Goal: Task Accomplishment & Management: Use online tool/utility

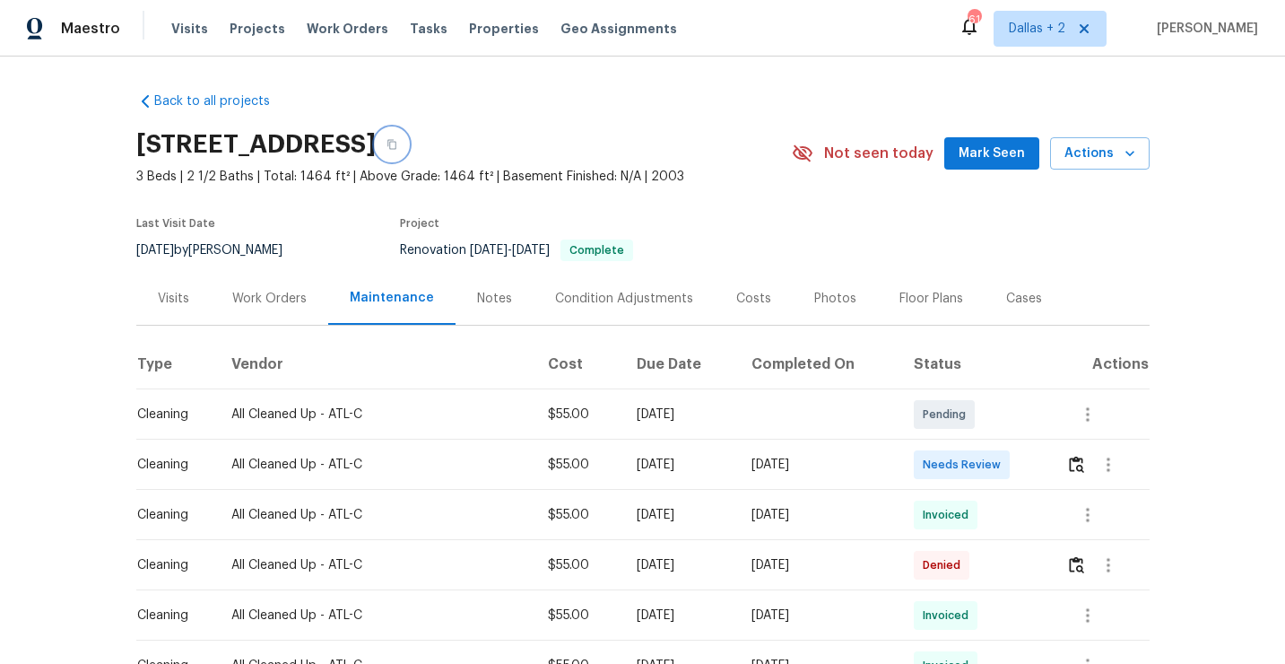
click at [397, 146] on icon "button" at bounding box center [392, 144] width 11 height 11
click at [1084, 471] on img "button" at bounding box center [1076, 464] width 15 height 17
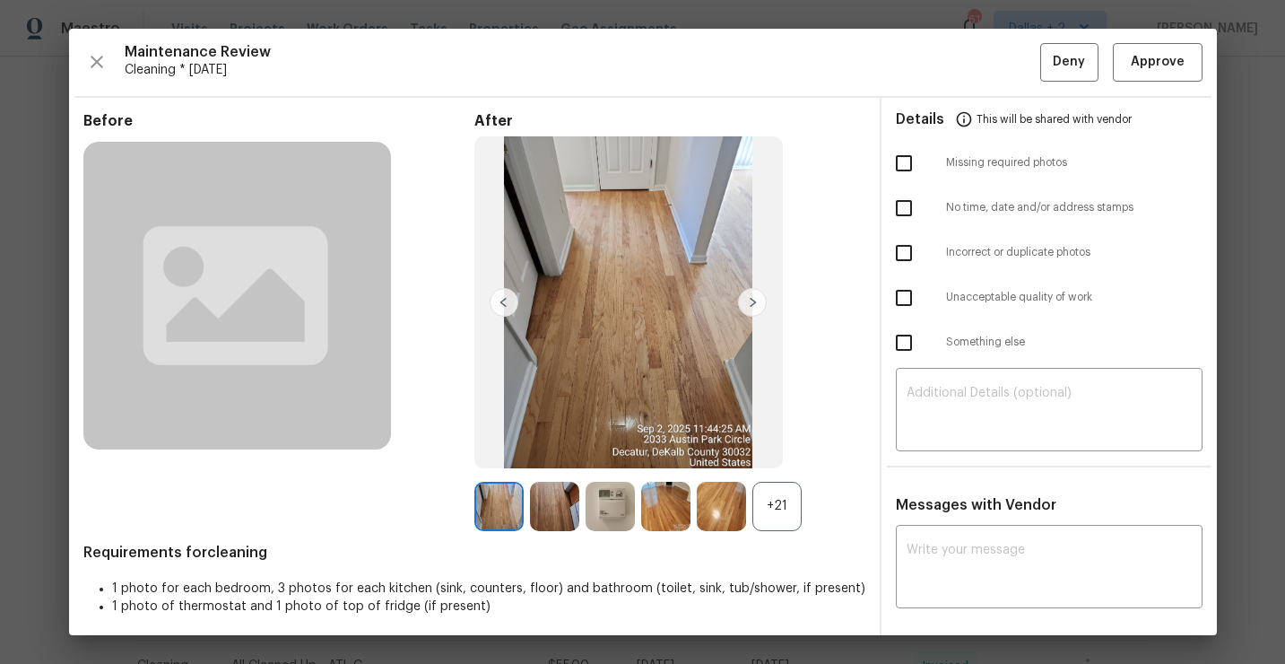
click at [786, 513] on div "+21" at bounding box center [777, 506] width 49 height 49
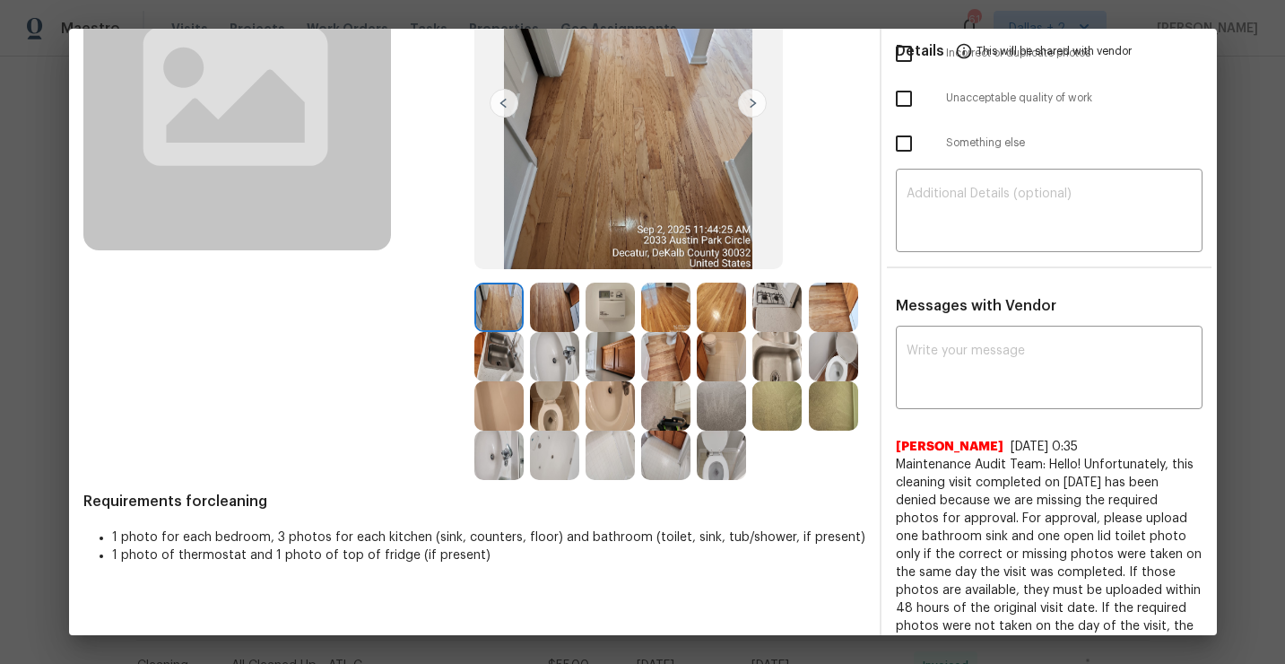
scroll to position [205, 0]
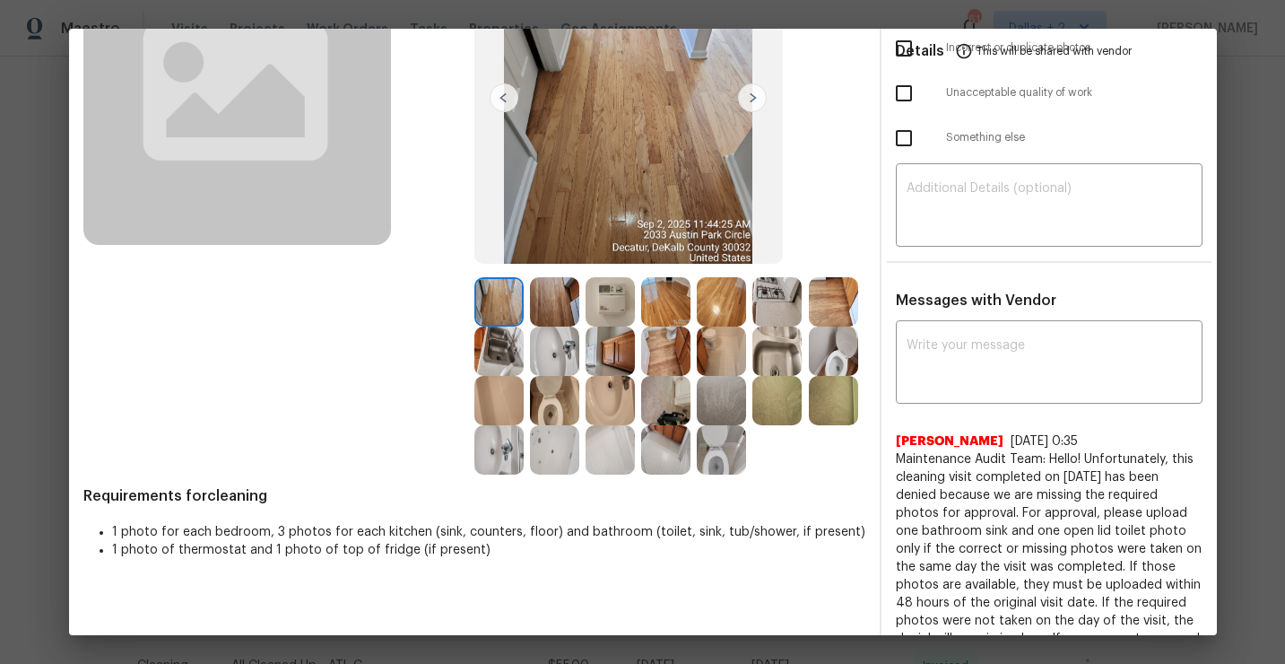
click at [831, 356] on img at bounding box center [833, 350] width 49 height 49
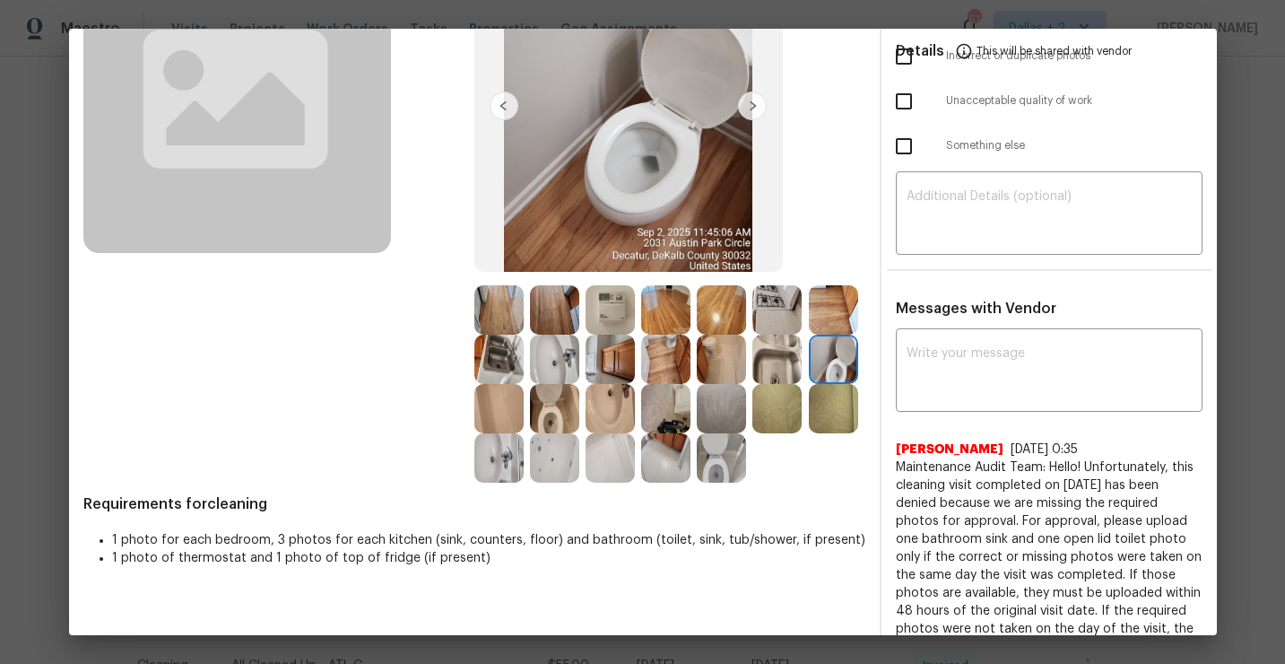
scroll to position [198, 0]
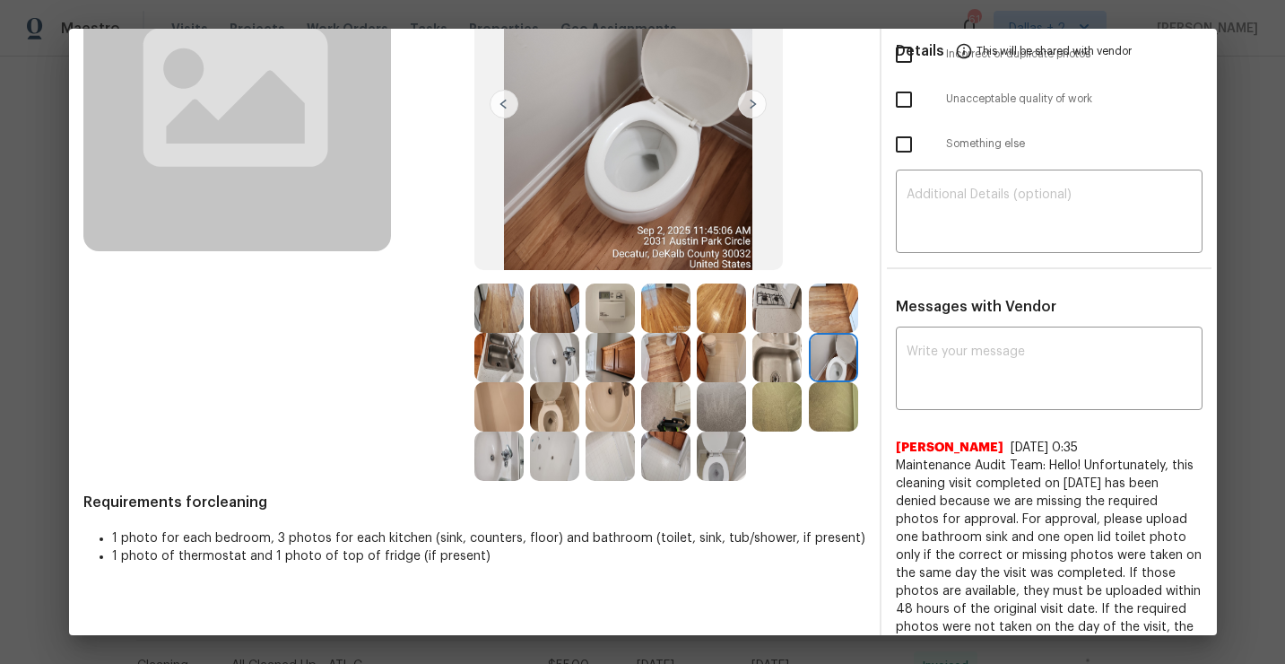
click at [713, 472] on img at bounding box center [721, 455] width 49 height 49
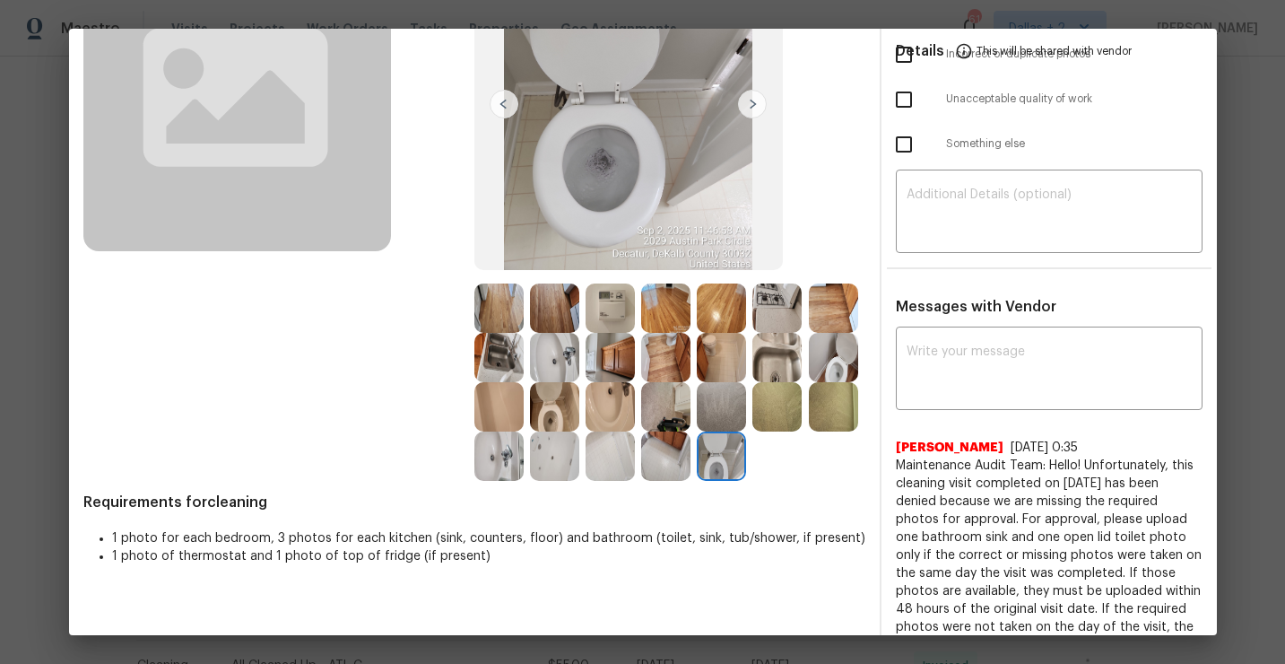
click at [547, 452] on img at bounding box center [554, 455] width 49 height 49
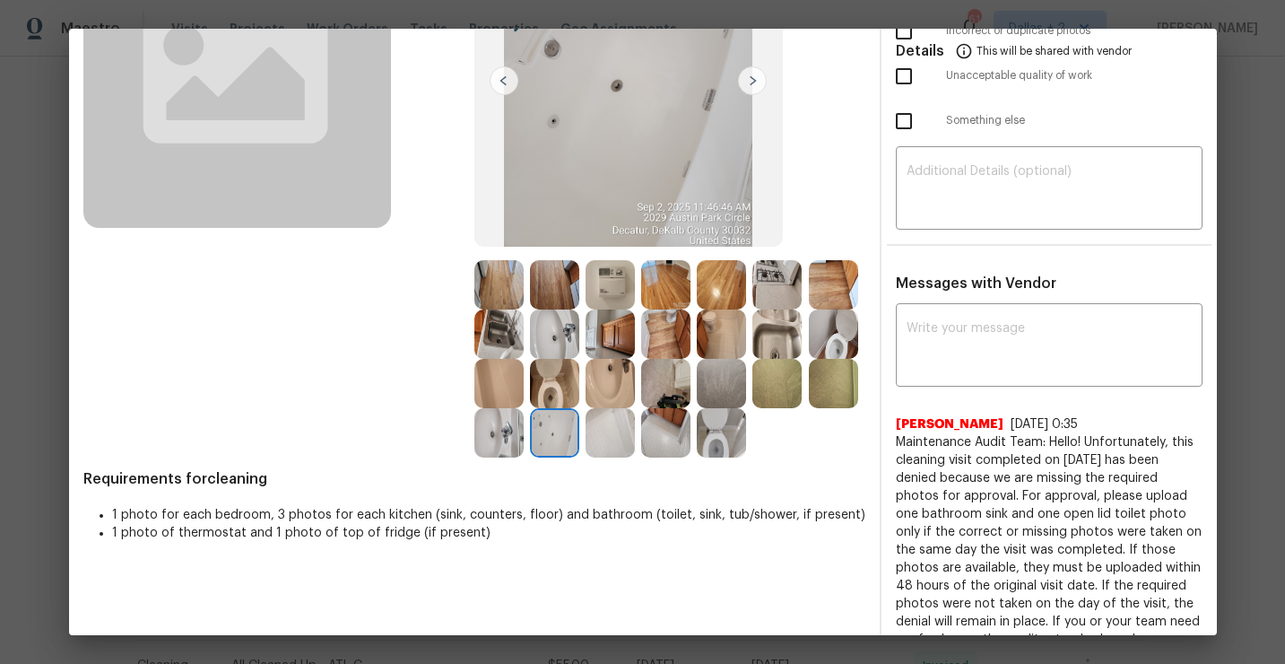
scroll to position [214, 0]
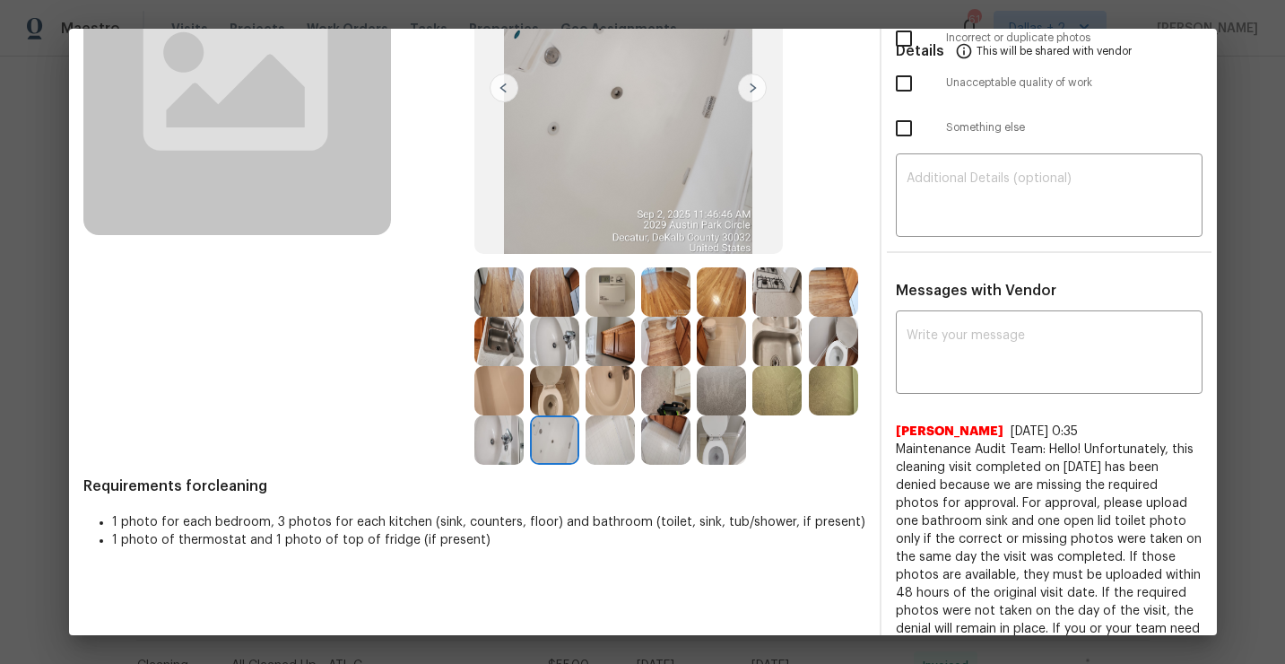
click at [493, 297] on img at bounding box center [498, 291] width 49 height 49
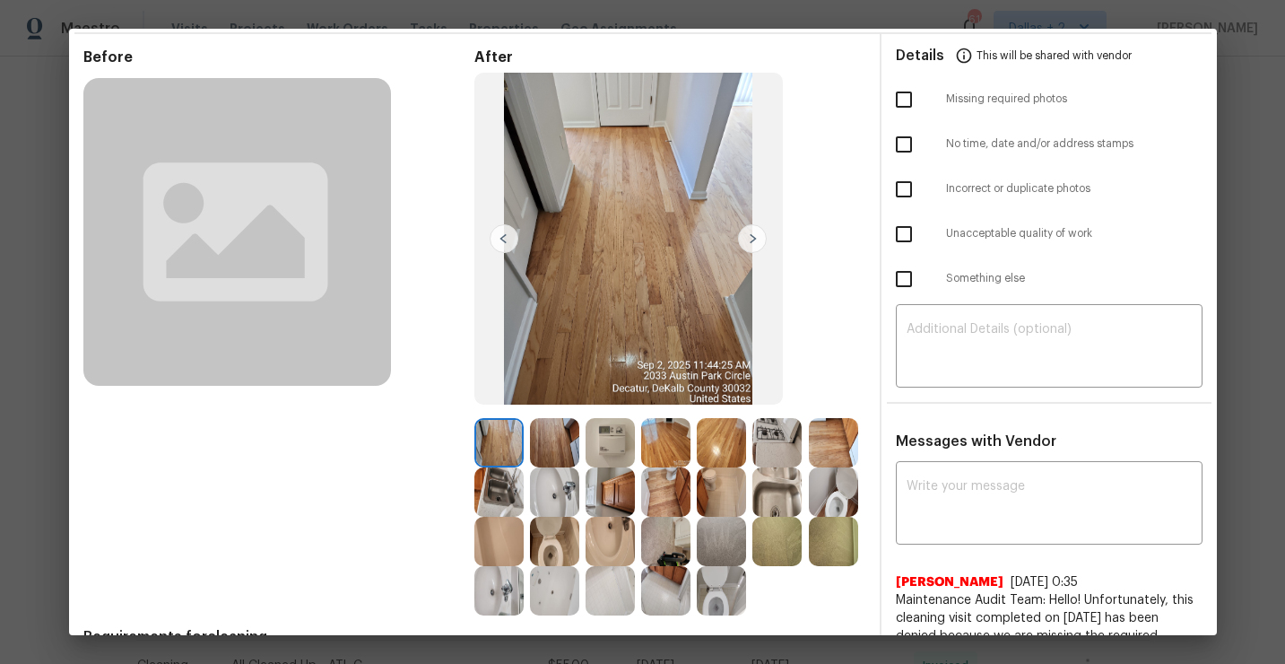
scroll to position [58, 0]
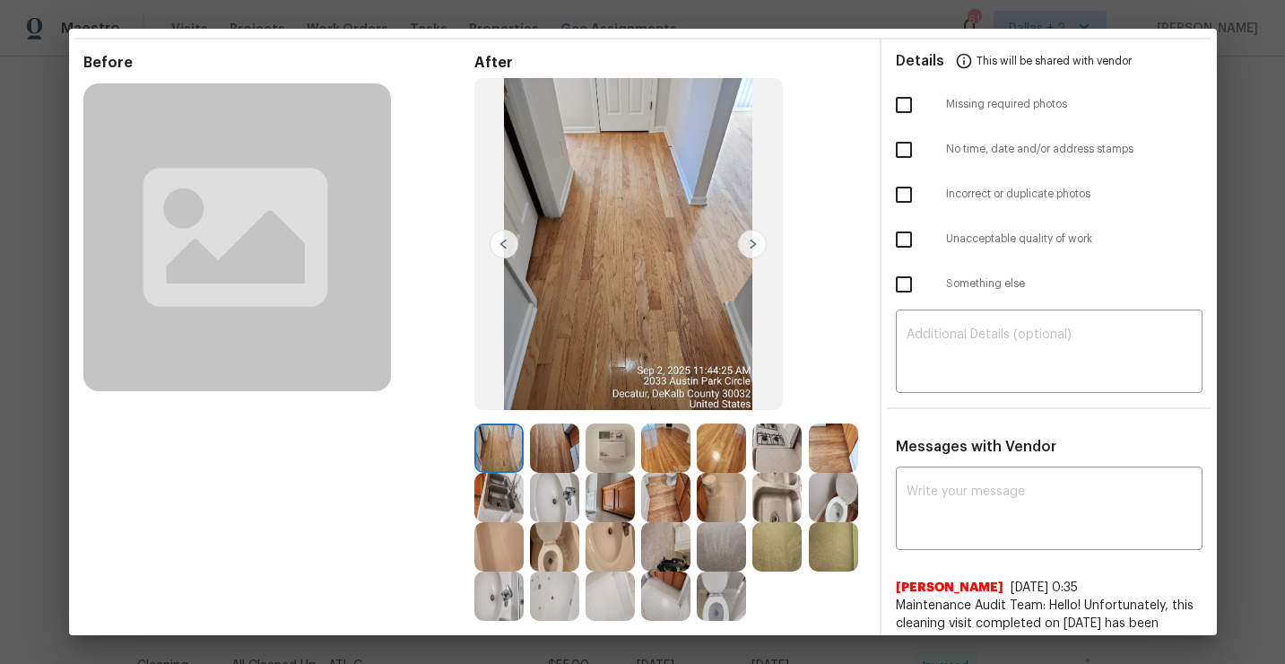
click at [751, 240] on img at bounding box center [752, 244] width 29 height 29
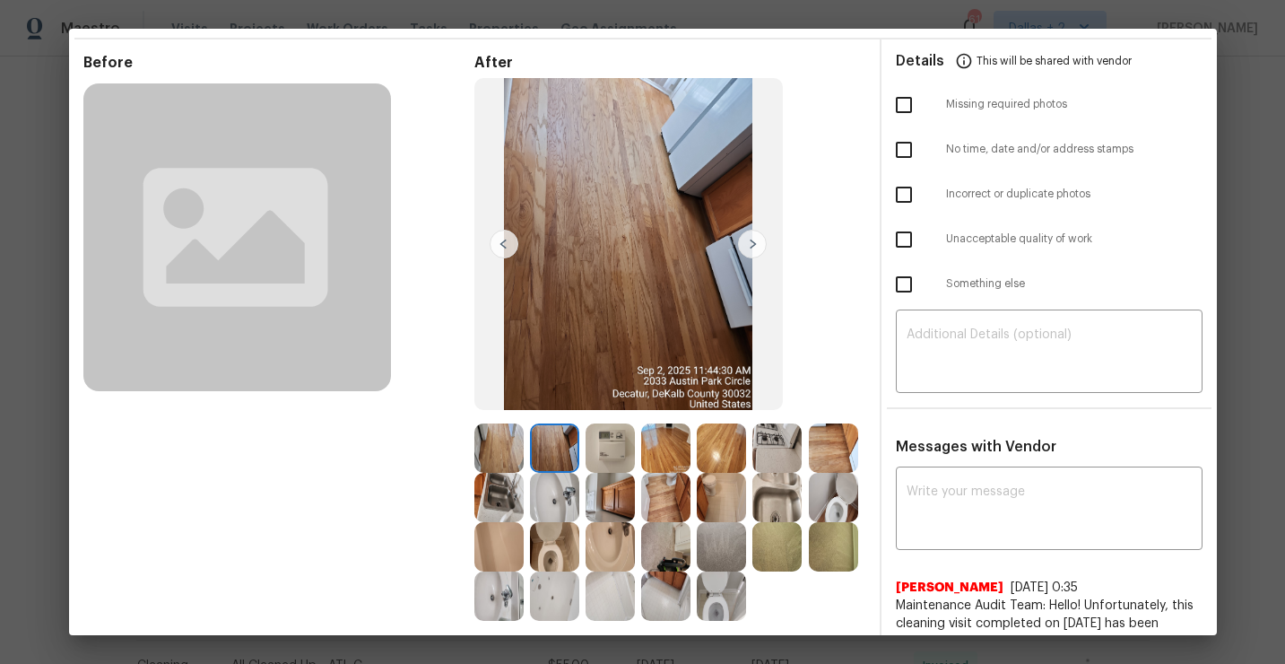
click at [608, 450] on img at bounding box center [610, 447] width 49 height 49
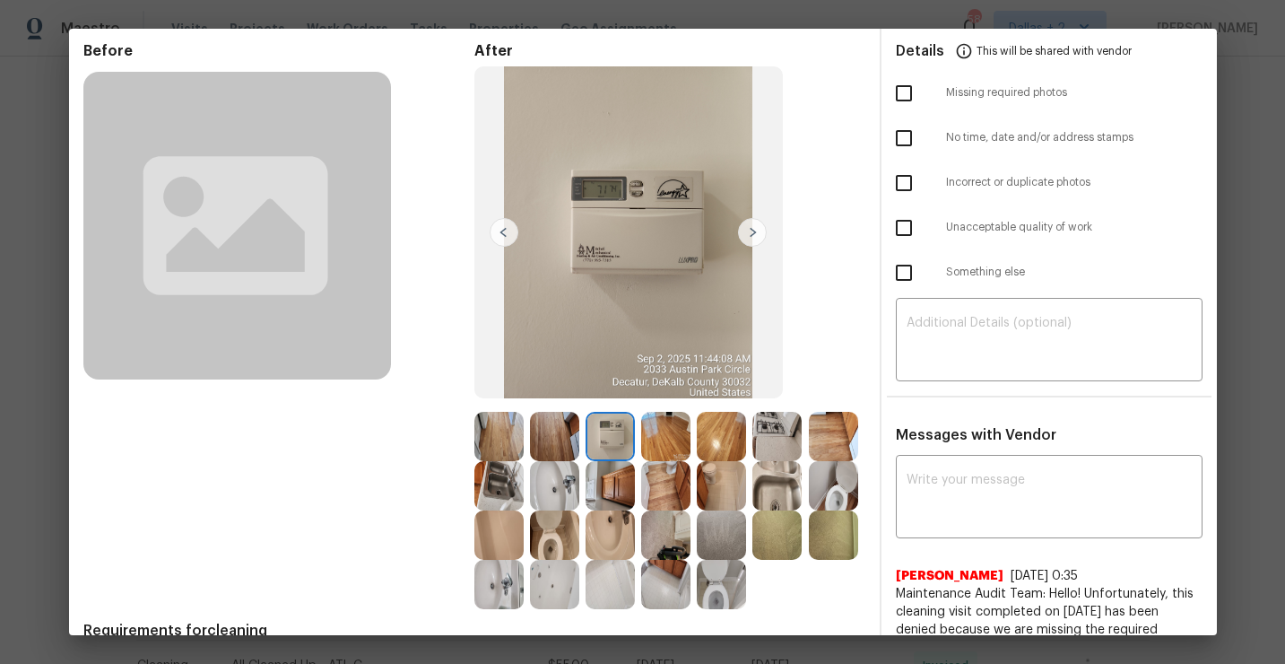
scroll to position [74, 0]
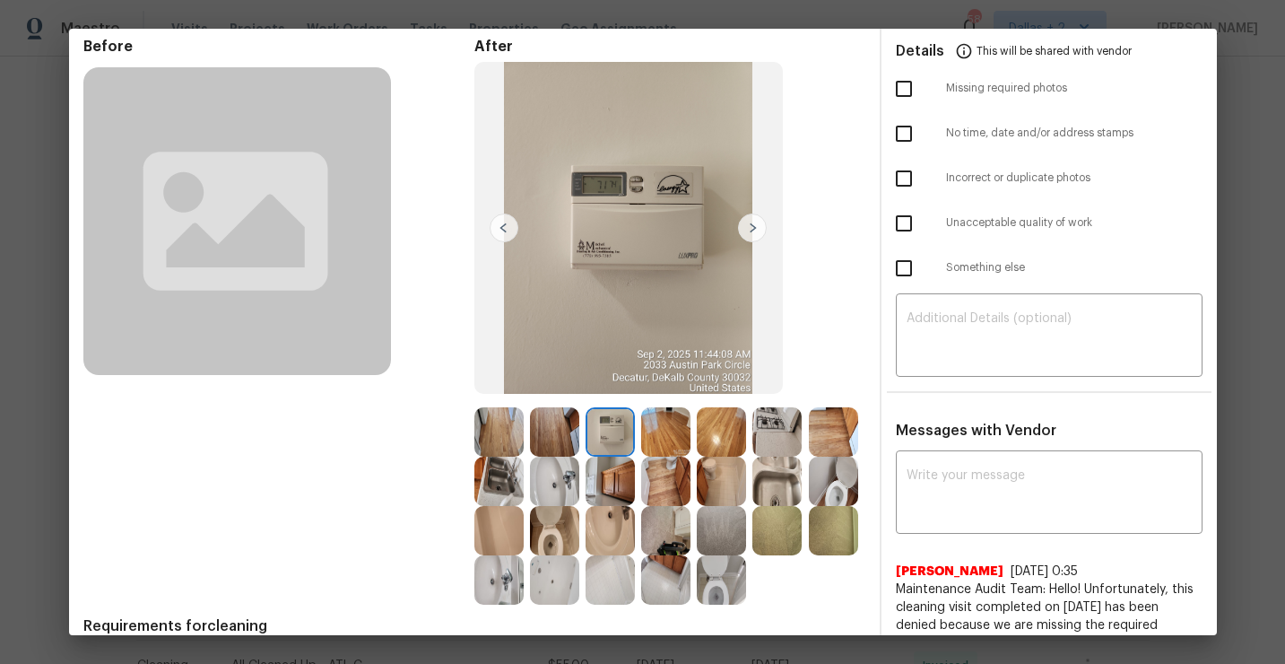
click at [616, 486] on img at bounding box center [610, 481] width 49 height 49
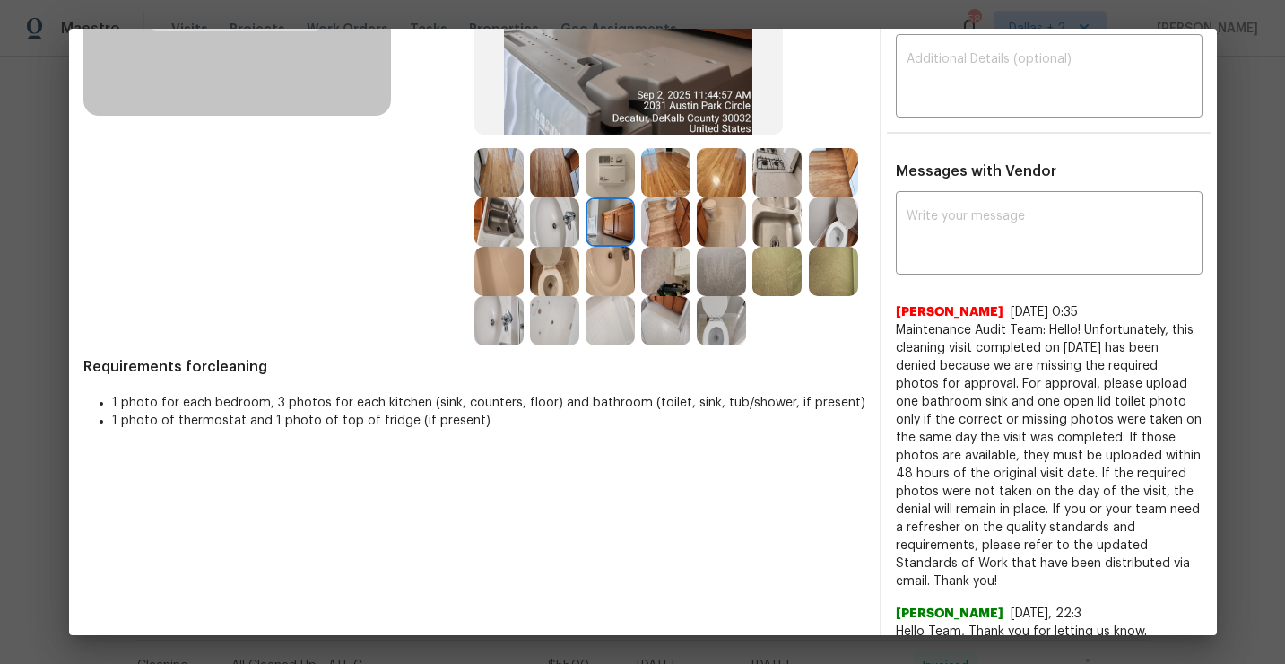
scroll to position [337, 0]
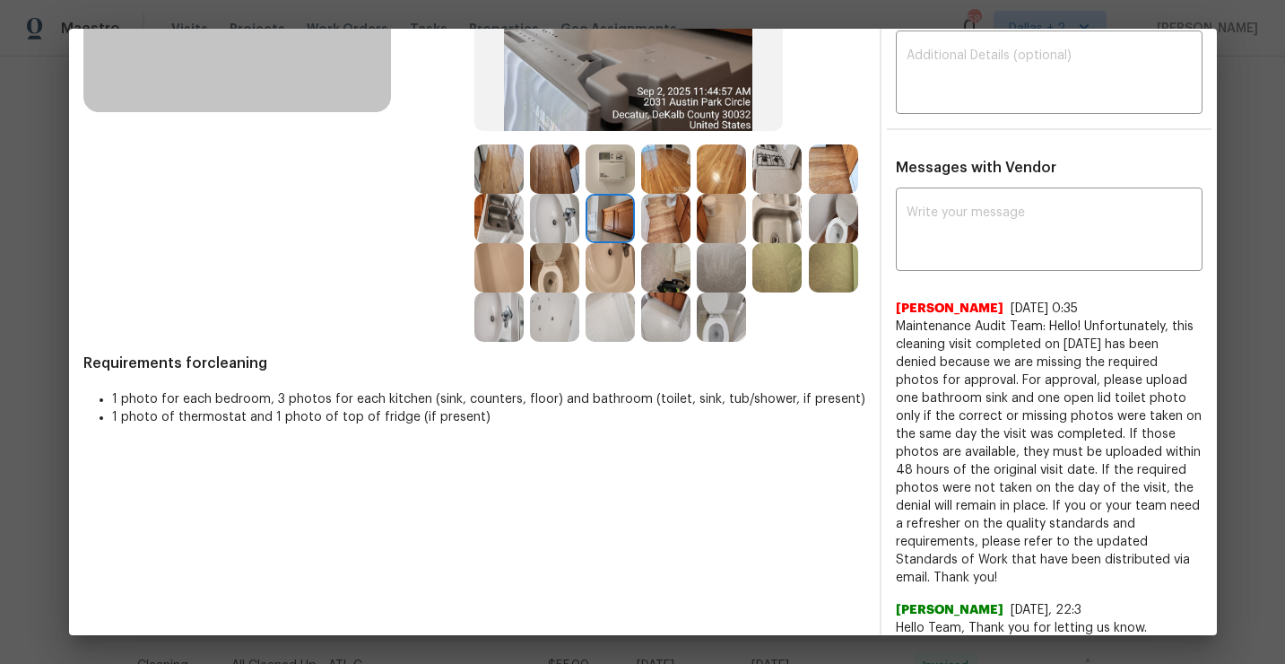
click at [553, 270] on img at bounding box center [554, 267] width 49 height 49
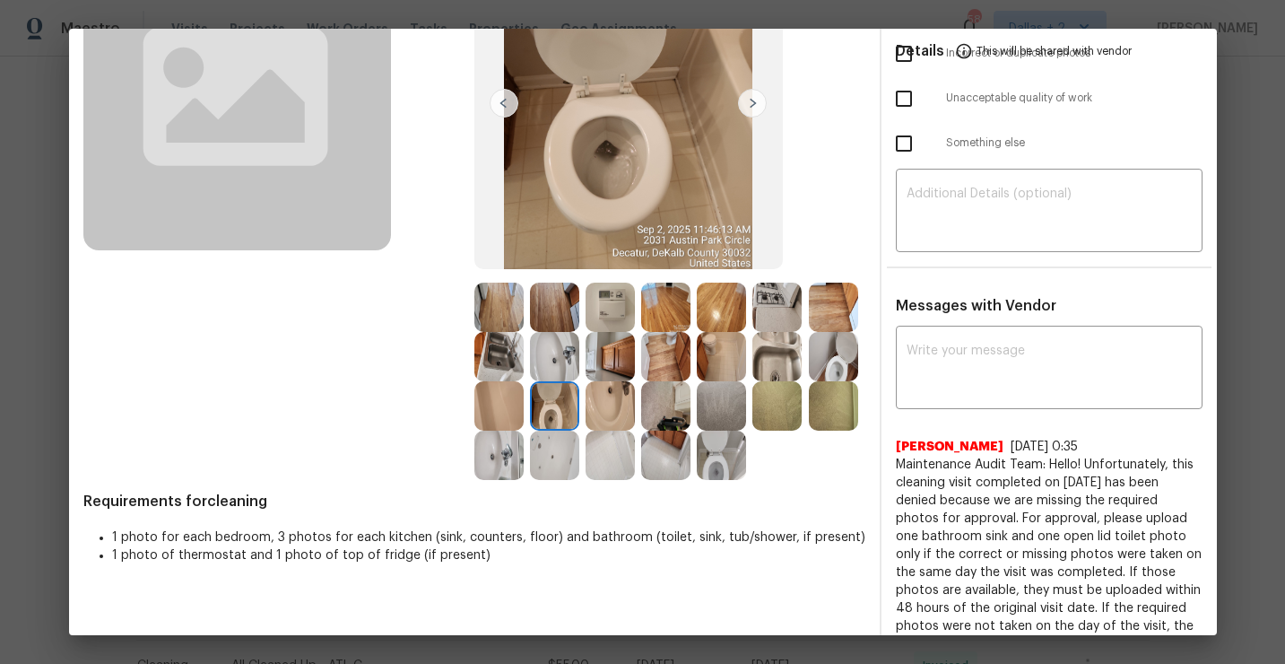
scroll to position [0, 0]
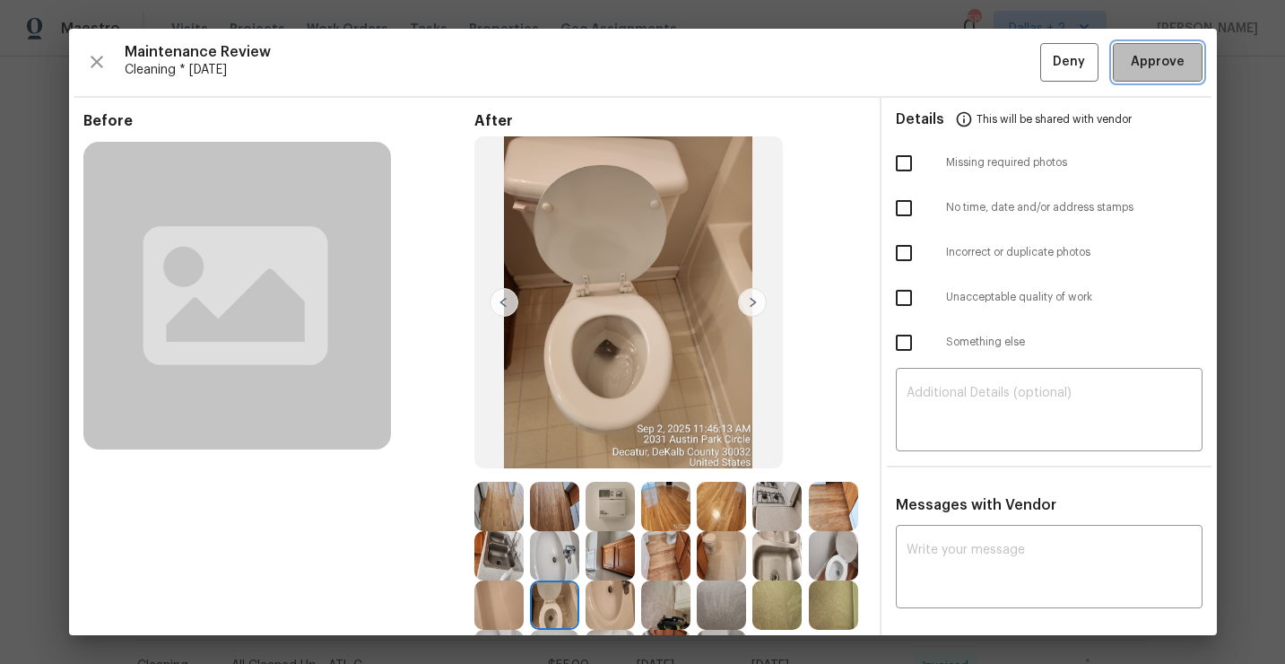
click at [1133, 68] on span "Approve" at bounding box center [1158, 62] width 54 height 22
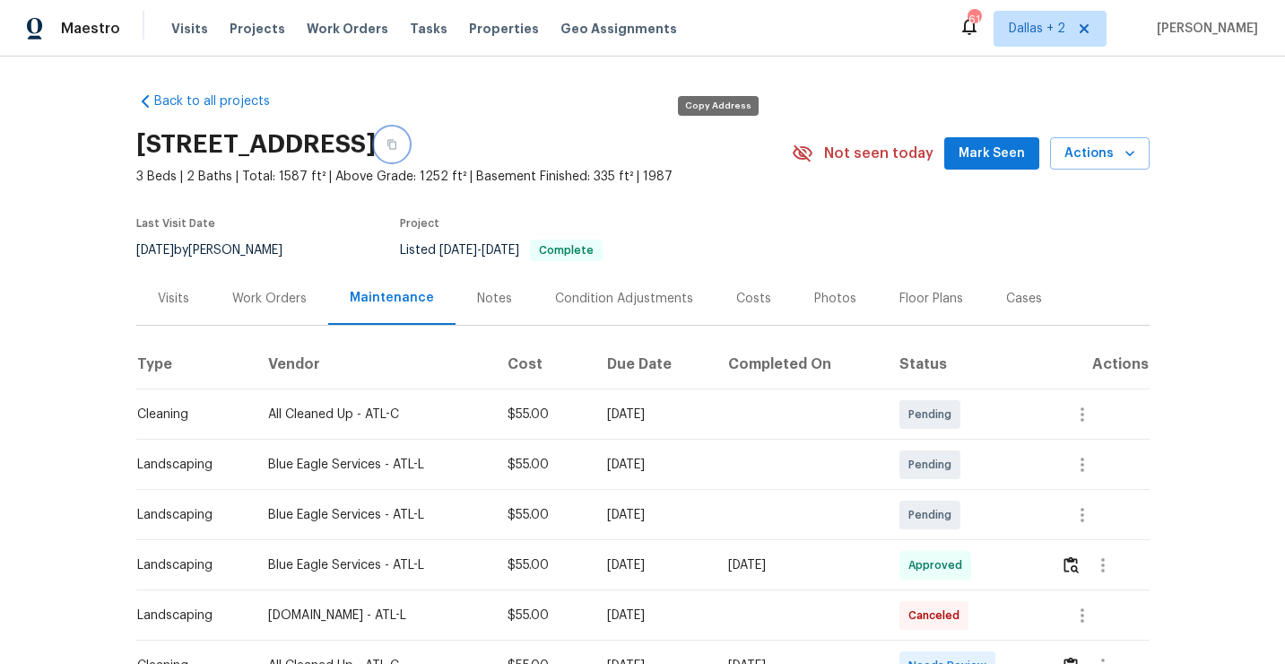
click at [397, 145] on icon "button" at bounding box center [392, 144] width 11 height 11
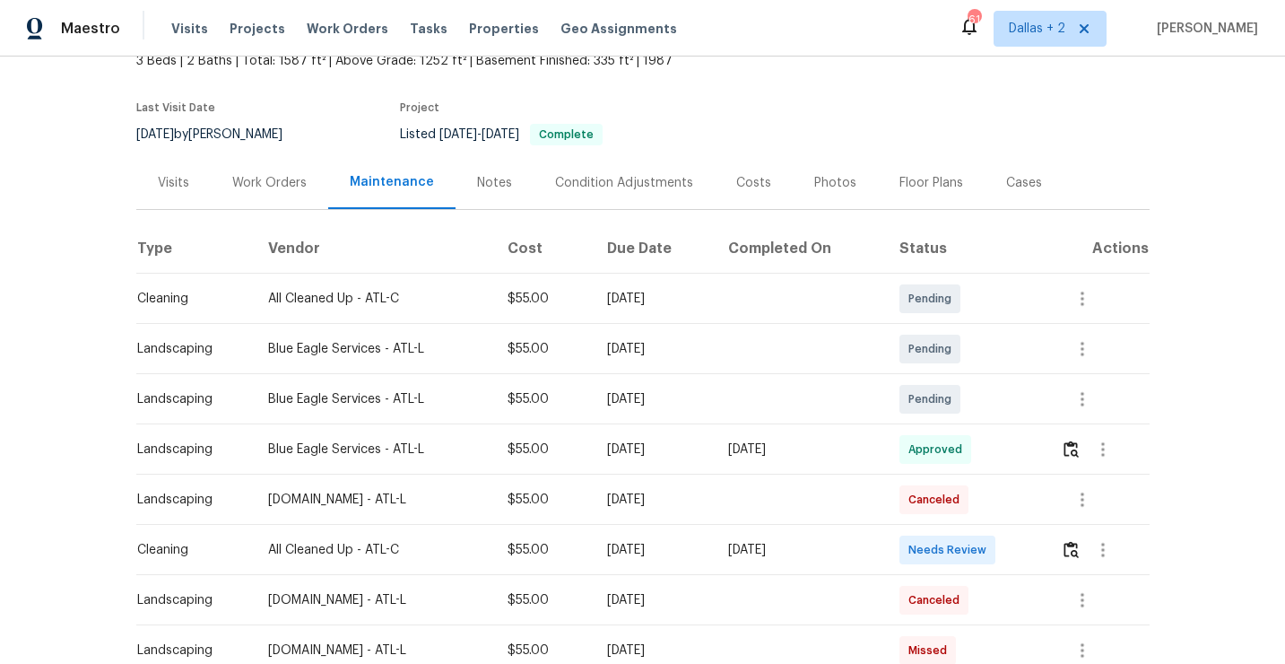
scroll to position [161, 0]
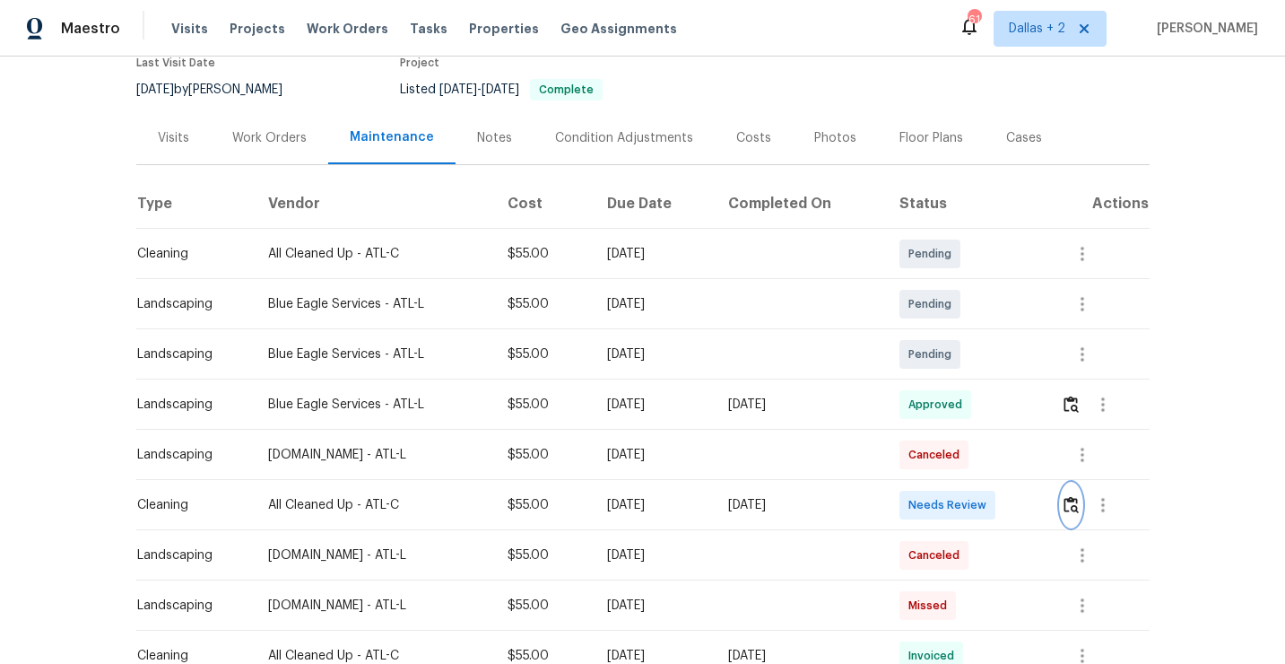
click at [1075, 499] on img "button" at bounding box center [1071, 504] width 15 height 17
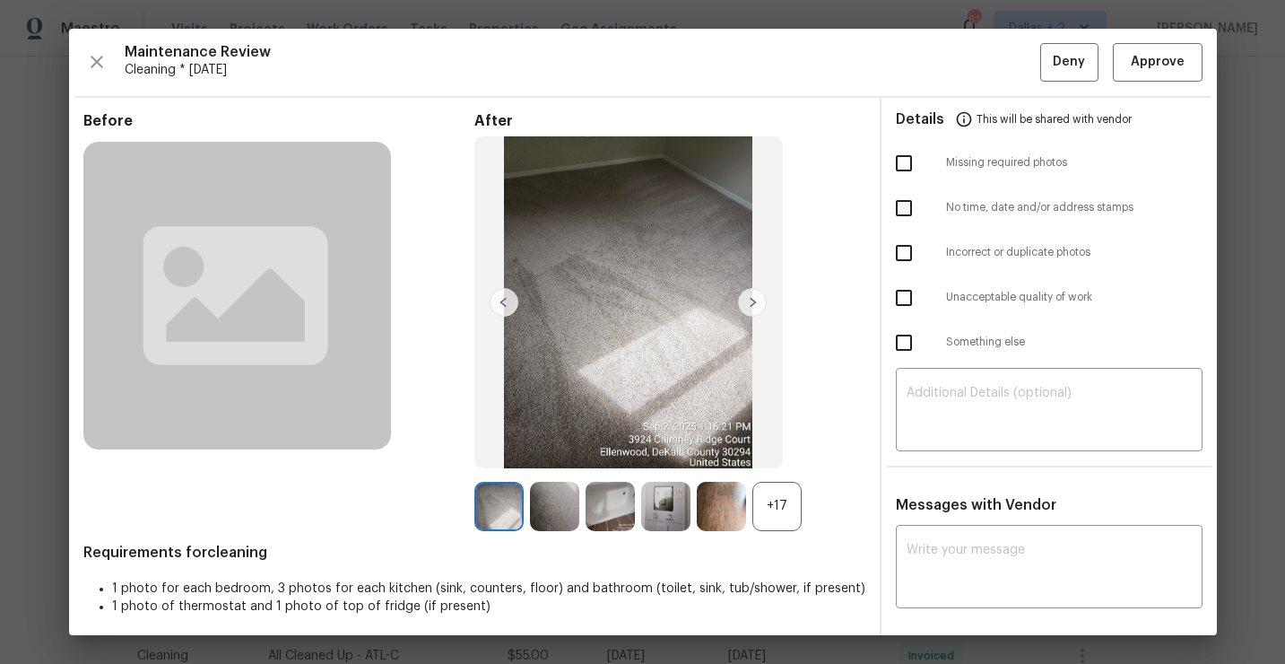
click at [768, 510] on div "+17" at bounding box center [777, 506] width 49 height 49
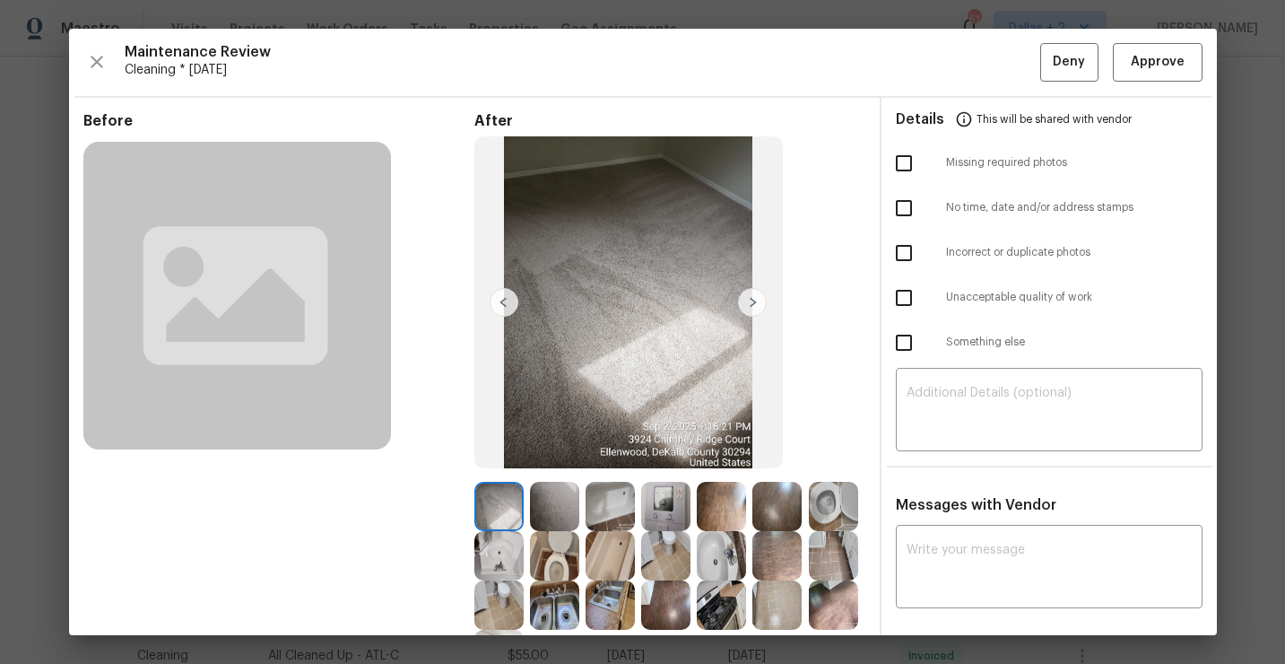
scroll to position [154, 0]
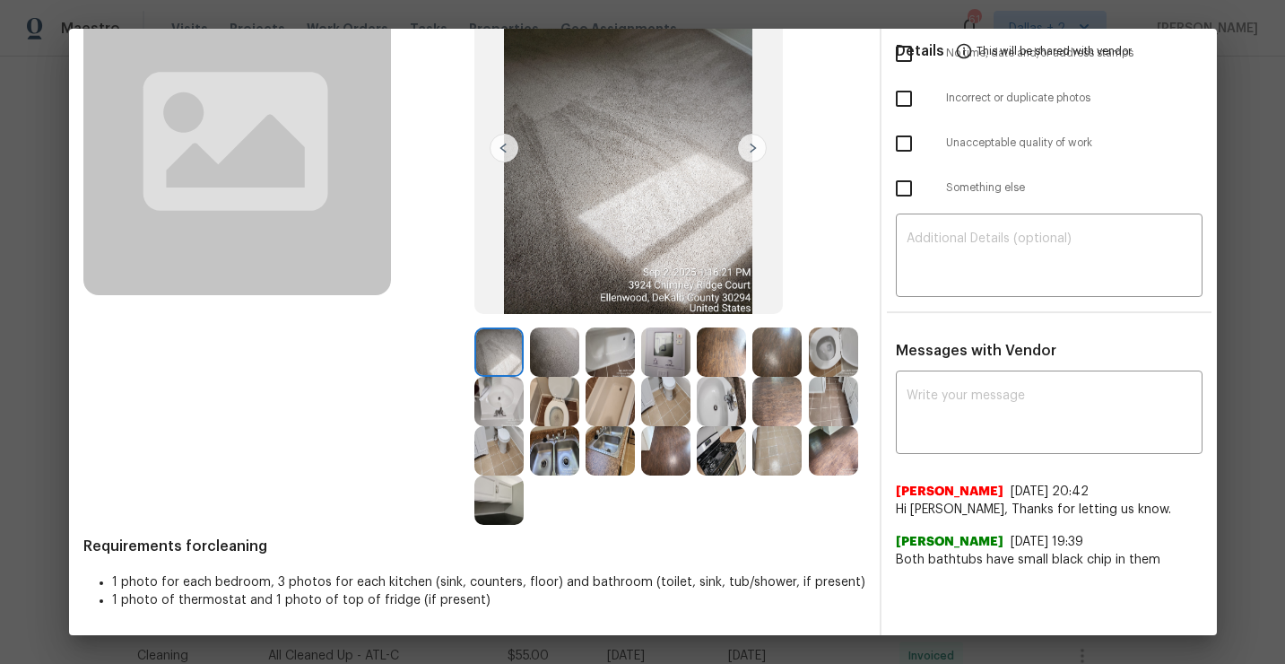
click at [822, 359] on img at bounding box center [833, 351] width 49 height 49
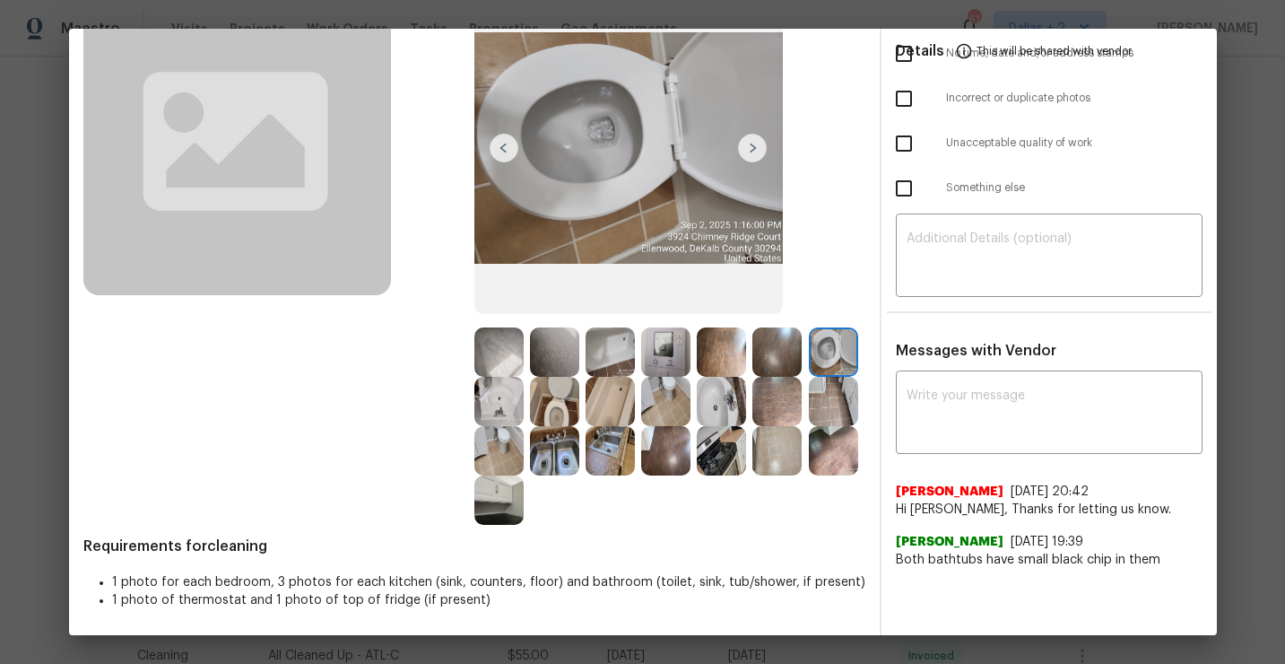
click at [505, 509] on img at bounding box center [498, 499] width 49 height 49
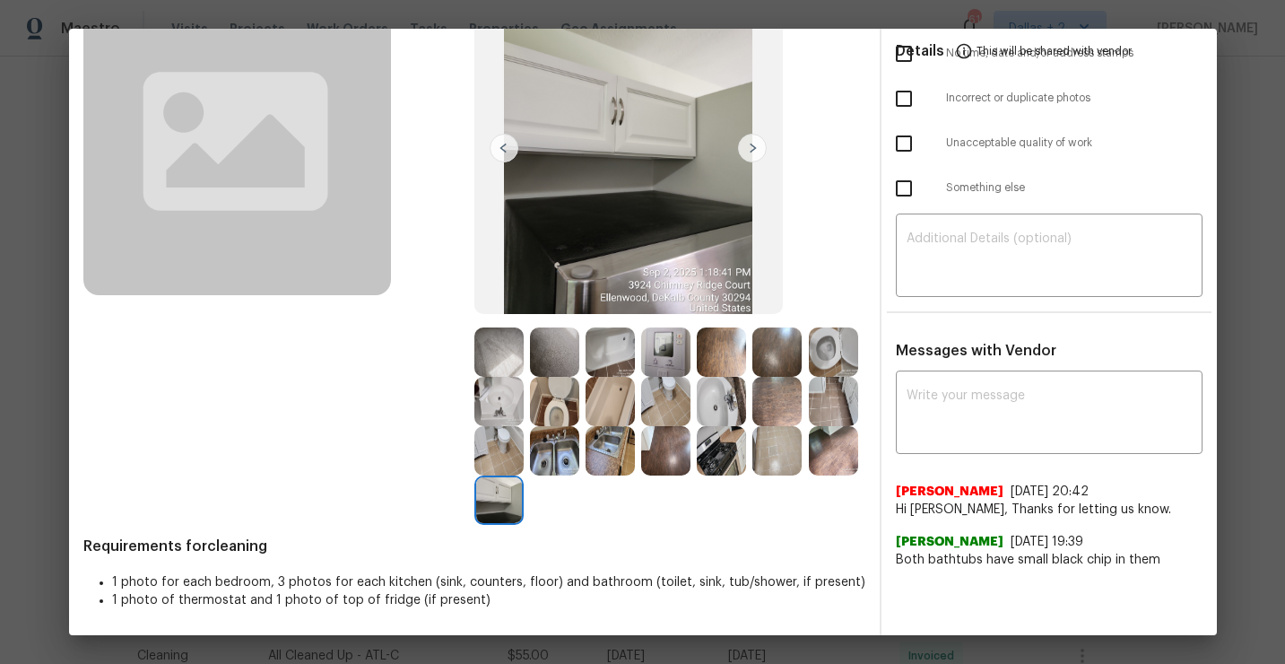
click at [498, 457] on img at bounding box center [498, 450] width 49 height 49
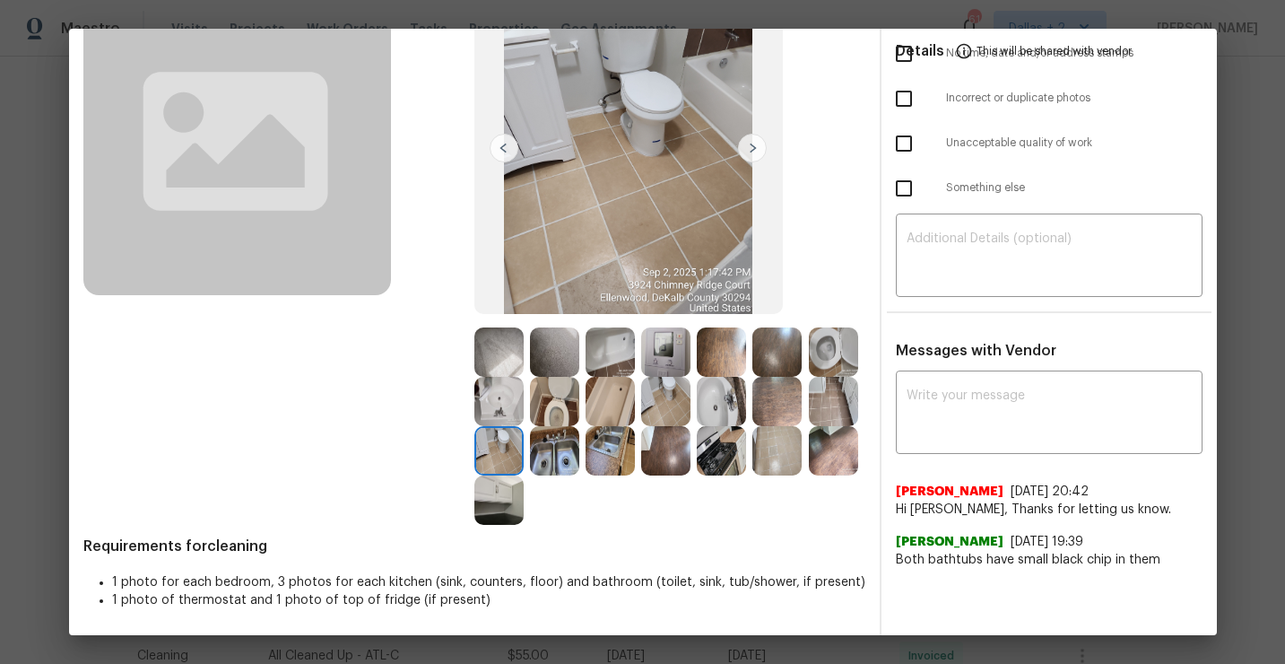
click at [791, 449] on img at bounding box center [777, 450] width 49 height 49
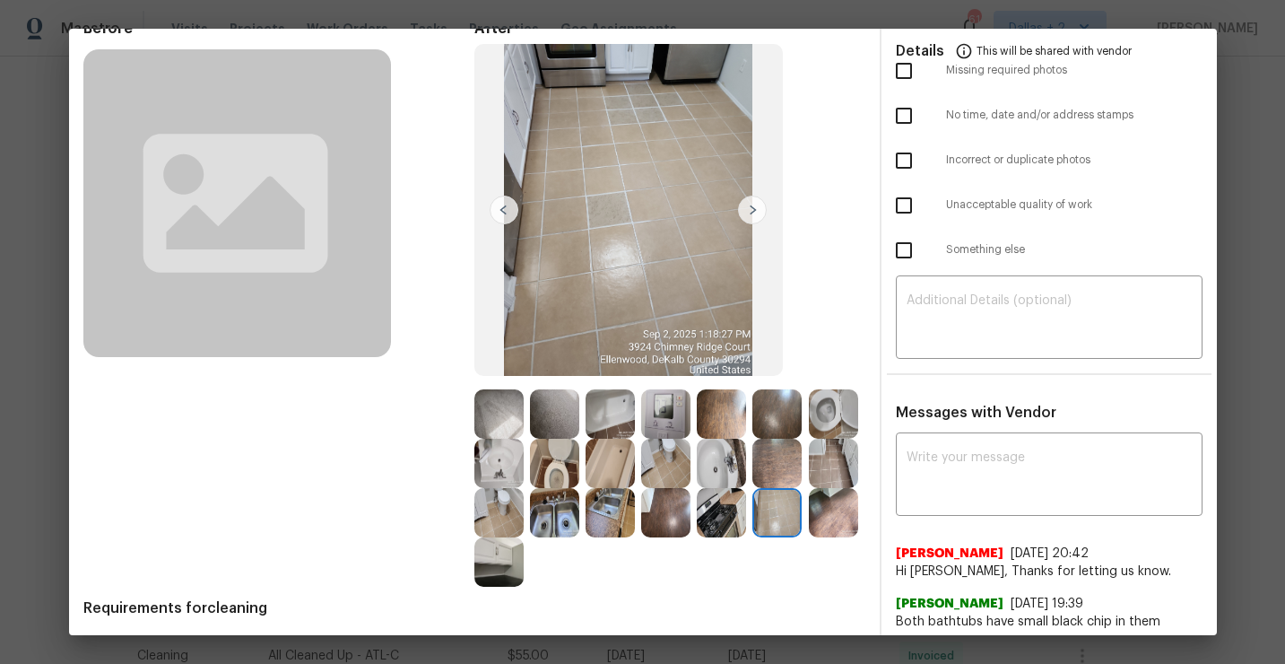
scroll to position [97, 0]
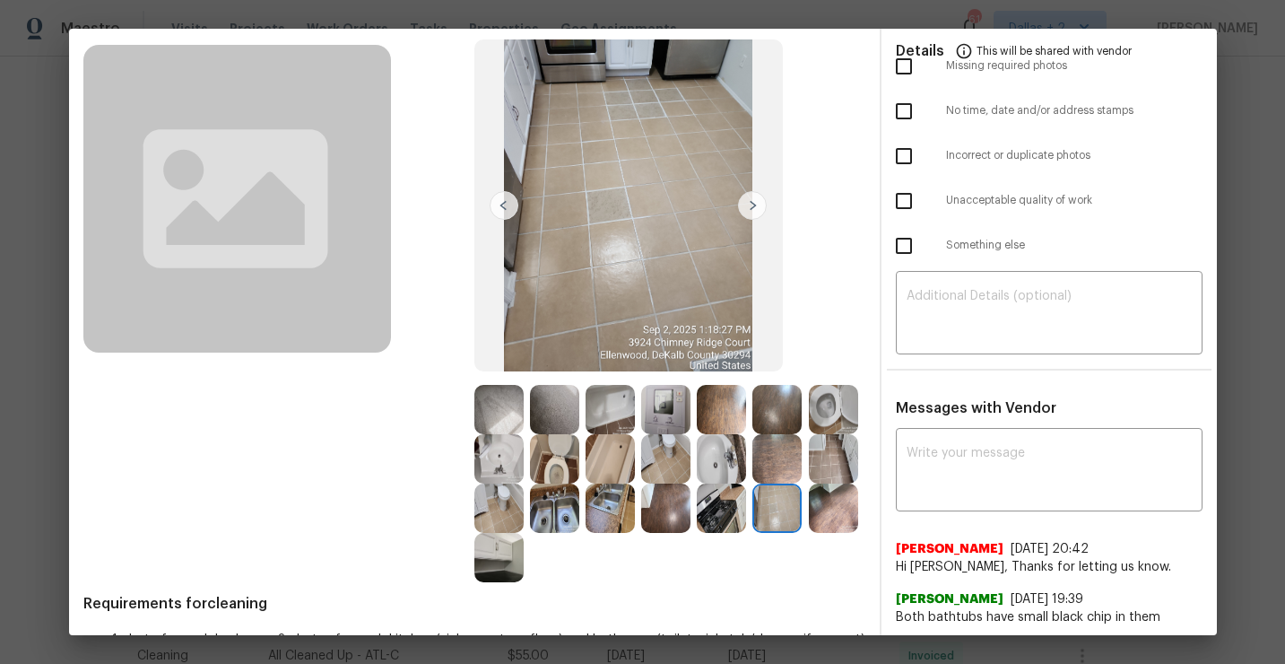
click at [830, 458] on img at bounding box center [833, 458] width 49 height 49
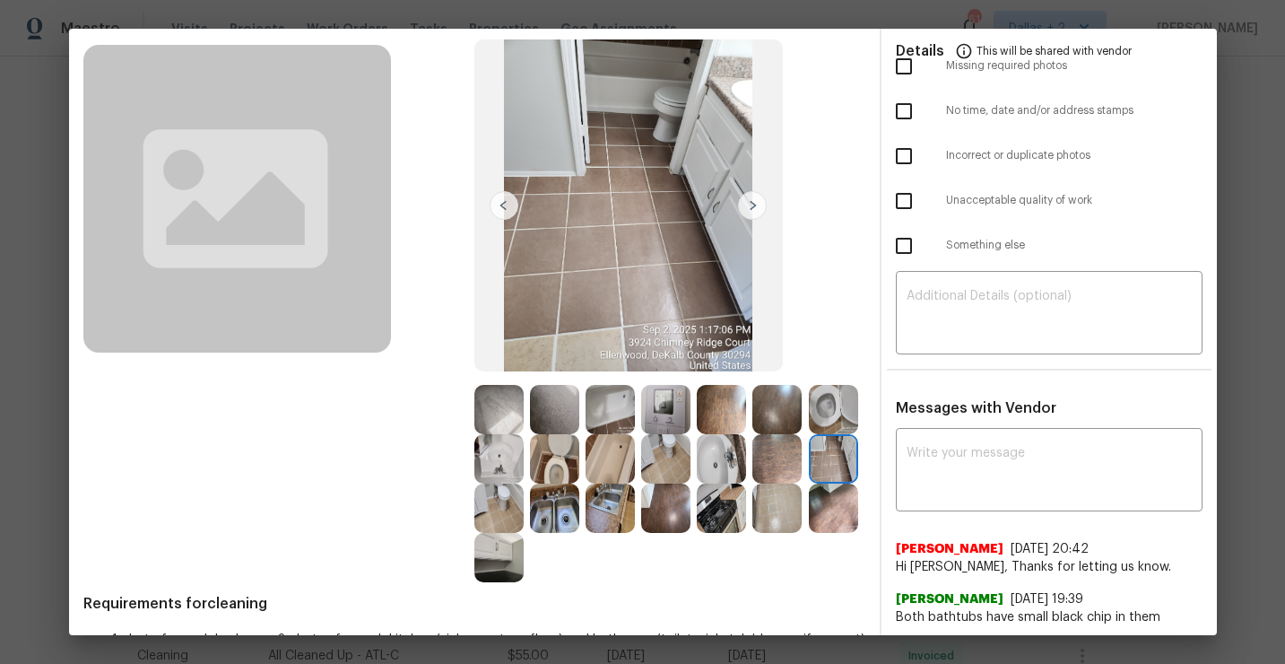
click at [724, 454] on img at bounding box center [721, 458] width 49 height 49
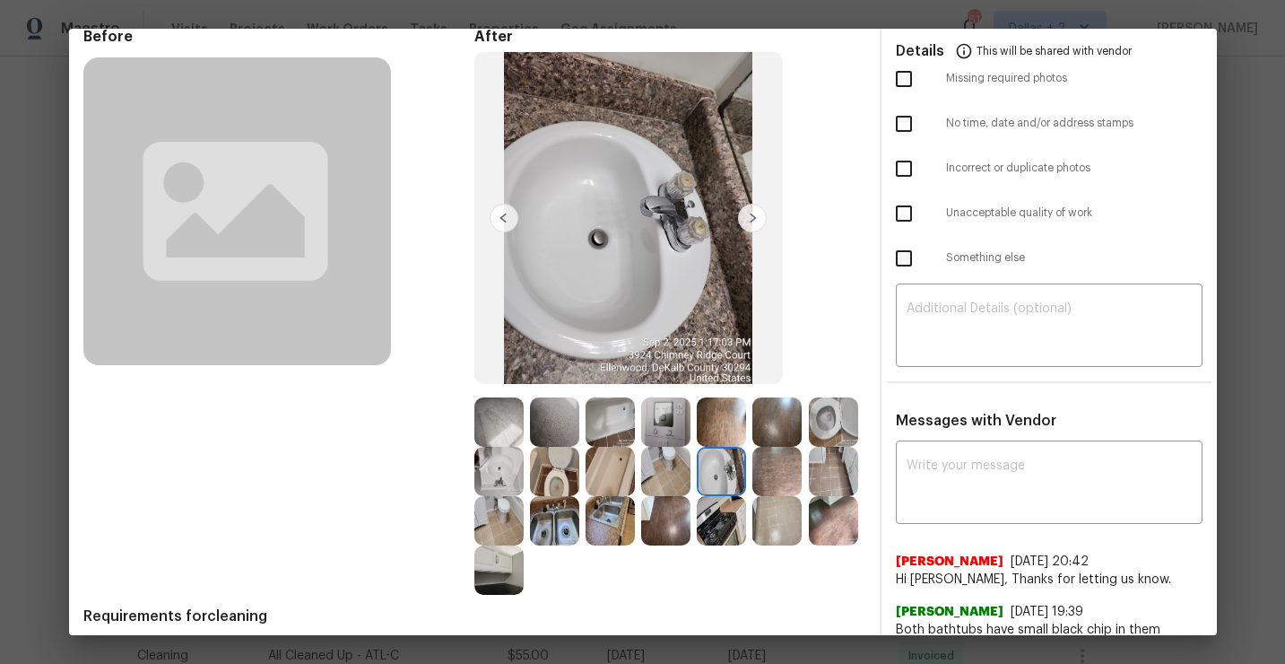
scroll to position [110, 0]
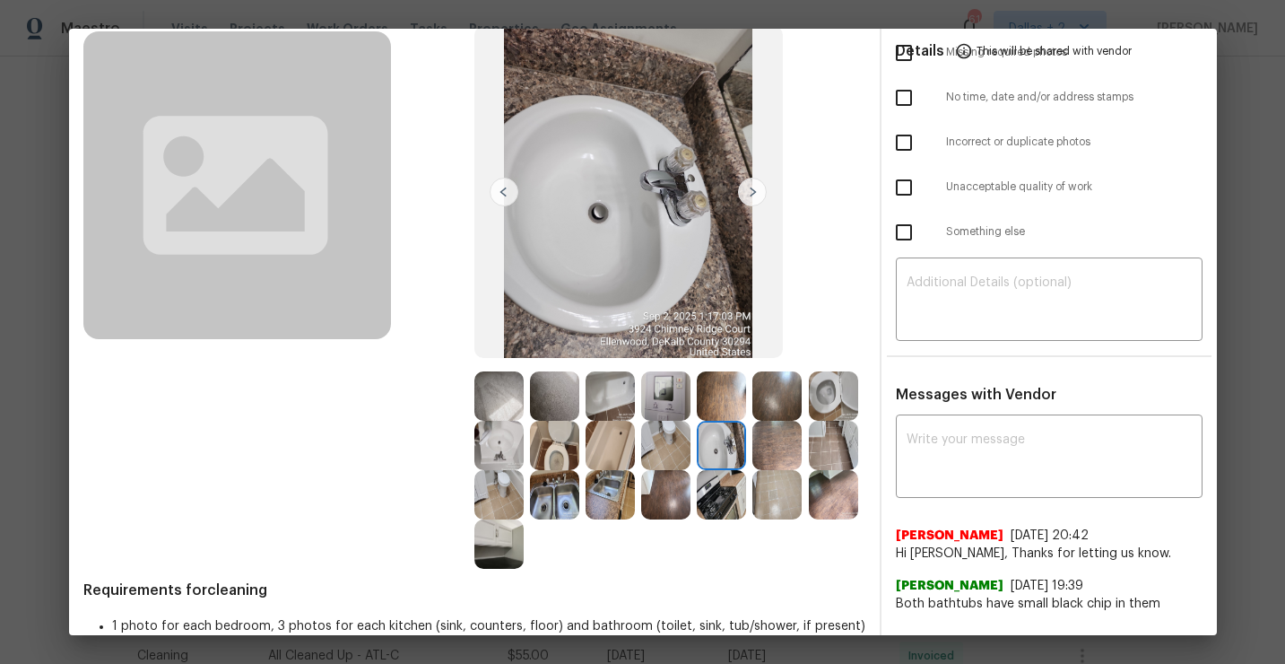
click at [663, 439] on img at bounding box center [665, 445] width 49 height 49
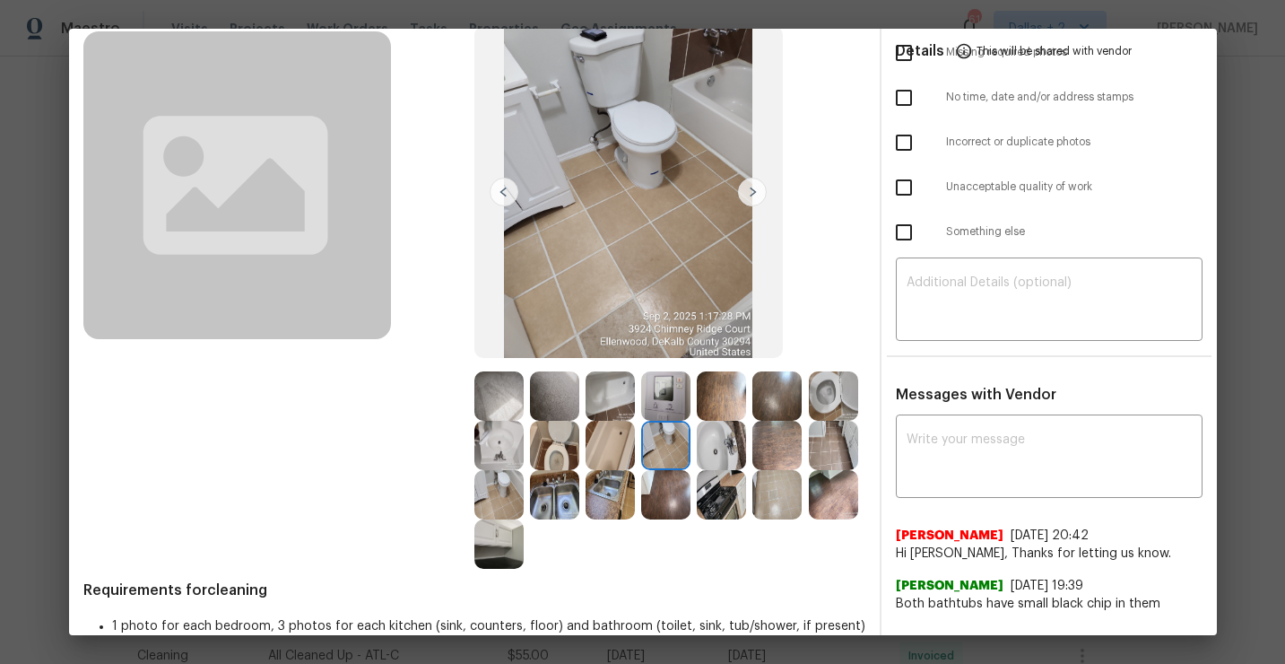
click at [607, 399] on img at bounding box center [610, 395] width 49 height 49
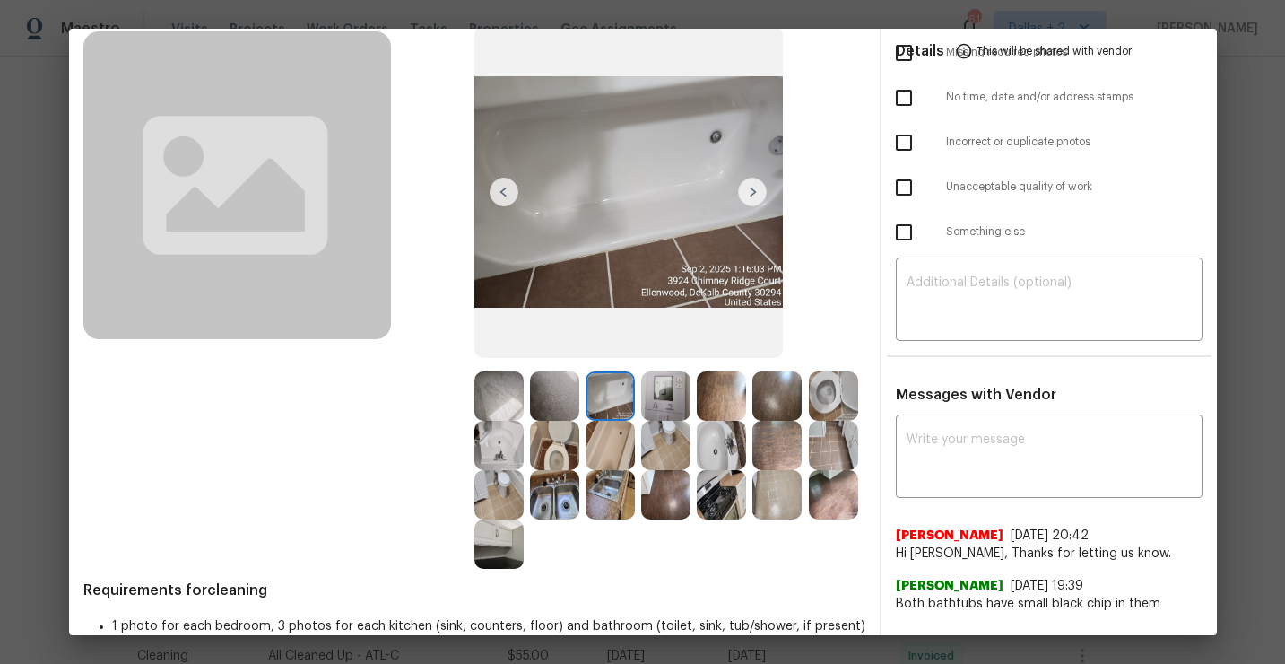
click at [734, 480] on img at bounding box center [721, 494] width 49 height 49
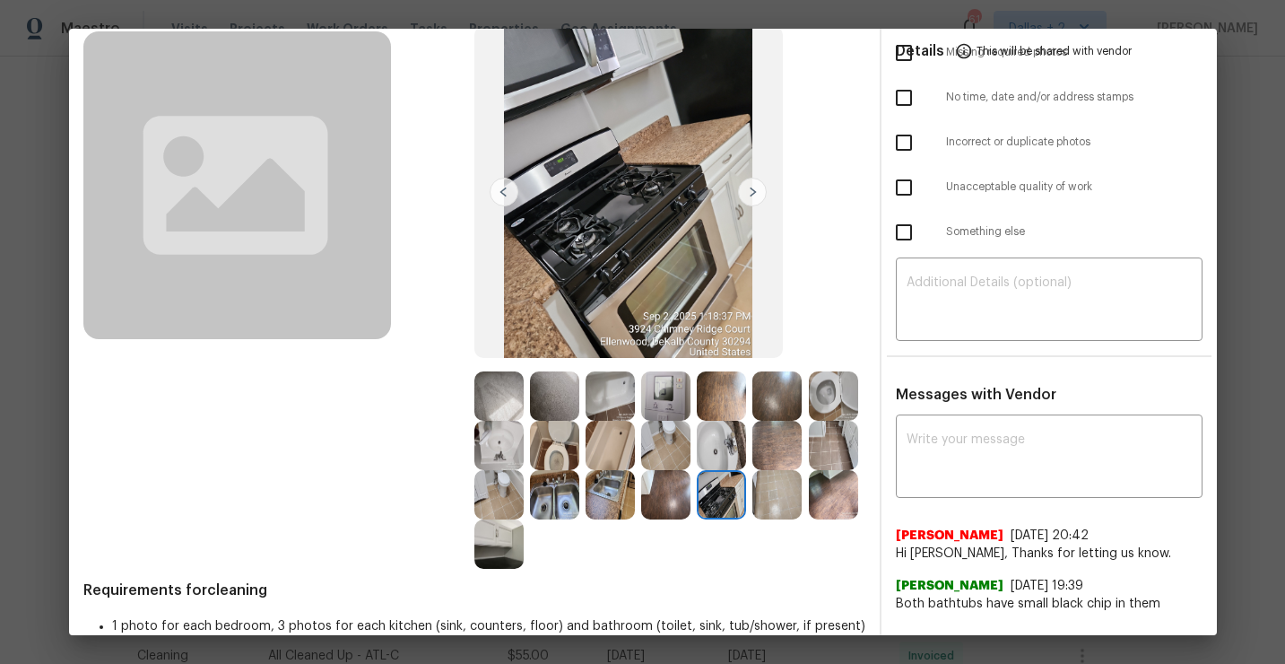
click at [838, 449] on img at bounding box center [833, 445] width 49 height 49
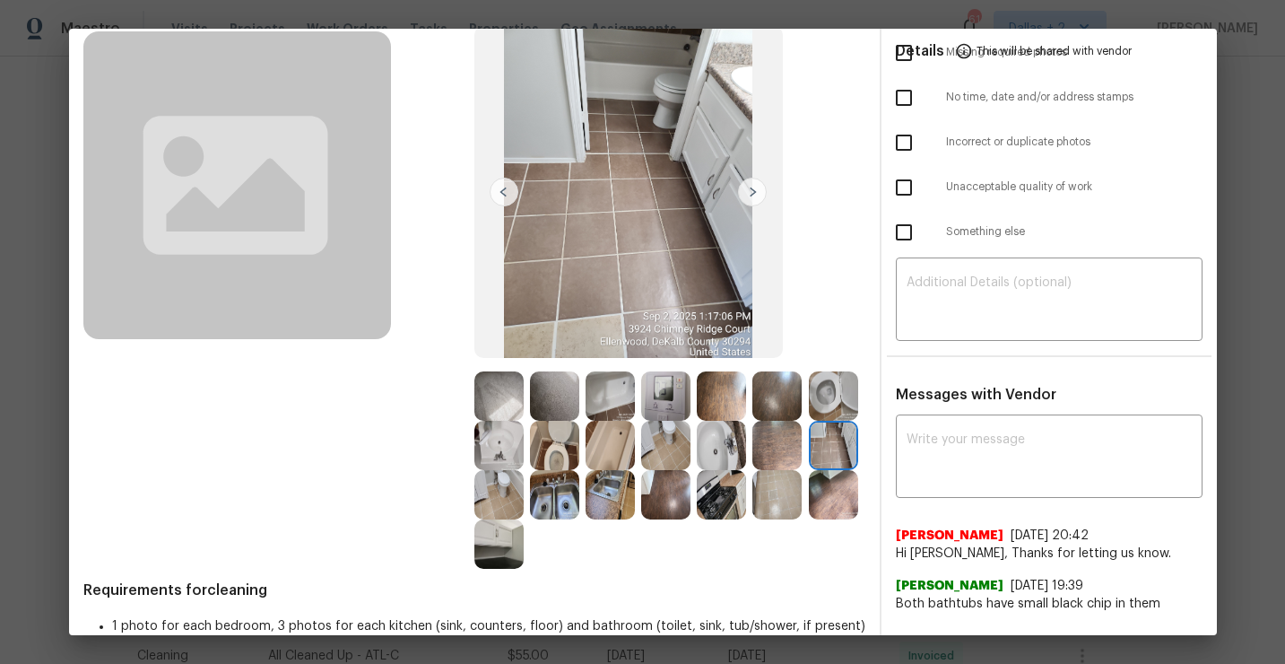
click at [698, 505] on img at bounding box center [721, 494] width 49 height 49
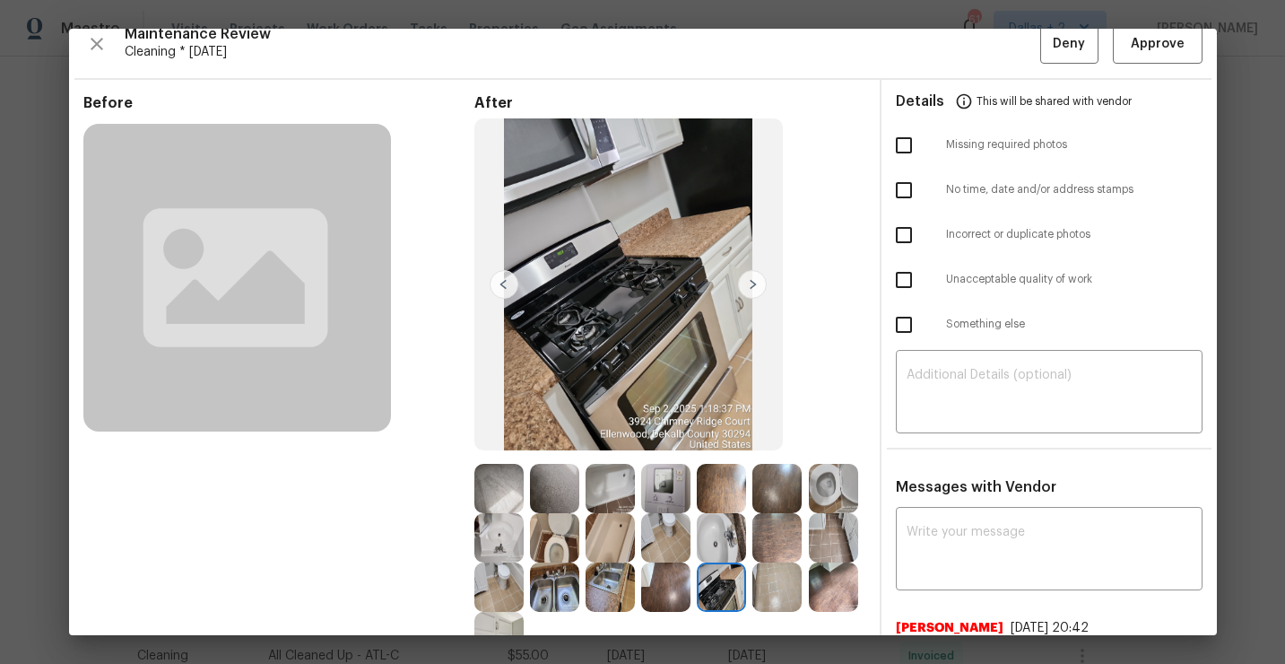
scroll to position [154, 0]
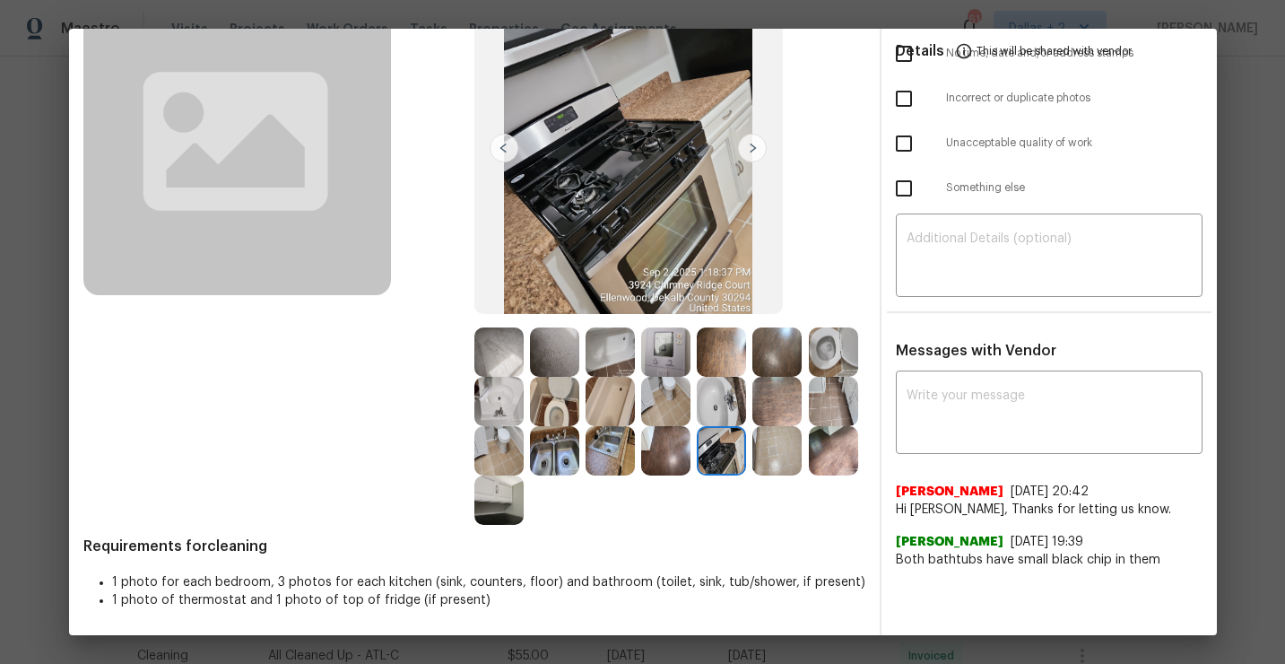
click at [666, 459] on img at bounding box center [665, 450] width 49 height 49
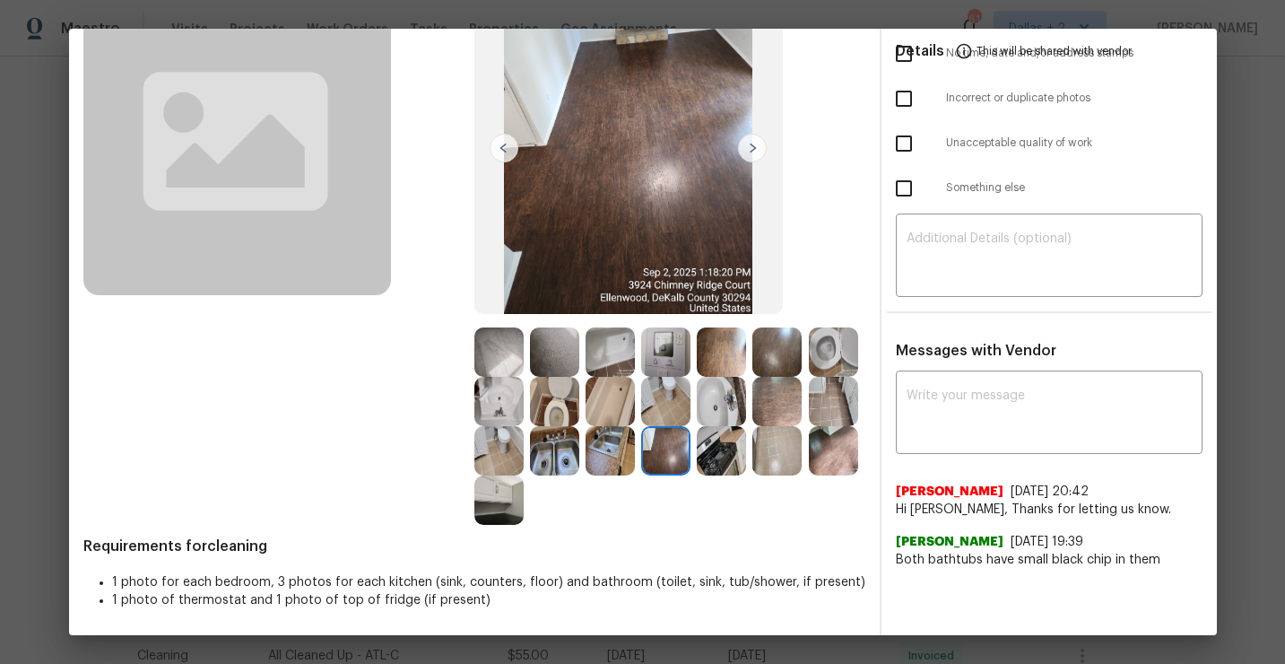
click at [613, 462] on img at bounding box center [610, 450] width 49 height 49
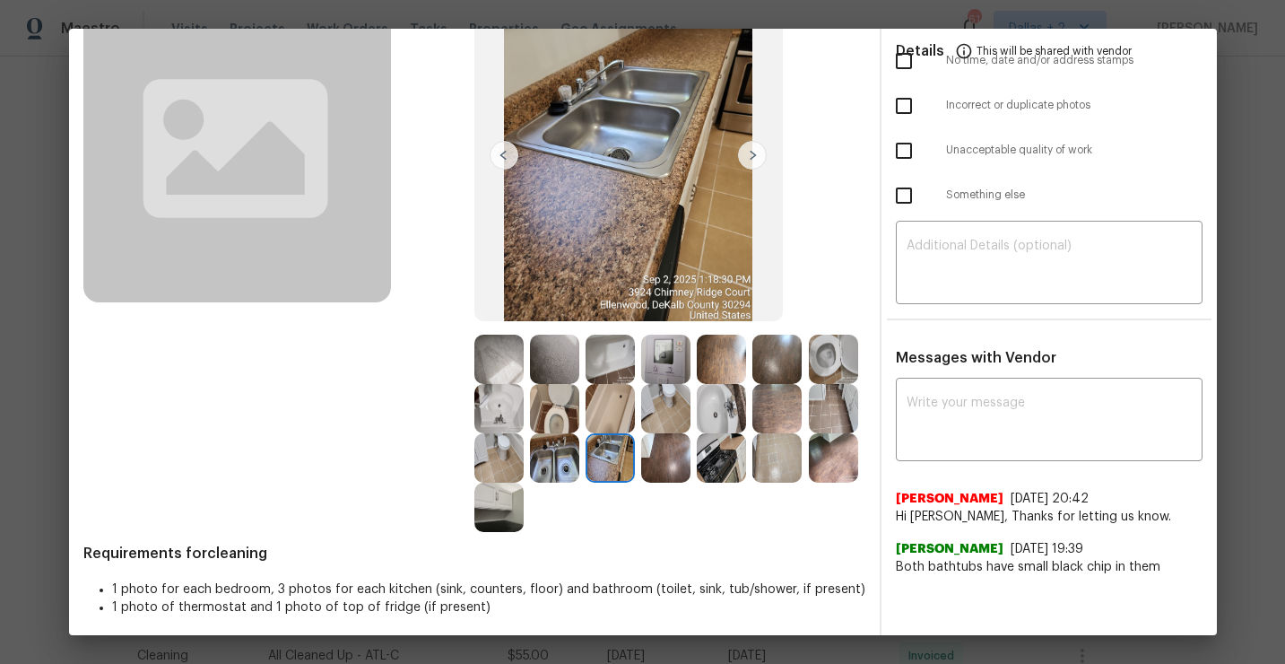
scroll to position [152, 0]
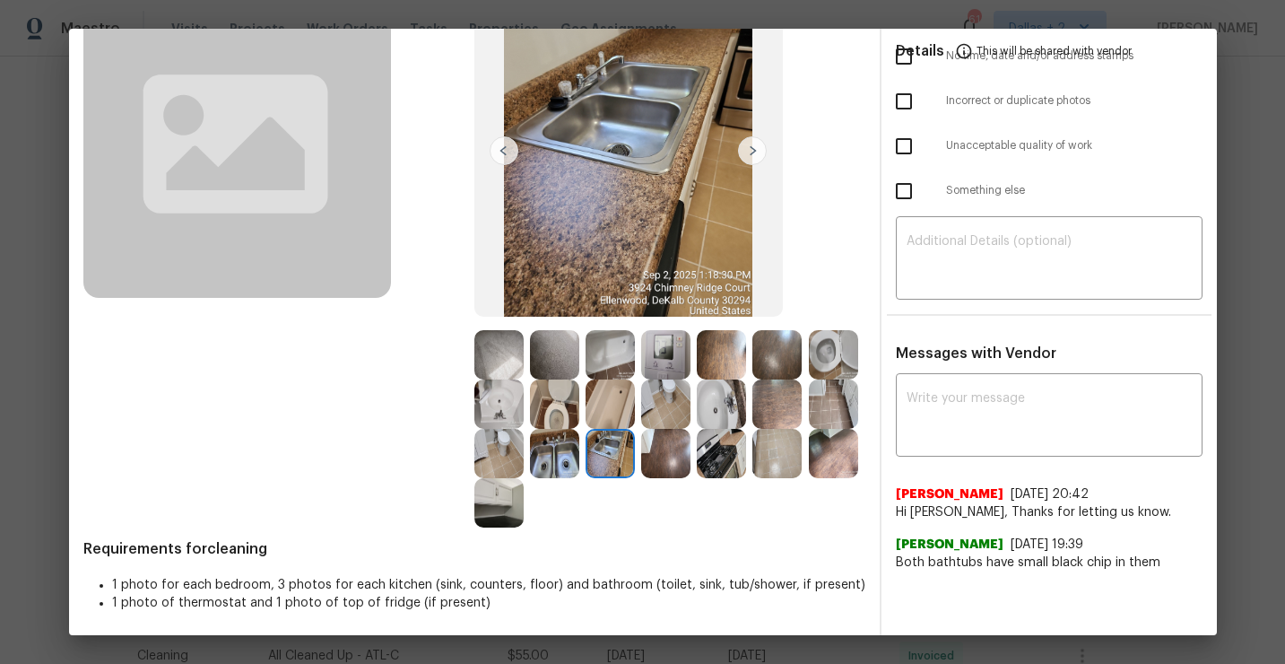
click at [559, 459] on img at bounding box center [554, 453] width 49 height 49
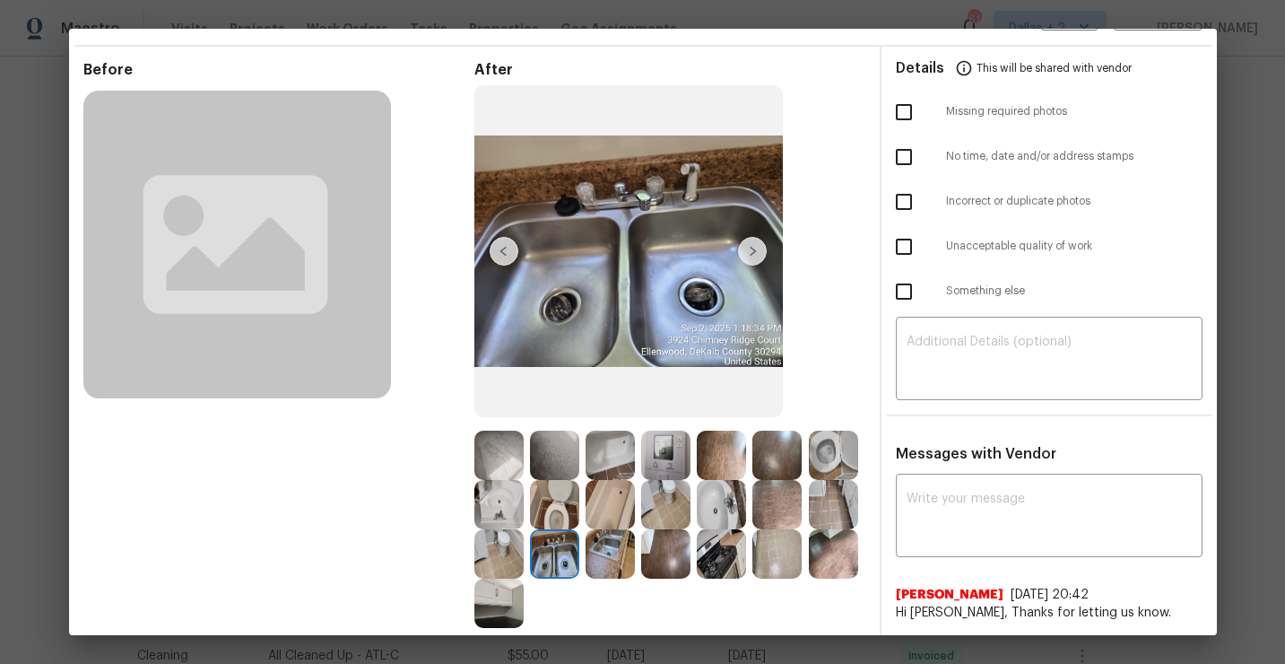
scroll to position [54, 0]
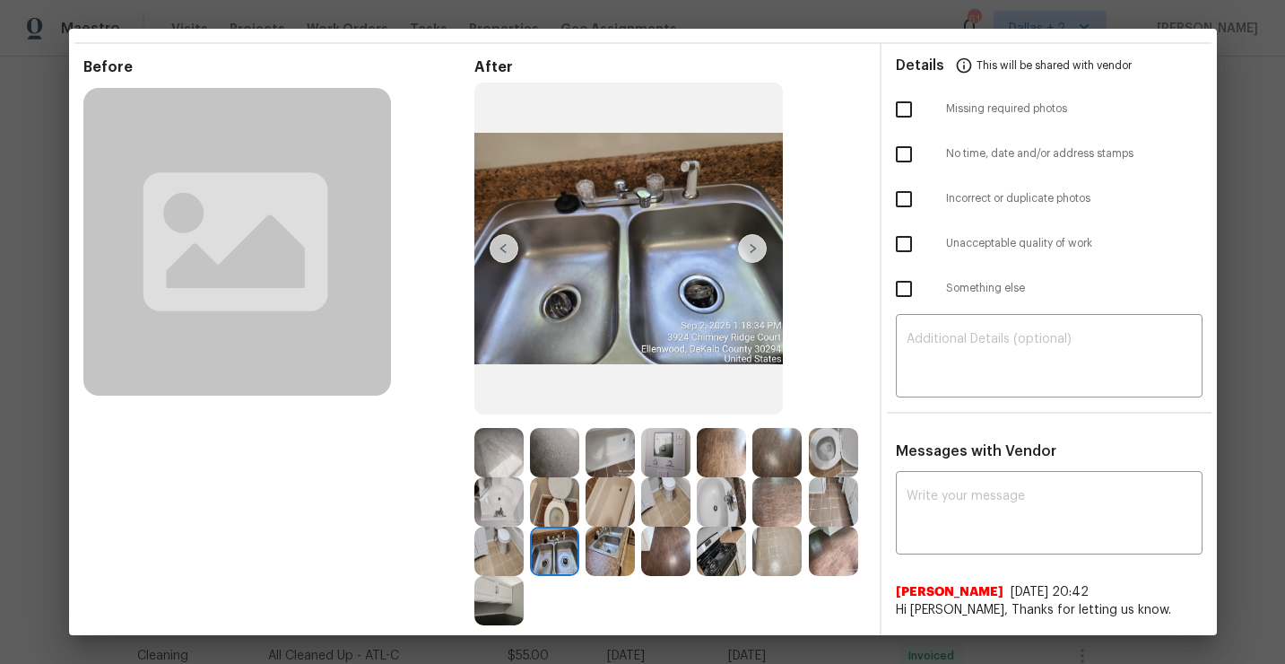
click at [725, 501] on img at bounding box center [721, 501] width 49 height 49
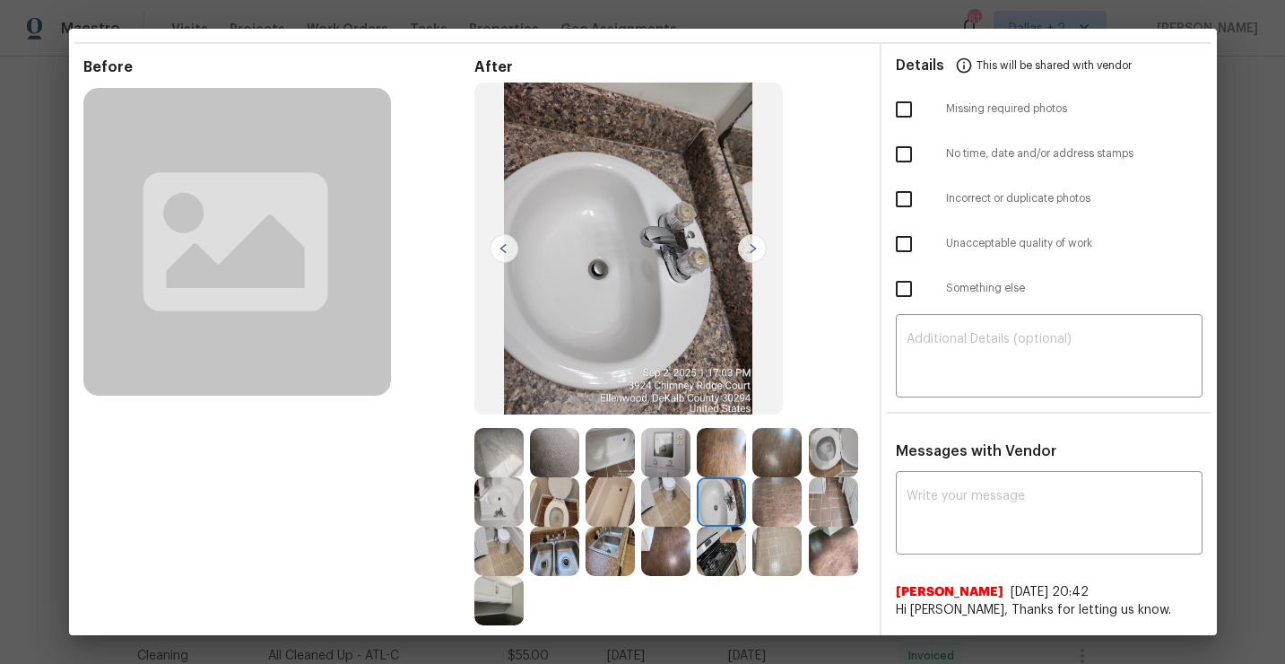
click at [615, 452] on img at bounding box center [610, 452] width 49 height 49
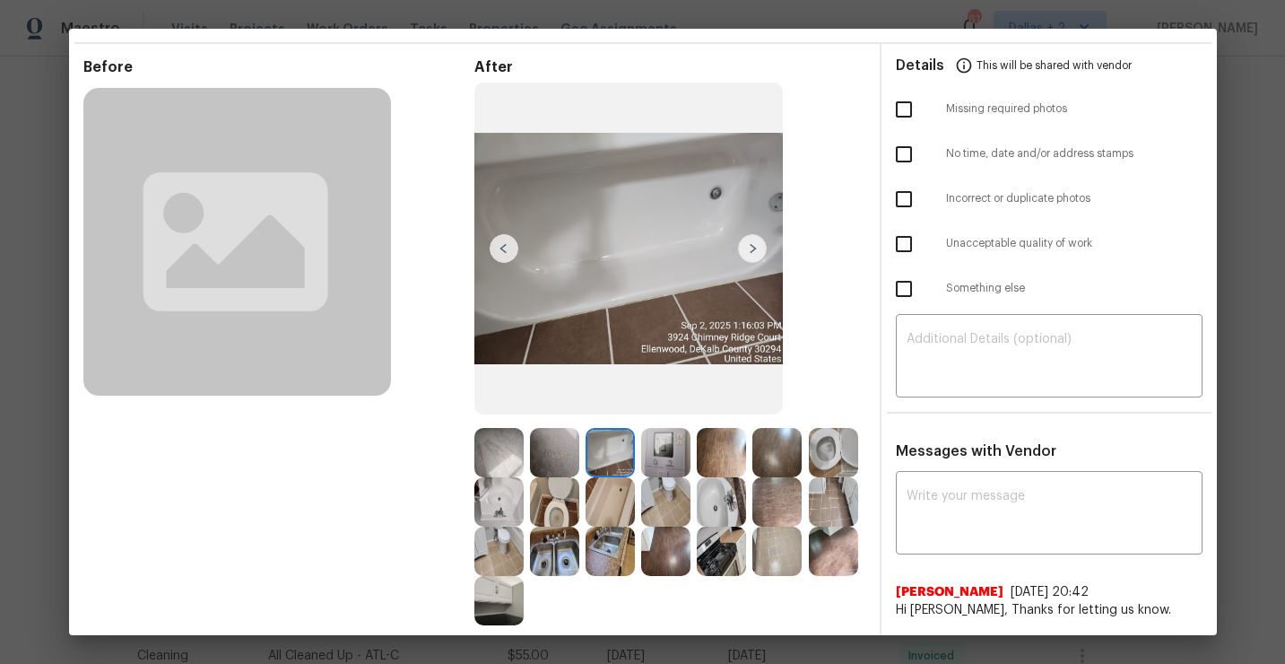
click at [545, 515] on img at bounding box center [554, 501] width 49 height 49
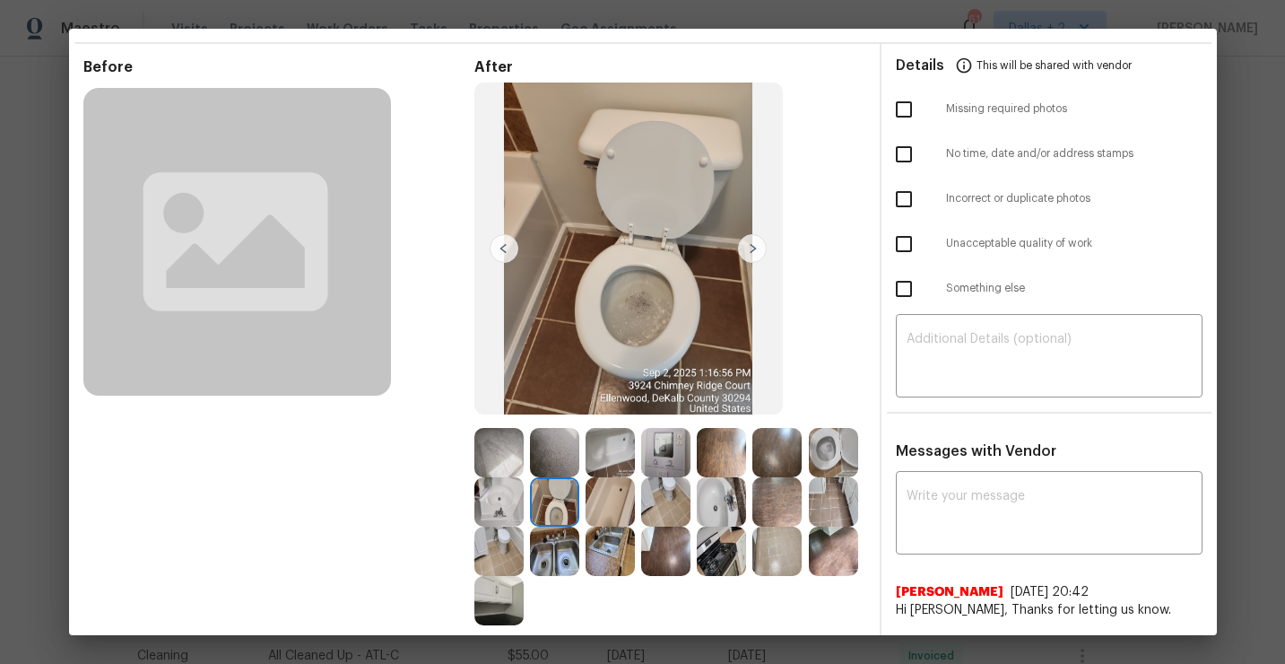
click at [556, 562] on img at bounding box center [554, 551] width 49 height 49
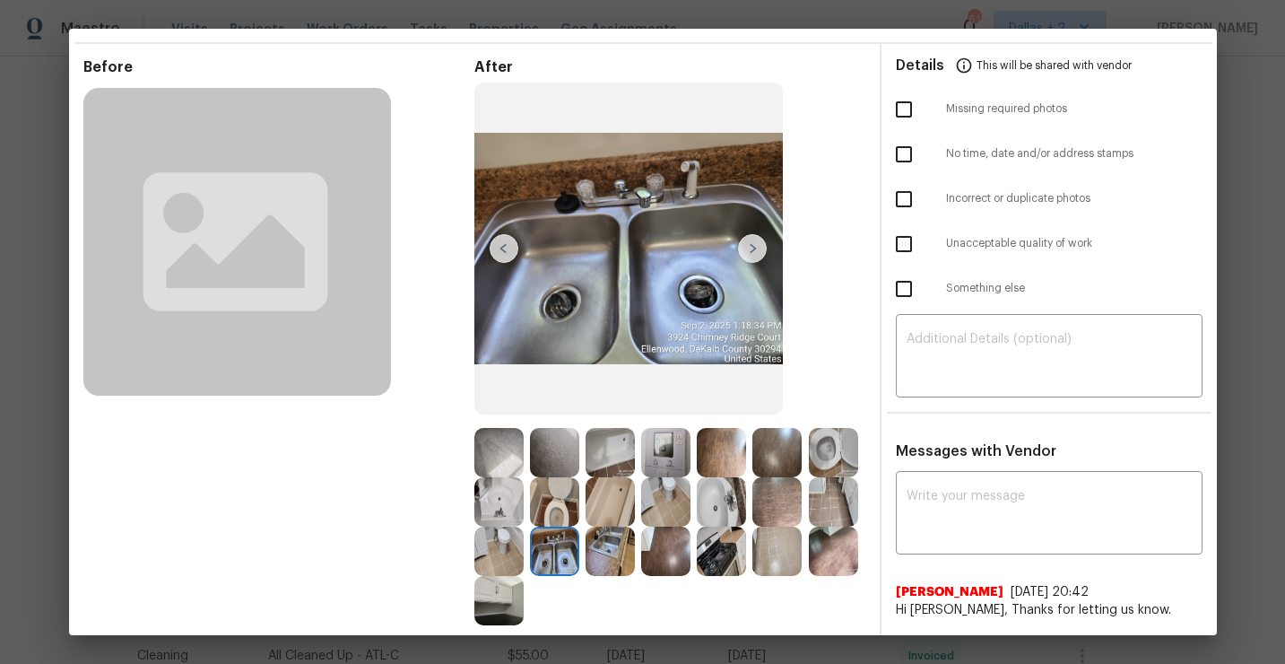
click at [601, 569] on img at bounding box center [610, 551] width 49 height 49
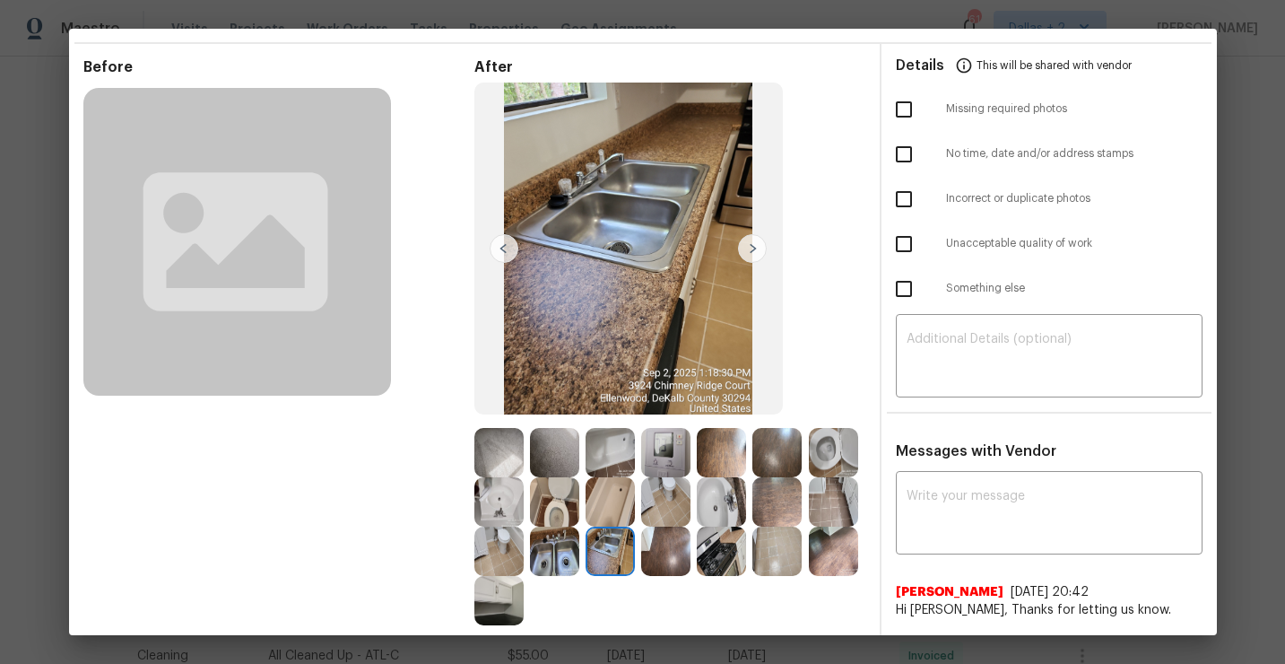
click at [721, 562] on img at bounding box center [721, 551] width 49 height 49
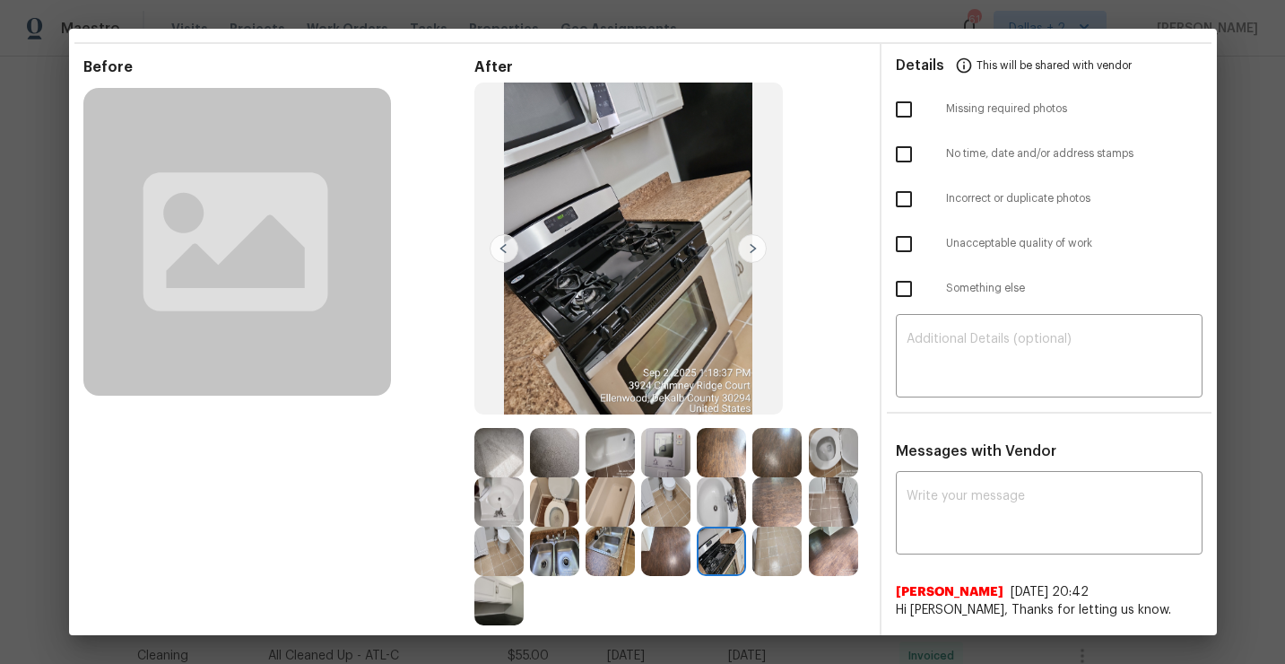
click at [501, 634] on div "Before After Requirements for cleaning 1 photo for each bedroom, 3 photos for e…" at bounding box center [474, 397] width 782 height 678
click at [498, 588] on img at bounding box center [498, 600] width 49 height 49
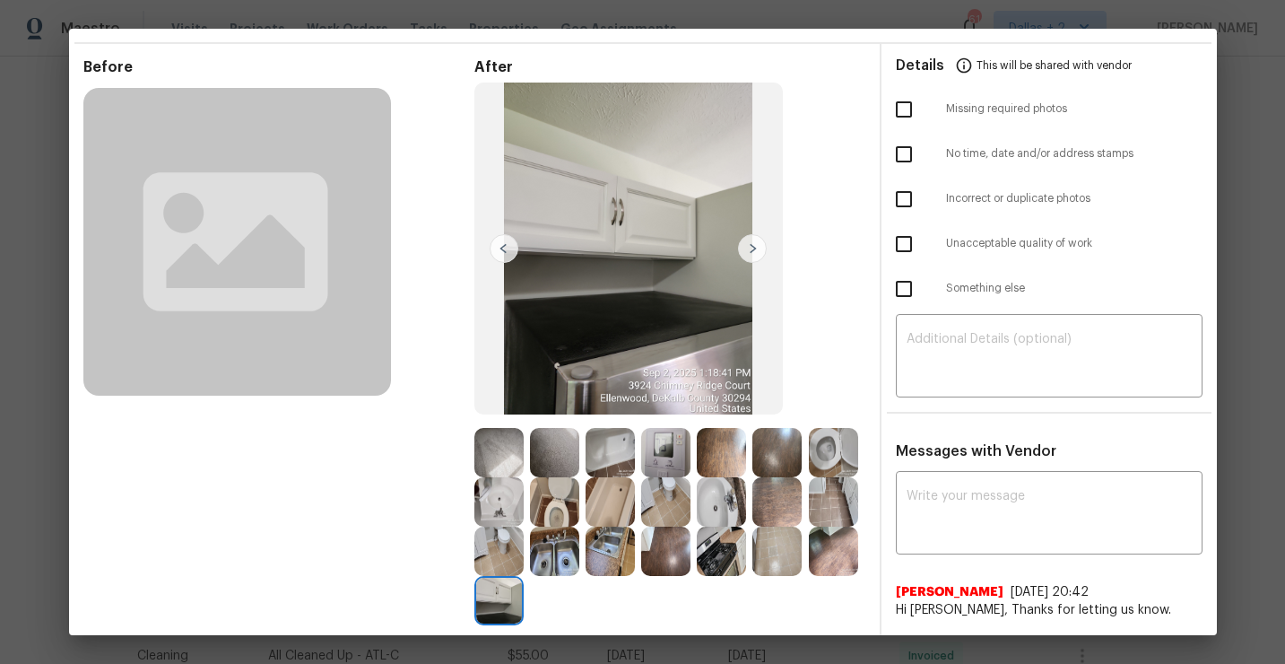
scroll to position [0, 0]
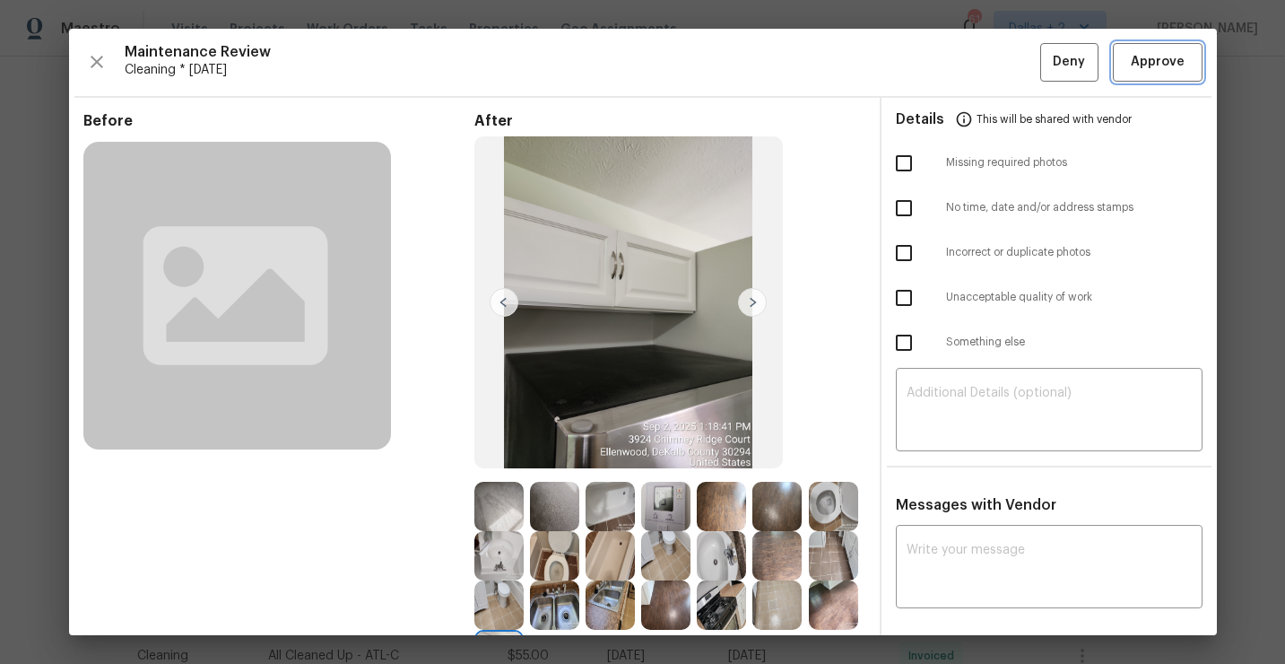
click at [1138, 75] on button "Approve" at bounding box center [1158, 62] width 90 height 39
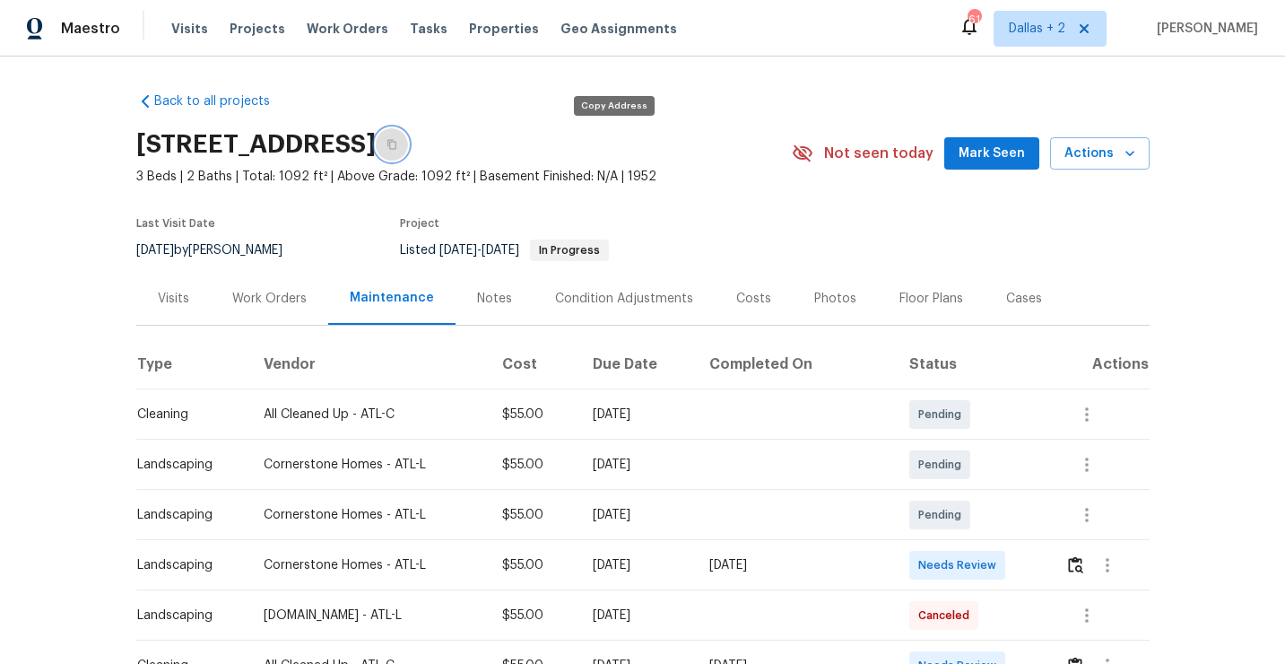
click at [408, 138] on button "button" at bounding box center [392, 144] width 32 height 32
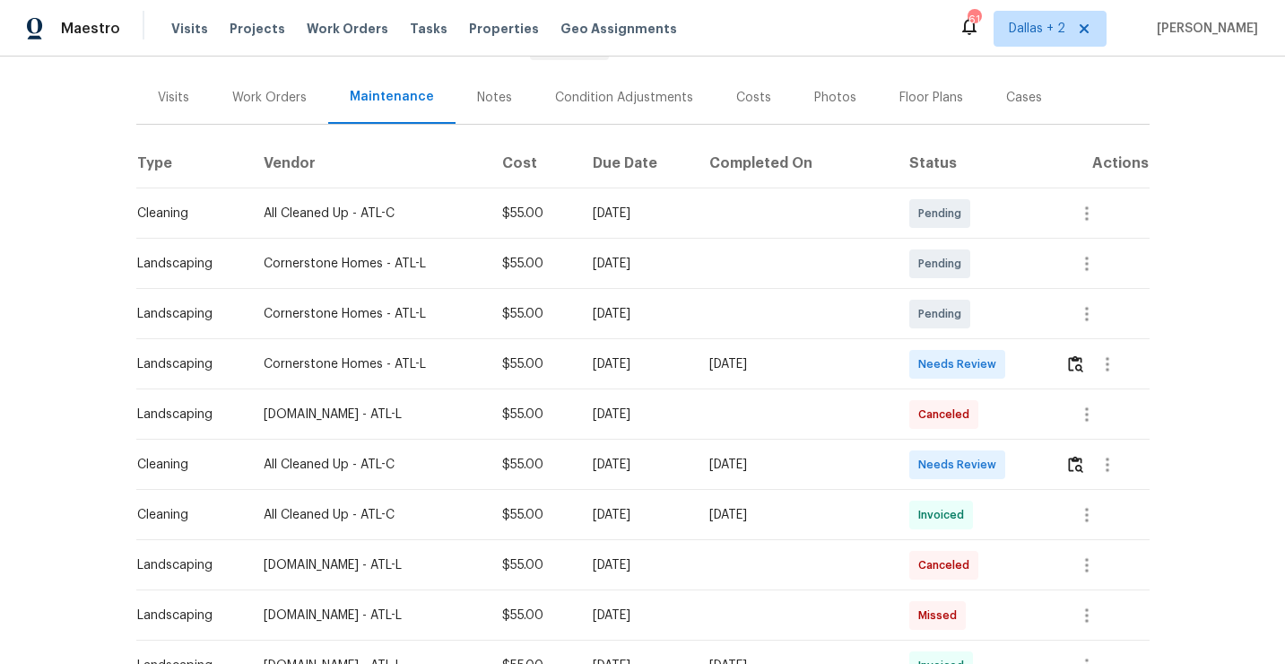
scroll to position [202, 0]
click at [1082, 469] on img "button" at bounding box center [1075, 463] width 15 height 17
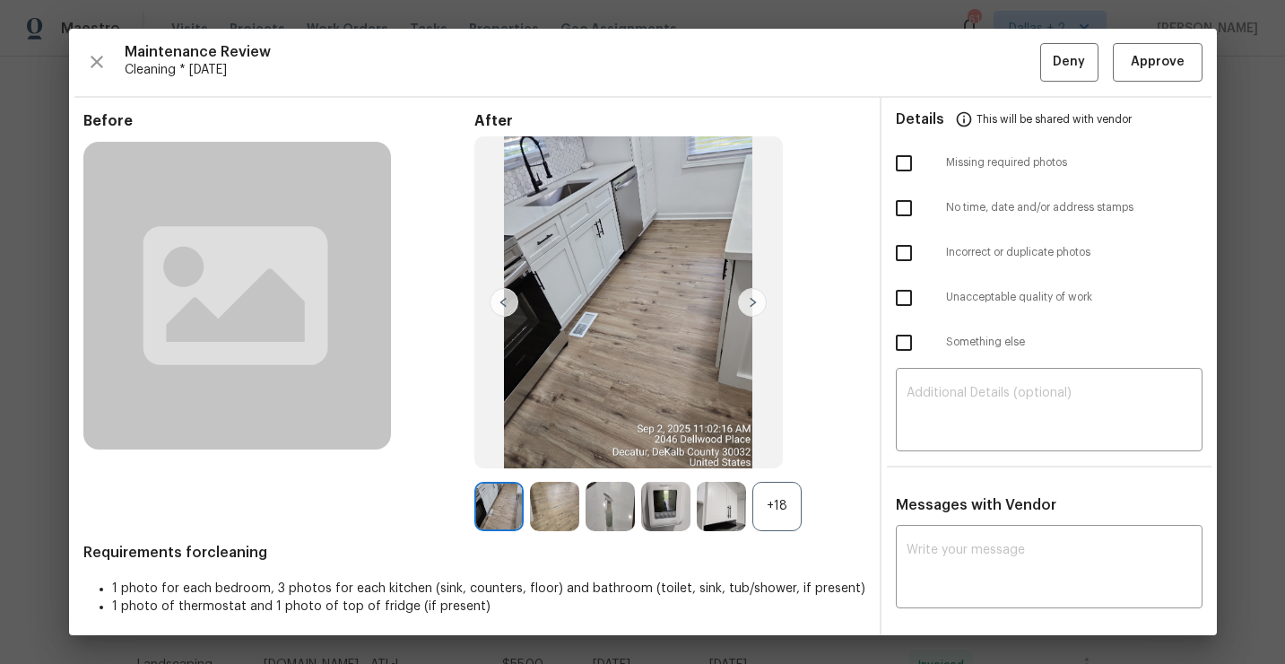
click at [788, 518] on div "+18" at bounding box center [777, 506] width 49 height 49
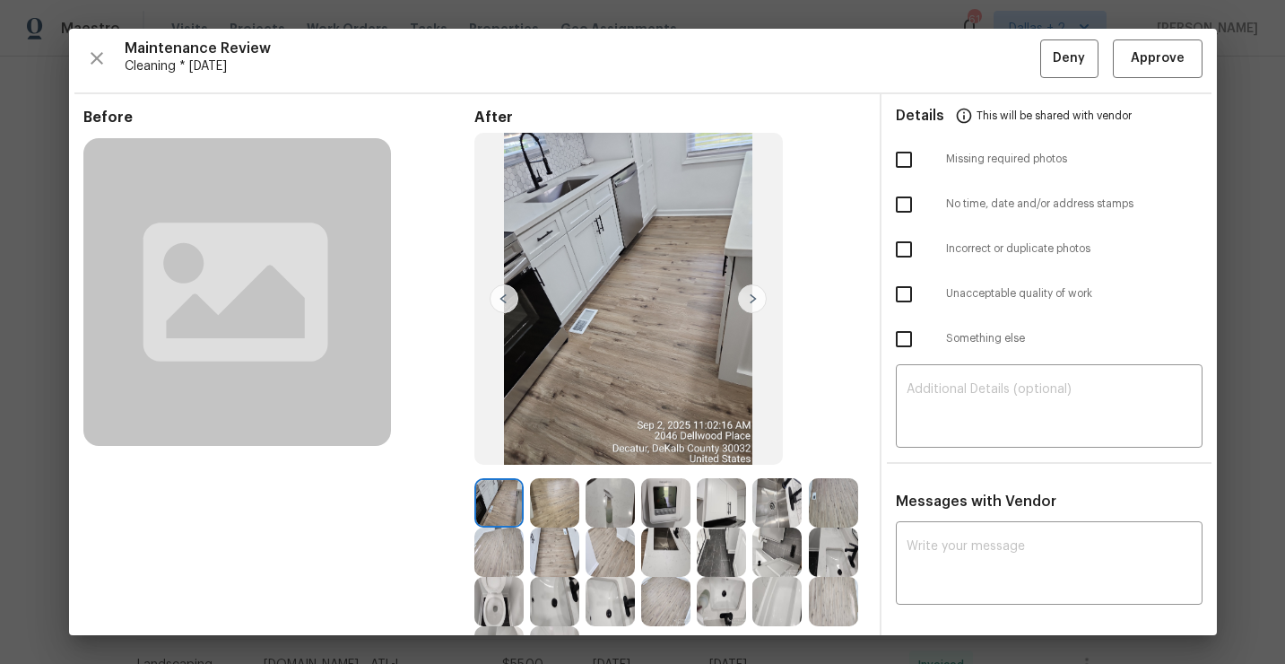
scroll to position [0, 0]
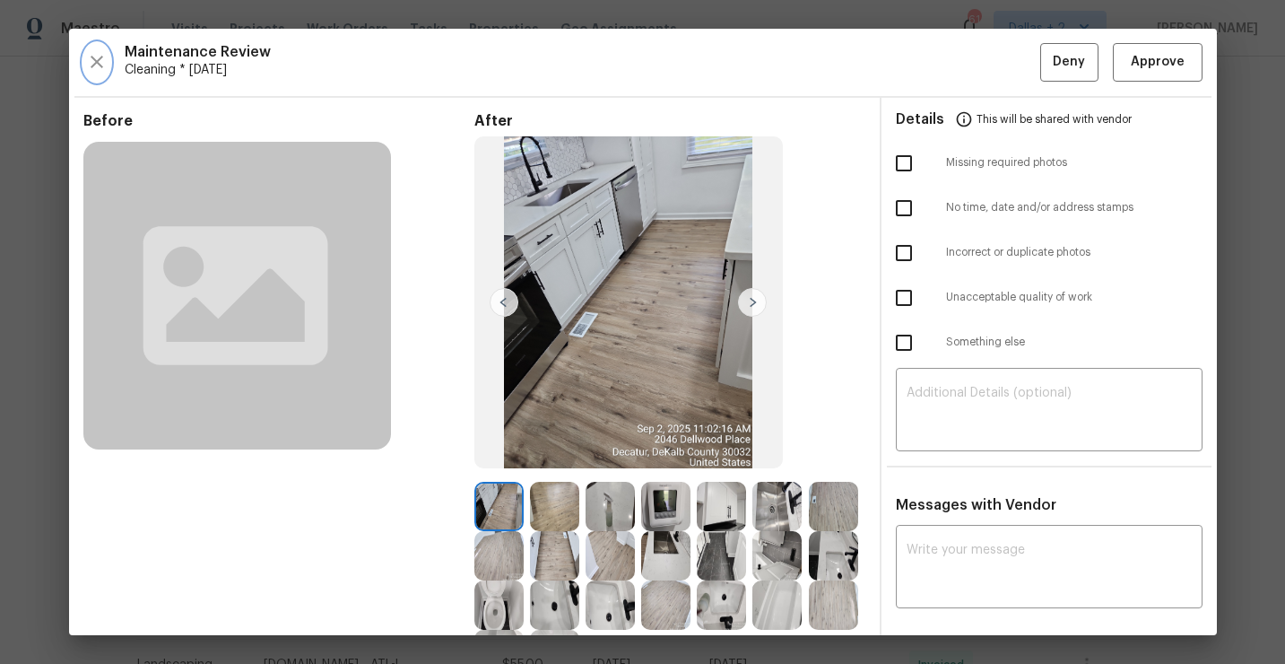
click at [93, 65] on icon "button" at bounding box center [97, 62] width 22 height 22
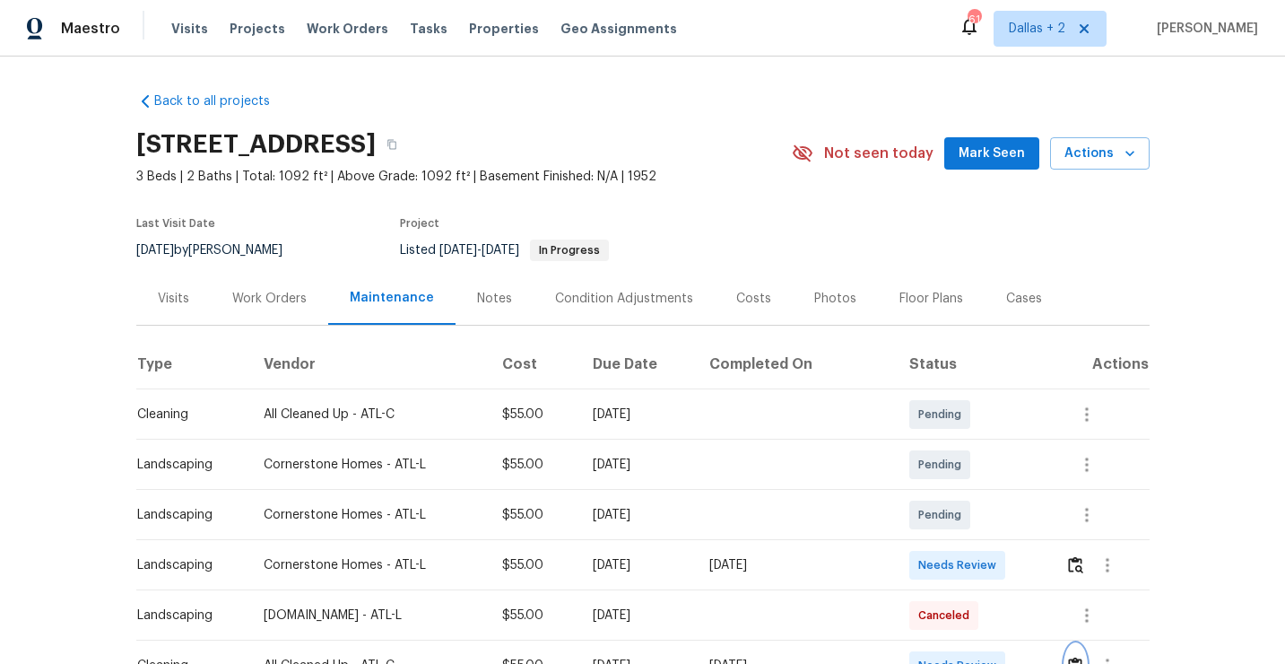
scroll to position [190, 0]
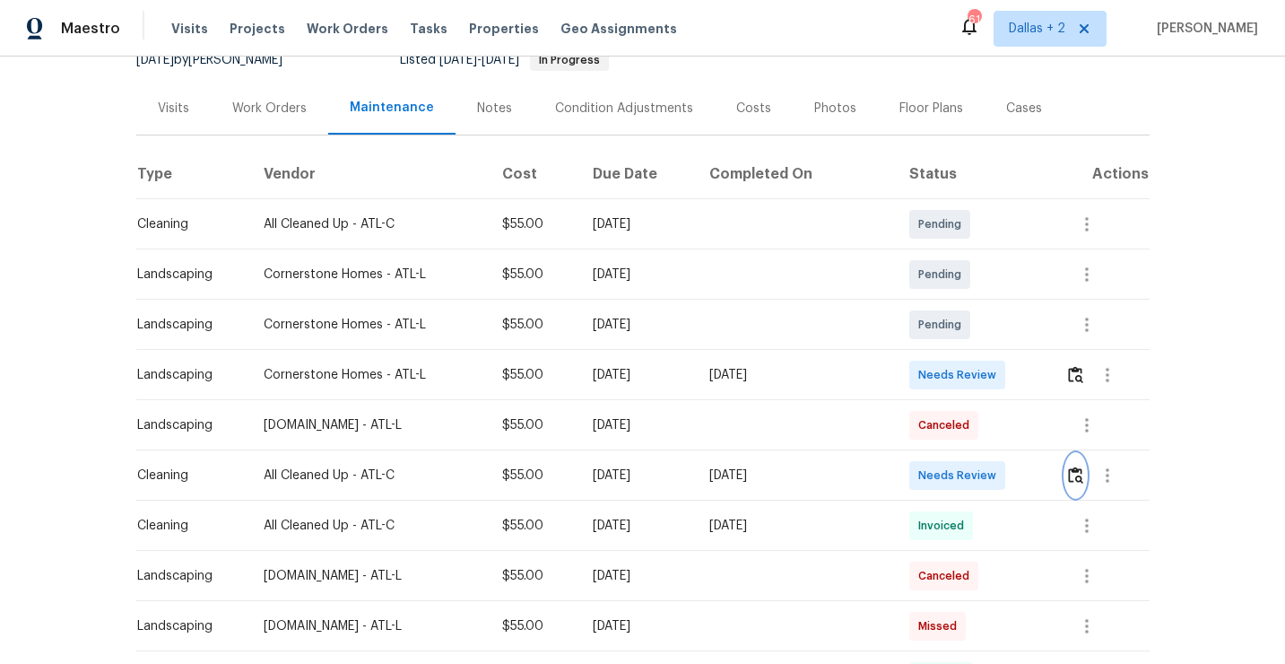
click at [1083, 474] on img "button" at bounding box center [1075, 474] width 15 height 17
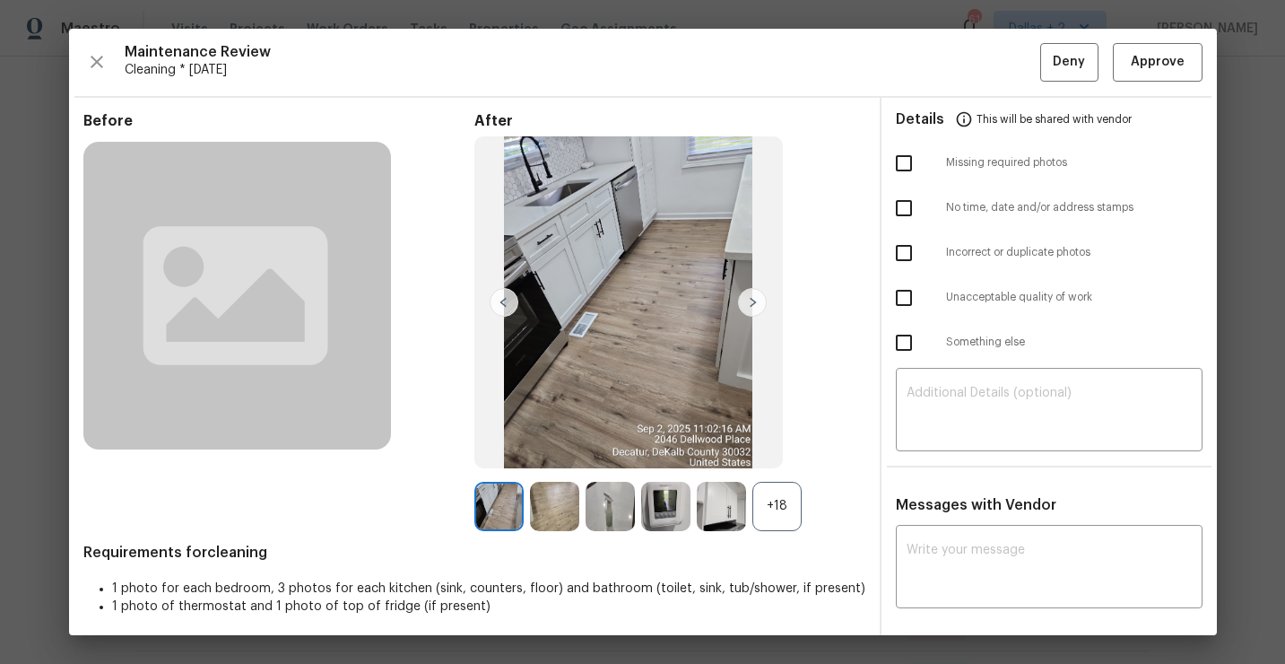
click at [793, 501] on div "+18" at bounding box center [777, 506] width 49 height 49
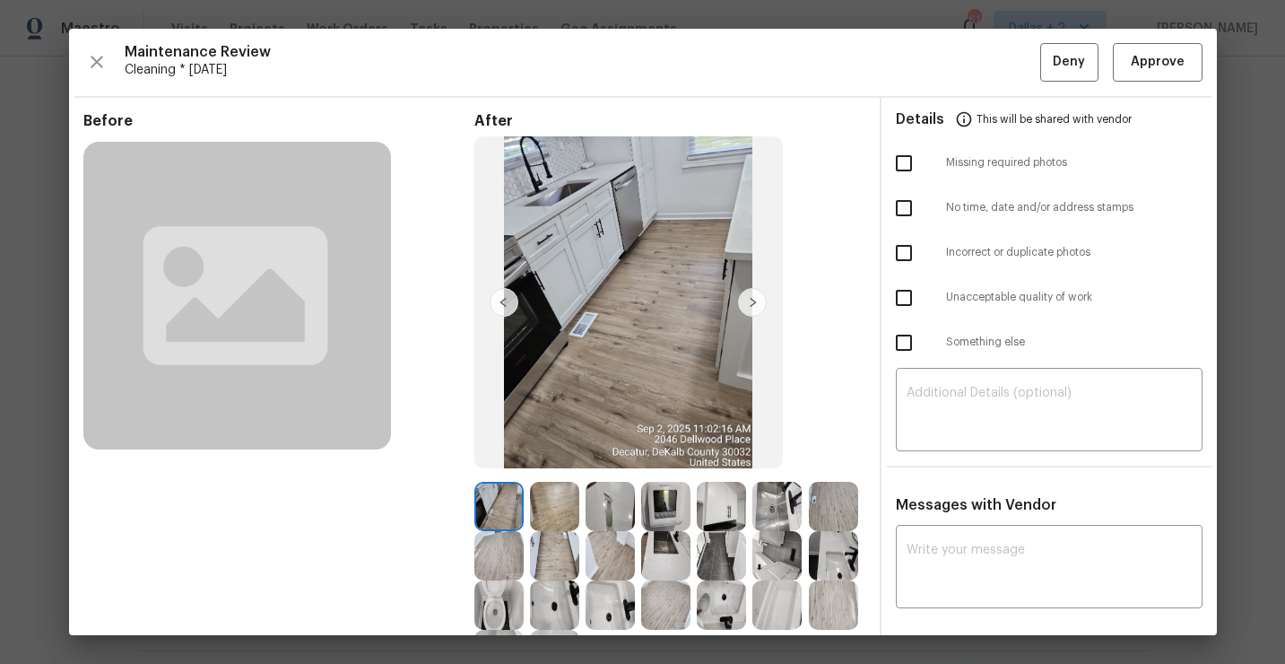
scroll to position [154, 0]
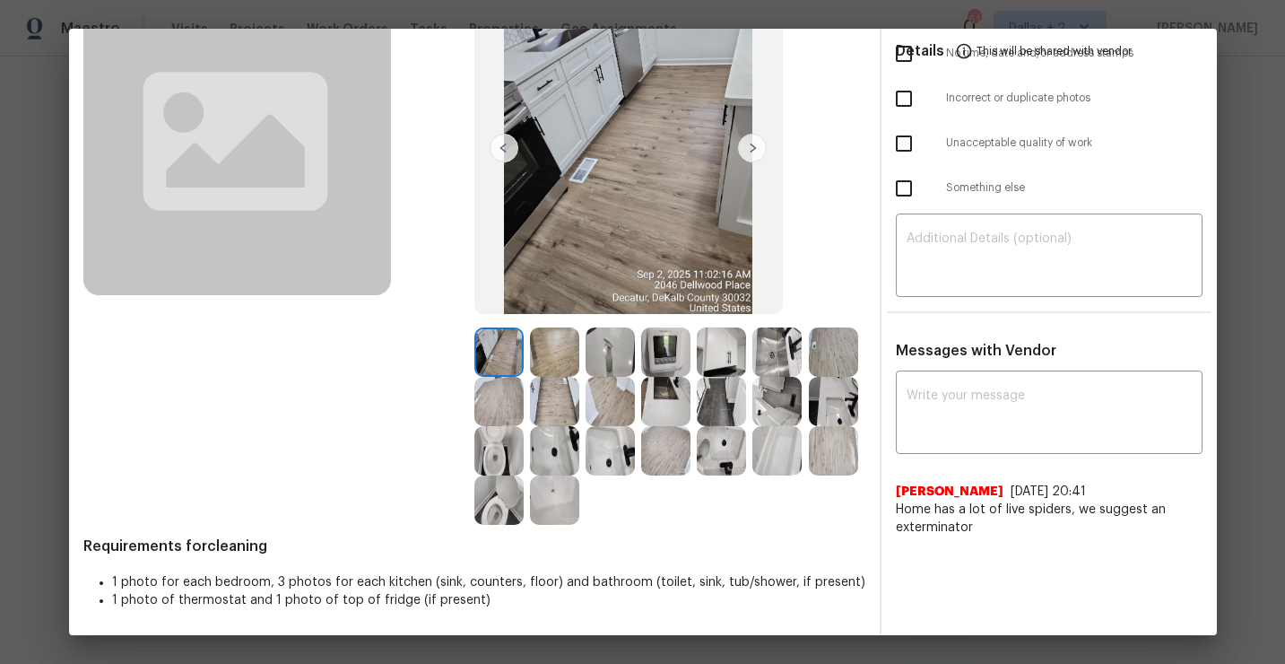
click at [507, 357] on img at bounding box center [498, 351] width 49 height 49
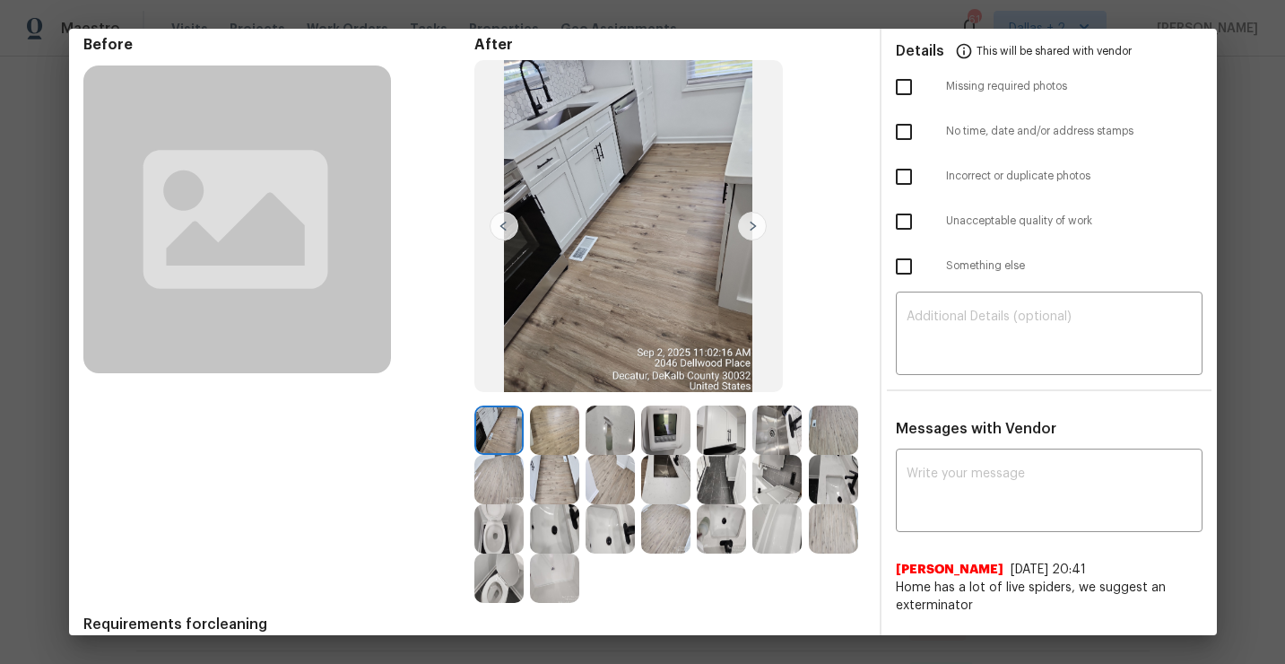
scroll to position [74, 0]
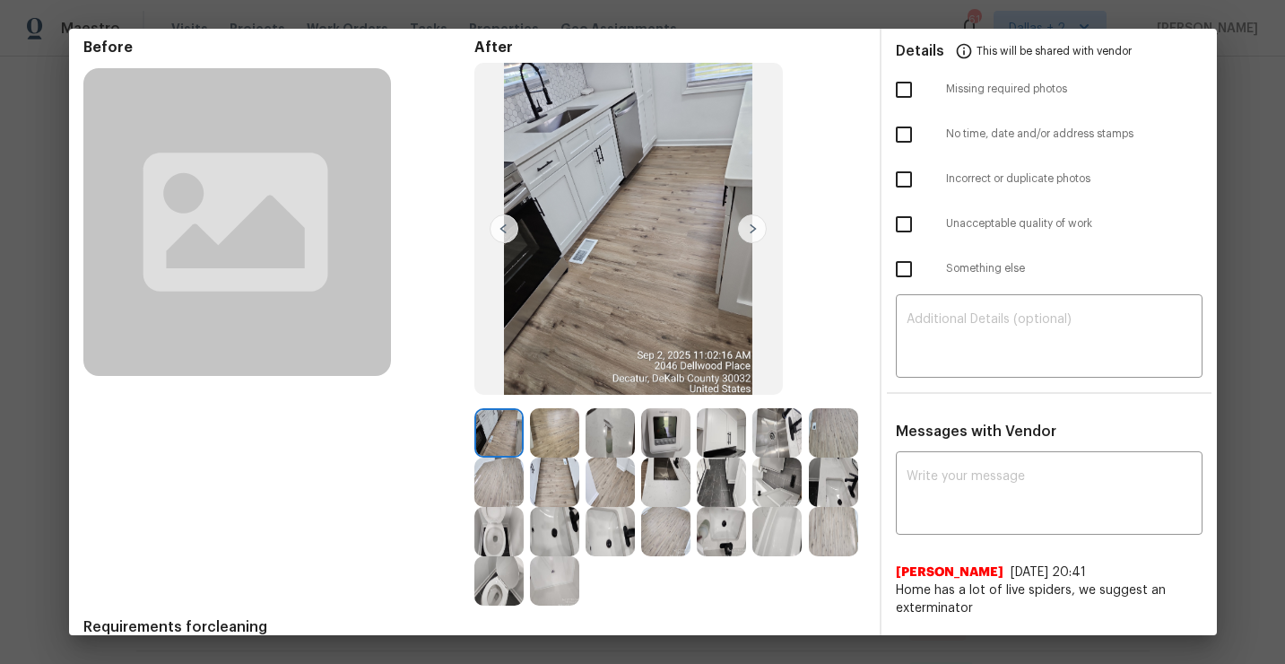
click at [756, 235] on img at bounding box center [752, 228] width 29 height 29
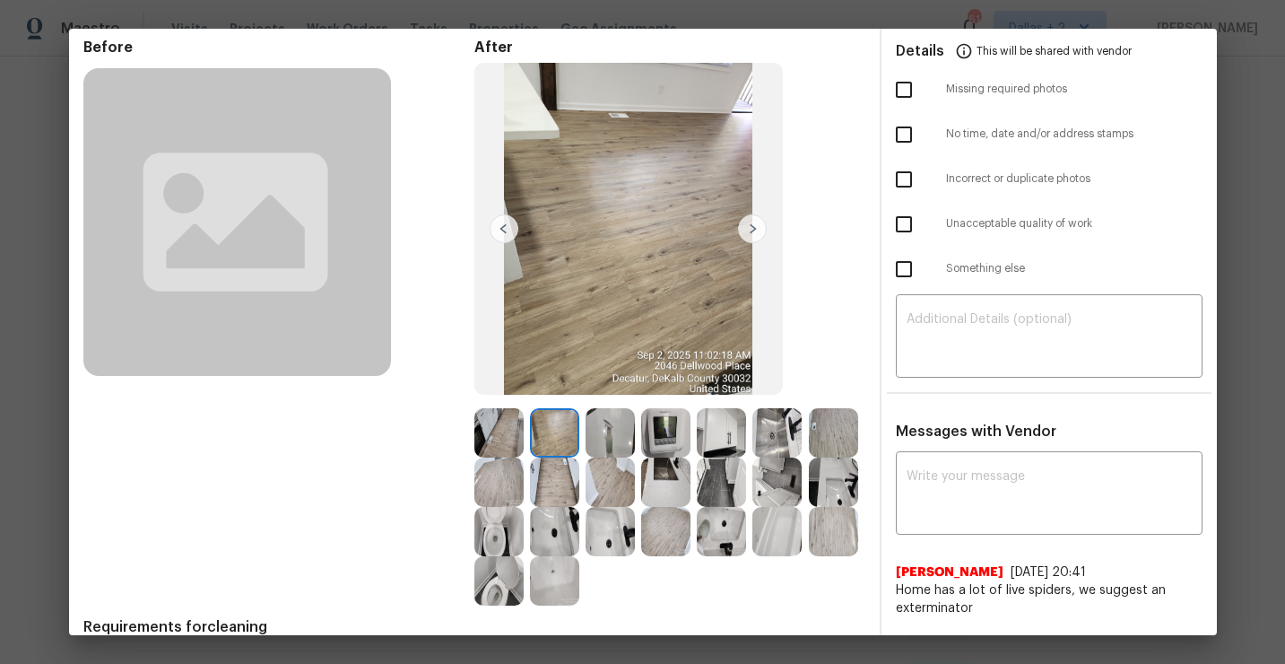
click at [706, 440] on img at bounding box center [721, 432] width 49 height 49
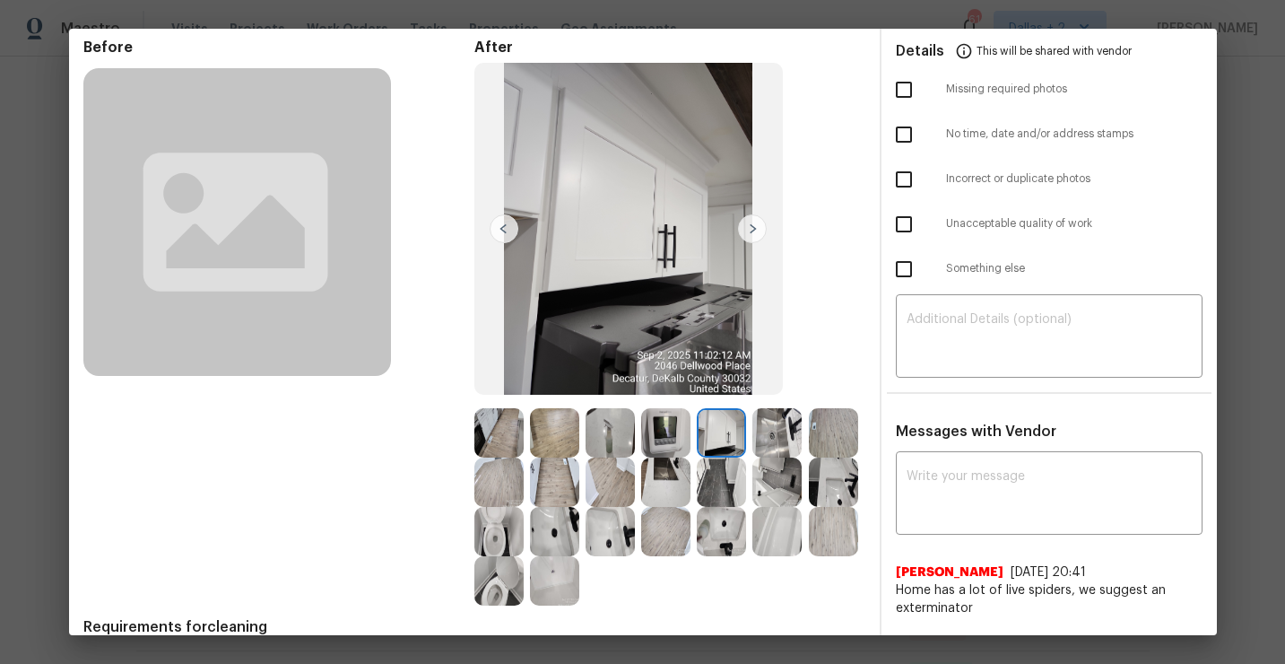
click at [775, 430] on img at bounding box center [777, 432] width 49 height 49
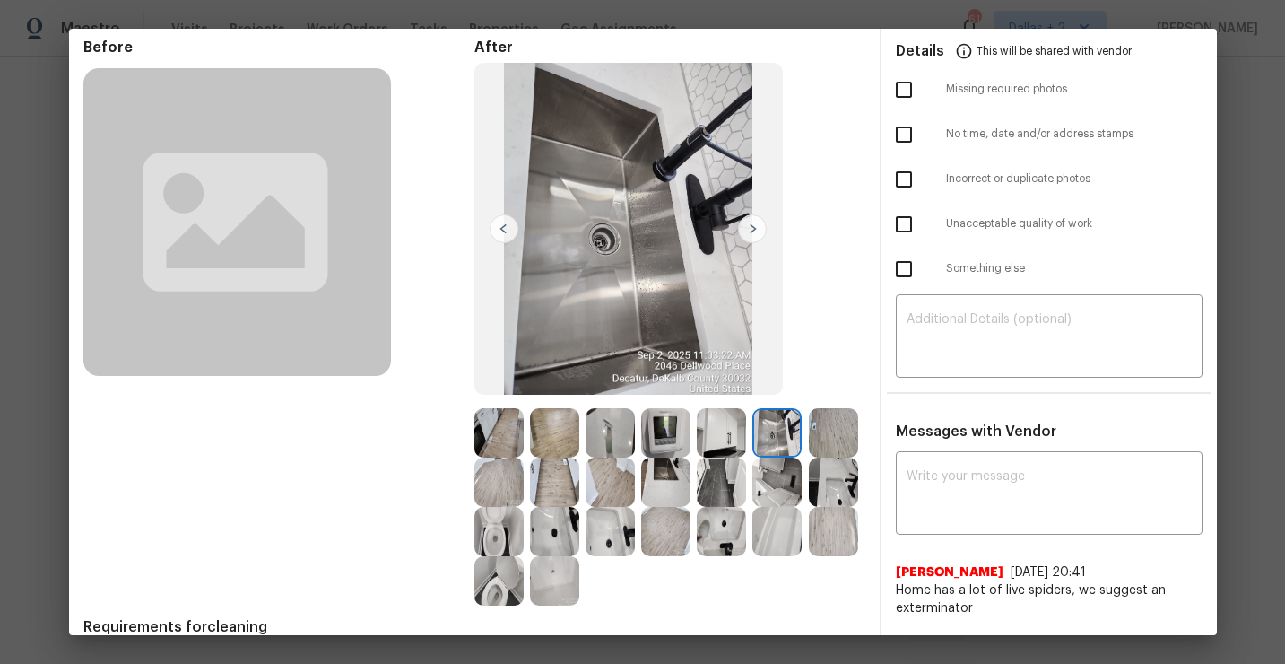
click at [840, 433] on img at bounding box center [833, 432] width 49 height 49
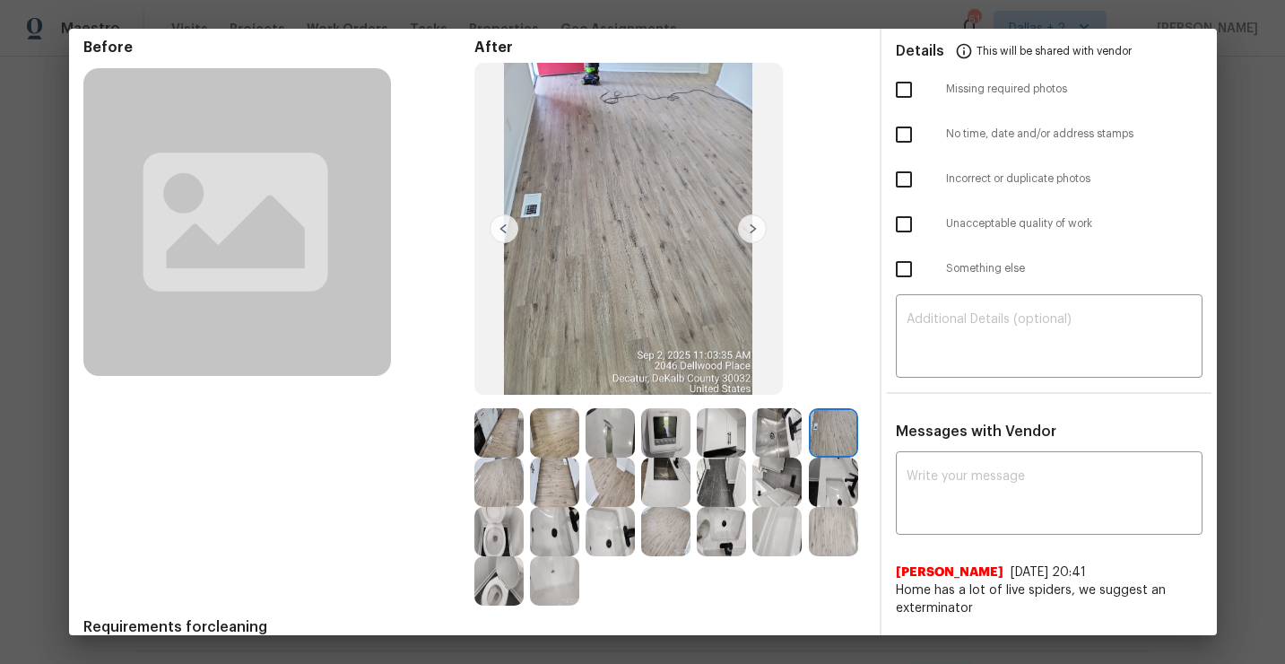
click at [673, 480] on img at bounding box center [665, 481] width 49 height 49
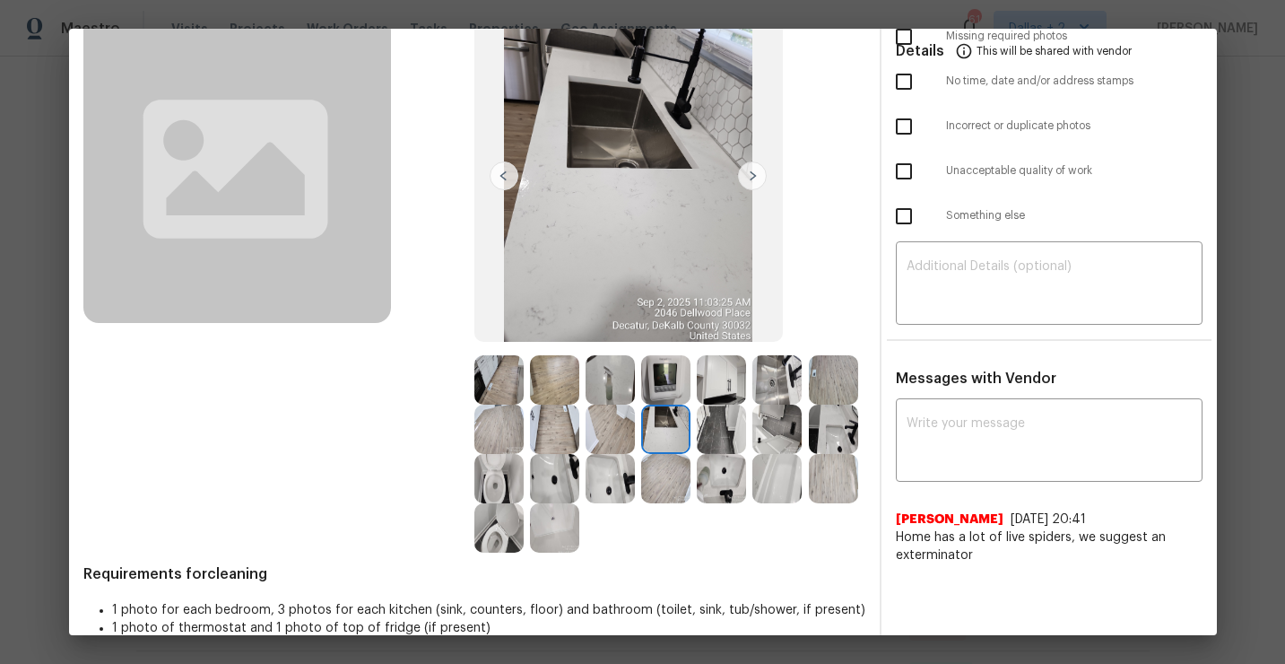
scroll to position [98, 0]
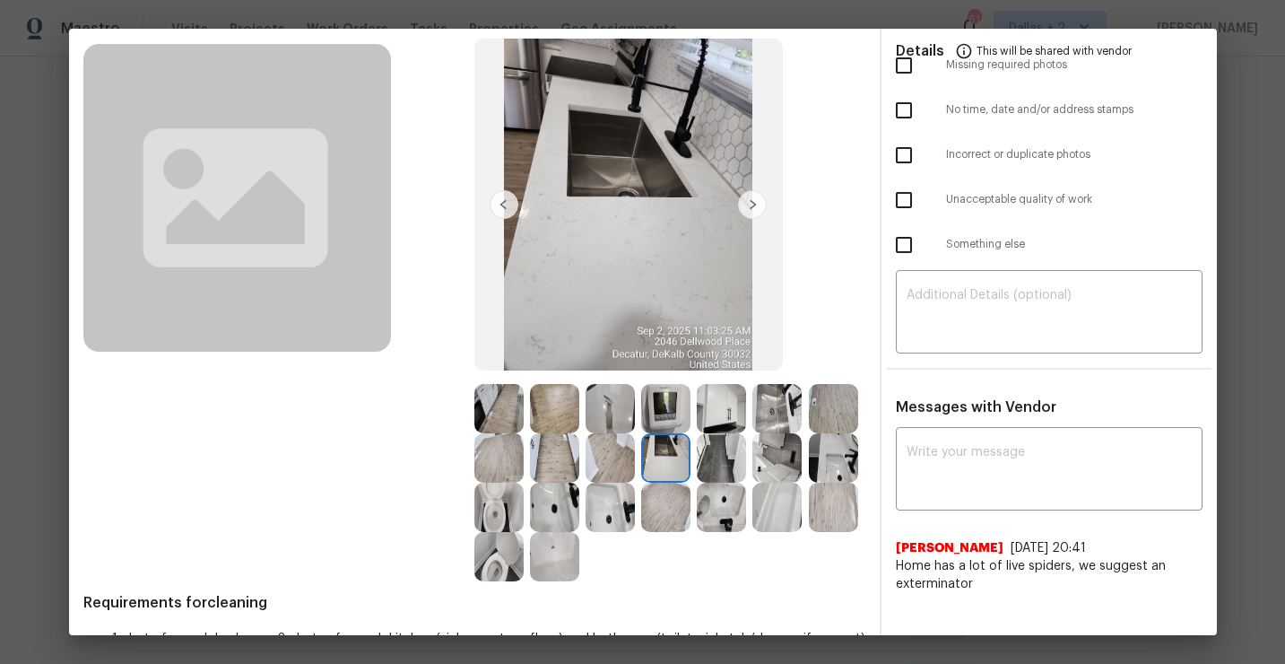
click at [613, 503] on img at bounding box center [610, 507] width 49 height 49
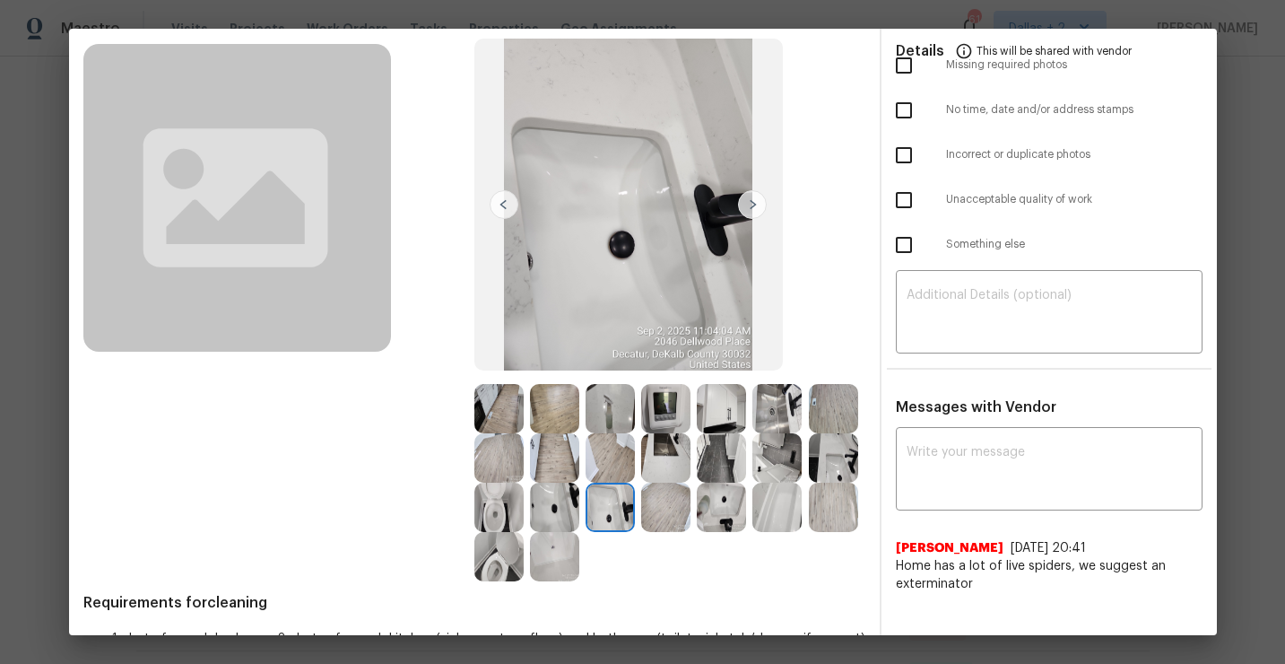
click at [780, 471] on img at bounding box center [777, 457] width 49 height 49
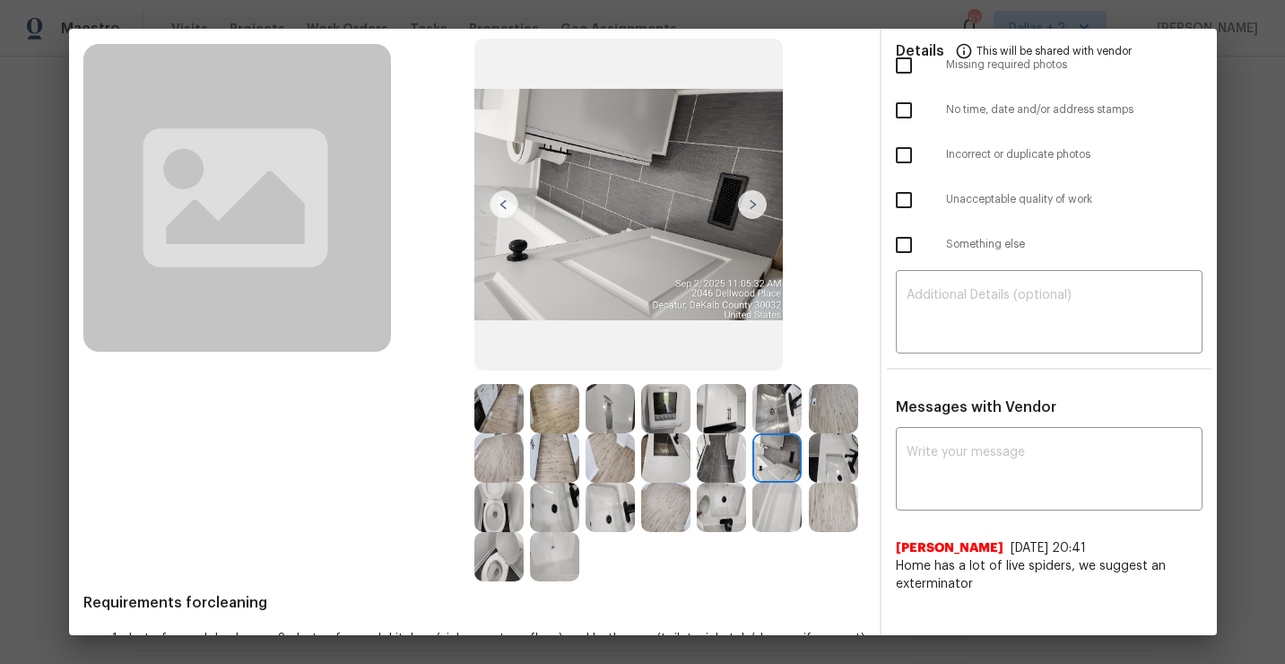
click at [716, 406] on img at bounding box center [721, 408] width 49 height 49
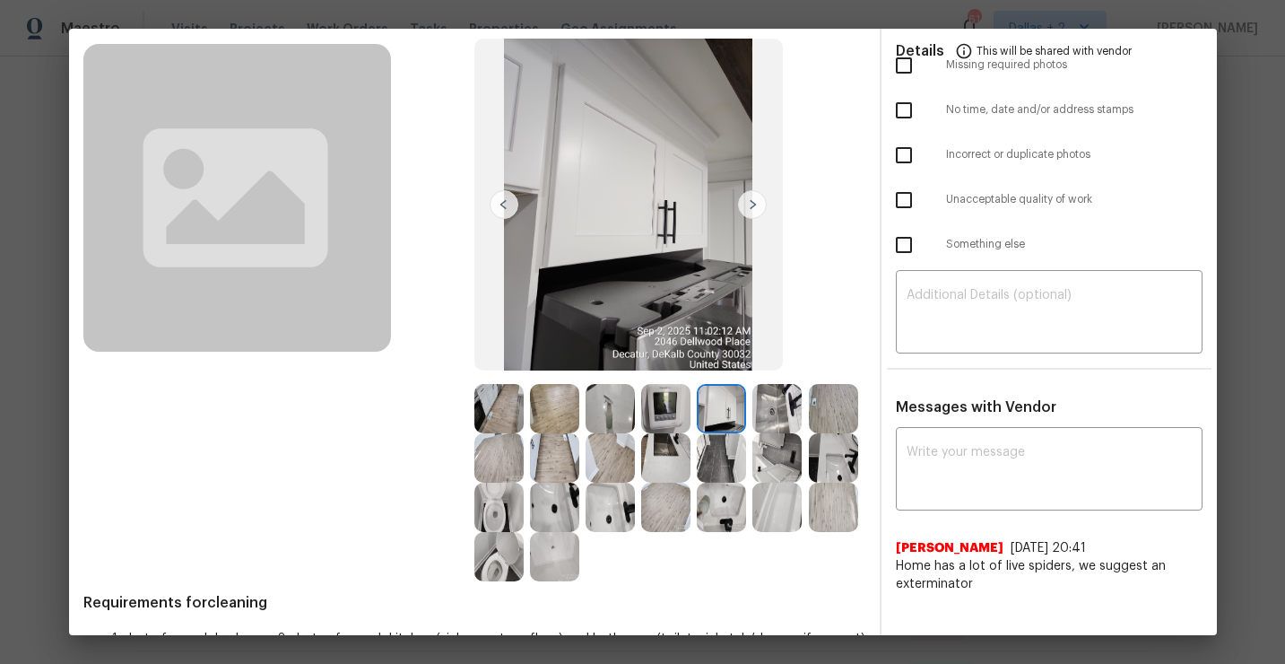
click at [496, 405] on img at bounding box center [498, 408] width 49 height 49
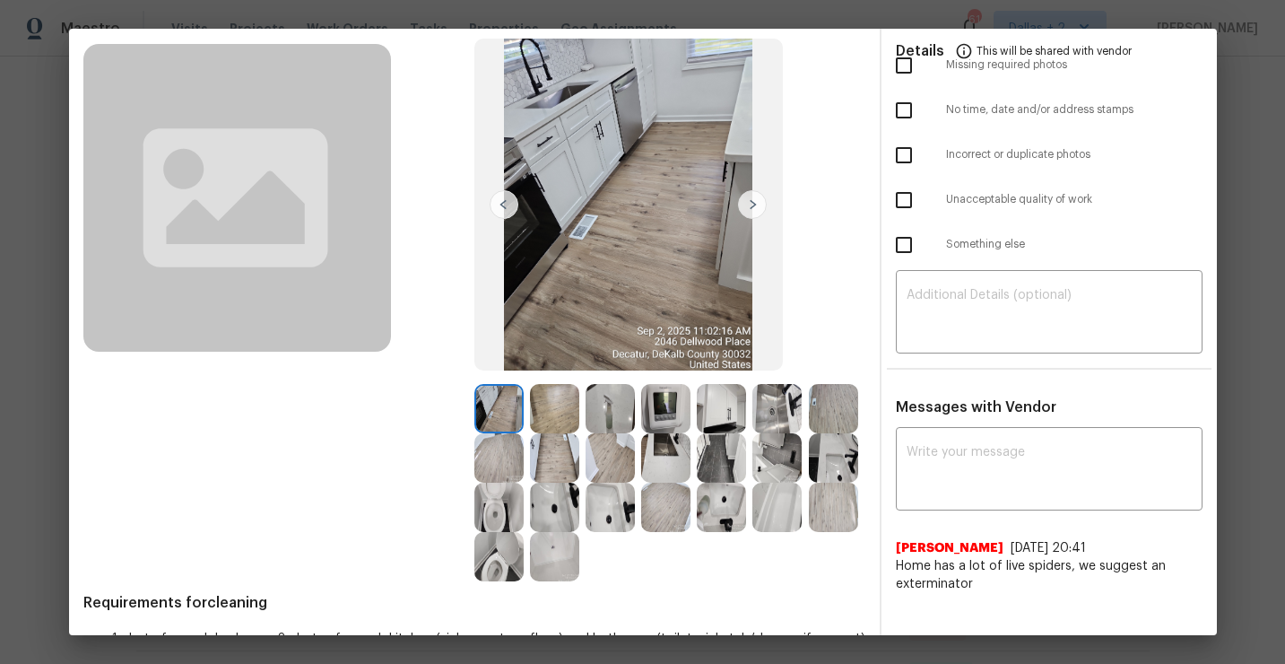
click at [718, 409] on img at bounding box center [721, 408] width 49 height 49
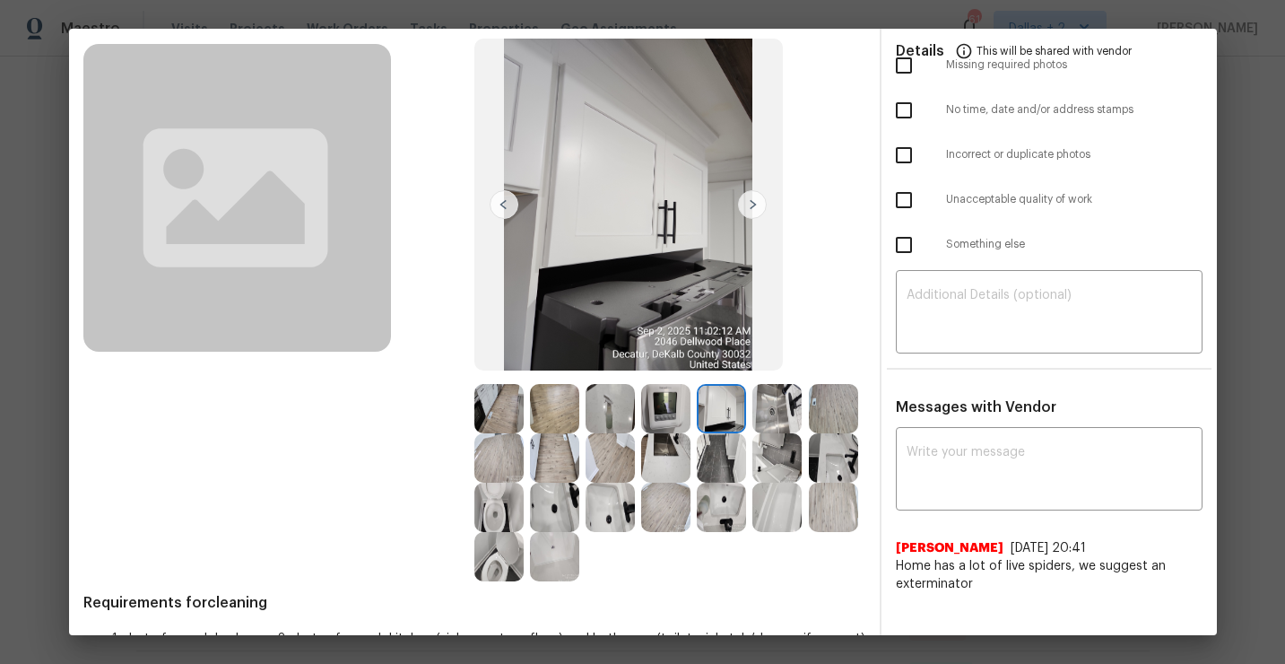
click at [503, 507] on img at bounding box center [498, 507] width 49 height 49
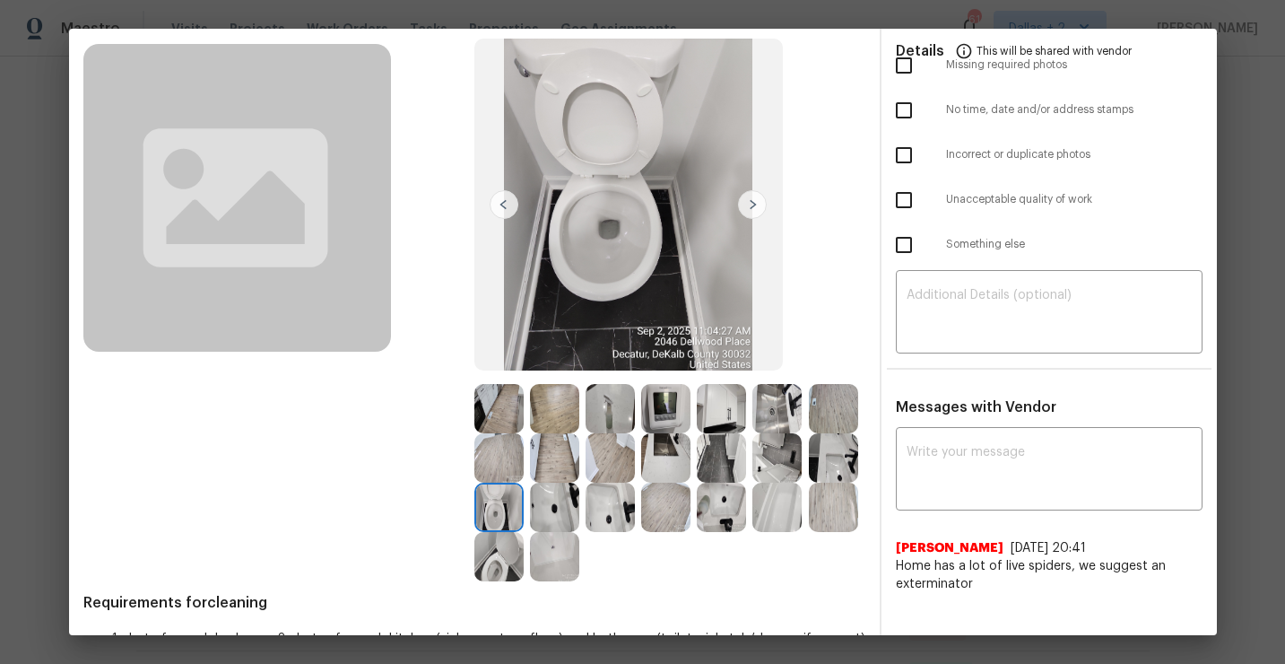
click at [491, 385] on img at bounding box center [498, 408] width 49 height 49
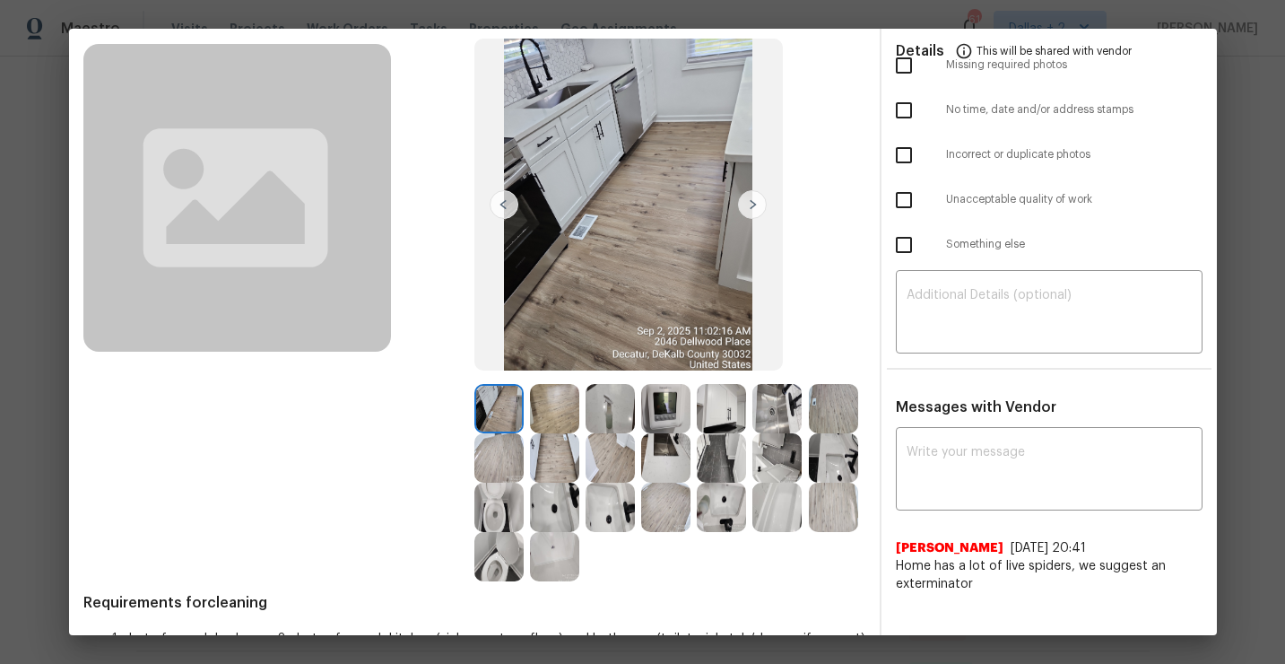
click at [670, 409] on img at bounding box center [665, 408] width 49 height 49
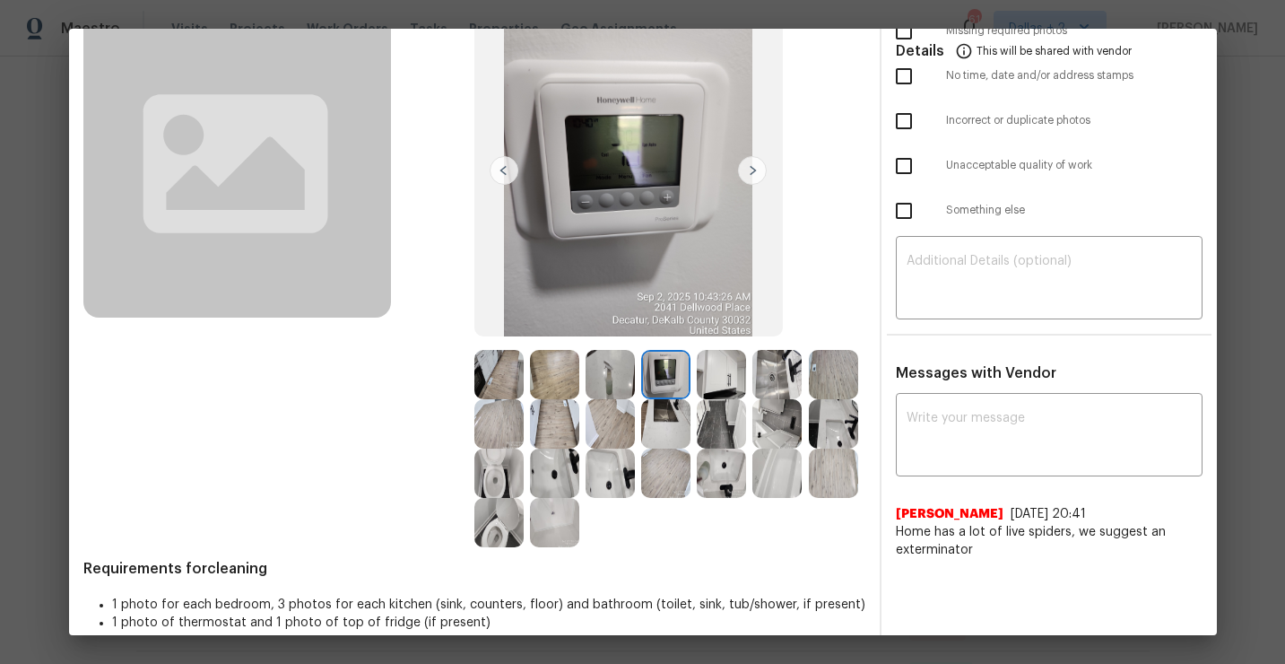
scroll to position [154, 0]
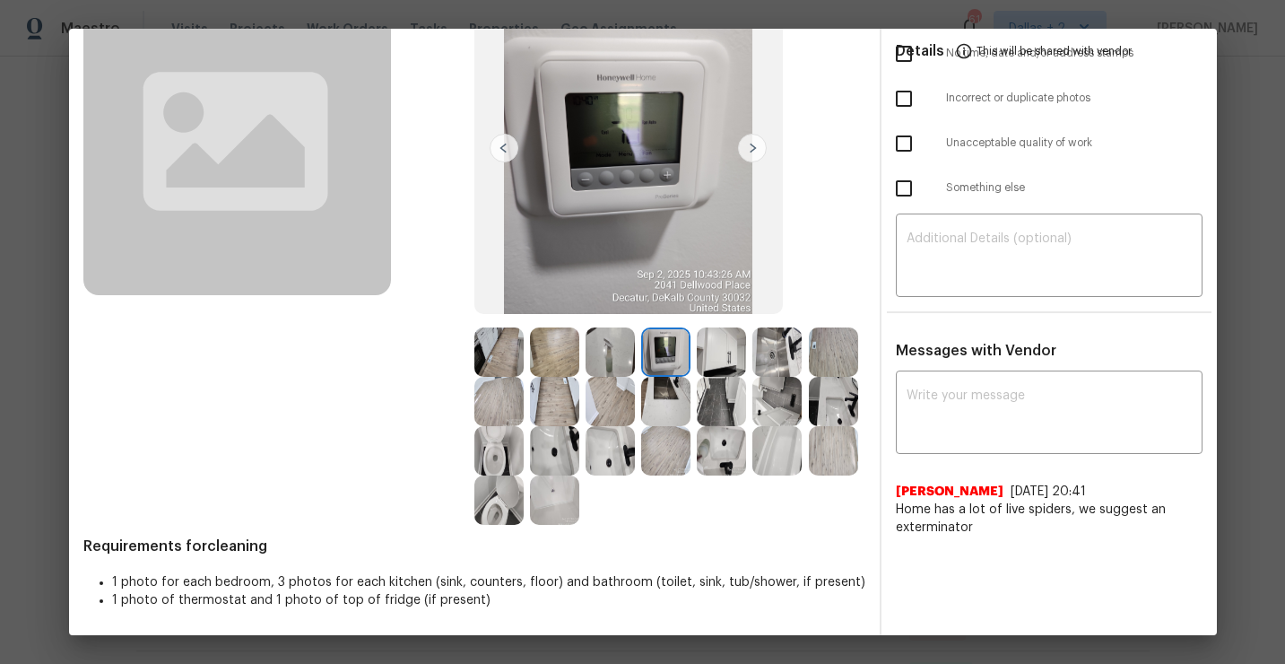
click at [544, 448] on img at bounding box center [554, 450] width 49 height 49
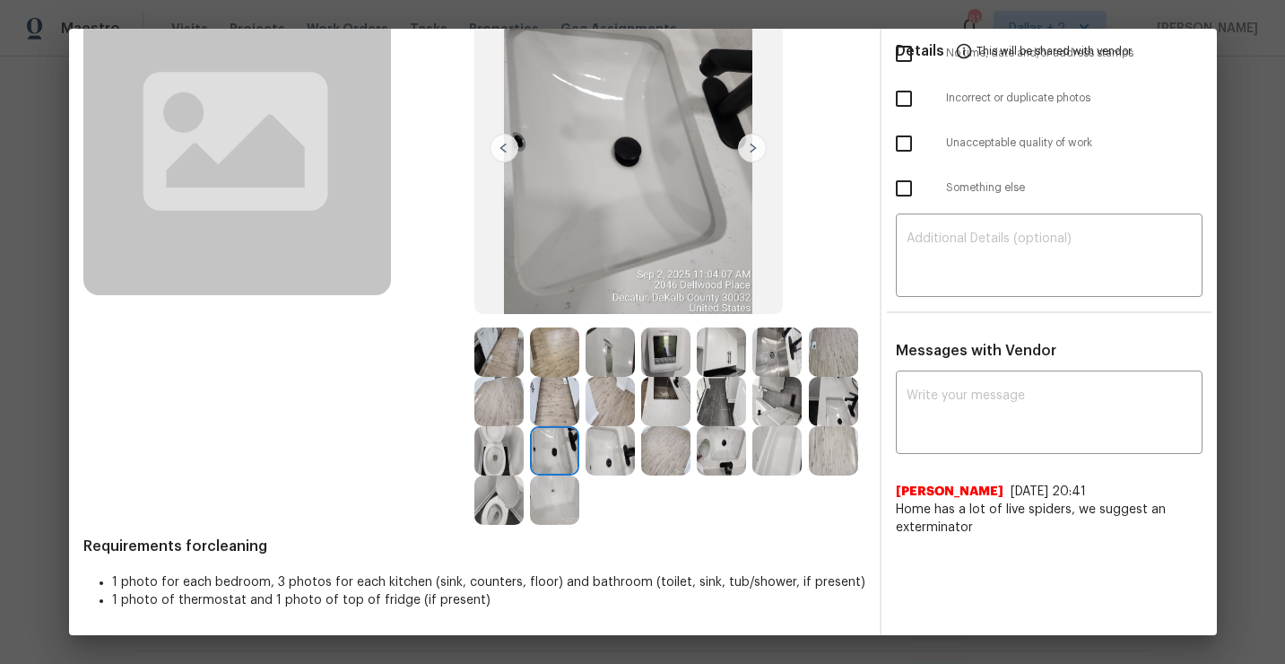
click at [608, 463] on img at bounding box center [610, 450] width 49 height 49
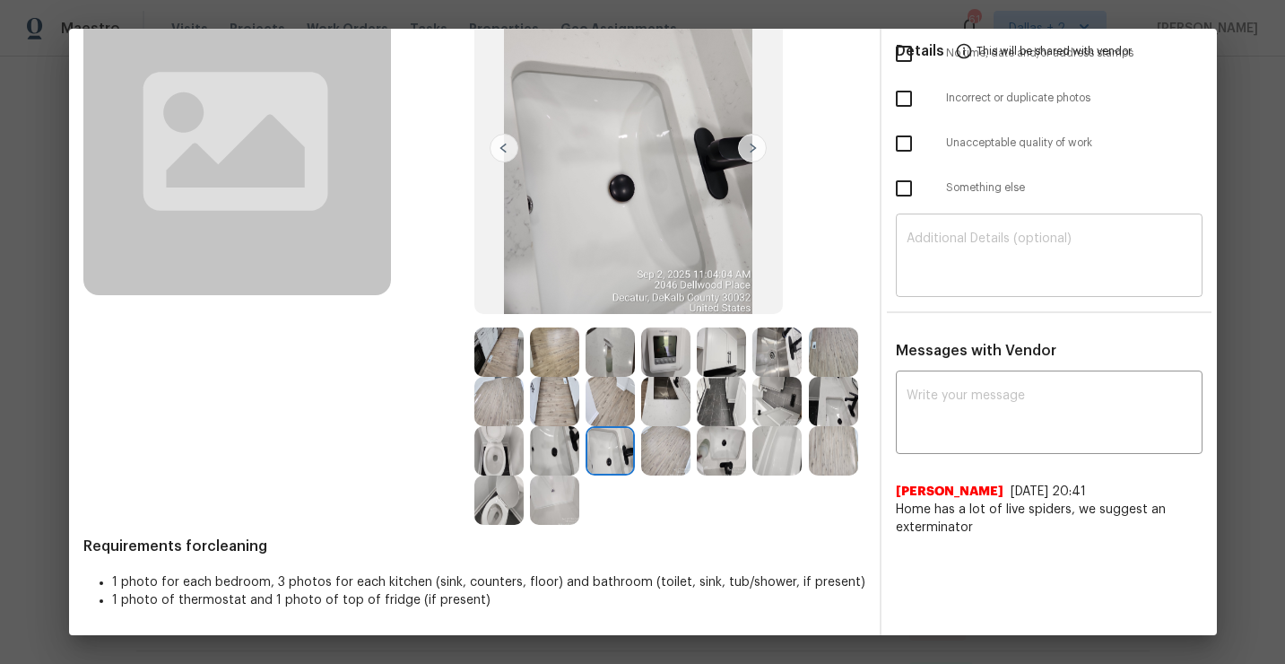
scroll to position [0, 0]
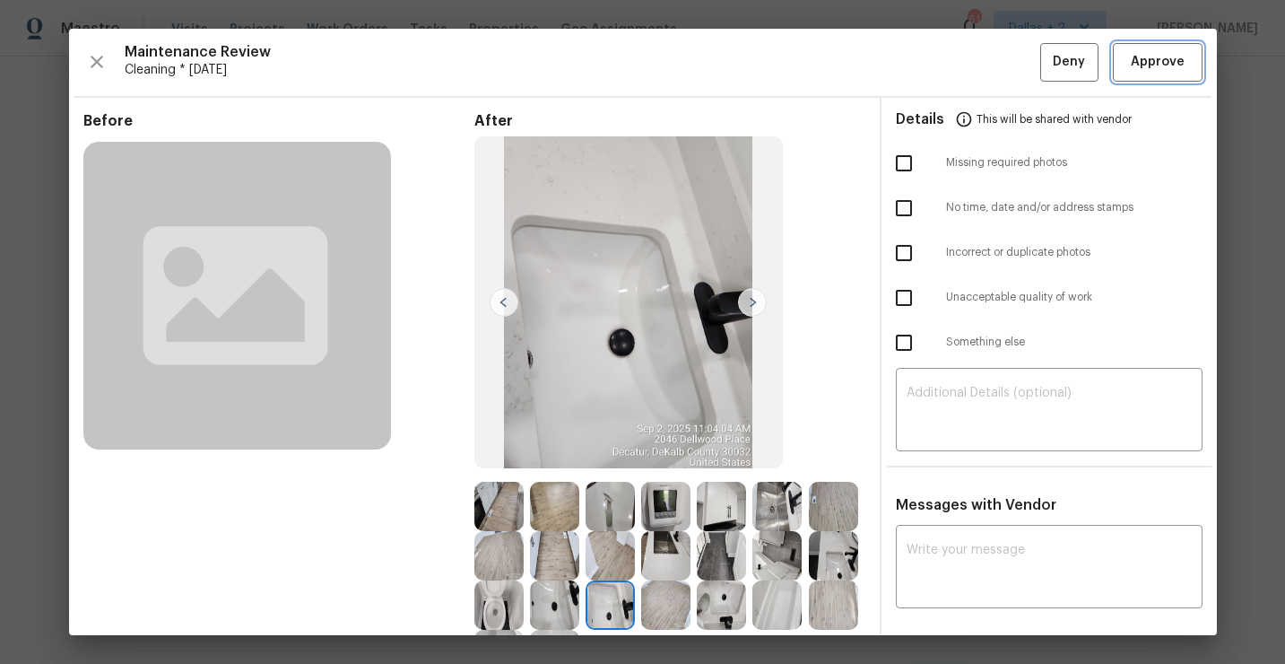
click at [1155, 74] on button "Approve" at bounding box center [1158, 62] width 90 height 39
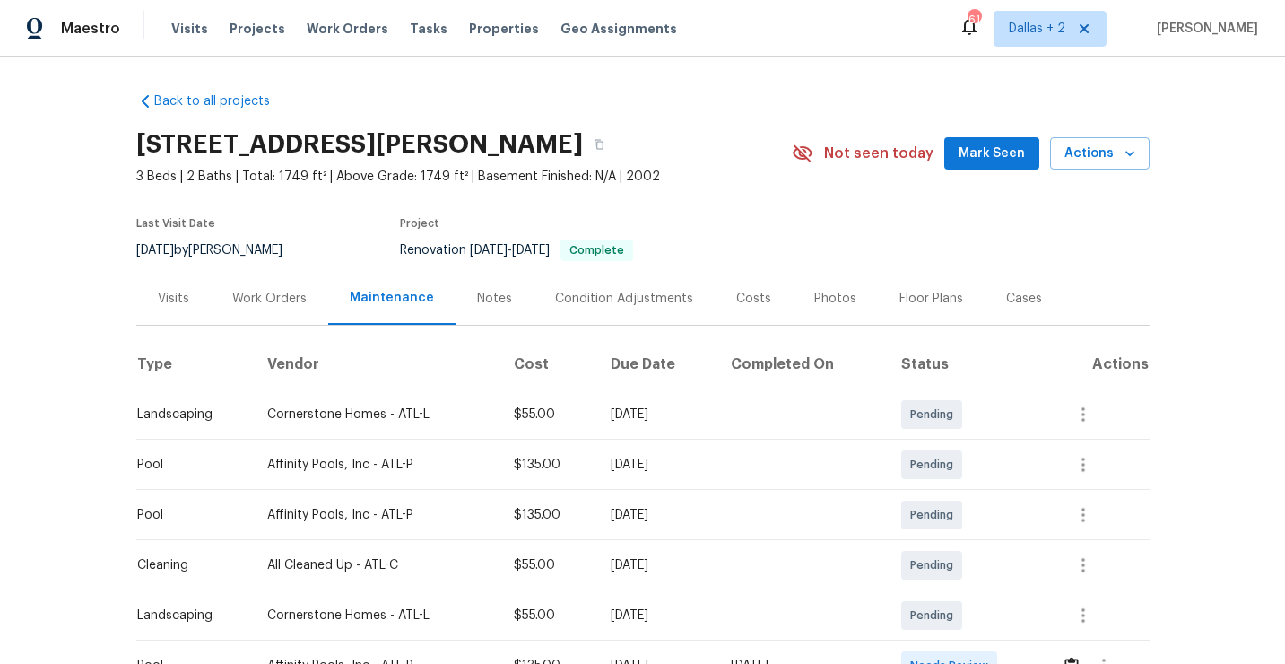
click at [650, 153] on div "[STREET_ADDRESS][PERSON_NAME]" at bounding box center [464, 144] width 656 height 47
click at [605, 144] on icon "button" at bounding box center [599, 144] width 11 height 11
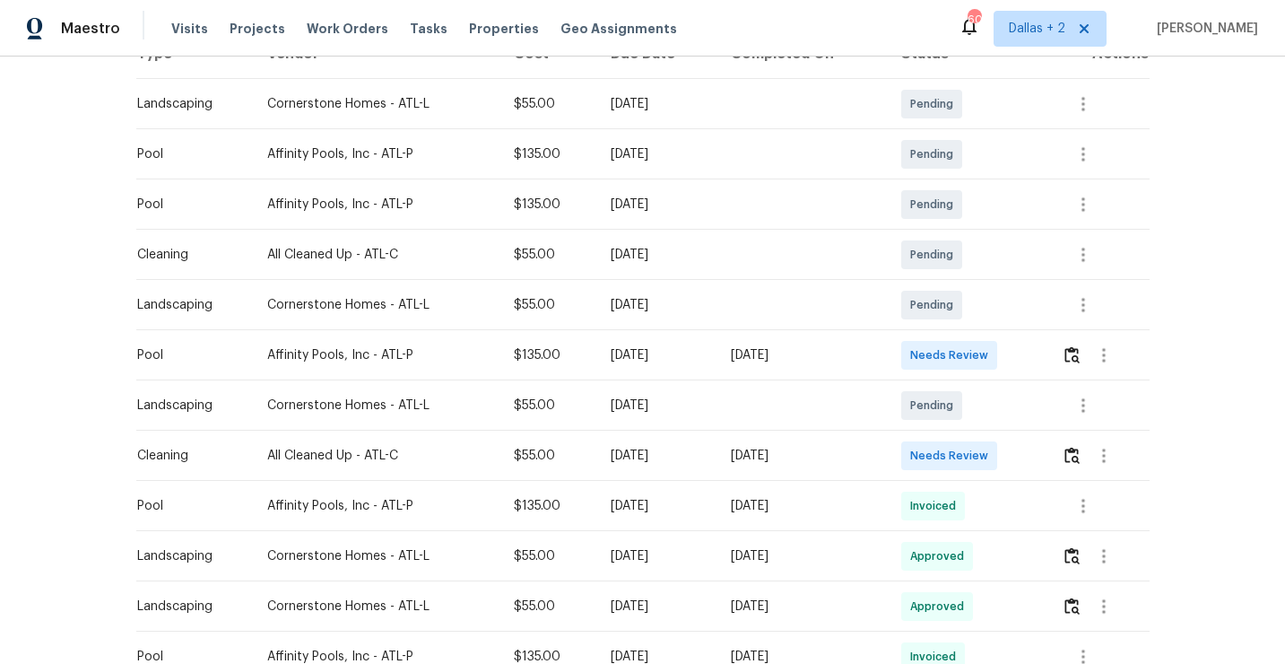
scroll to position [337, 0]
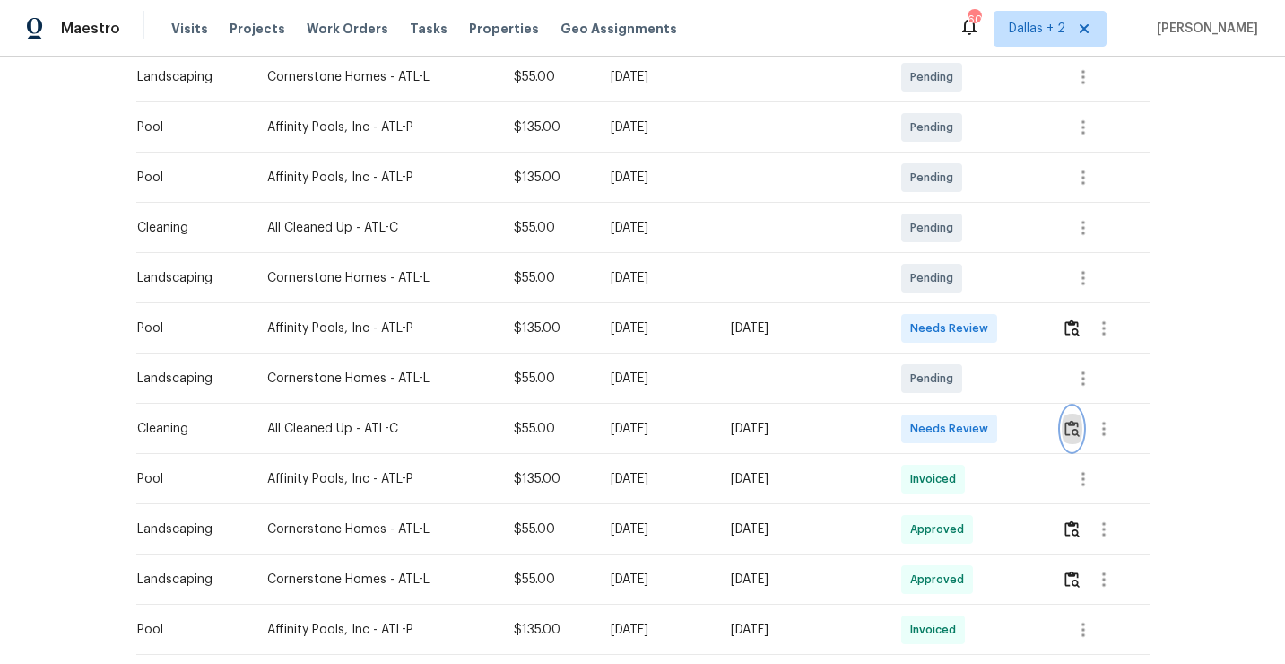
click at [1083, 438] on button "button" at bounding box center [1072, 428] width 21 height 43
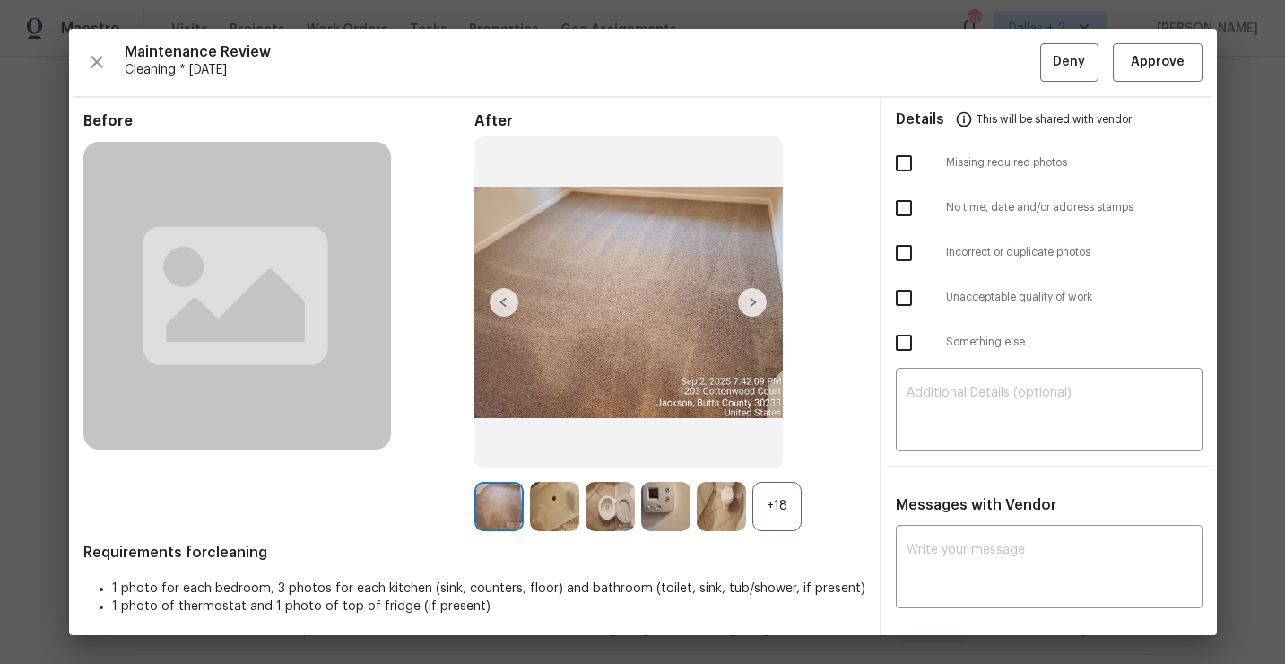
click at [779, 507] on div "+18" at bounding box center [777, 506] width 49 height 49
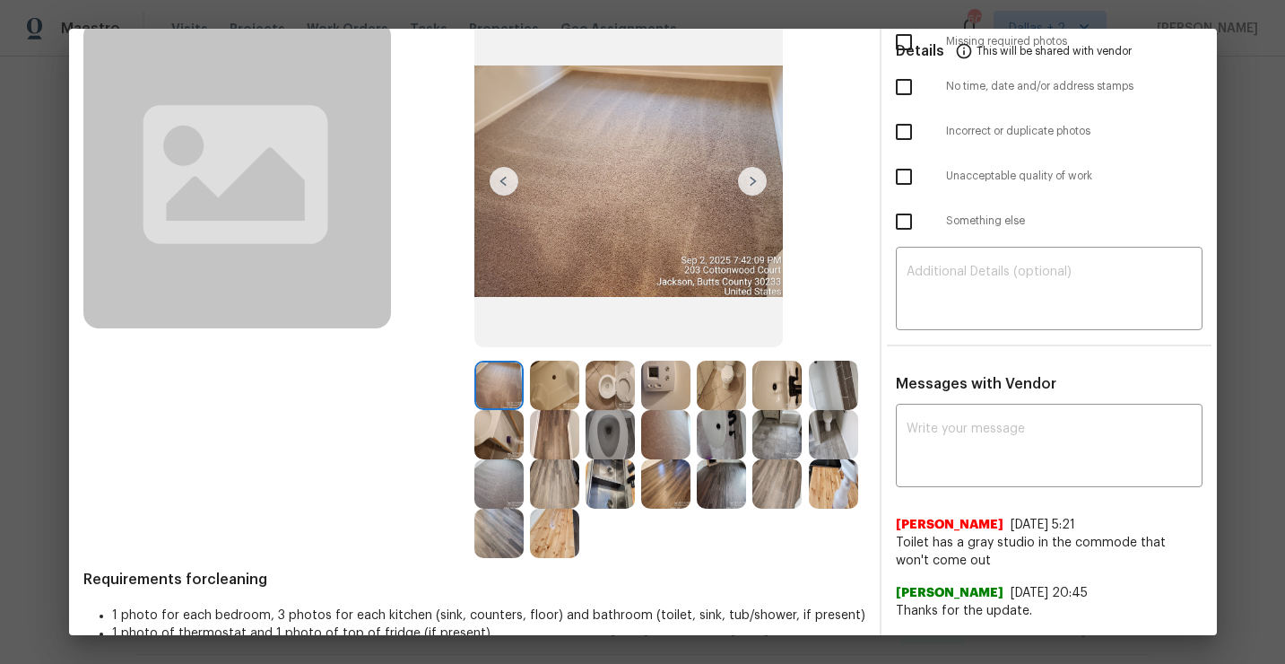
scroll to position [120, 0]
click at [834, 383] on img at bounding box center [833, 385] width 49 height 49
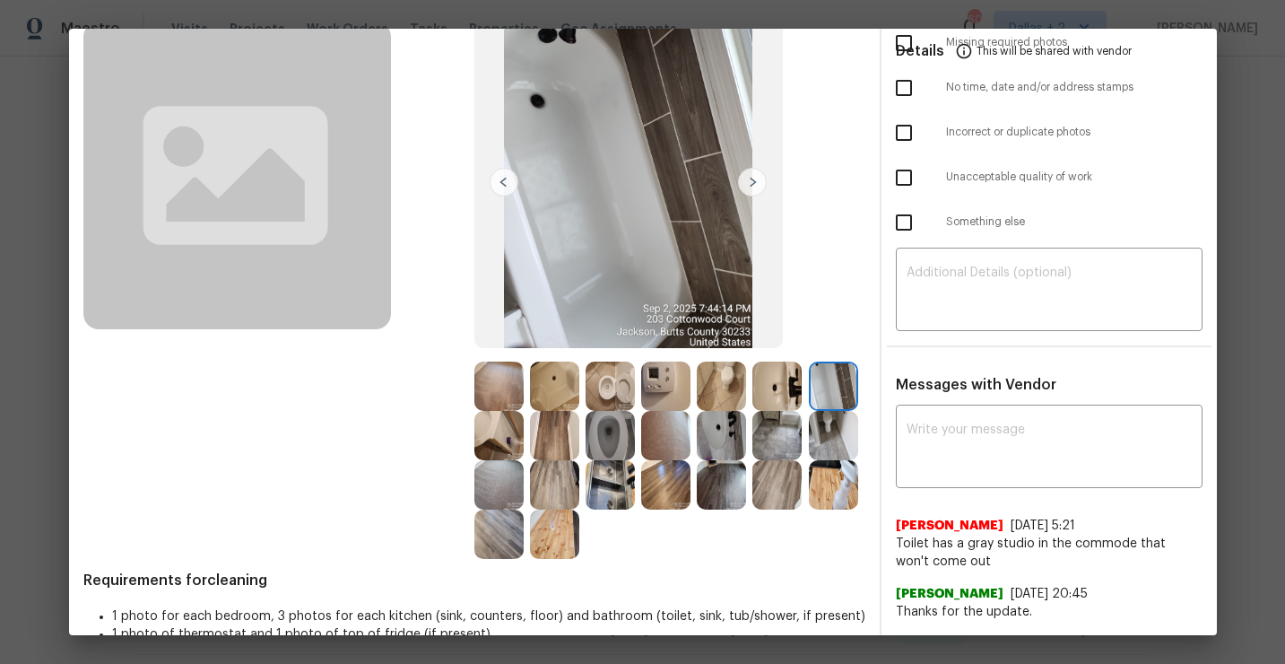
click at [486, 391] on img at bounding box center [498, 385] width 49 height 49
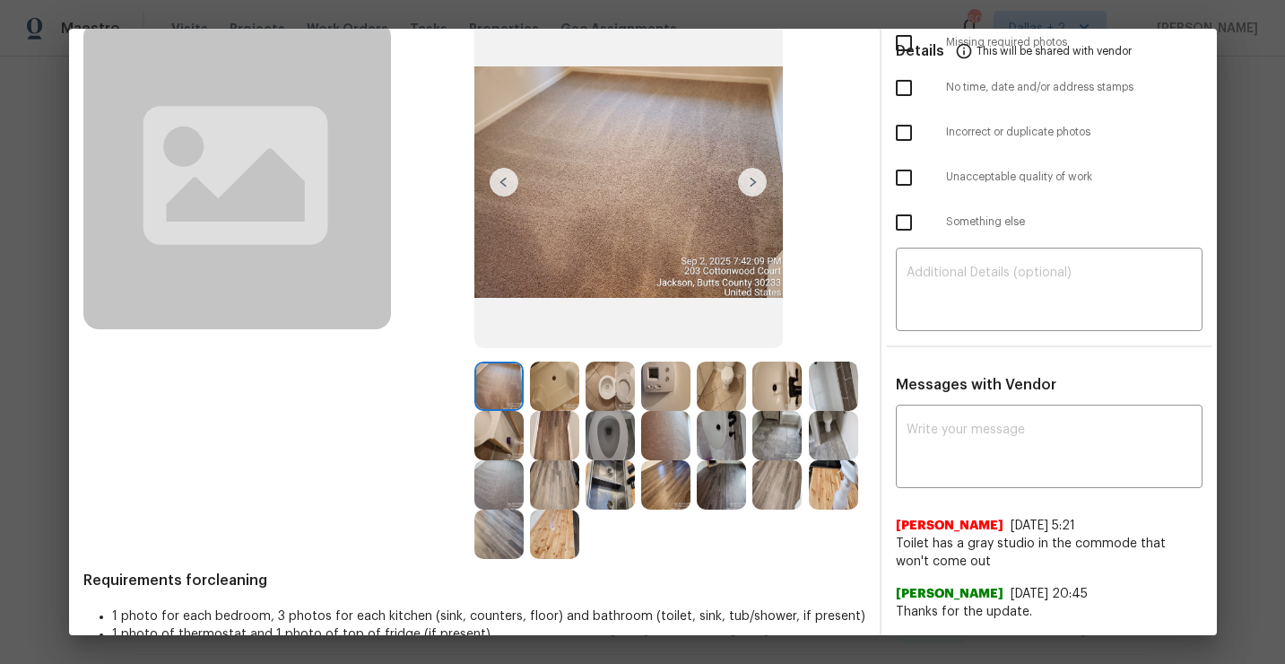
click at [493, 434] on img at bounding box center [498, 435] width 49 height 49
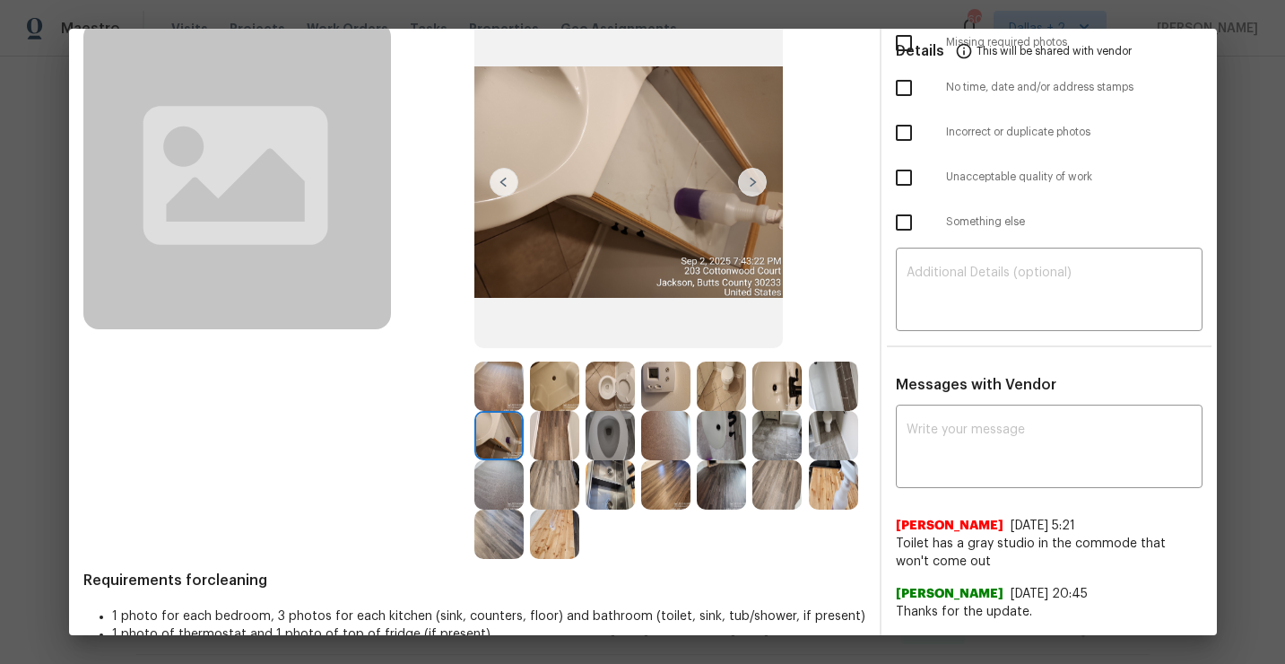
click at [712, 479] on img at bounding box center [721, 484] width 49 height 49
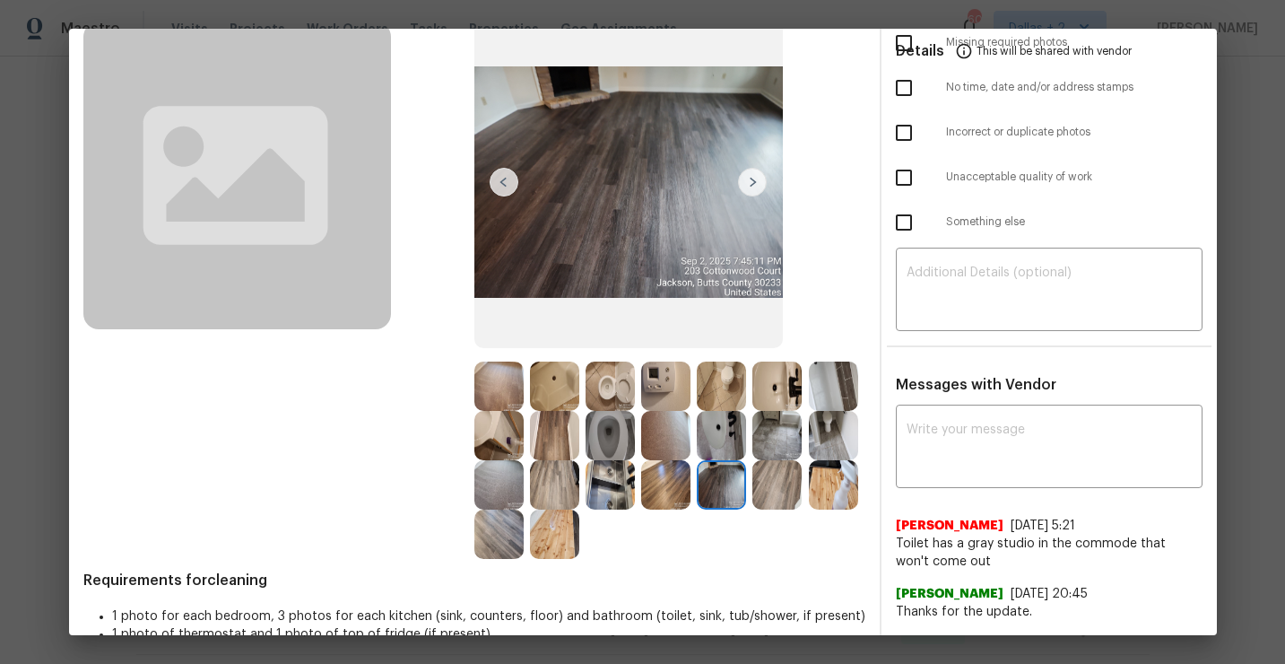
click at [776, 446] on img at bounding box center [777, 435] width 49 height 49
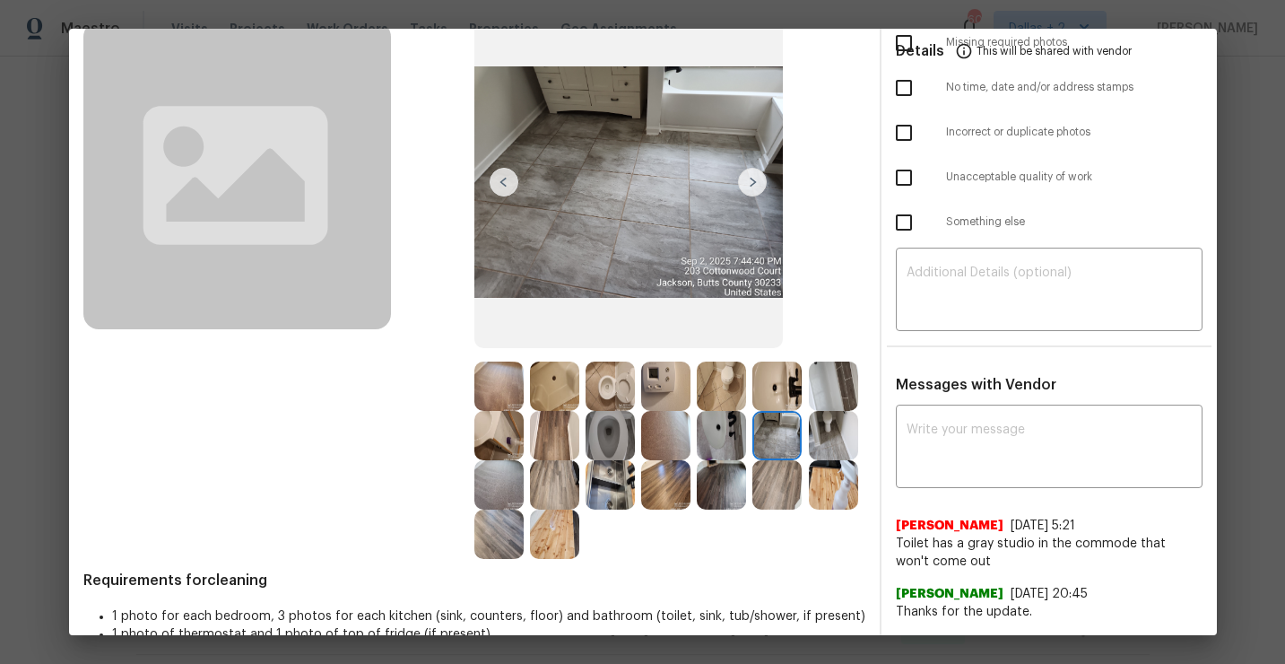
click at [488, 440] on img at bounding box center [498, 435] width 49 height 49
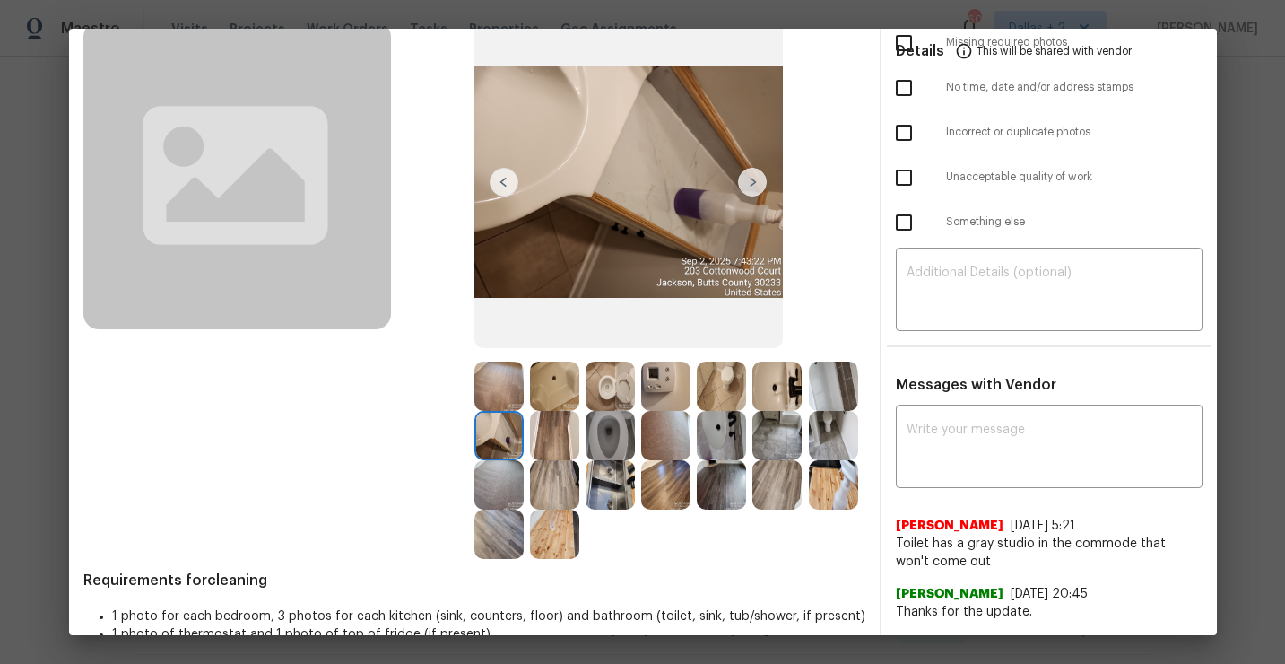
click at [608, 501] on img at bounding box center [610, 484] width 49 height 49
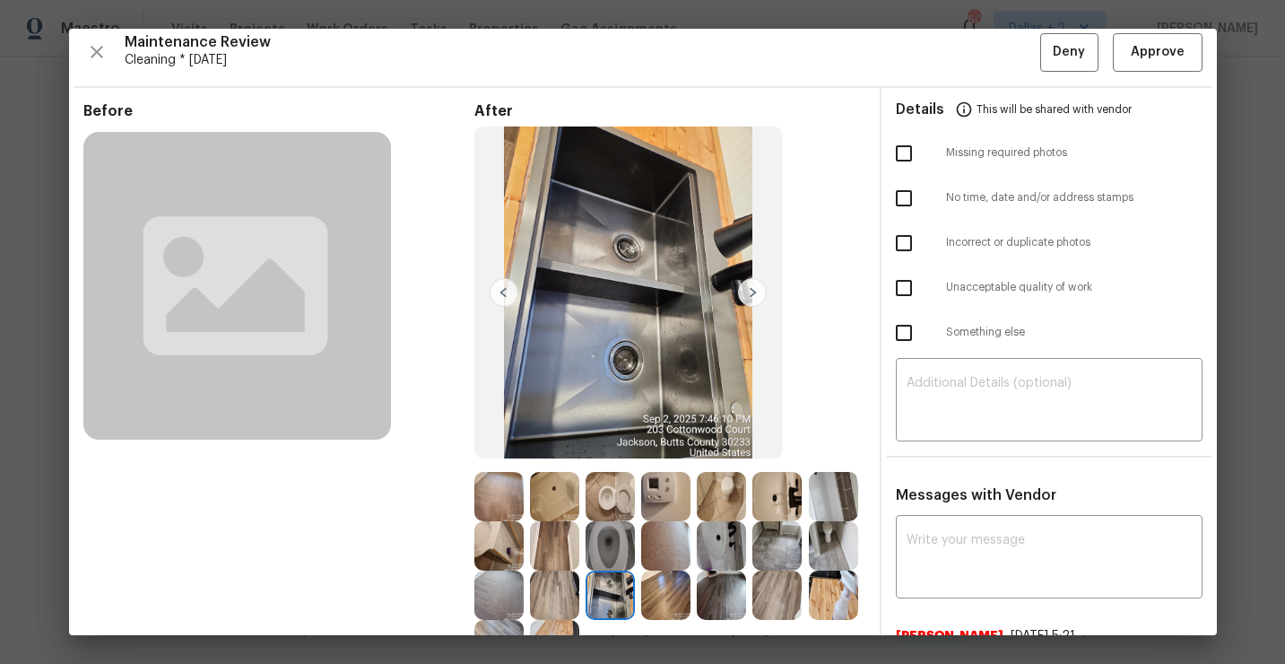
scroll to position [138, 0]
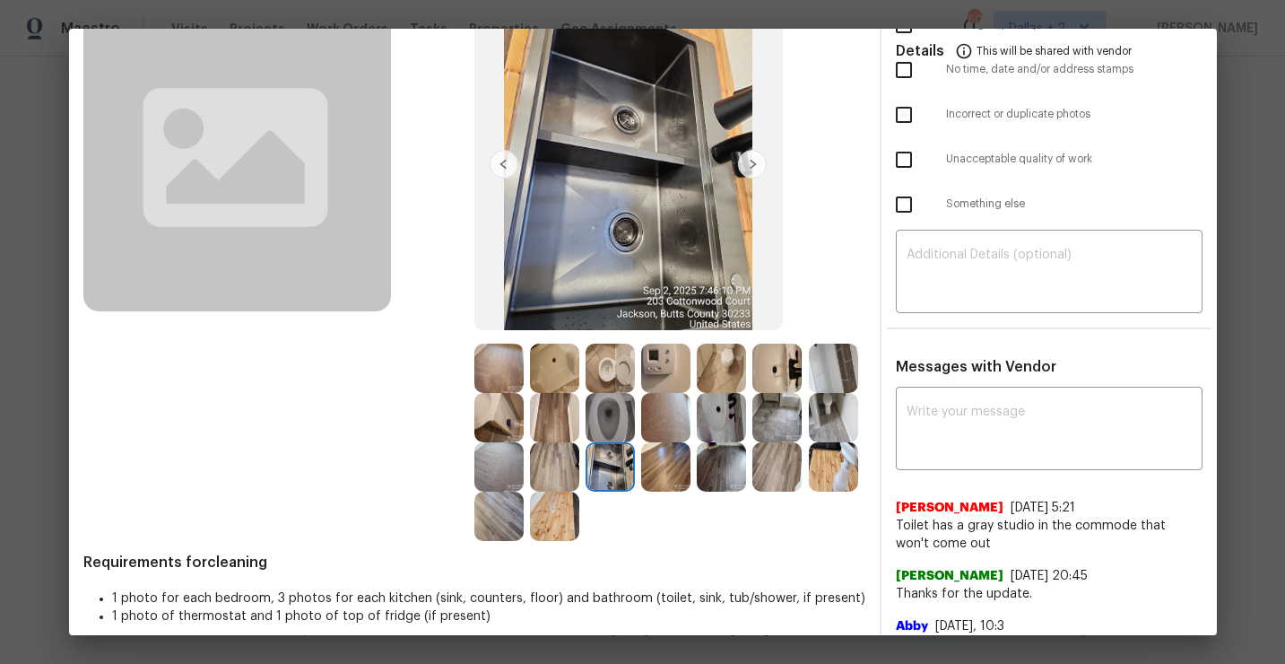
click at [783, 410] on img at bounding box center [777, 417] width 49 height 49
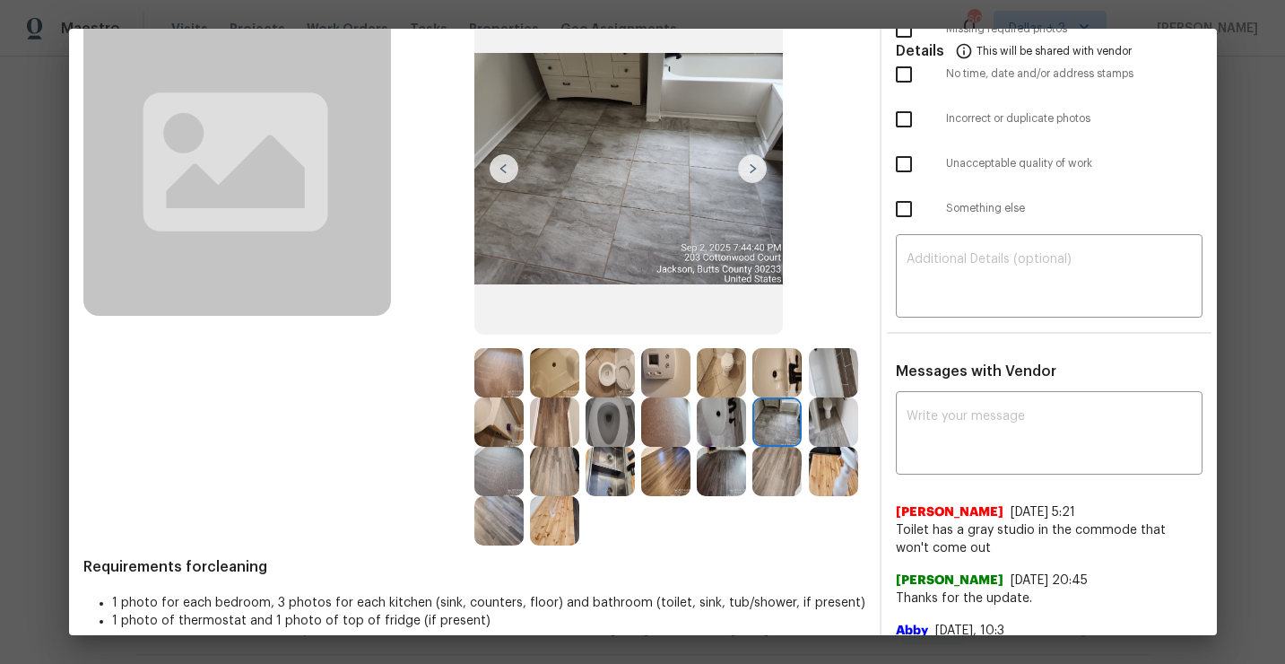
scroll to position [130, 0]
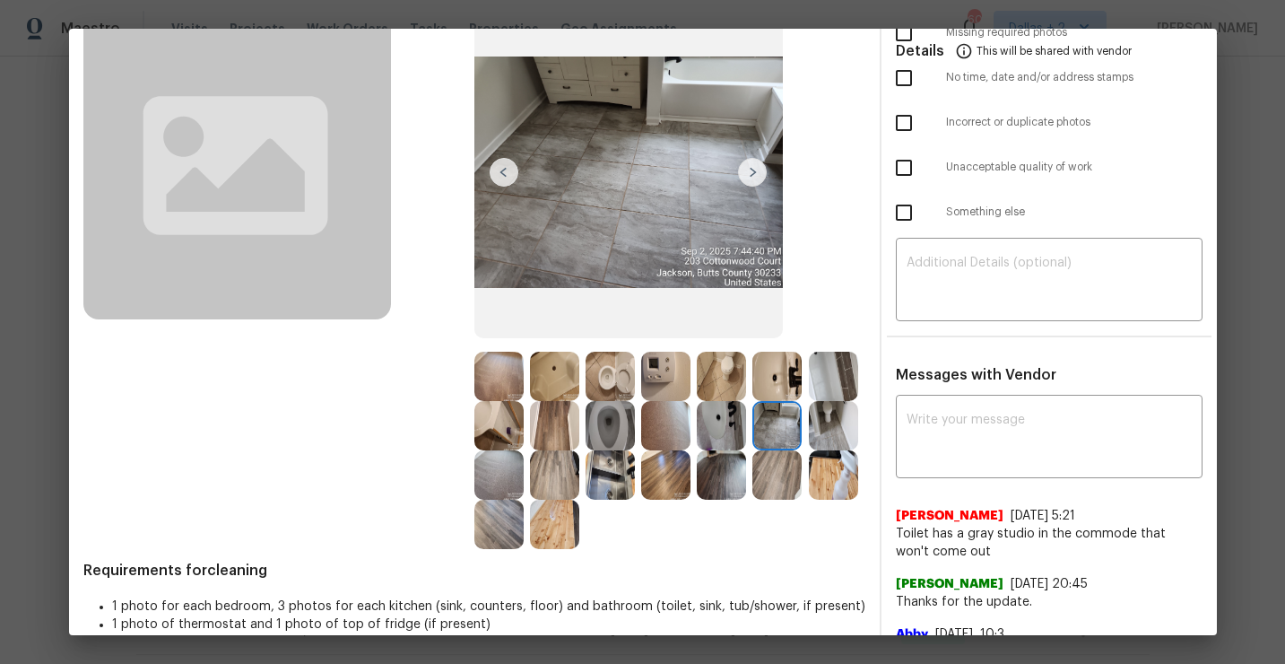
click at [618, 488] on img at bounding box center [610, 474] width 49 height 49
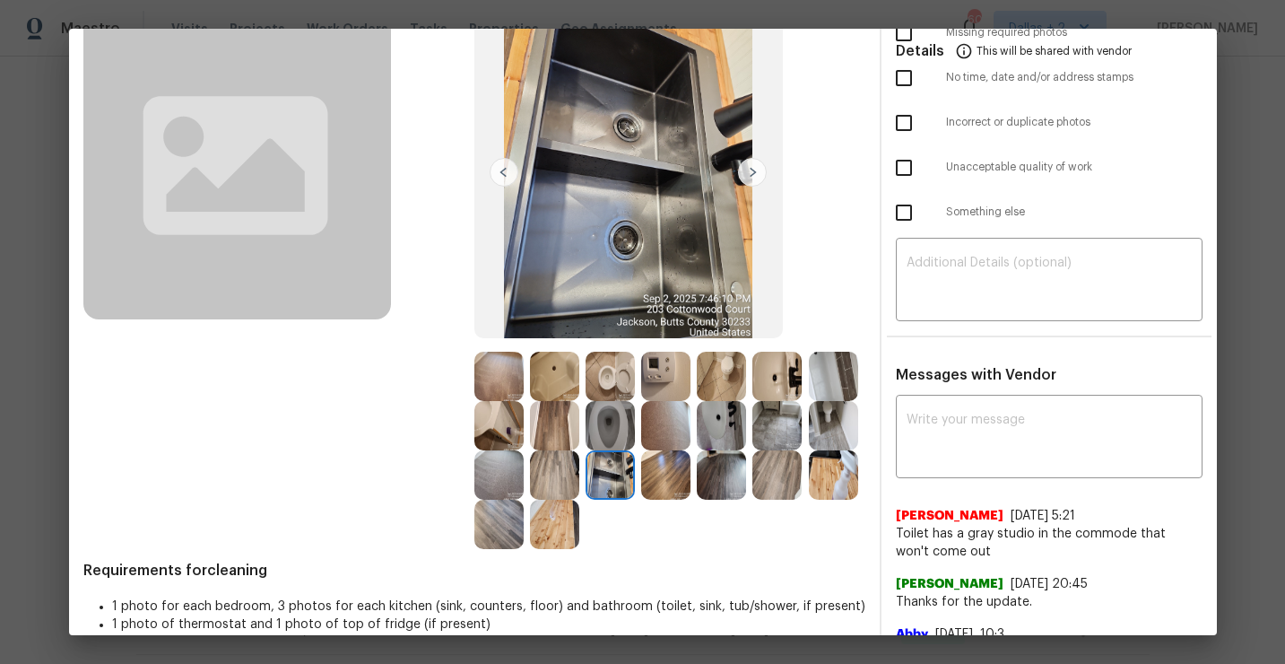
scroll to position [108, 0]
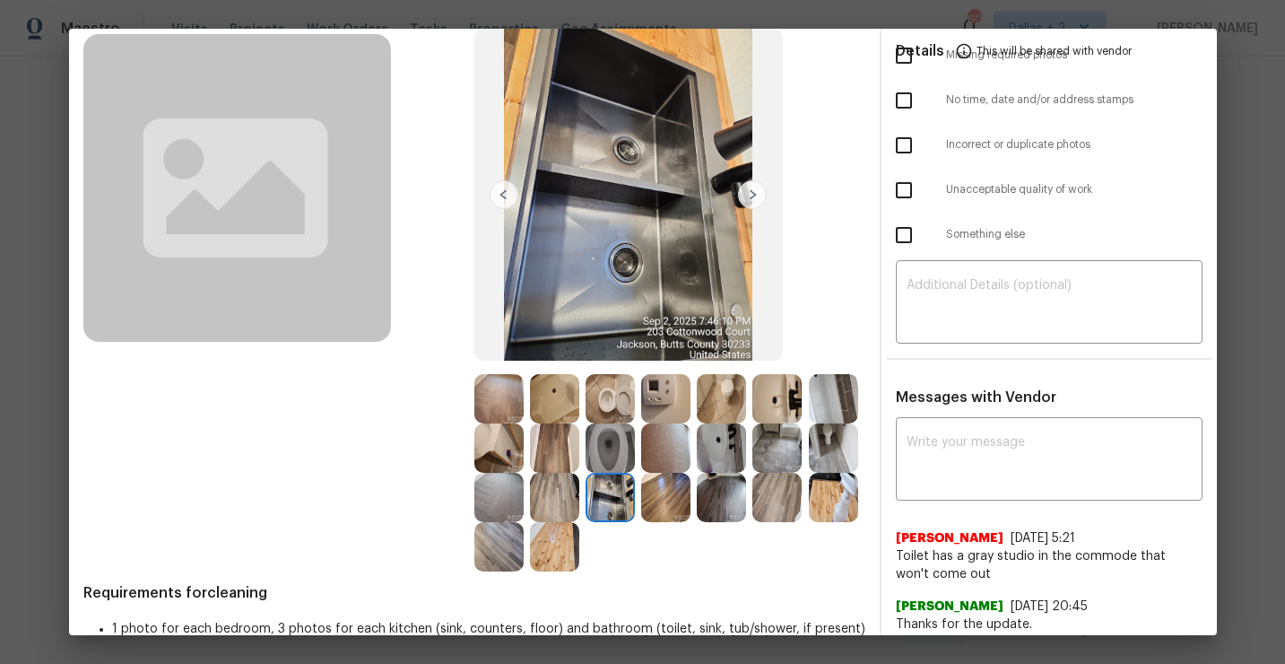
click at [515, 391] on img at bounding box center [498, 398] width 49 height 49
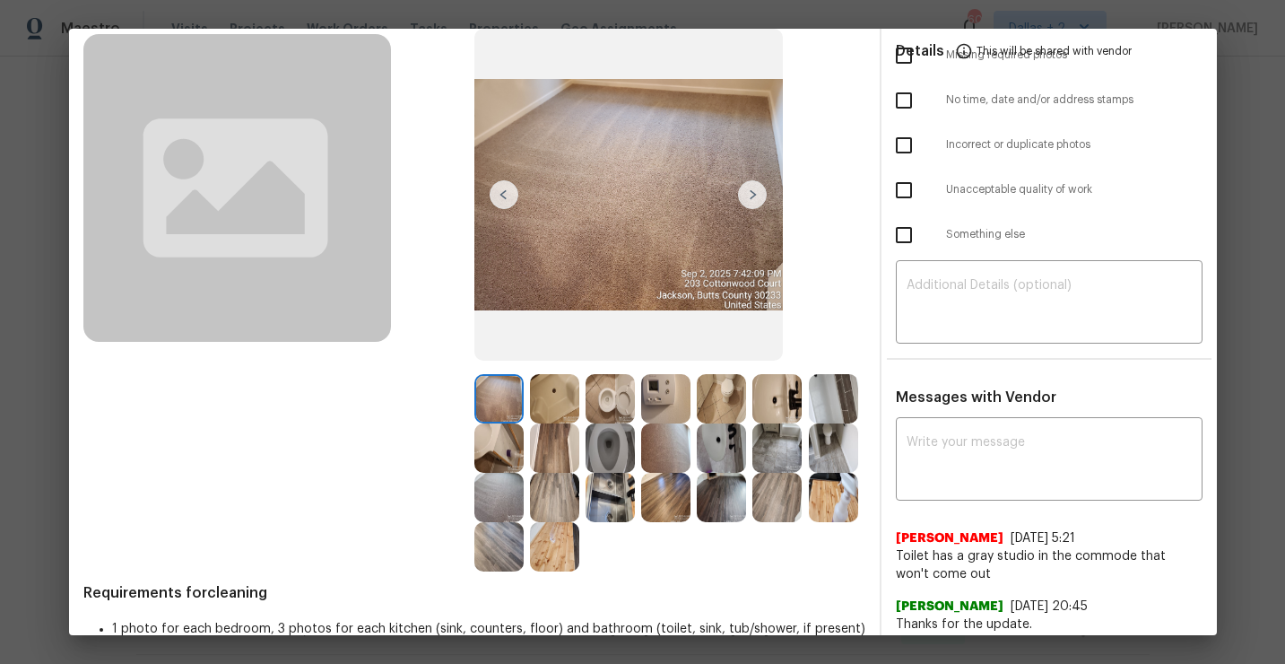
click at [572, 406] on img at bounding box center [554, 398] width 49 height 49
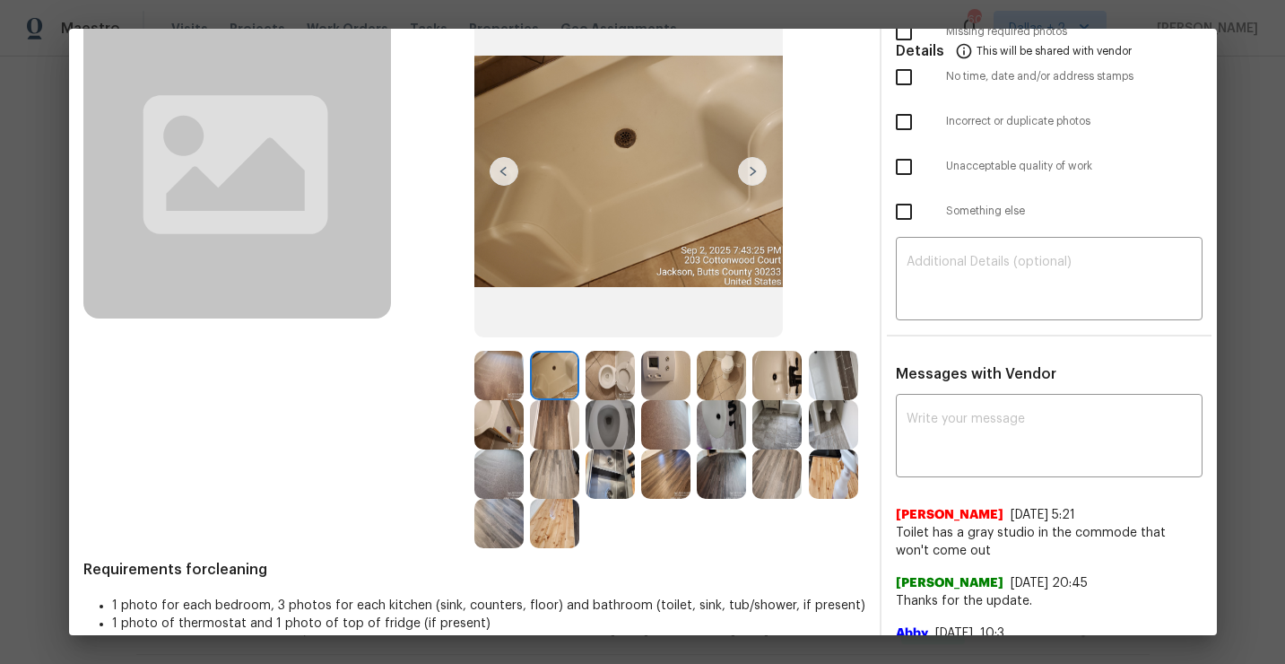
scroll to position [124, 0]
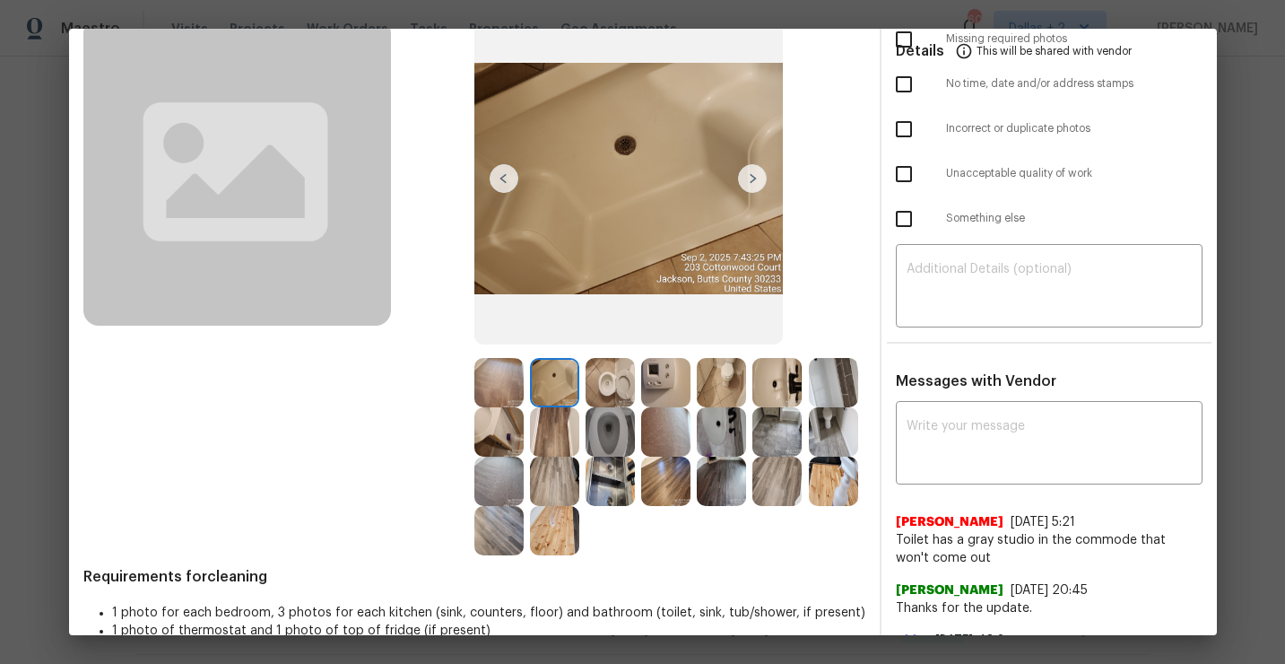
click at [598, 414] on img at bounding box center [610, 431] width 49 height 49
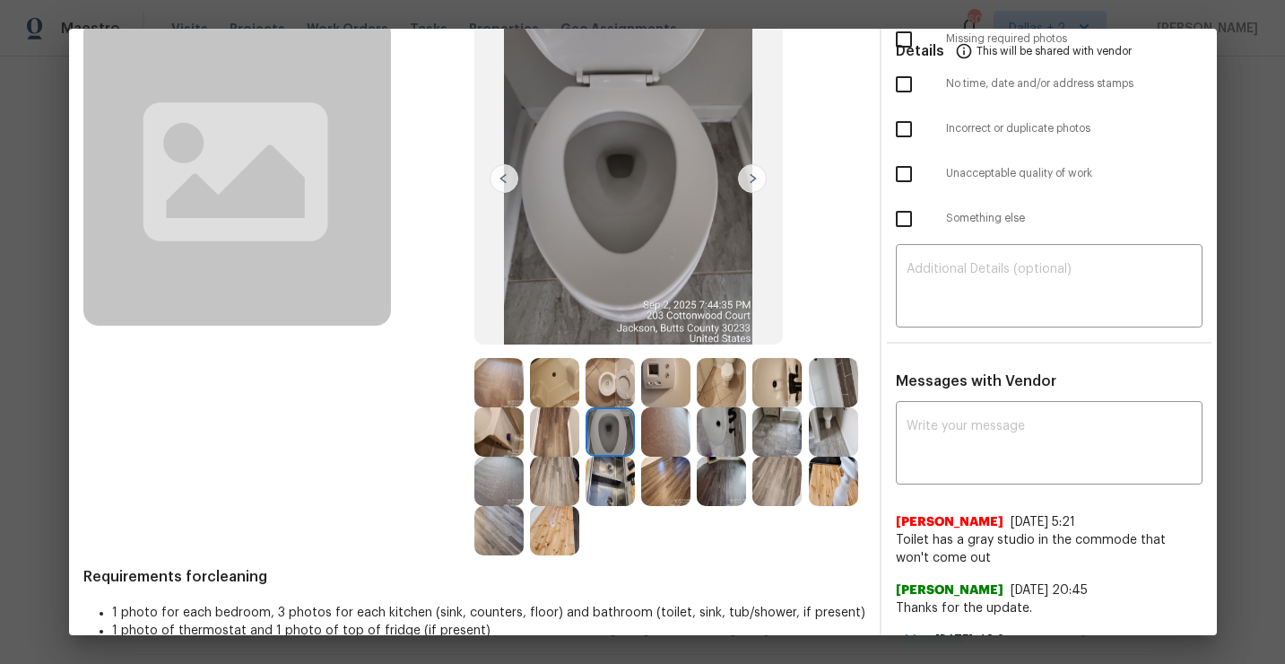
click at [677, 431] on img at bounding box center [665, 431] width 49 height 49
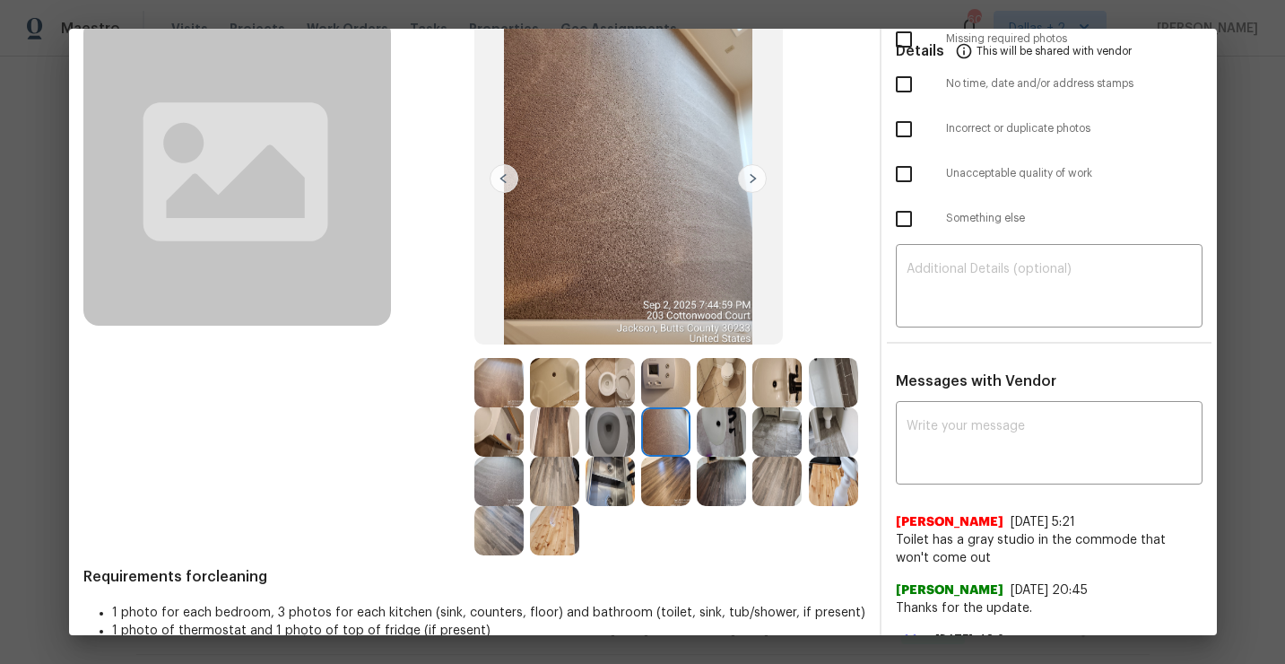
click at [744, 426] on img at bounding box center [721, 431] width 49 height 49
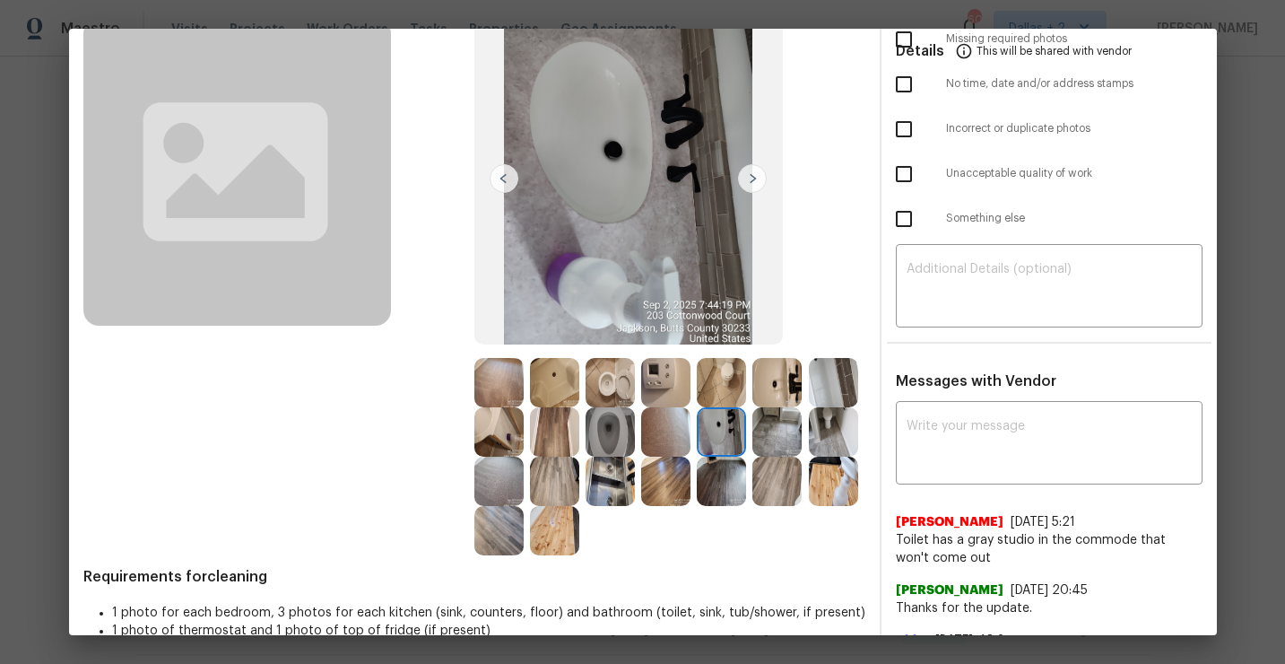
click at [798, 439] on img at bounding box center [777, 431] width 49 height 49
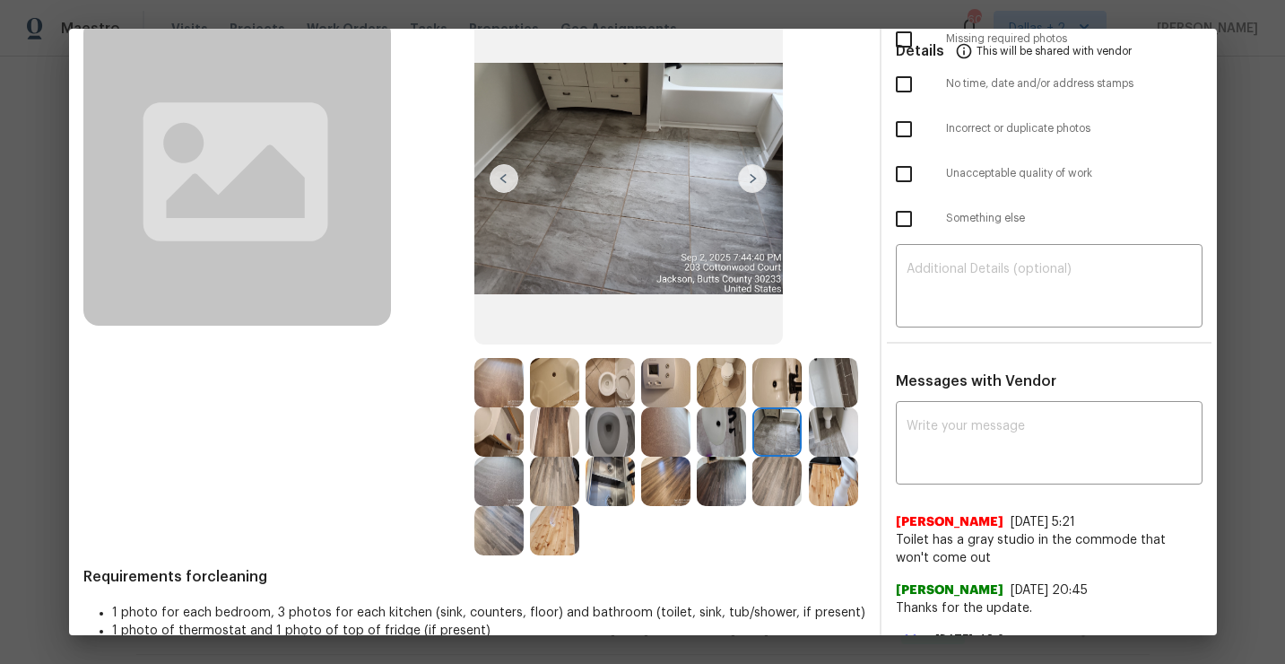
click at [839, 434] on img at bounding box center [833, 431] width 49 height 49
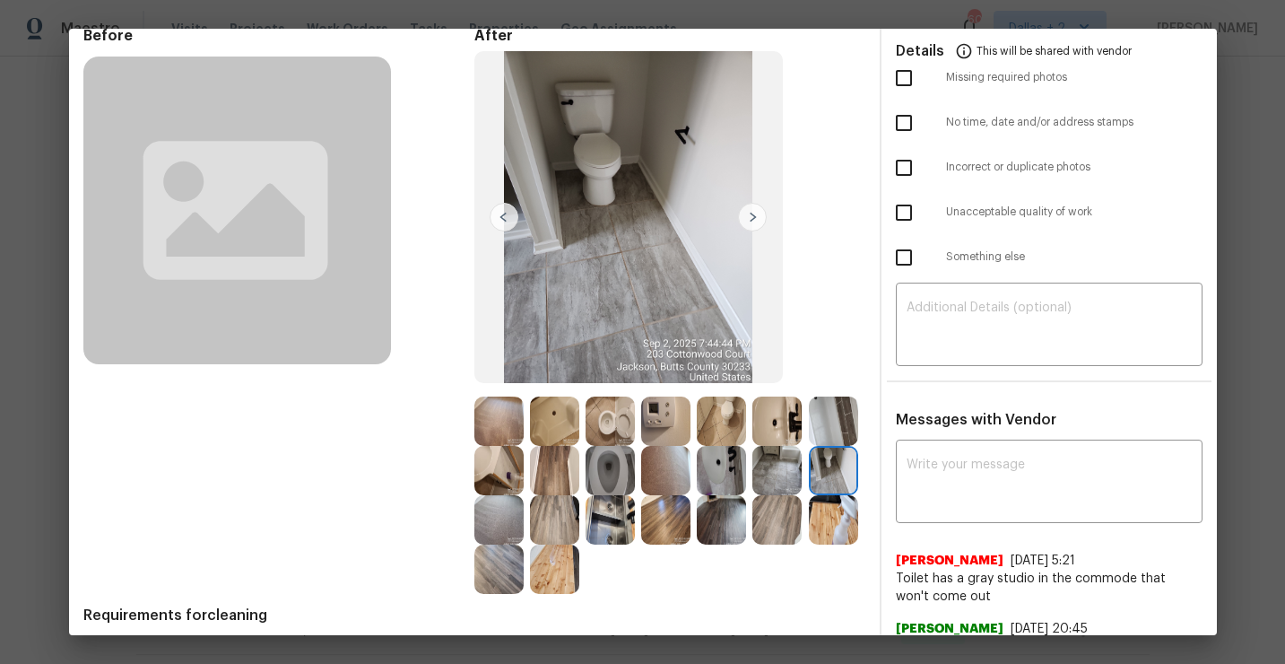
scroll to position [87, 0]
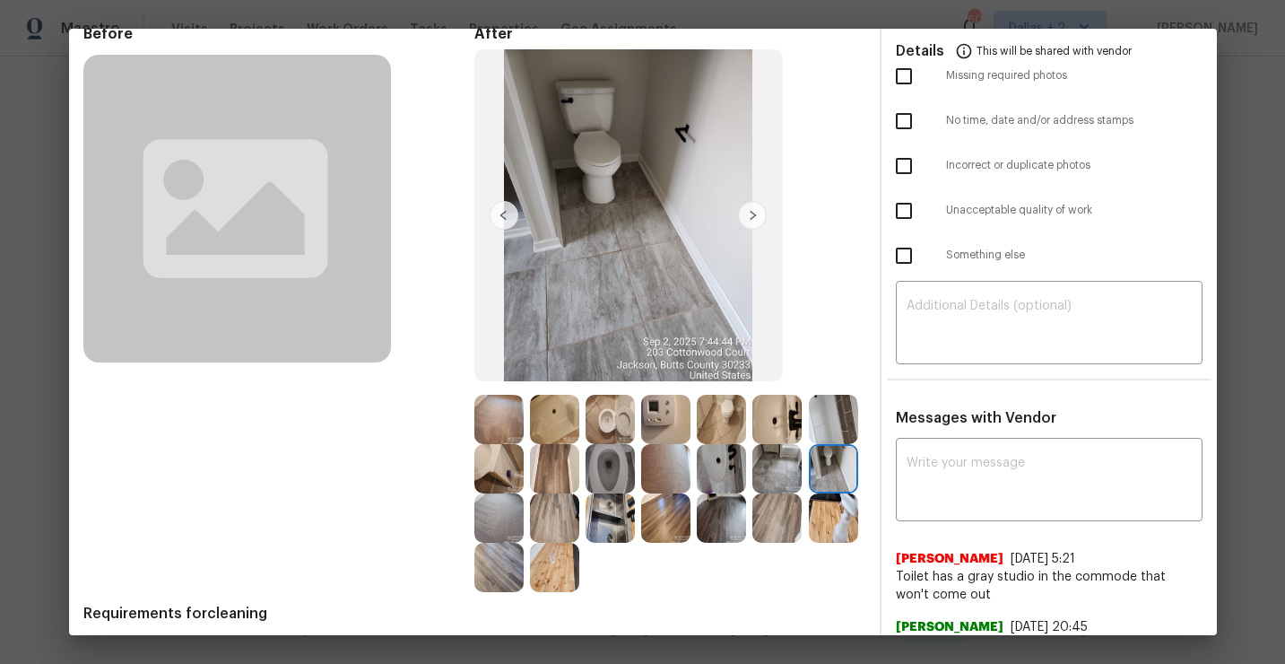
click at [836, 431] on img at bounding box center [833, 419] width 49 height 49
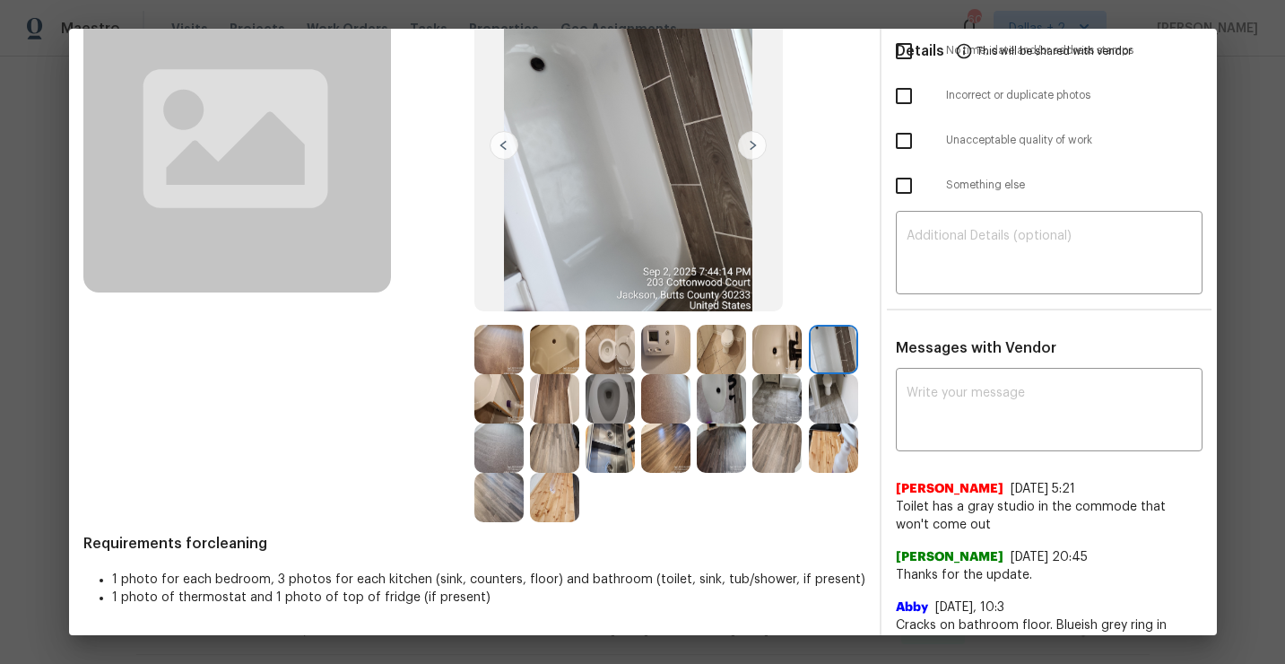
scroll to position [178, 0]
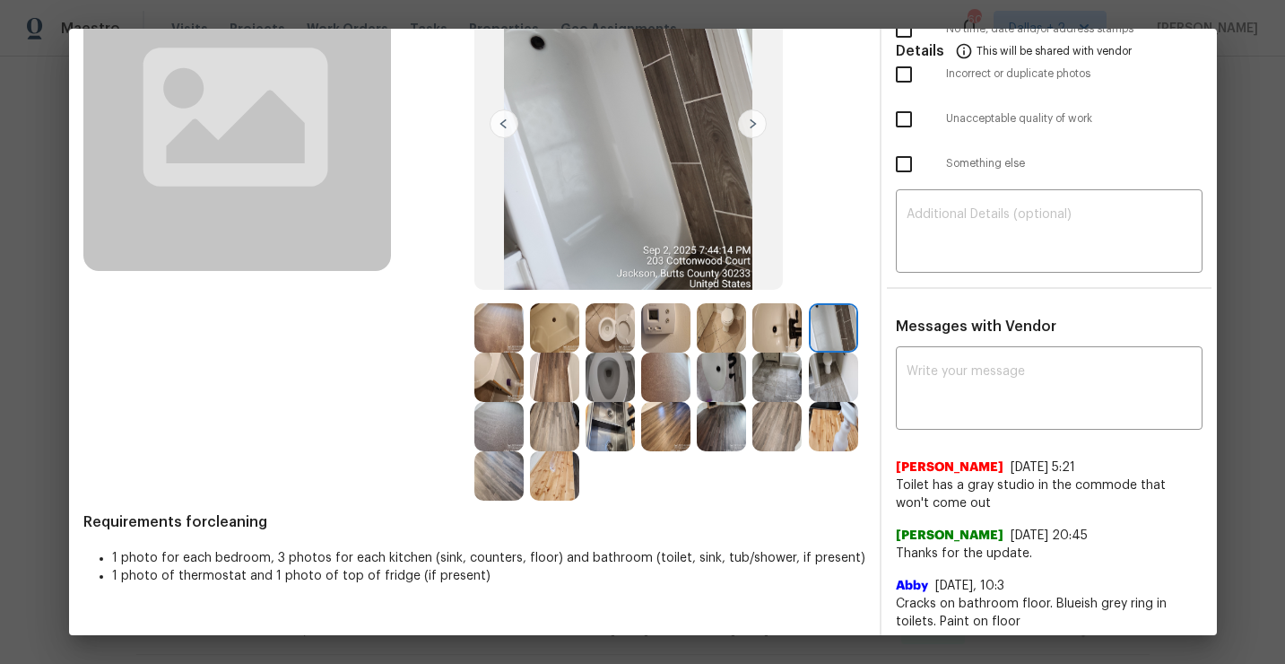
click at [508, 345] on img at bounding box center [498, 327] width 49 height 49
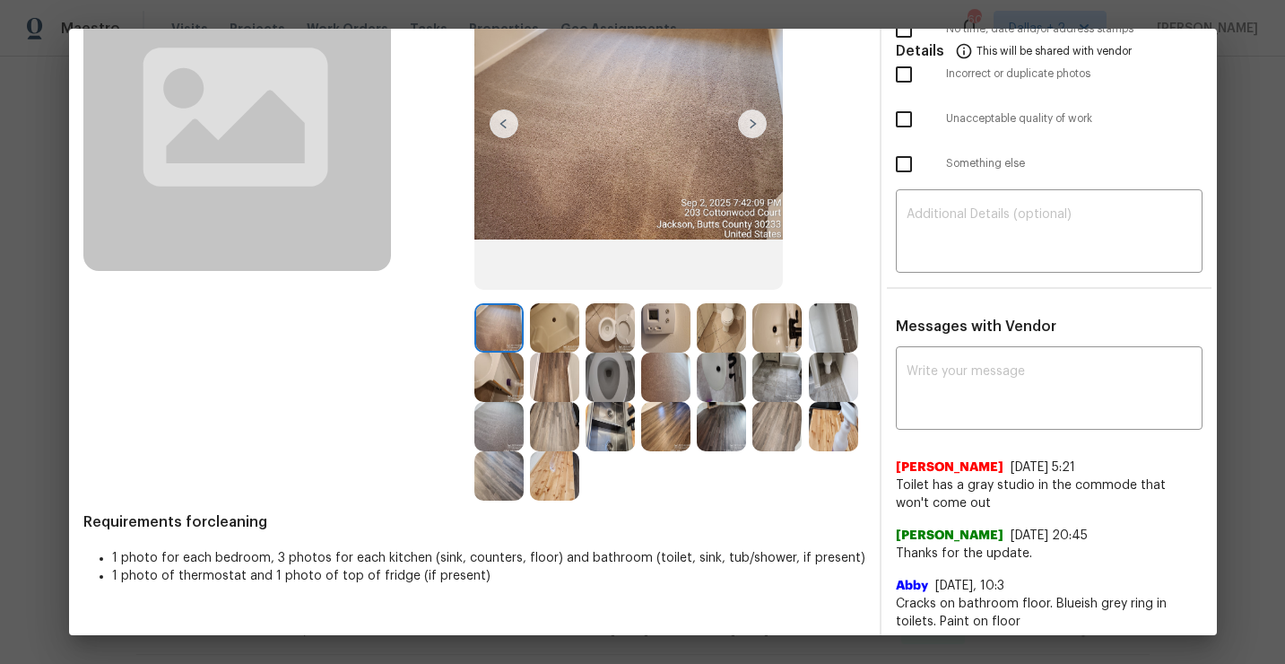
click at [564, 312] on img at bounding box center [554, 327] width 49 height 49
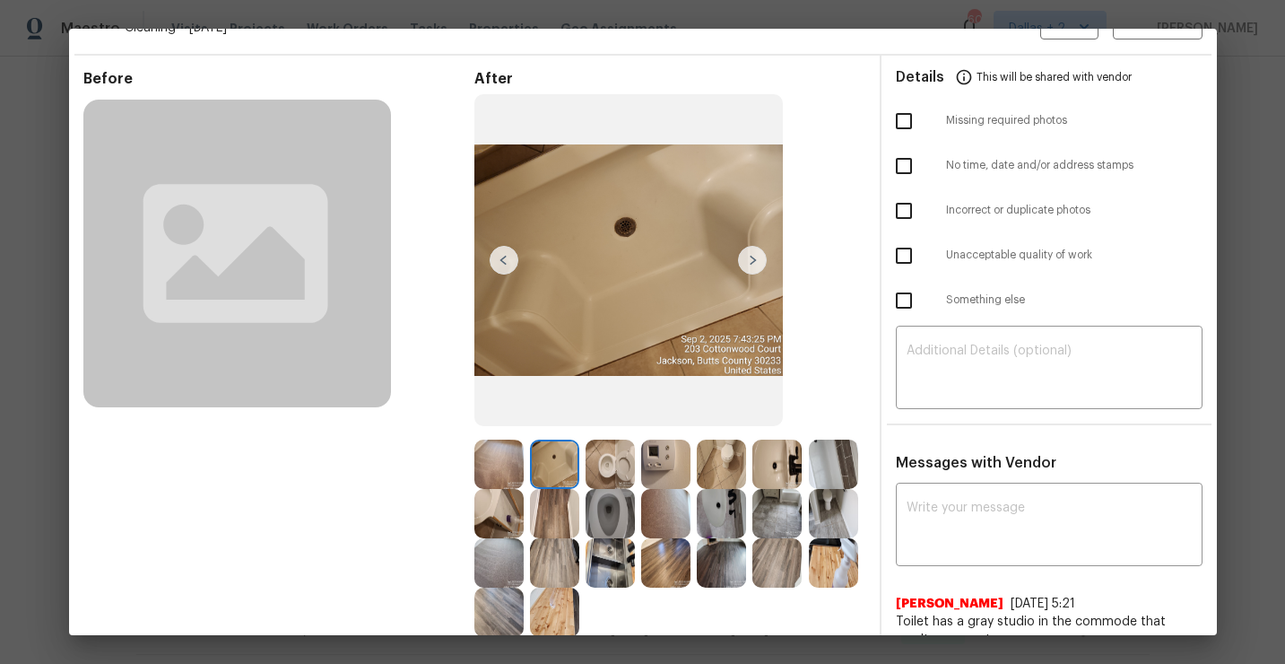
scroll to position [0, 0]
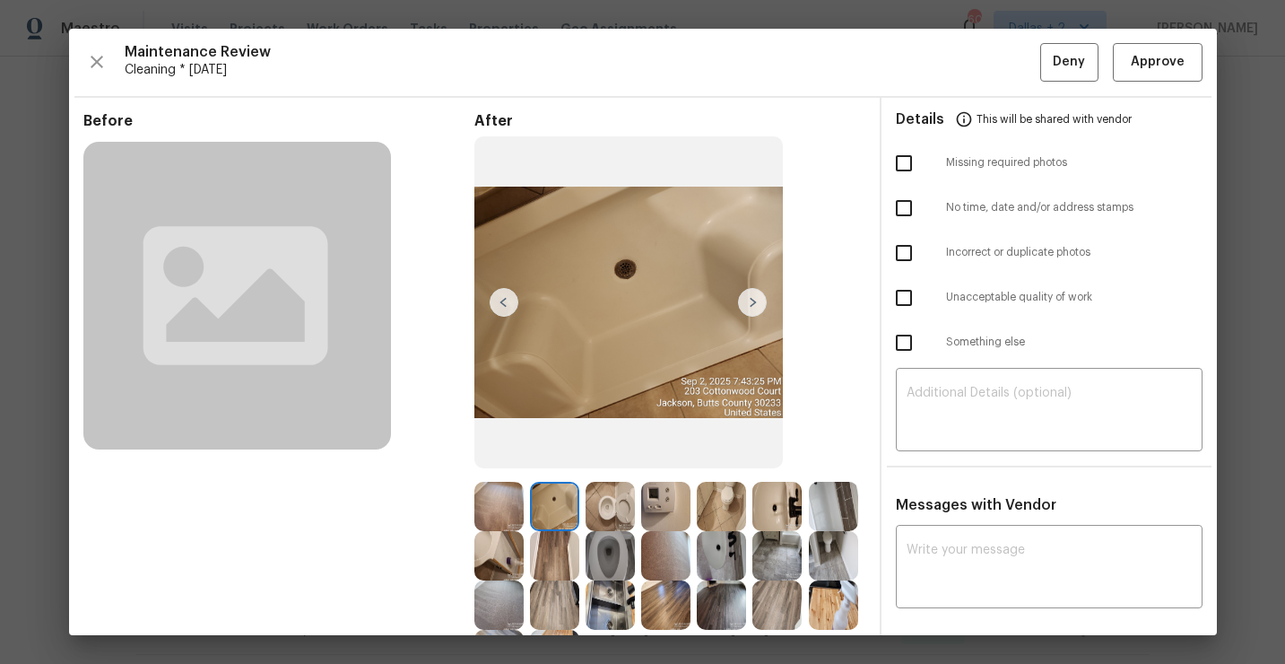
click at [754, 306] on img at bounding box center [752, 302] width 29 height 29
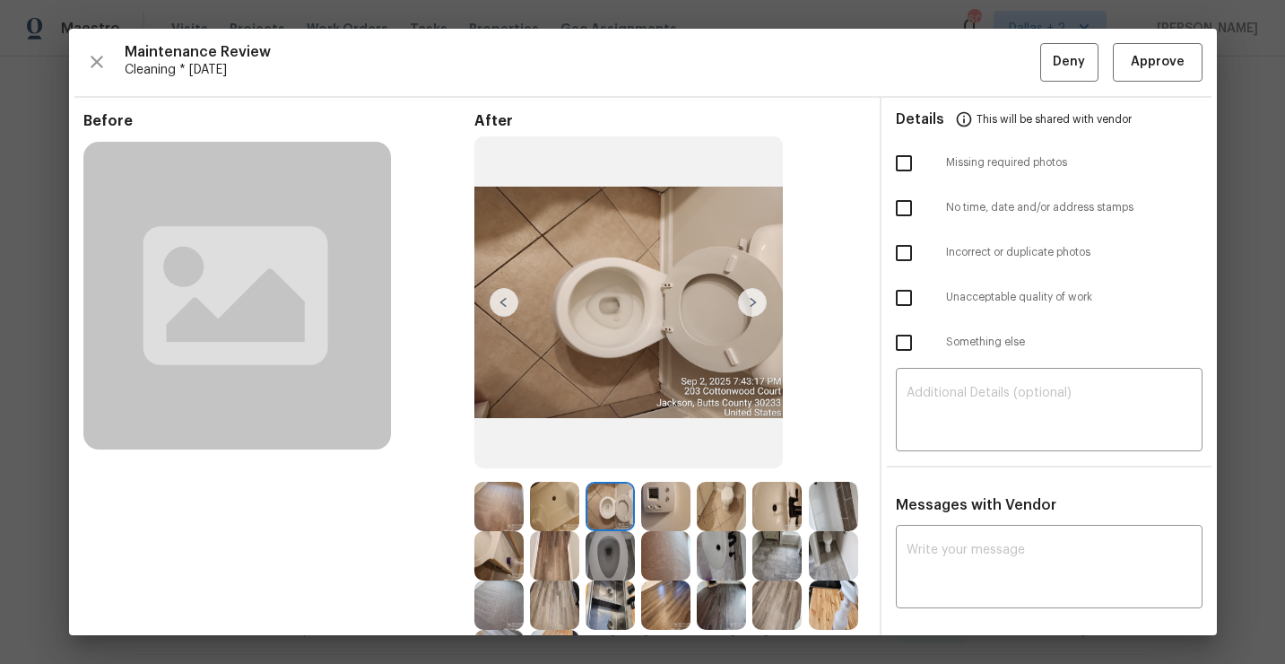
click at [754, 306] on img at bounding box center [752, 302] width 29 height 29
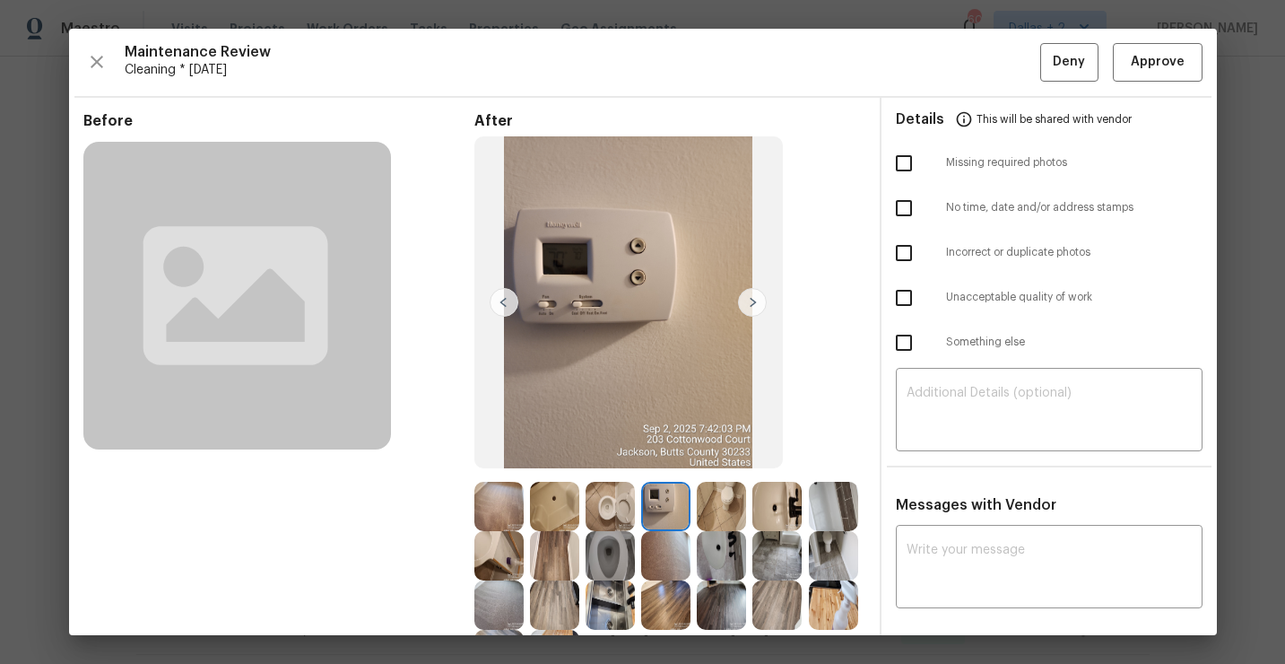
click at [762, 293] on img at bounding box center [752, 302] width 29 height 29
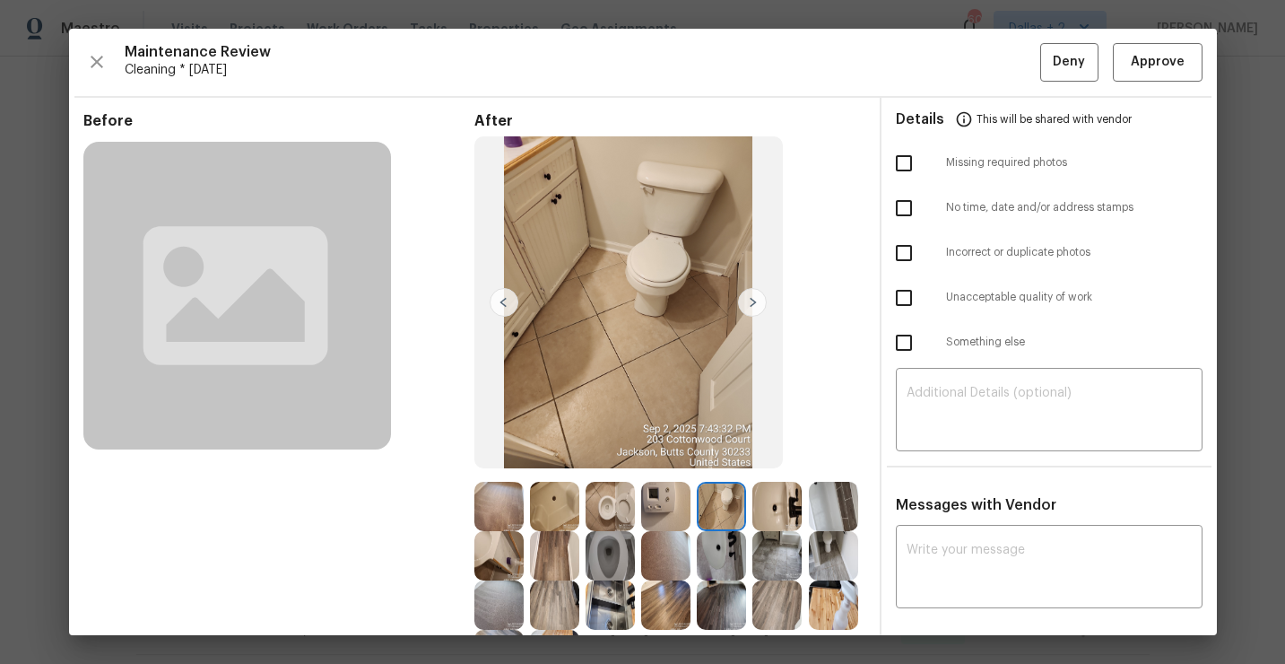
scroll to position [198, 0]
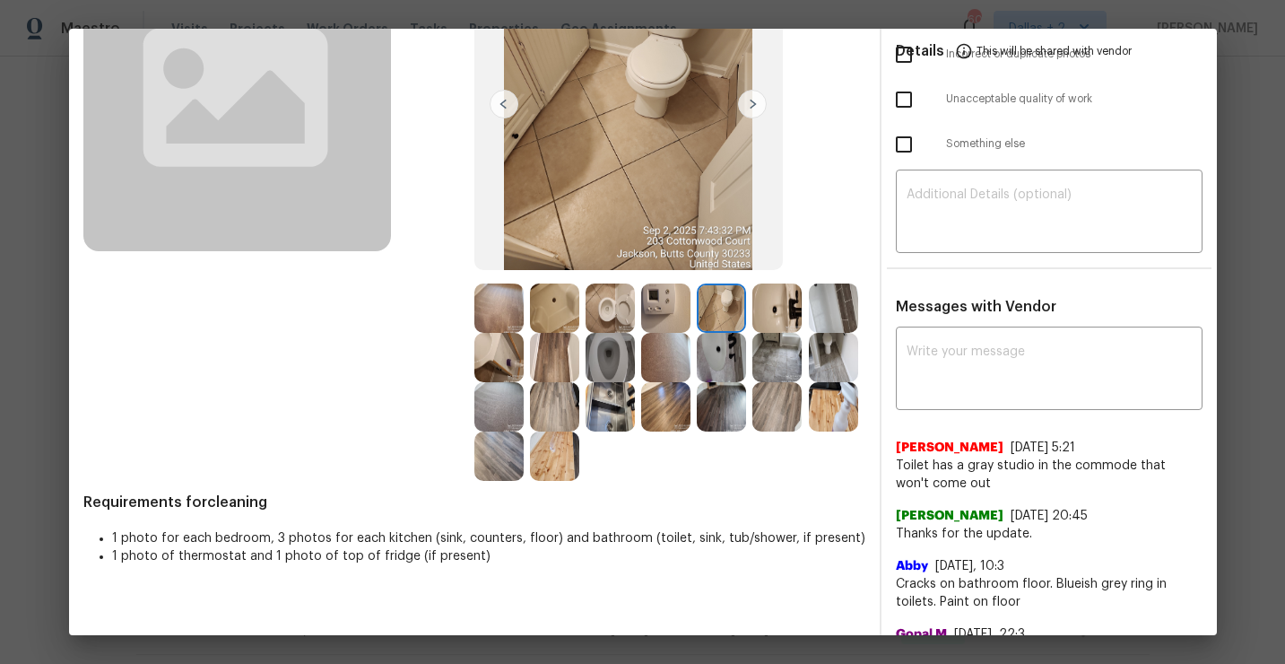
click at [724, 347] on img at bounding box center [721, 357] width 49 height 49
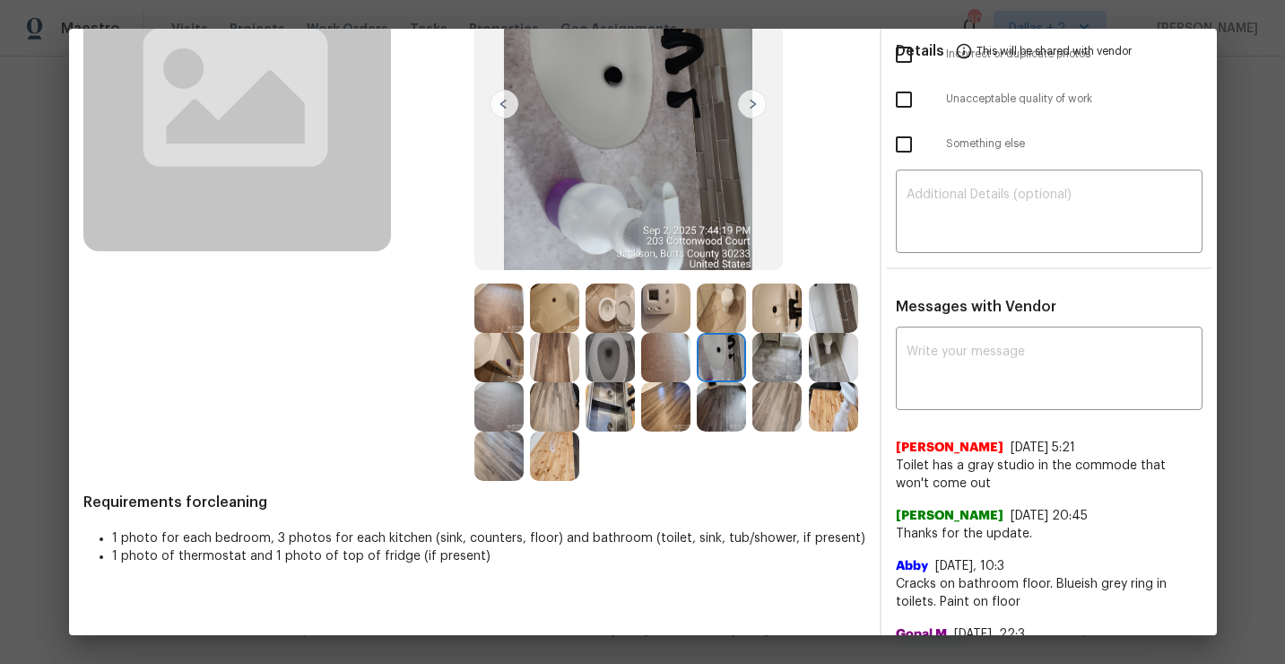
click at [779, 370] on img at bounding box center [777, 357] width 49 height 49
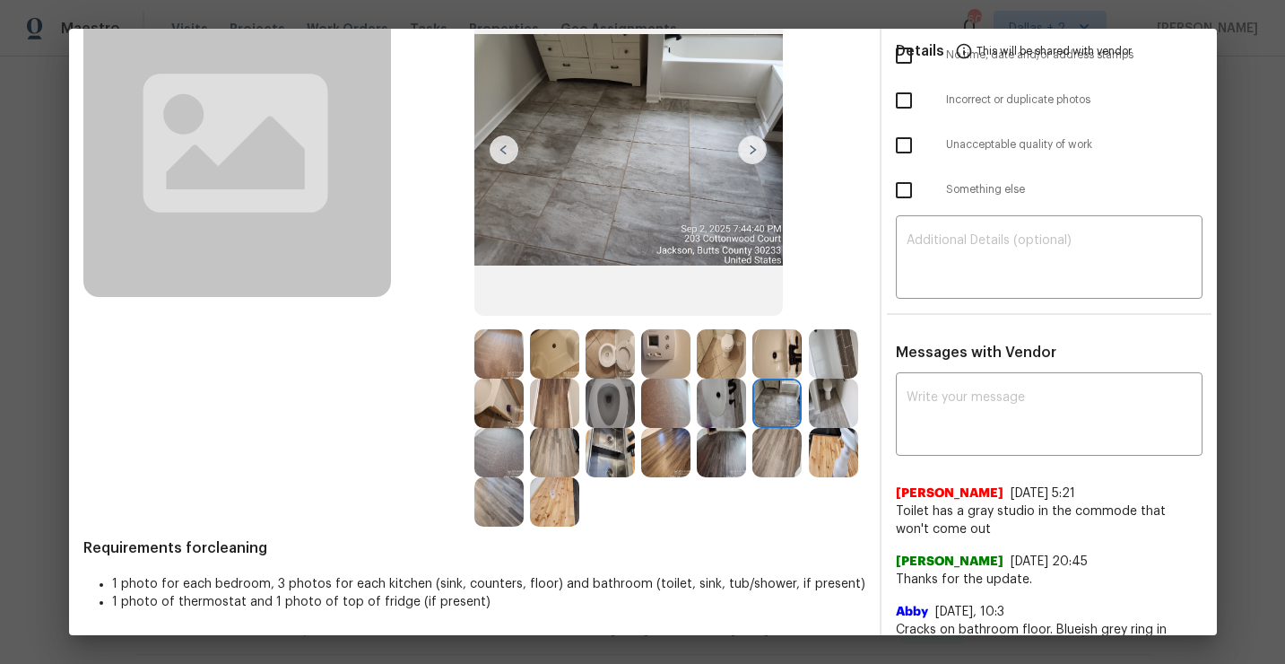
scroll to position [154, 0]
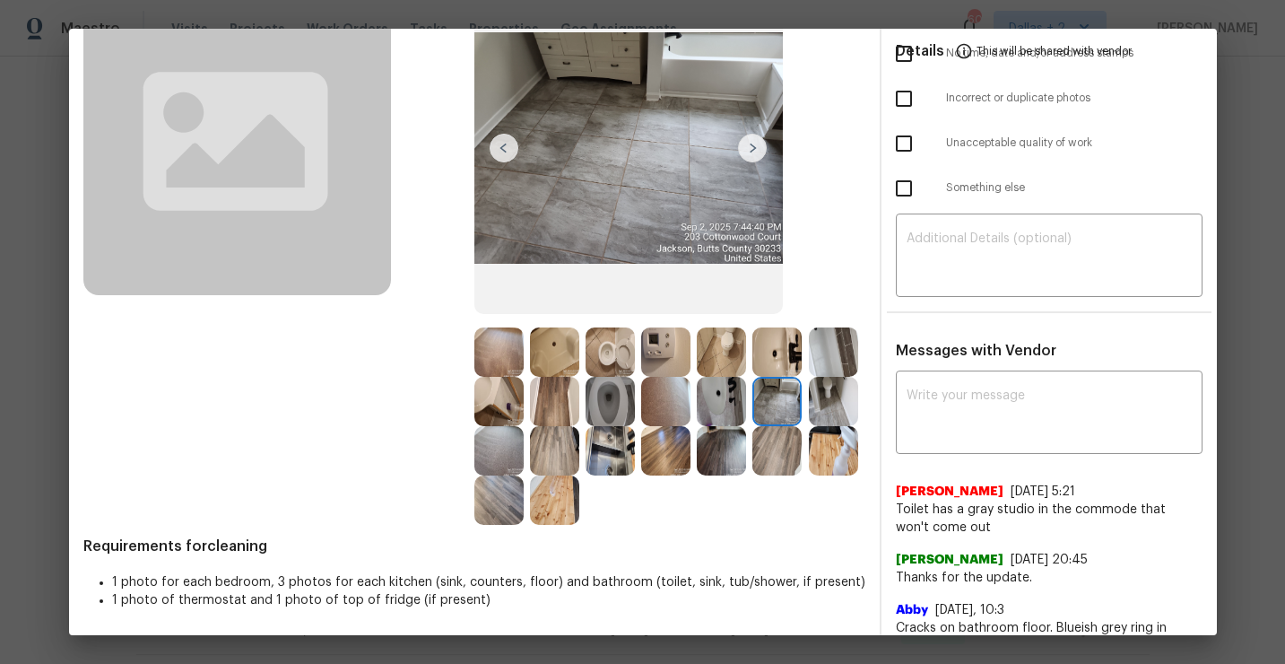
click at [497, 367] on img at bounding box center [498, 351] width 49 height 49
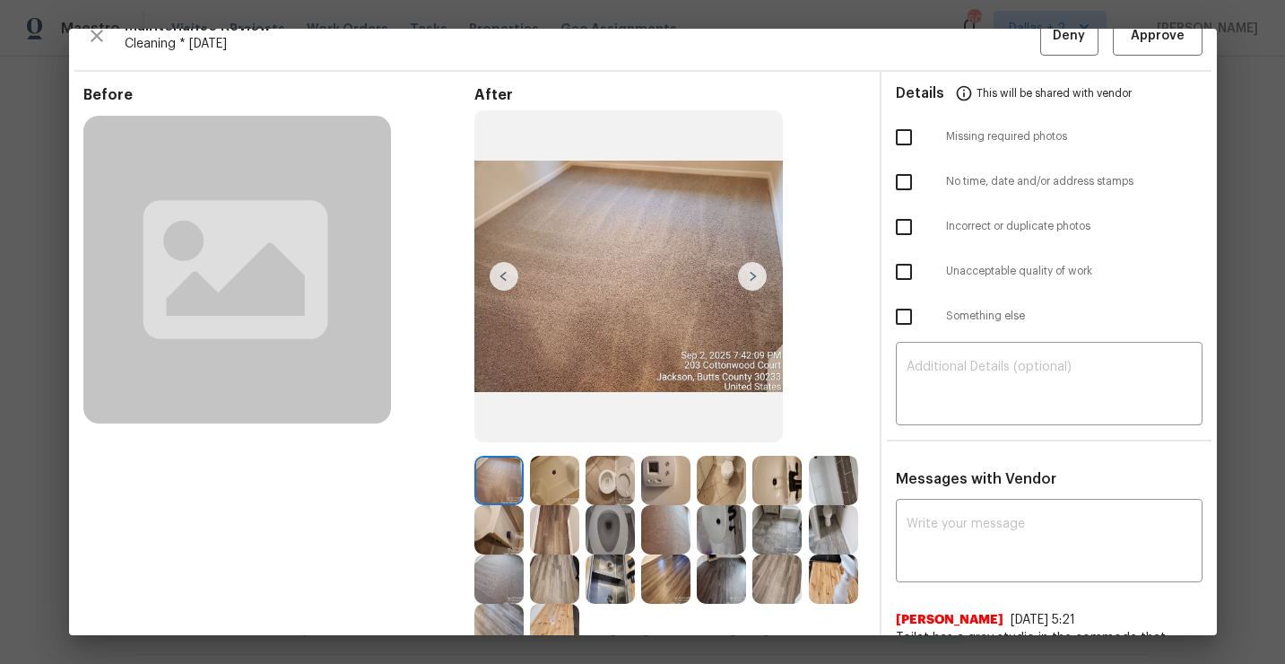
scroll to position [0, 0]
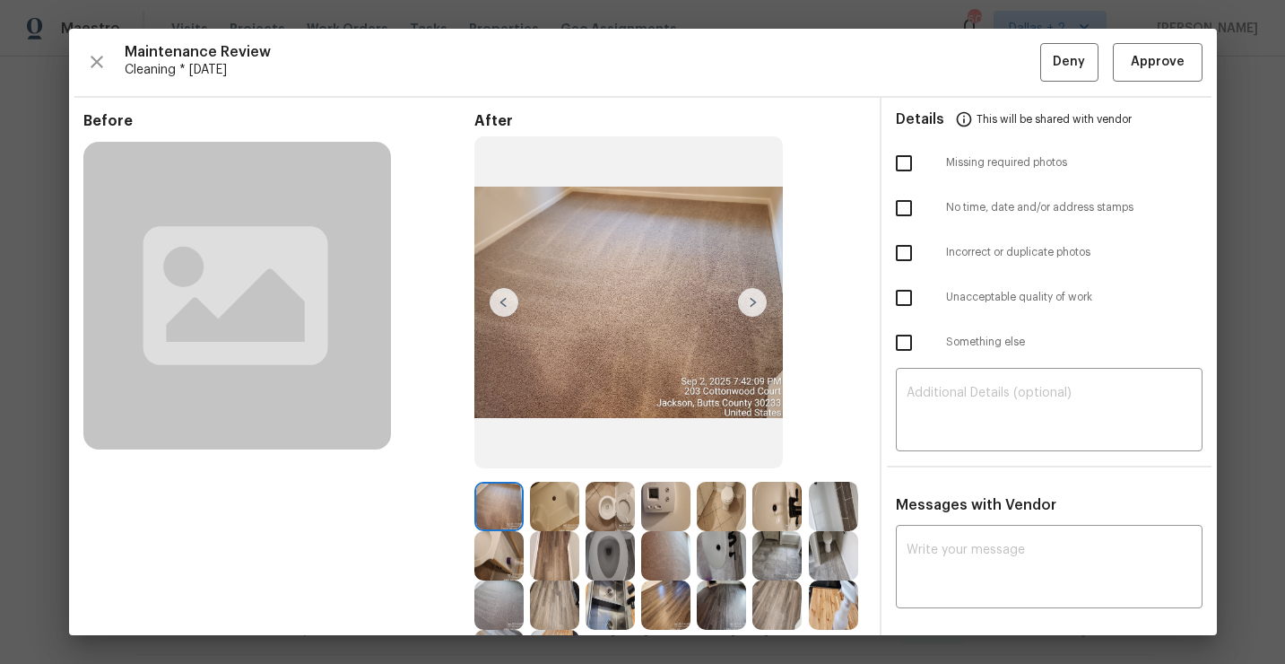
click at [748, 302] on img at bounding box center [752, 302] width 29 height 29
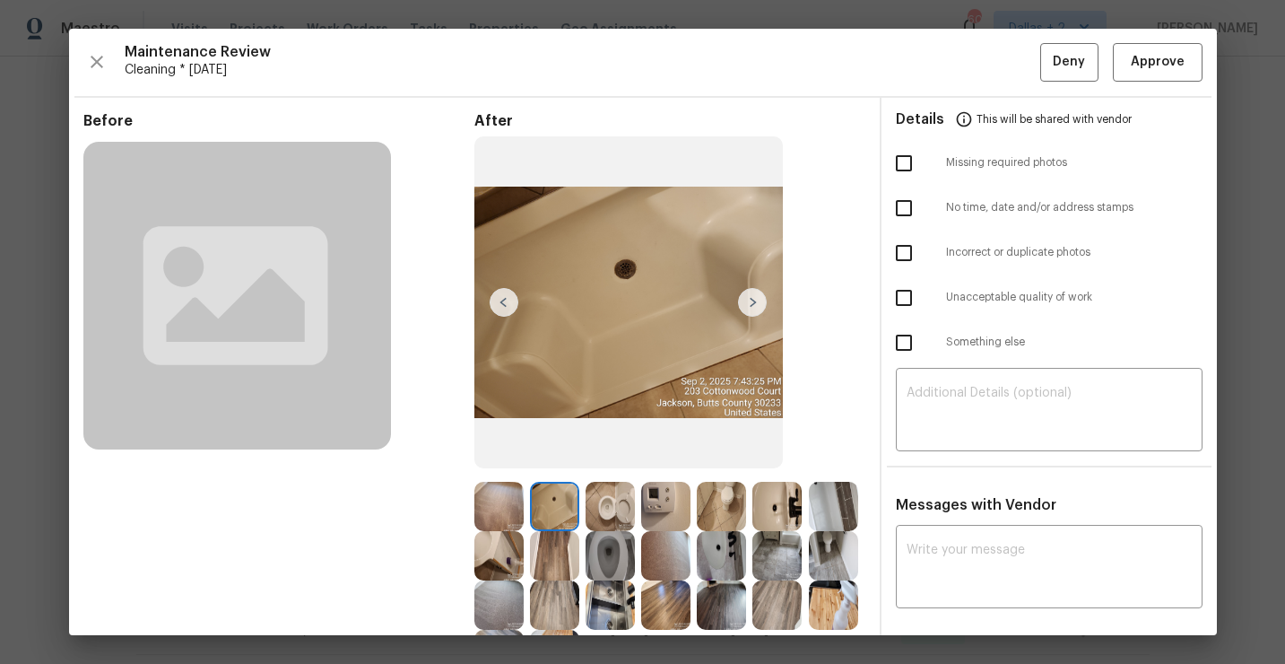
click at [748, 302] on img at bounding box center [752, 302] width 29 height 29
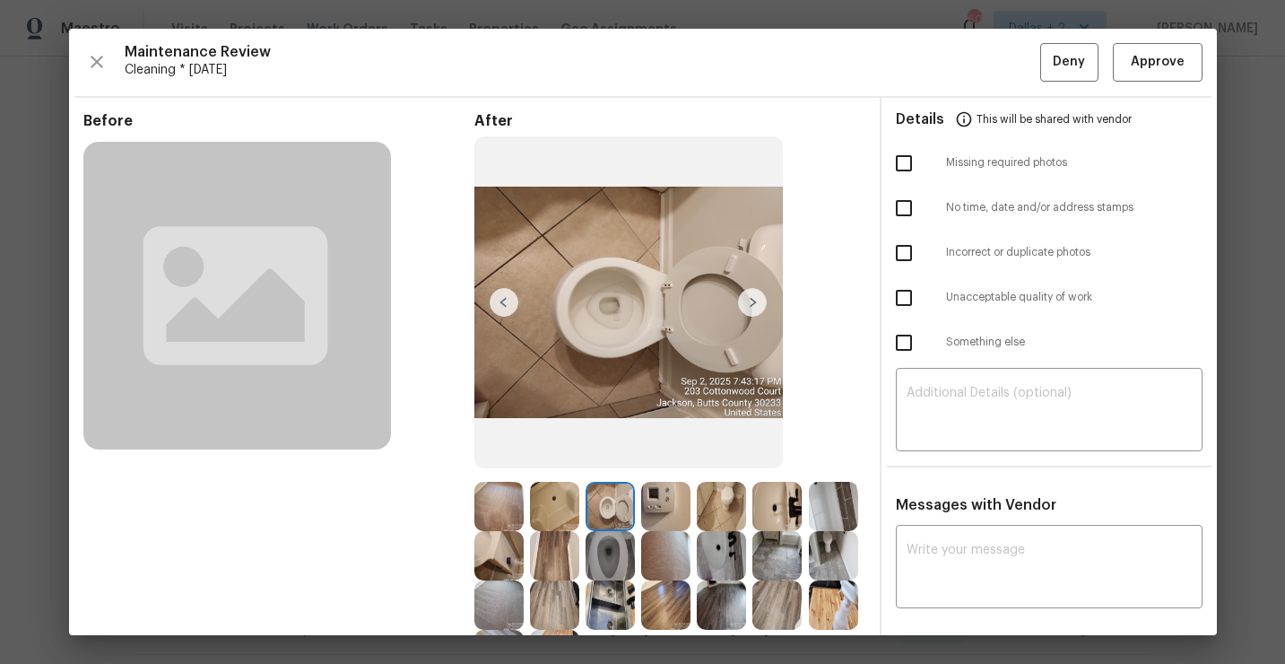
click at [748, 302] on img at bounding box center [752, 302] width 29 height 29
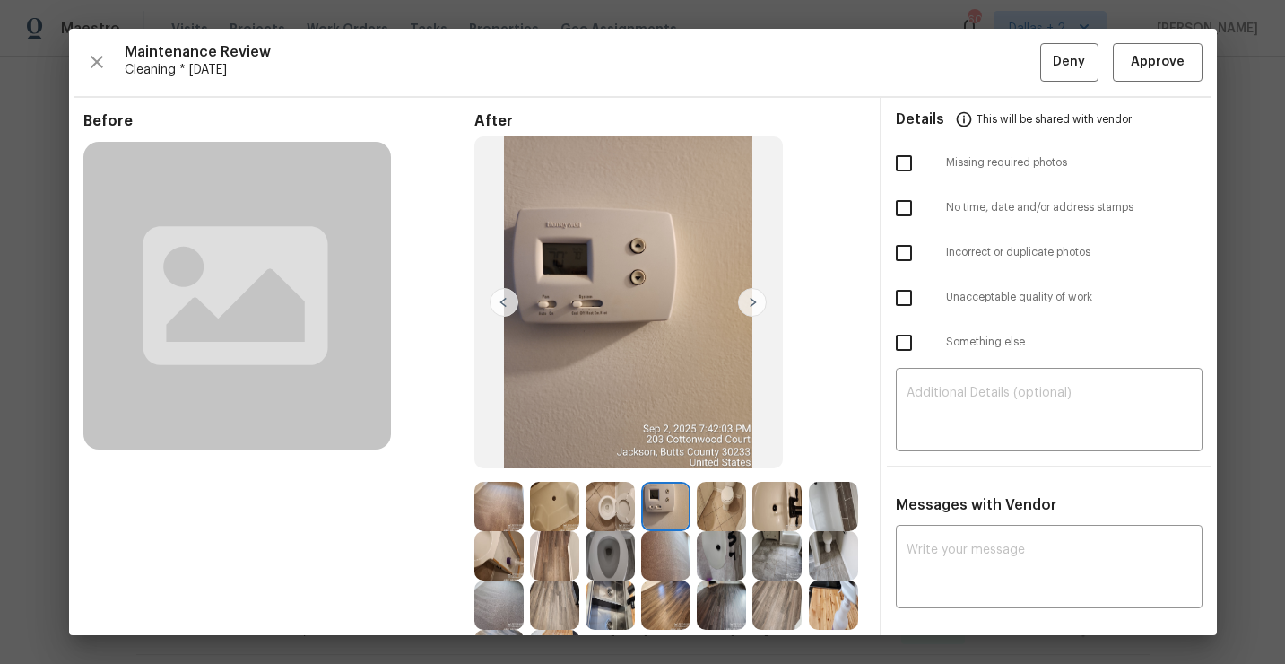
click at [748, 302] on img at bounding box center [752, 302] width 29 height 29
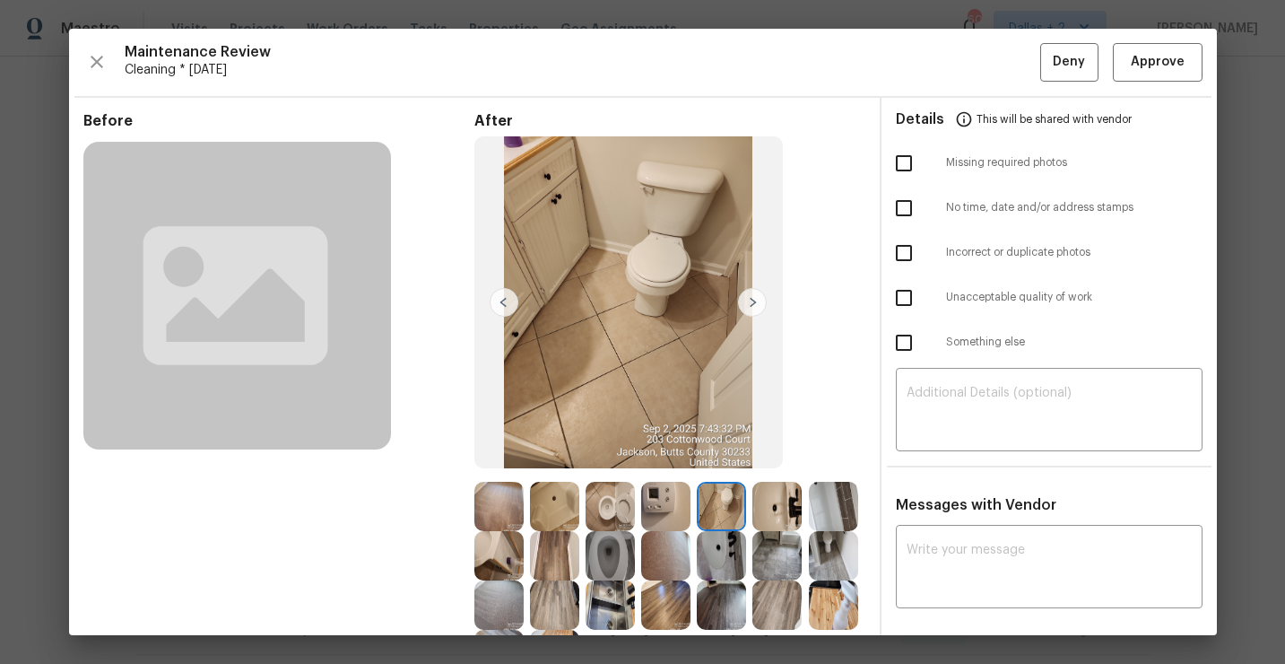
click at [748, 302] on img at bounding box center [752, 302] width 29 height 29
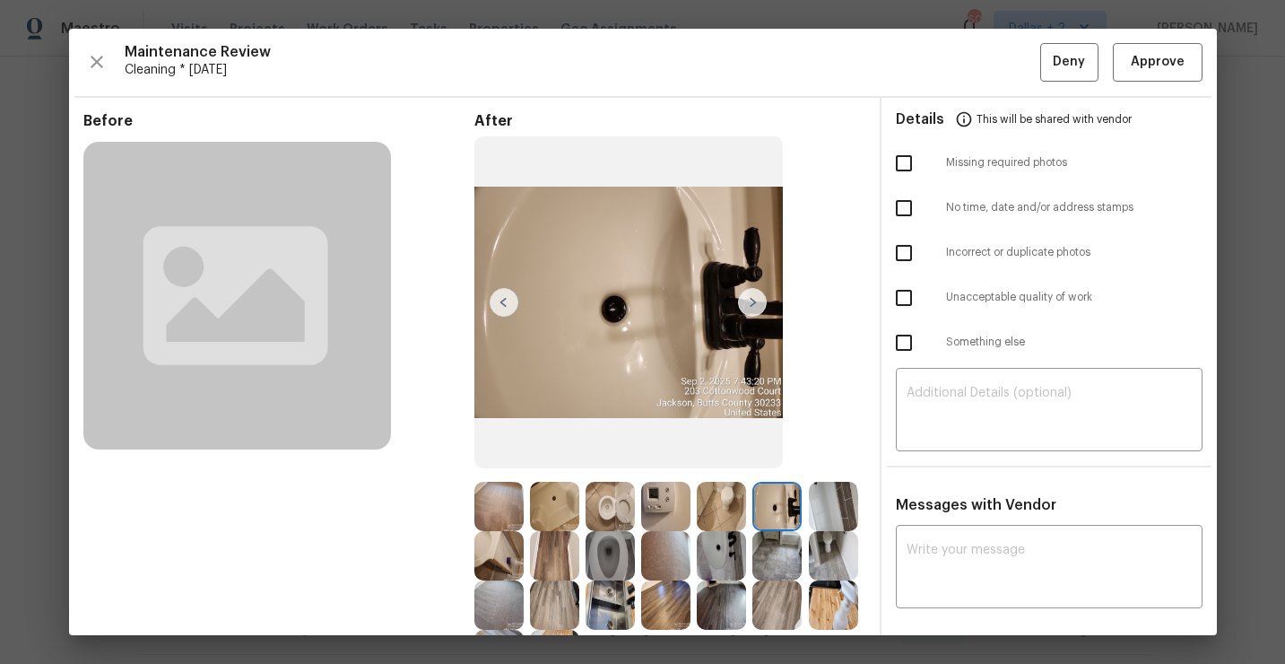
click at [748, 302] on img at bounding box center [752, 302] width 29 height 29
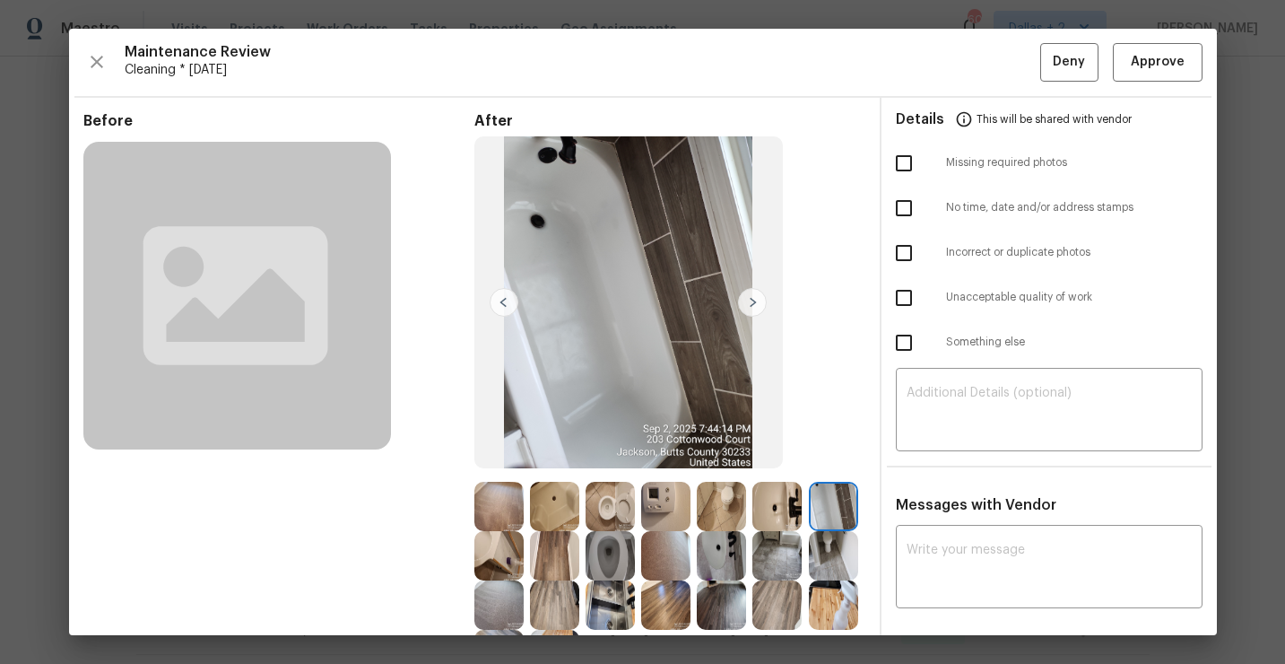
click at [748, 302] on img at bounding box center [752, 302] width 29 height 29
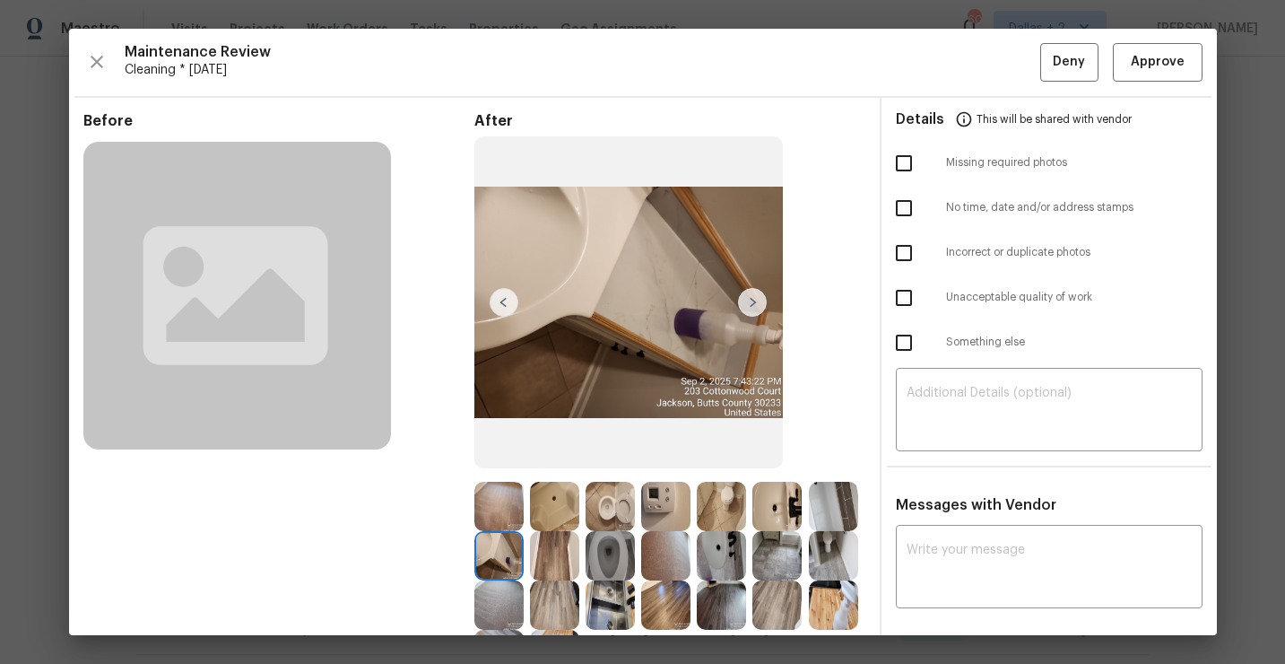
click at [748, 302] on img at bounding box center [752, 302] width 29 height 29
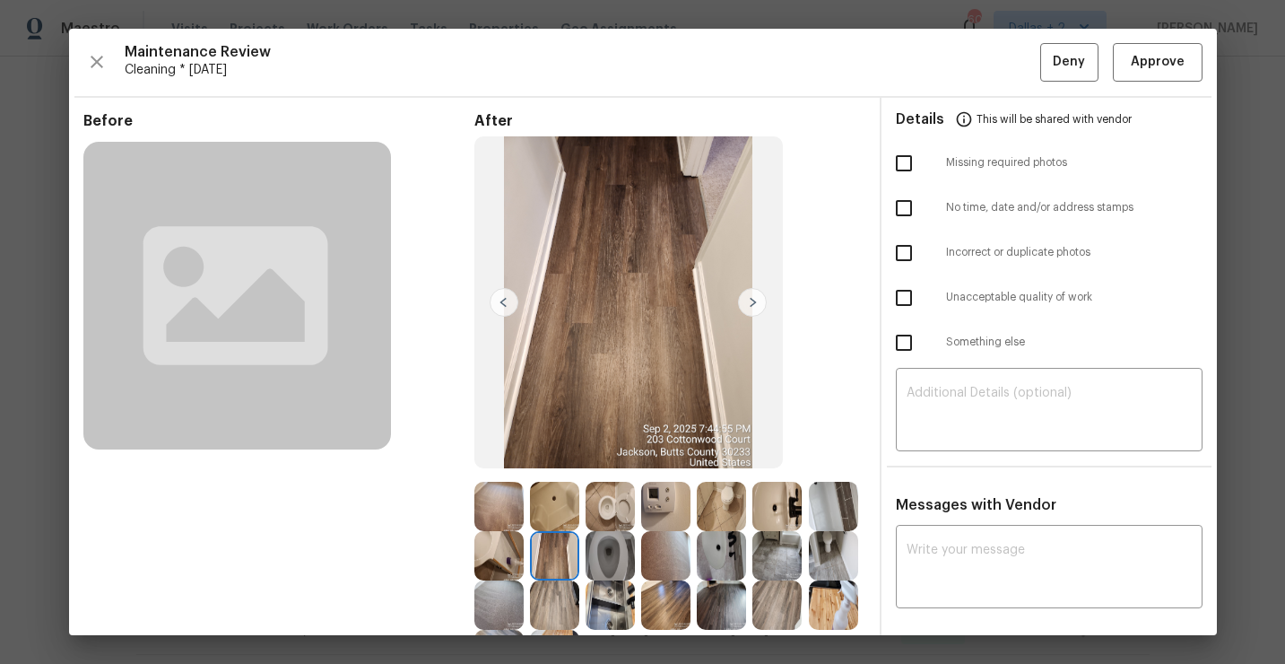
click at [751, 309] on img at bounding box center [752, 302] width 29 height 29
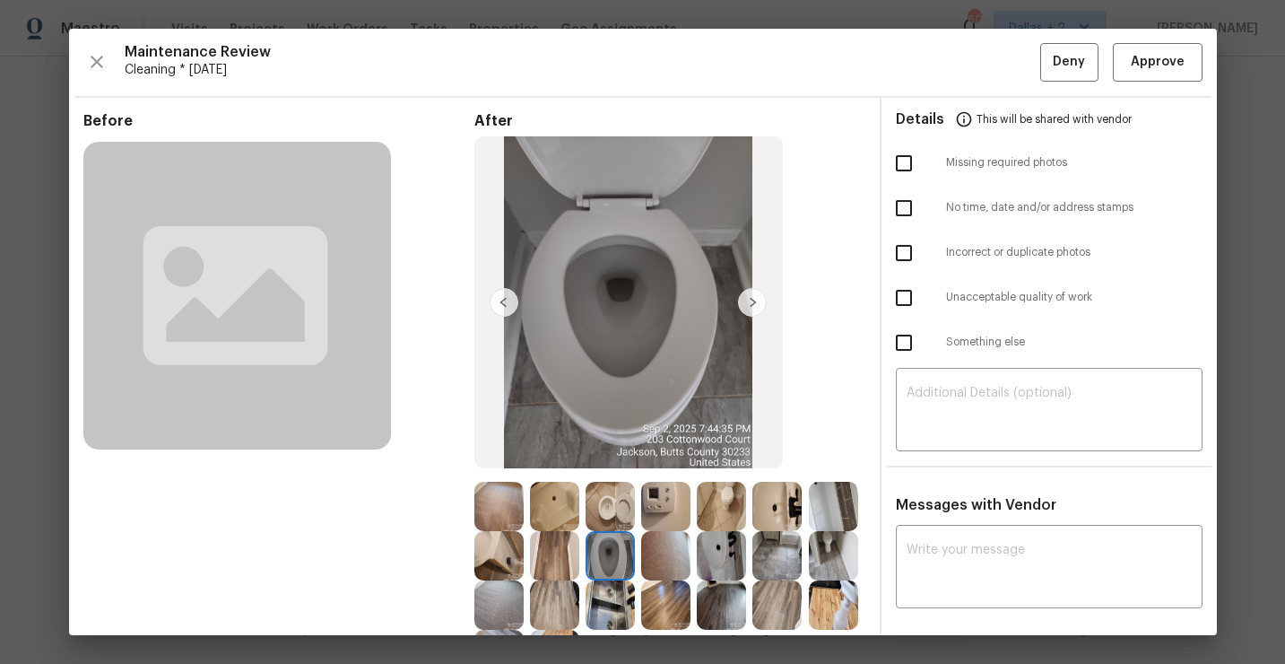
click at [751, 309] on img at bounding box center [752, 302] width 29 height 29
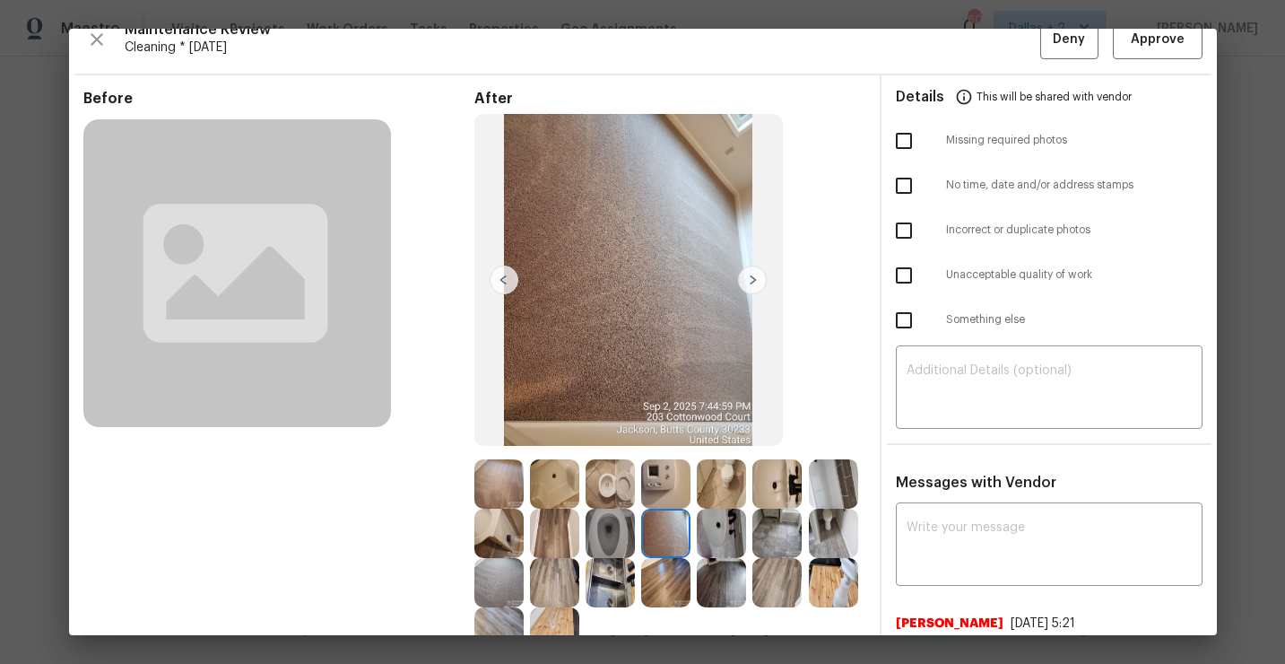
scroll to position [30, 0]
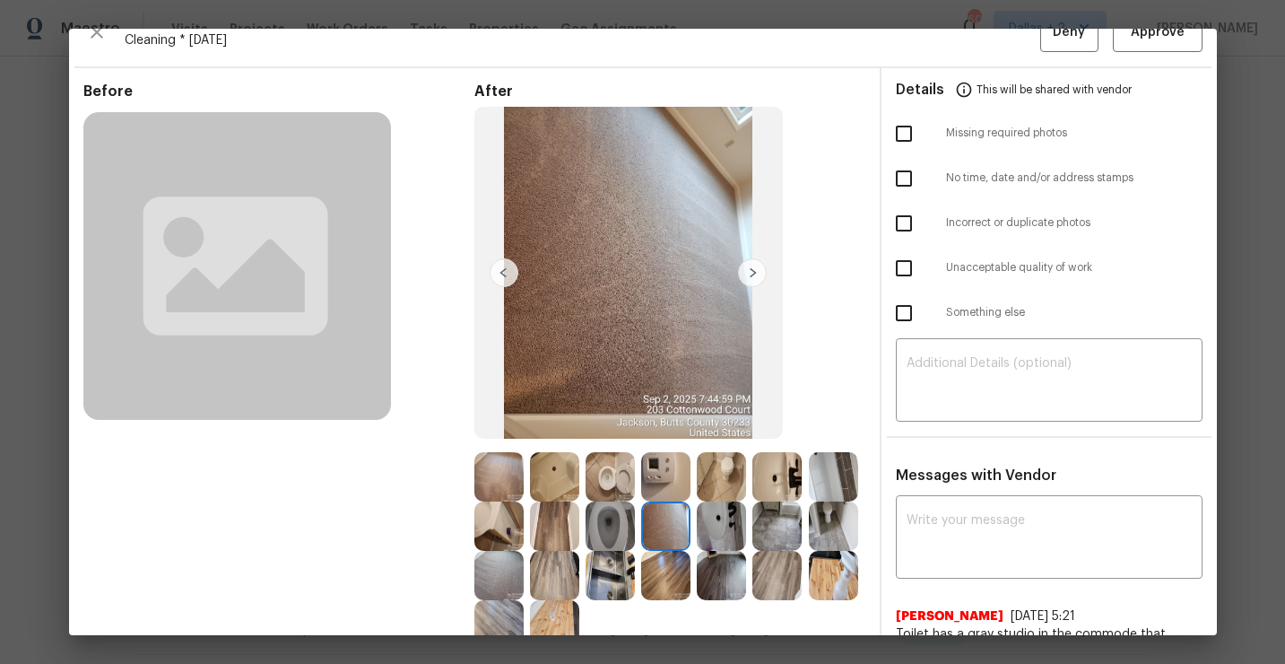
click at [750, 267] on img at bounding box center [752, 272] width 29 height 29
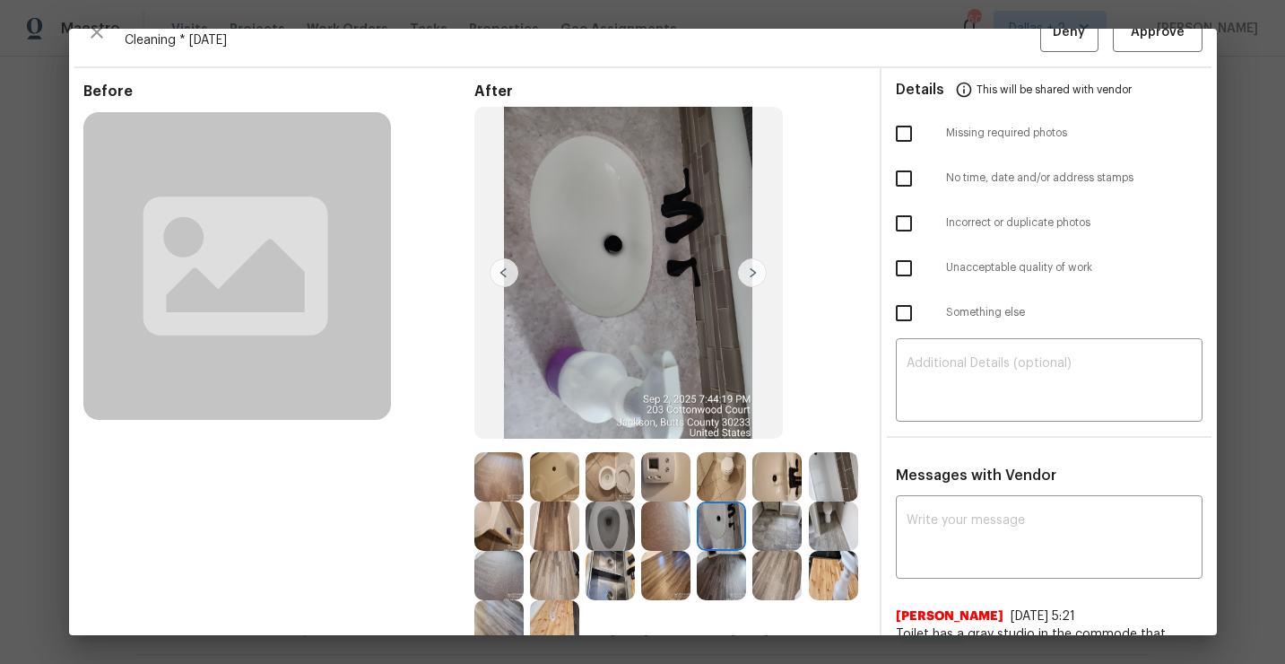
click at [750, 267] on img at bounding box center [752, 272] width 29 height 29
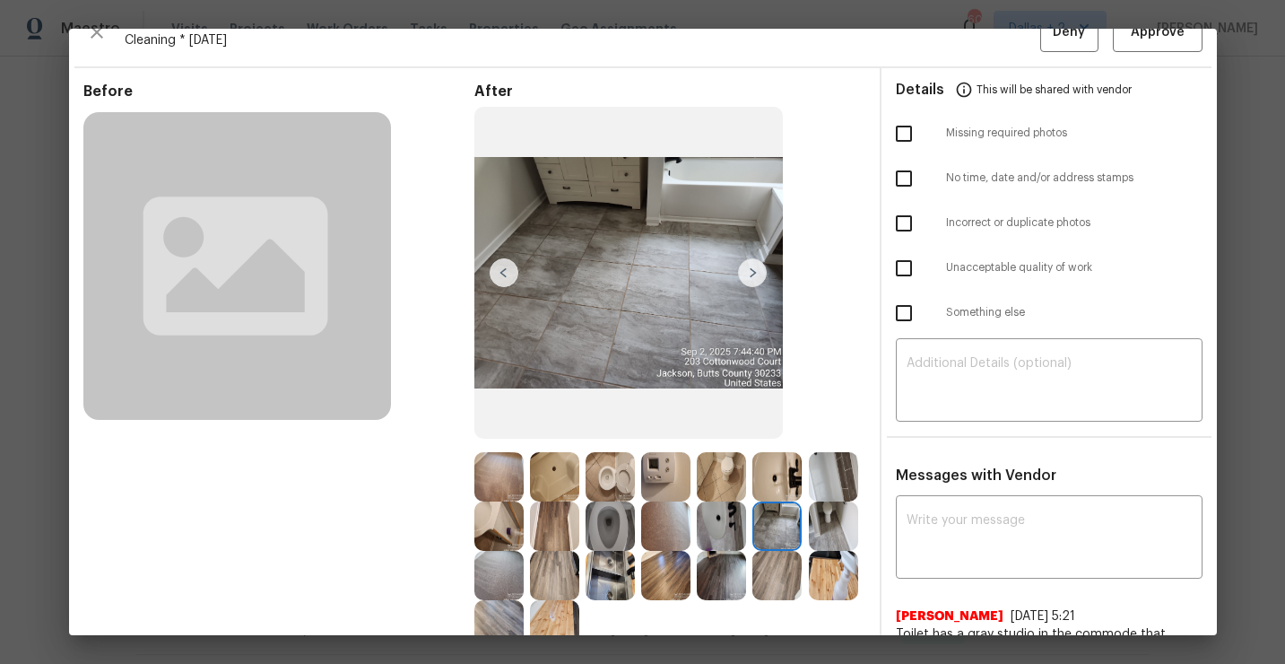
click at [750, 267] on img at bounding box center [752, 272] width 29 height 29
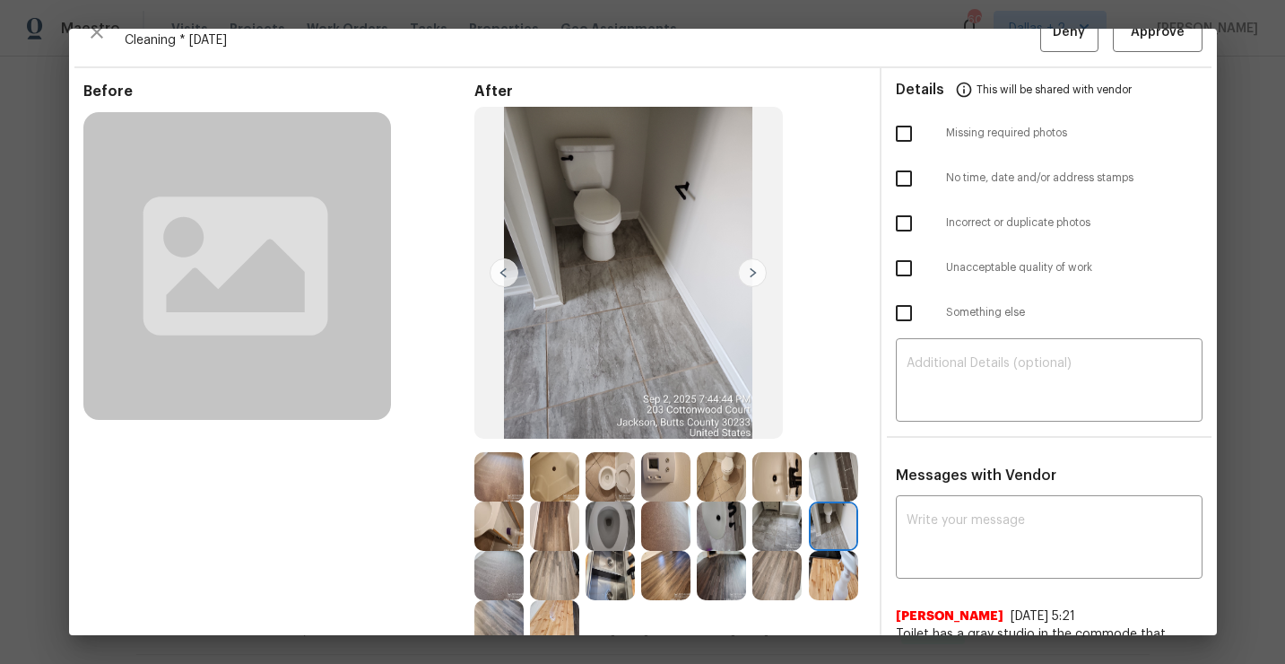
click at [750, 267] on img at bounding box center [752, 272] width 29 height 29
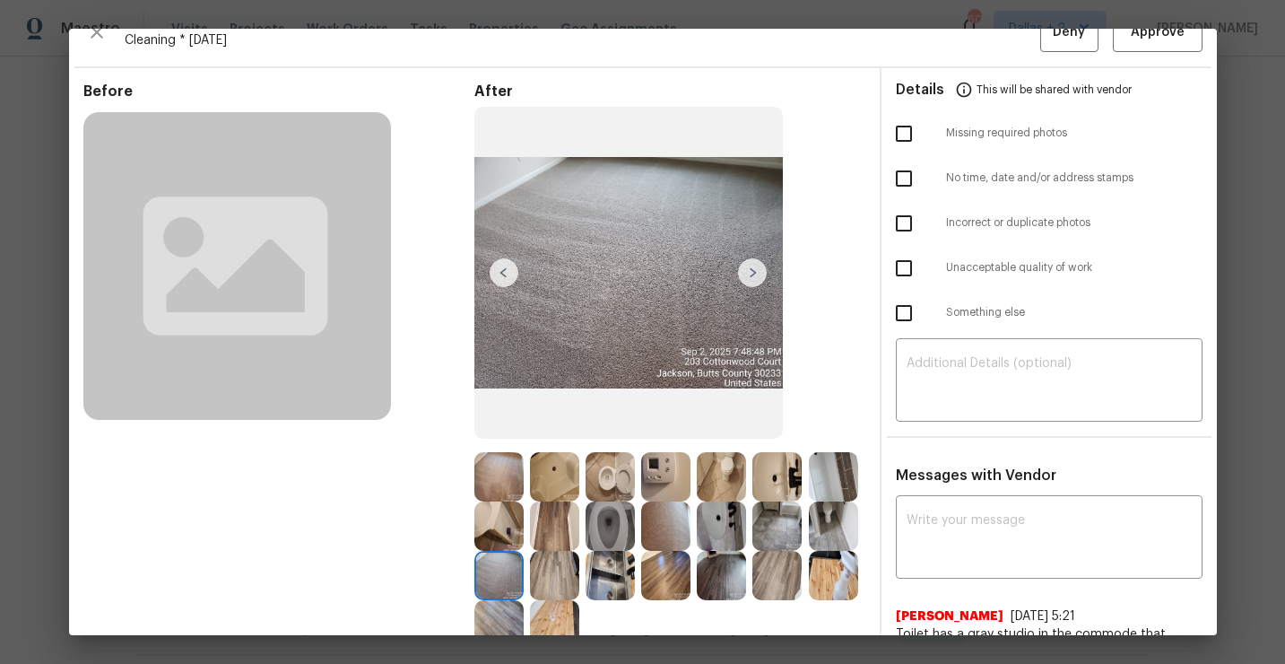
click at [750, 267] on img at bounding box center [752, 272] width 29 height 29
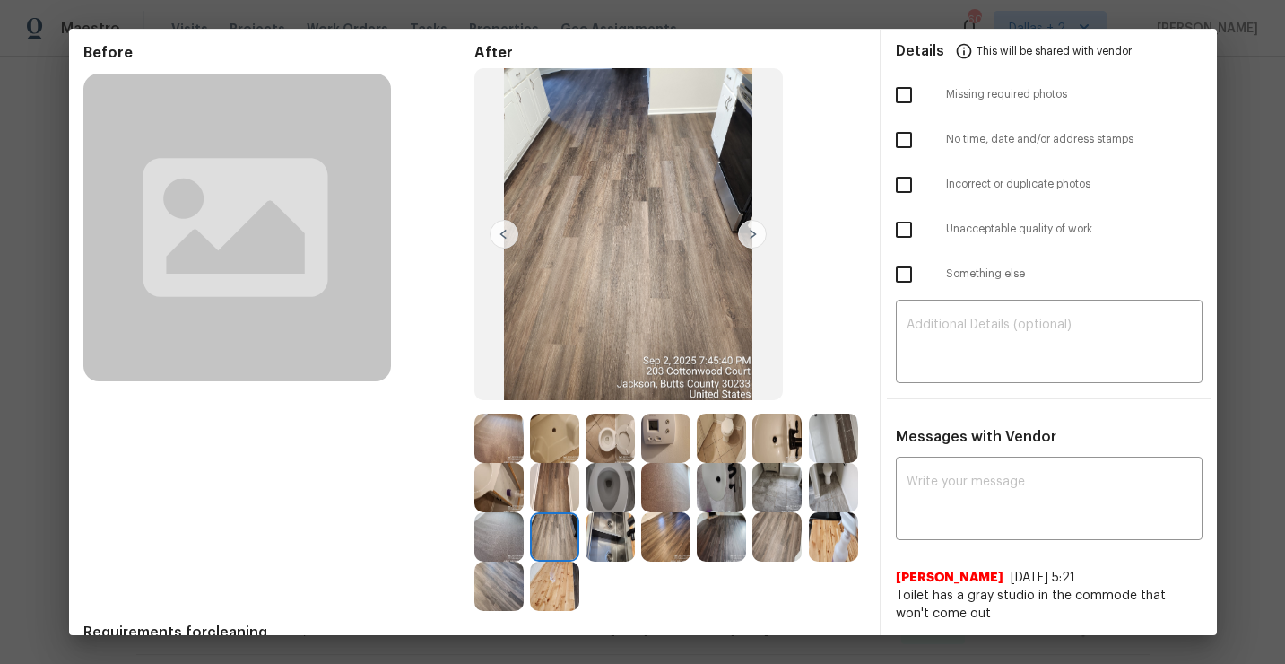
scroll to position [76, 0]
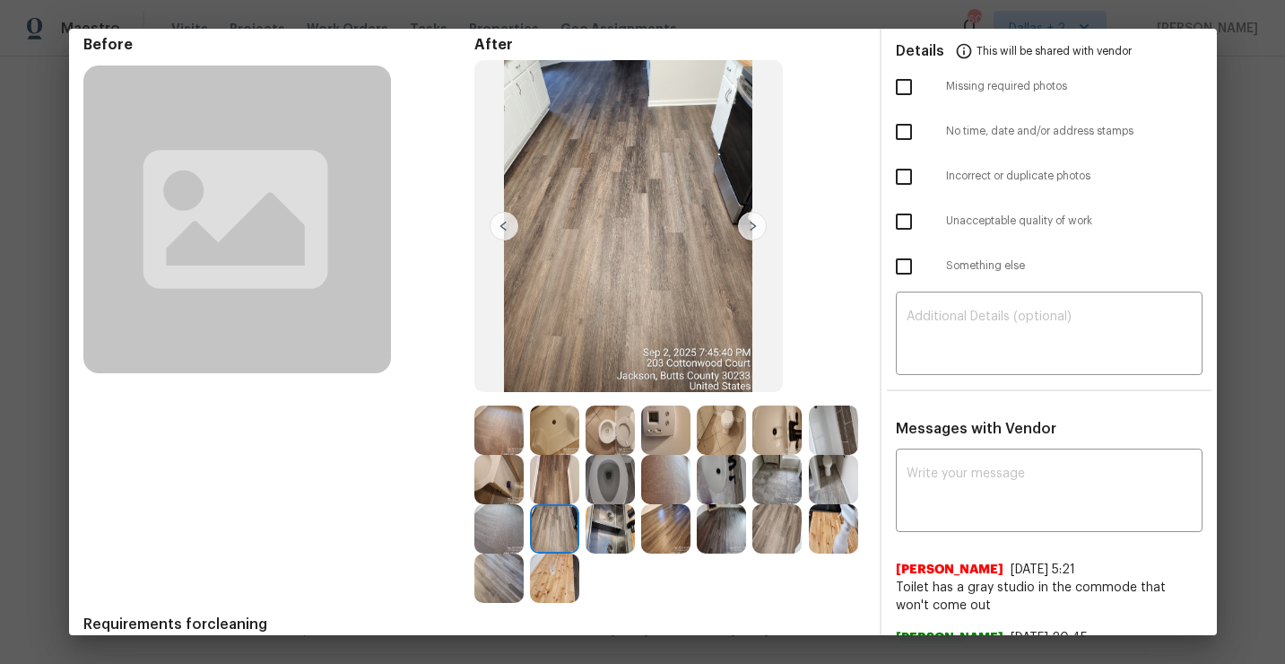
click at [751, 231] on img at bounding box center [752, 226] width 29 height 29
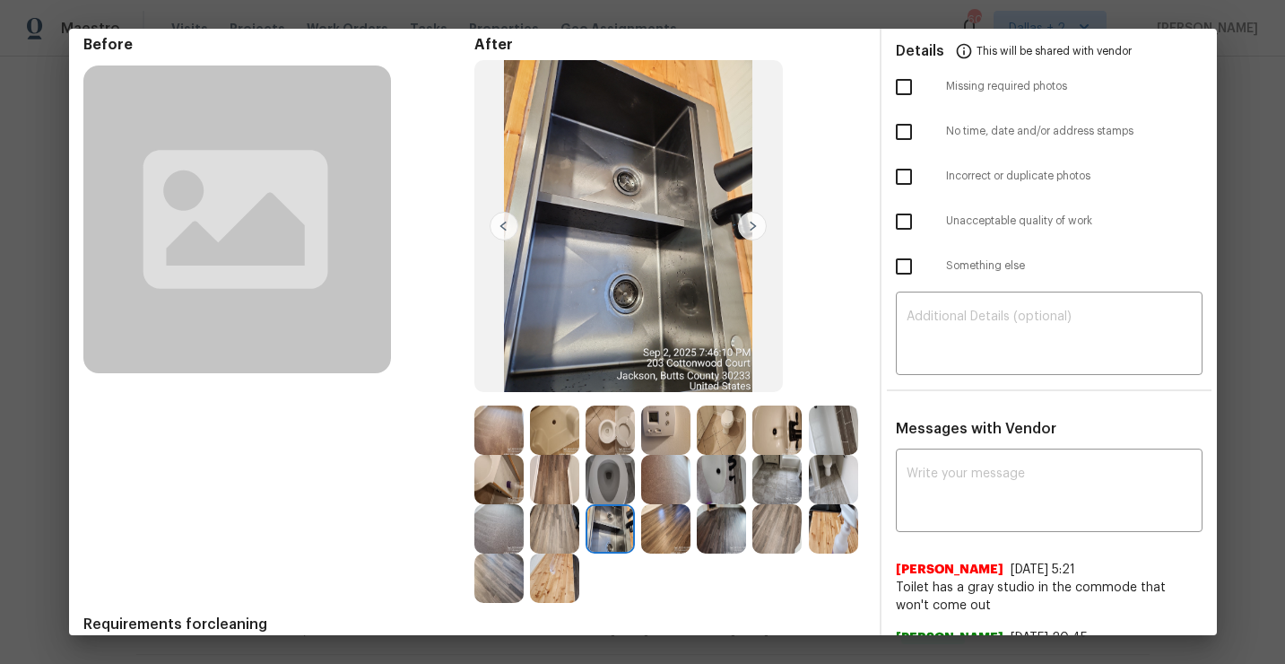
click at [750, 231] on img at bounding box center [752, 226] width 29 height 29
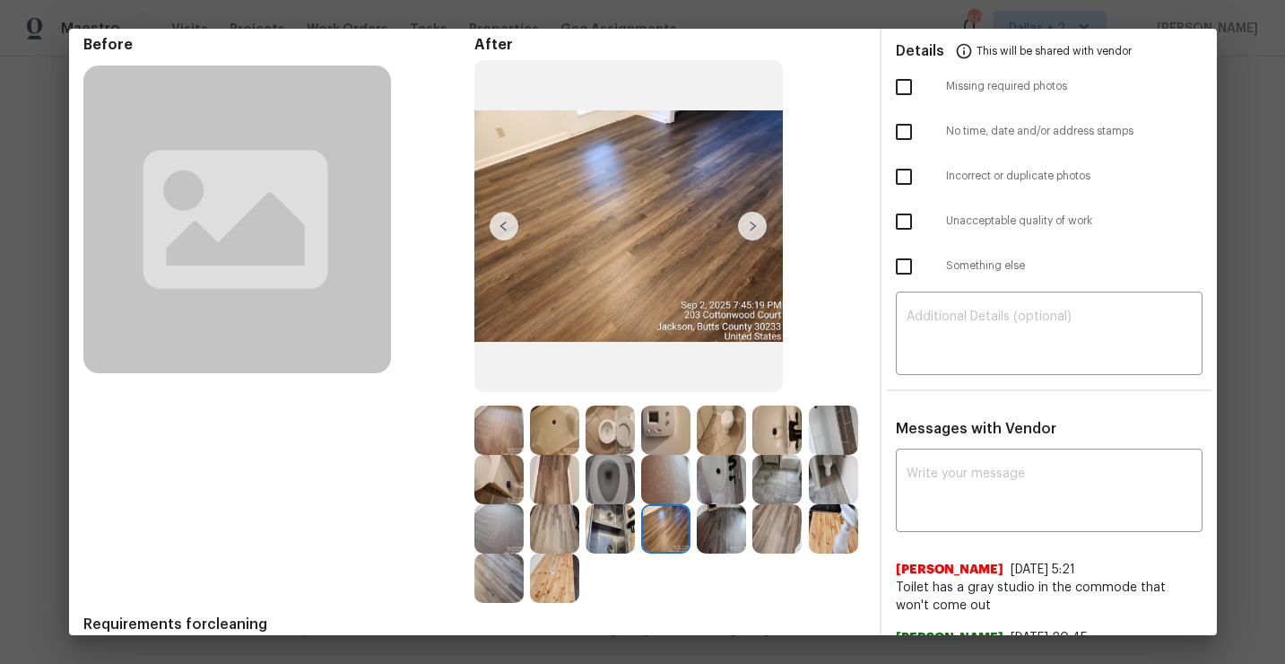
click at [718, 518] on img at bounding box center [721, 528] width 49 height 49
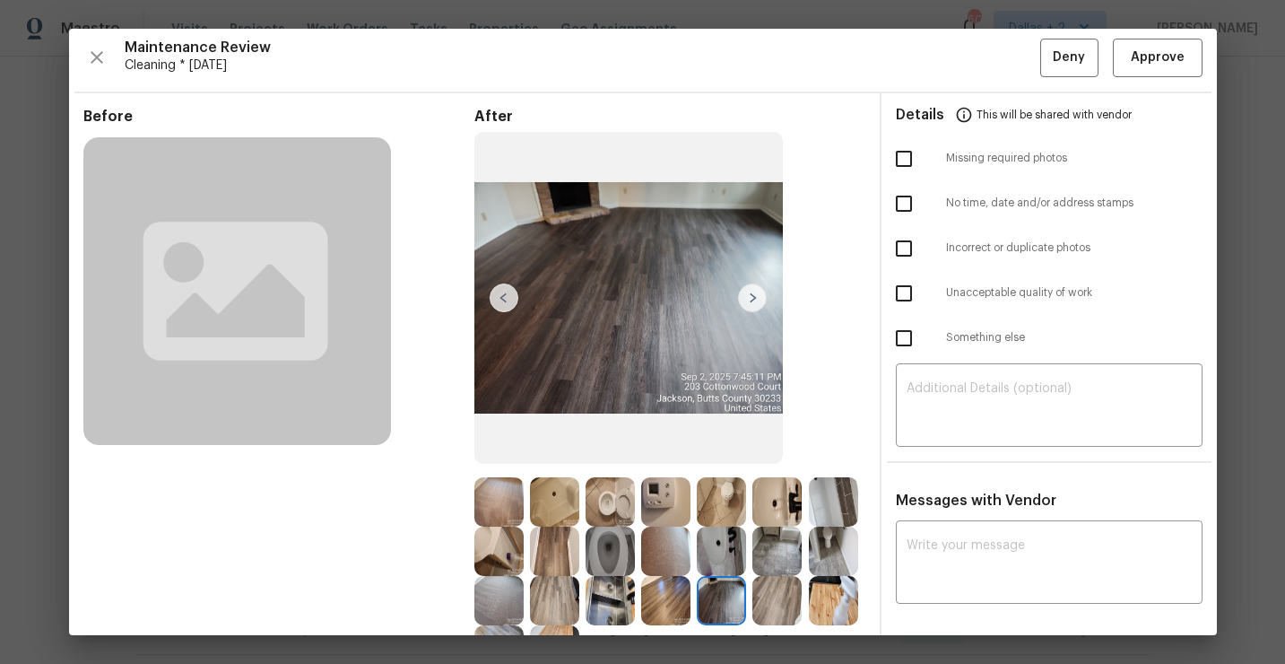
scroll to position [3, 0]
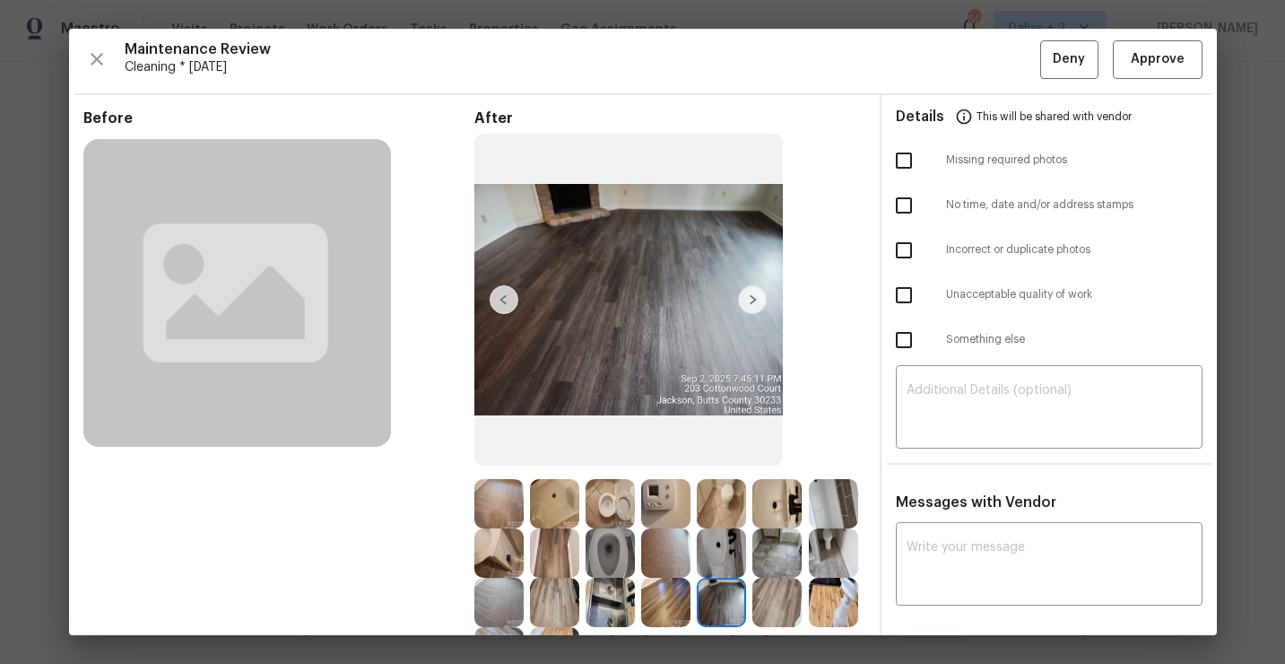
click at [747, 311] on img at bounding box center [752, 299] width 29 height 29
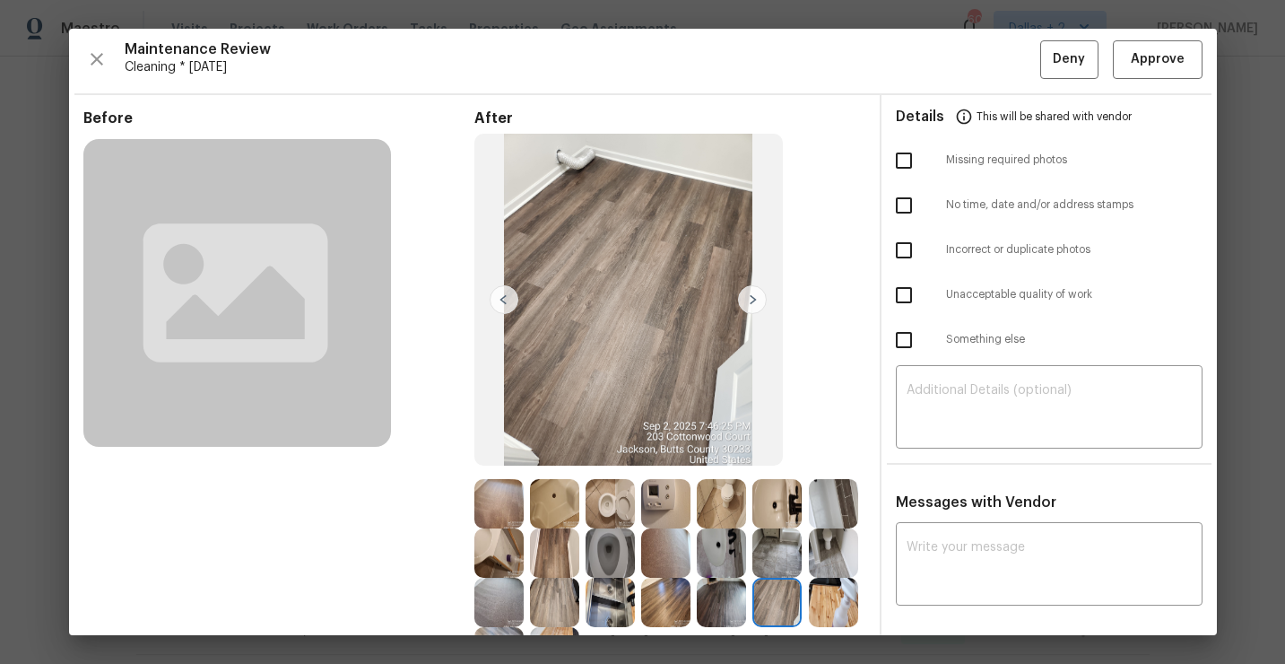
click at [749, 305] on img at bounding box center [752, 299] width 29 height 29
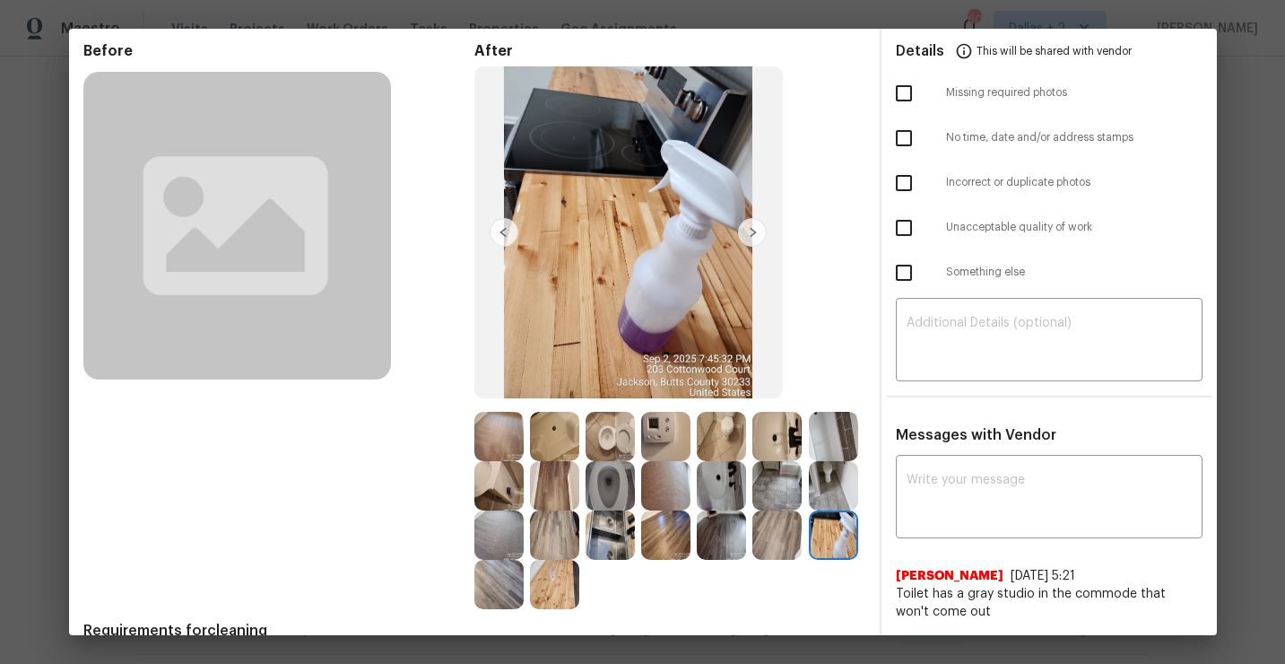
scroll to position [95, 0]
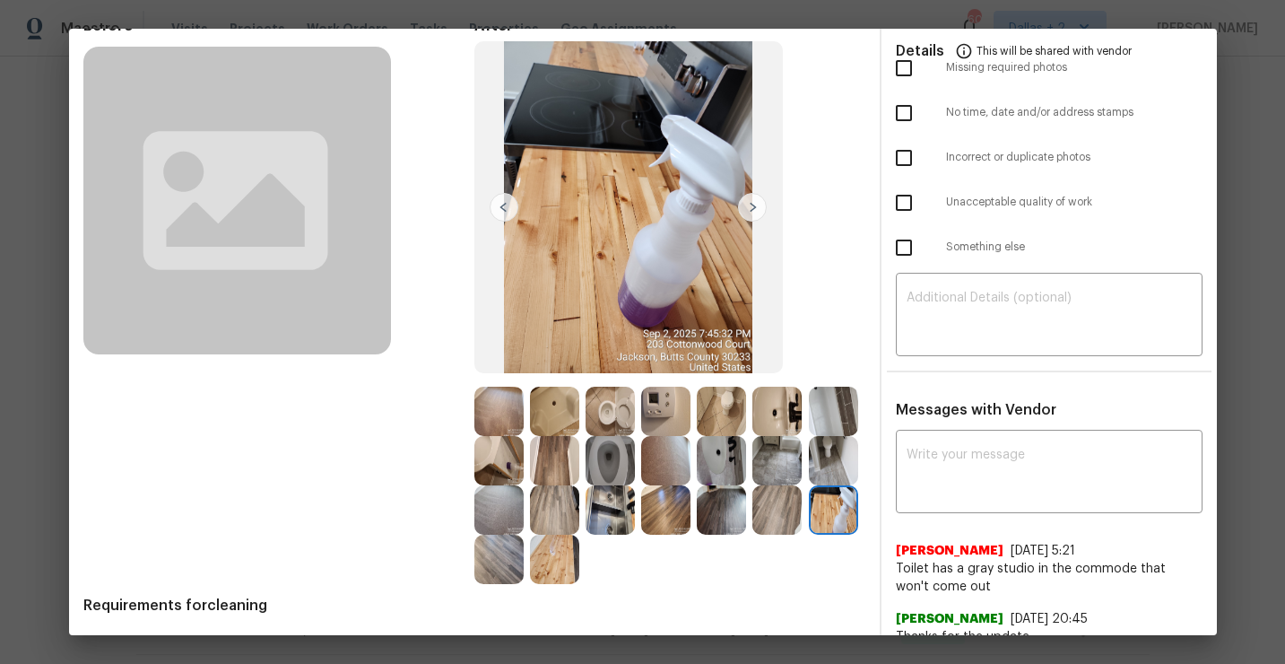
click at [830, 526] on img at bounding box center [833, 509] width 49 height 49
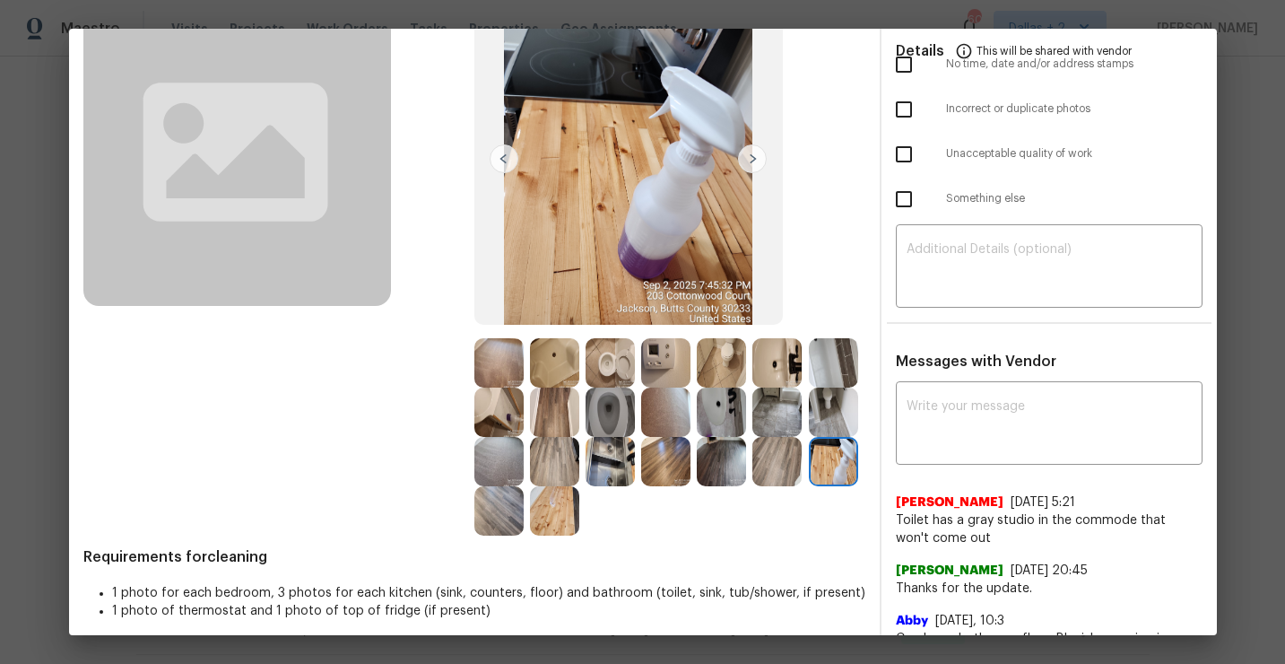
scroll to position [172, 0]
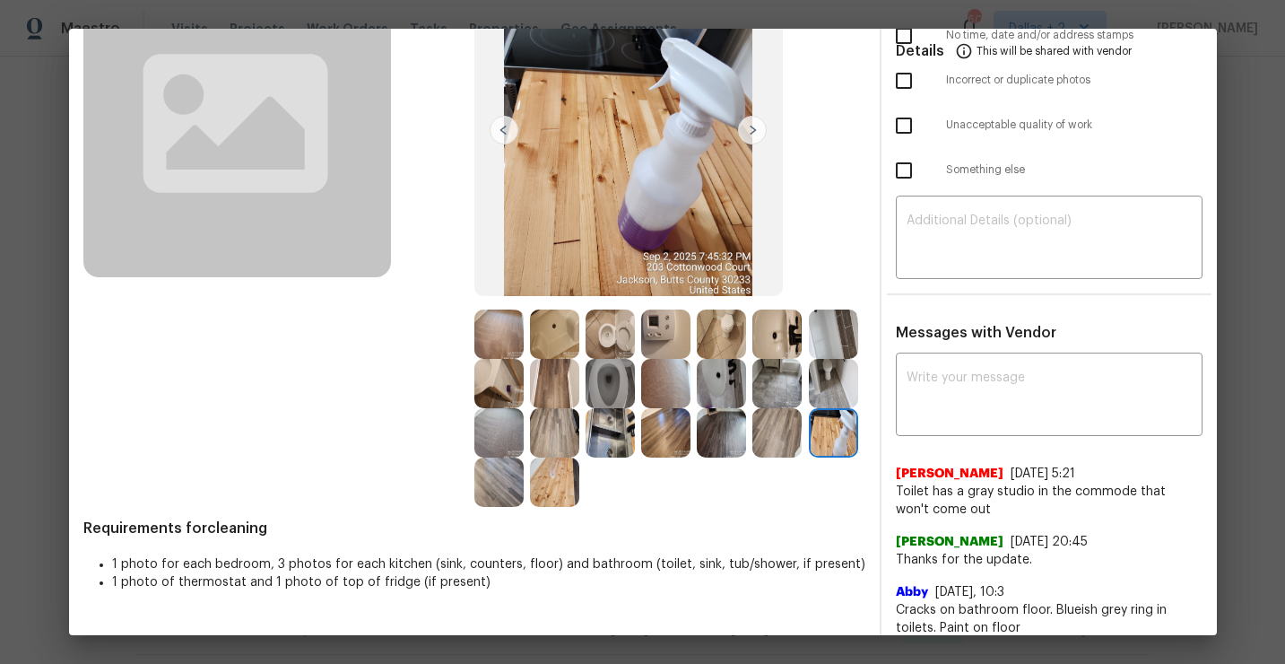
click at [755, 139] on img at bounding box center [752, 130] width 29 height 29
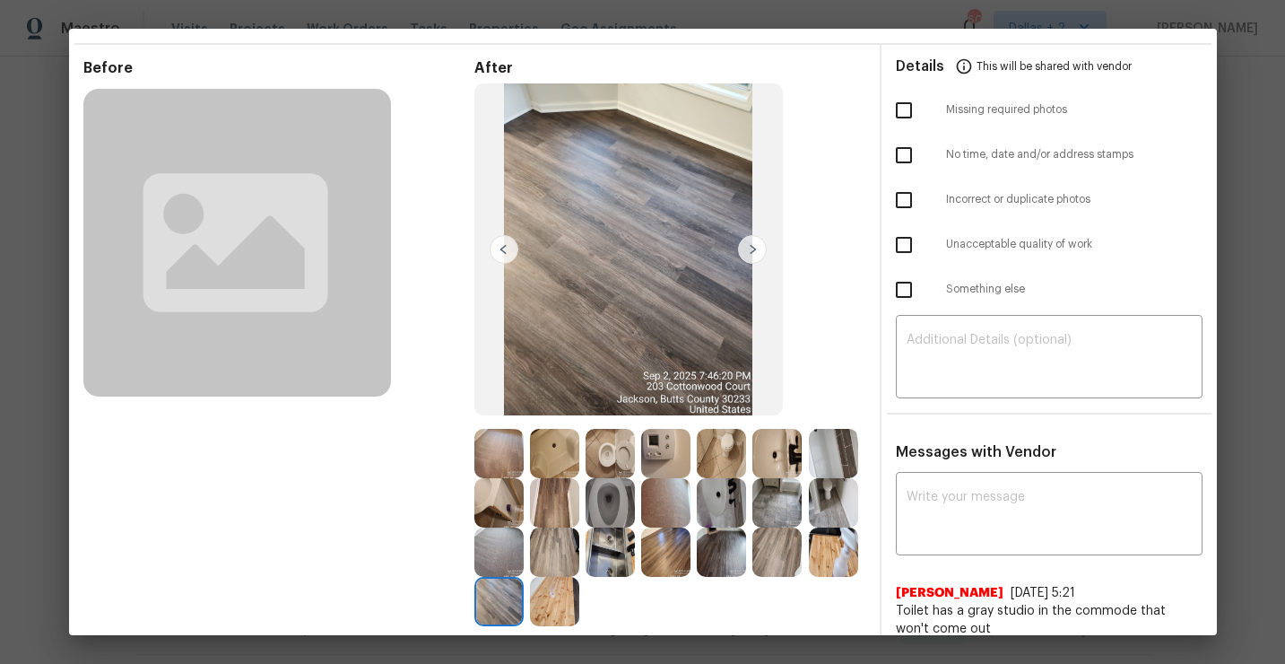
scroll to position [8, 0]
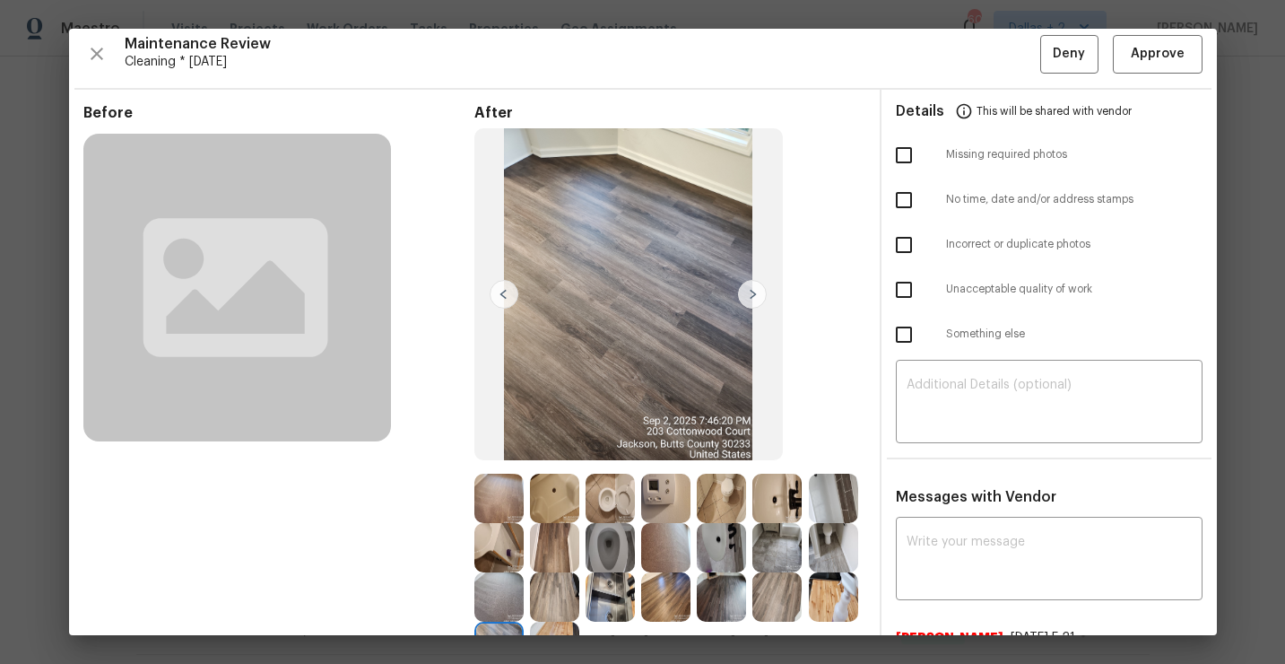
click at [754, 289] on img at bounding box center [752, 294] width 29 height 29
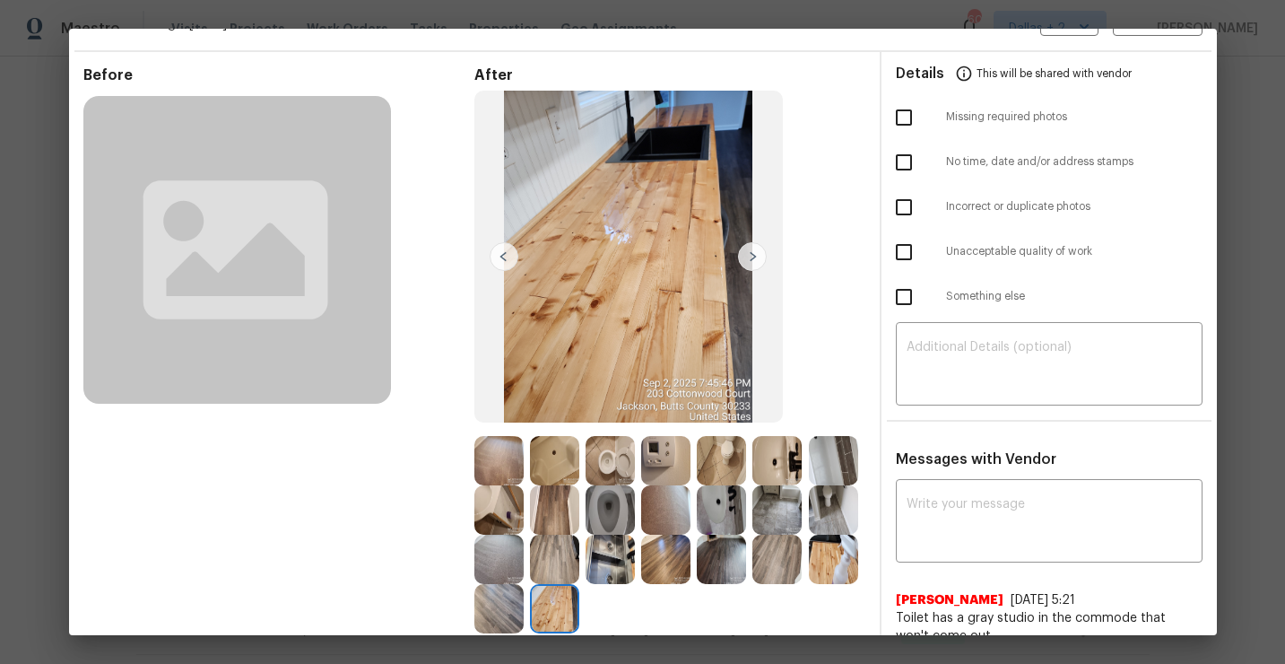
scroll to position [57, 0]
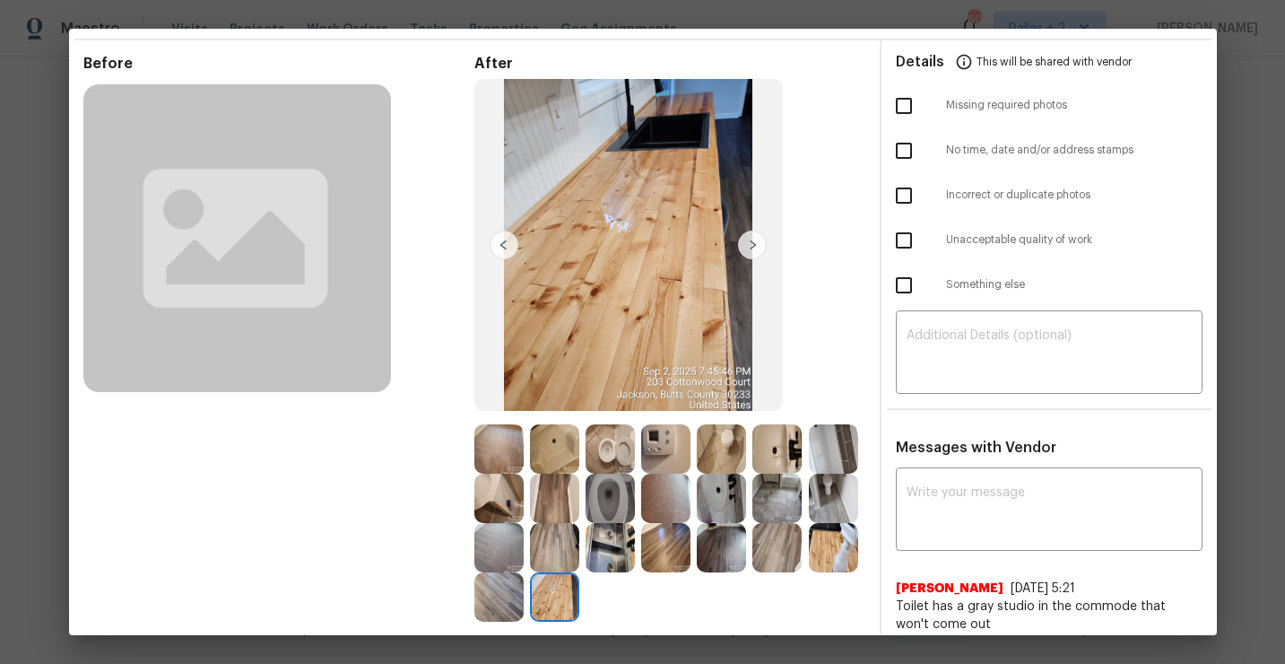
click at [503, 427] on img at bounding box center [498, 448] width 49 height 49
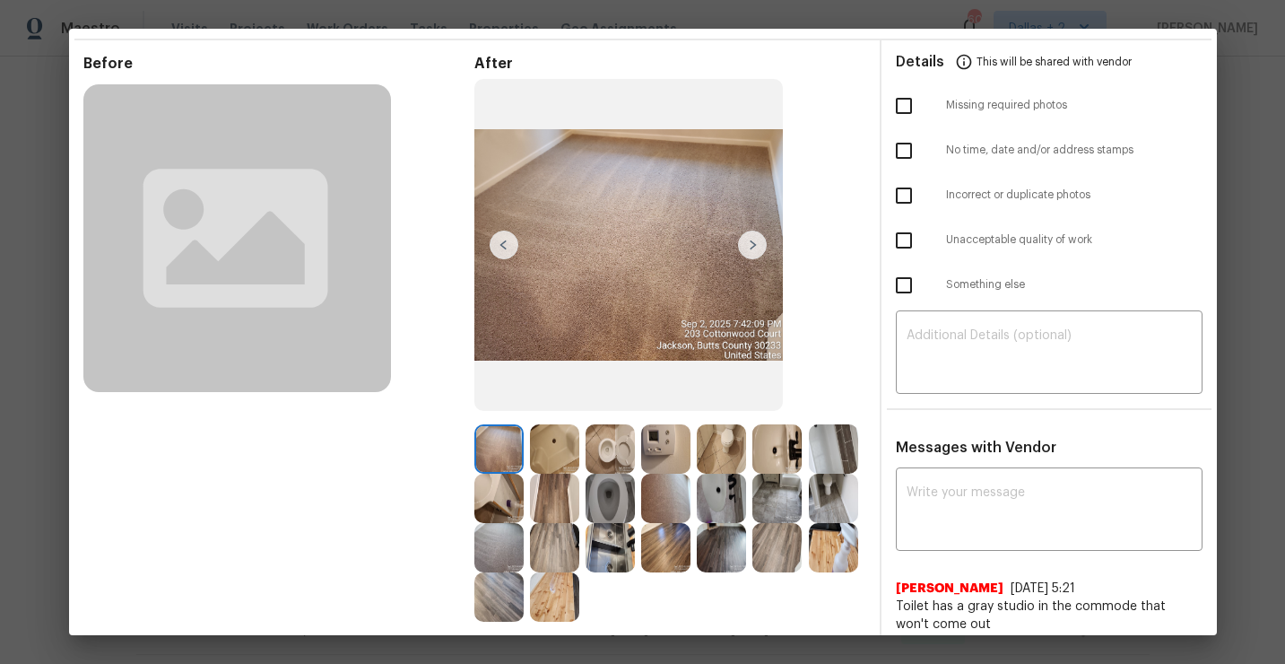
click at [760, 250] on img at bounding box center [752, 245] width 29 height 29
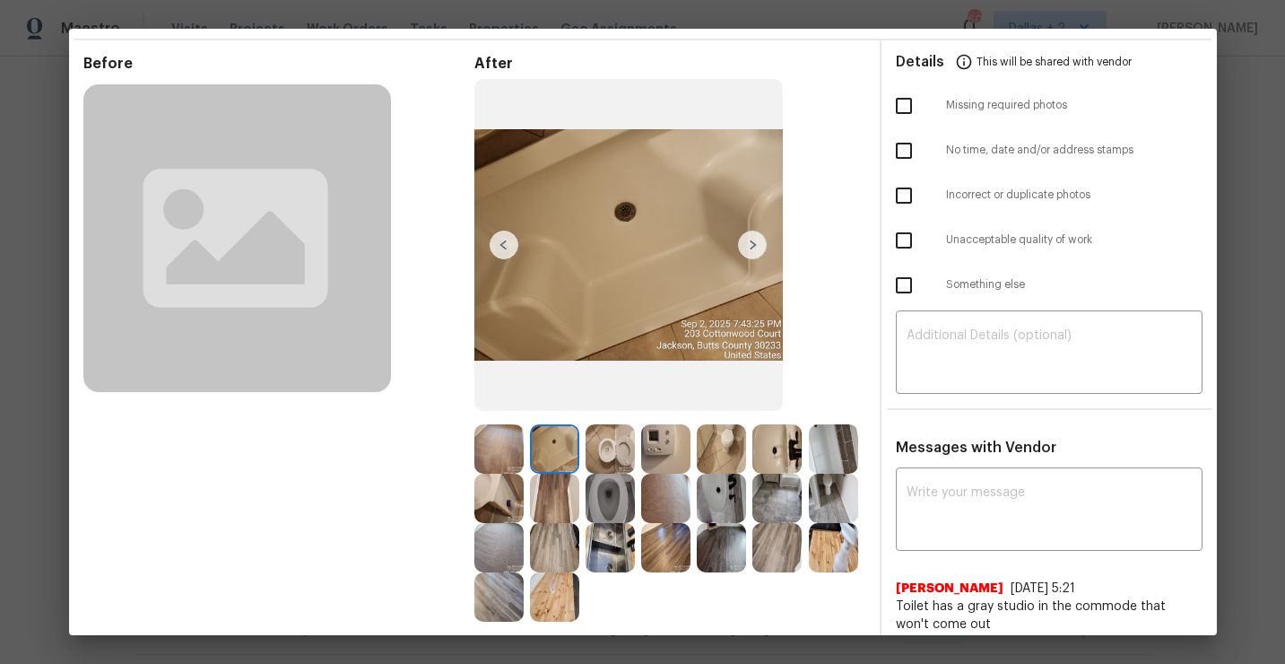
click at [760, 250] on img at bounding box center [752, 245] width 29 height 29
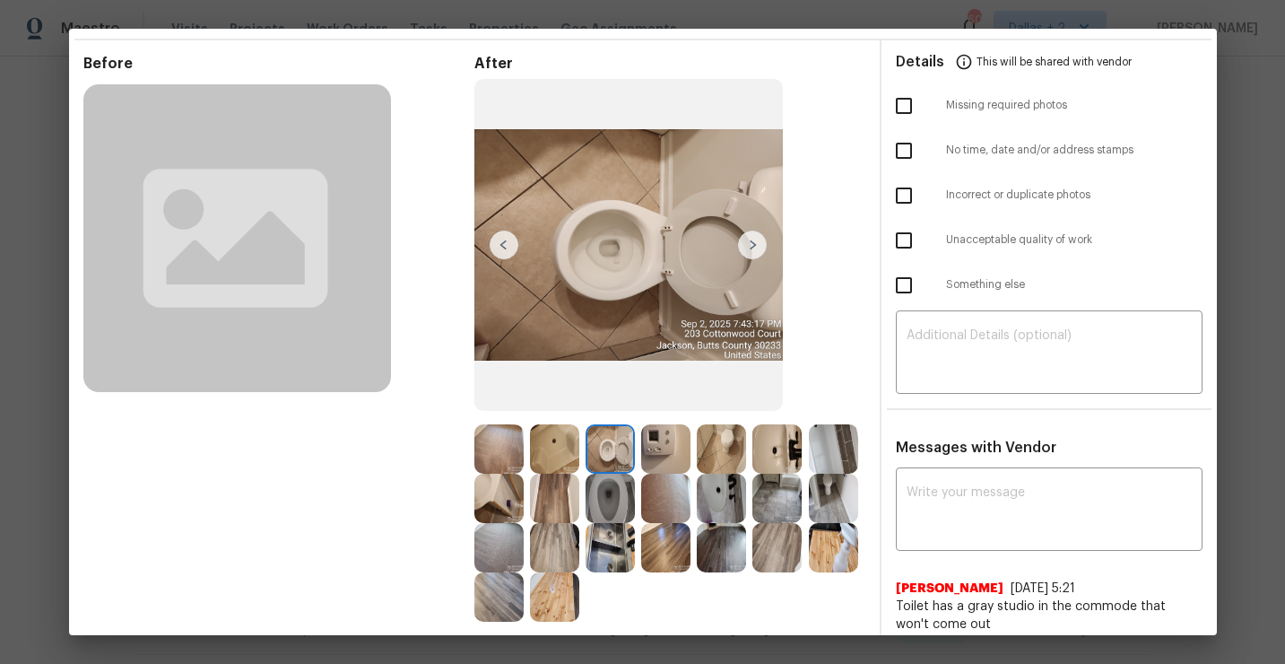
click at [760, 250] on img at bounding box center [752, 245] width 29 height 29
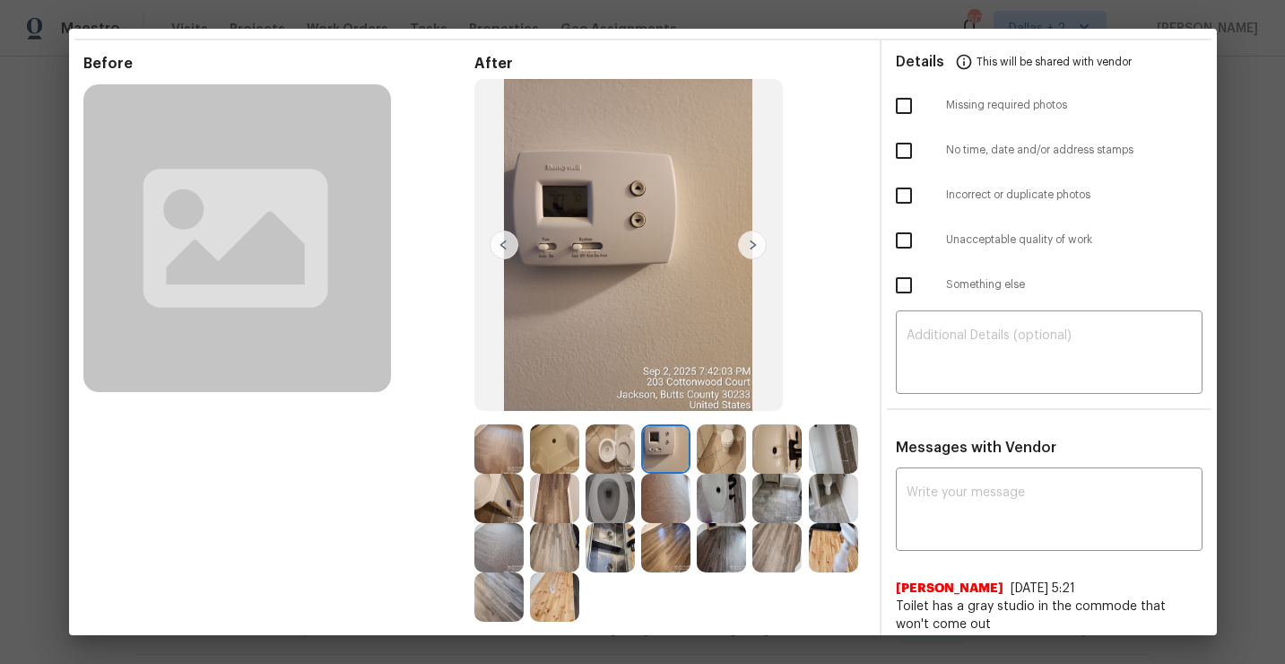
click at [760, 250] on img at bounding box center [752, 245] width 29 height 29
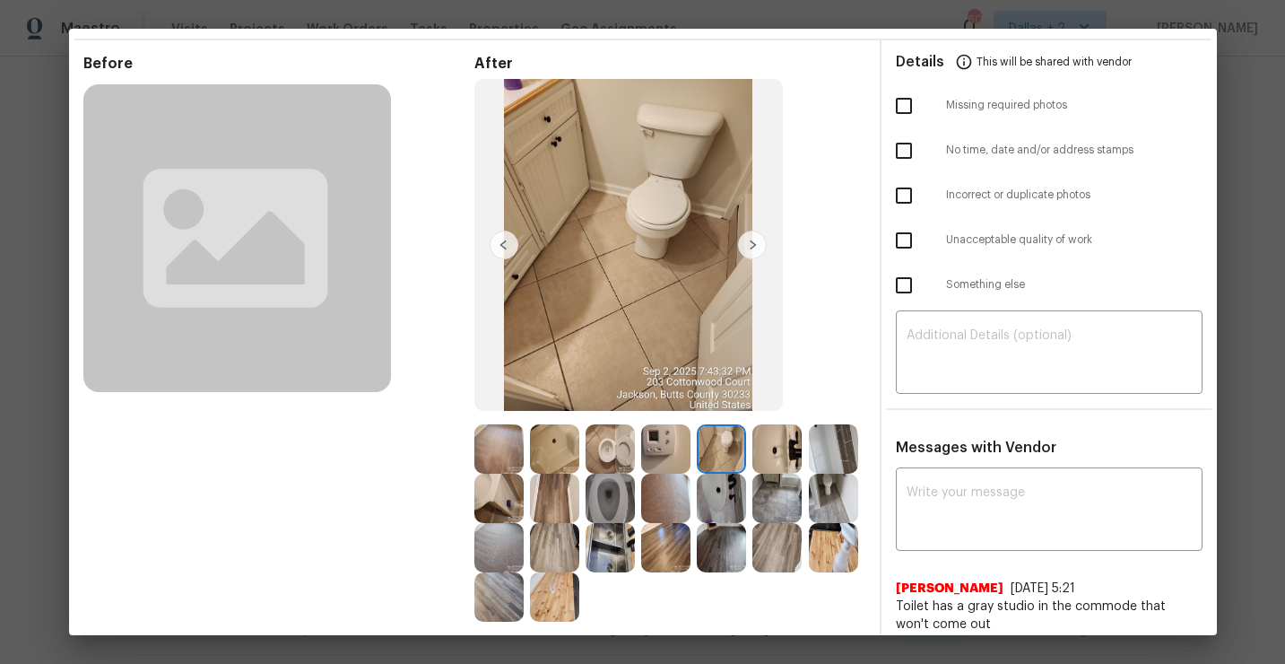
click at [760, 250] on img at bounding box center [752, 245] width 29 height 29
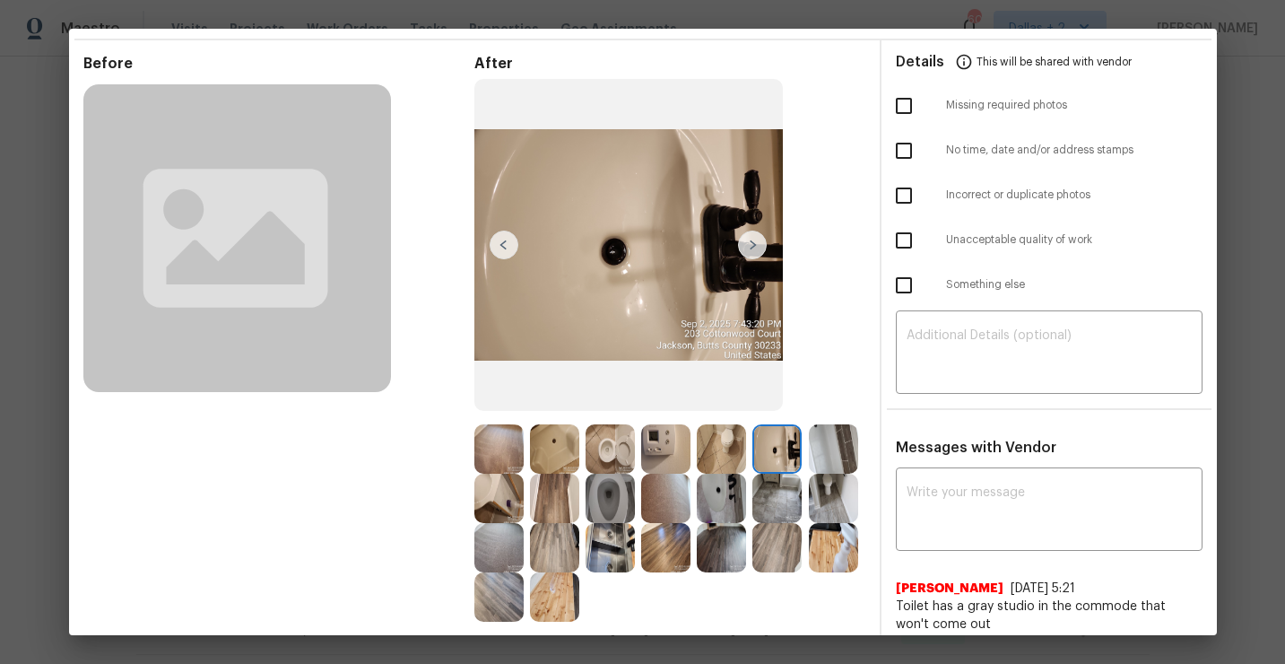
click at [760, 250] on img at bounding box center [752, 245] width 29 height 29
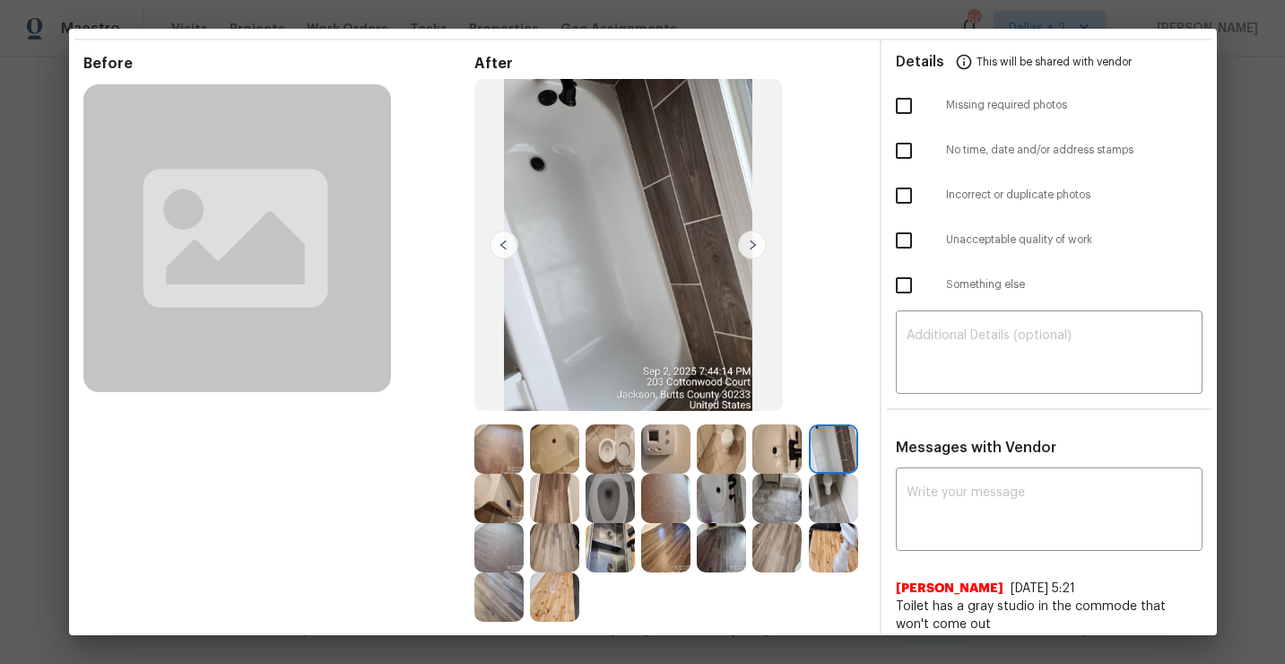
click at [760, 250] on img at bounding box center [752, 245] width 29 height 29
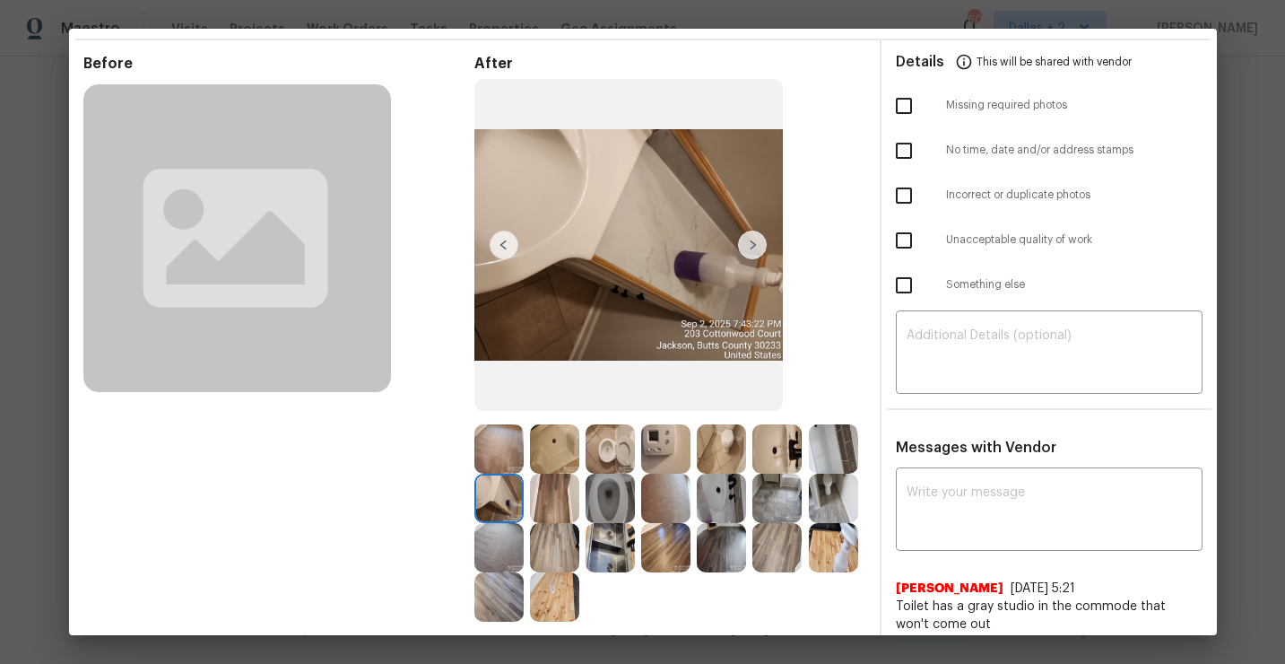
click at [760, 250] on img at bounding box center [752, 245] width 29 height 29
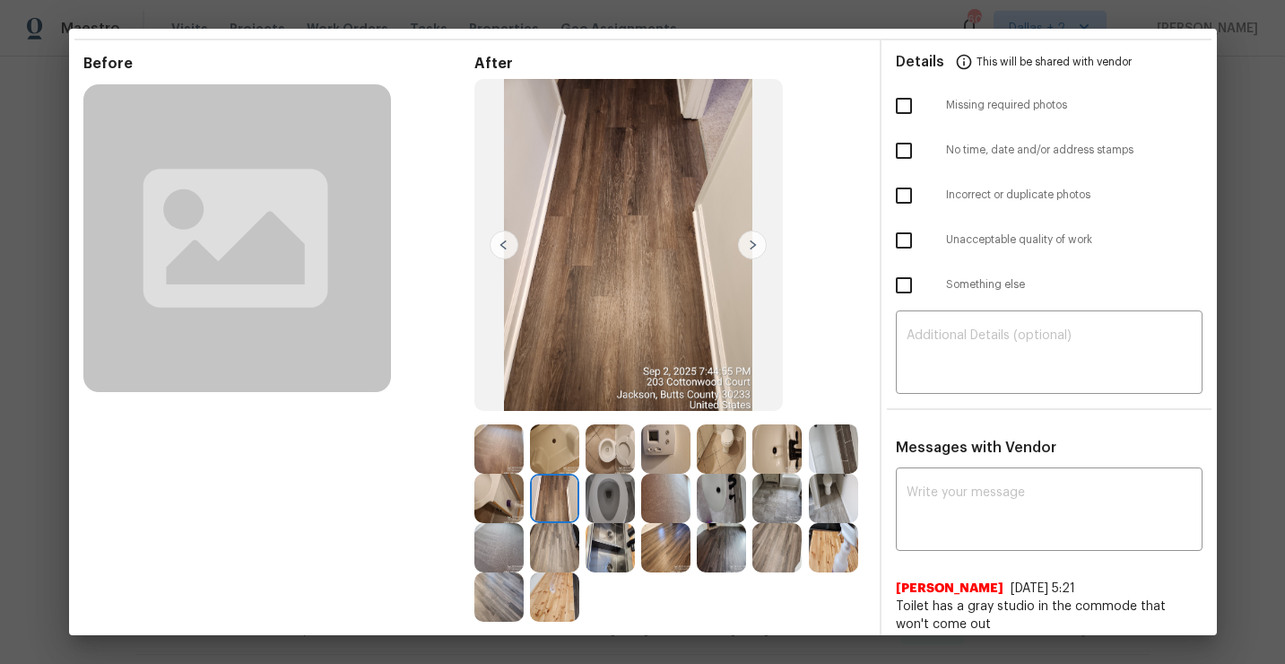
click at [760, 250] on img at bounding box center [752, 245] width 29 height 29
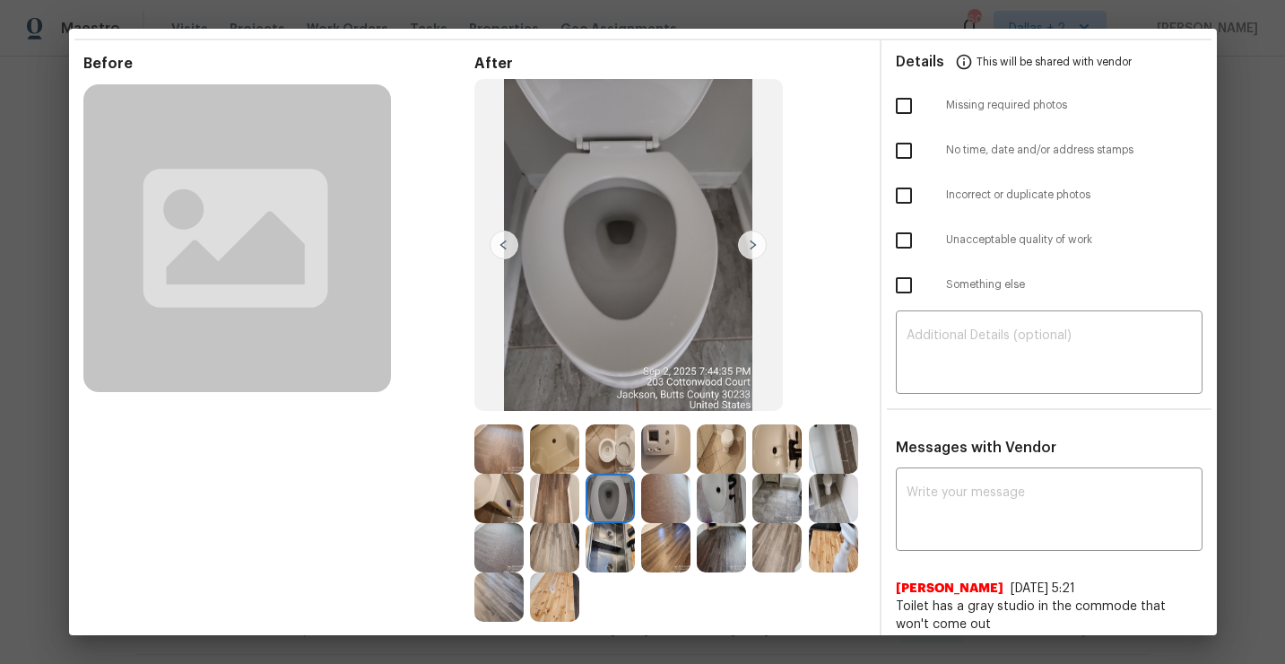
click at [760, 250] on img at bounding box center [752, 245] width 29 height 29
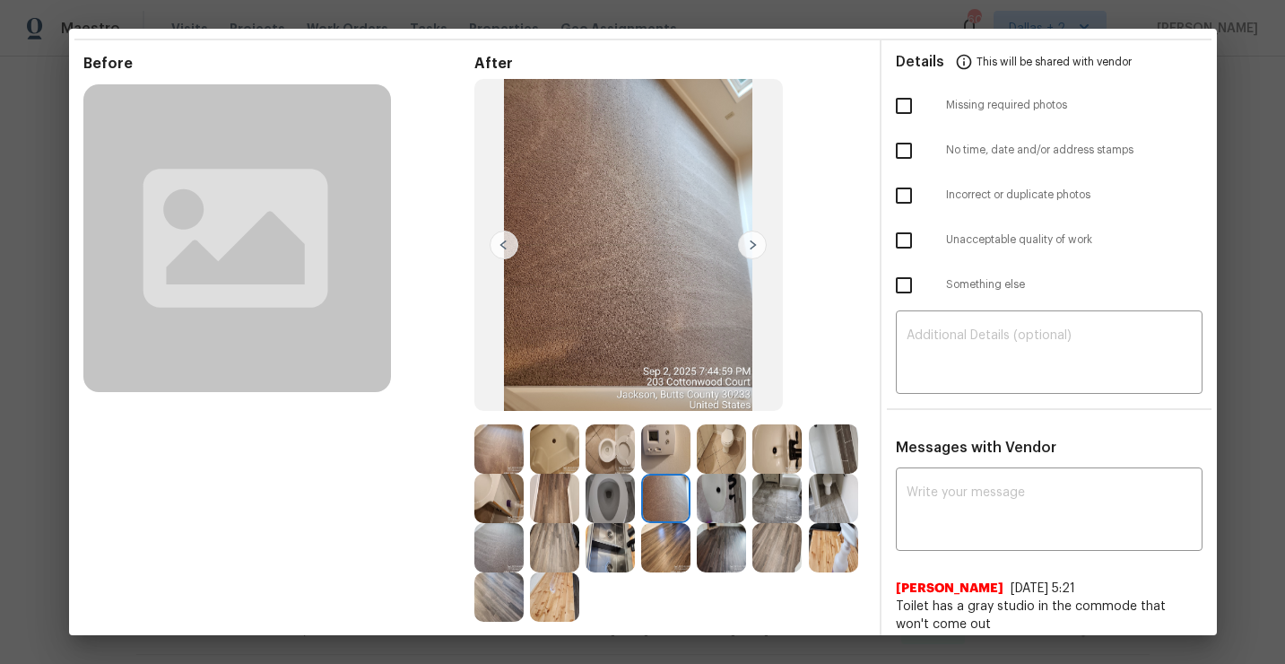
click at [760, 250] on img at bounding box center [752, 245] width 29 height 29
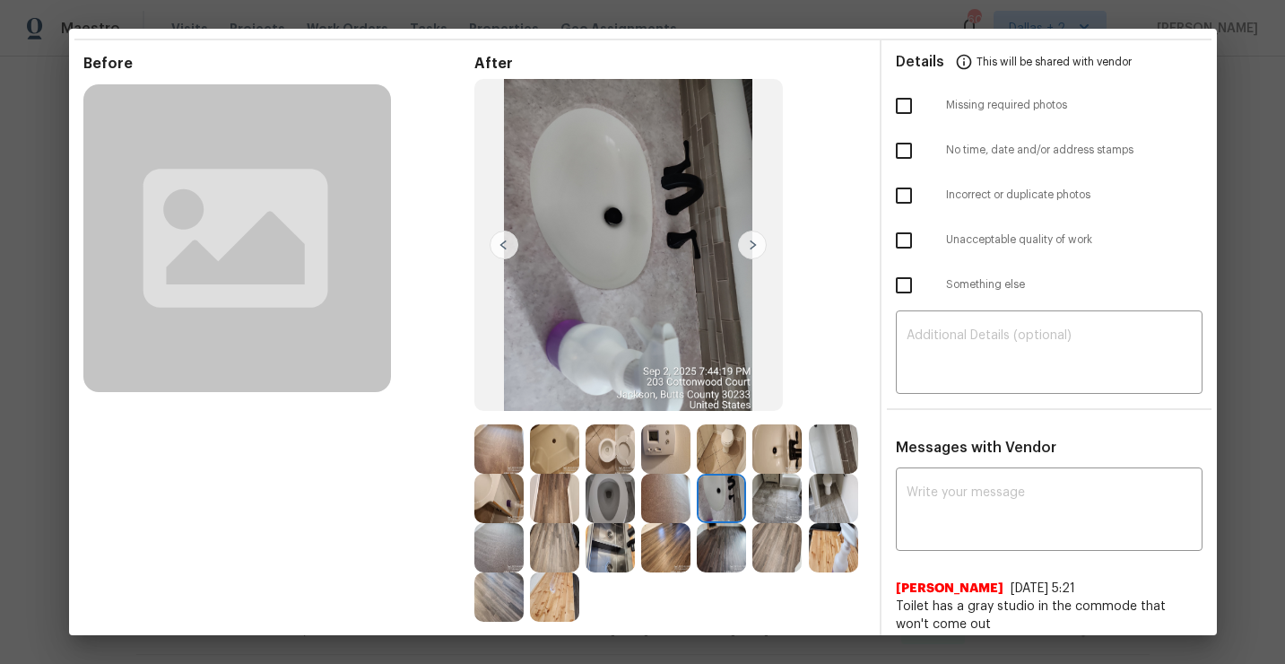
click at [760, 250] on img at bounding box center [752, 245] width 29 height 29
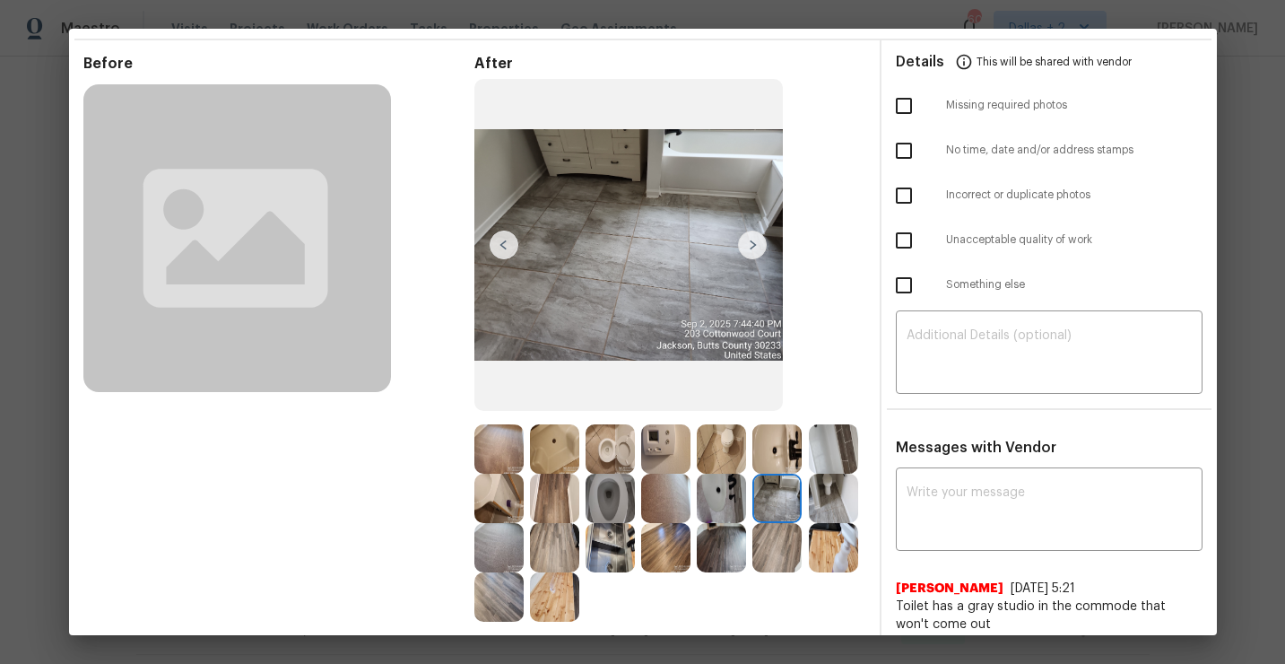
click at [760, 250] on img at bounding box center [752, 245] width 29 height 29
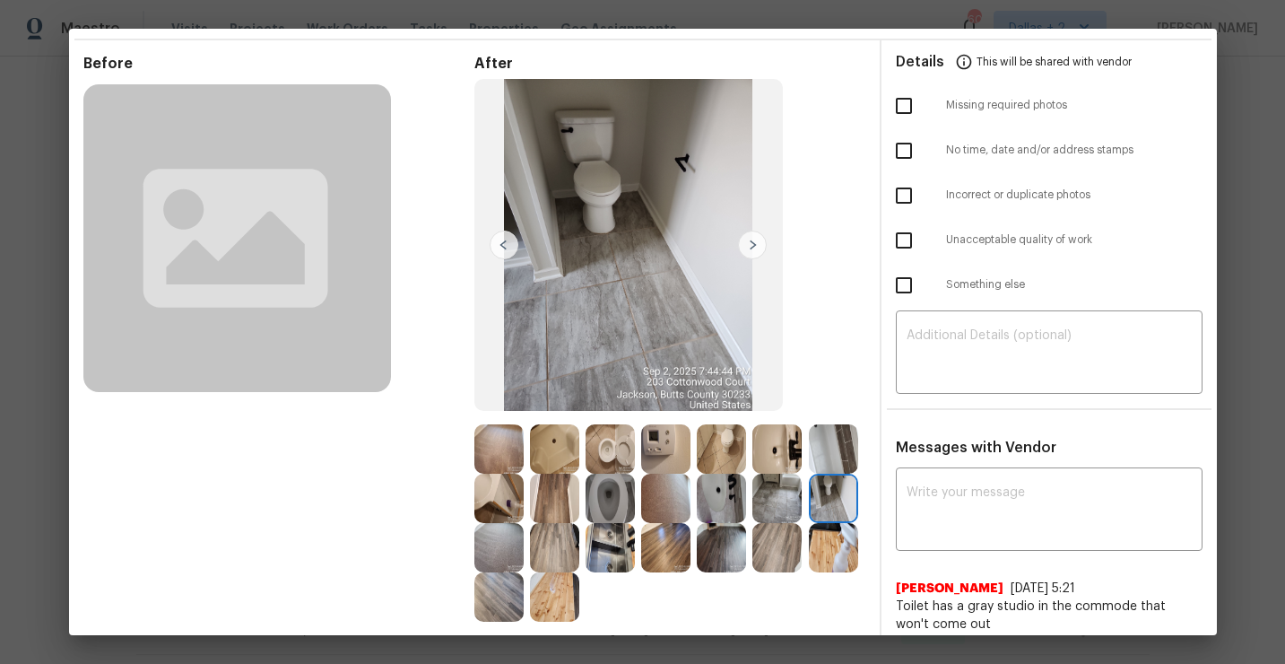
click at [760, 250] on img at bounding box center [752, 245] width 29 height 29
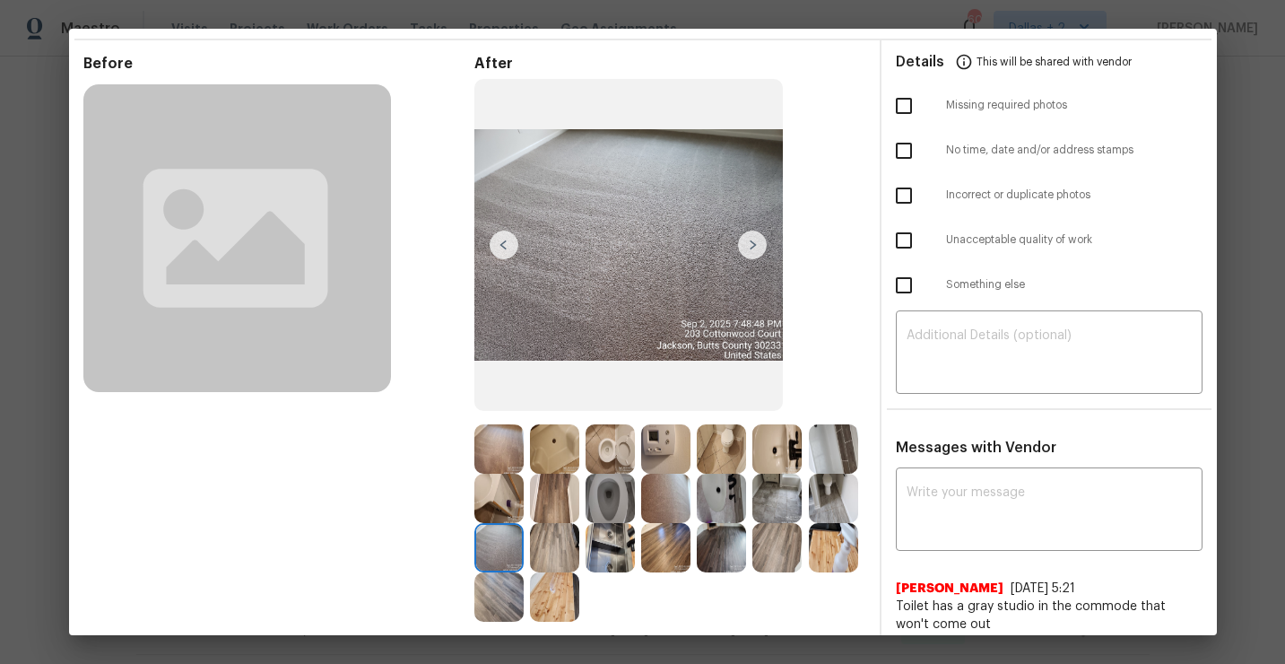
click at [756, 247] on img at bounding box center [752, 245] width 29 height 29
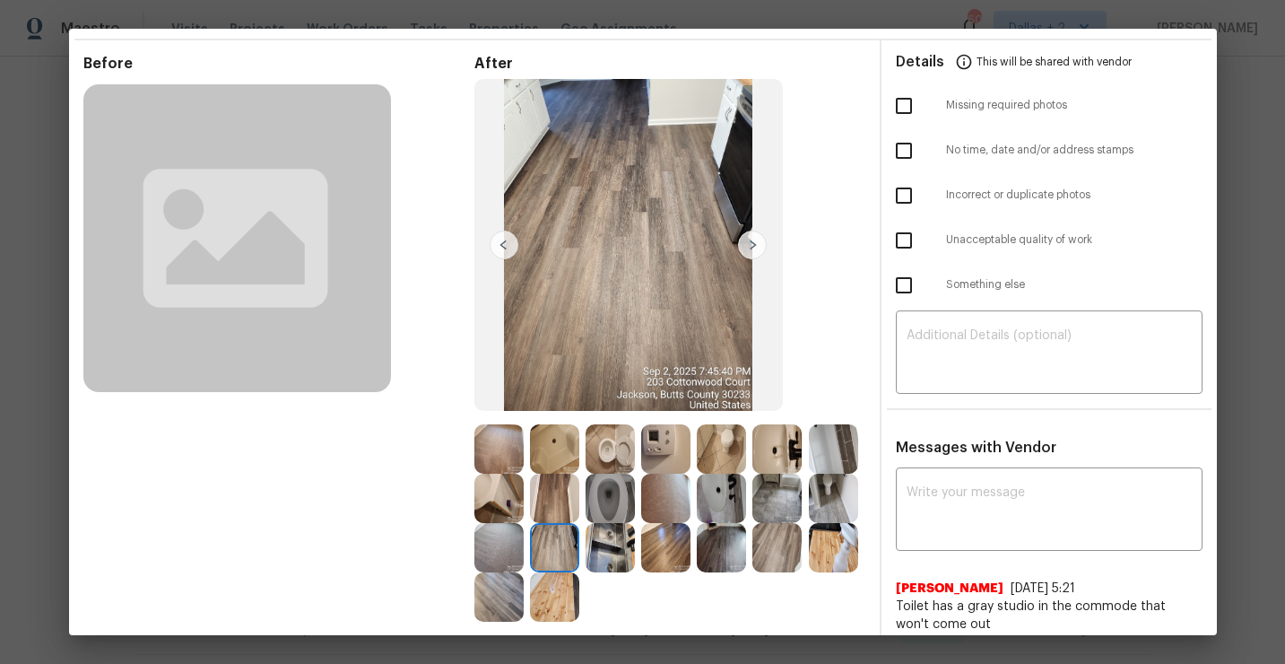
click at [756, 247] on img at bounding box center [752, 245] width 29 height 29
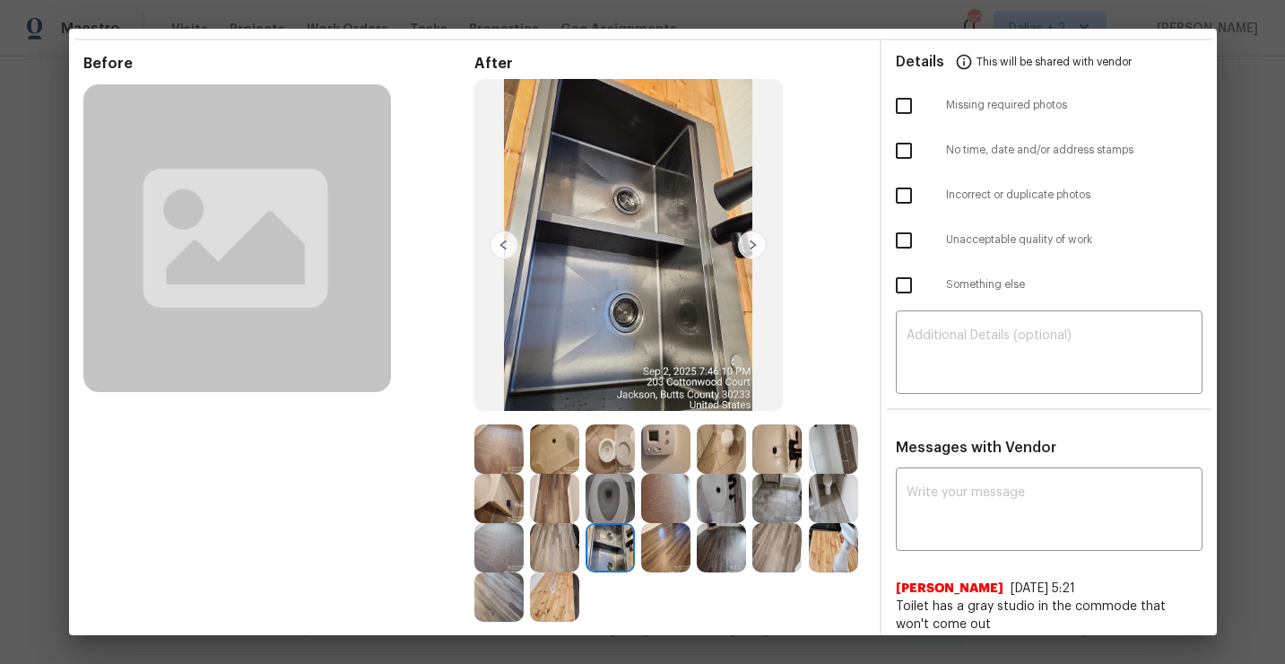
click at [756, 247] on img at bounding box center [752, 245] width 29 height 29
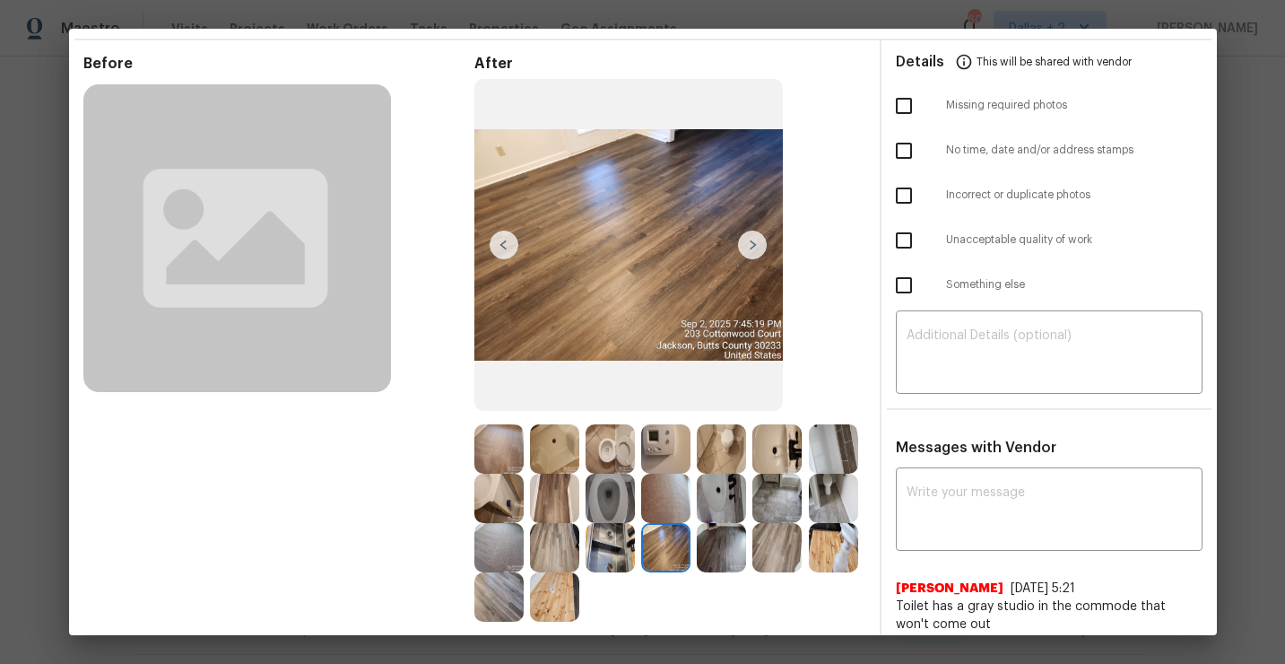
click at [516, 245] on img at bounding box center [504, 245] width 29 height 29
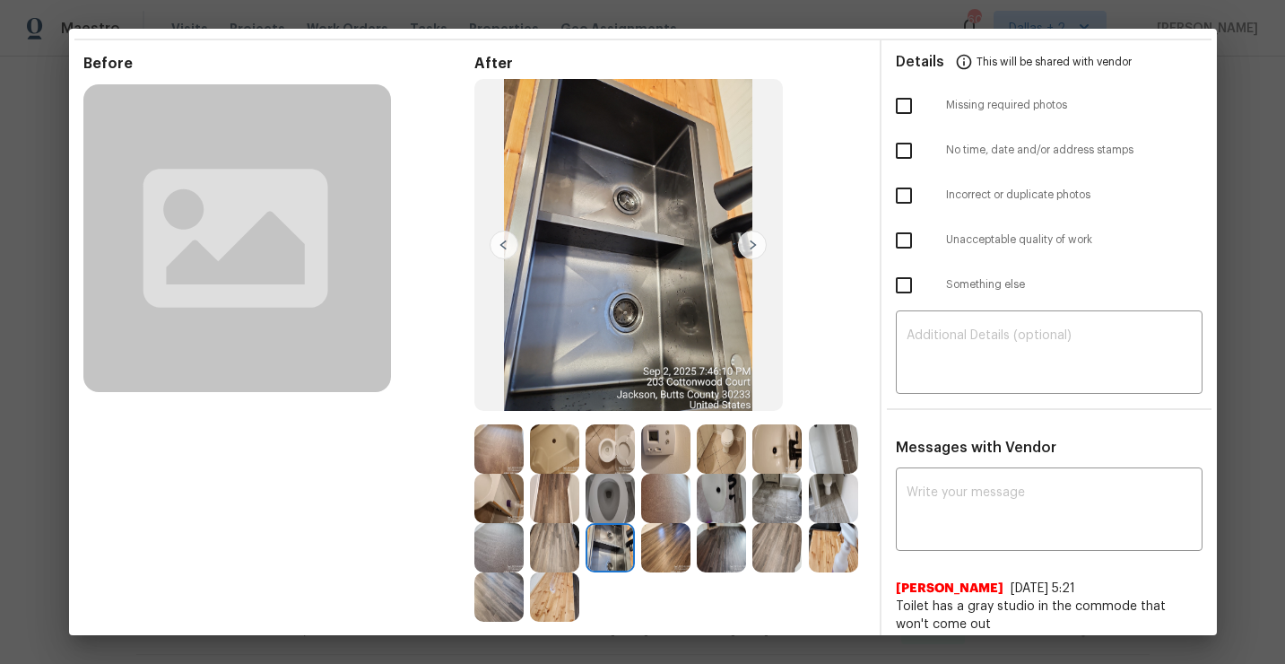
click at [754, 247] on img at bounding box center [752, 245] width 29 height 29
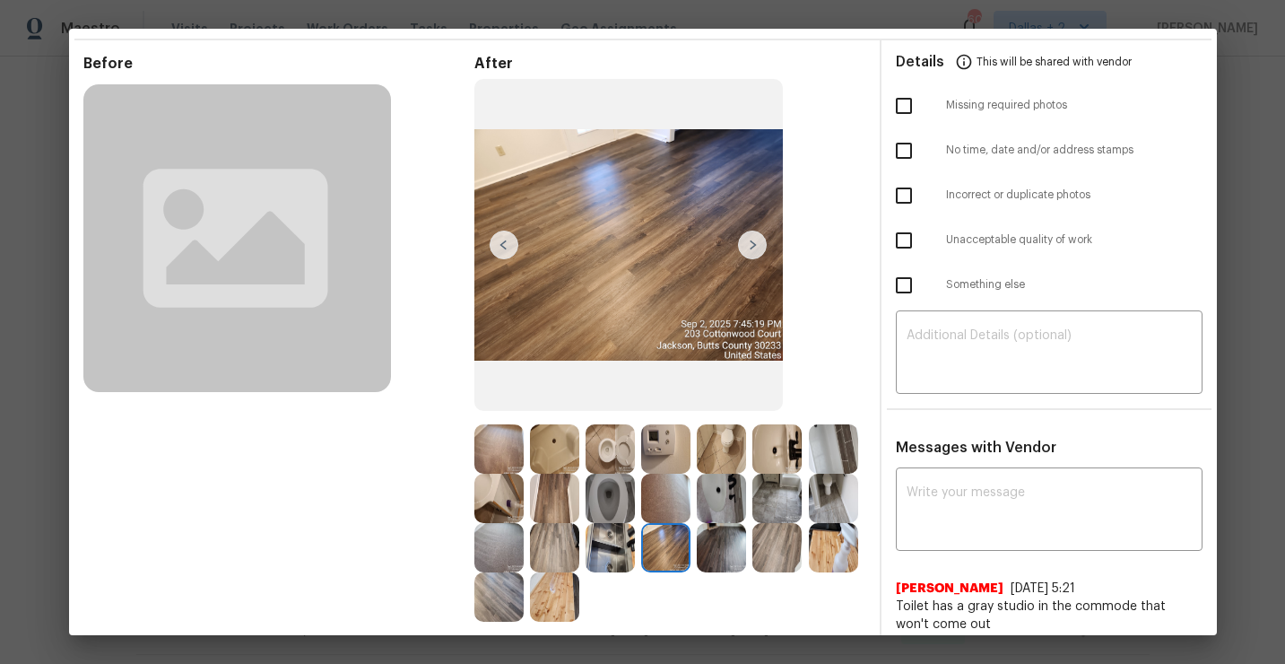
click at [754, 247] on img at bounding box center [752, 245] width 29 height 29
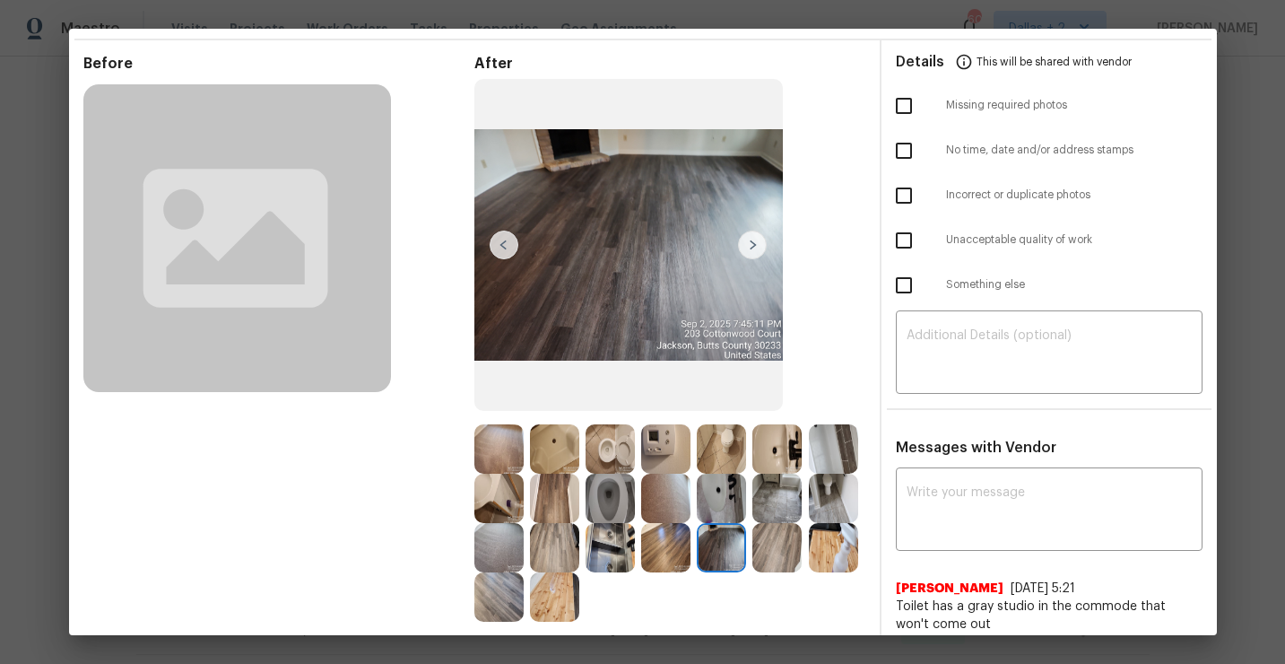
click at [754, 247] on img at bounding box center [752, 245] width 29 height 29
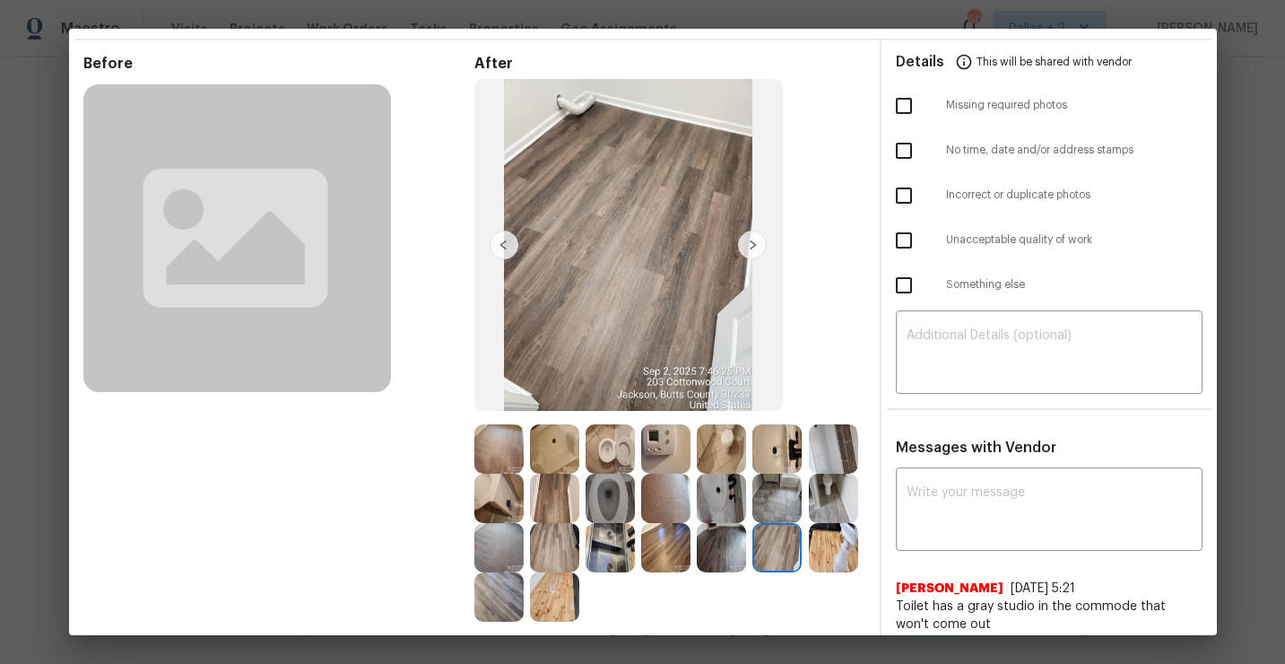
click at [754, 247] on img at bounding box center [752, 245] width 29 height 29
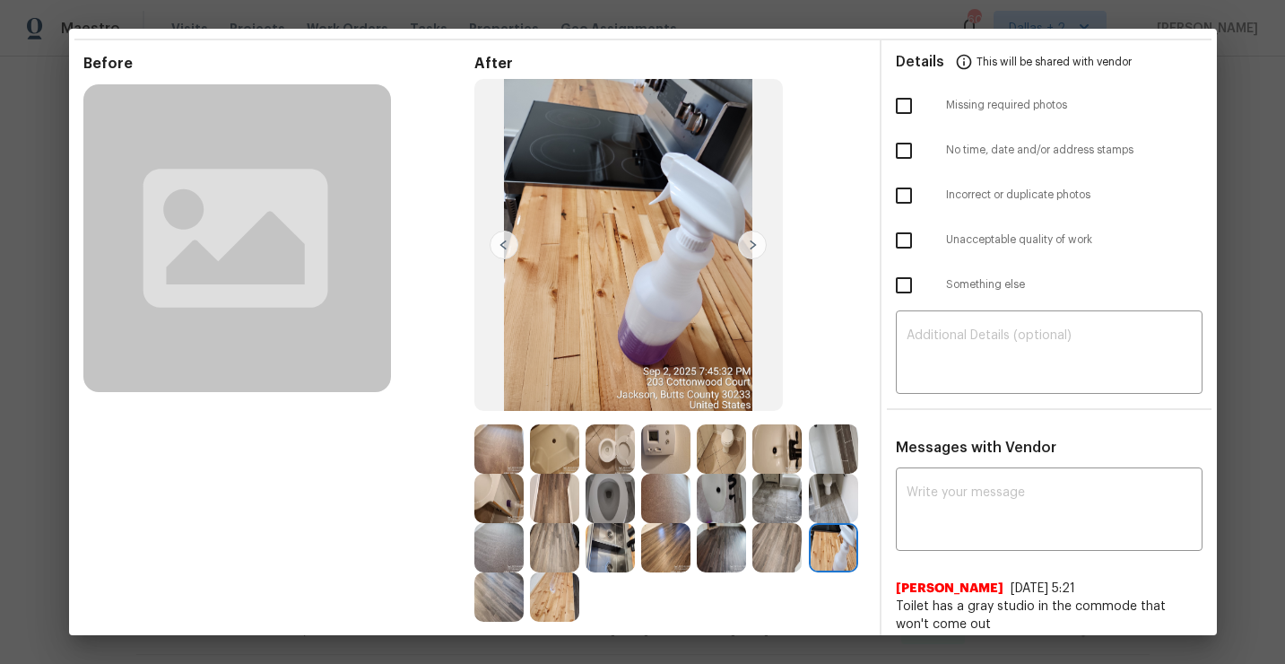
click at [754, 247] on img at bounding box center [752, 245] width 29 height 29
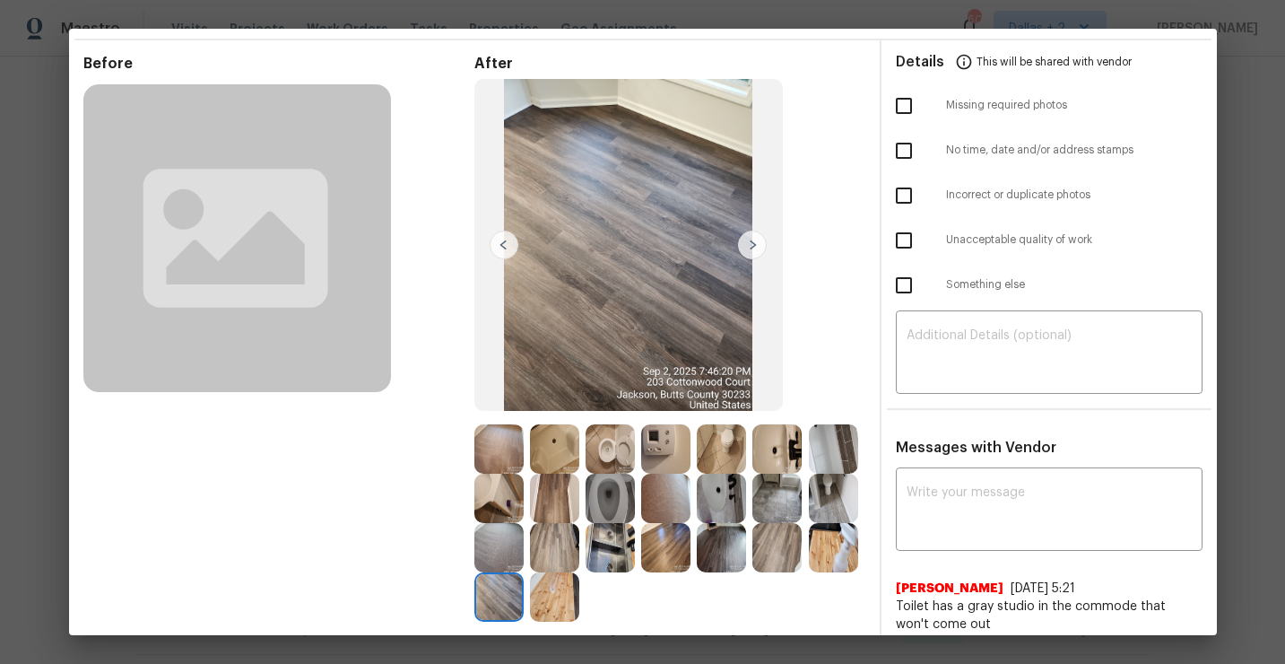
click at [754, 247] on img at bounding box center [752, 245] width 29 height 29
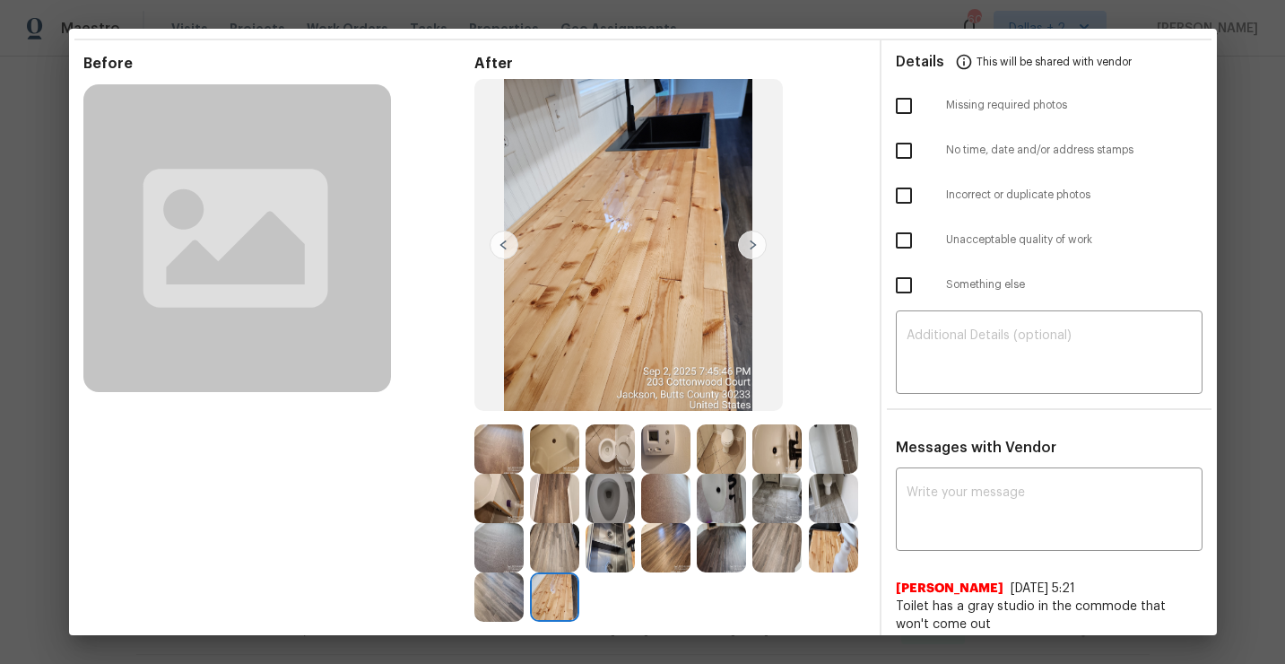
click at [754, 247] on img at bounding box center [752, 245] width 29 height 29
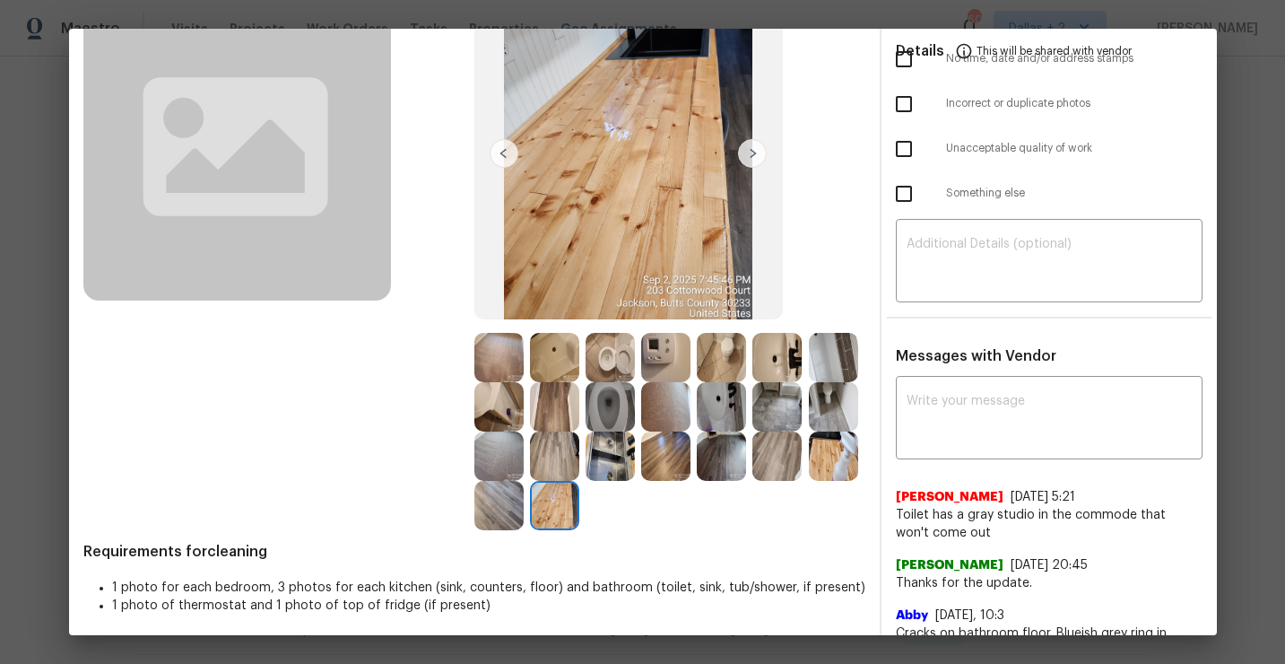
scroll to position [150, 0]
click at [675, 469] on img at bounding box center [665, 455] width 49 height 49
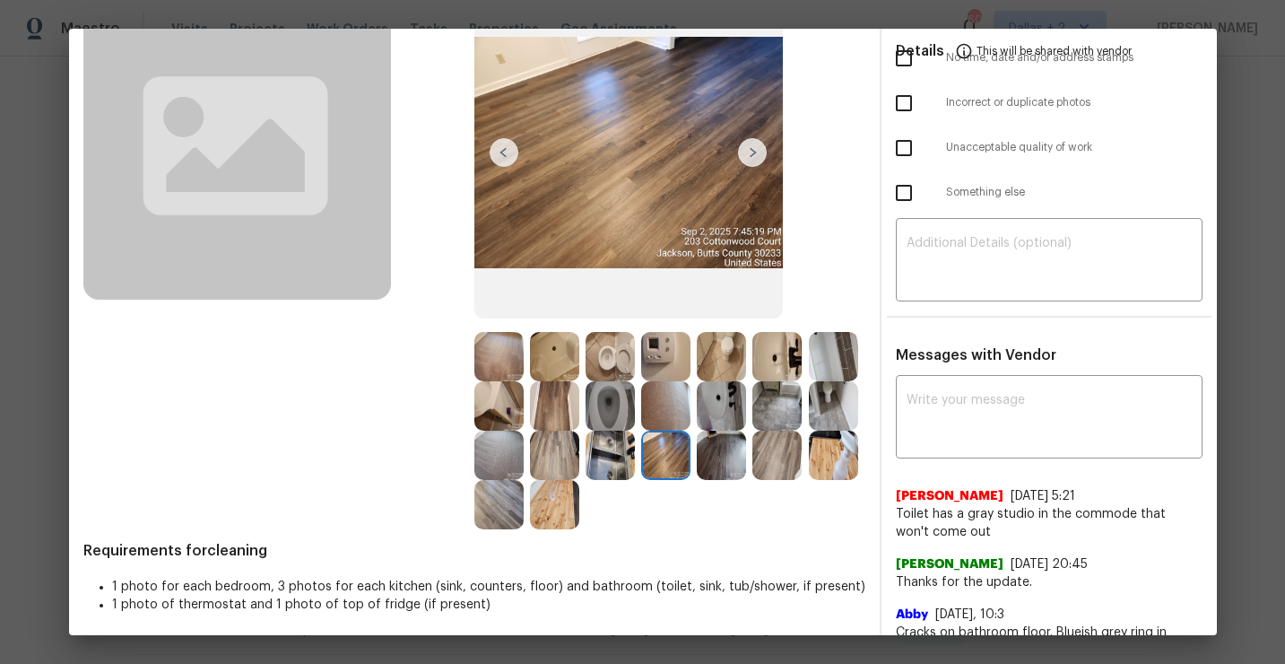
click at [618, 465] on img at bounding box center [610, 455] width 49 height 49
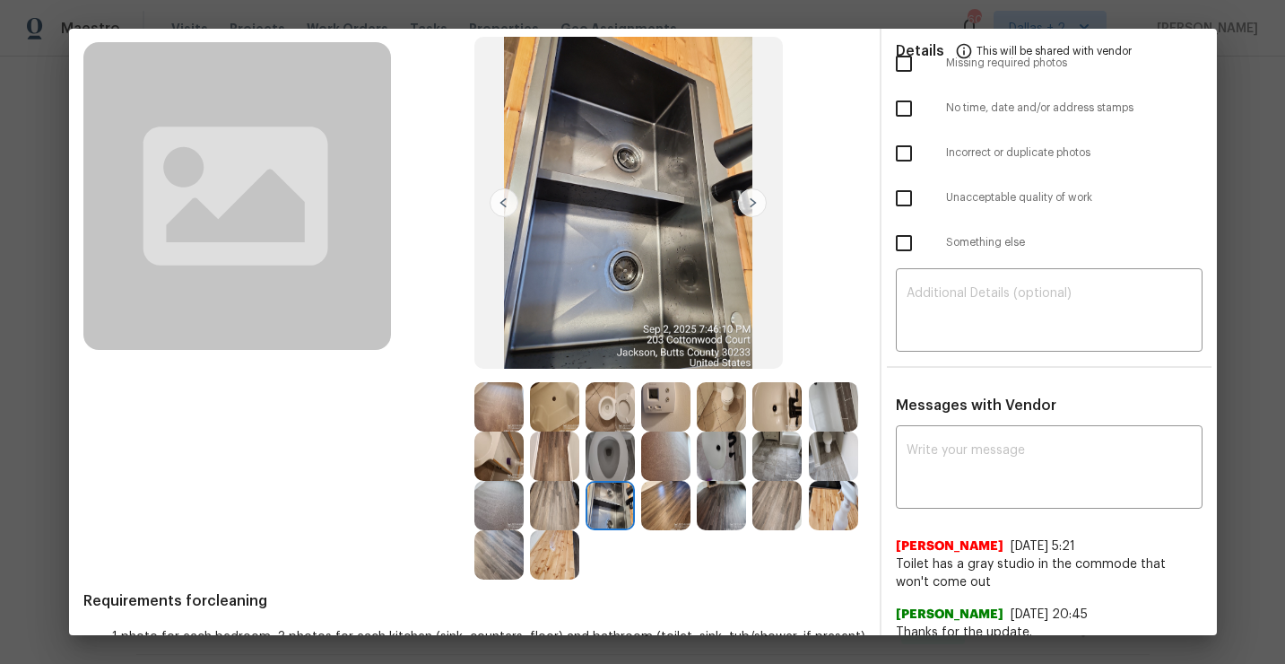
scroll to position [101, 0]
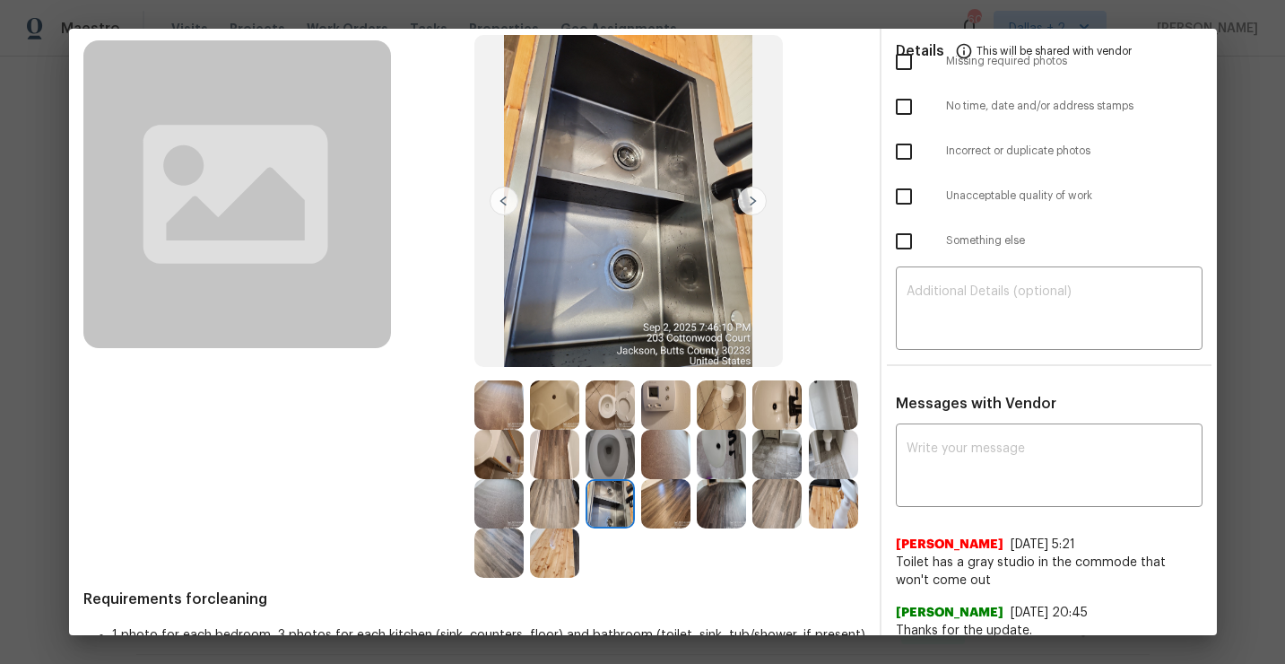
click at [842, 411] on img at bounding box center [833, 404] width 49 height 49
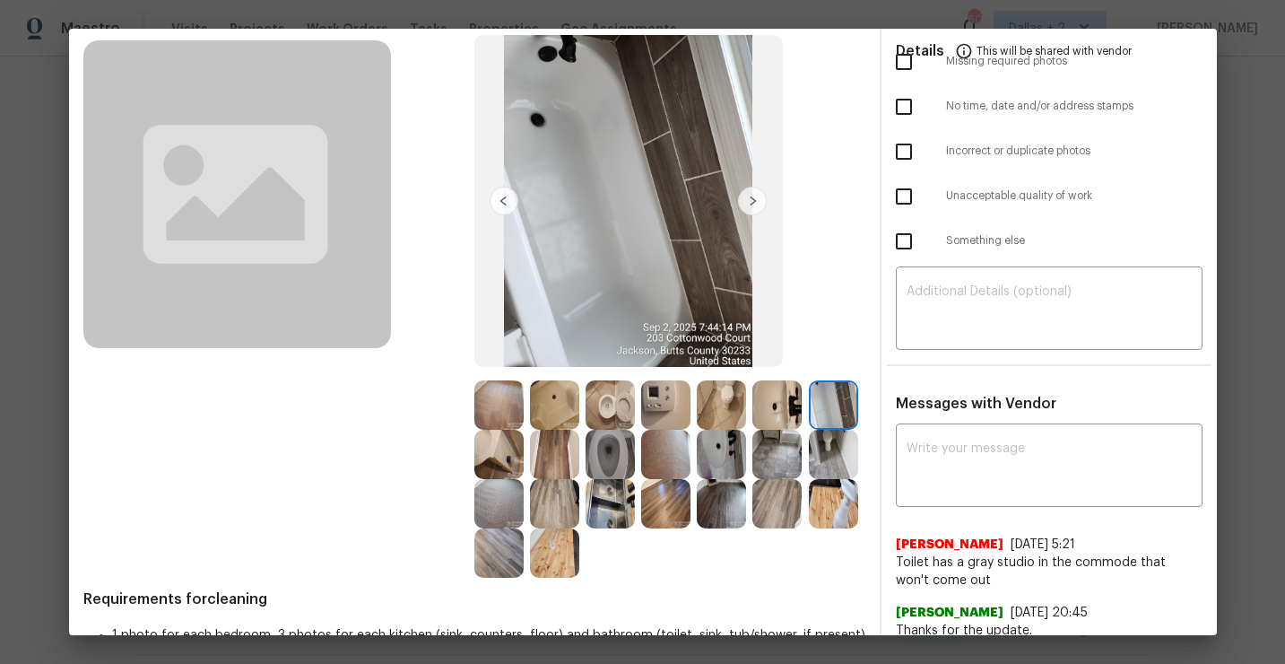
click at [817, 441] on img at bounding box center [833, 454] width 49 height 49
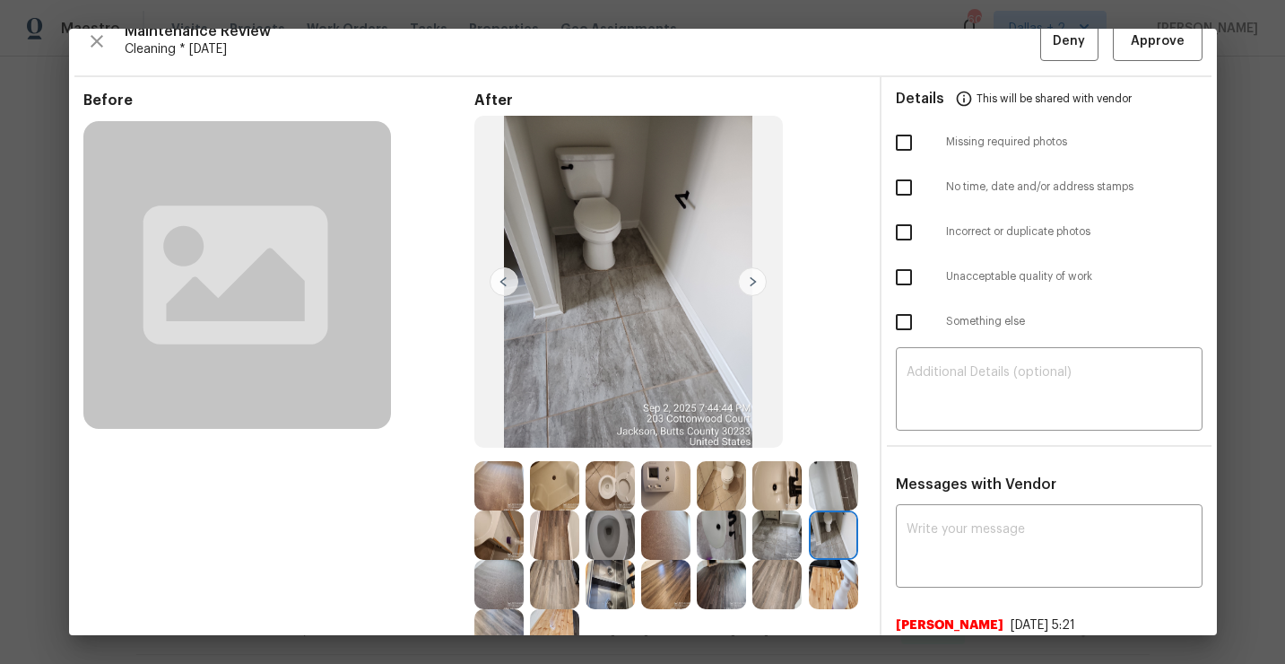
scroll to position [17, 0]
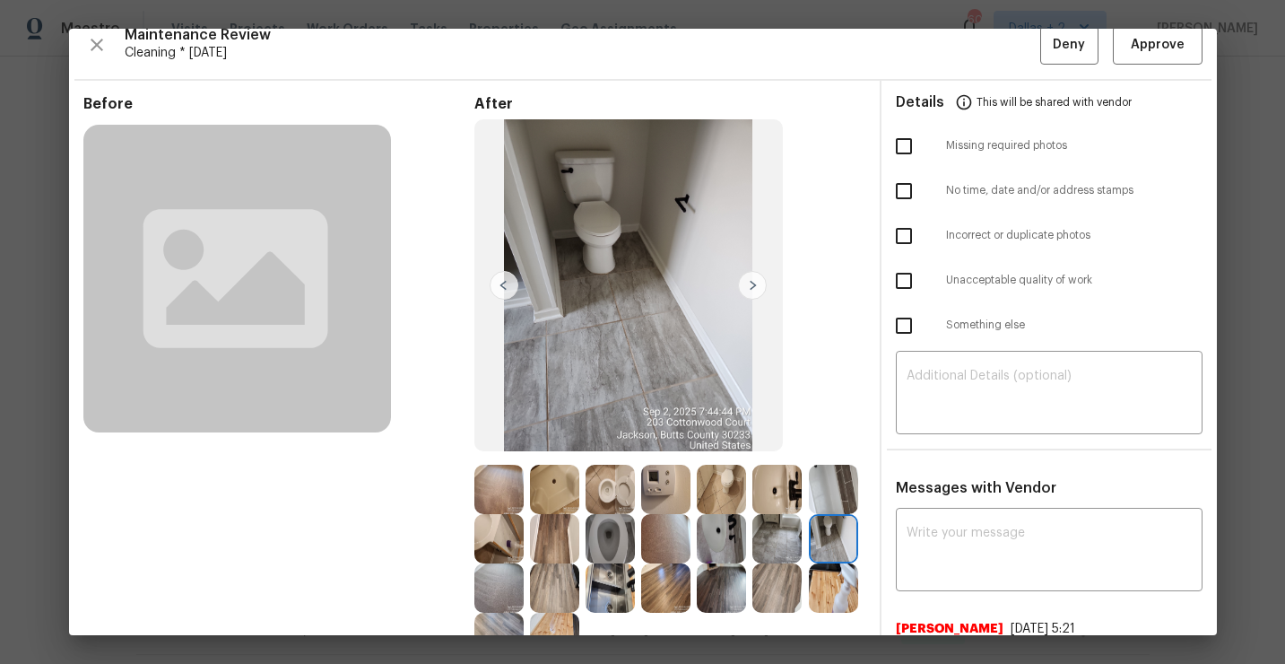
click at [770, 486] on img at bounding box center [777, 489] width 49 height 49
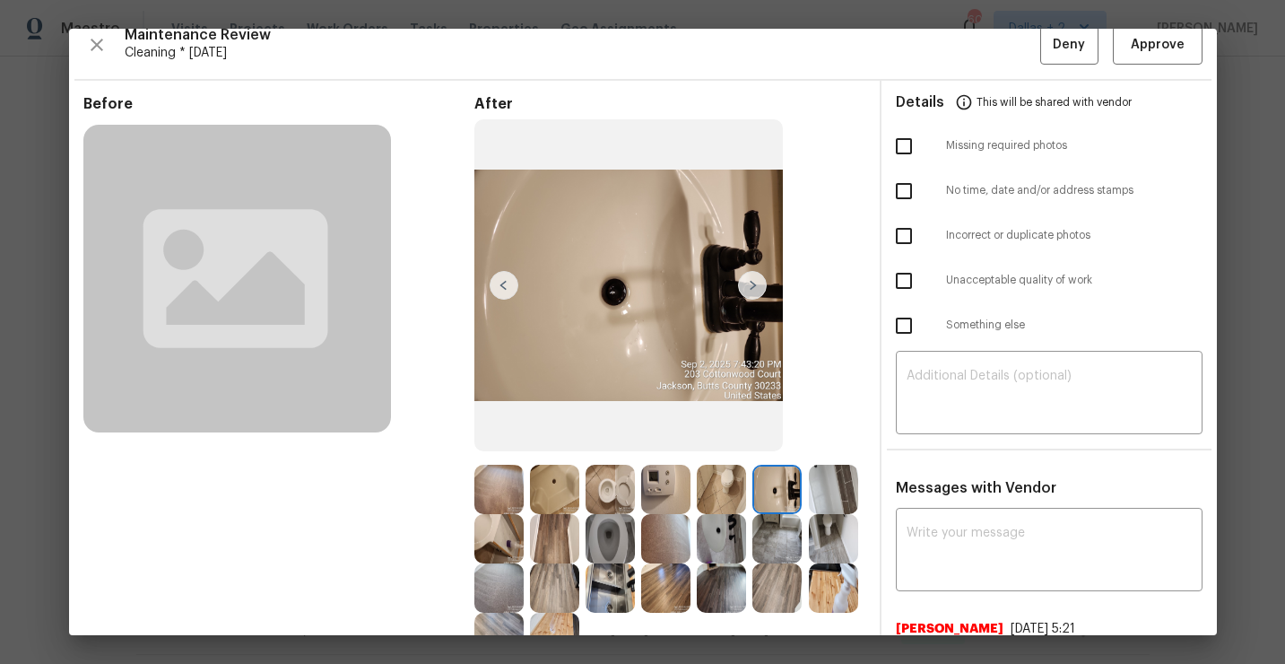
click at [647, 492] on img at bounding box center [665, 489] width 49 height 49
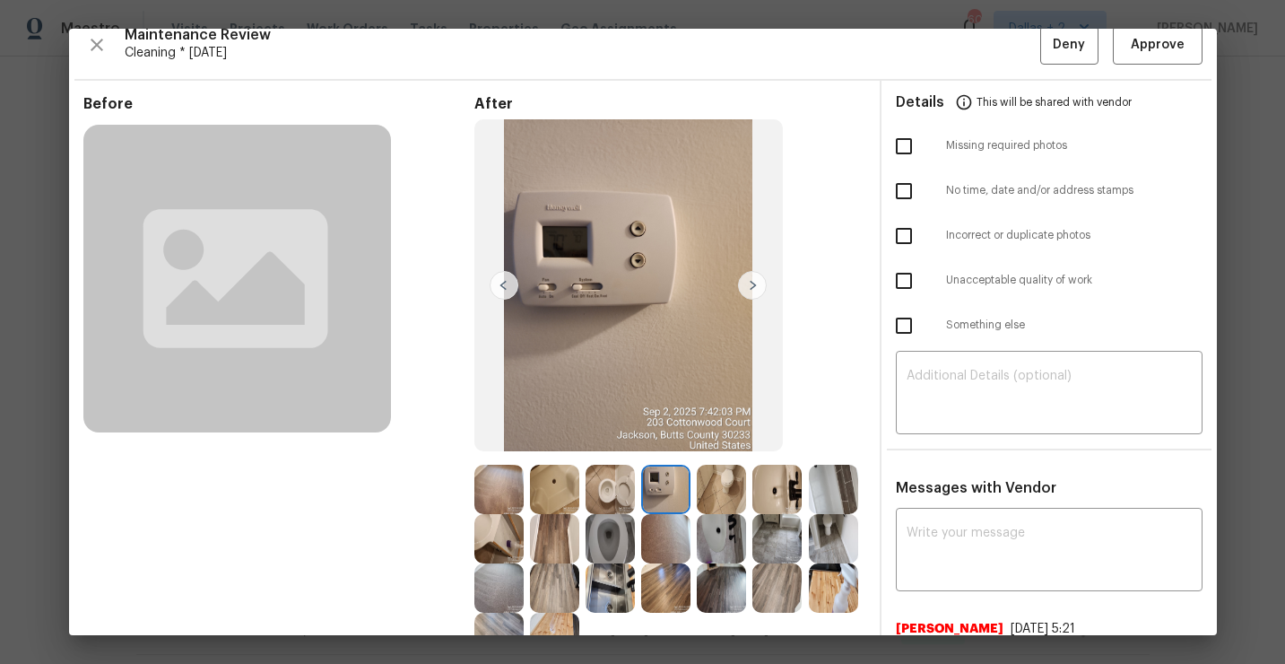
click at [616, 491] on img at bounding box center [610, 489] width 49 height 49
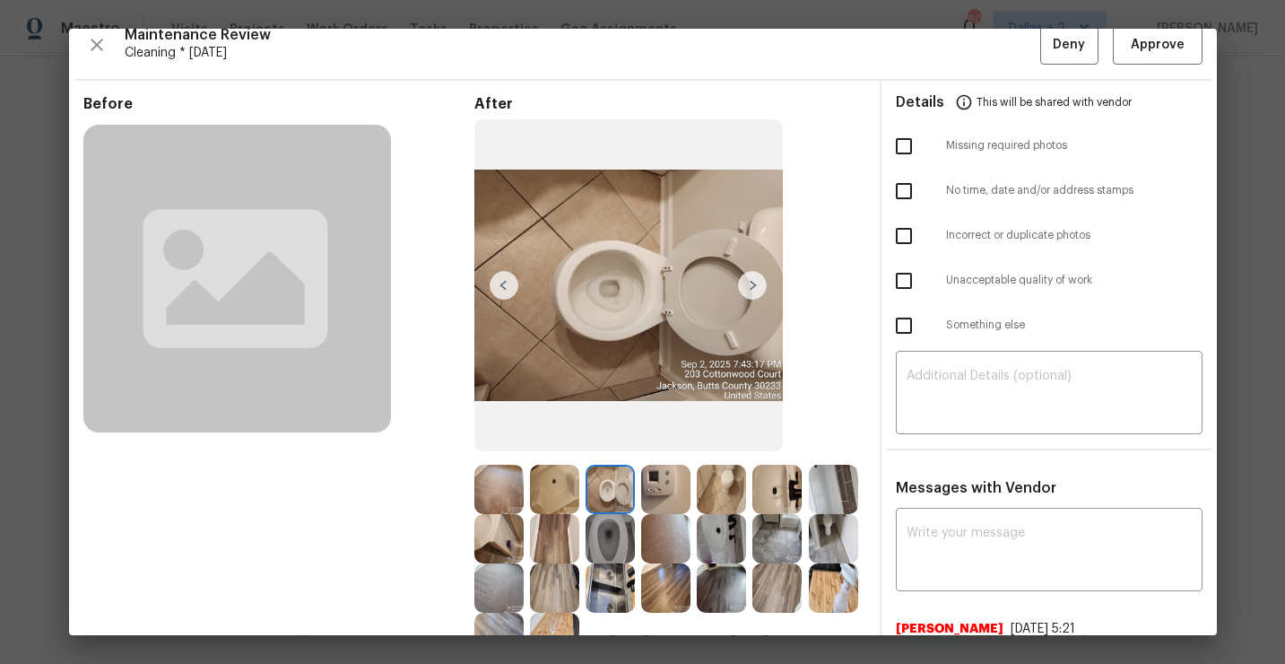
click at [556, 502] on img at bounding box center [554, 489] width 49 height 49
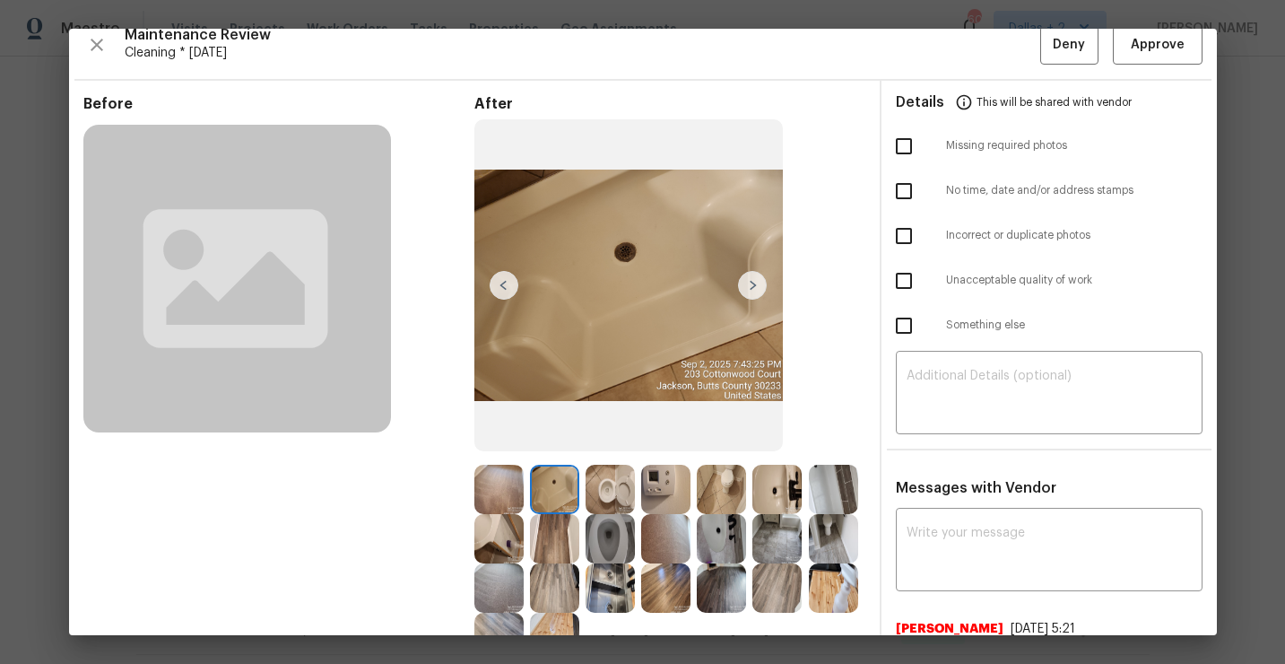
click at [476, 494] on img at bounding box center [498, 489] width 49 height 49
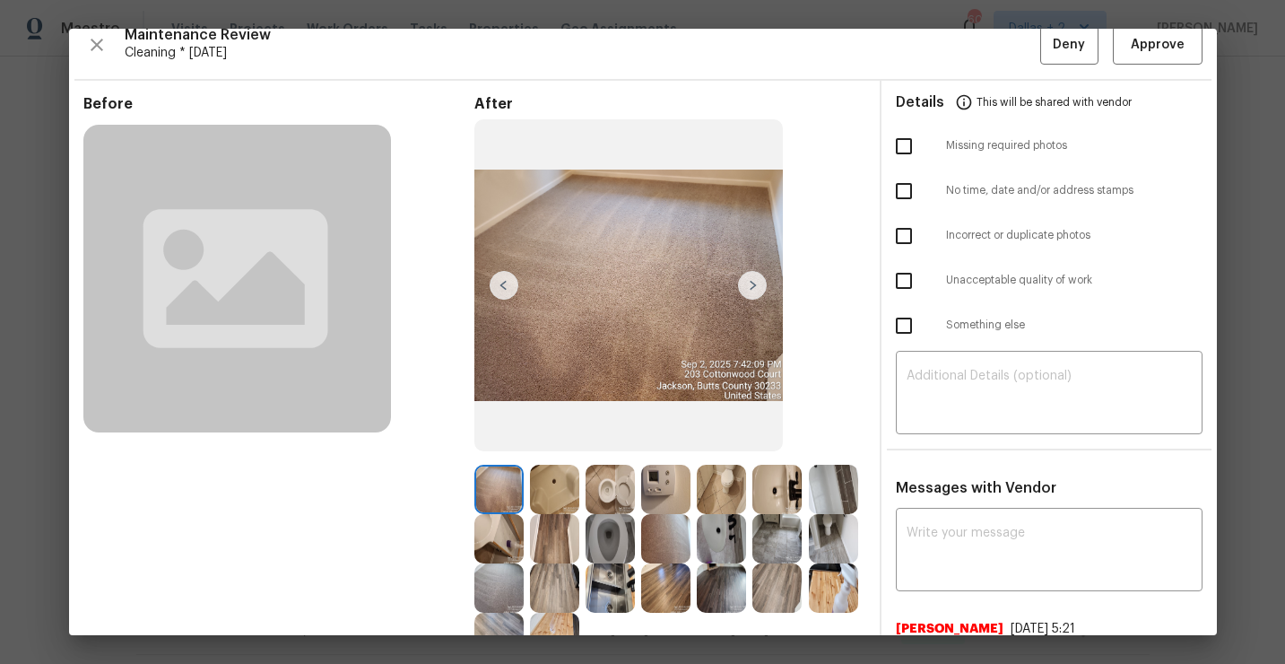
scroll to position [133, 0]
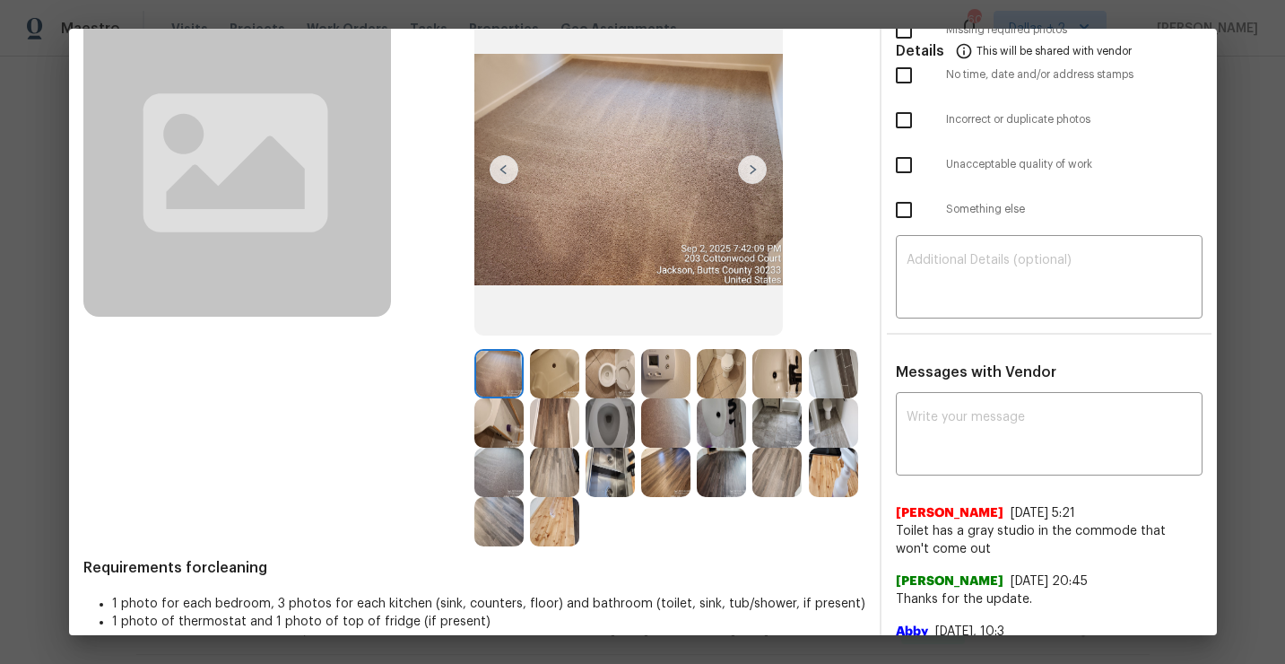
click at [495, 440] on img at bounding box center [498, 422] width 49 height 49
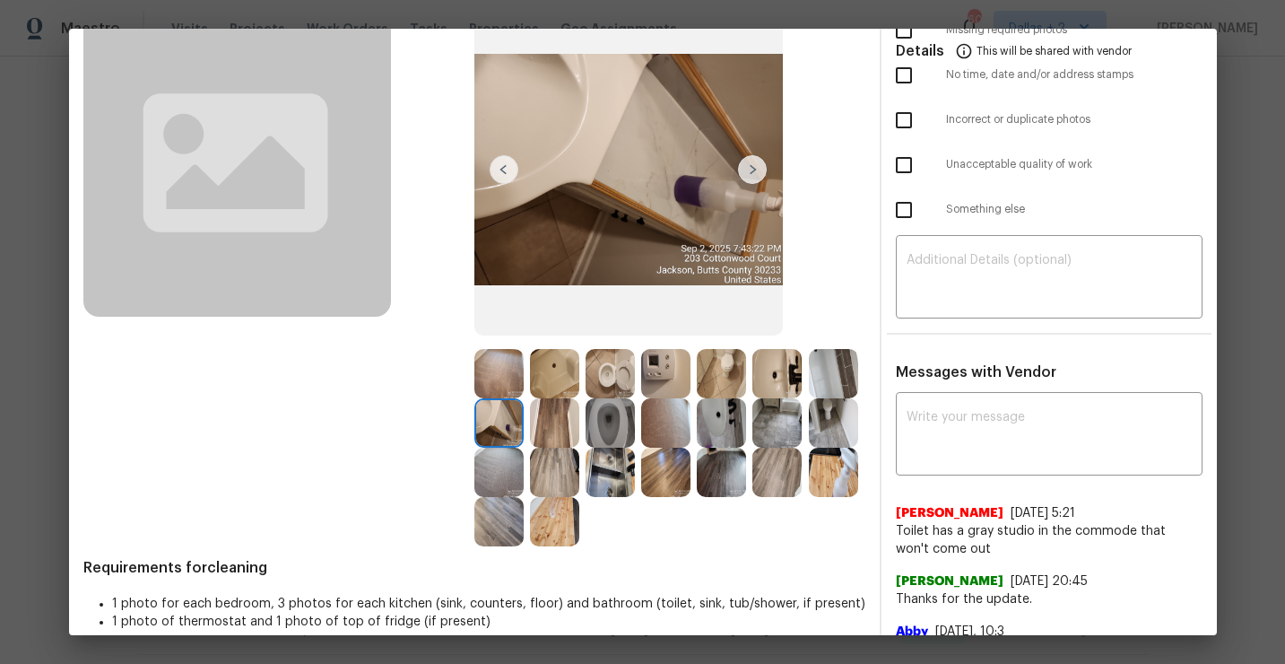
click at [605, 430] on img at bounding box center [610, 422] width 49 height 49
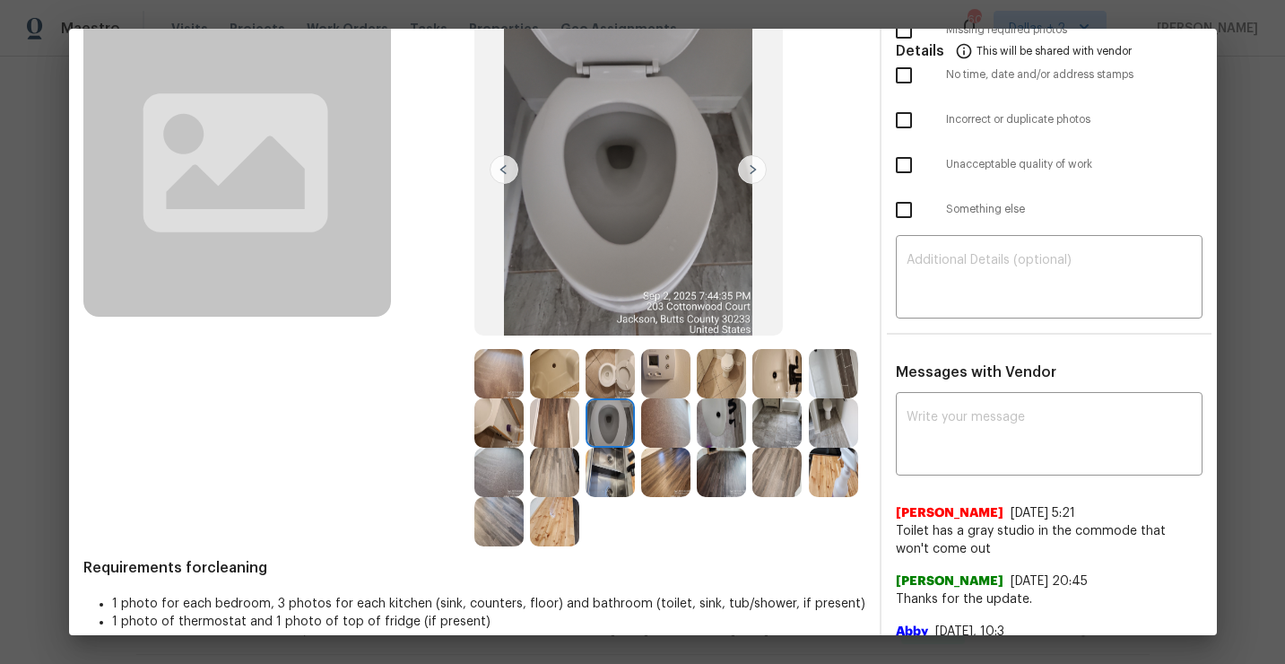
click at [675, 434] on img at bounding box center [665, 422] width 49 height 49
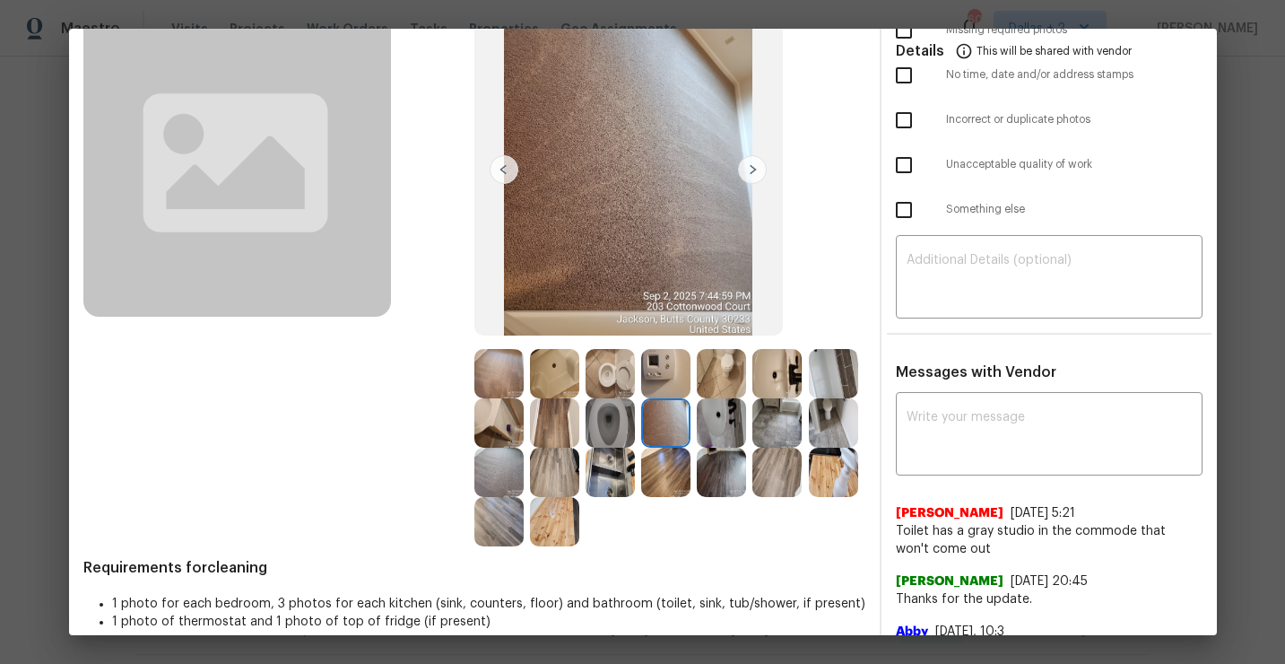
click at [733, 427] on img at bounding box center [721, 422] width 49 height 49
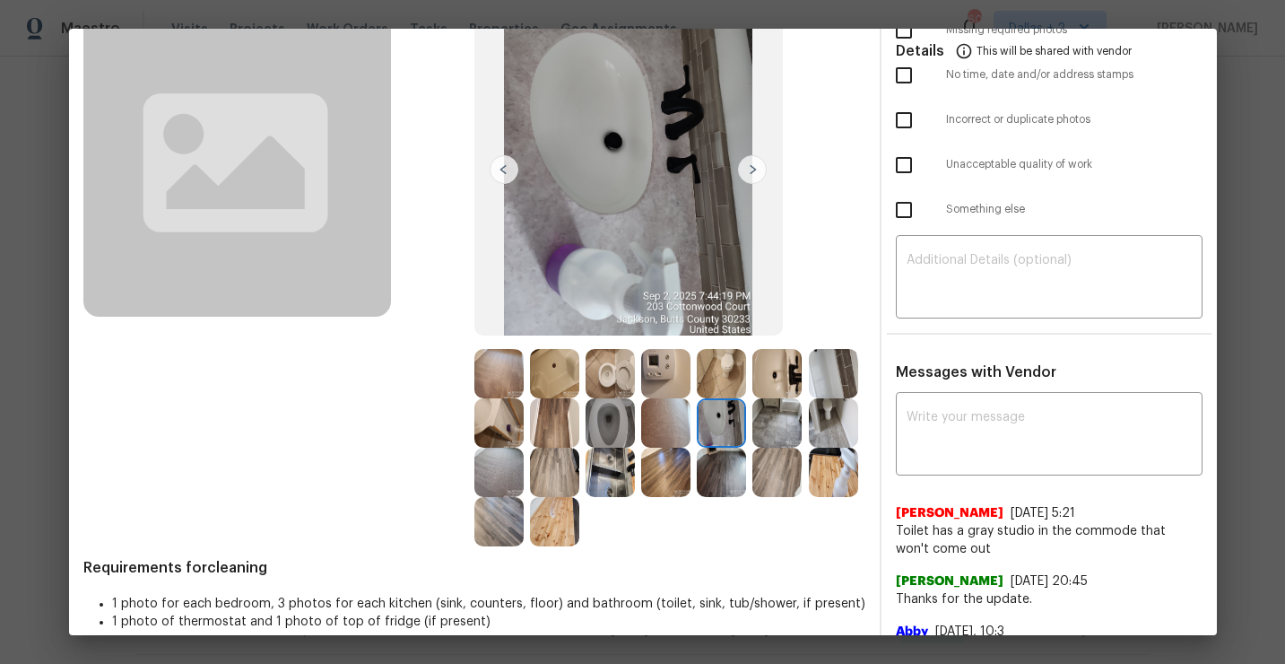
click at [804, 430] on div at bounding box center [781, 422] width 56 height 49
click at [787, 430] on img at bounding box center [777, 422] width 49 height 49
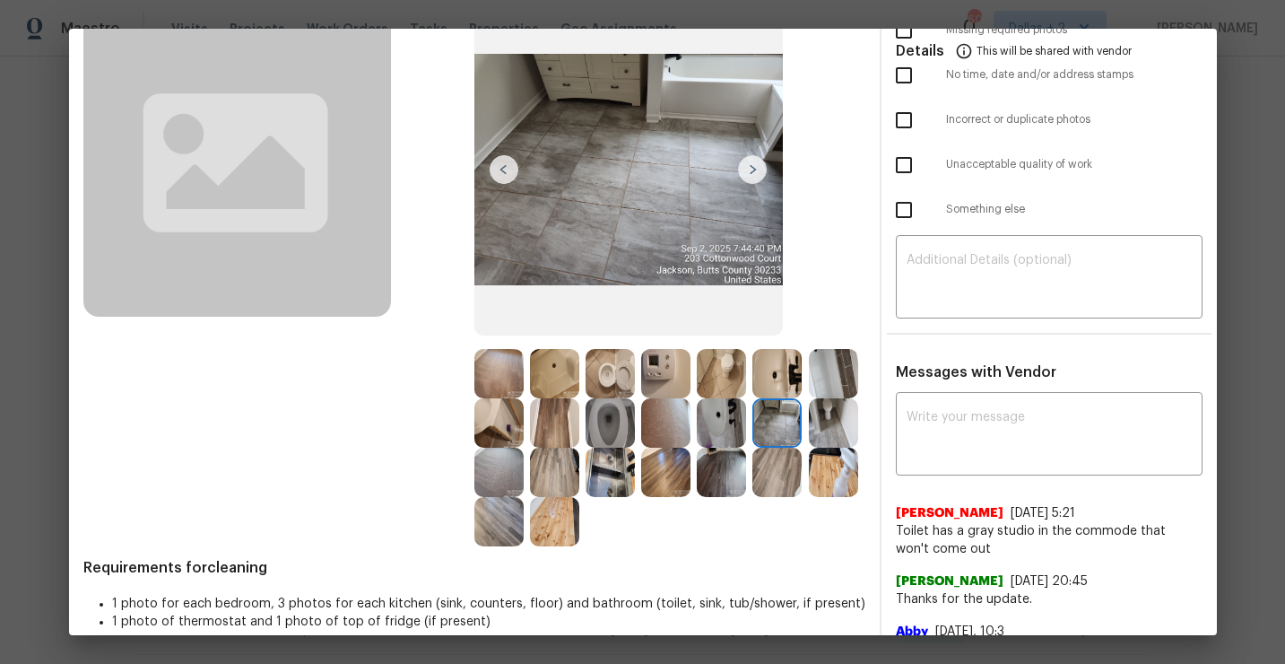
click at [848, 430] on img at bounding box center [833, 422] width 49 height 49
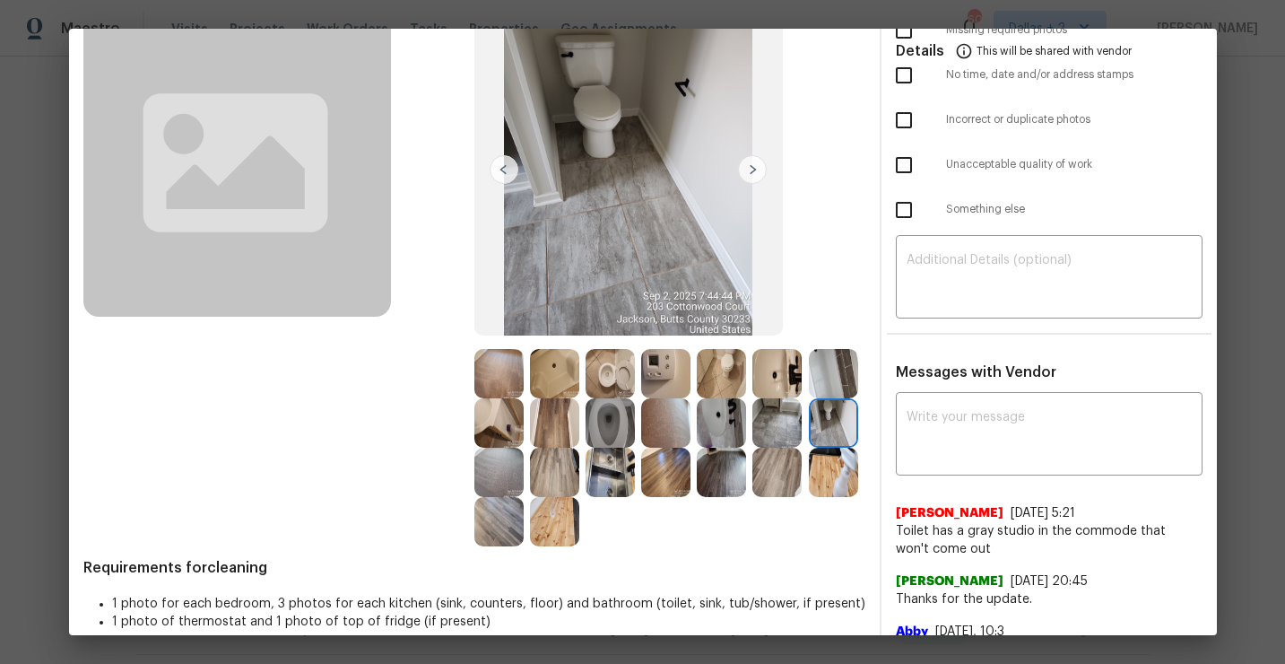
click at [670, 480] on img at bounding box center [665, 472] width 49 height 49
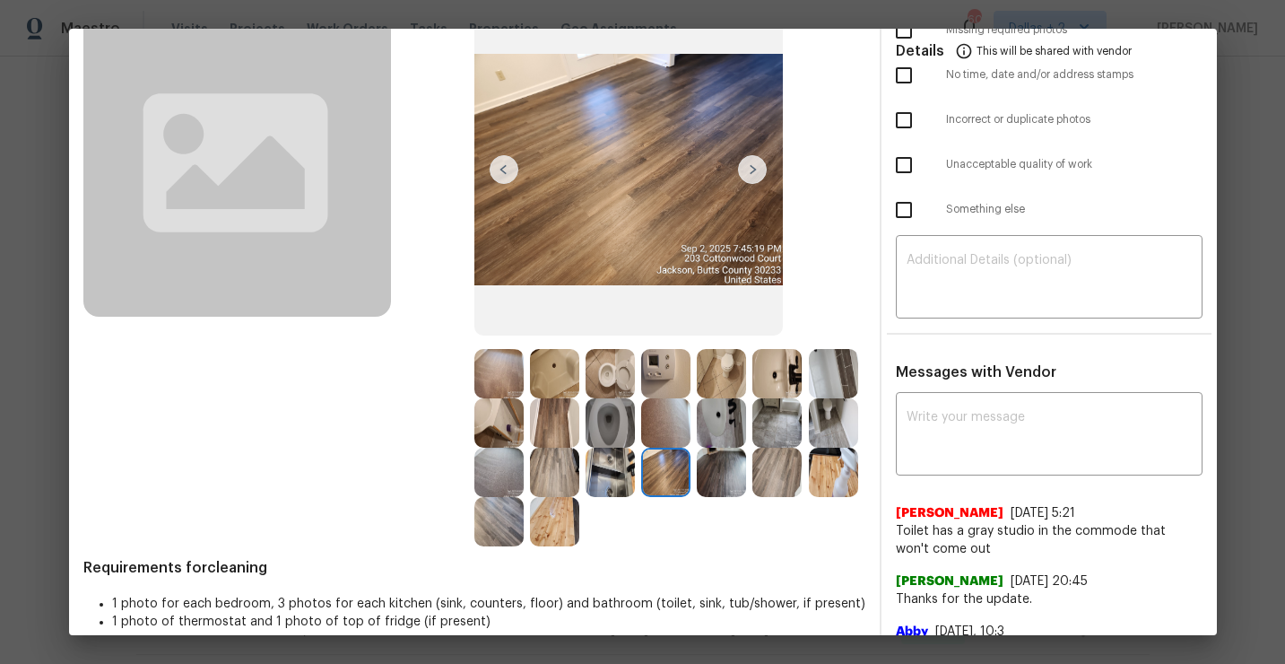
click at [517, 429] on img at bounding box center [498, 422] width 49 height 49
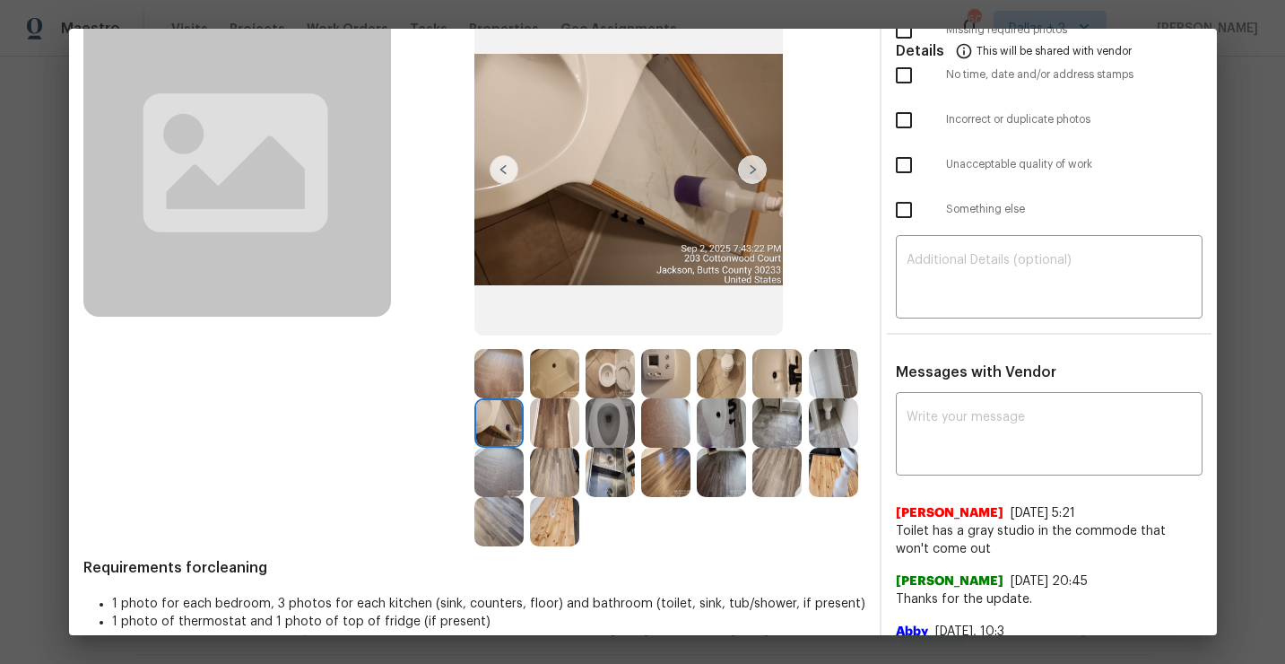
click at [787, 420] on img at bounding box center [777, 422] width 49 height 49
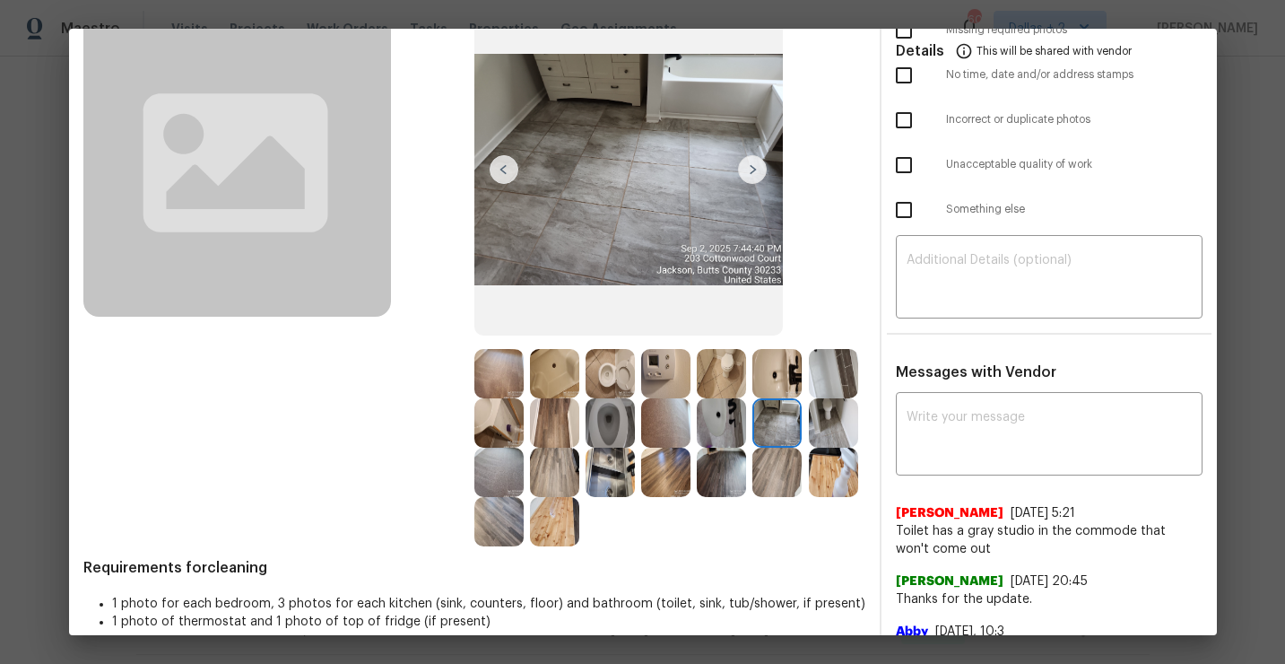
click at [821, 377] on img at bounding box center [833, 373] width 49 height 49
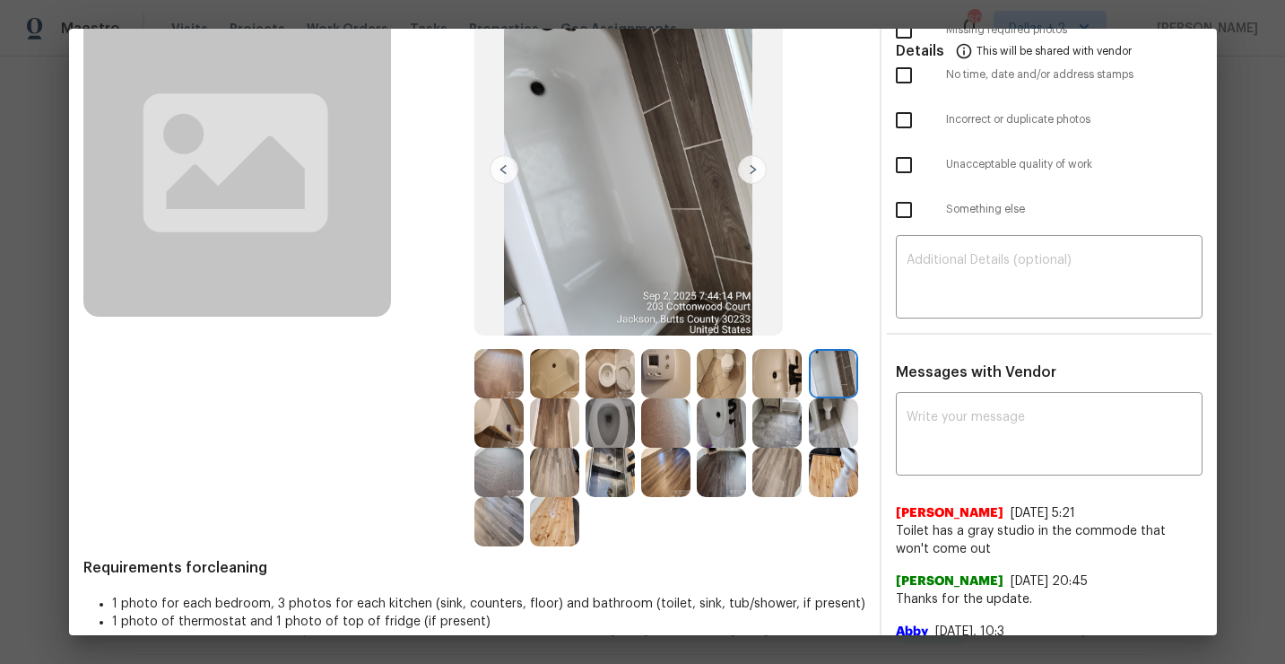
click at [655, 377] on img at bounding box center [665, 373] width 49 height 49
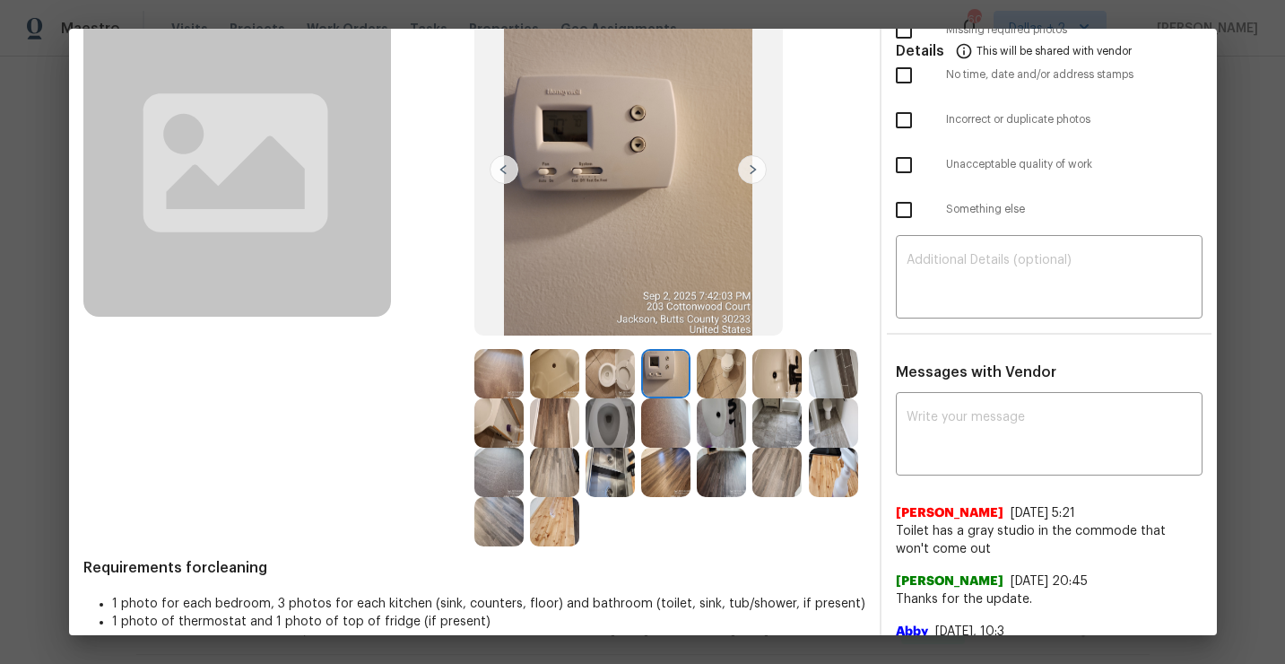
click at [608, 485] on img at bounding box center [610, 472] width 49 height 49
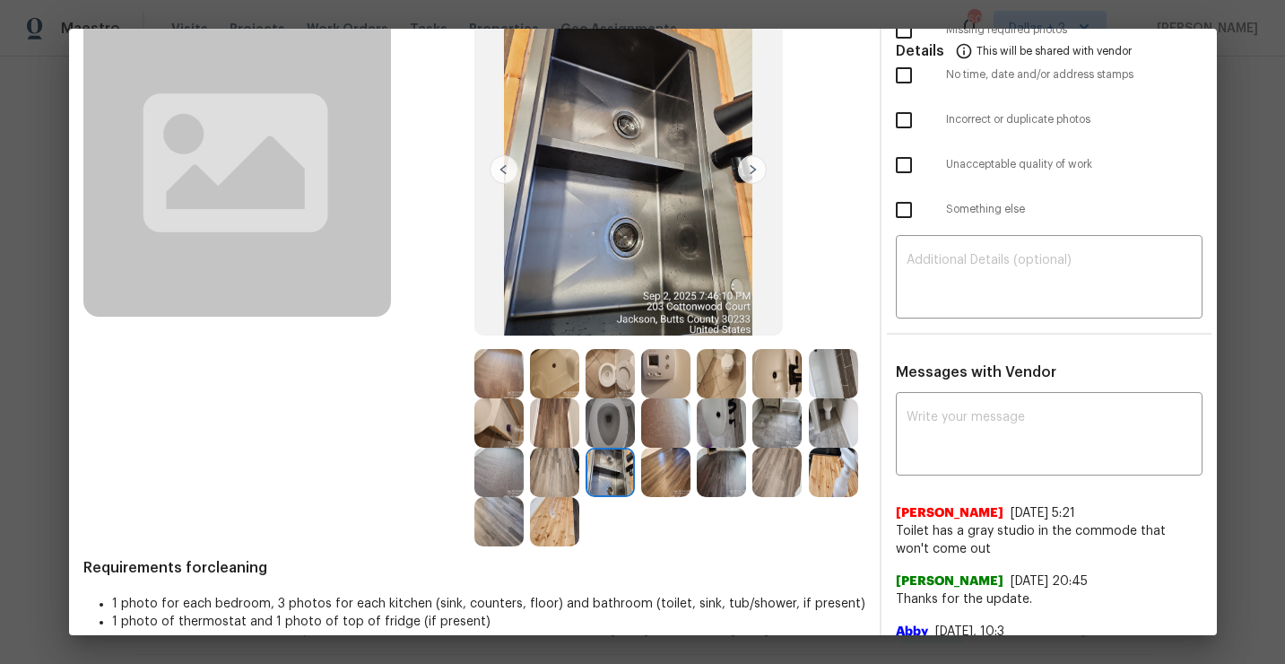
click at [655, 483] on img at bounding box center [665, 472] width 49 height 49
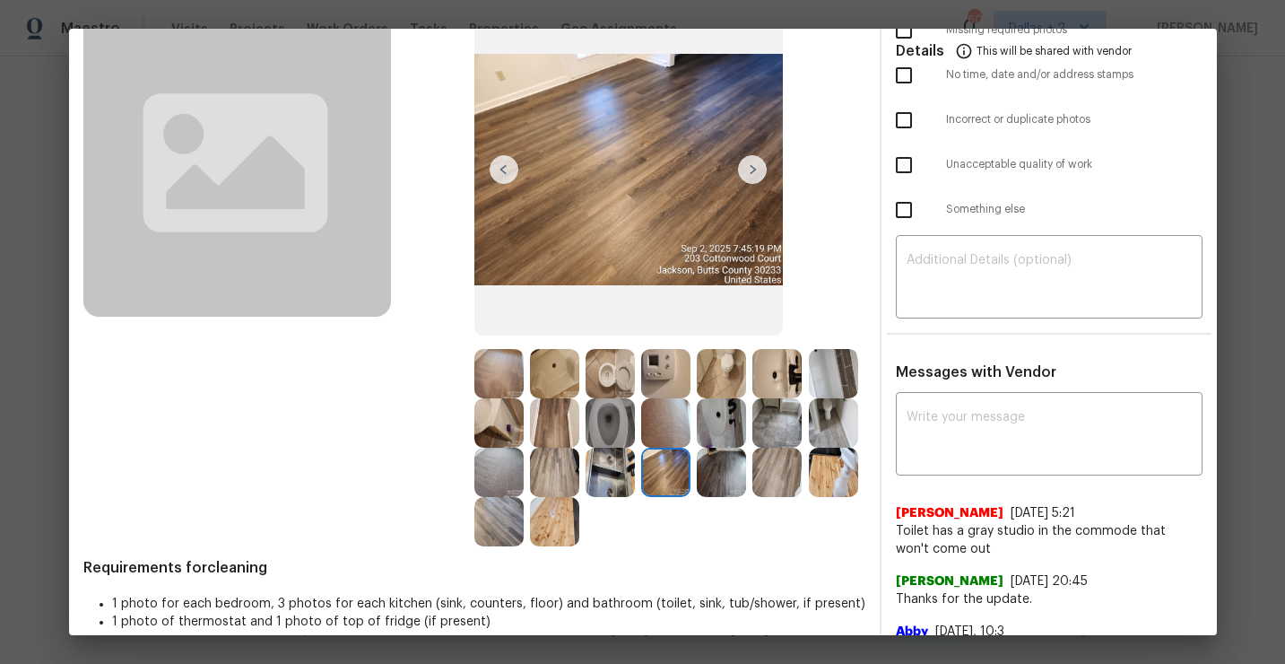
click at [721, 489] on img at bounding box center [721, 472] width 49 height 49
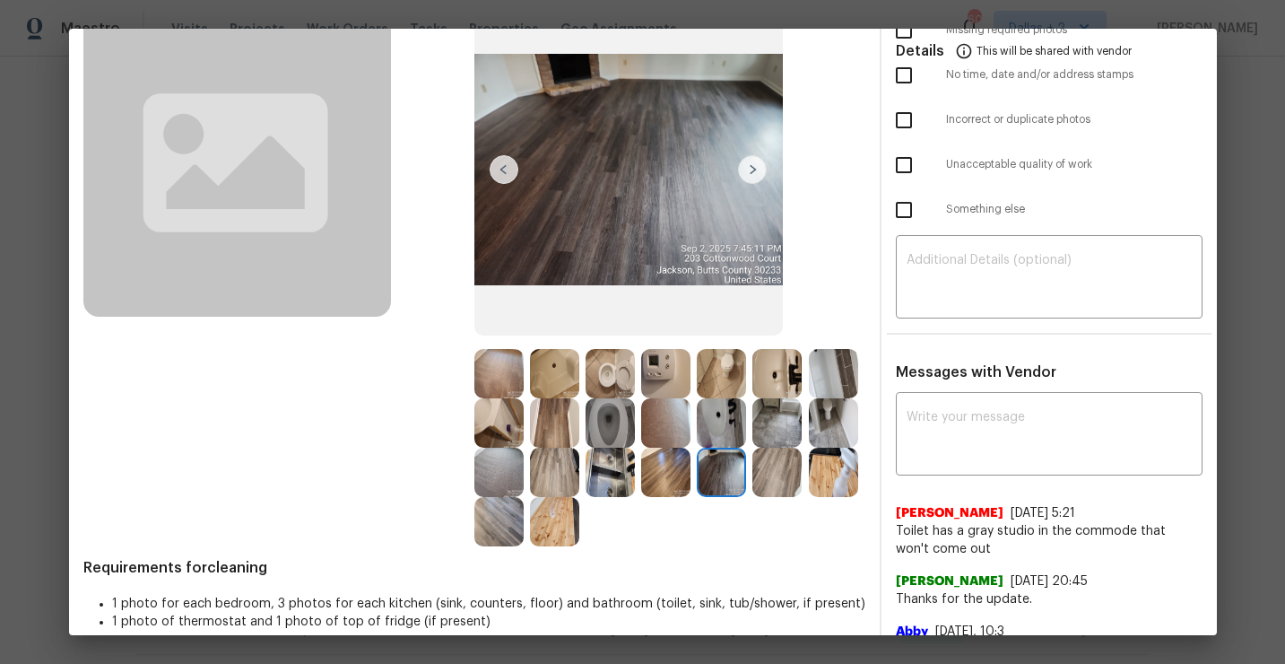
click at [776, 484] on img at bounding box center [777, 472] width 49 height 49
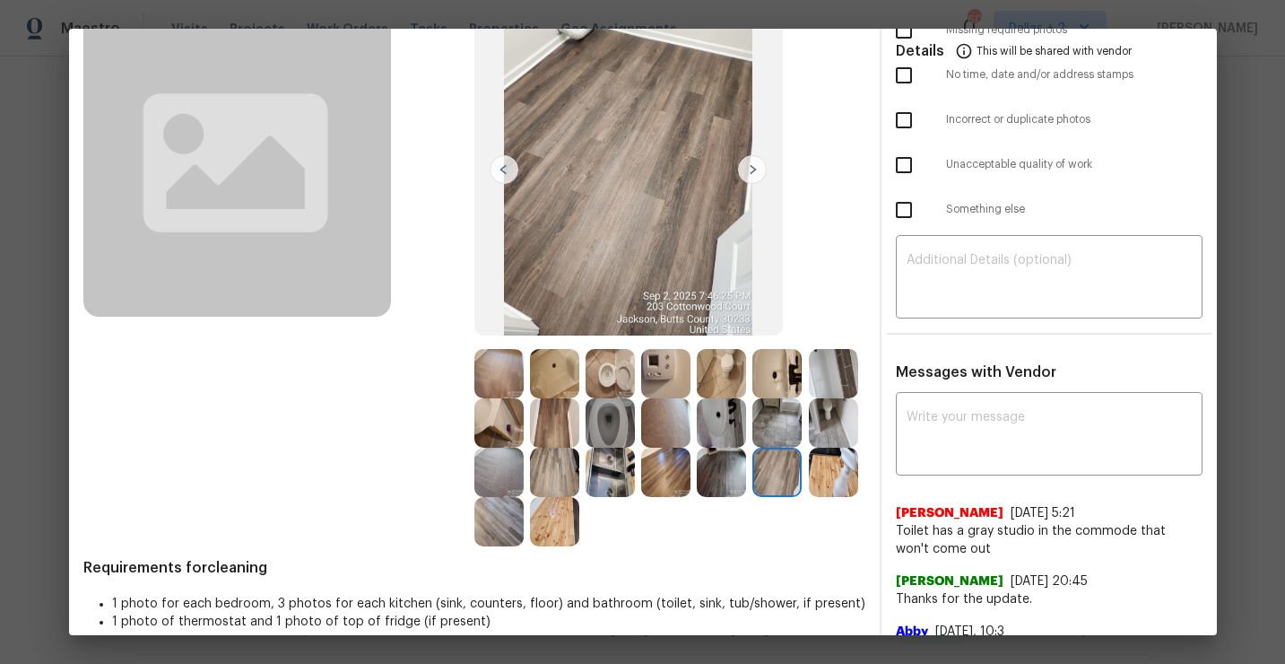
click at [831, 481] on img at bounding box center [833, 472] width 49 height 49
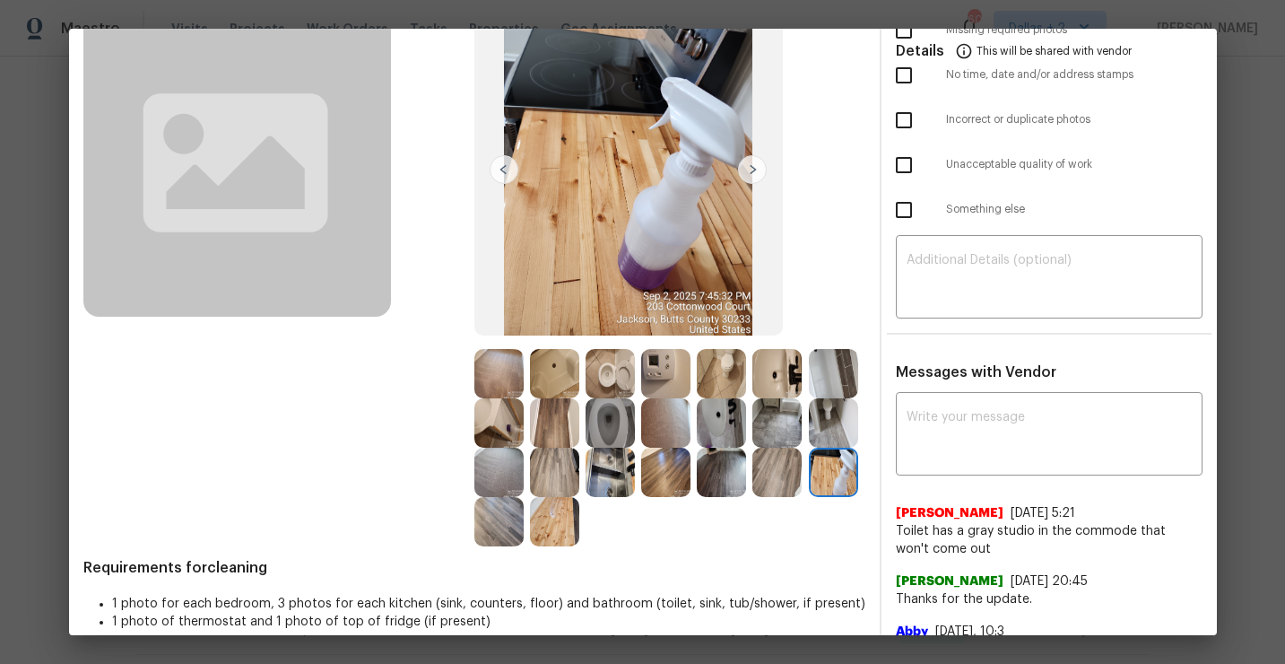
click at [507, 370] on img at bounding box center [498, 373] width 49 height 49
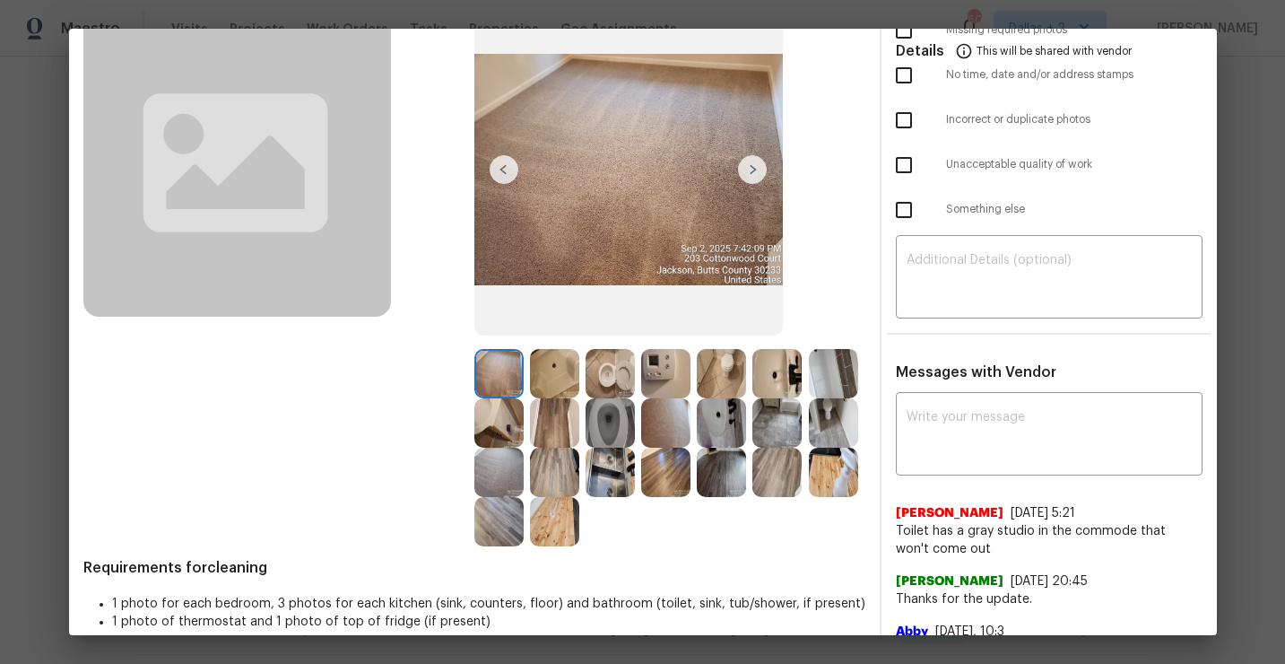
scroll to position [16, 0]
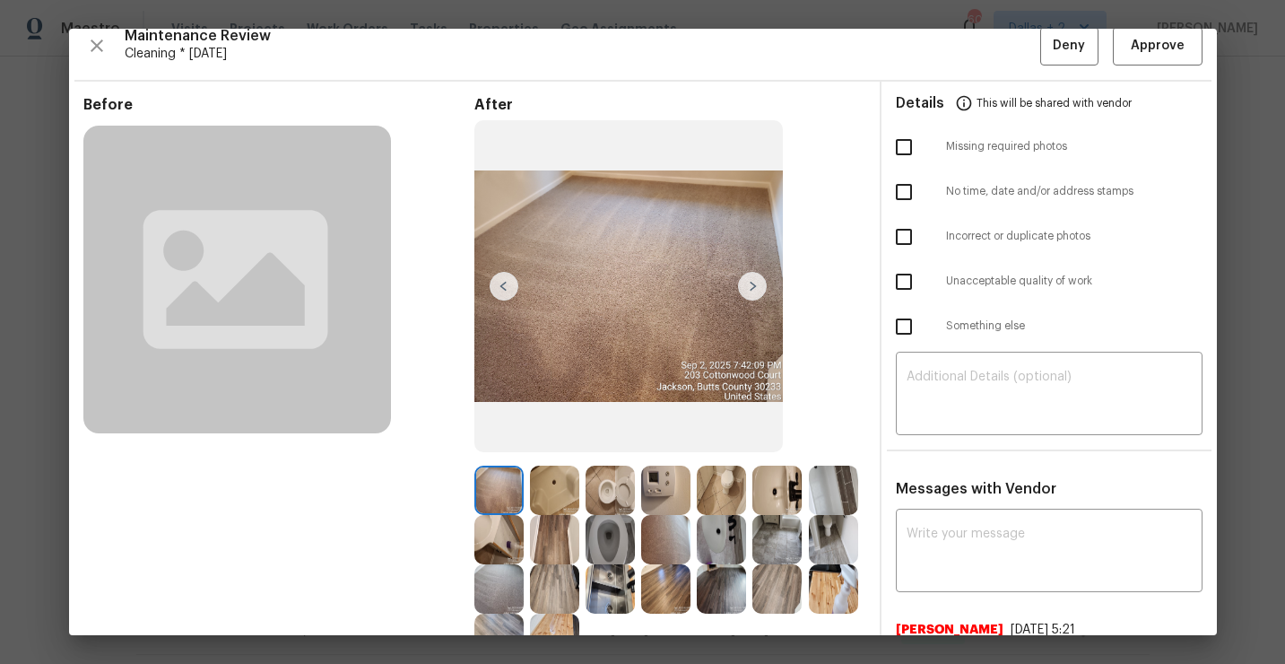
click at [754, 285] on img at bounding box center [752, 286] width 29 height 29
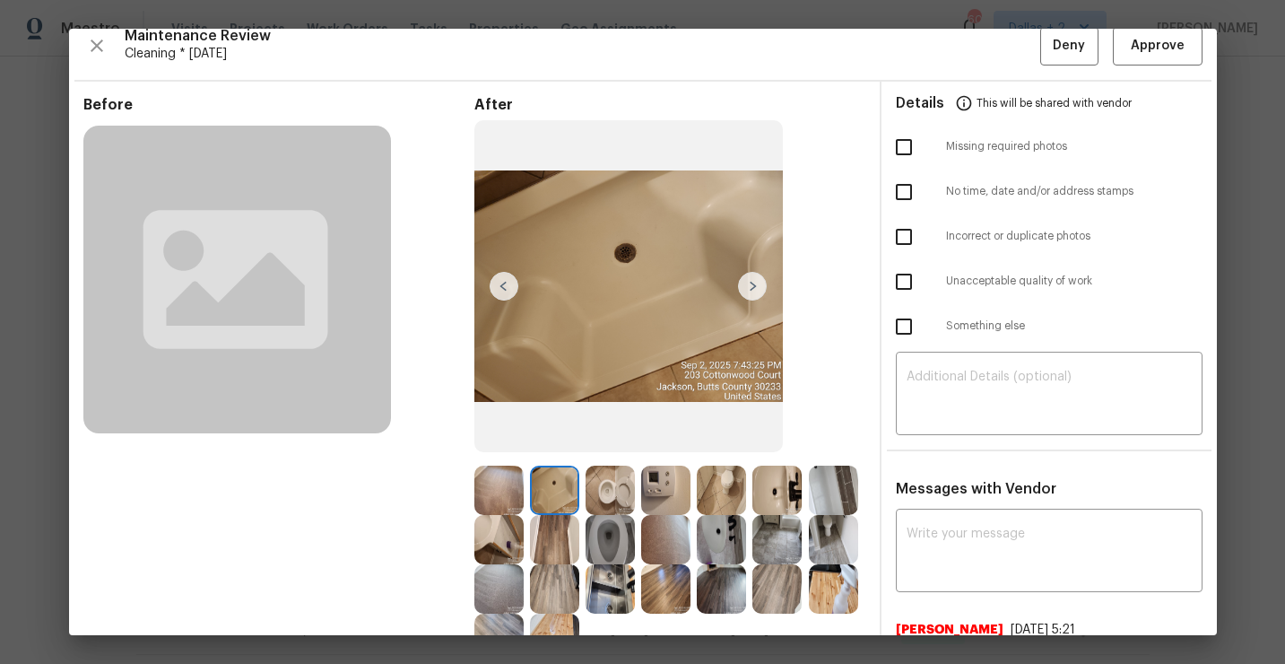
click at [754, 285] on img at bounding box center [752, 286] width 29 height 29
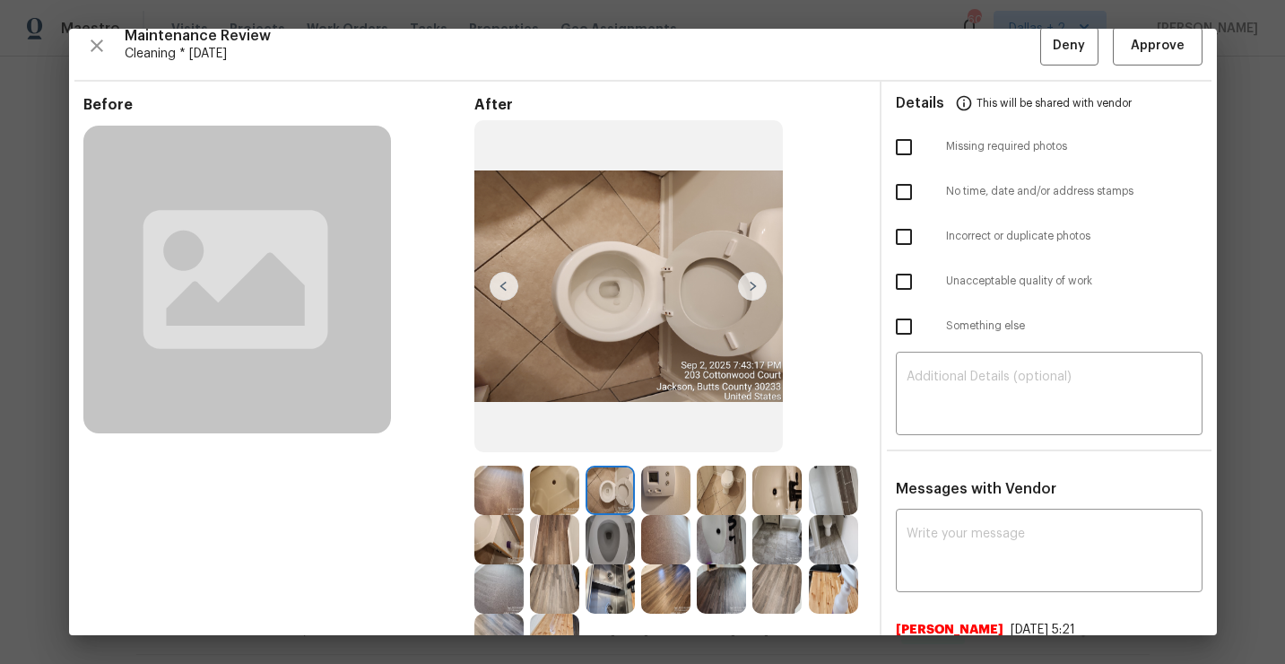
click at [754, 285] on img at bounding box center [752, 286] width 29 height 29
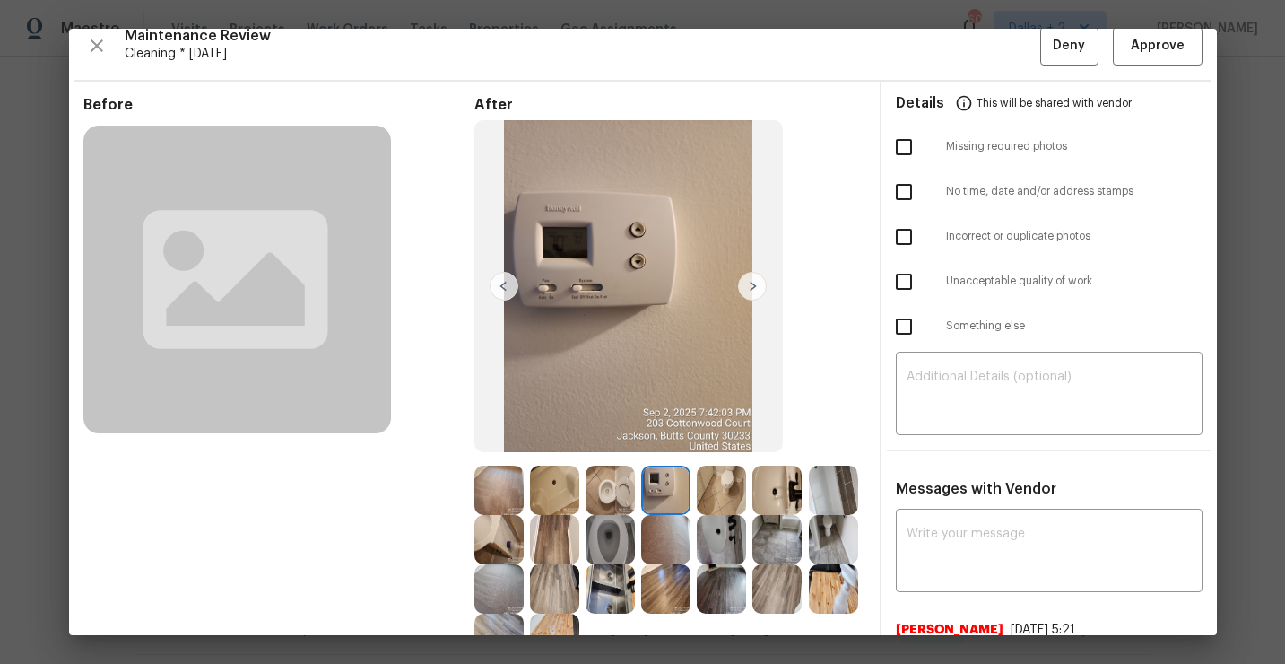
click at [754, 285] on img at bounding box center [752, 286] width 29 height 29
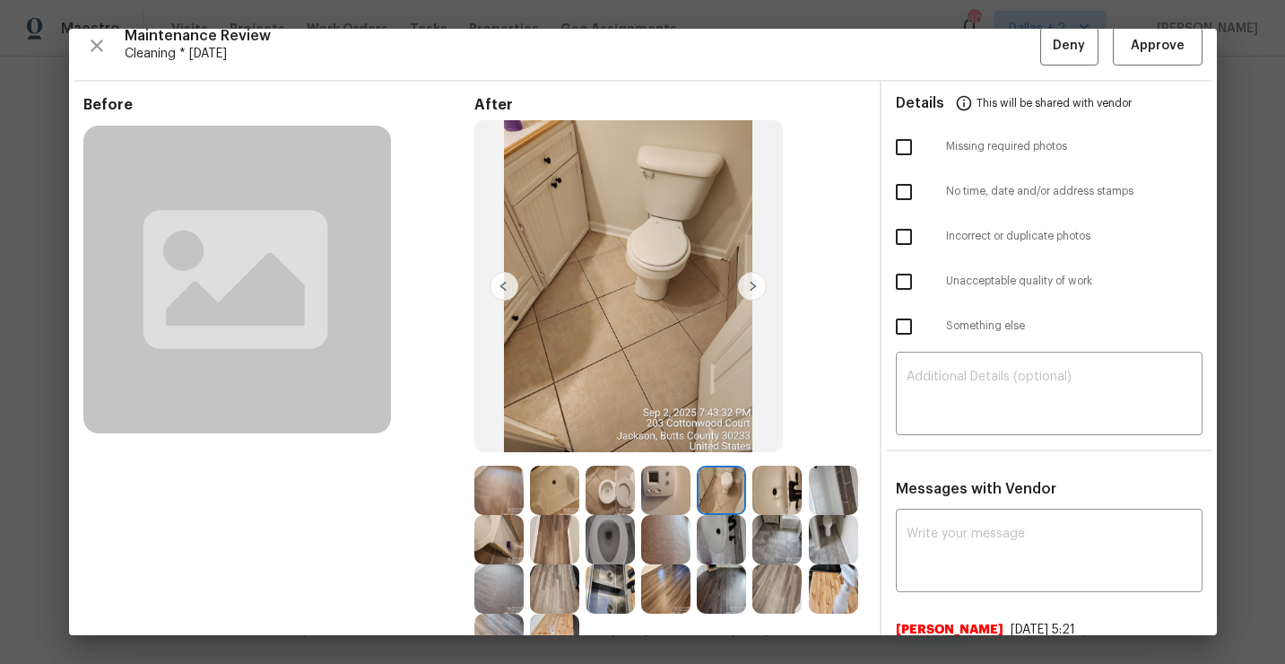
click at [754, 285] on img at bounding box center [752, 286] width 29 height 29
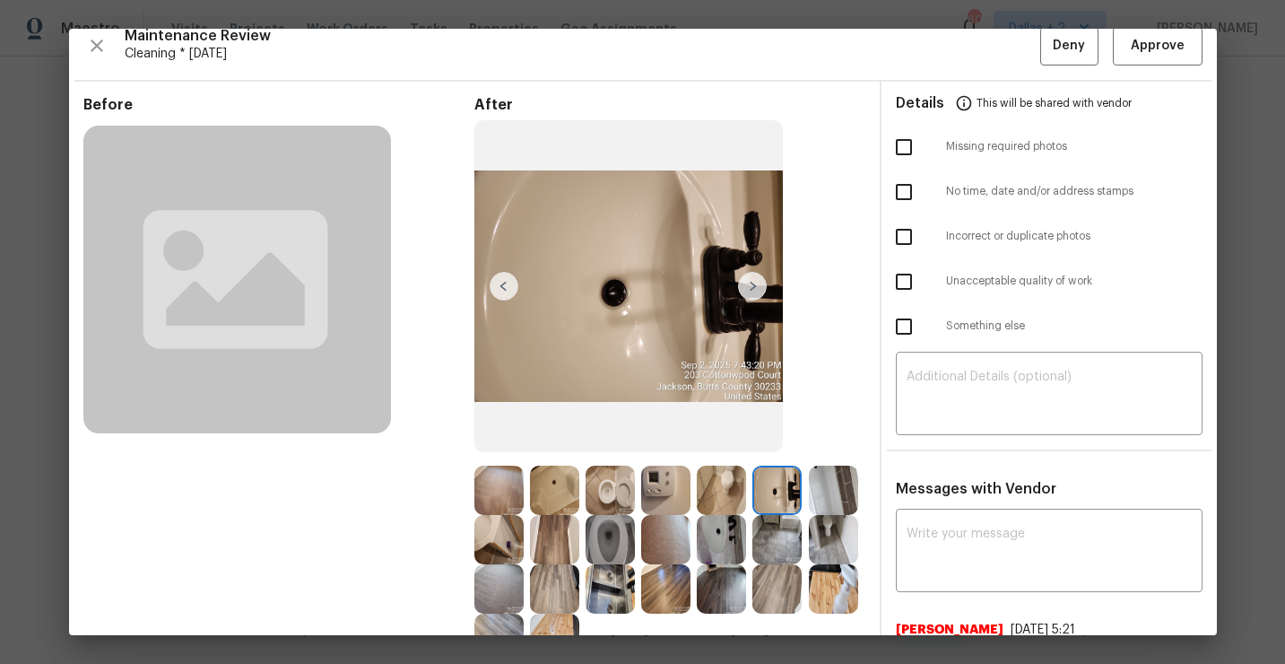
click at [754, 285] on img at bounding box center [752, 286] width 29 height 29
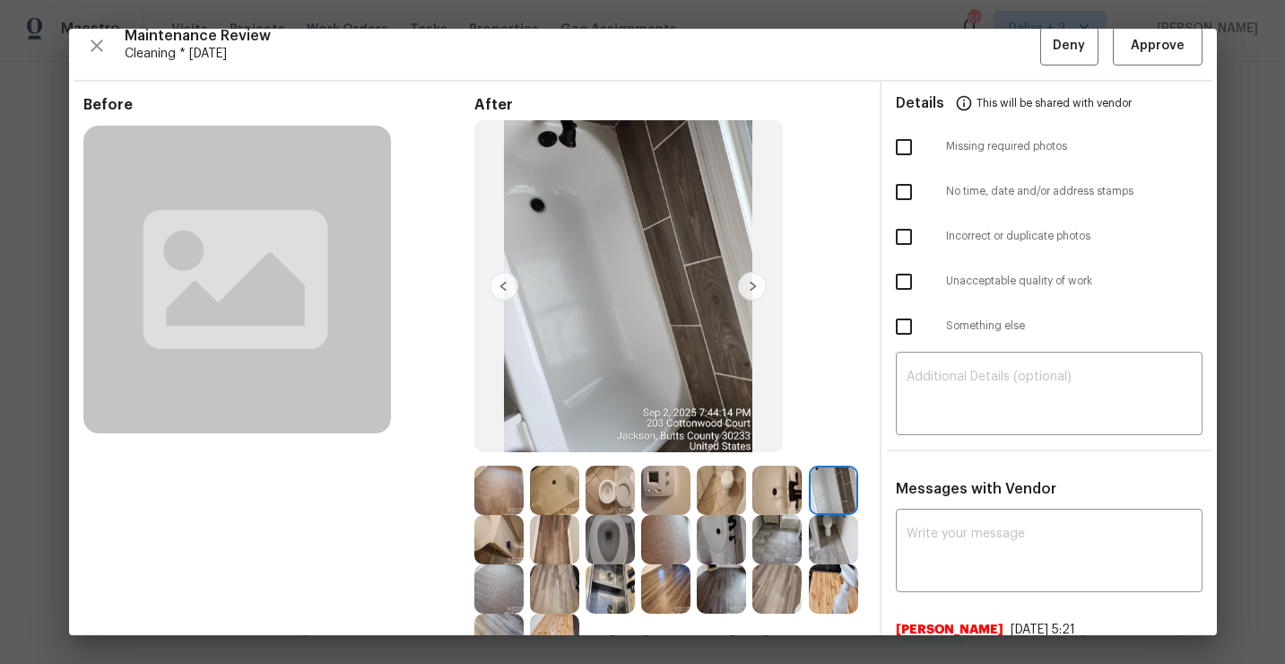
click at [754, 285] on img at bounding box center [752, 286] width 29 height 29
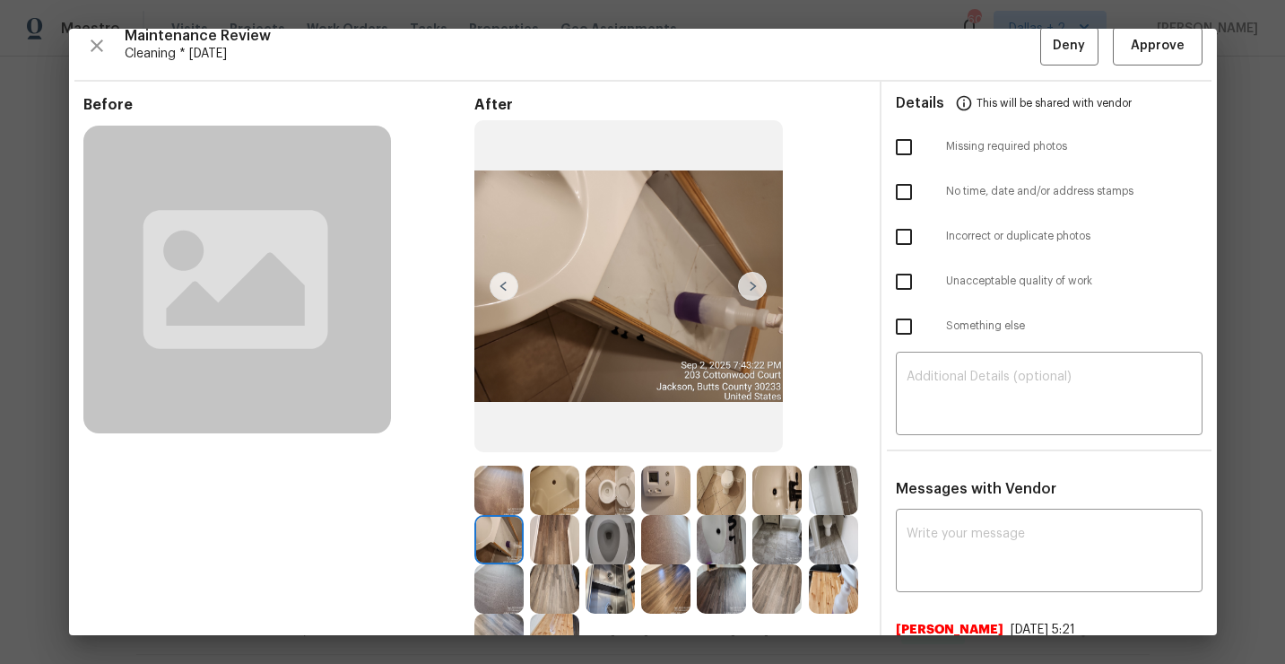
click at [754, 285] on img at bounding box center [752, 286] width 29 height 29
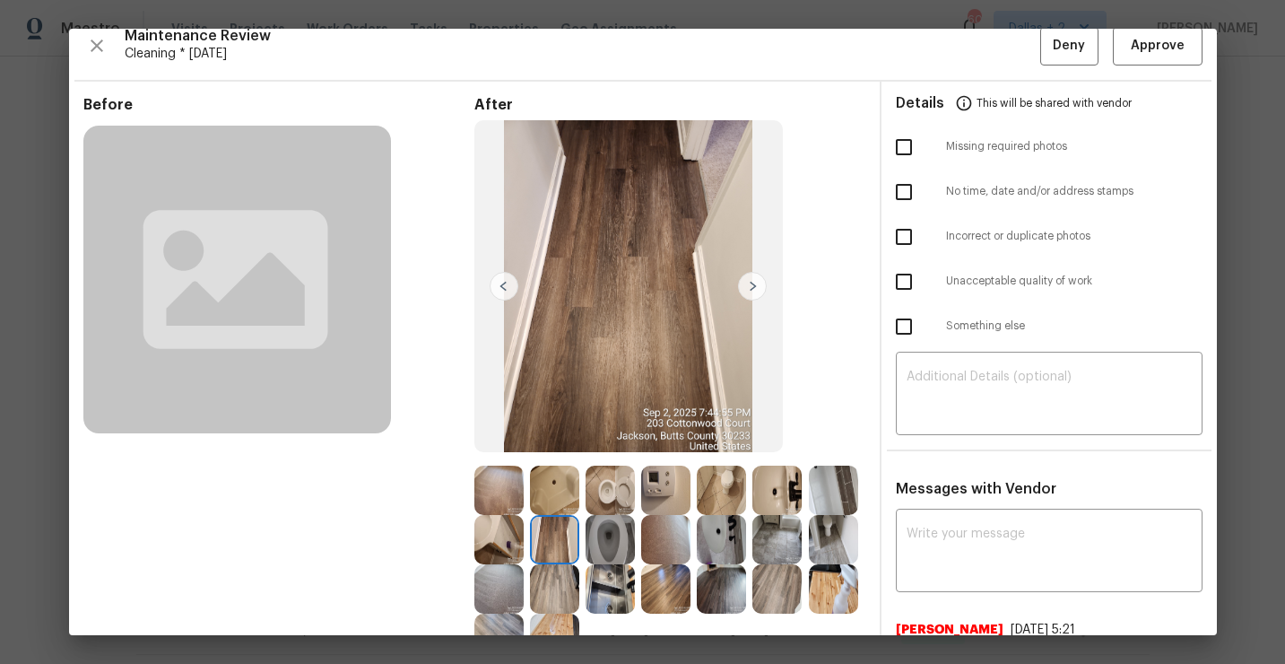
click at [754, 285] on img at bounding box center [752, 286] width 29 height 29
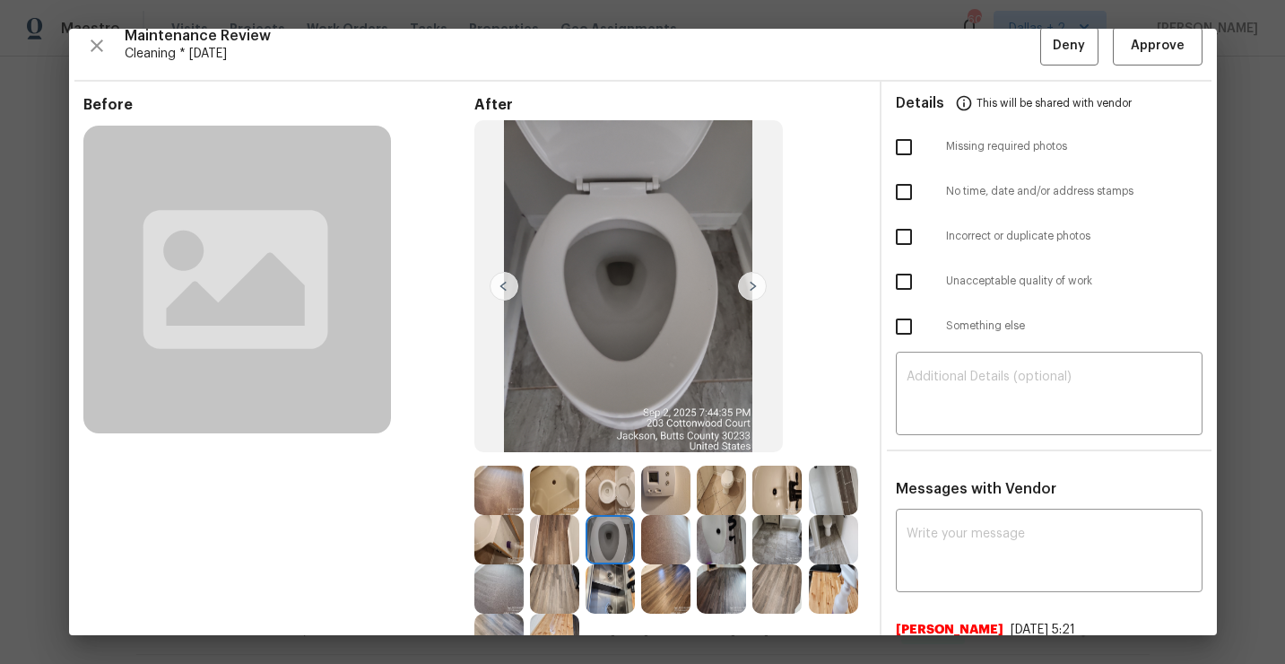
click at [754, 285] on img at bounding box center [752, 286] width 29 height 29
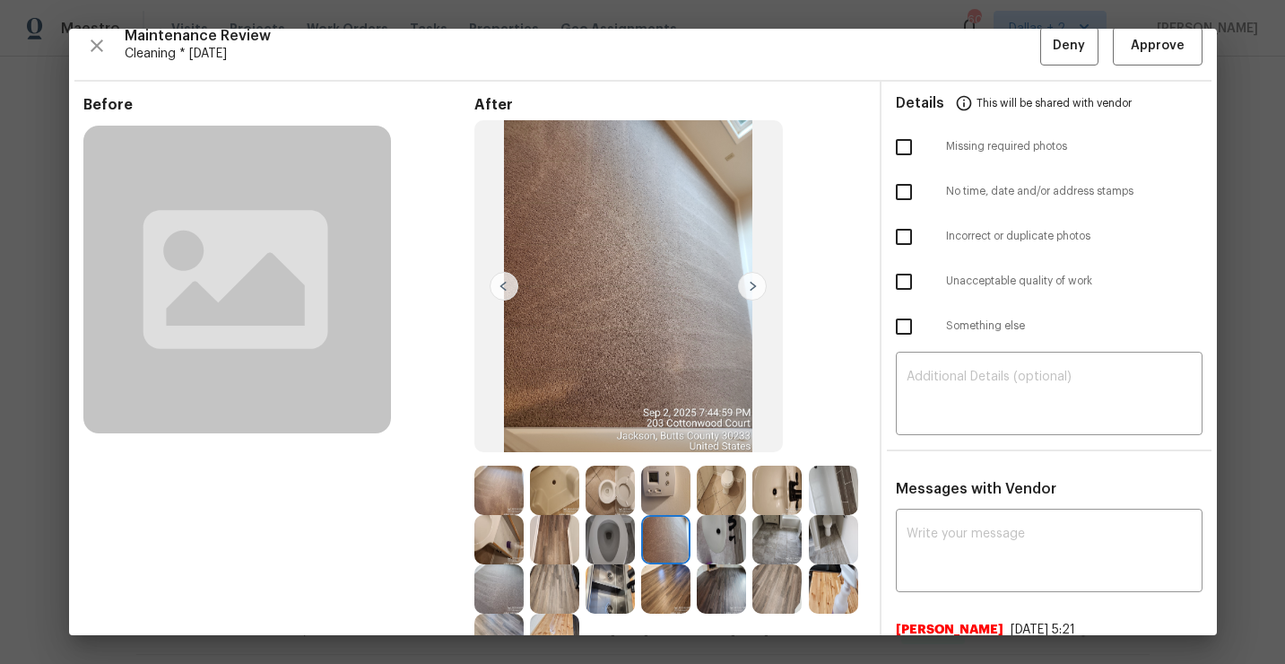
click at [754, 285] on img at bounding box center [752, 286] width 29 height 29
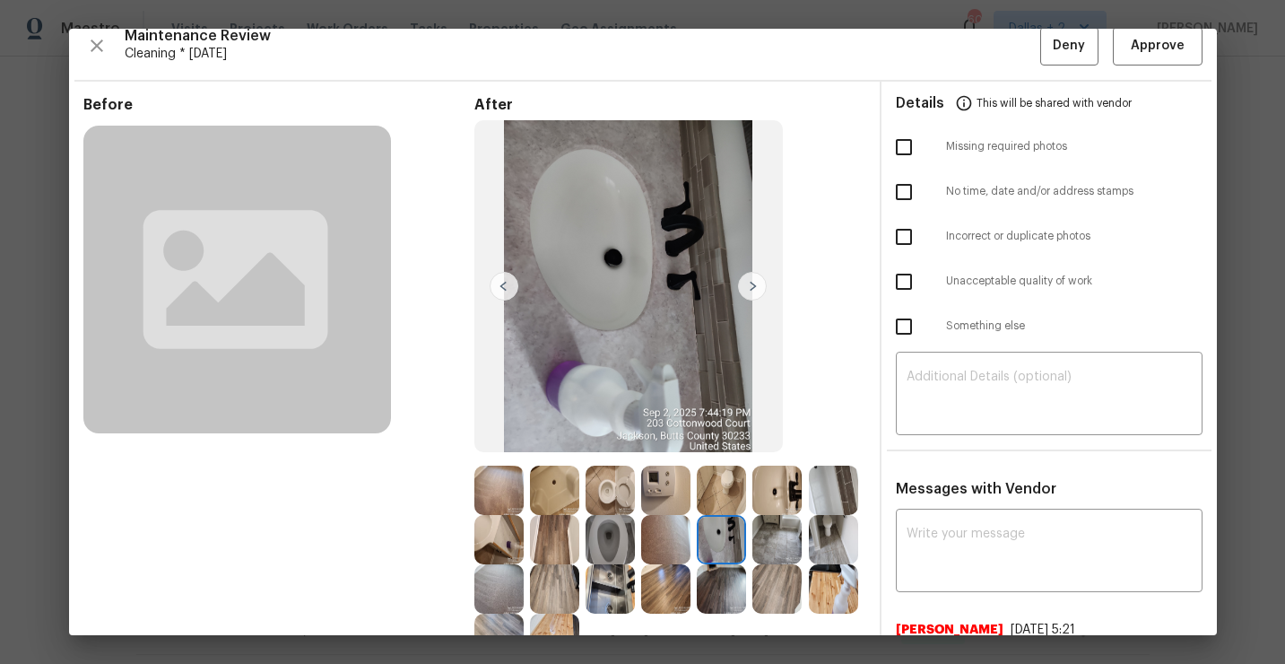
click at [754, 285] on img at bounding box center [752, 286] width 29 height 29
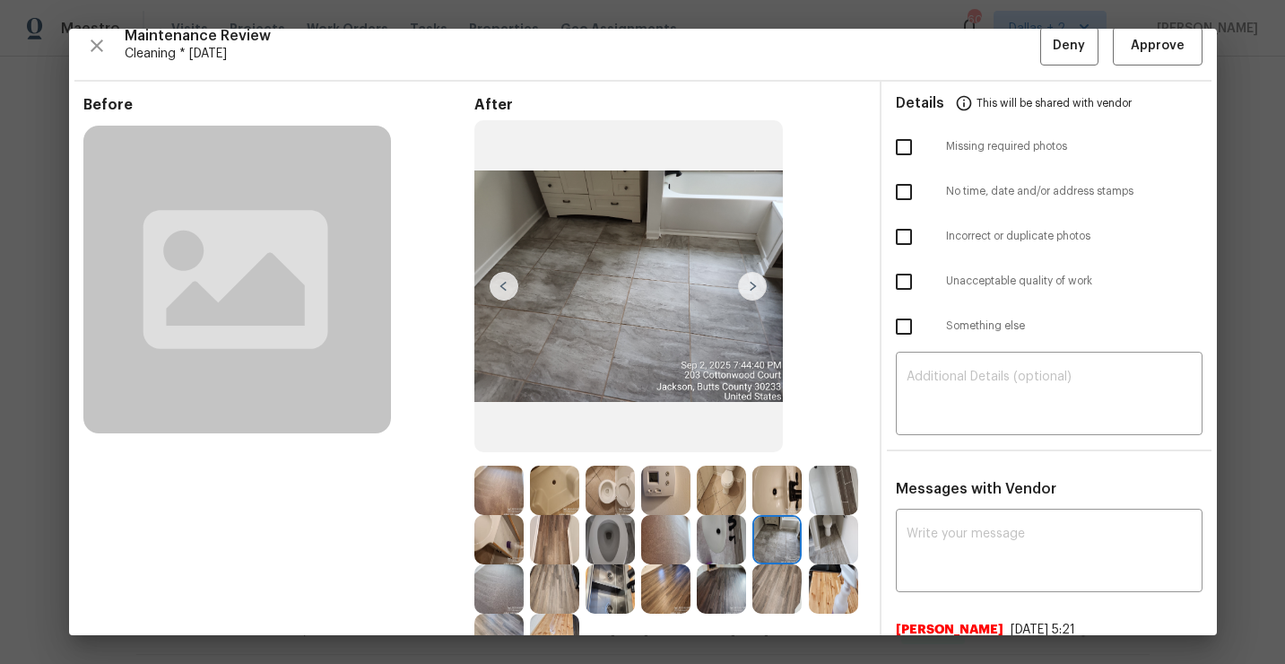
click at [754, 285] on img at bounding box center [752, 286] width 29 height 29
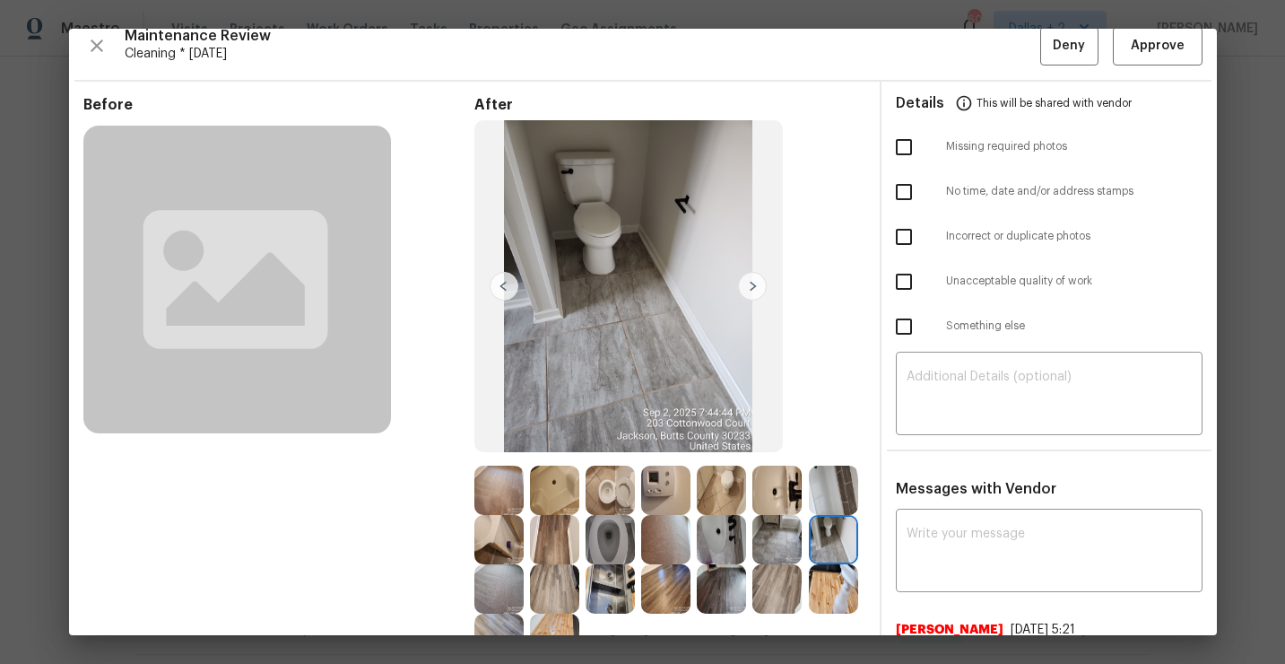
click at [754, 285] on img at bounding box center [752, 286] width 29 height 29
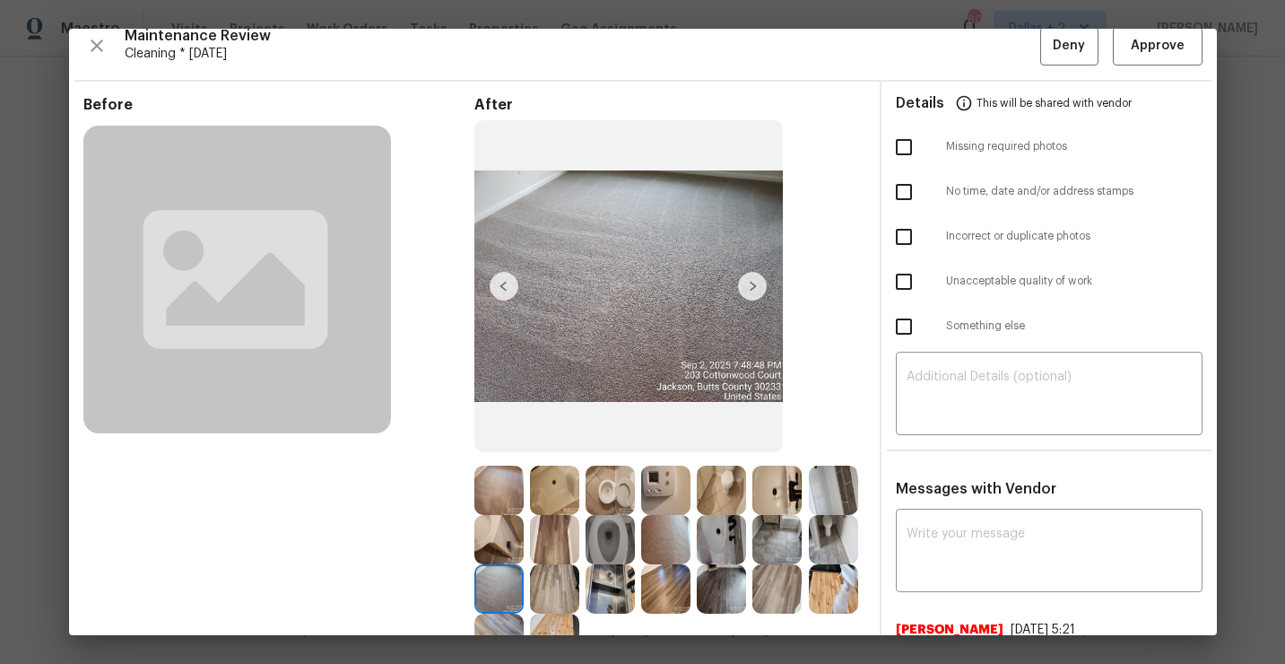
click at [754, 285] on img at bounding box center [752, 286] width 29 height 29
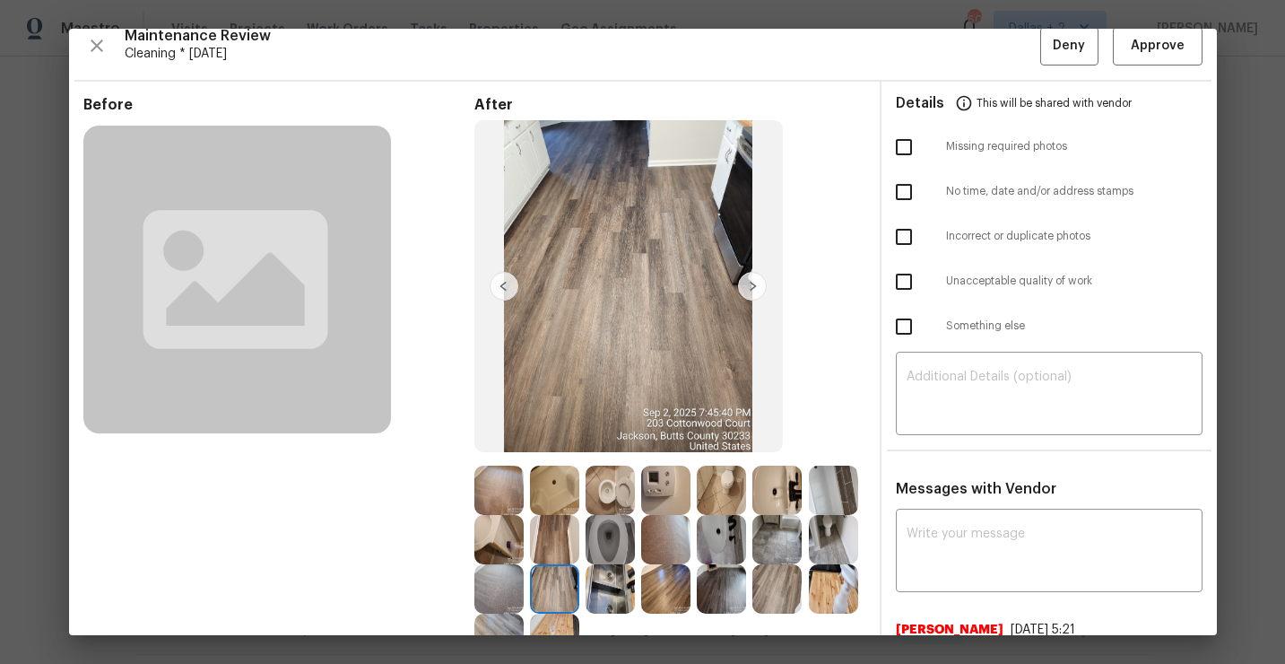
click at [754, 285] on img at bounding box center [752, 286] width 29 height 29
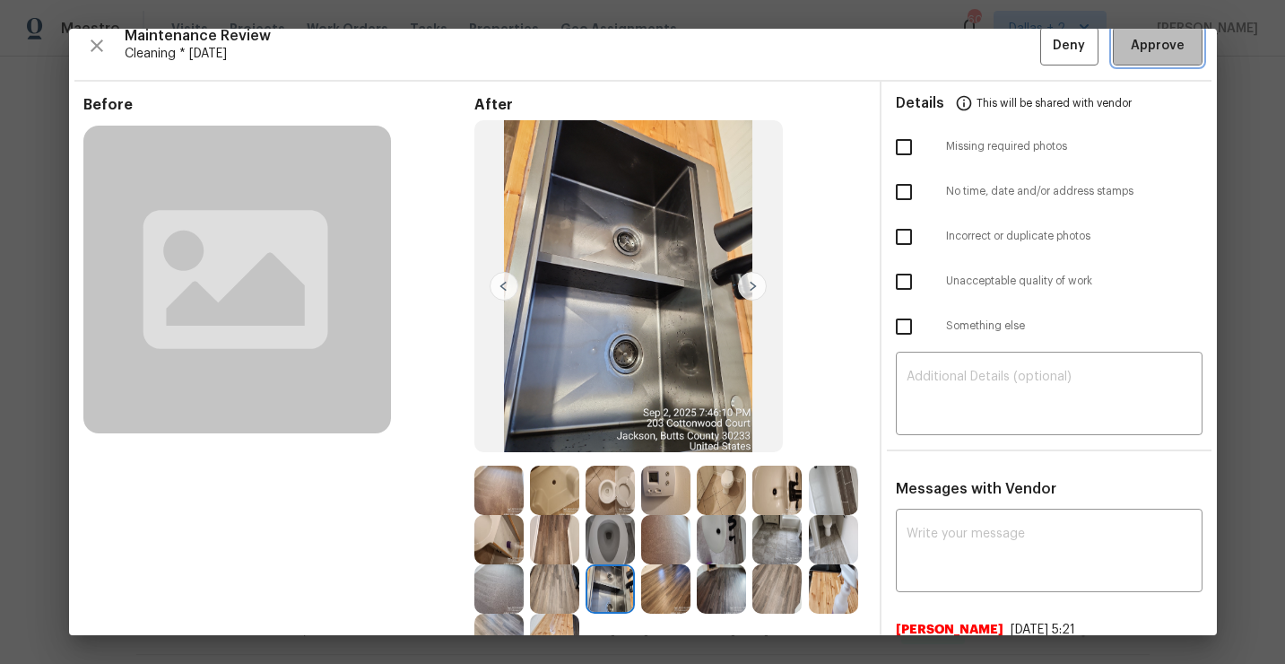
click at [1127, 58] on button "Approve" at bounding box center [1158, 46] width 90 height 39
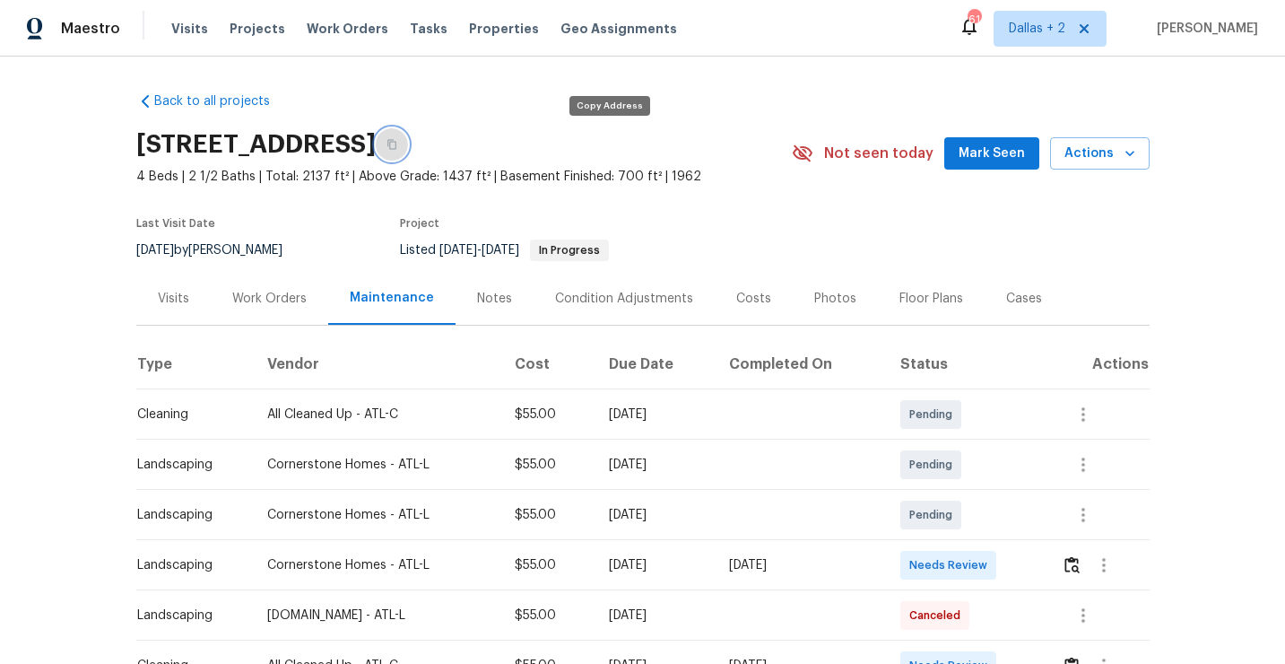
click at [408, 159] on button "button" at bounding box center [392, 144] width 32 height 32
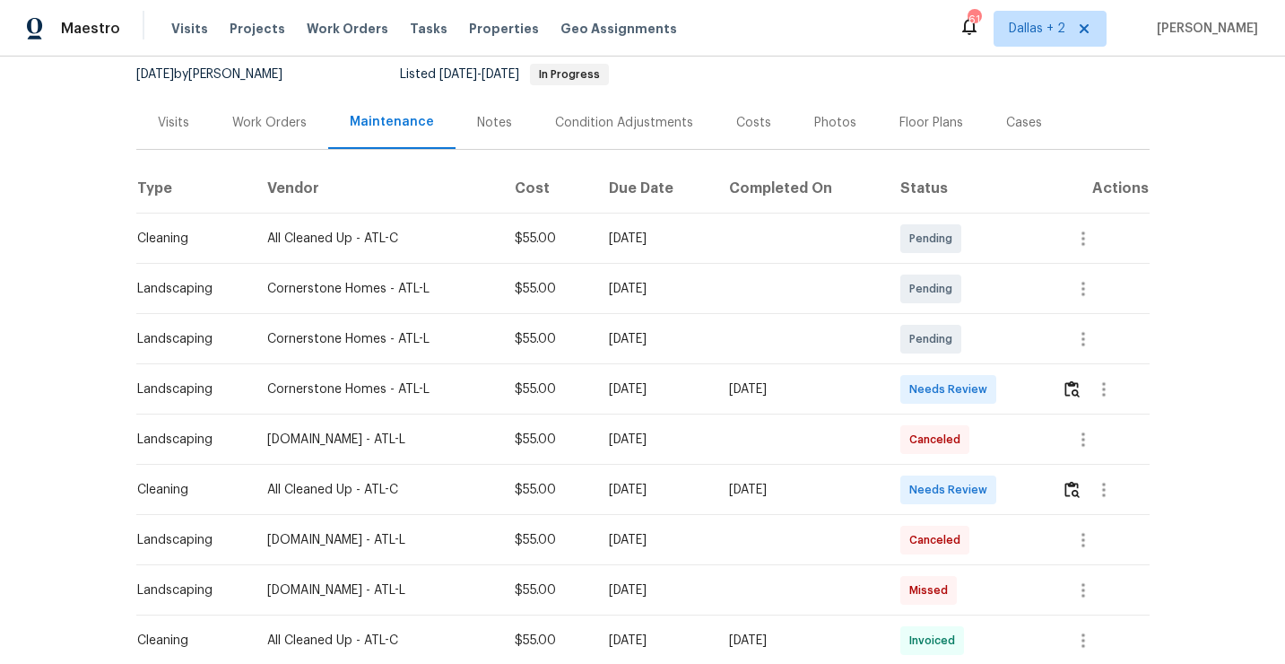
scroll to position [216, 0]
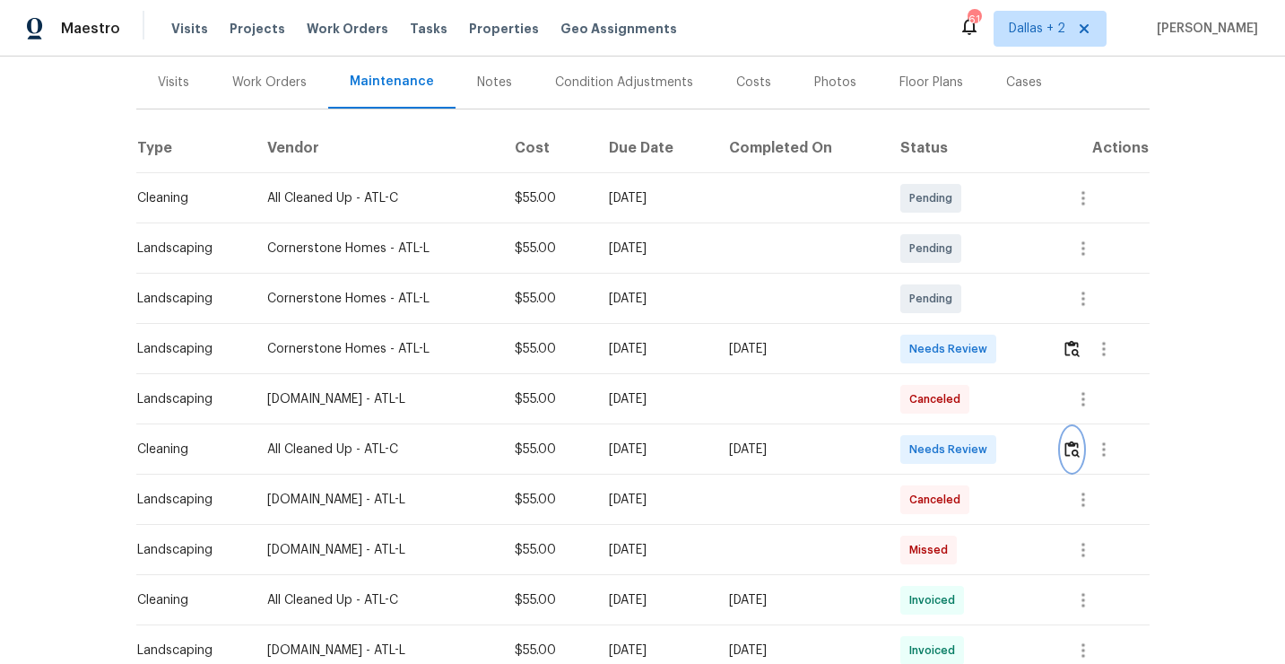
click at [1071, 446] on img "button" at bounding box center [1072, 448] width 15 height 17
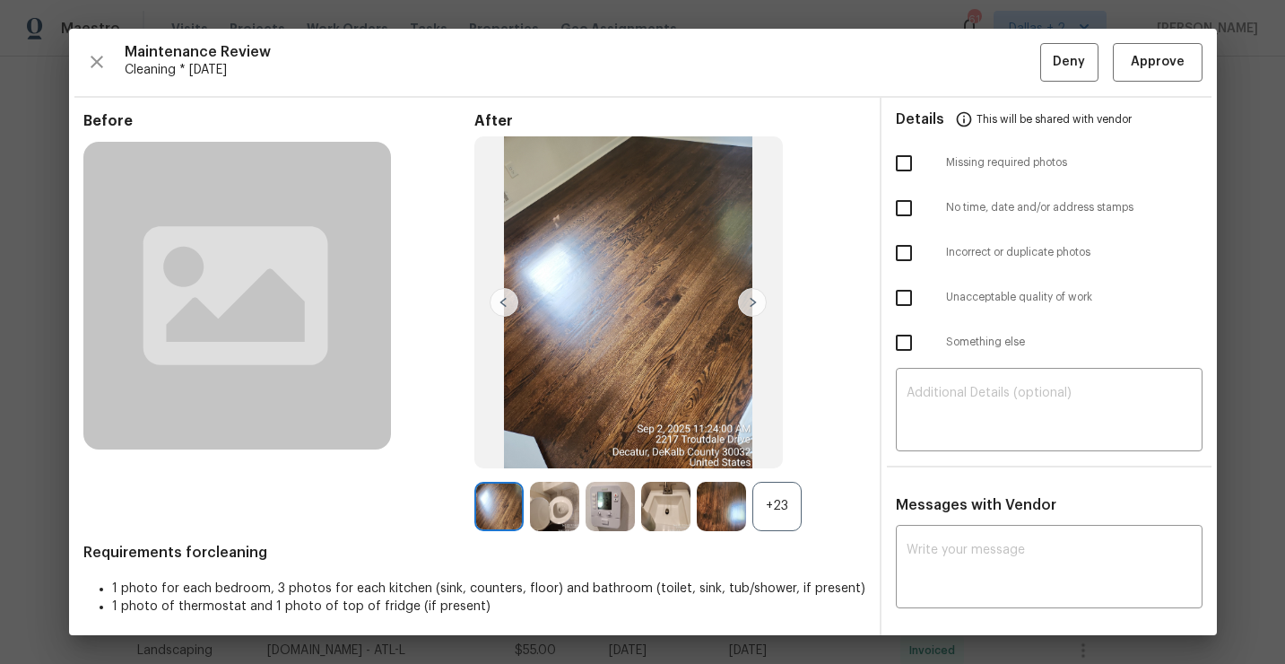
click at [787, 509] on div "+23" at bounding box center [777, 506] width 49 height 49
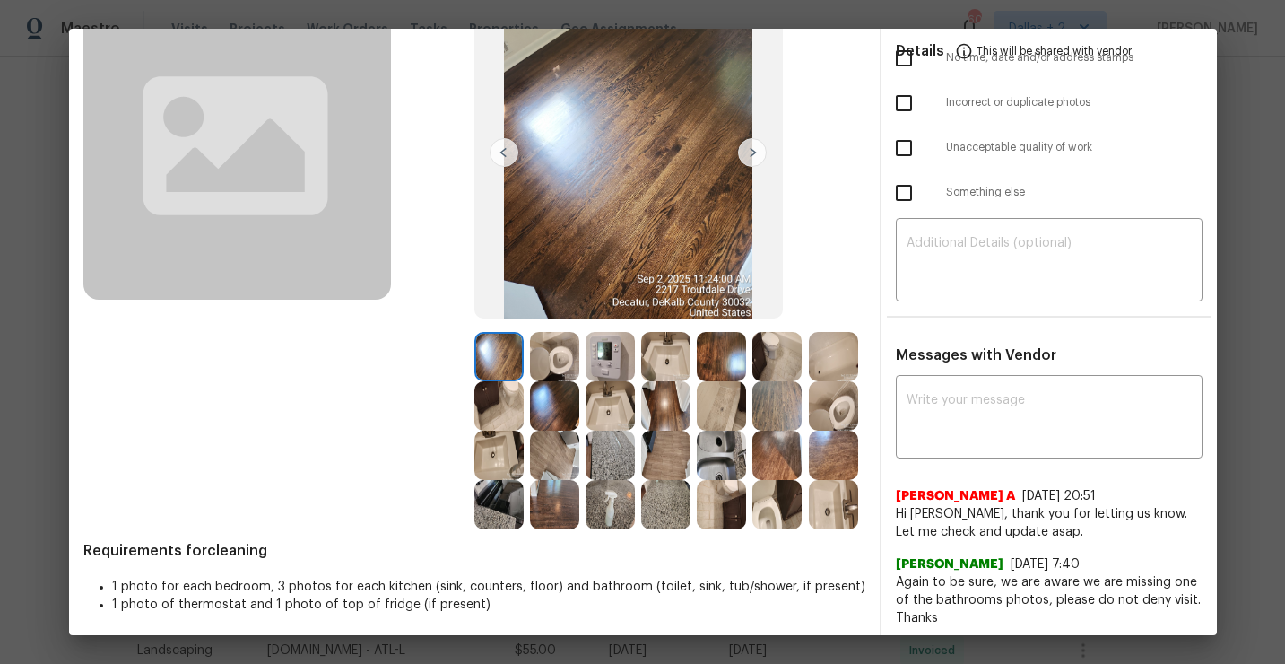
scroll to position [161, 0]
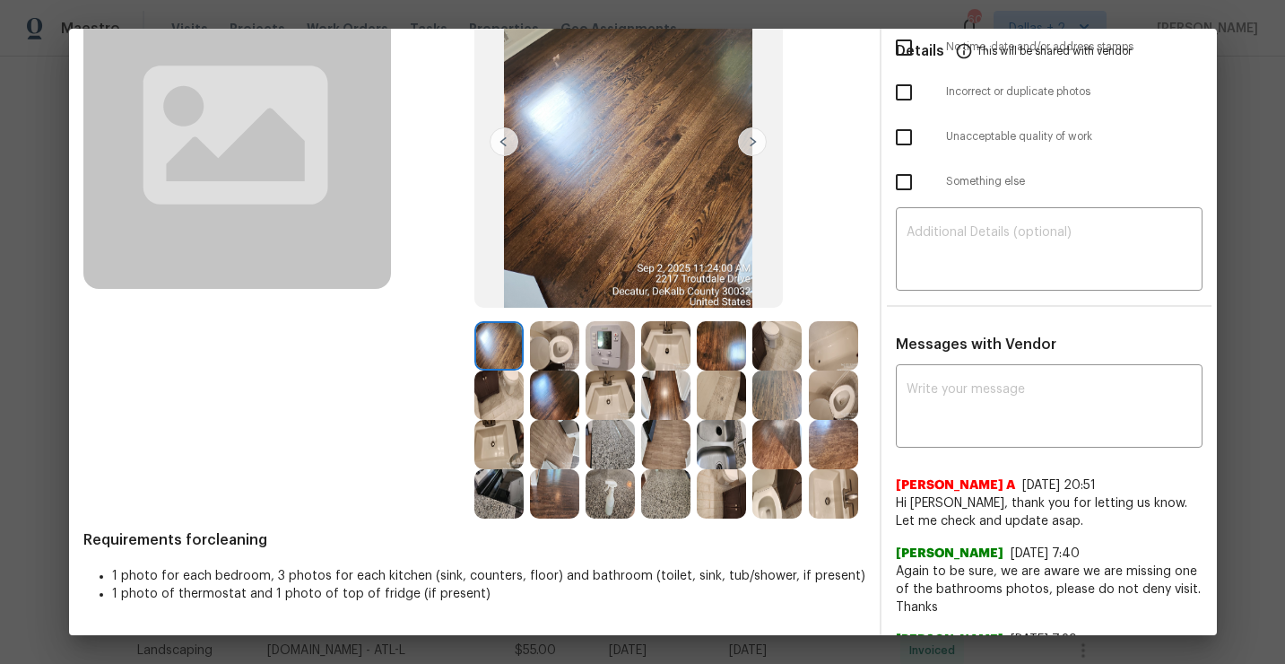
click at [609, 359] on img at bounding box center [610, 345] width 49 height 49
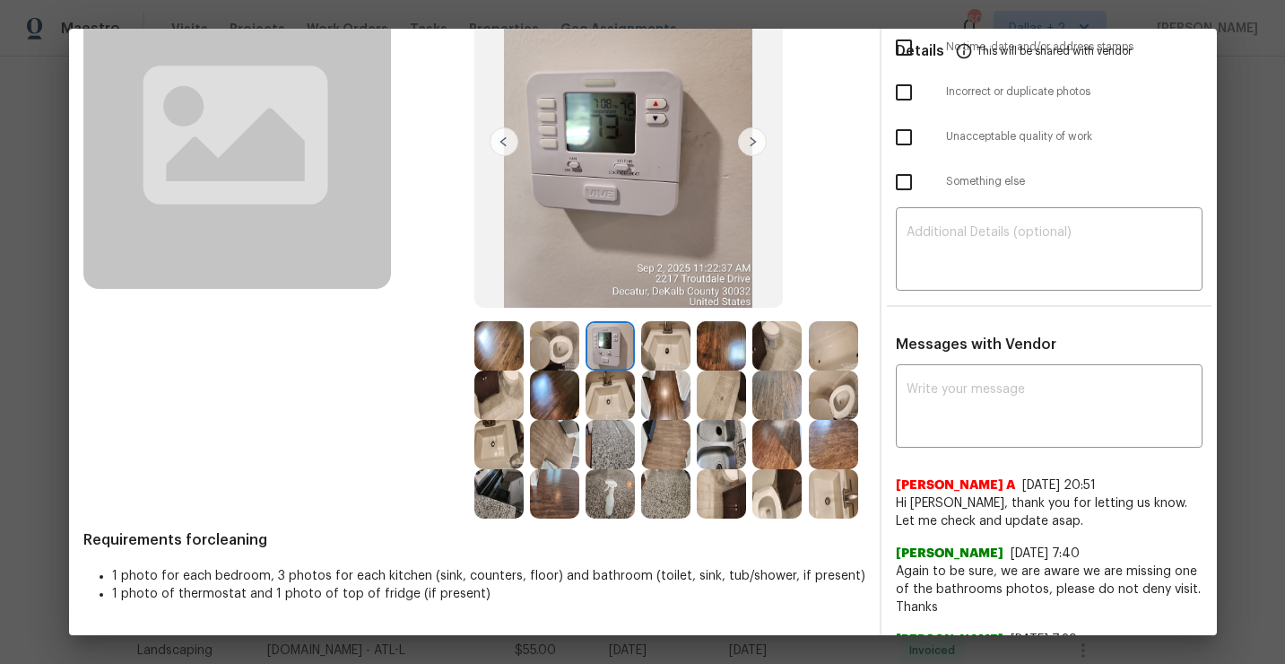
scroll to position [0, 0]
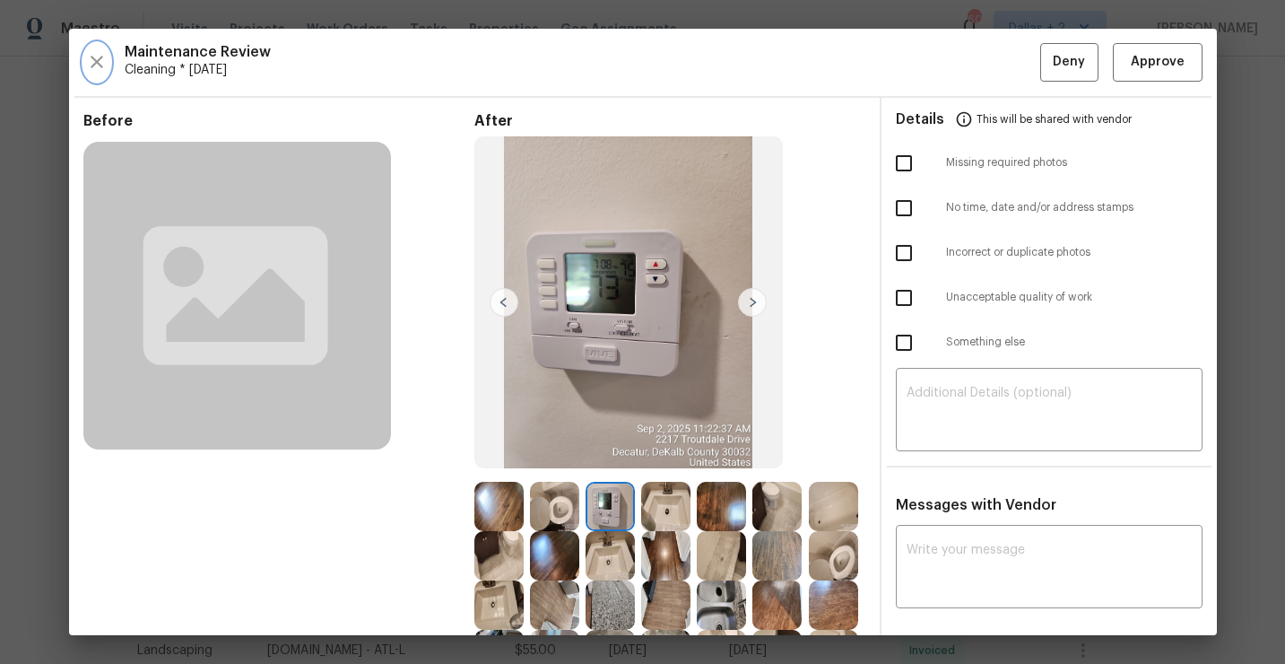
click at [101, 67] on icon "button" at bounding box center [97, 62] width 22 height 22
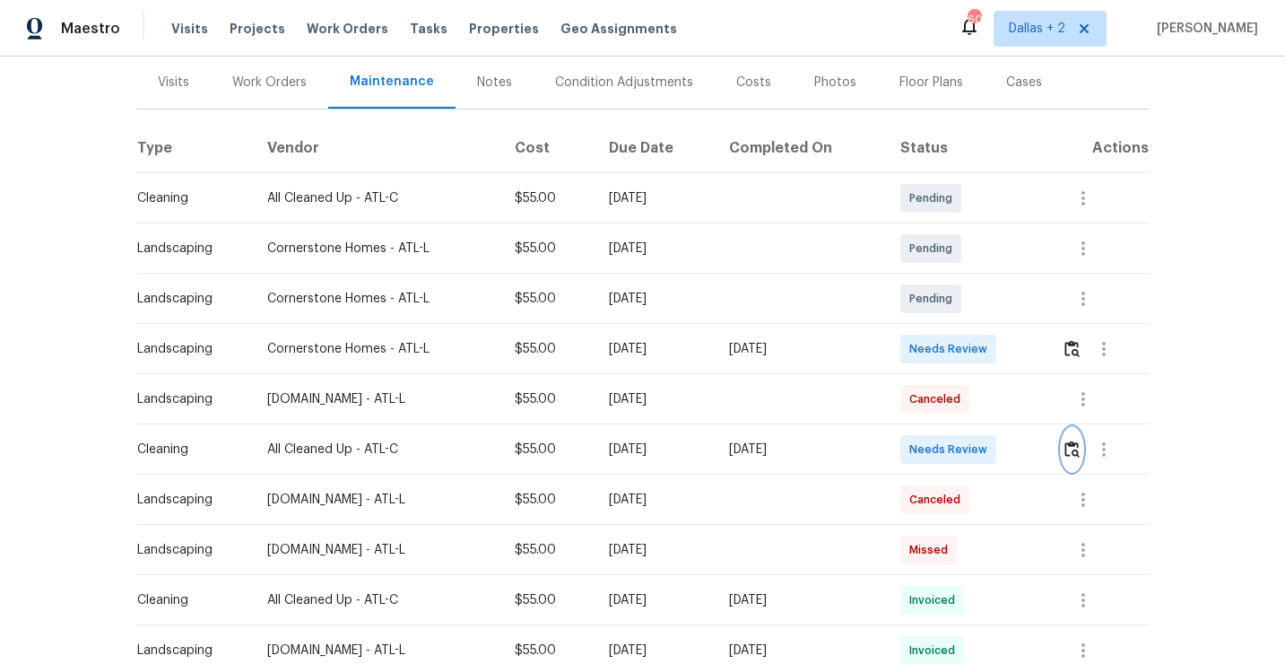
click at [1070, 447] on img "button" at bounding box center [1072, 448] width 15 height 17
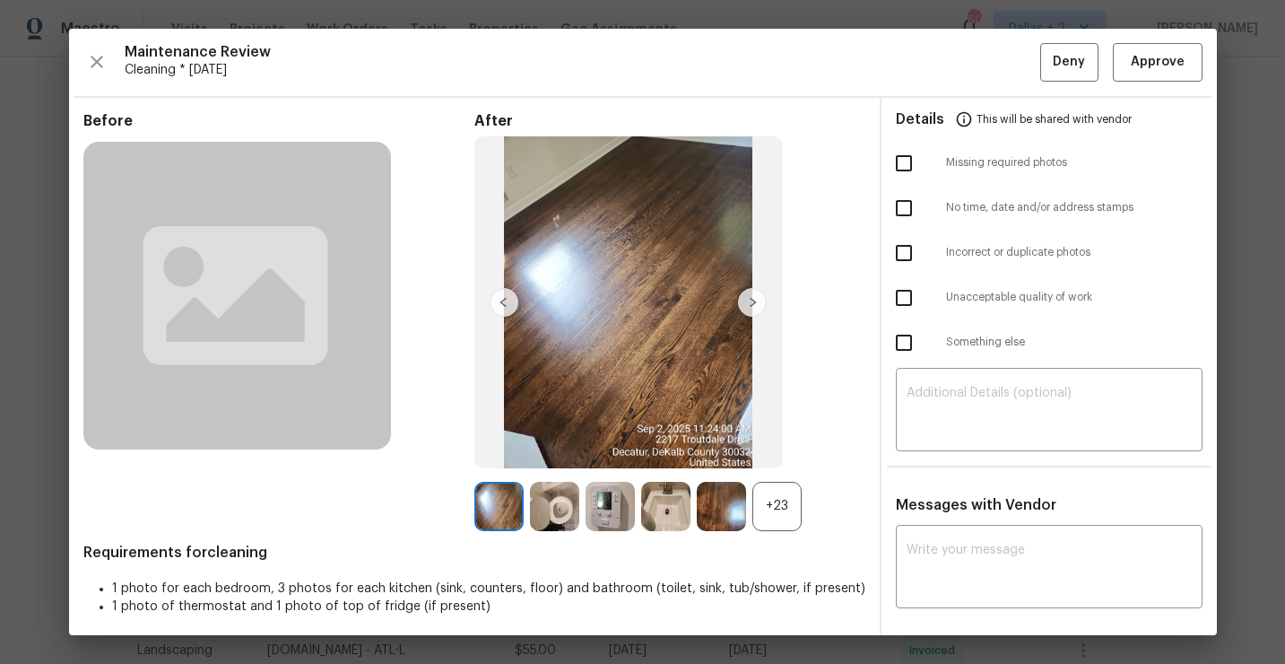
click at [113, 56] on div "Maintenance Review Cleaning * [DATE] Deny Approve" at bounding box center [642, 62] width 1119 height 39
click at [109, 61] on button "button" at bounding box center [96, 62] width 27 height 39
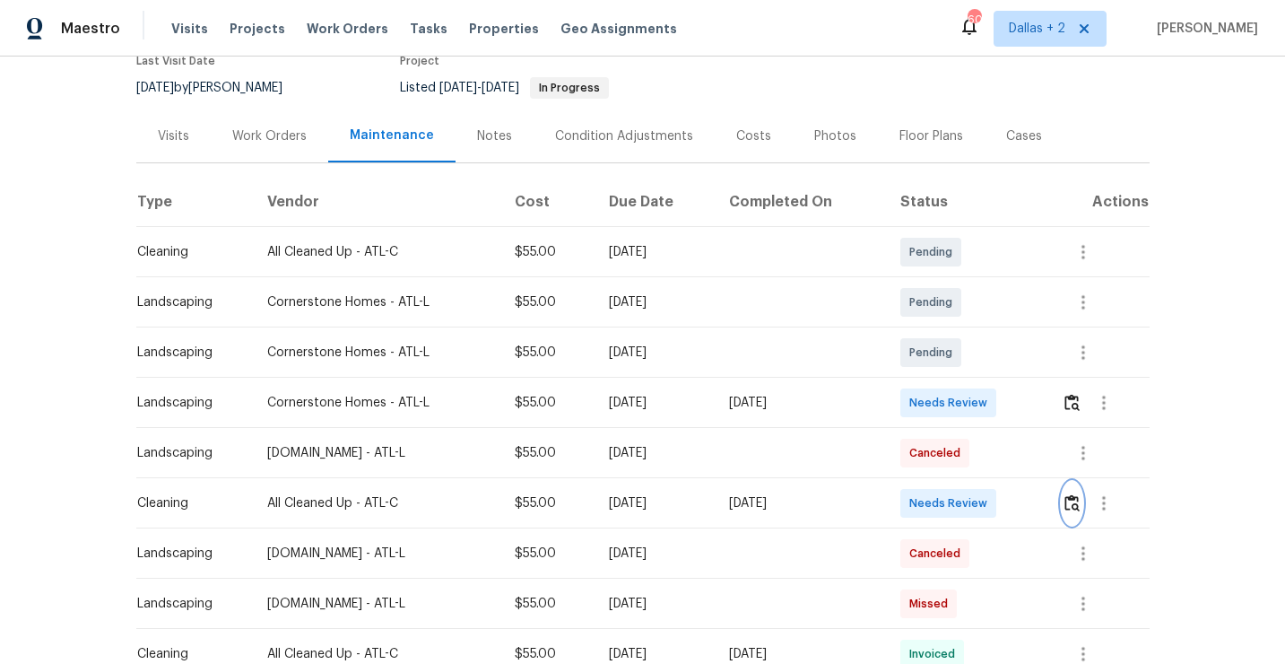
scroll to position [197, 0]
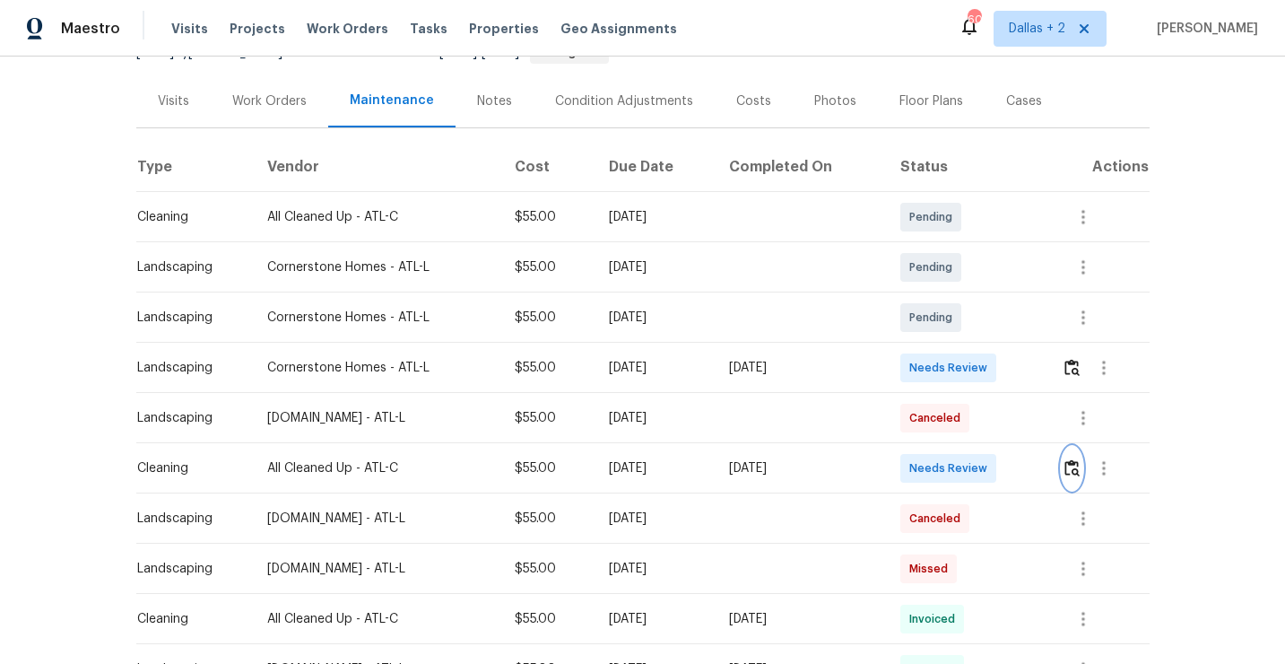
click at [1074, 472] on img "button" at bounding box center [1072, 467] width 15 height 17
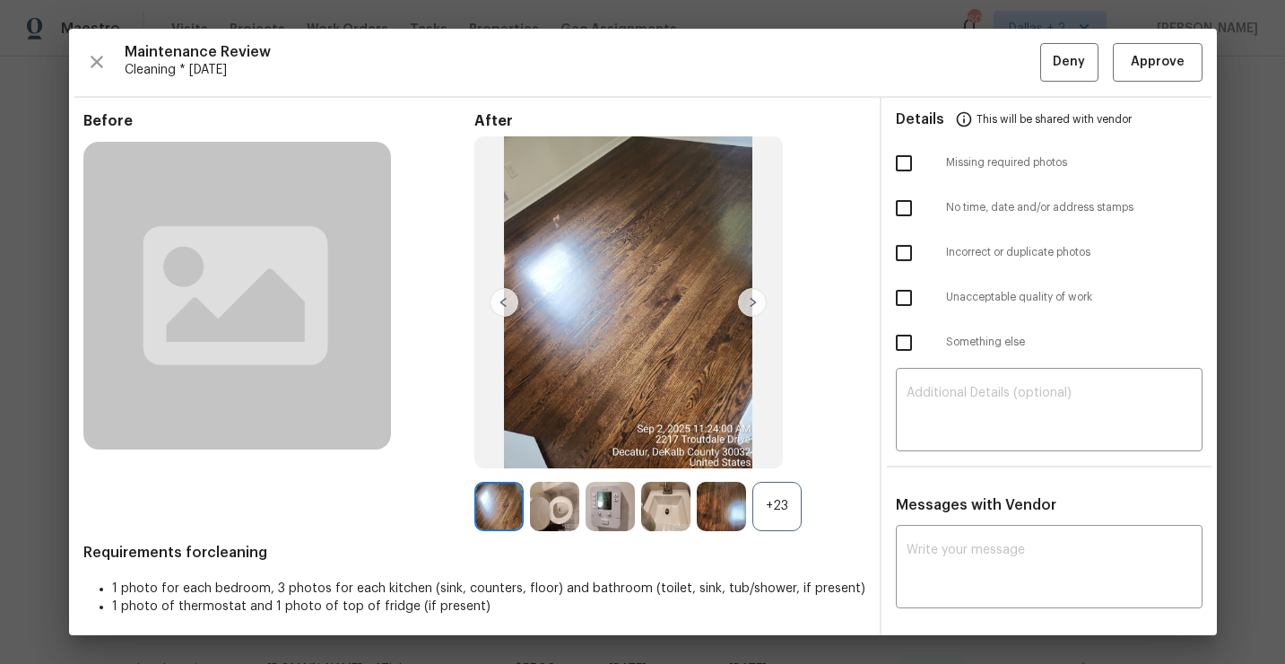
click at [791, 520] on div "+23" at bounding box center [777, 506] width 49 height 49
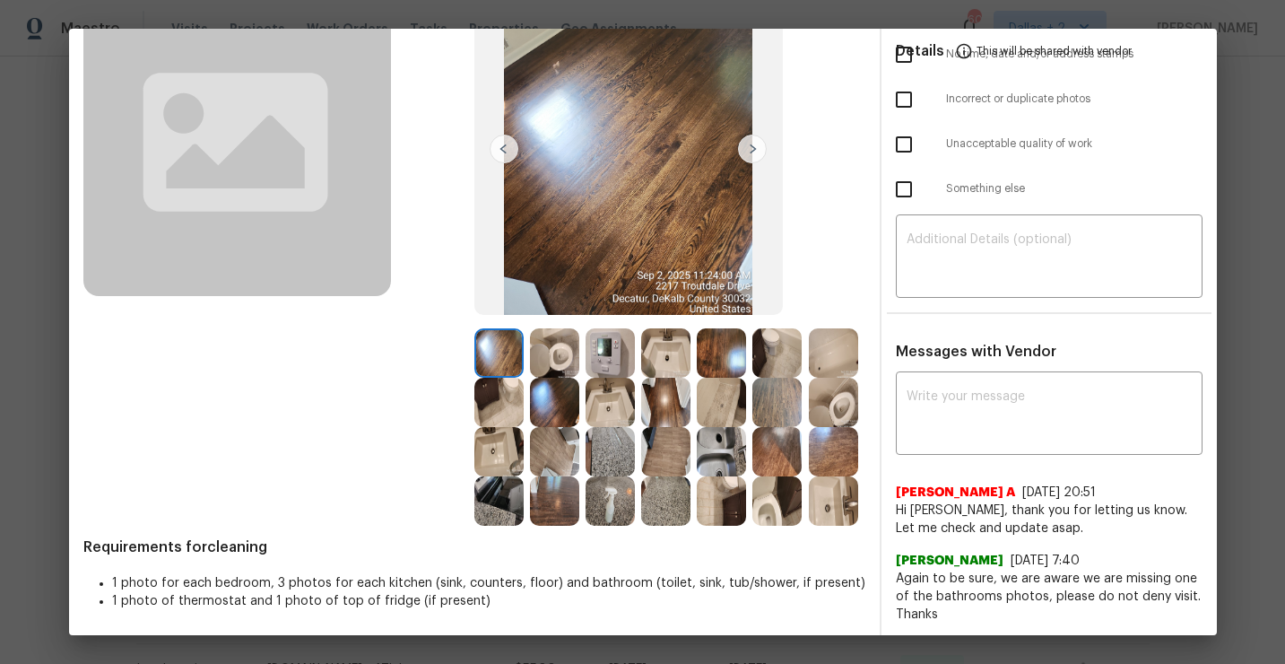
scroll to position [164, 0]
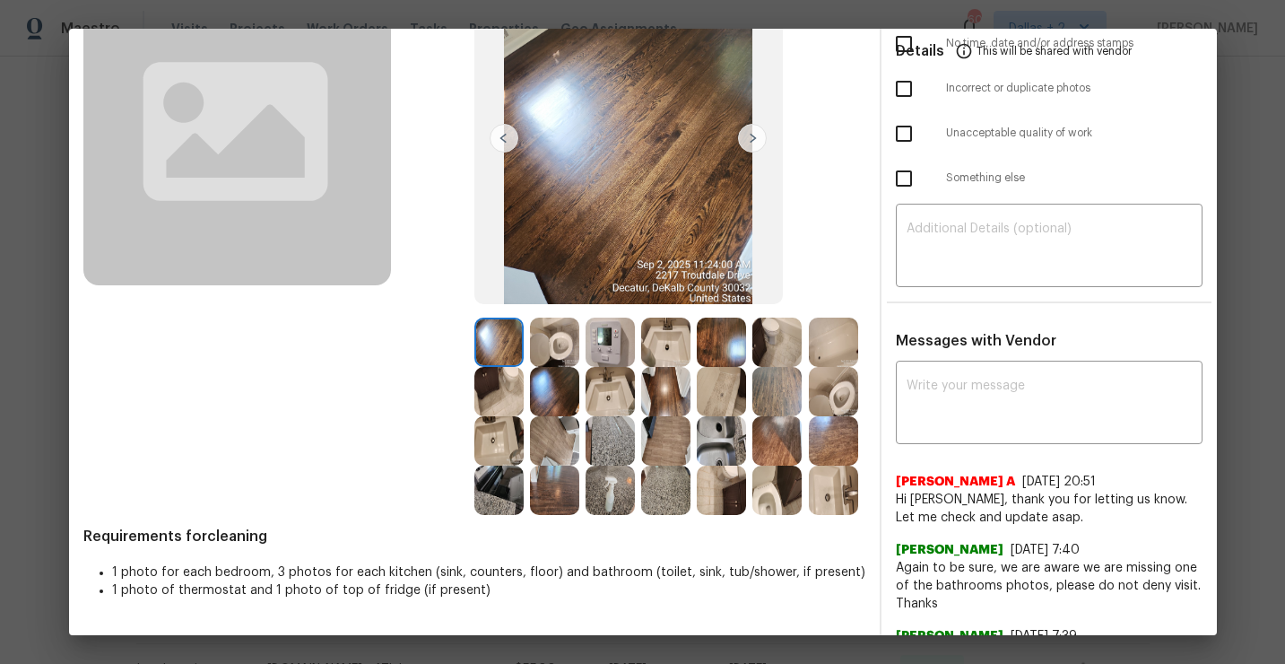
click at [490, 493] on img at bounding box center [498, 490] width 49 height 49
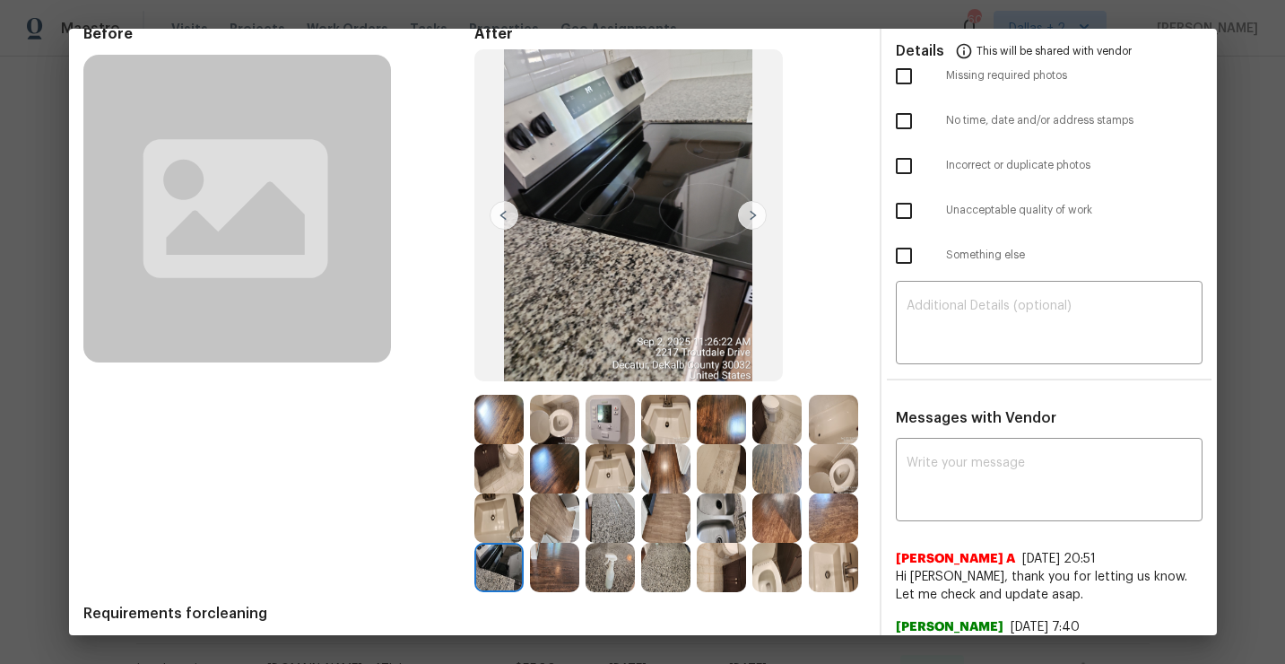
scroll to position [109, 0]
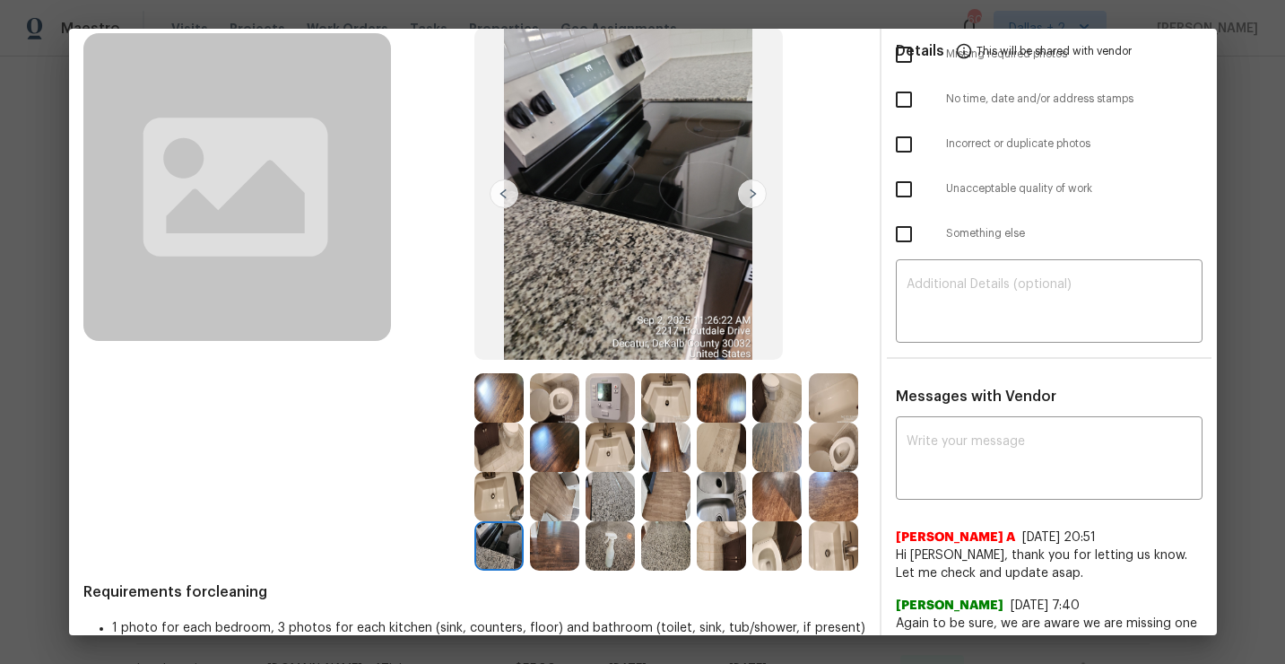
click at [496, 545] on img at bounding box center [498, 545] width 49 height 49
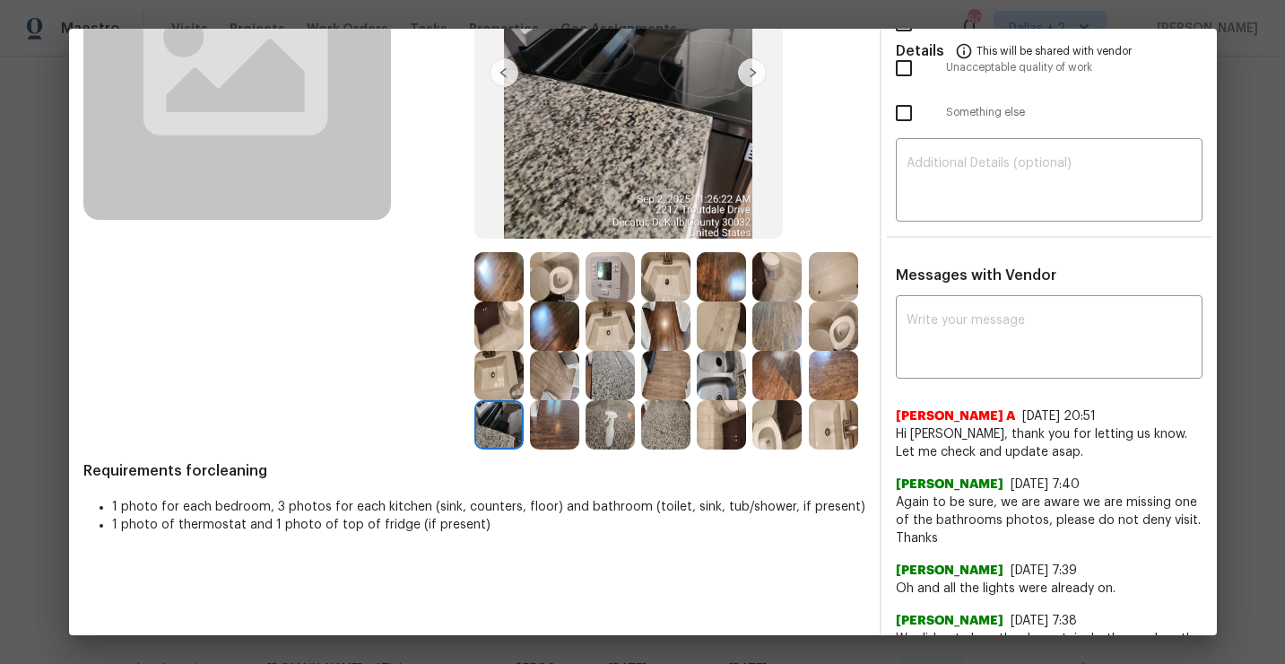
scroll to position [237, 0]
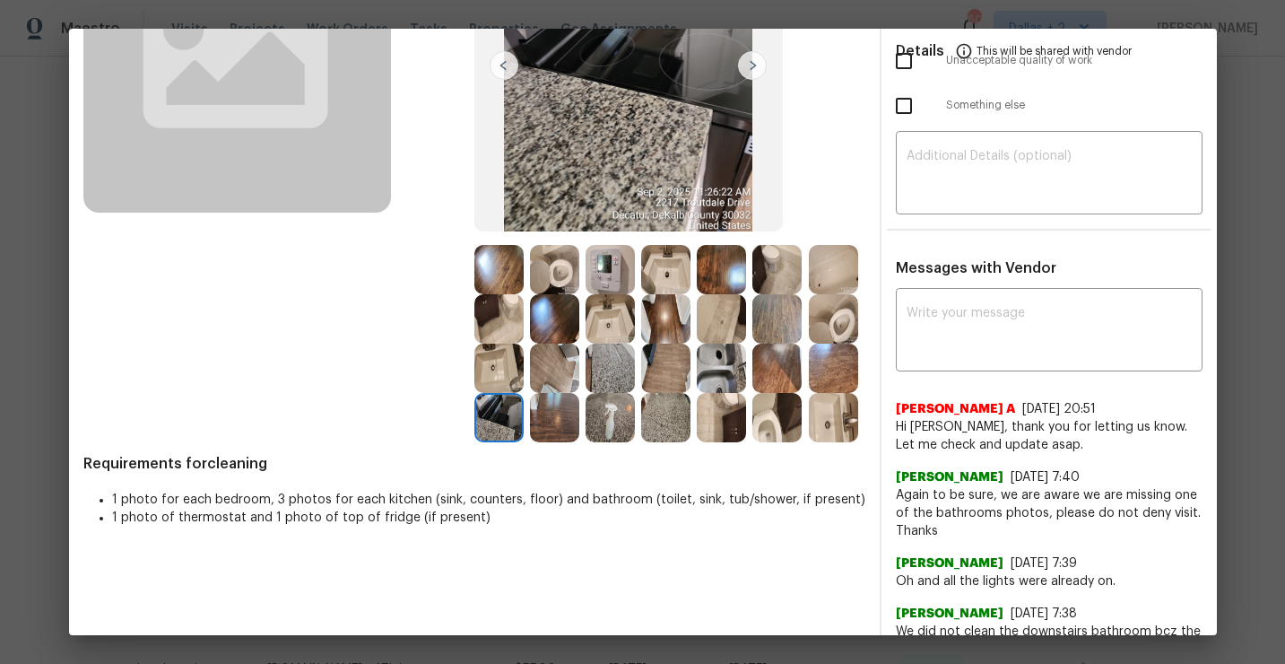
click at [732, 433] on img at bounding box center [721, 417] width 49 height 49
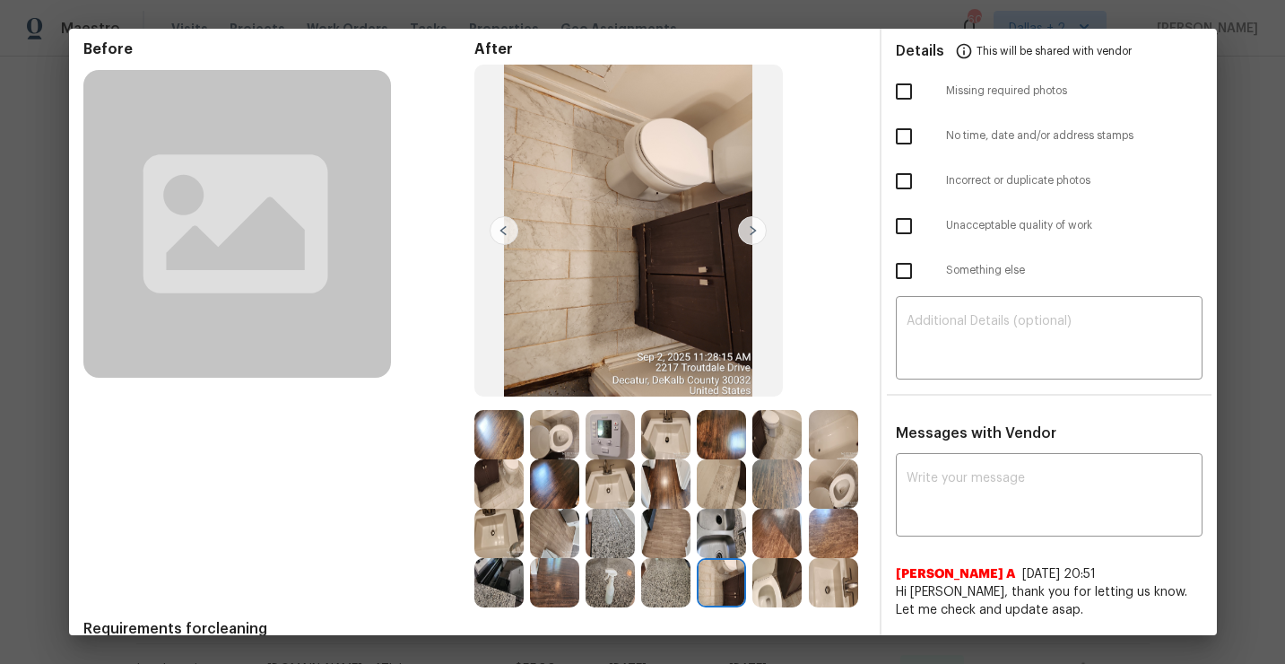
scroll to position [226, 0]
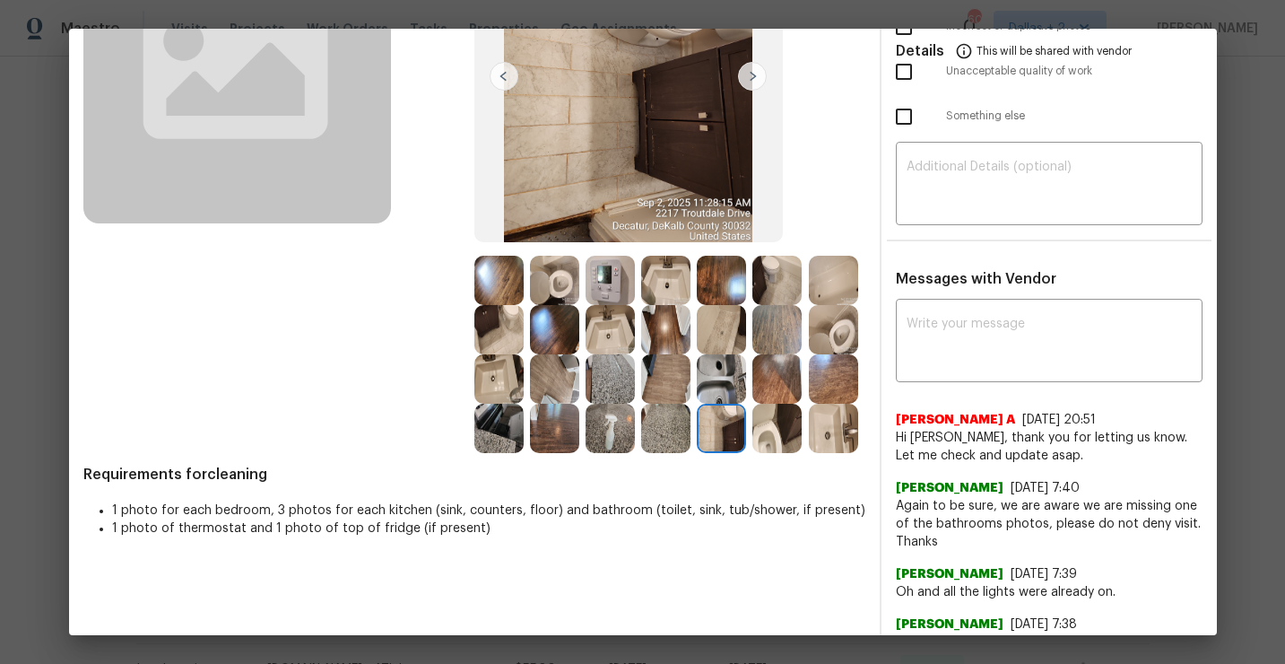
click at [505, 290] on img at bounding box center [498, 280] width 49 height 49
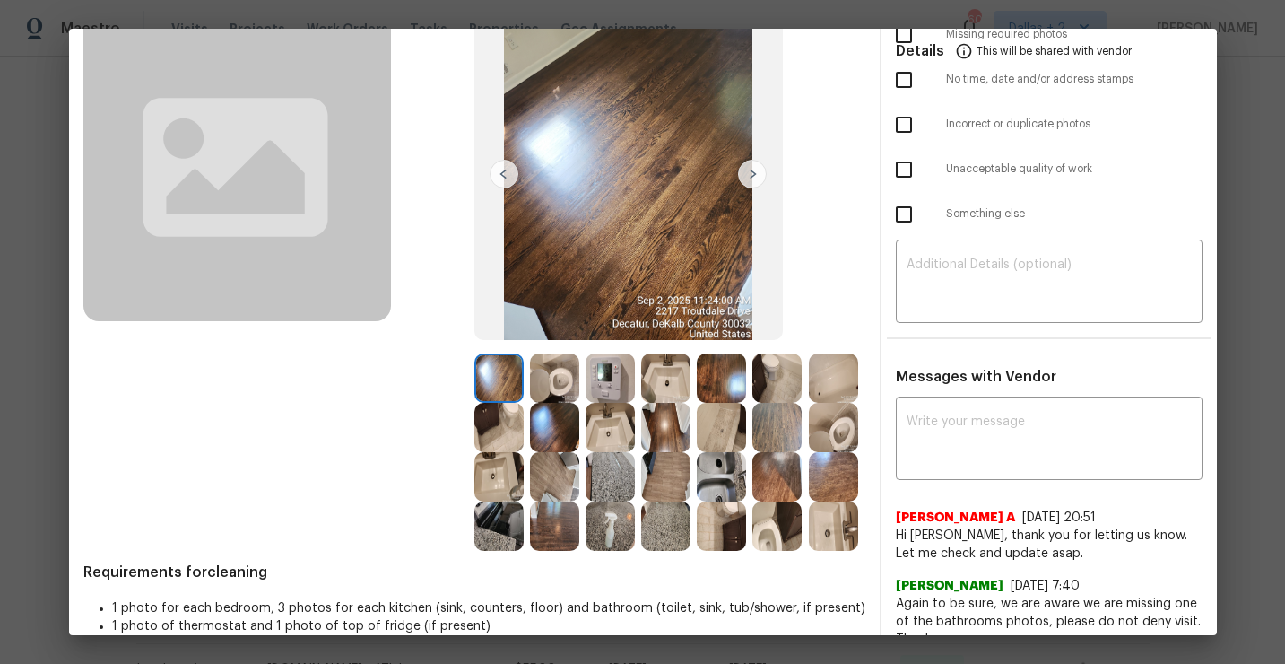
scroll to position [124, 0]
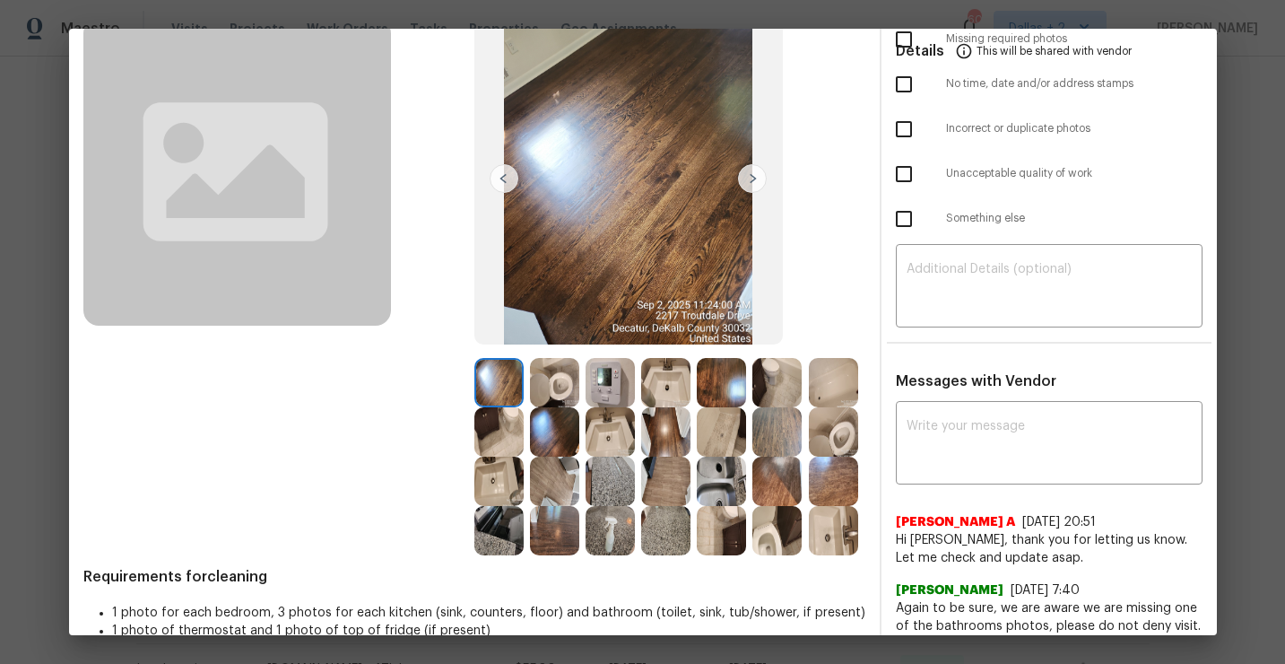
click at [756, 184] on img at bounding box center [752, 178] width 29 height 29
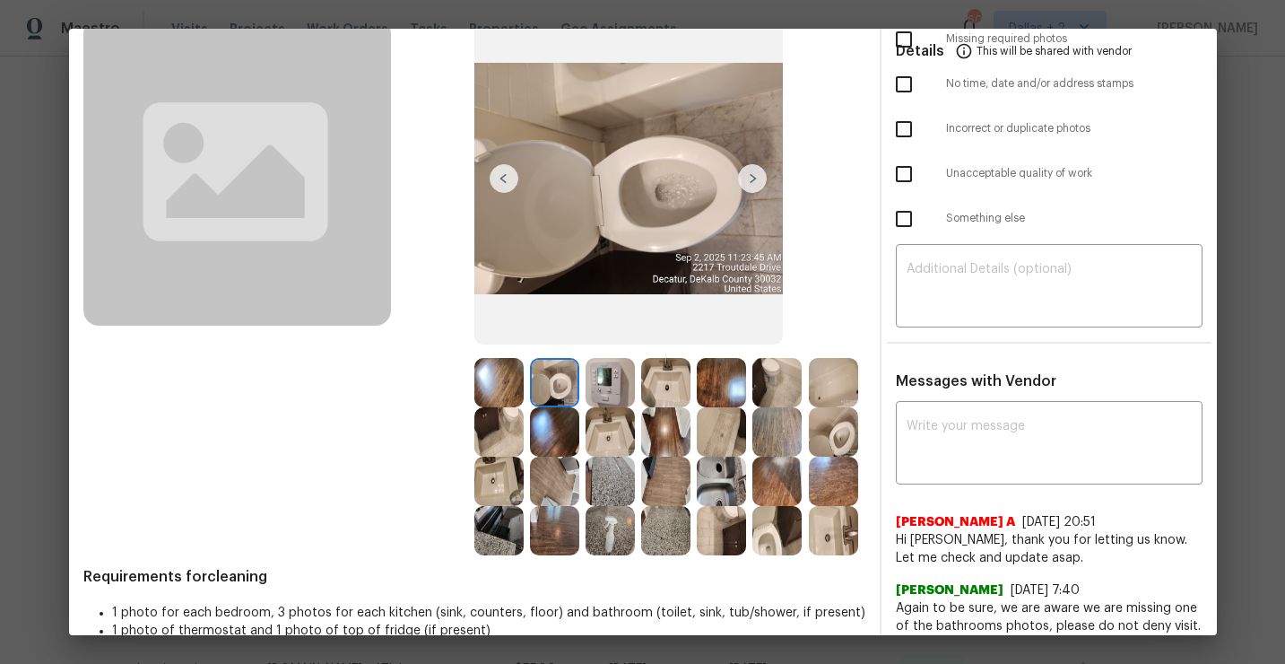
click at [754, 183] on img at bounding box center [752, 178] width 29 height 29
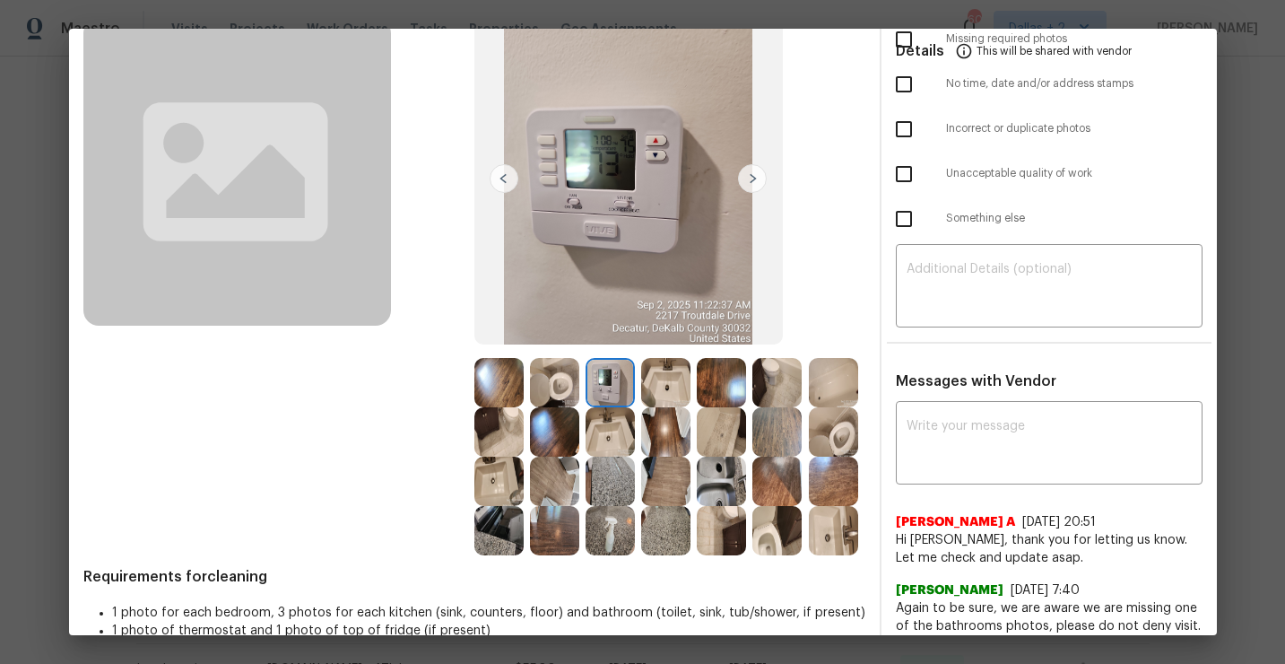
click at [754, 183] on img at bounding box center [752, 178] width 29 height 29
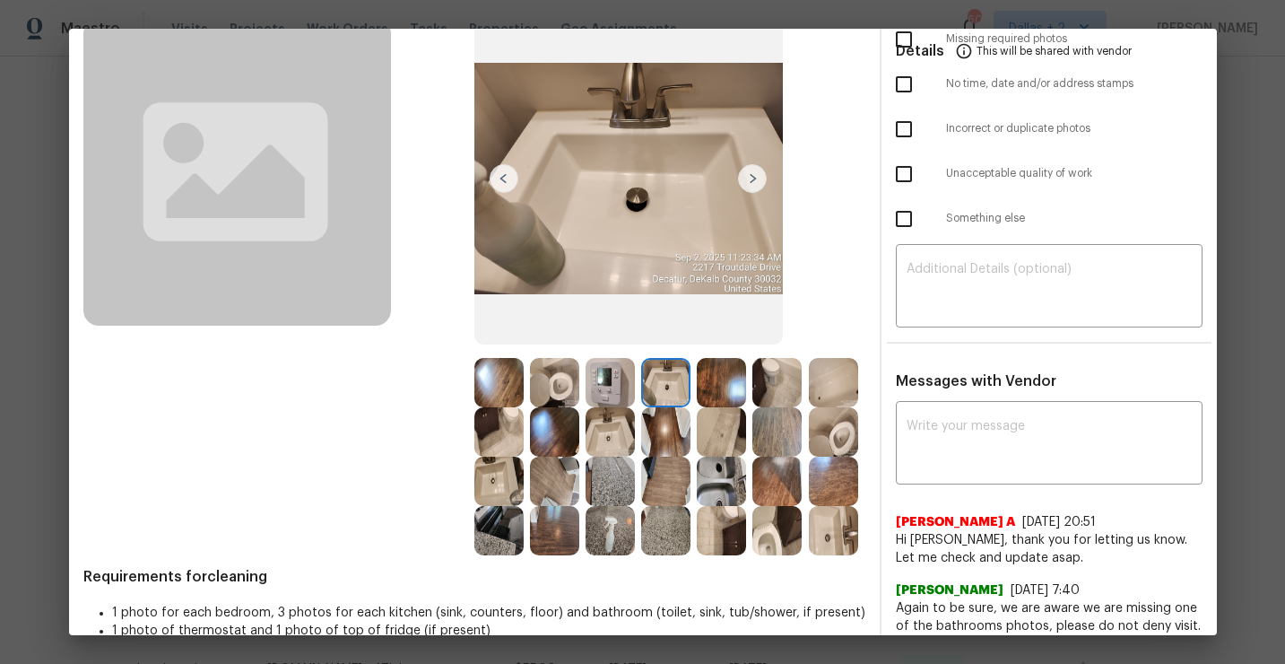
click at [754, 183] on img at bounding box center [752, 178] width 29 height 29
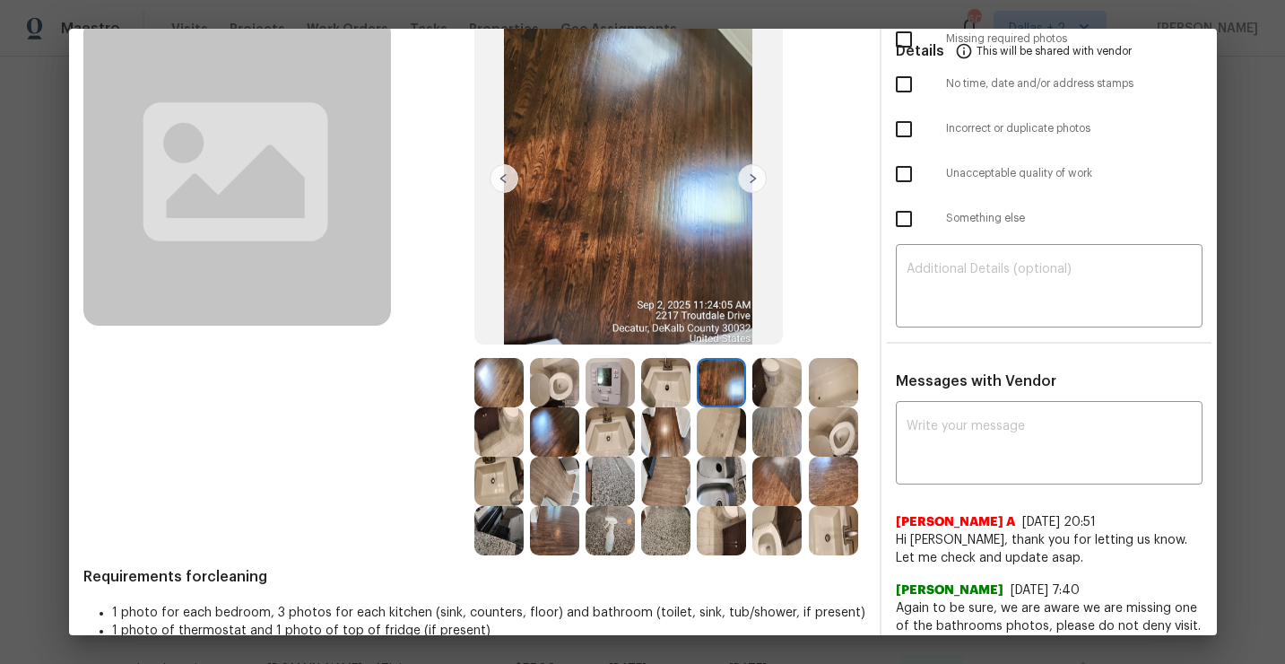
click at [754, 183] on img at bounding box center [752, 178] width 29 height 29
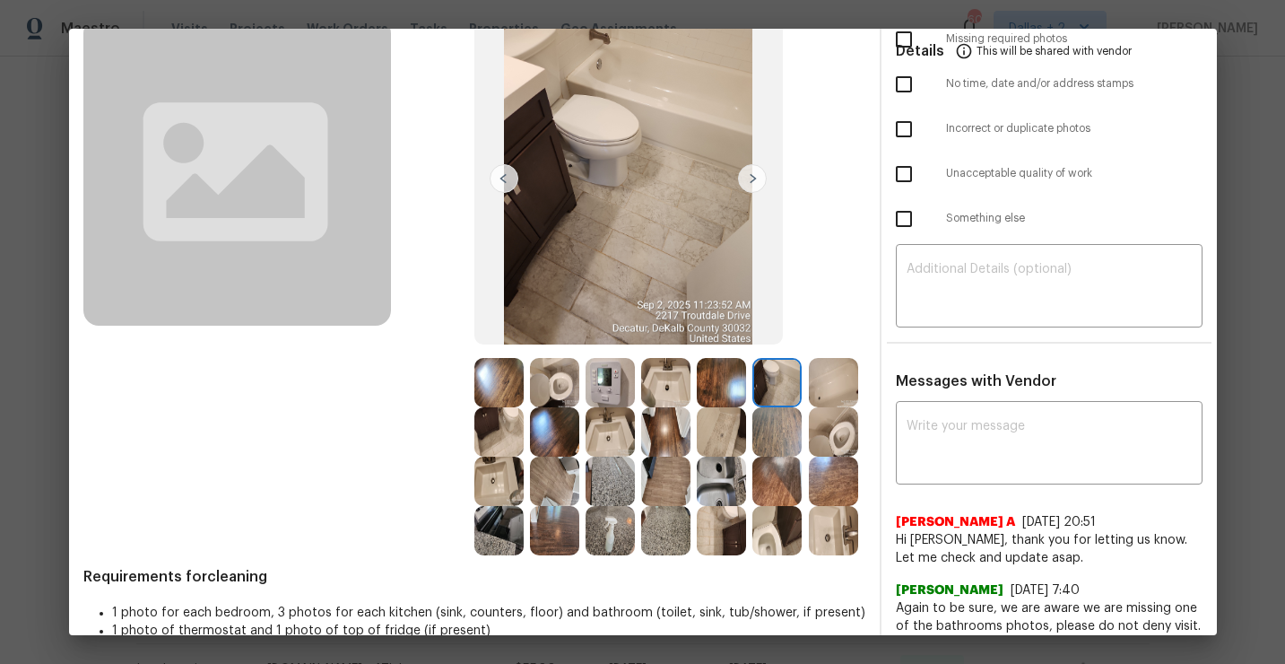
click at [831, 386] on img at bounding box center [833, 382] width 49 height 49
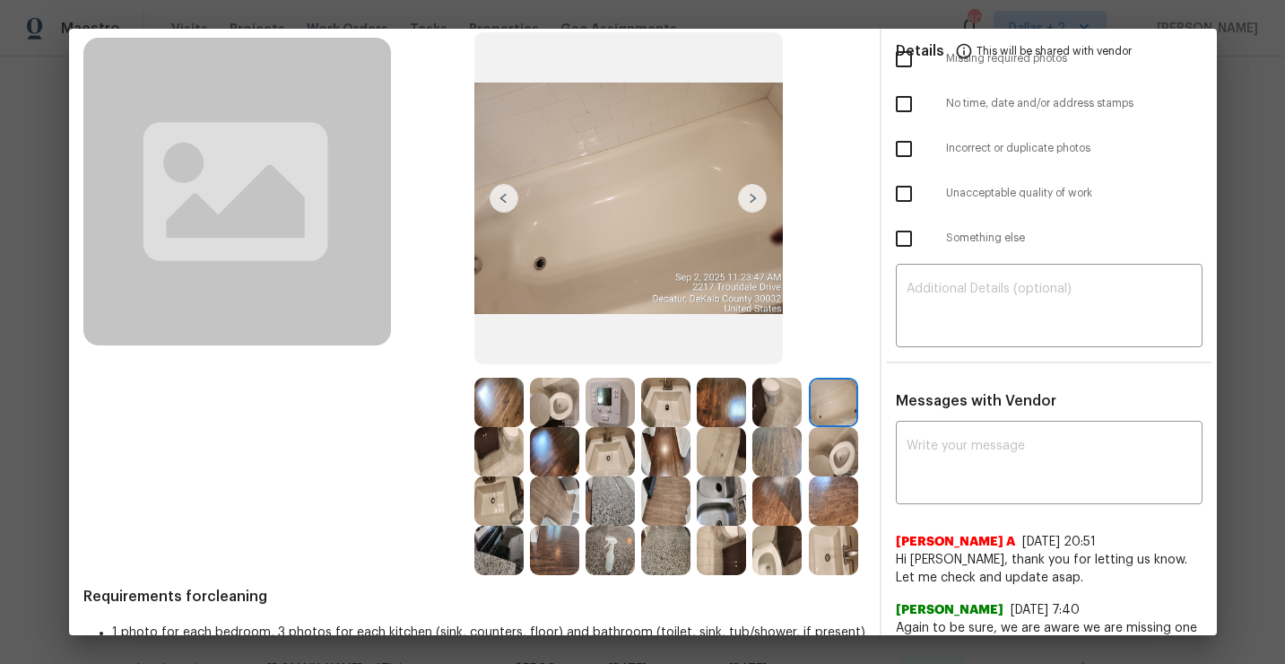
scroll to position [97, 0]
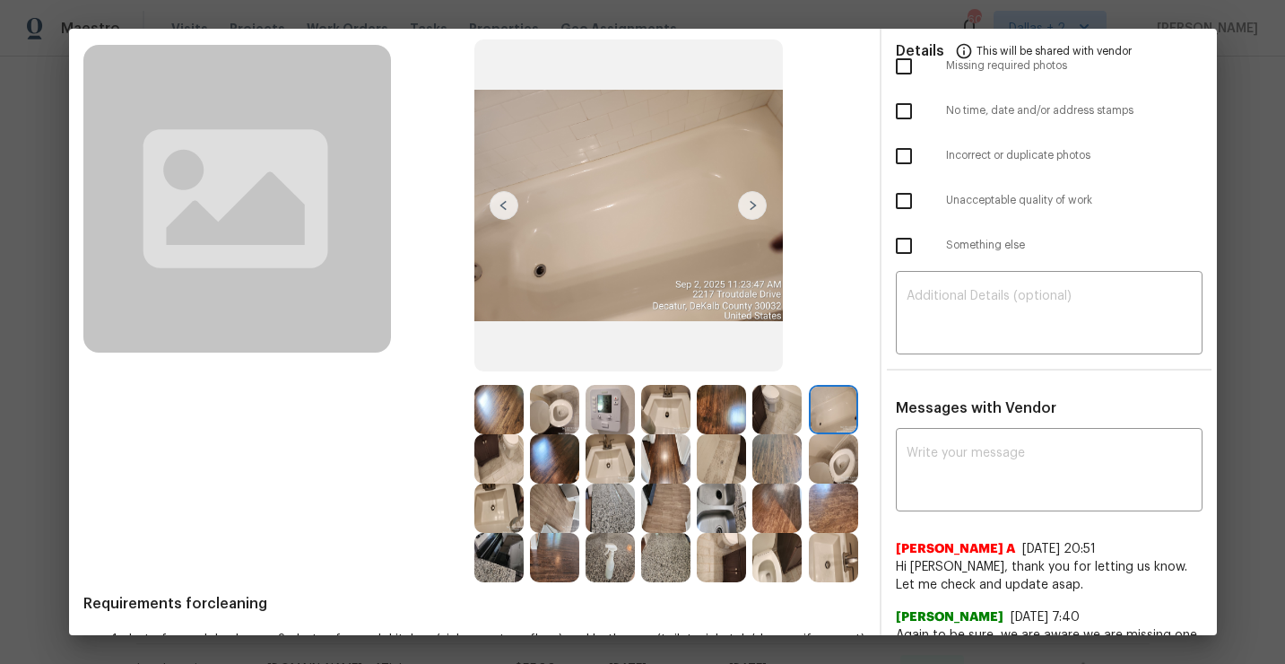
click at [611, 474] on img at bounding box center [610, 458] width 49 height 49
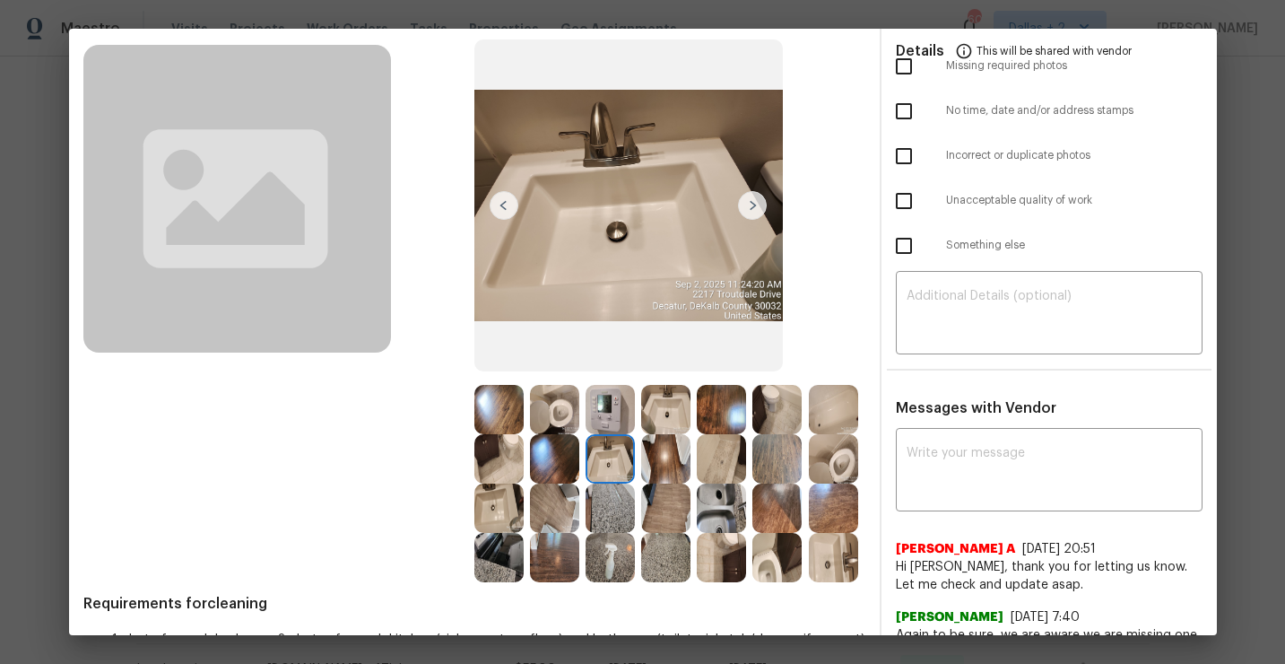
click at [729, 451] on img at bounding box center [721, 458] width 49 height 49
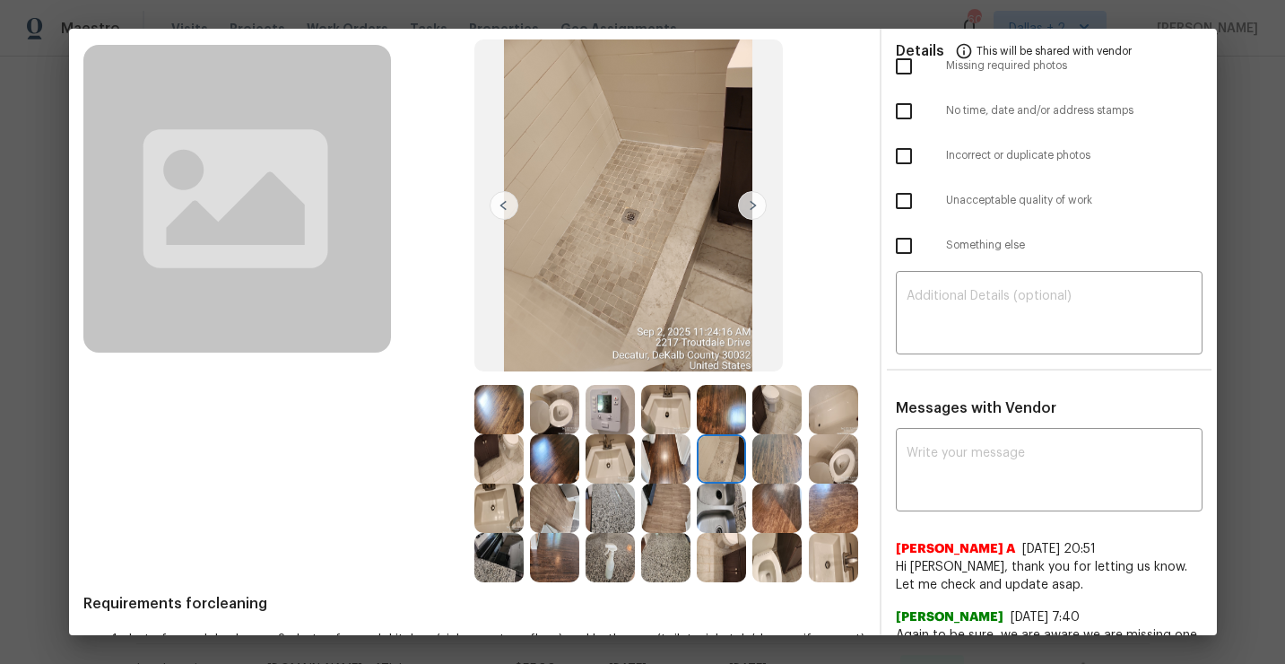
click at [844, 466] on img at bounding box center [833, 458] width 49 height 49
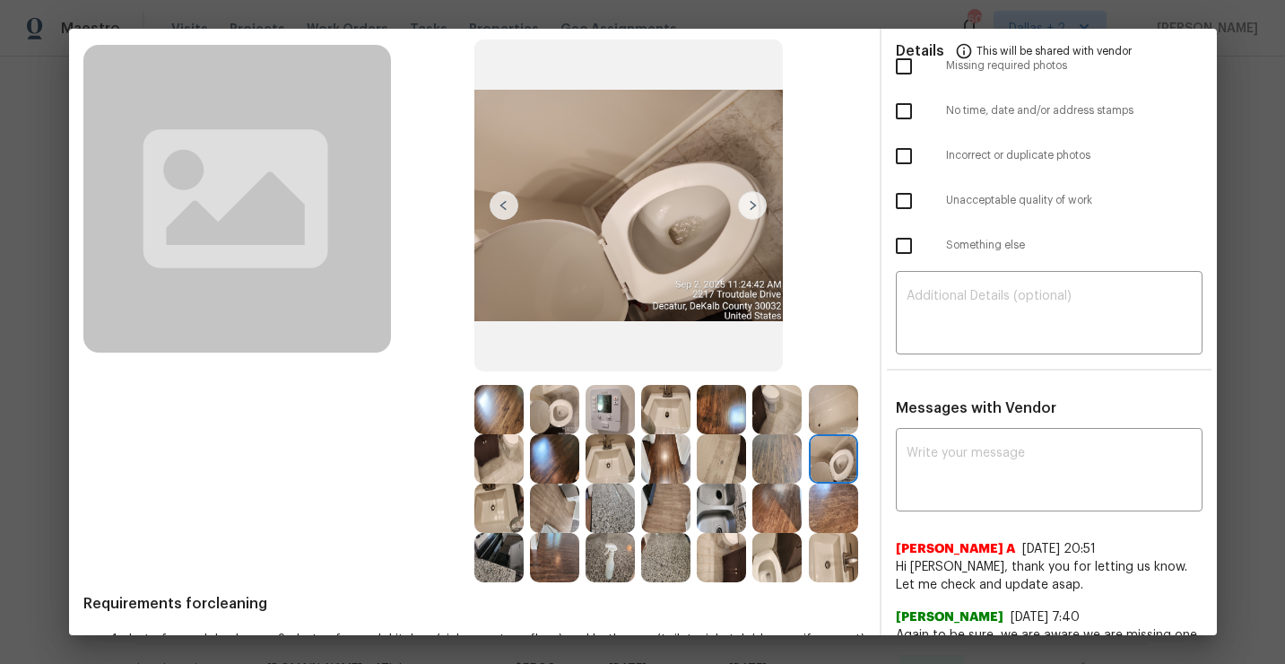
click at [725, 496] on img at bounding box center [721, 507] width 49 height 49
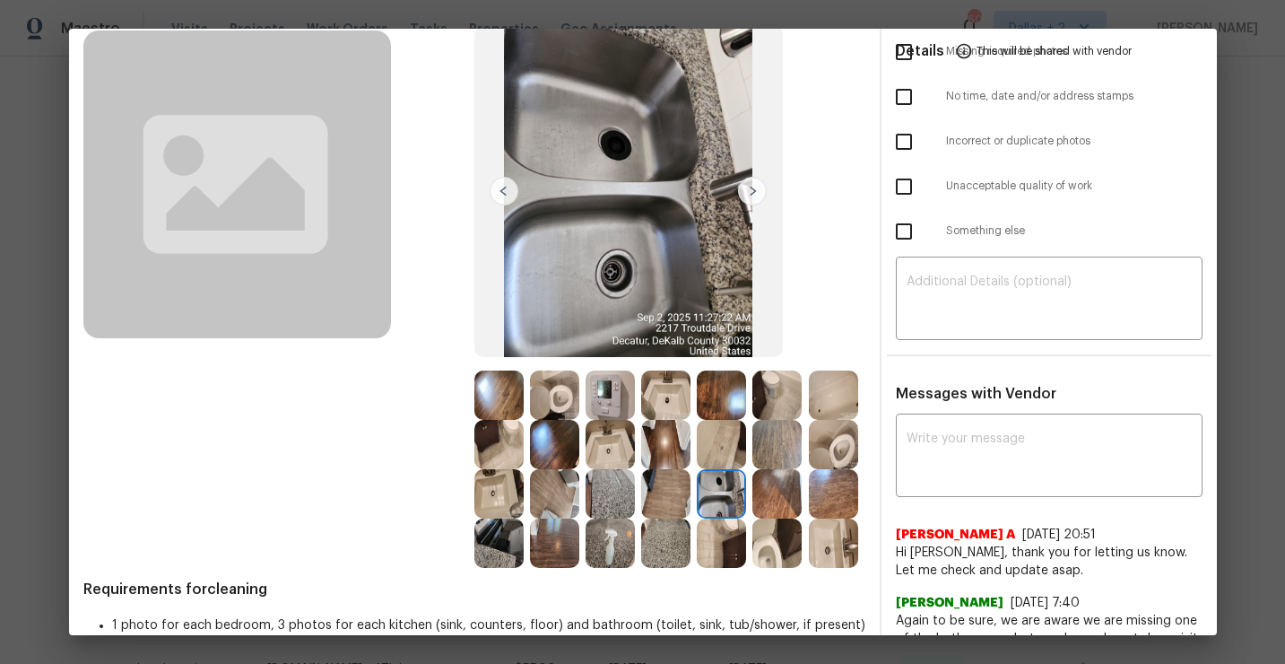
scroll to position [133, 0]
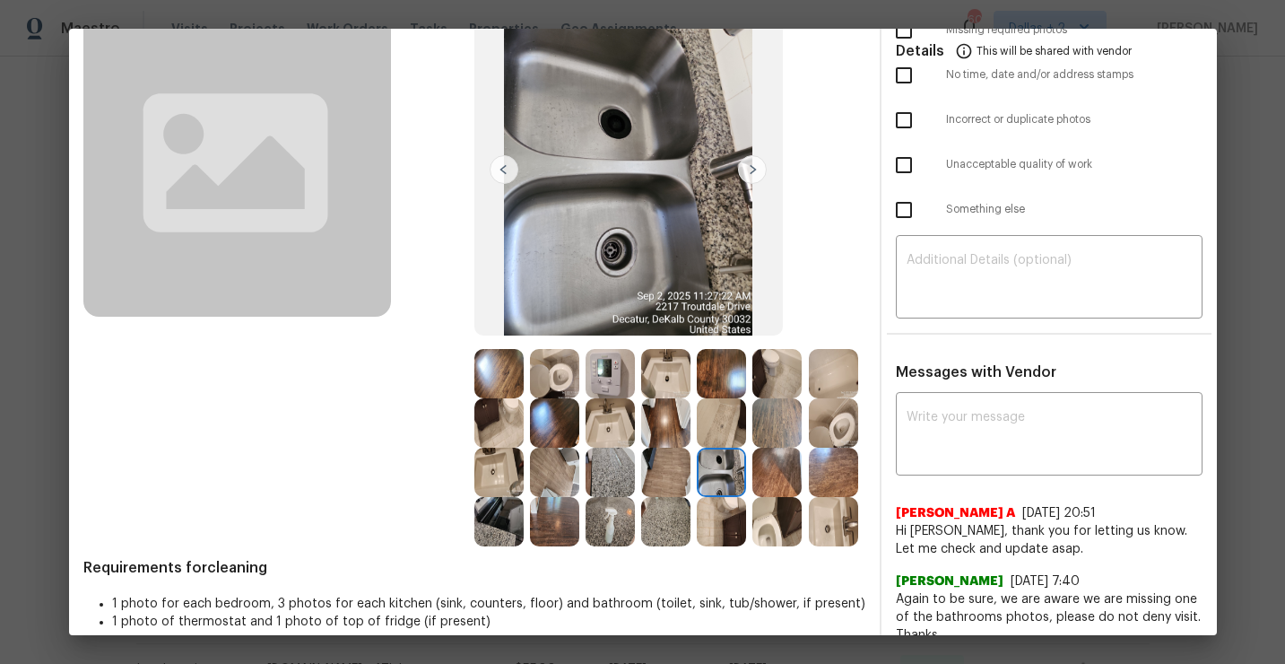
click at [779, 473] on img at bounding box center [777, 472] width 49 height 49
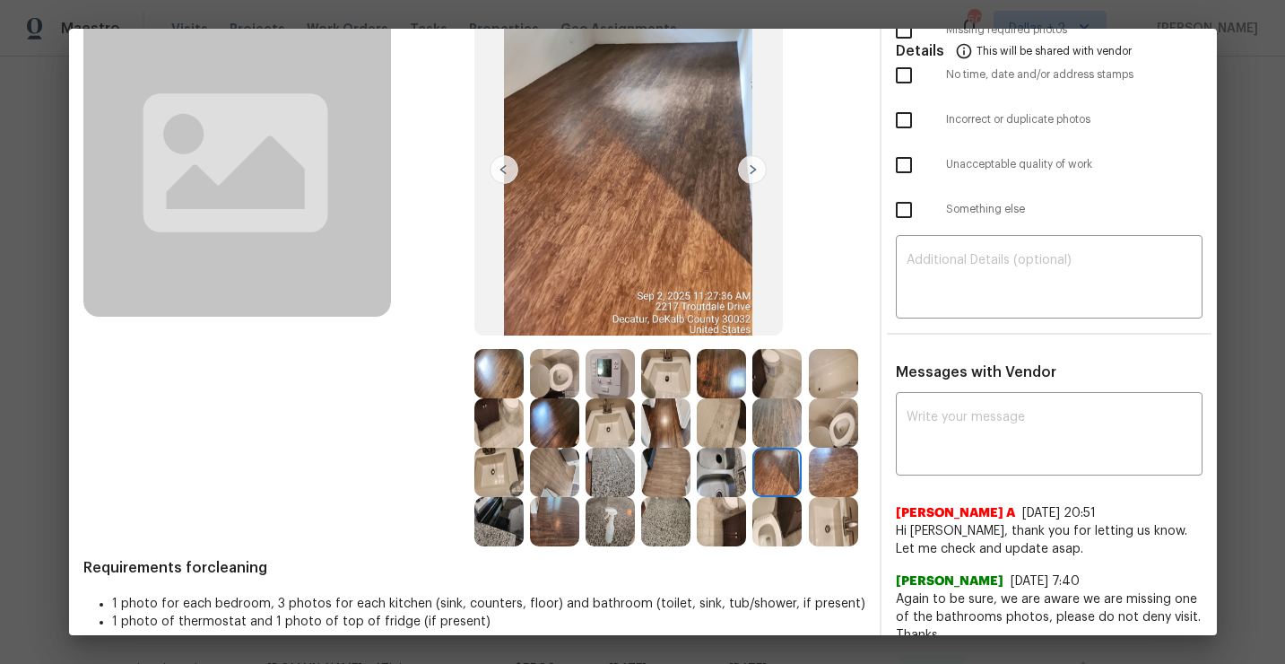
click at [771, 535] on img at bounding box center [777, 521] width 49 height 49
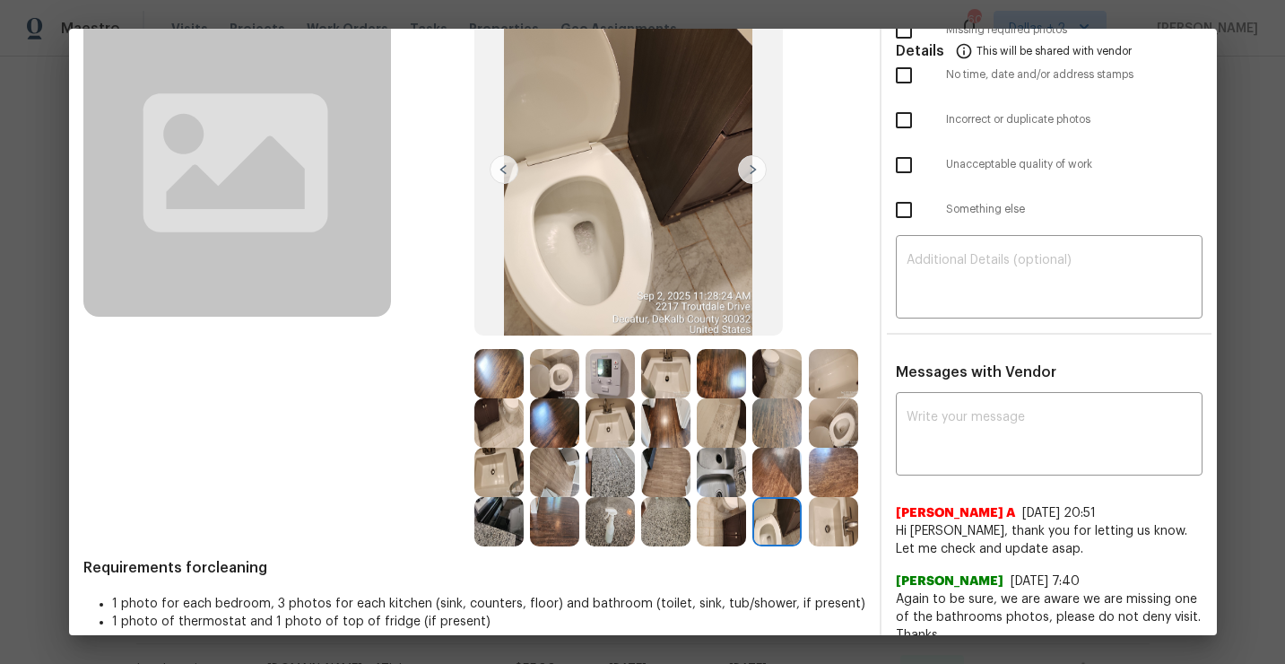
click at [718, 519] on img at bounding box center [721, 521] width 49 height 49
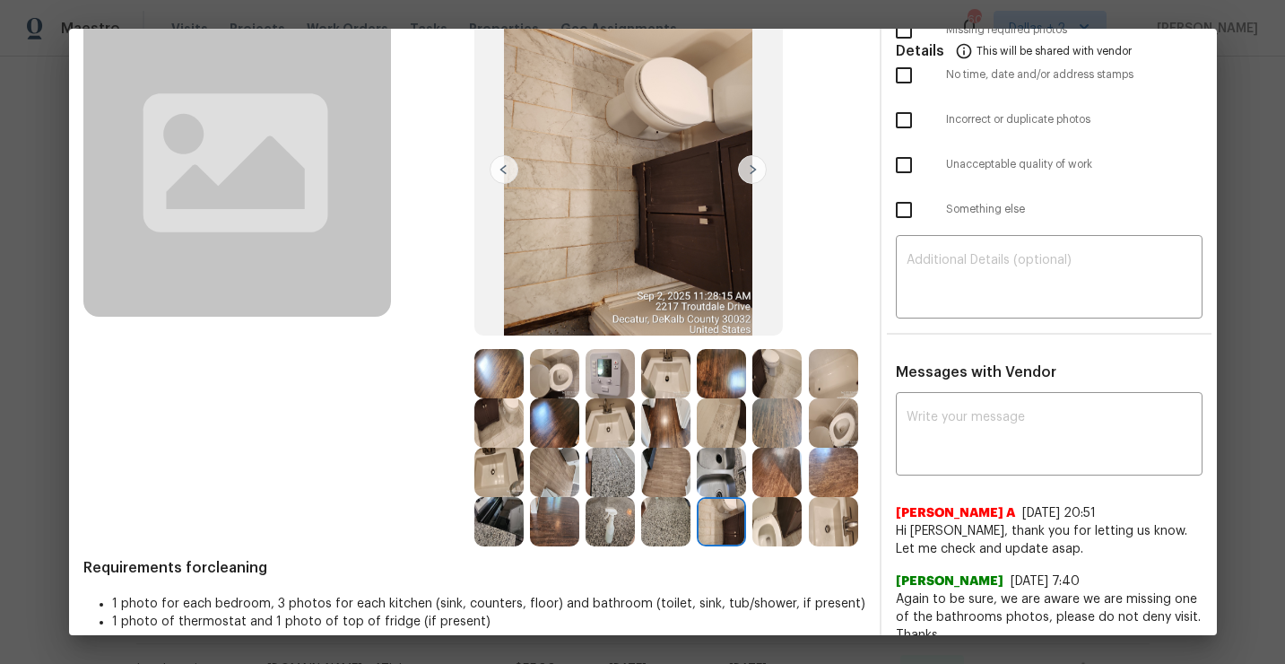
click at [496, 531] on img at bounding box center [498, 521] width 49 height 49
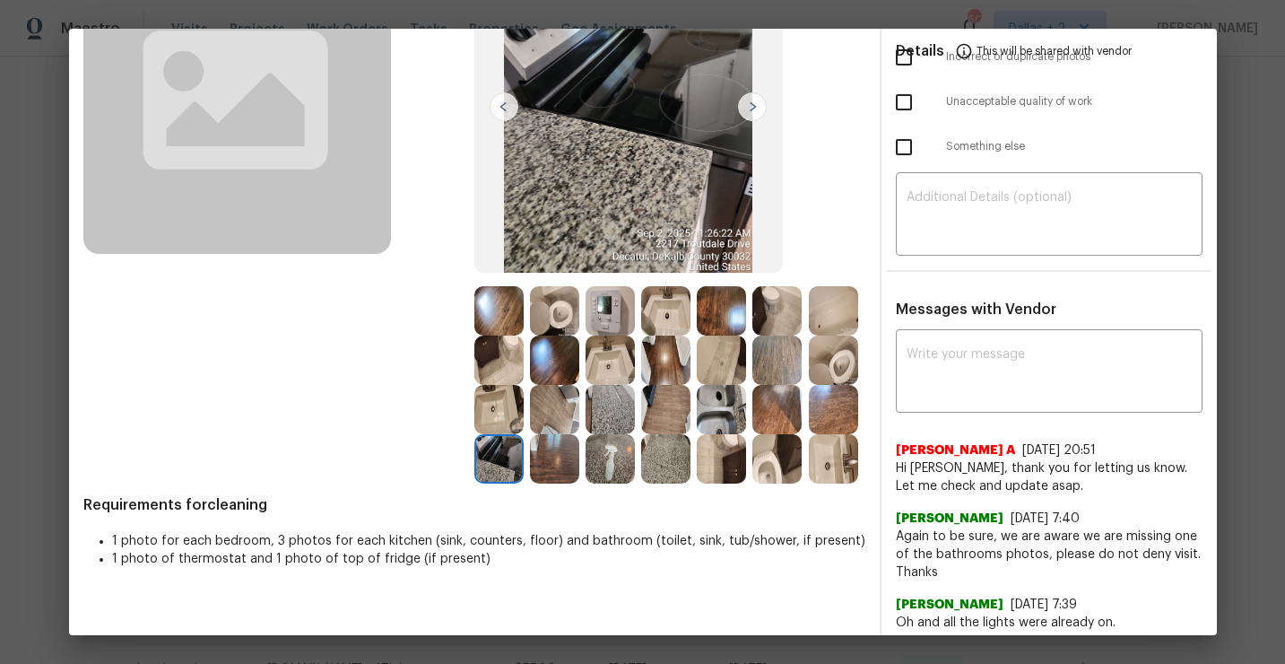
scroll to position [202, 0]
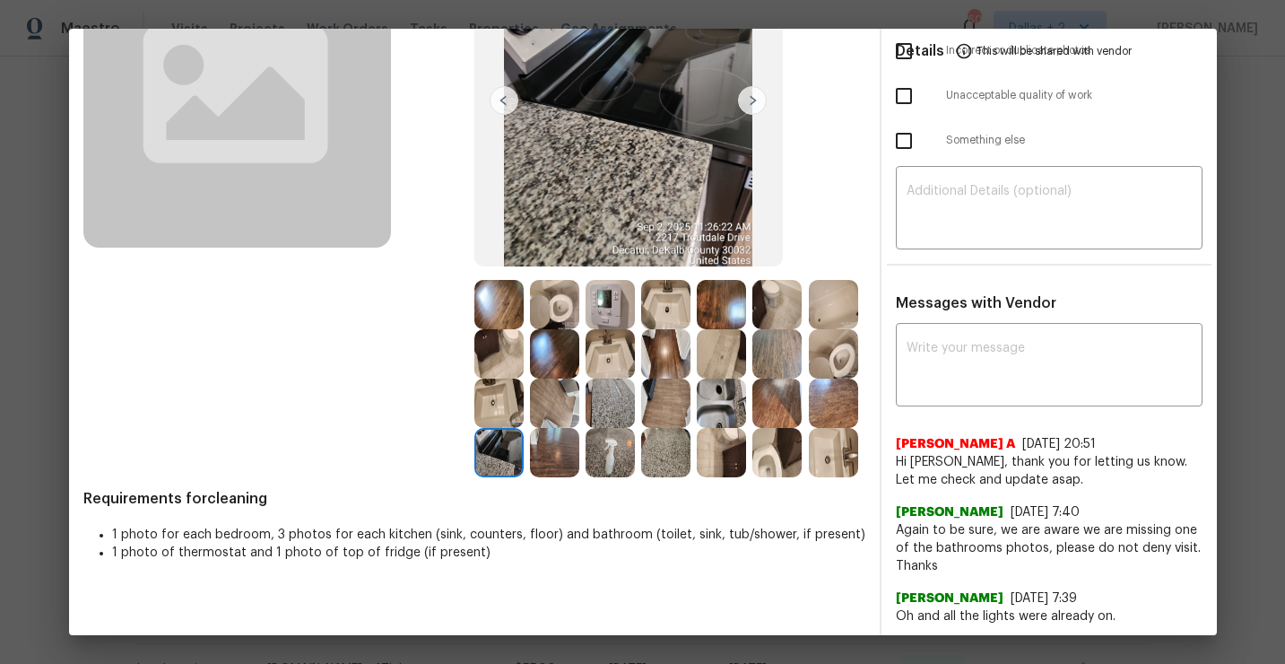
click at [727, 456] on img at bounding box center [721, 452] width 49 height 49
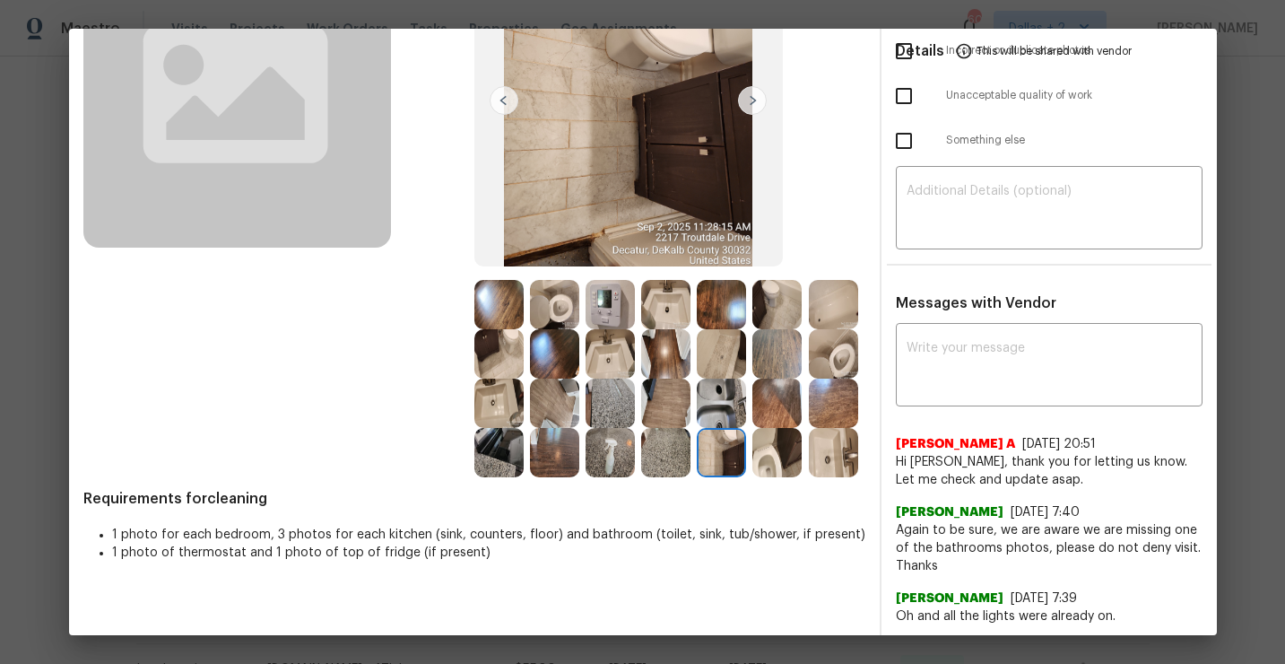
click at [782, 466] on img at bounding box center [777, 452] width 49 height 49
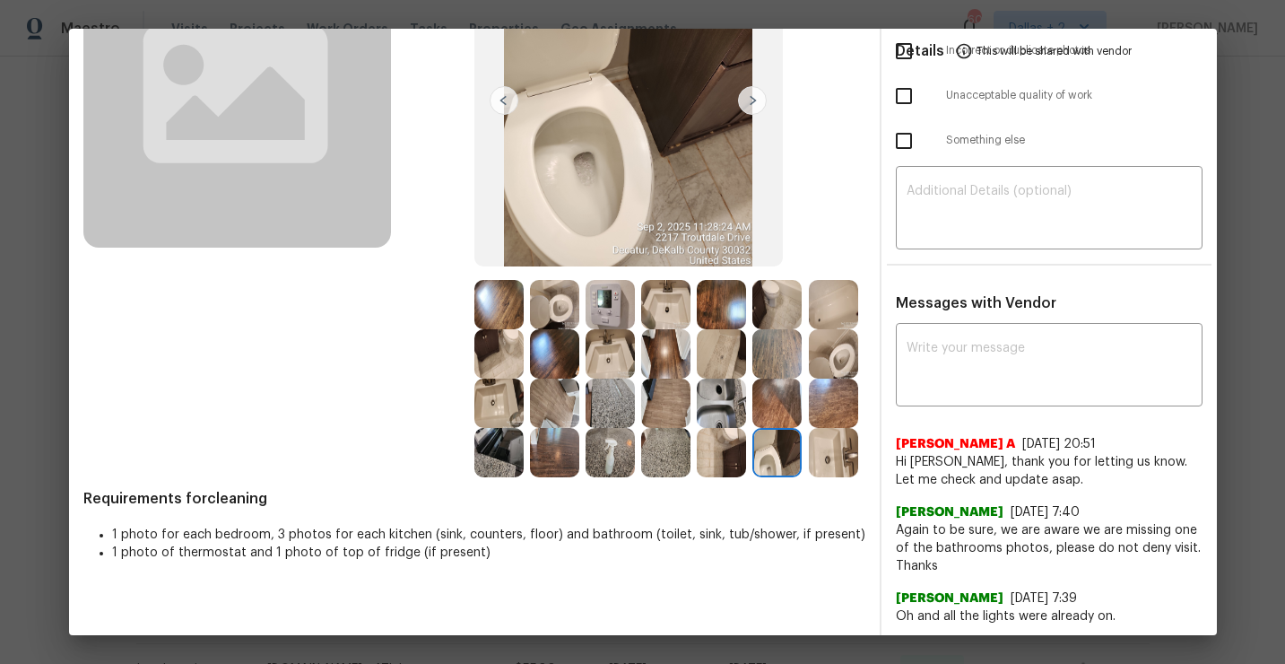
click at [833, 457] on img at bounding box center [833, 452] width 49 height 49
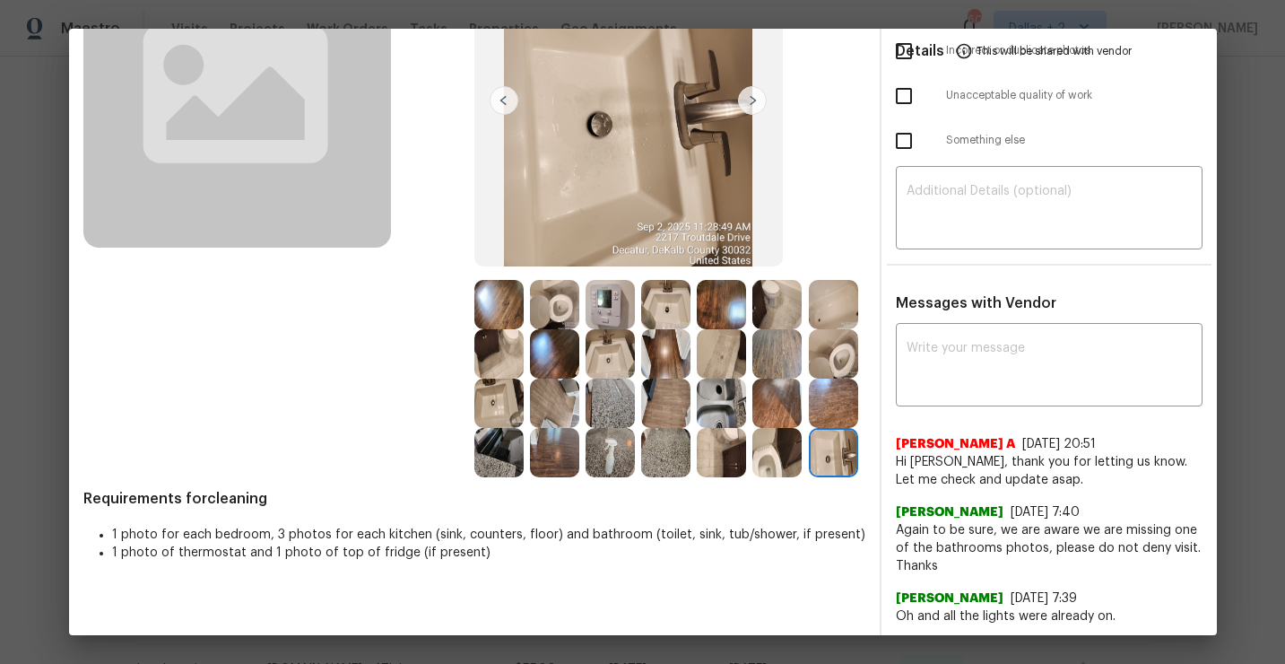
click at [509, 464] on img at bounding box center [498, 452] width 49 height 49
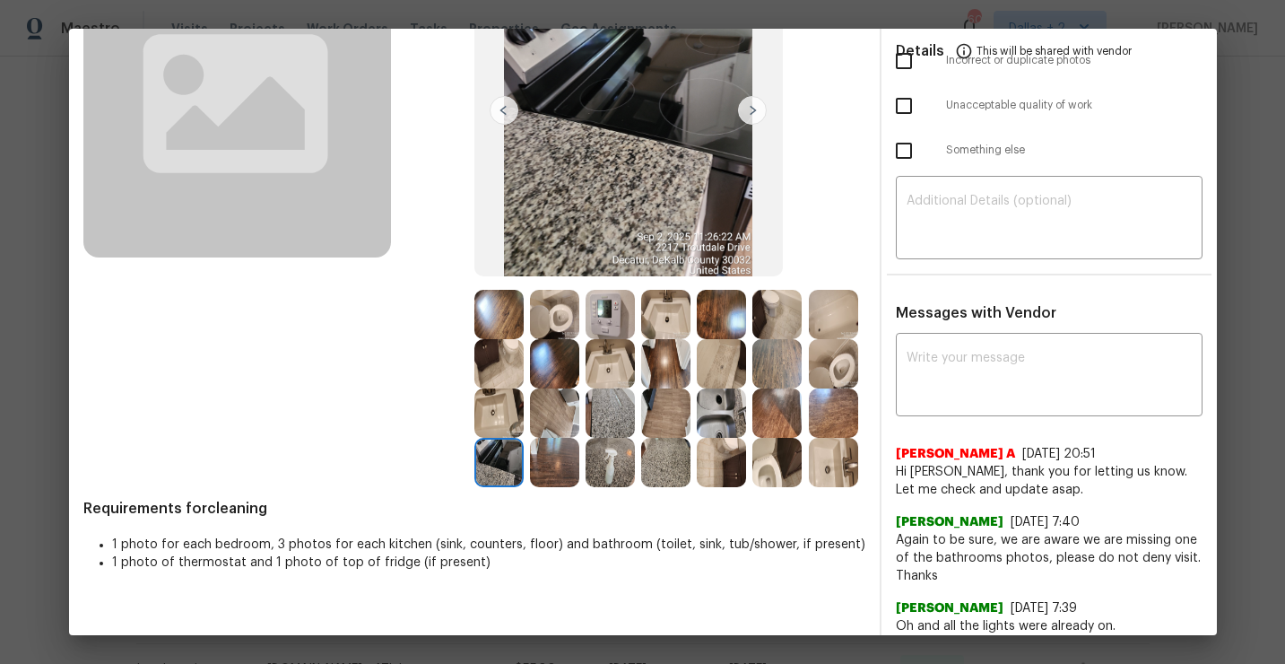
scroll to position [183, 0]
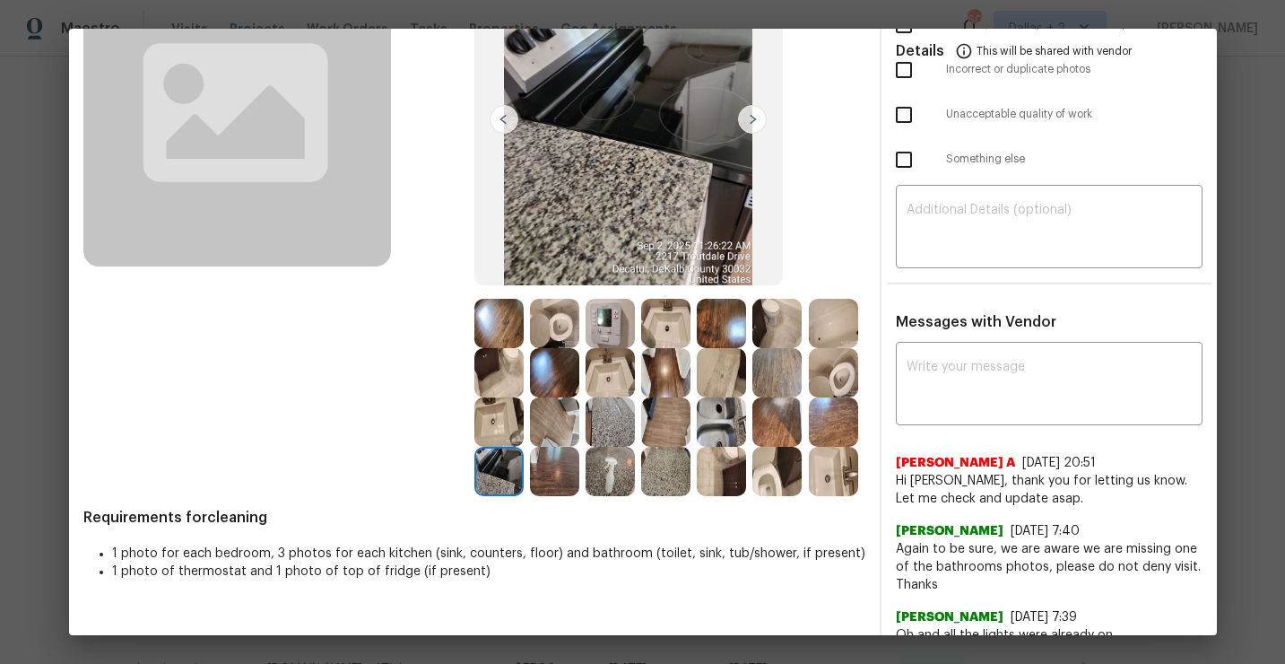
click at [727, 380] on img at bounding box center [721, 372] width 49 height 49
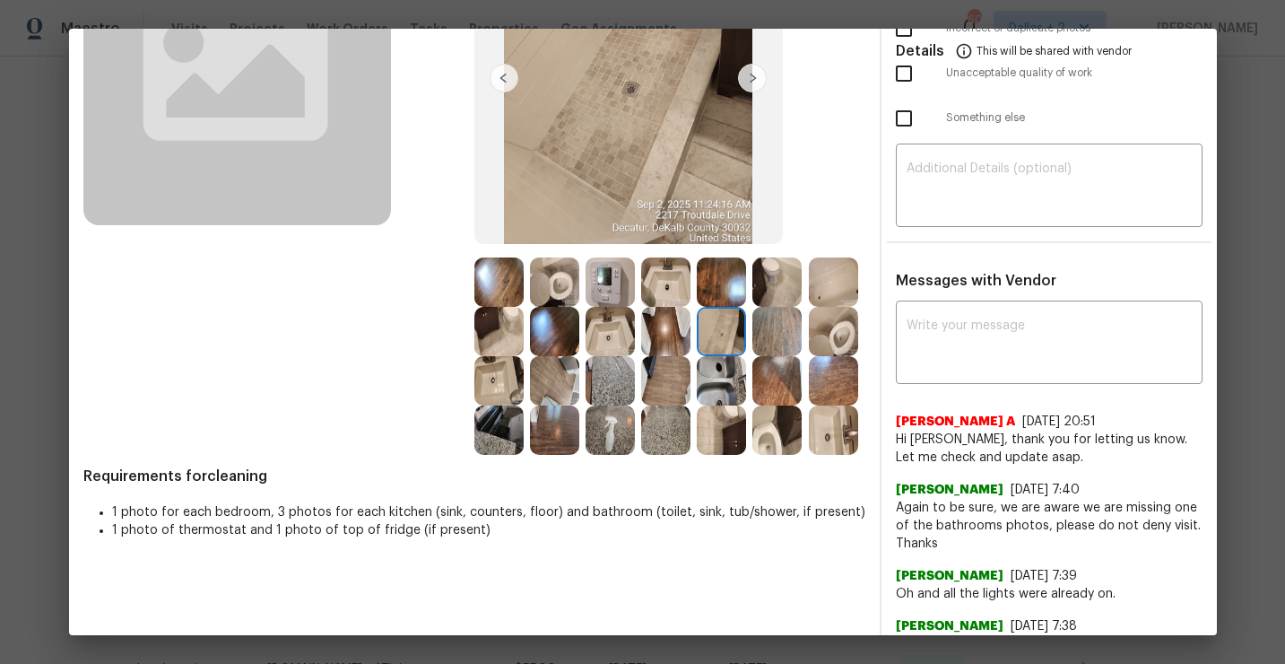
scroll to position [226, 0]
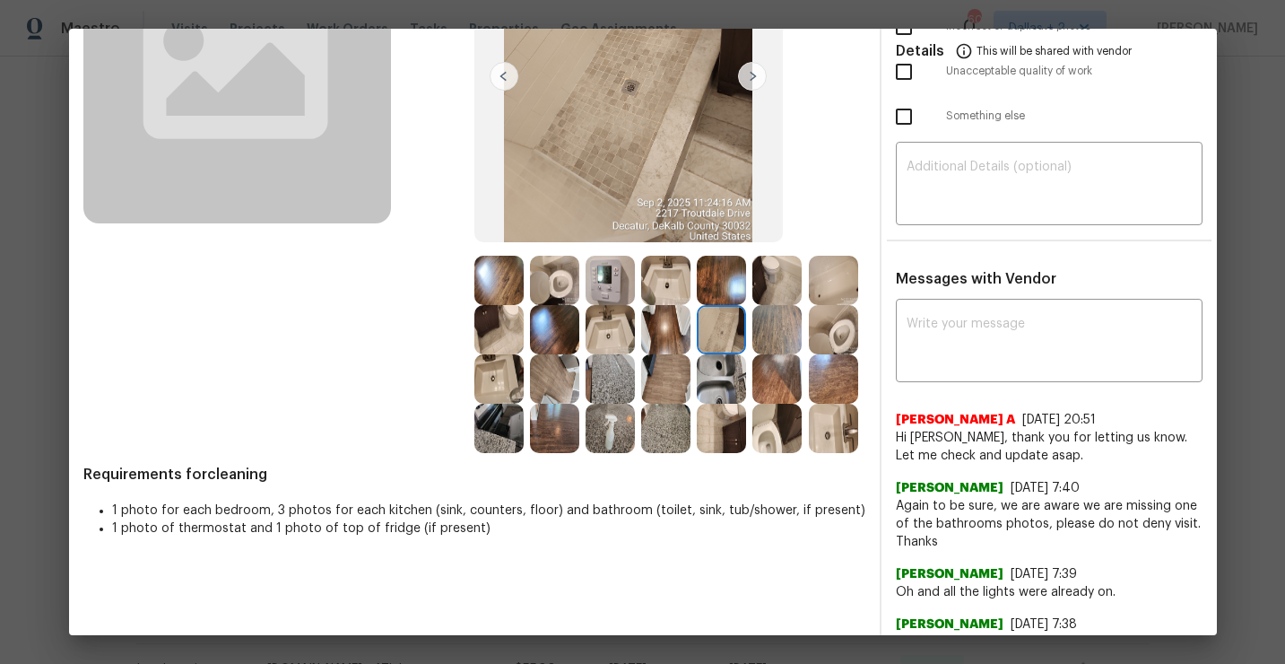
click at [831, 338] on img at bounding box center [833, 329] width 49 height 49
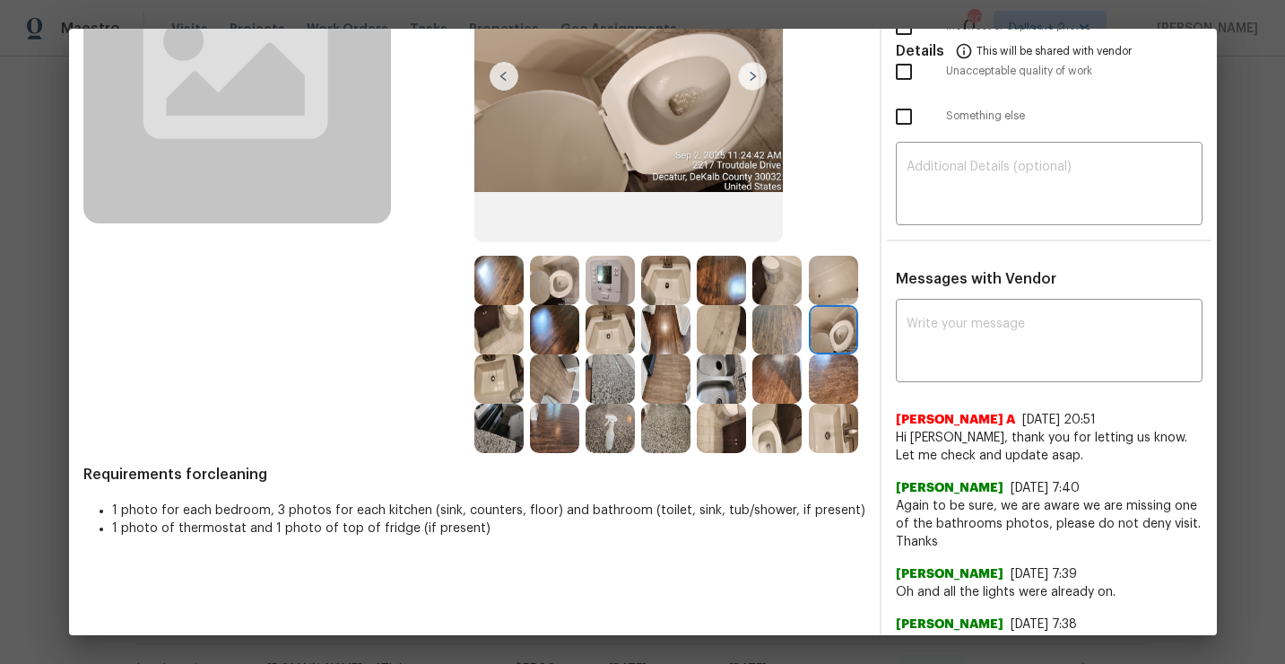
click at [504, 362] on img at bounding box center [498, 378] width 49 height 49
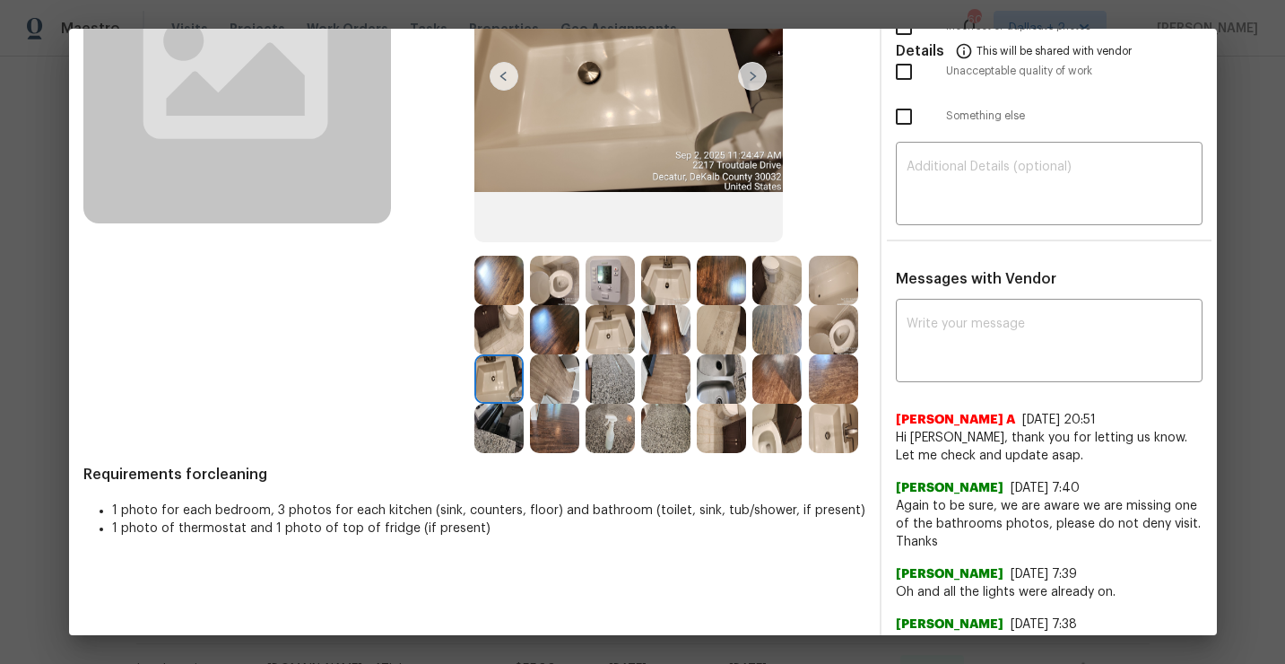
click at [607, 434] on img at bounding box center [610, 428] width 49 height 49
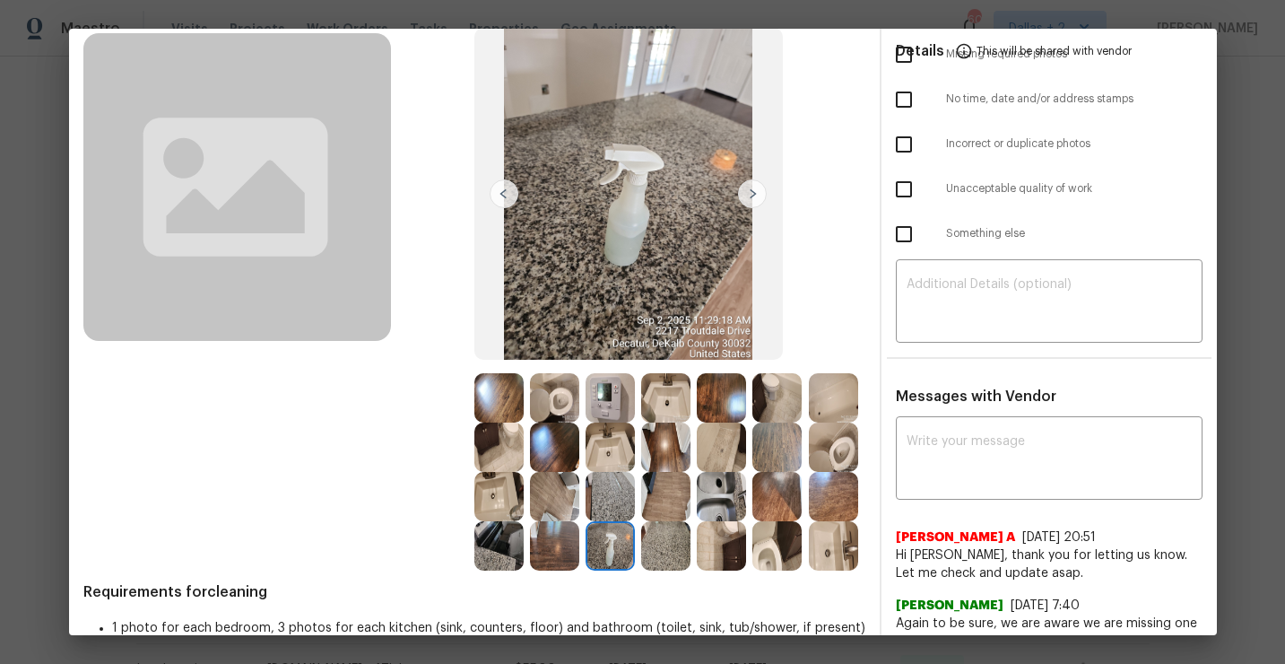
scroll to position [134, 0]
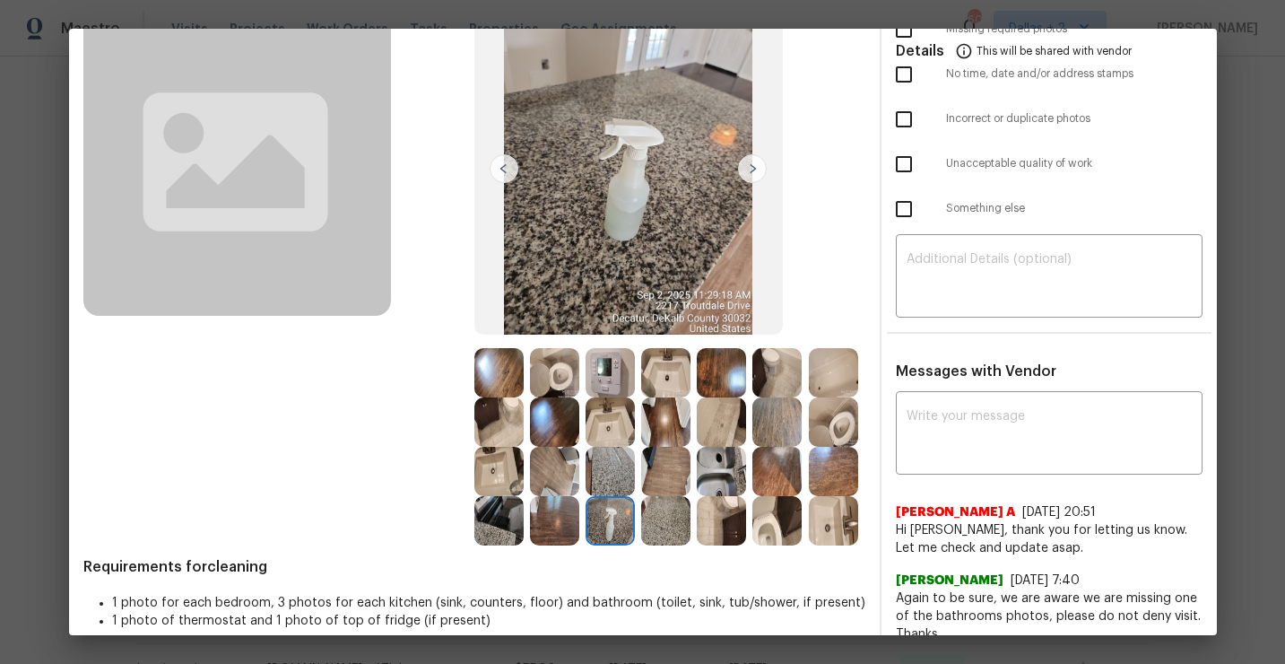
click at [609, 361] on img at bounding box center [610, 372] width 49 height 49
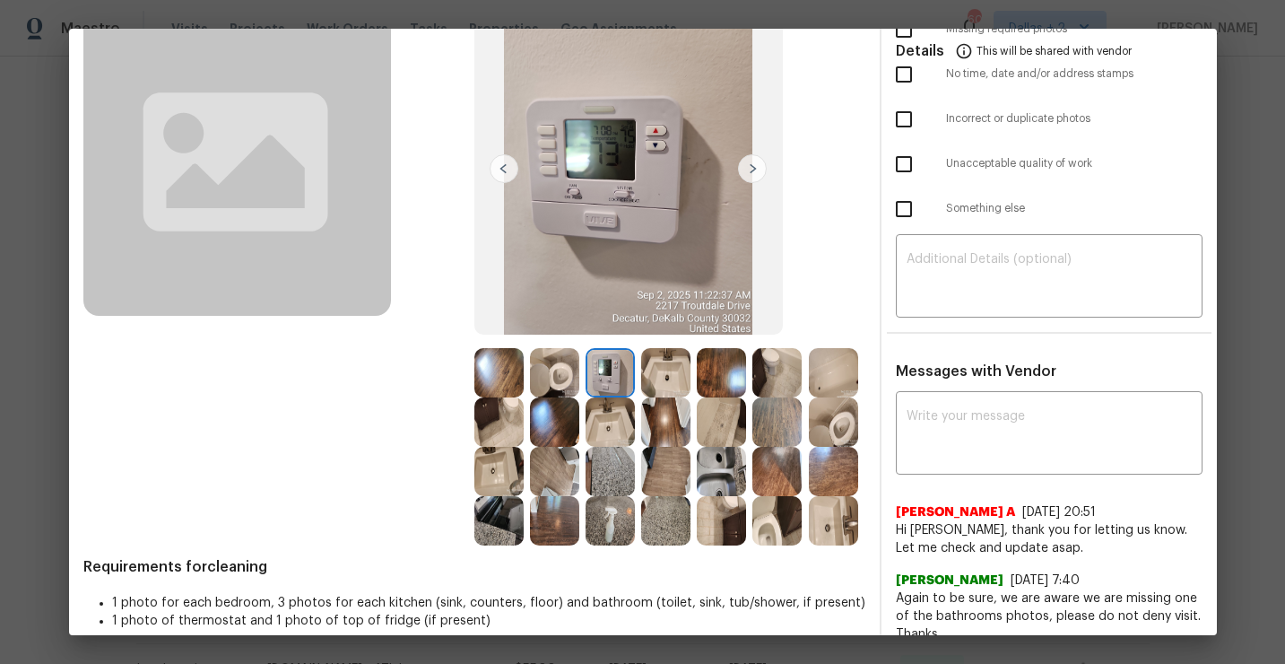
click at [663, 370] on img at bounding box center [665, 372] width 49 height 49
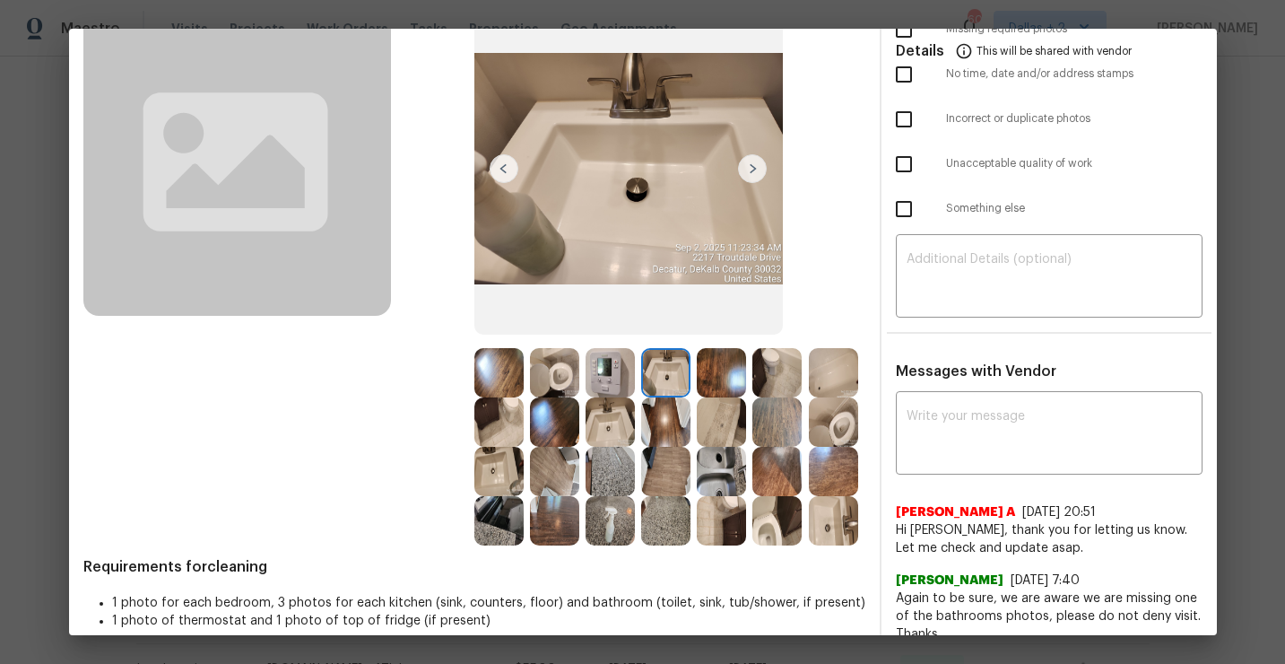
click at [790, 391] on img at bounding box center [777, 372] width 49 height 49
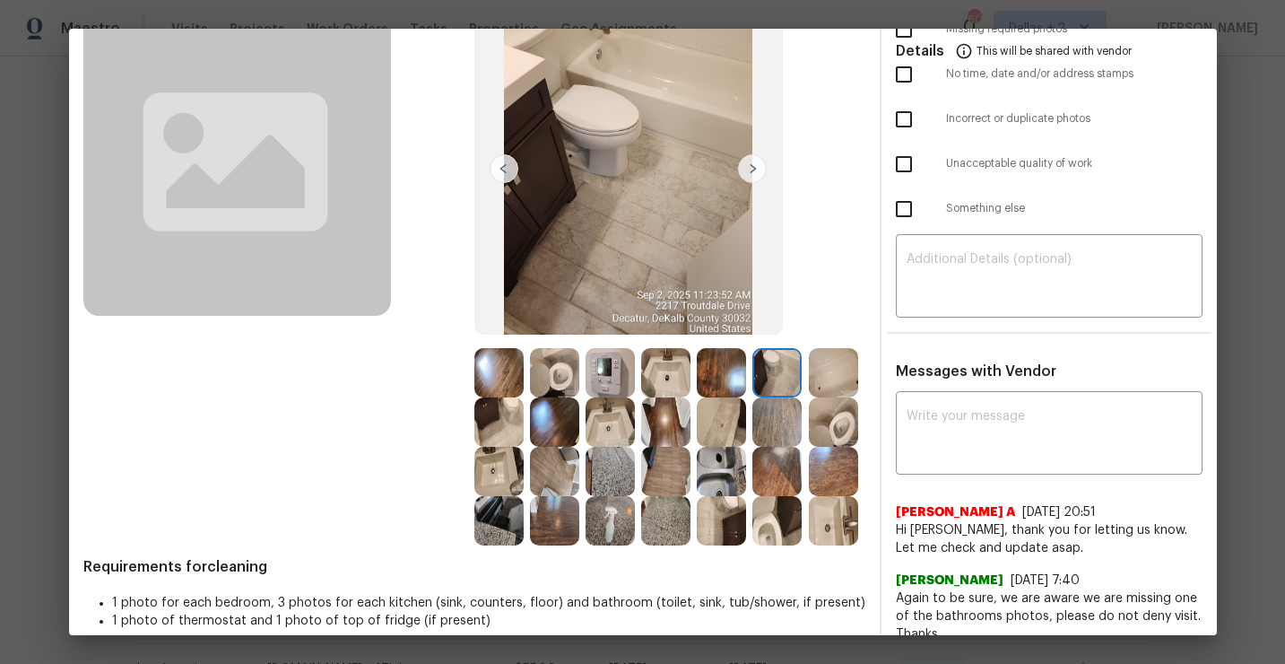
click at [836, 379] on img at bounding box center [833, 372] width 49 height 49
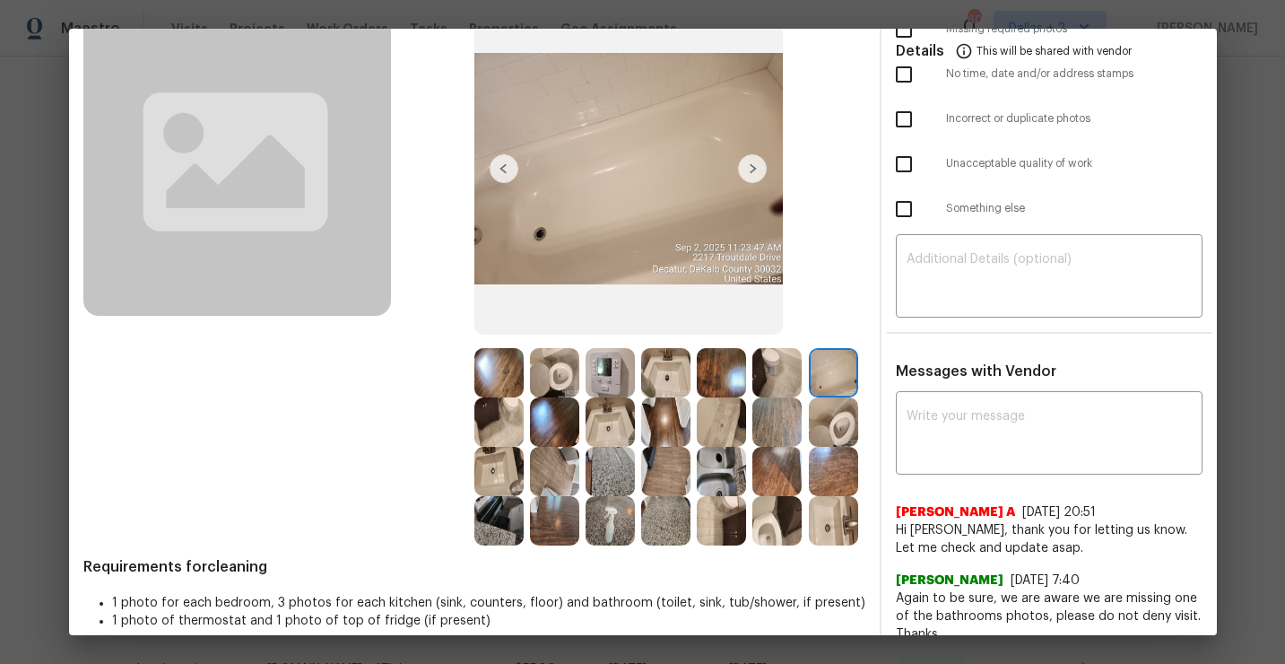
click at [614, 442] on img at bounding box center [610, 421] width 49 height 49
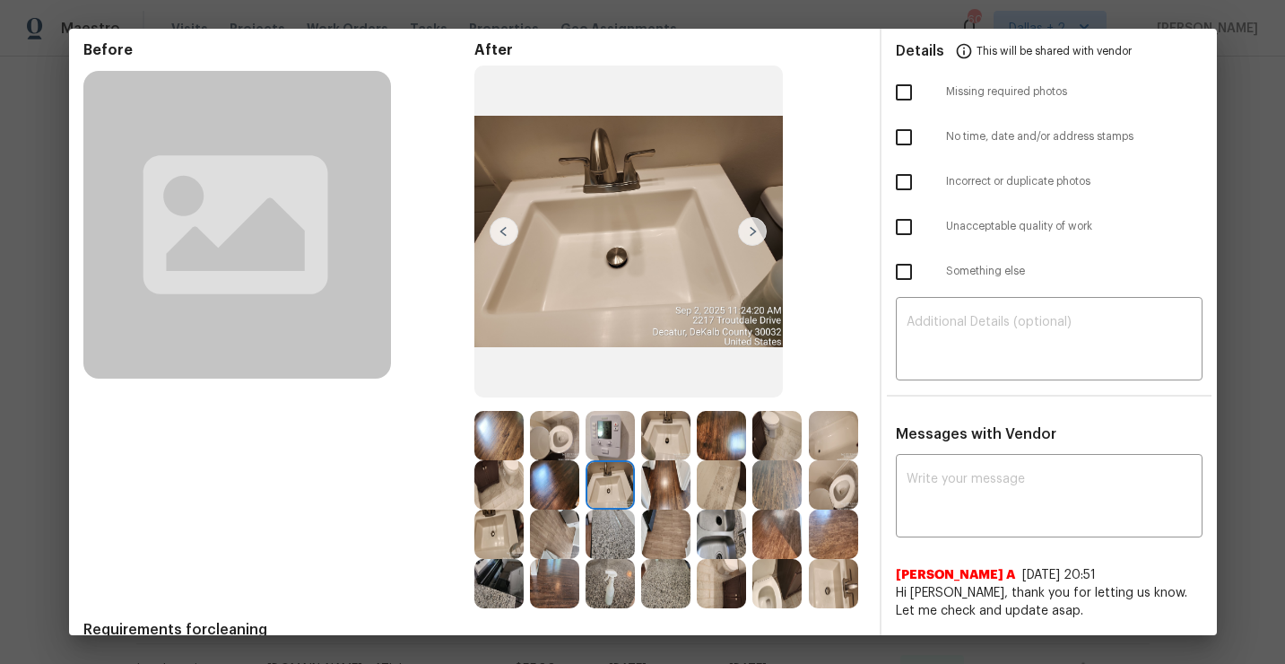
scroll to position [74, 0]
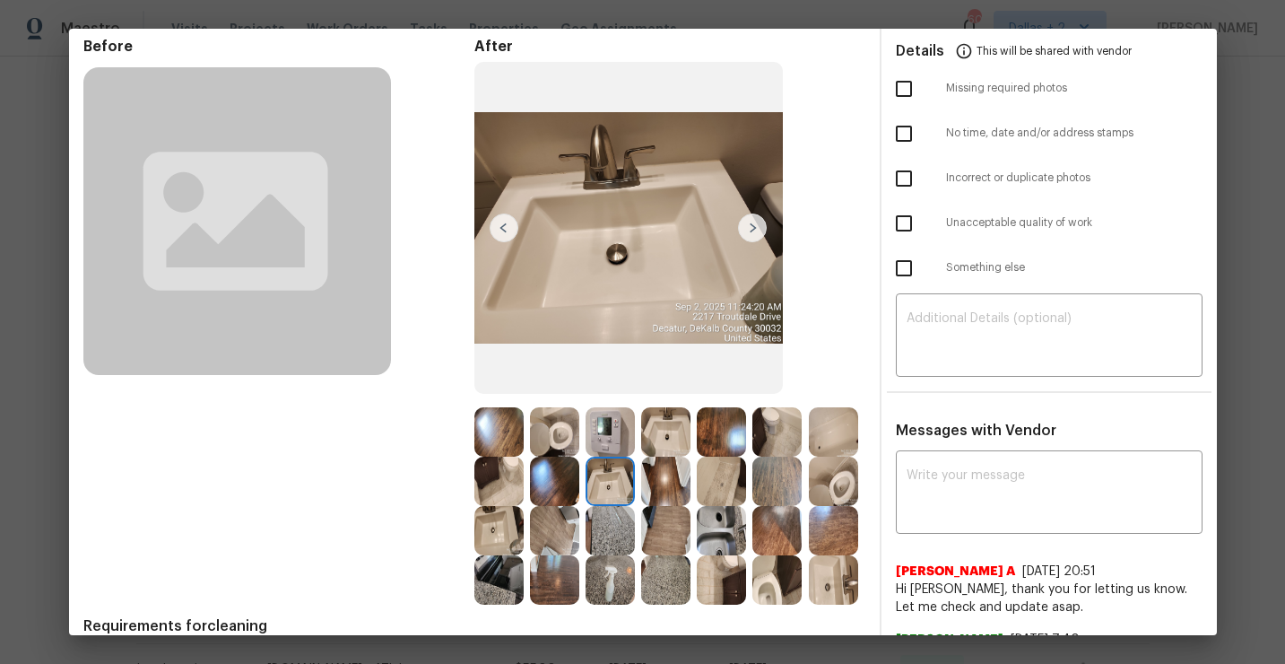
click at [721, 482] on img at bounding box center [721, 481] width 49 height 49
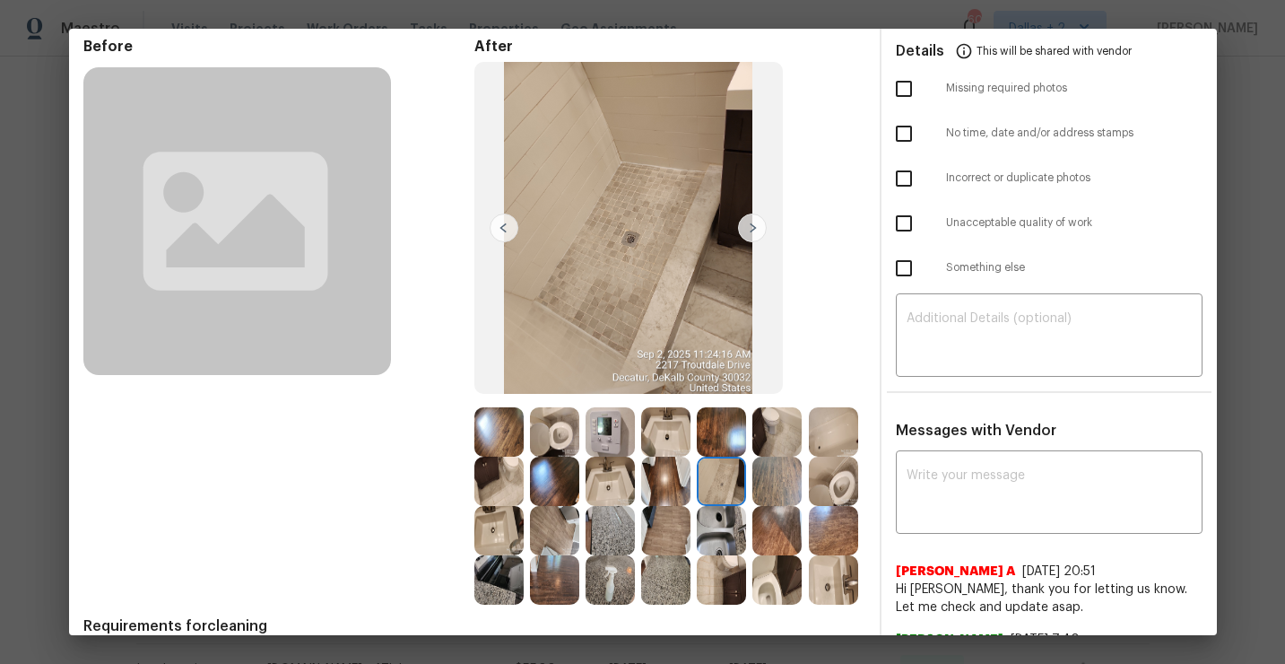
click at [847, 490] on img at bounding box center [833, 481] width 49 height 49
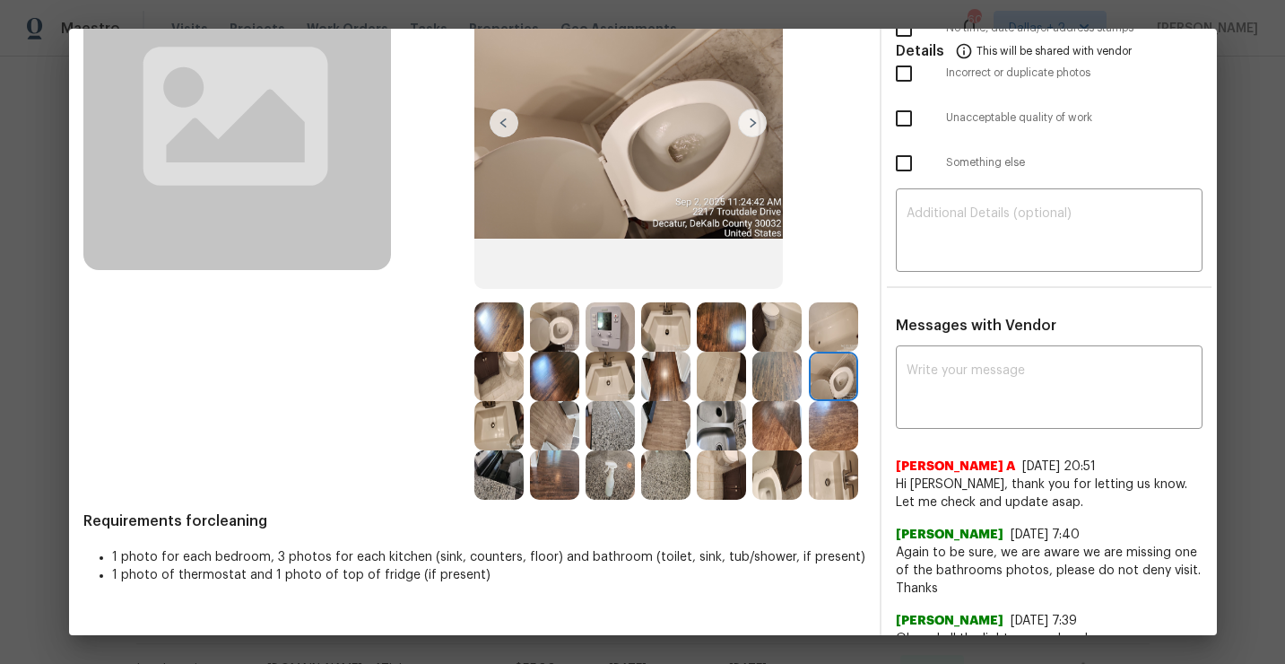
scroll to position [182, 0]
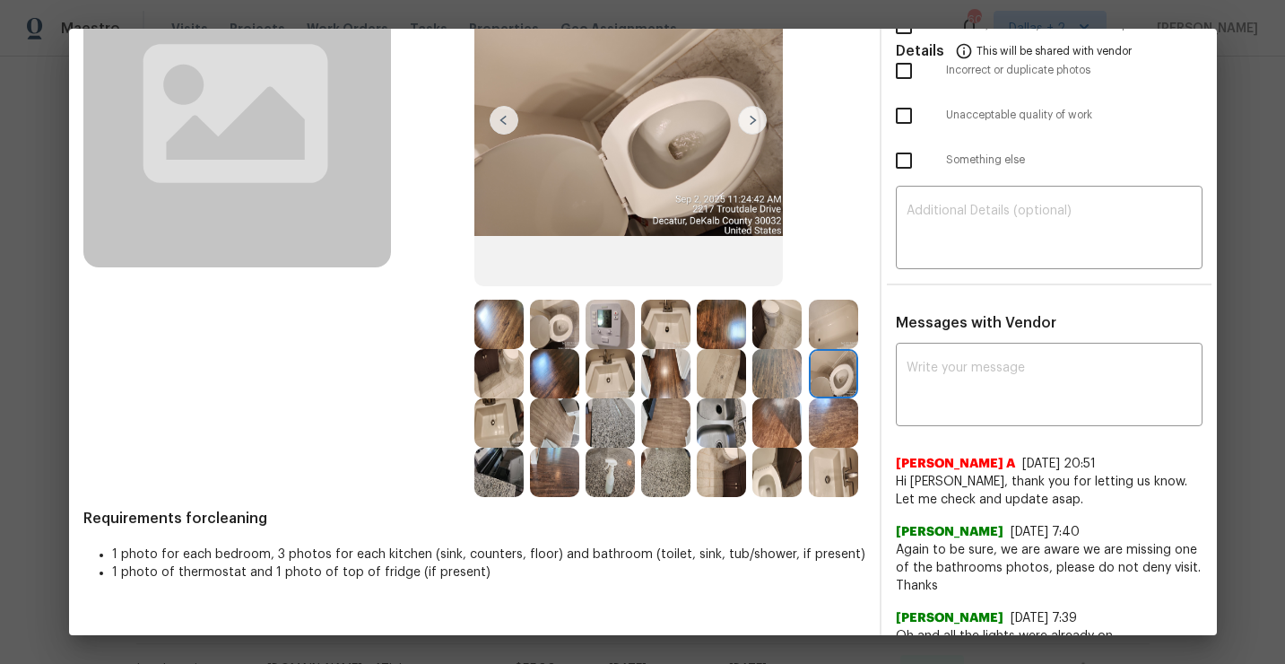
click at [847, 480] on img at bounding box center [833, 472] width 49 height 49
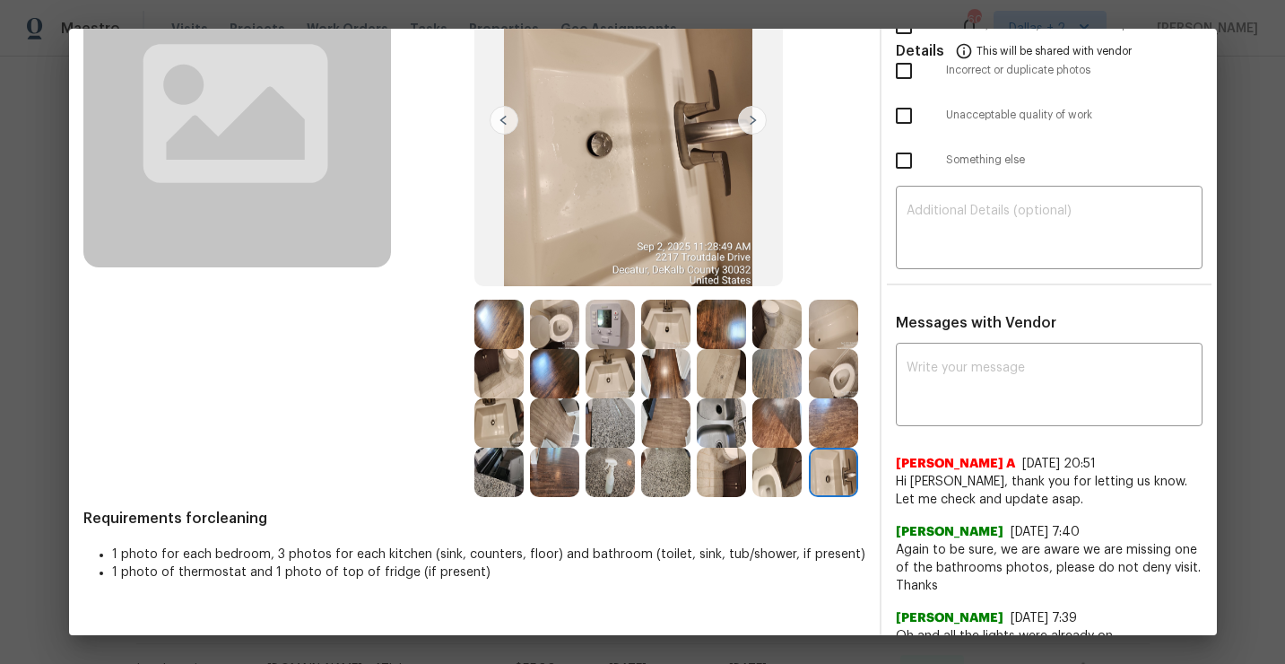
click at [778, 482] on img at bounding box center [777, 472] width 49 height 49
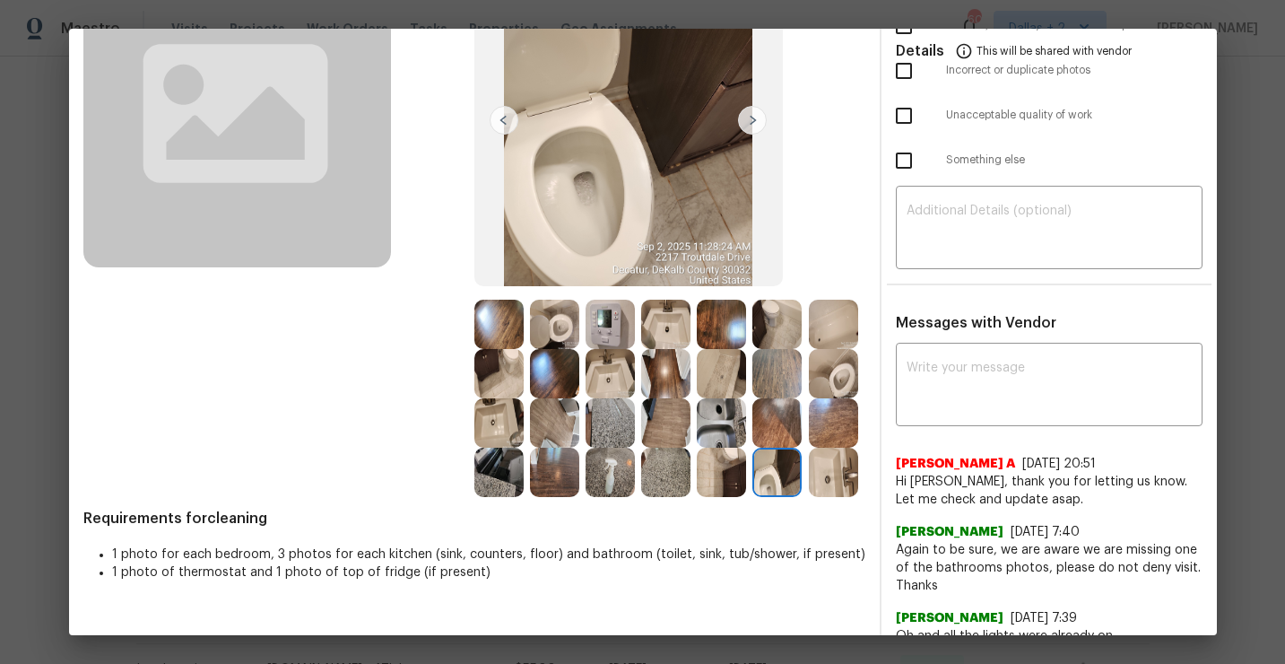
click at [725, 485] on img at bounding box center [721, 472] width 49 height 49
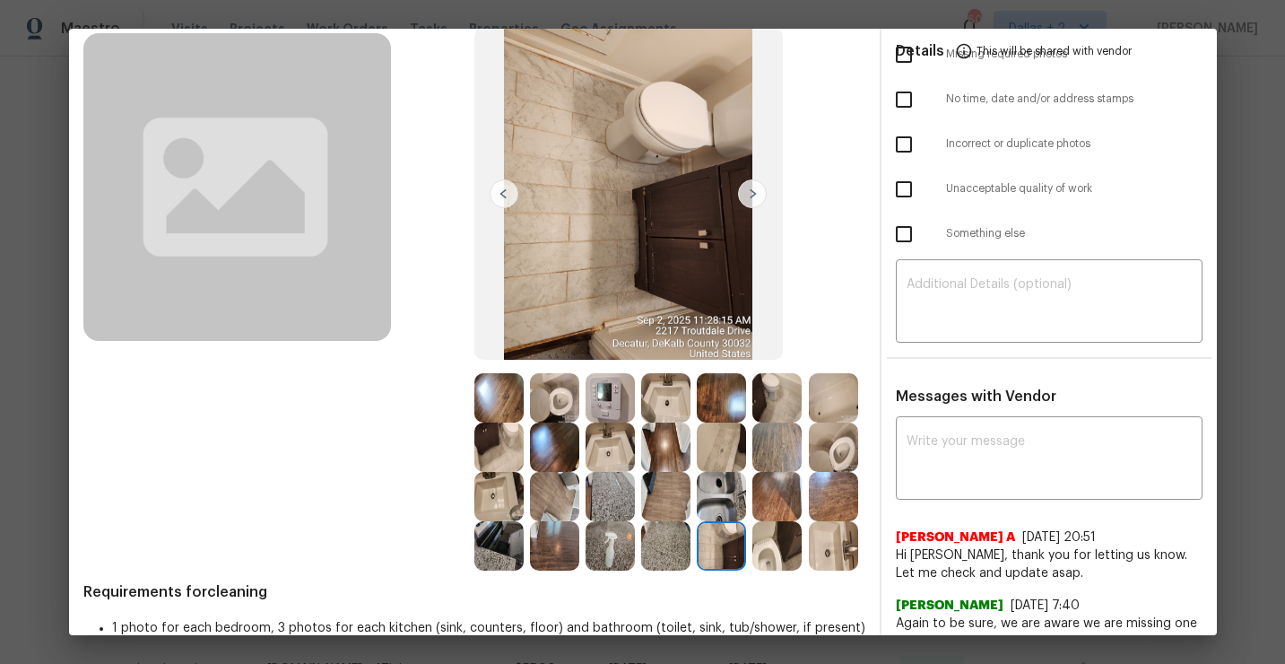
scroll to position [108, 0]
click at [508, 555] on img at bounding box center [498, 546] width 49 height 49
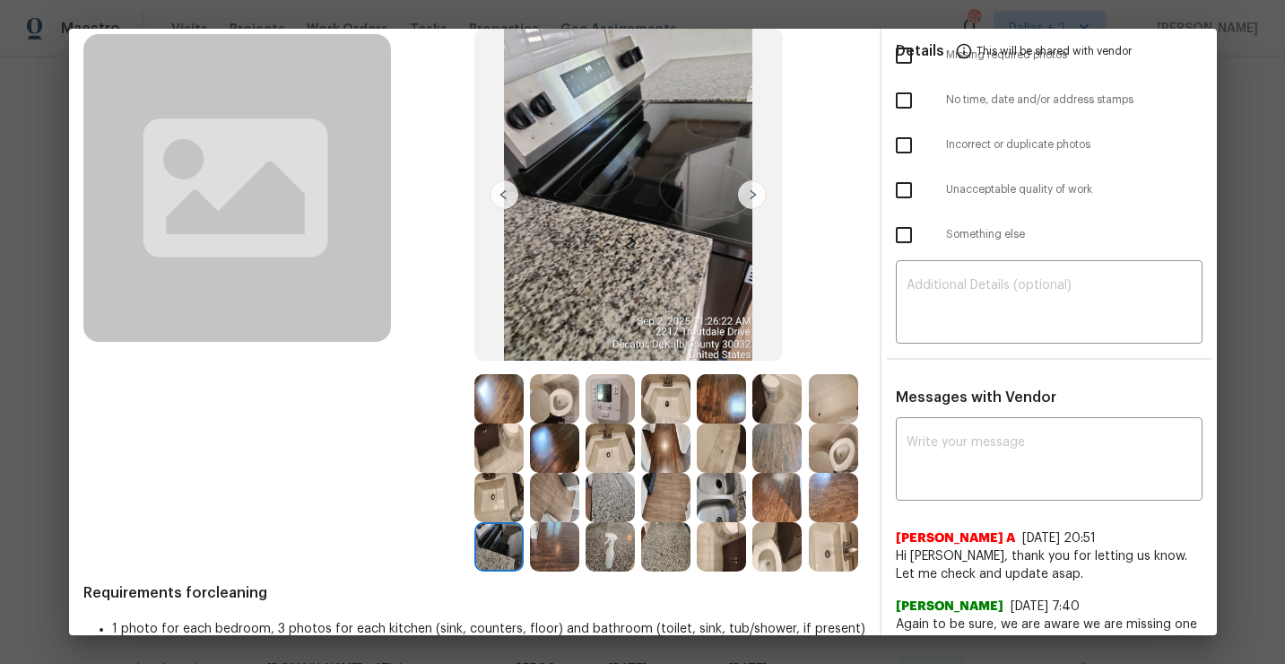
click at [717, 457] on img at bounding box center [721, 447] width 49 height 49
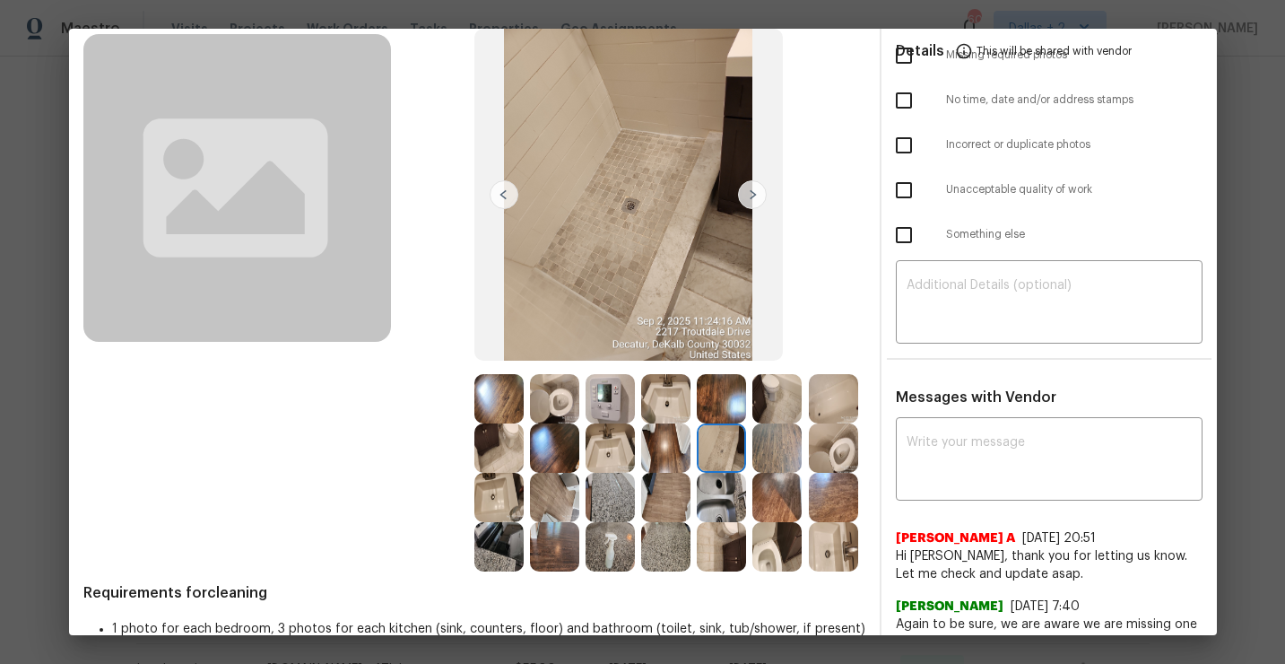
click at [668, 443] on img at bounding box center [665, 447] width 49 height 49
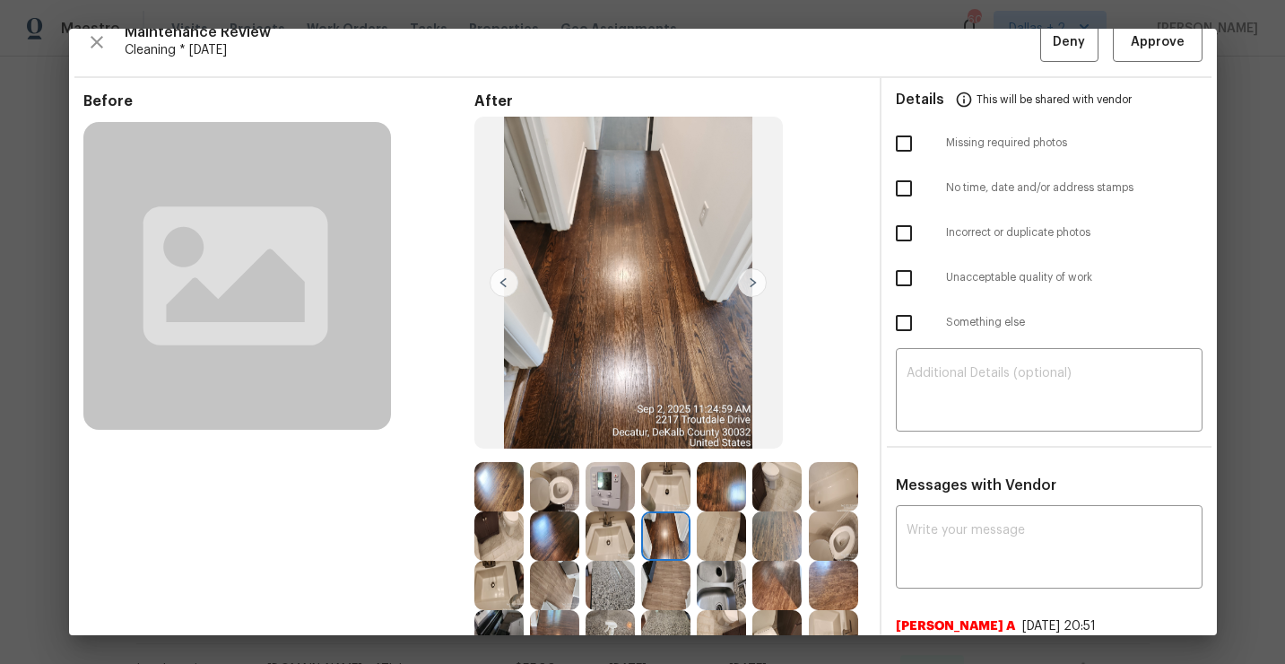
scroll to position [0, 0]
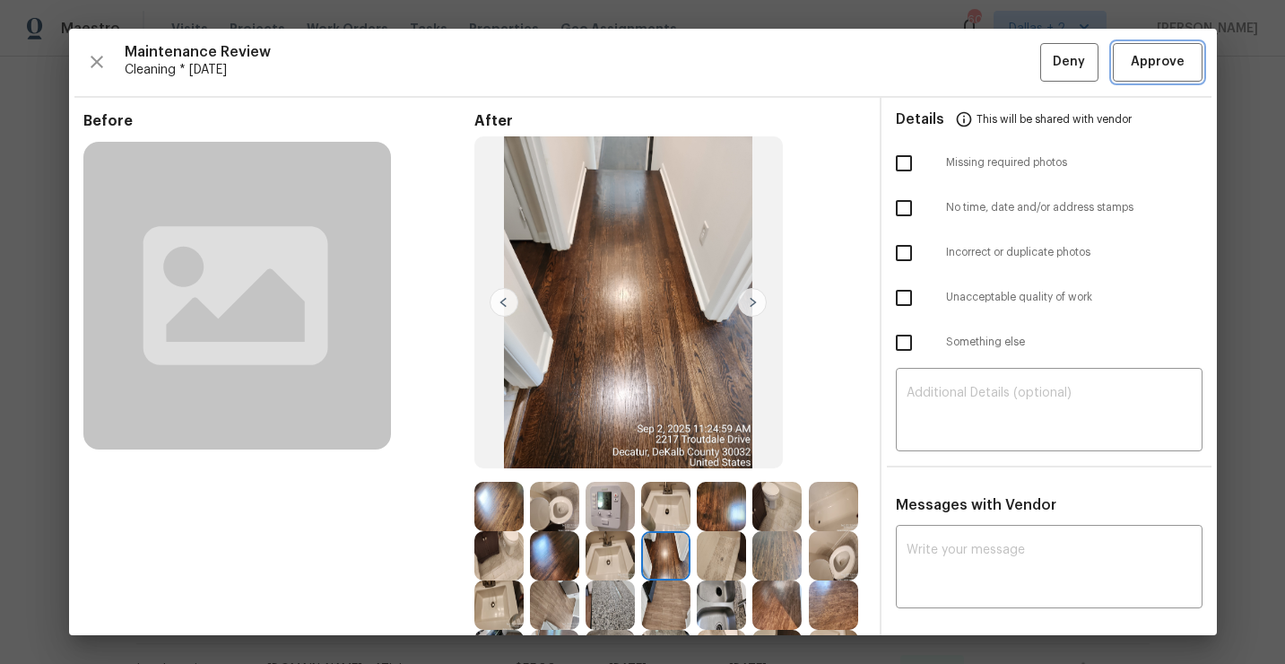
click at [1160, 58] on span "Approve" at bounding box center [1158, 62] width 54 height 22
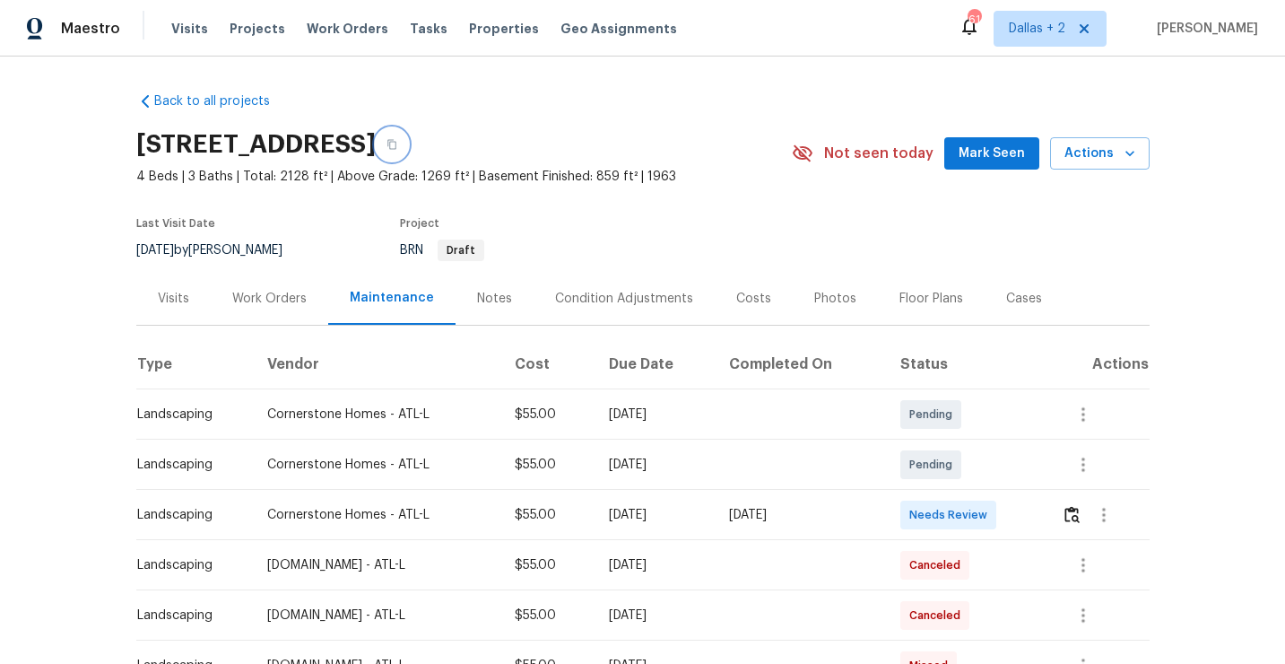
click at [397, 146] on icon "button" at bounding box center [392, 144] width 11 height 11
click at [1088, 509] on button "button" at bounding box center [1104, 514] width 43 height 43
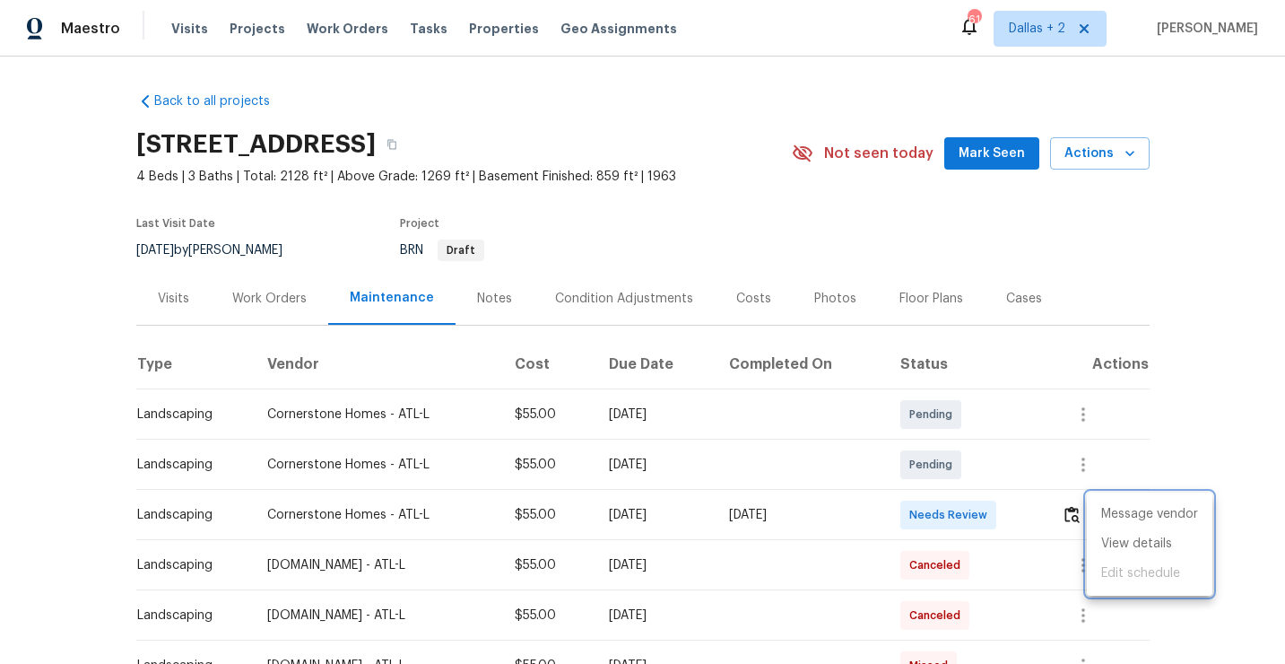
click at [1072, 514] on div at bounding box center [642, 332] width 1285 height 664
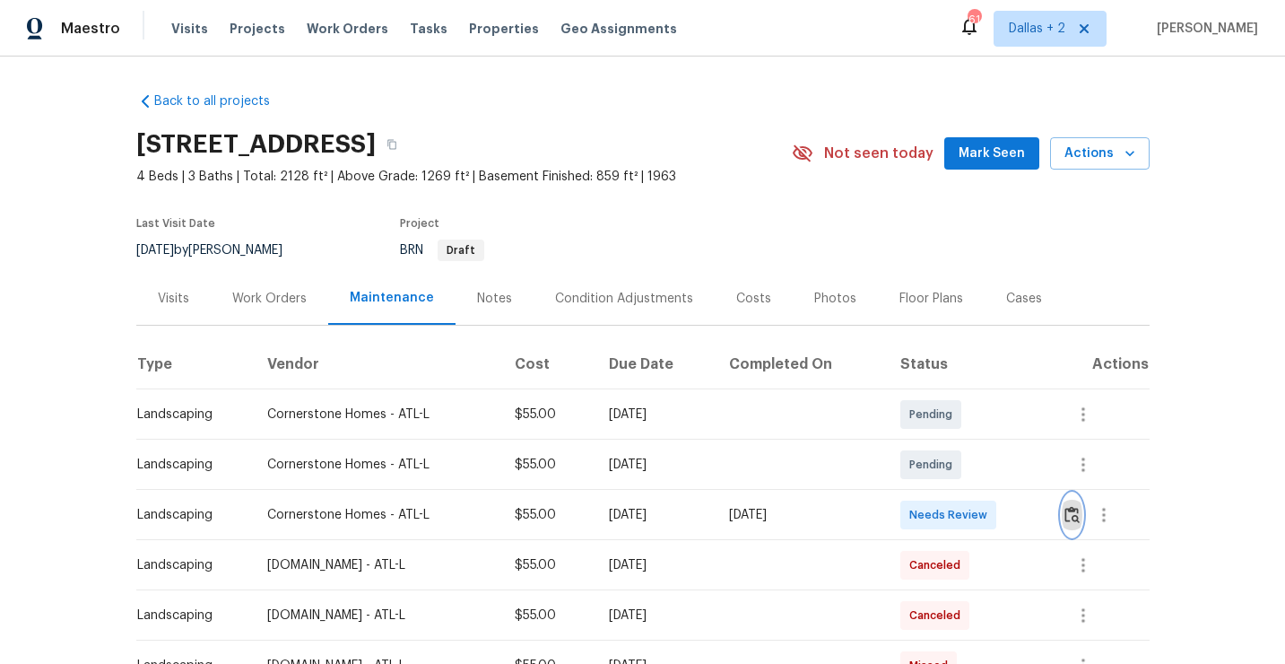
click at [1072, 514] on img "button" at bounding box center [1072, 514] width 15 height 17
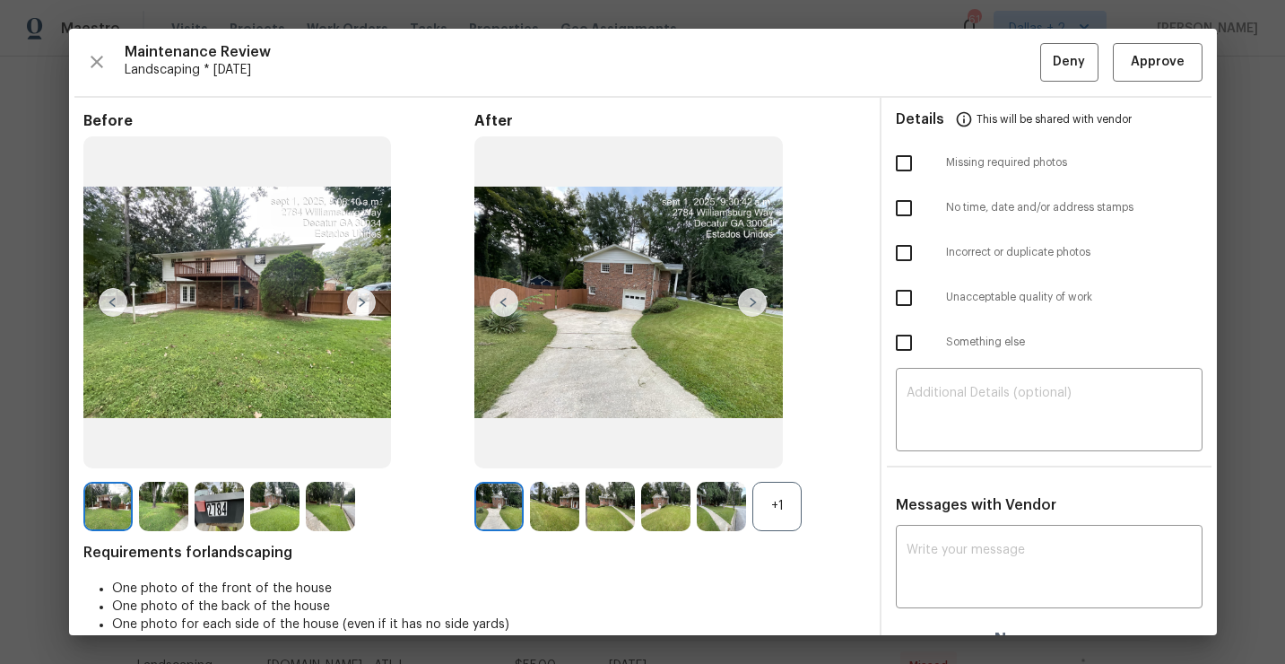
click at [787, 515] on div "+1" at bounding box center [777, 506] width 49 height 49
click at [753, 303] on img at bounding box center [752, 302] width 29 height 29
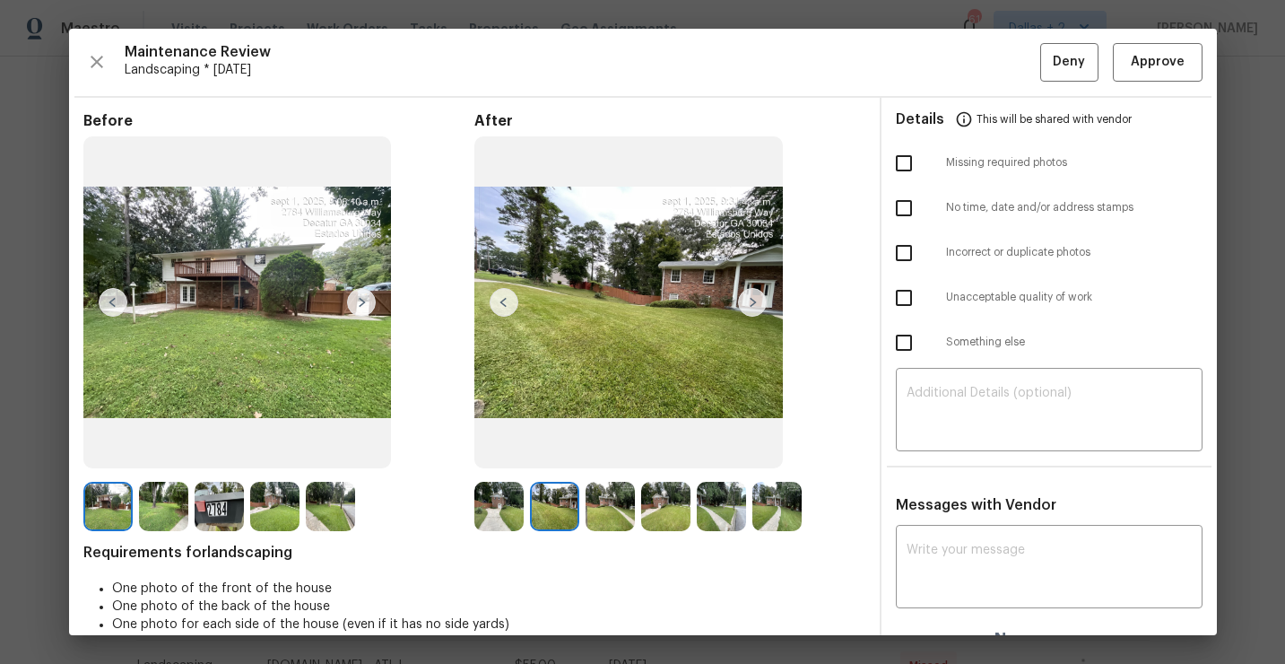
click at [205, 492] on img at bounding box center [219, 506] width 49 height 49
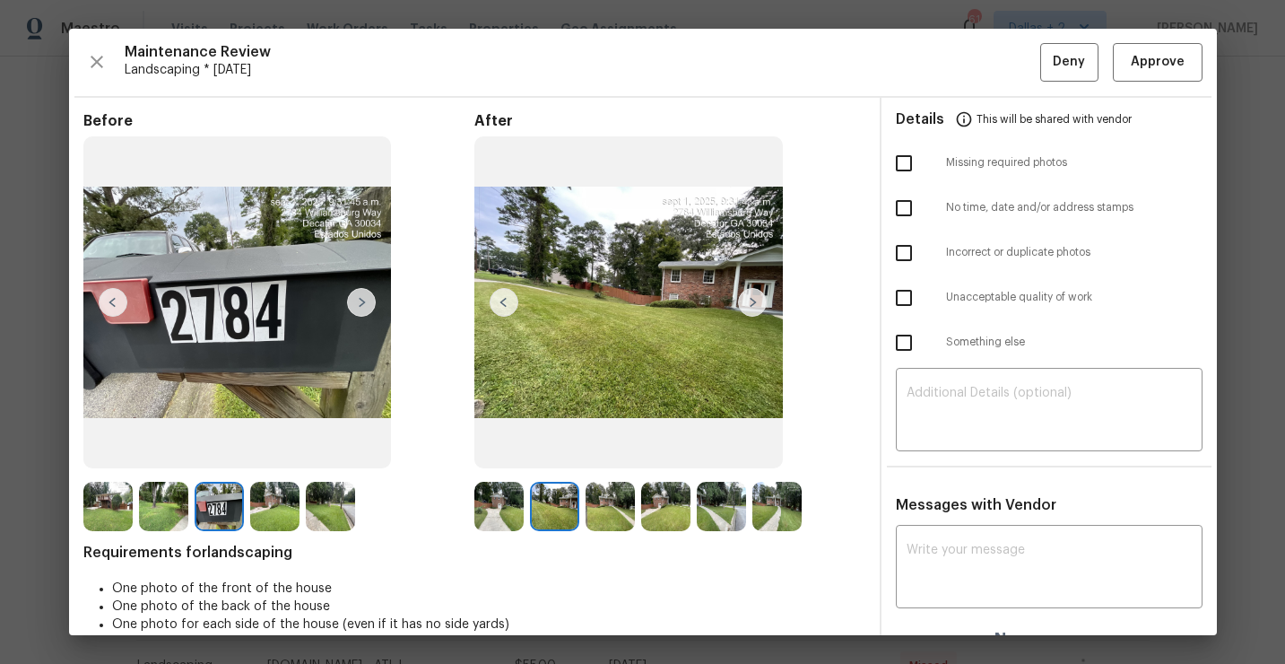
click at [503, 502] on img at bounding box center [498, 506] width 49 height 49
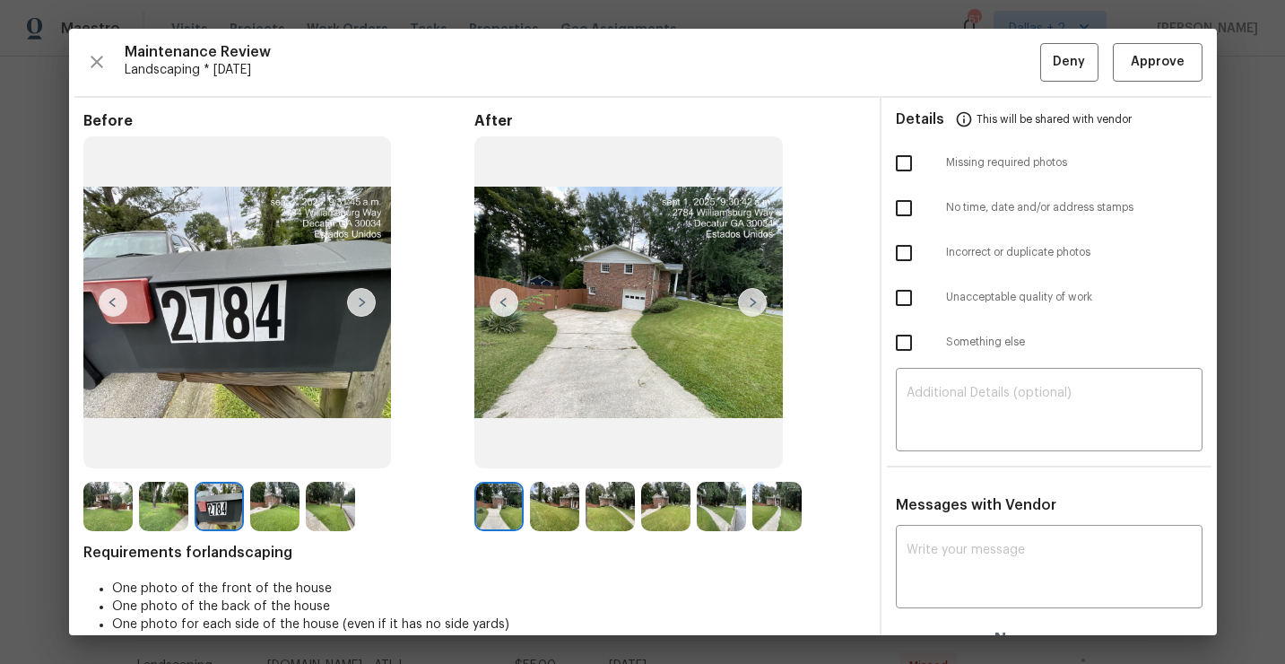
click at [563, 499] on img at bounding box center [554, 506] width 49 height 49
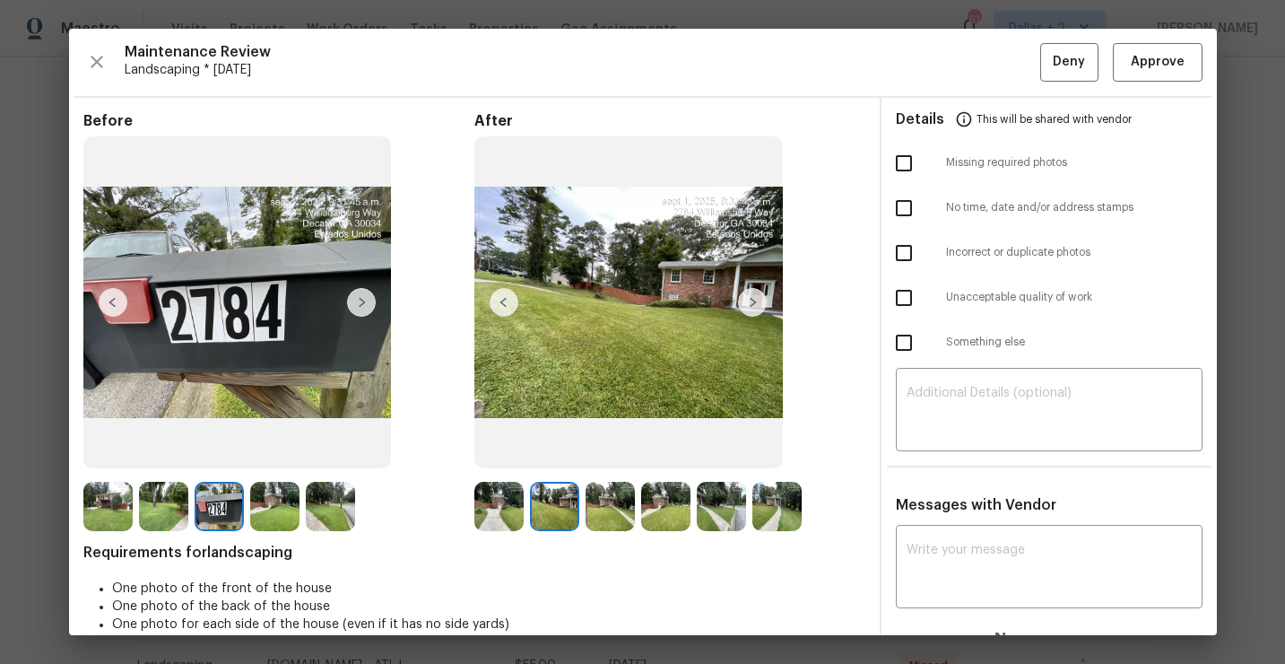
click at [622, 509] on img at bounding box center [610, 506] width 49 height 49
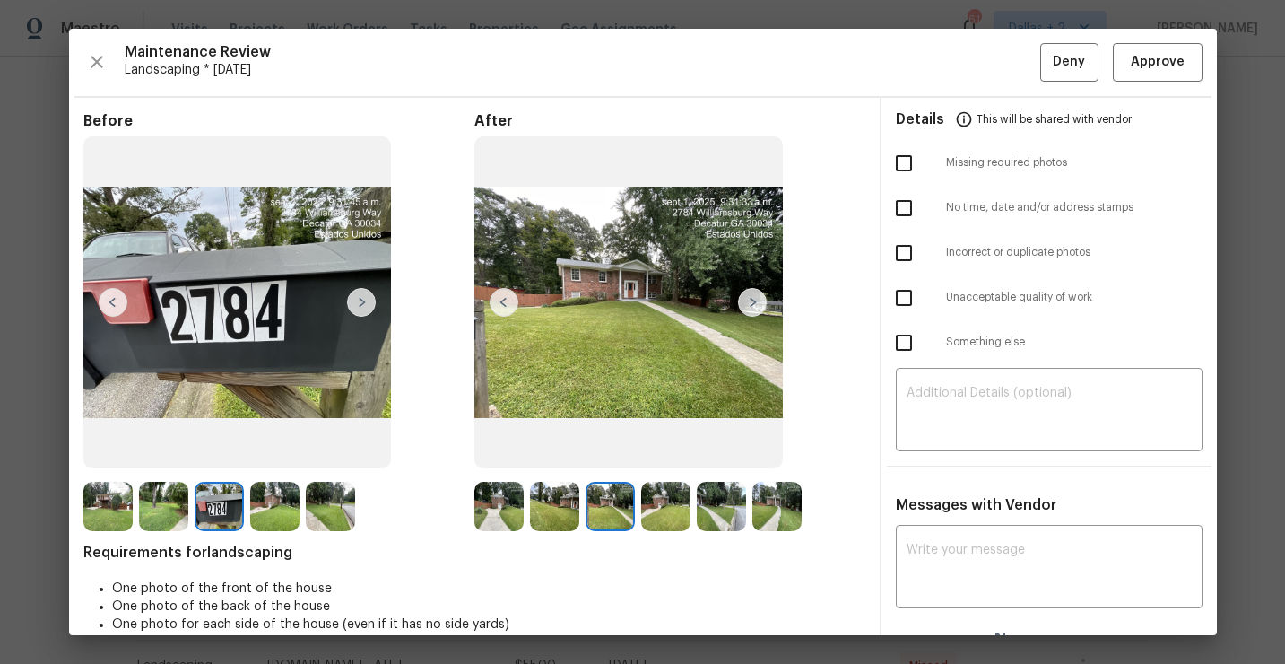
click at [654, 492] on img at bounding box center [665, 506] width 49 height 49
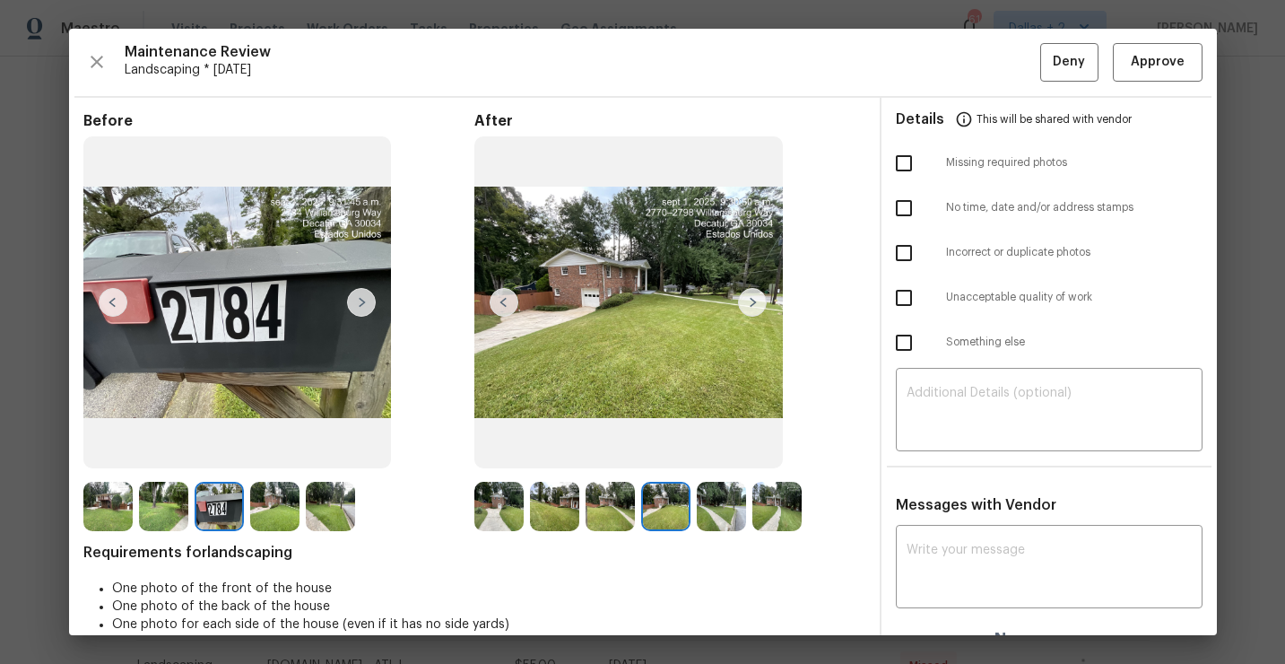
click at [745, 508] on img at bounding box center [721, 506] width 49 height 49
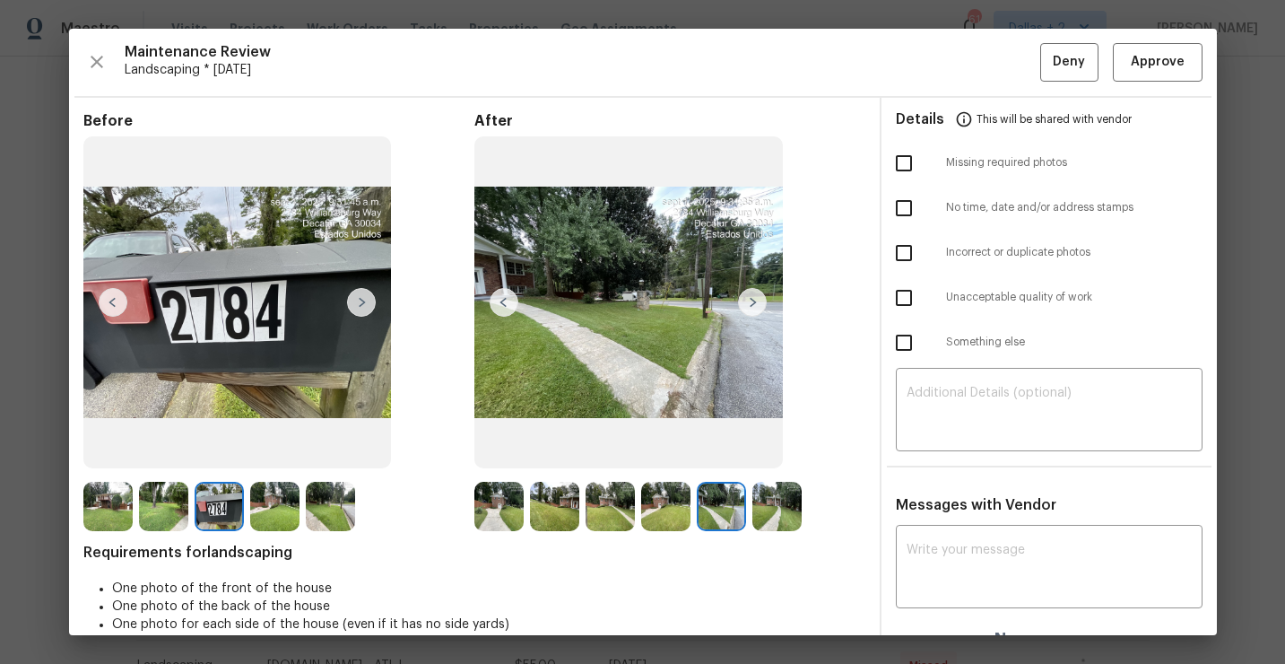
click at [718, 501] on img at bounding box center [721, 506] width 49 height 49
click at [766, 506] on img at bounding box center [777, 506] width 49 height 49
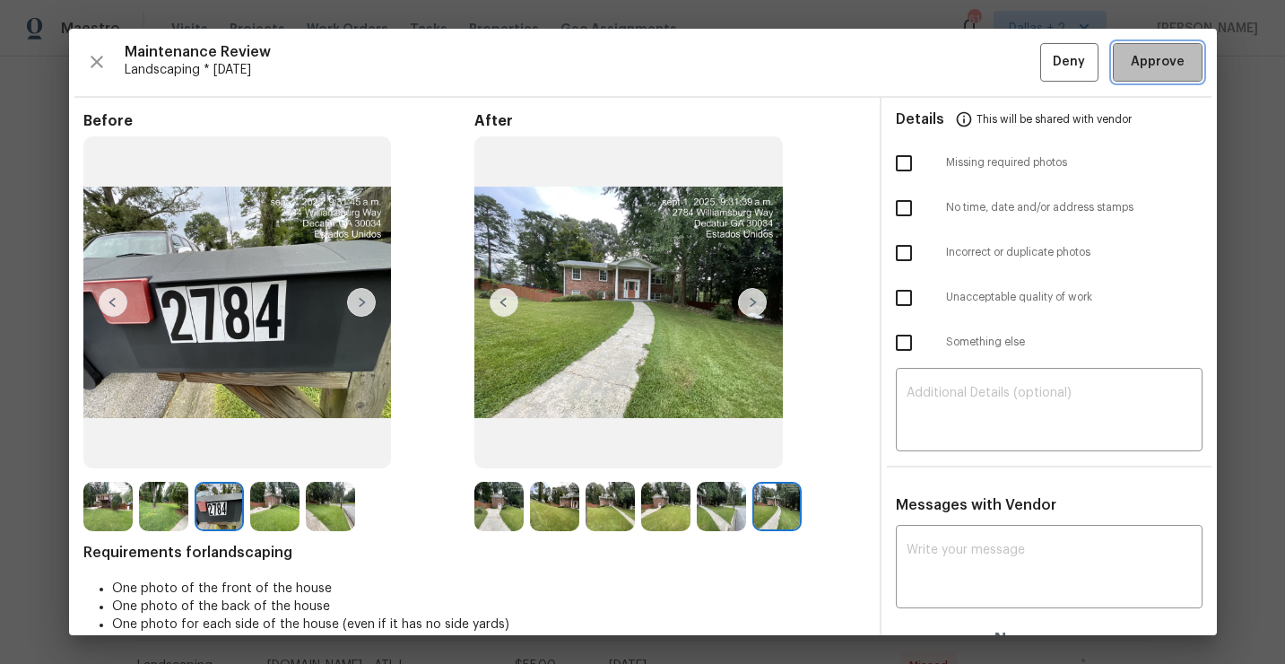
click at [1160, 75] on button "Approve" at bounding box center [1158, 62] width 90 height 39
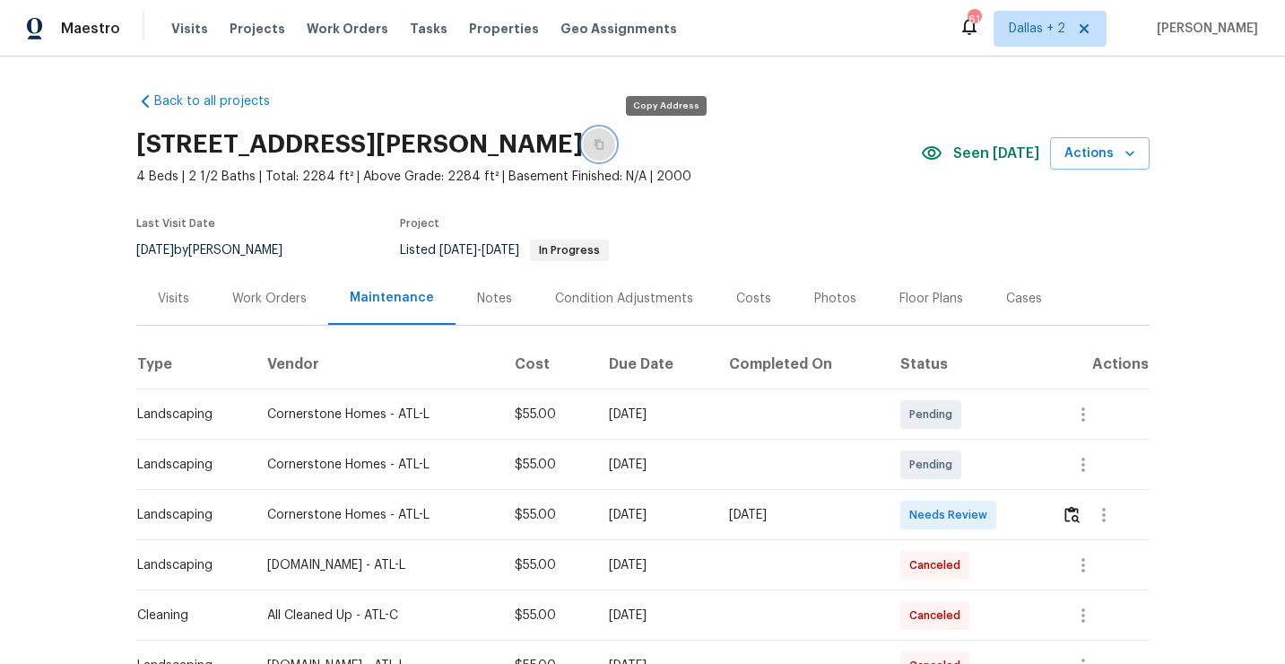
click at [604, 145] on icon "button" at bounding box center [599, 145] width 9 height 10
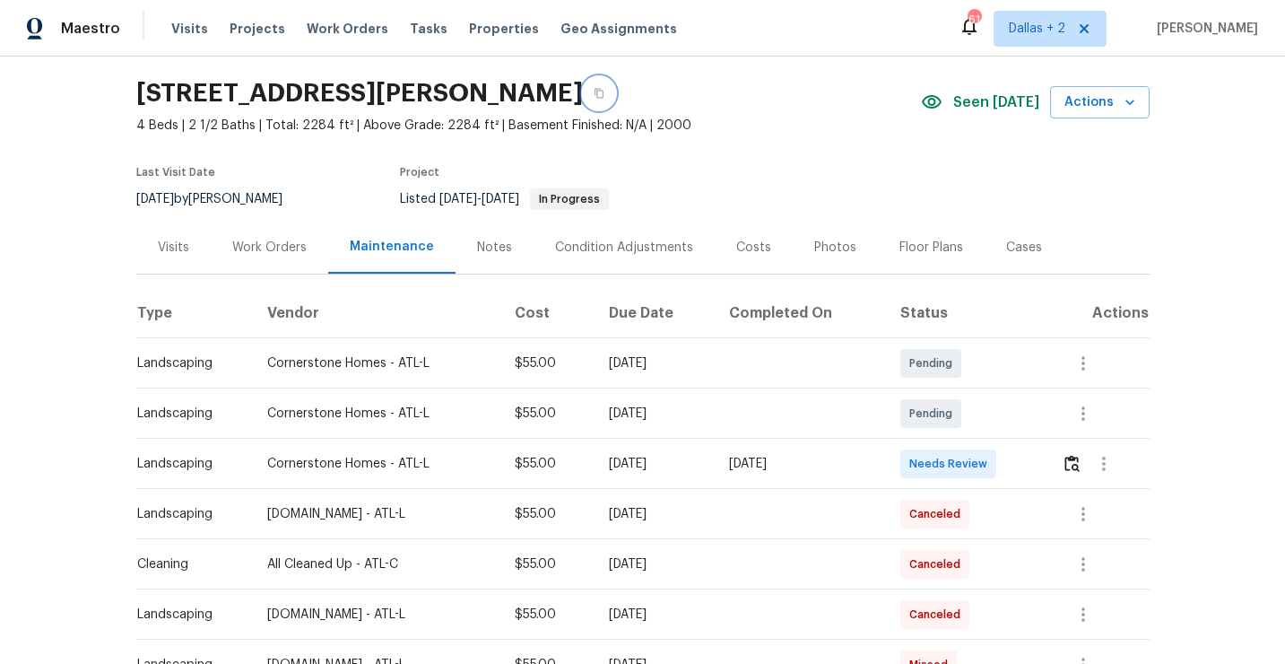
scroll to position [58, 0]
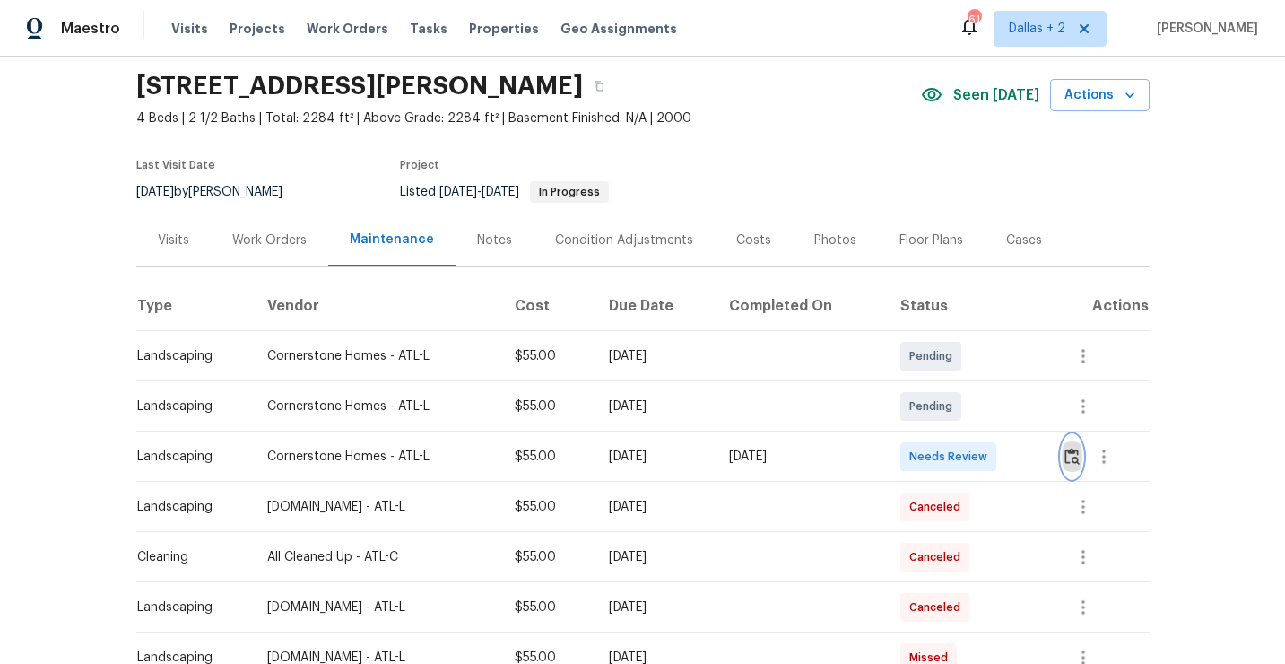
click at [1077, 458] on img "button" at bounding box center [1072, 456] width 15 height 17
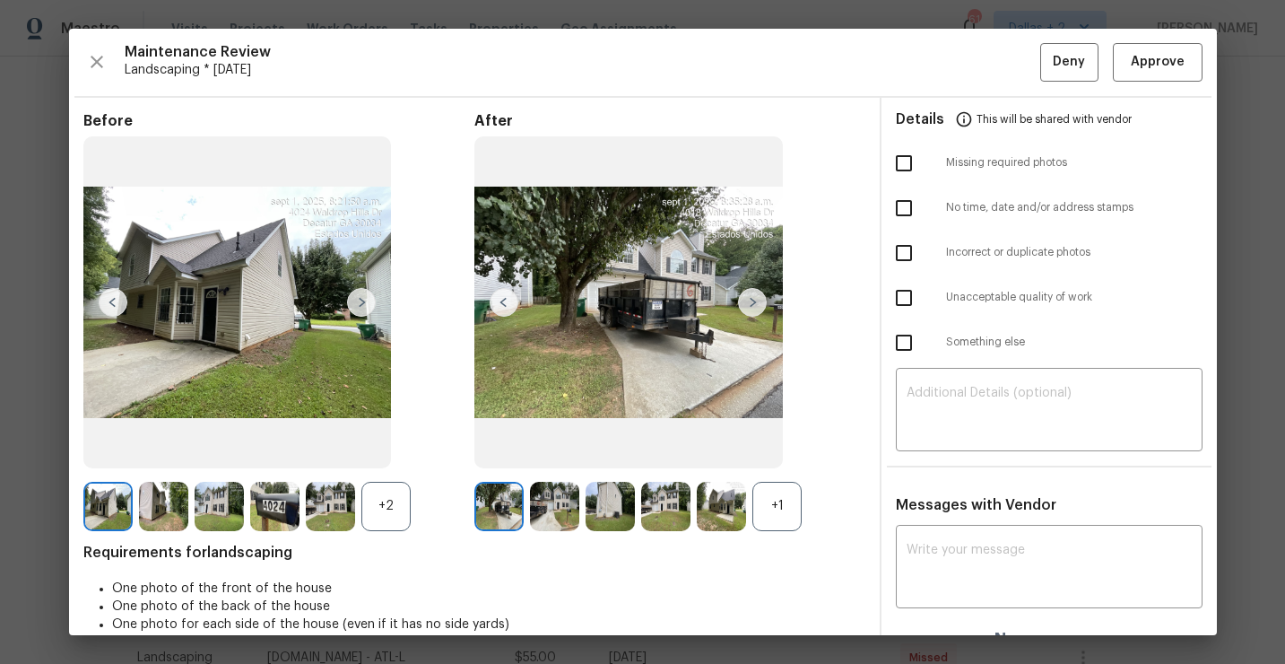
click at [785, 515] on div "+1" at bounding box center [777, 506] width 49 height 49
click at [365, 501] on div "+2" at bounding box center [385, 506] width 49 height 49
click at [763, 304] on img at bounding box center [752, 302] width 29 height 29
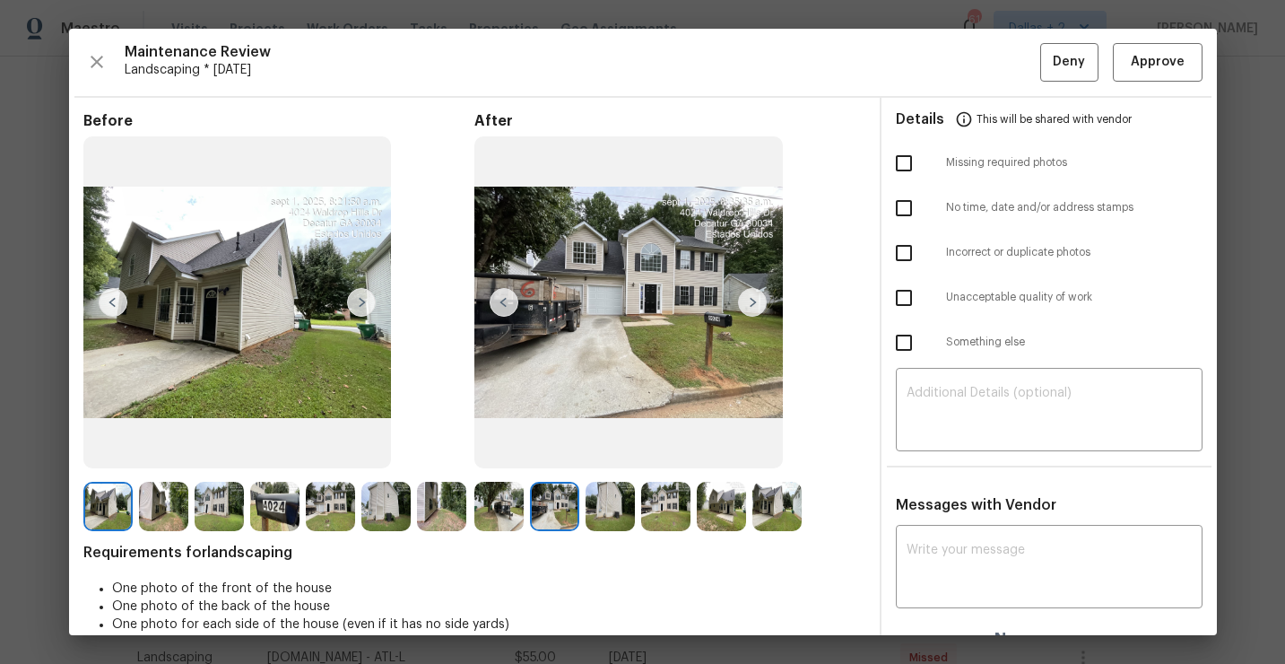
click at [503, 496] on img at bounding box center [498, 506] width 49 height 49
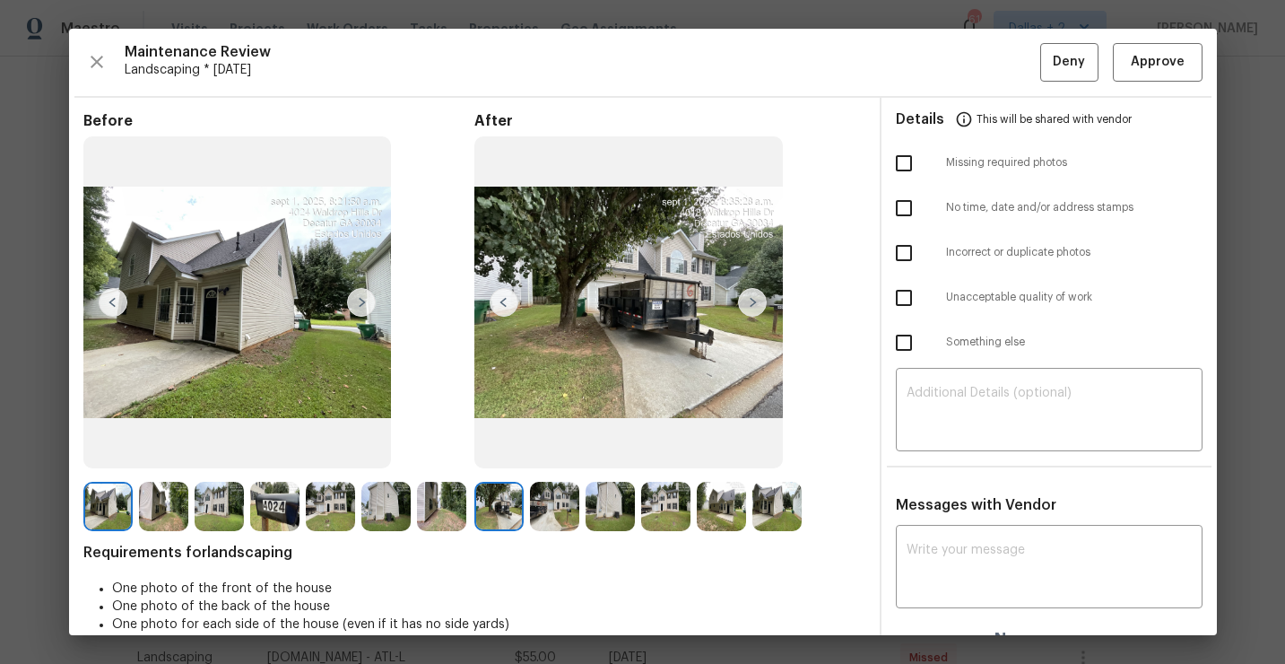
click at [597, 514] on img at bounding box center [610, 506] width 49 height 49
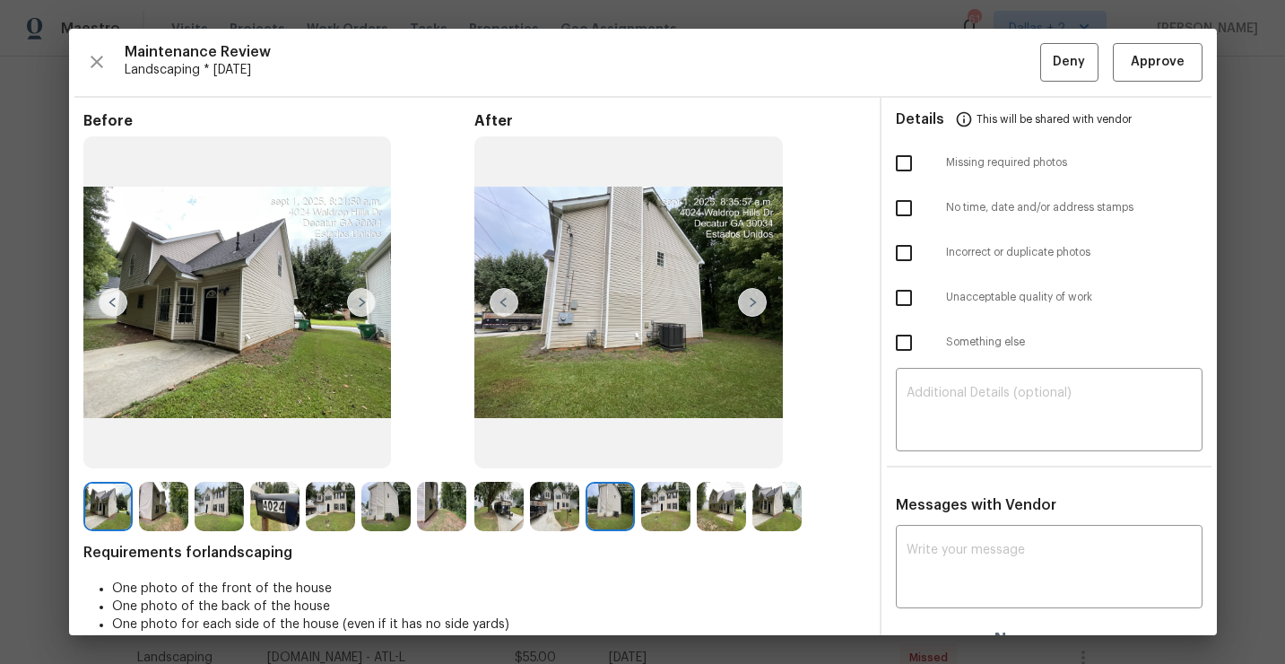
click at [758, 301] on img at bounding box center [752, 302] width 29 height 29
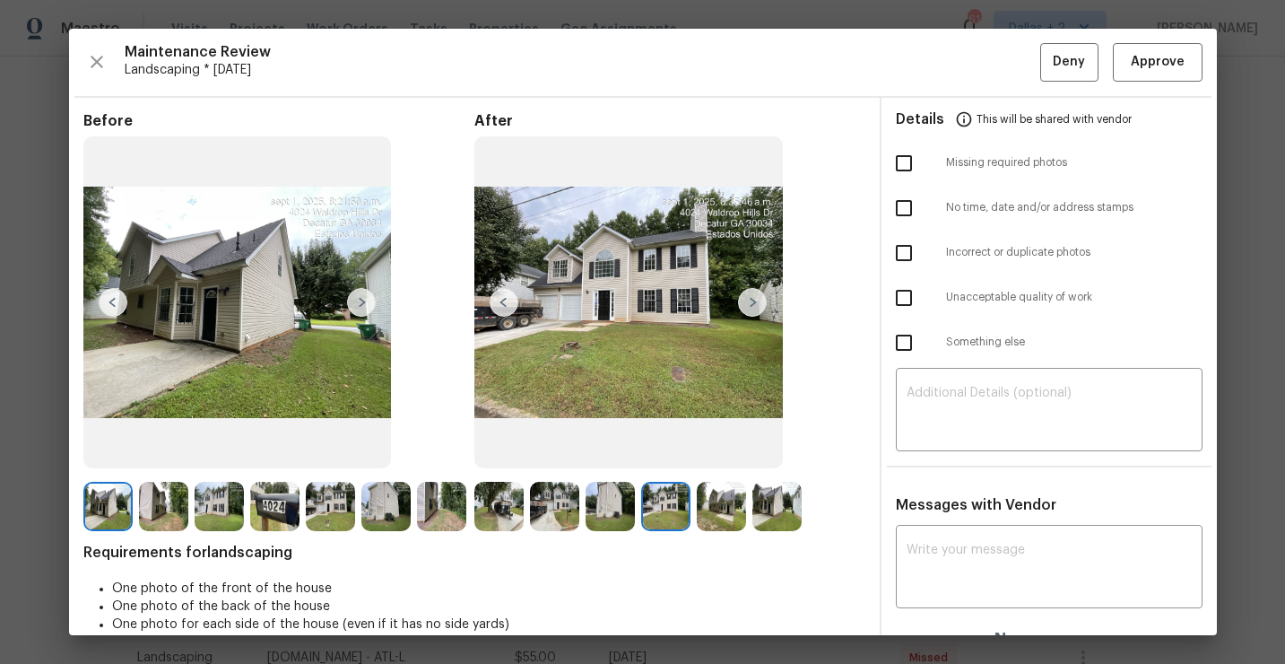
click at [758, 301] on img at bounding box center [752, 302] width 29 height 29
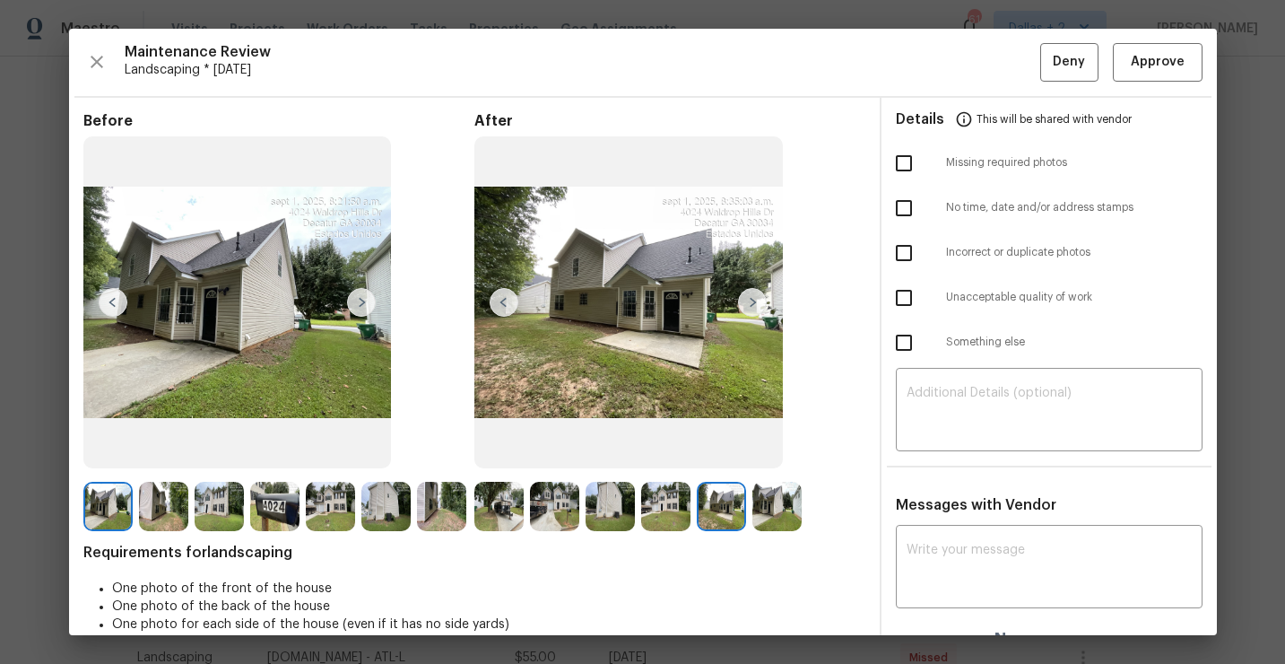
click at [780, 505] on img at bounding box center [777, 506] width 49 height 49
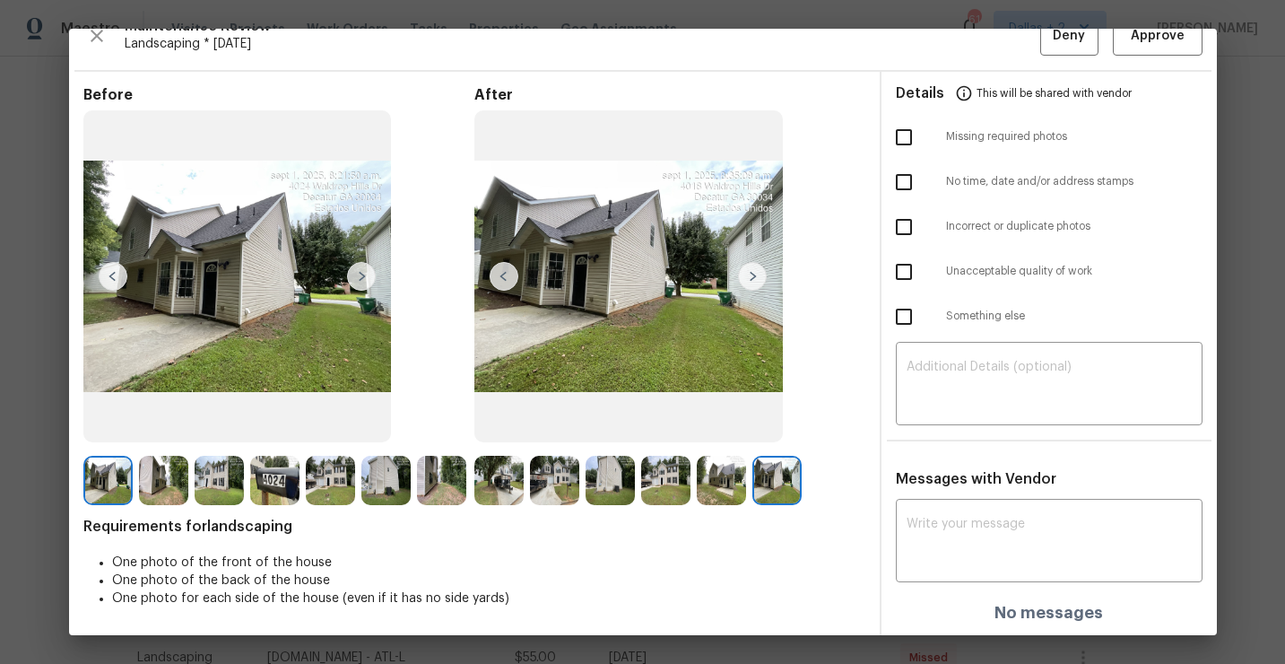
scroll to position [0, 0]
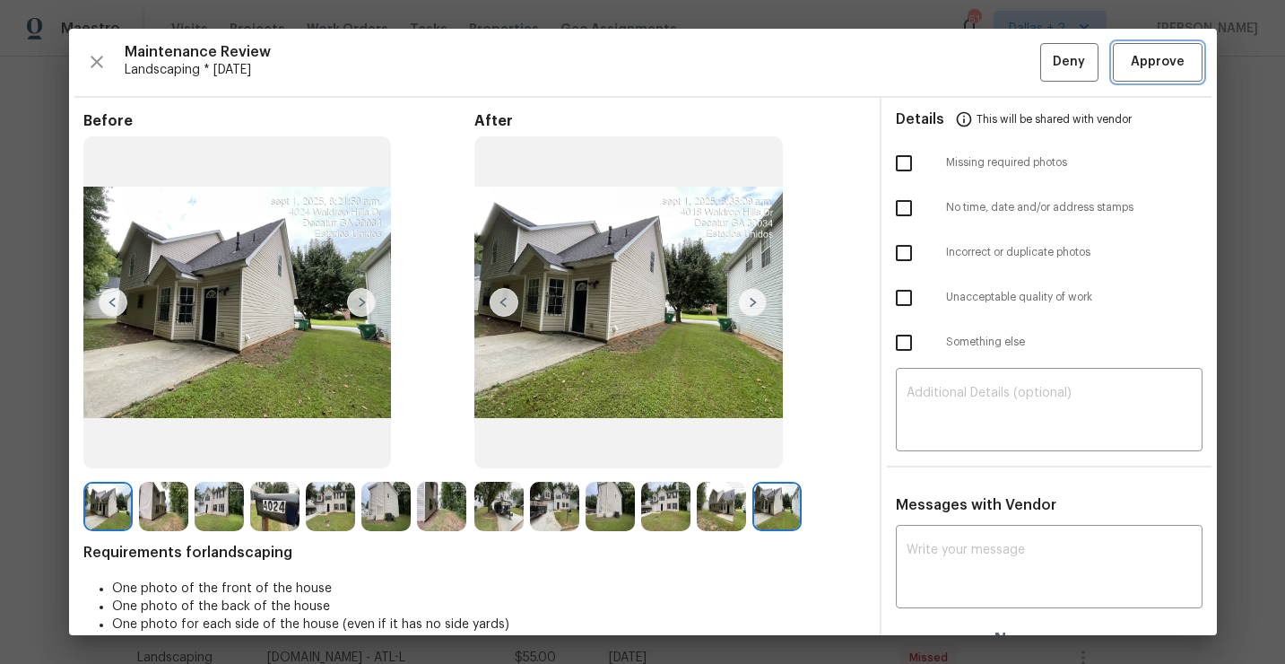
click at [1124, 76] on button "Approve" at bounding box center [1158, 62] width 90 height 39
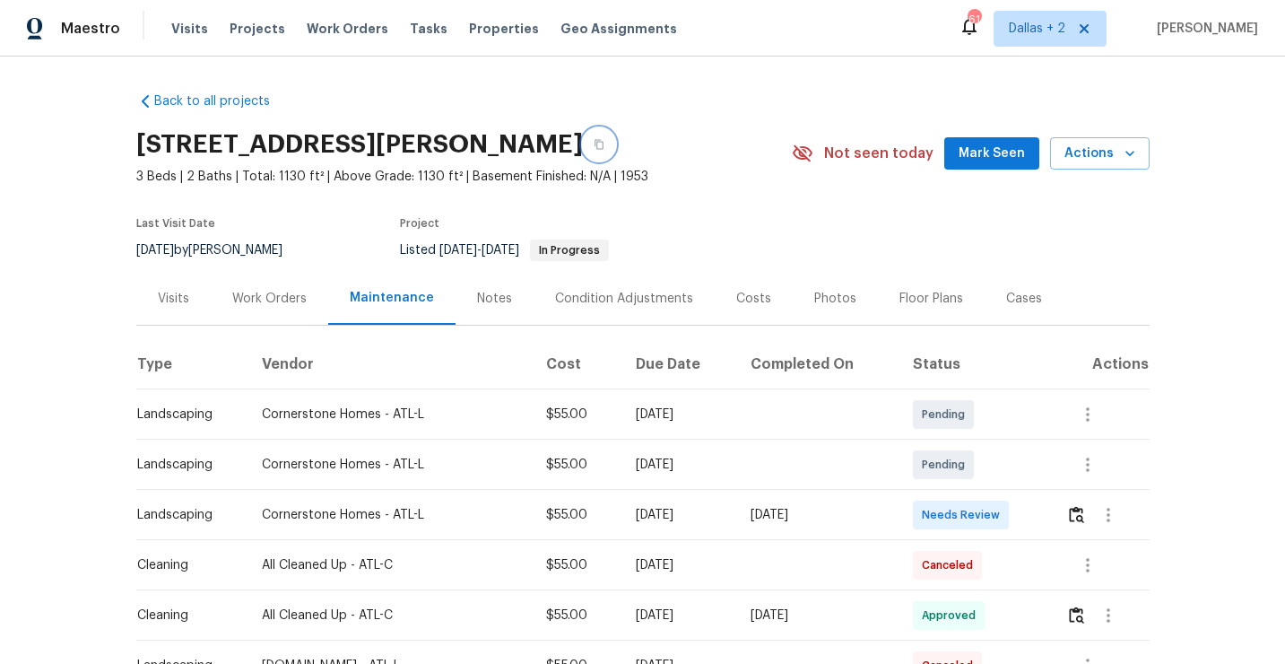
click at [583, 144] on button "button" at bounding box center [599, 144] width 32 height 32
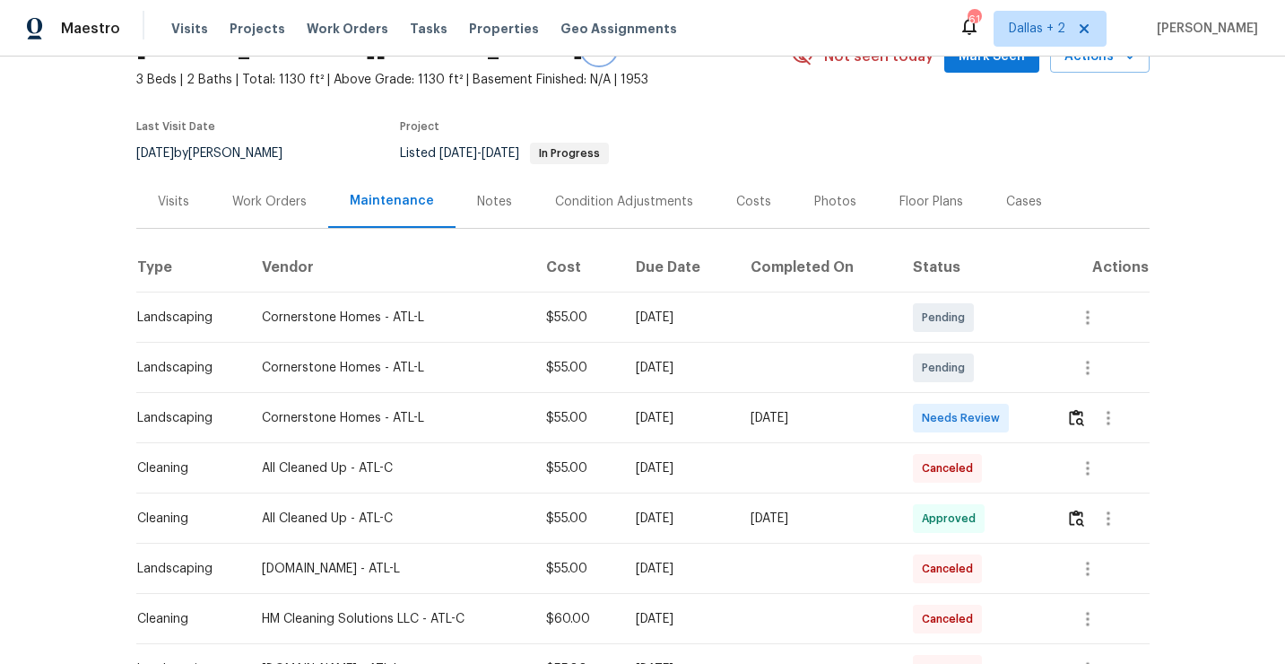
scroll to position [121, 0]
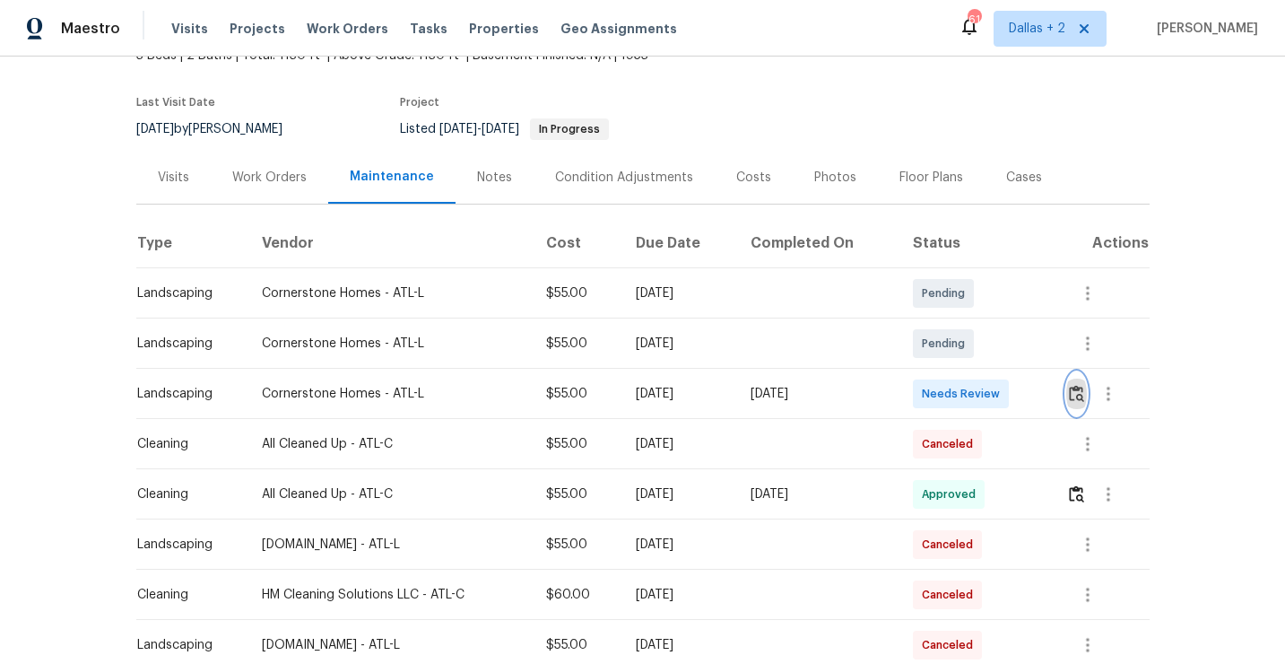
click at [1084, 389] on img "button" at bounding box center [1076, 393] width 15 height 17
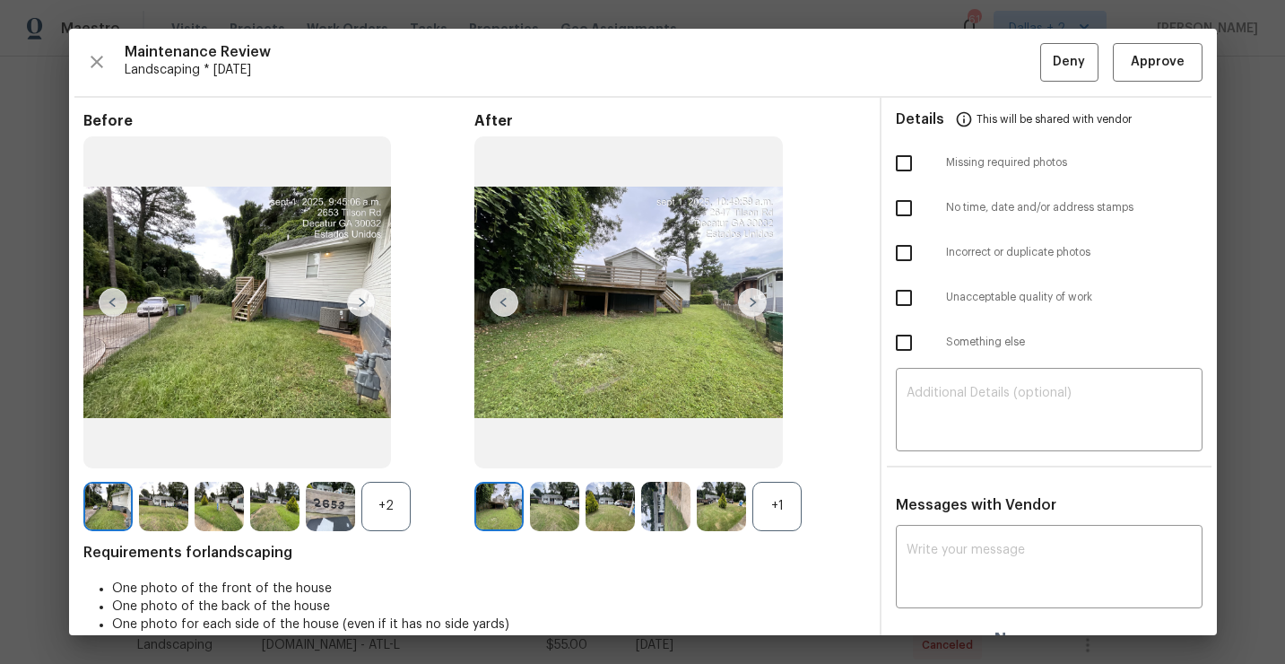
click at [771, 489] on div "+1" at bounding box center [777, 506] width 49 height 49
click at [383, 510] on div "+2" at bounding box center [385, 506] width 49 height 49
click at [754, 302] on img at bounding box center [752, 302] width 29 height 29
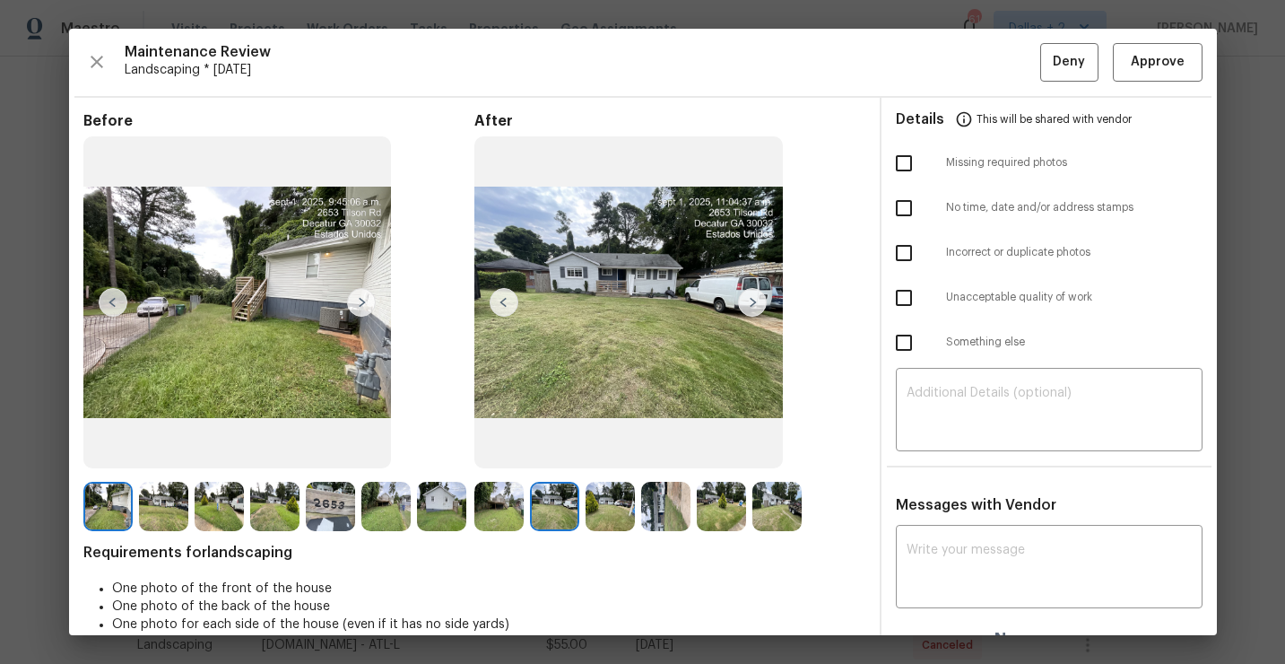
click at [511, 521] on img at bounding box center [498, 506] width 49 height 49
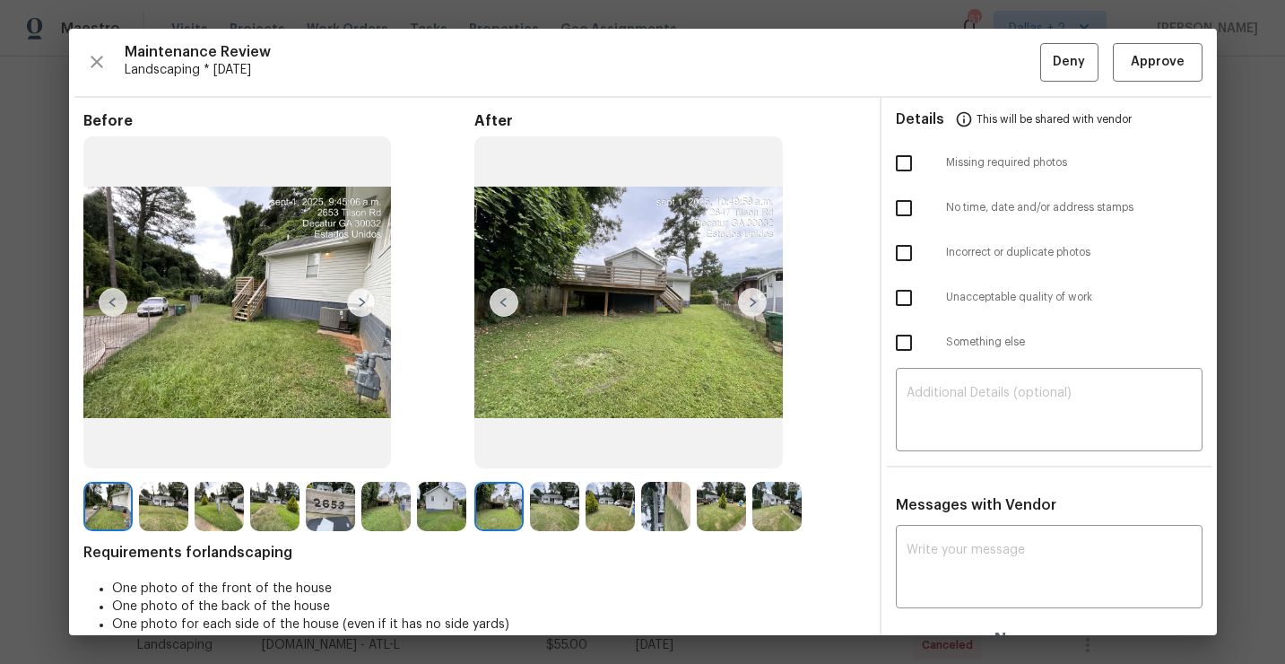
click at [558, 503] on img at bounding box center [554, 506] width 49 height 49
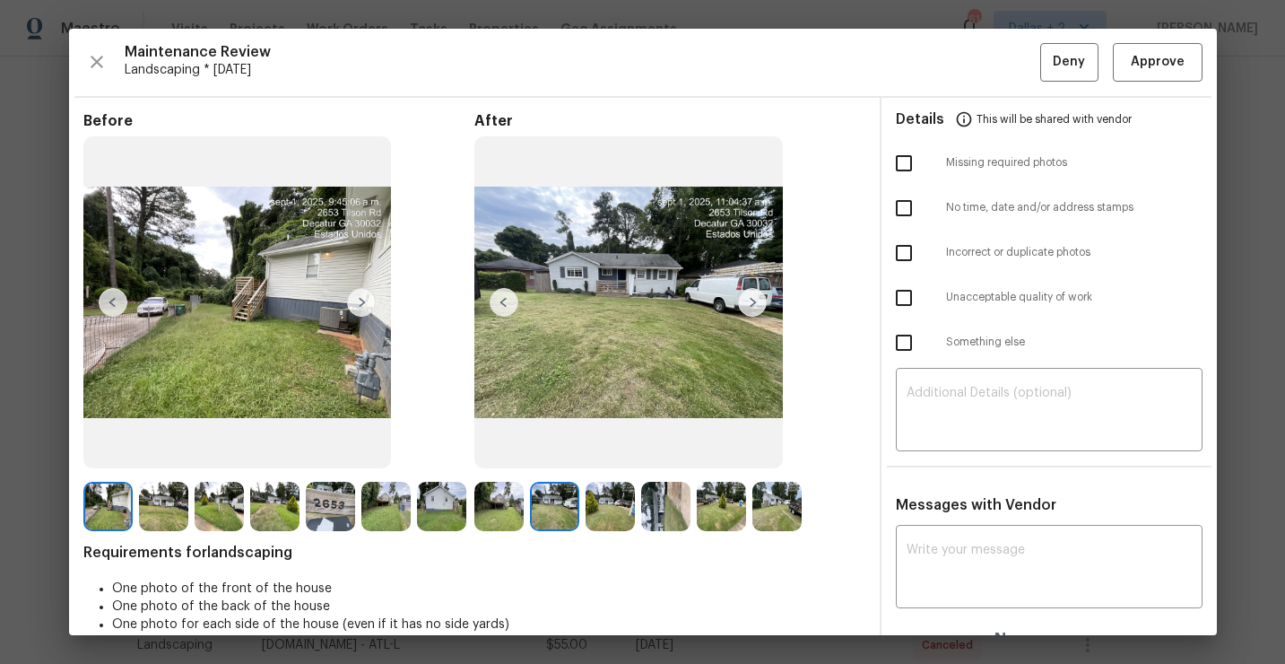
click at [607, 510] on img at bounding box center [610, 506] width 49 height 49
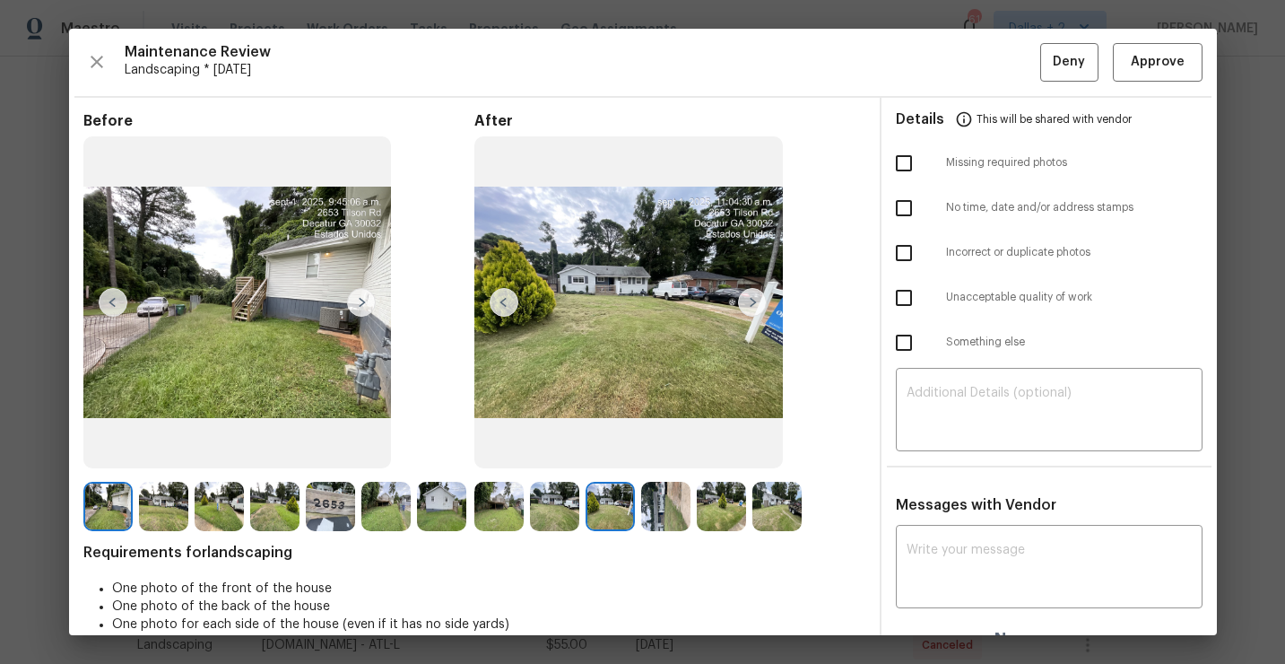
click at [655, 510] on img at bounding box center [665, 506] width 49 height 49
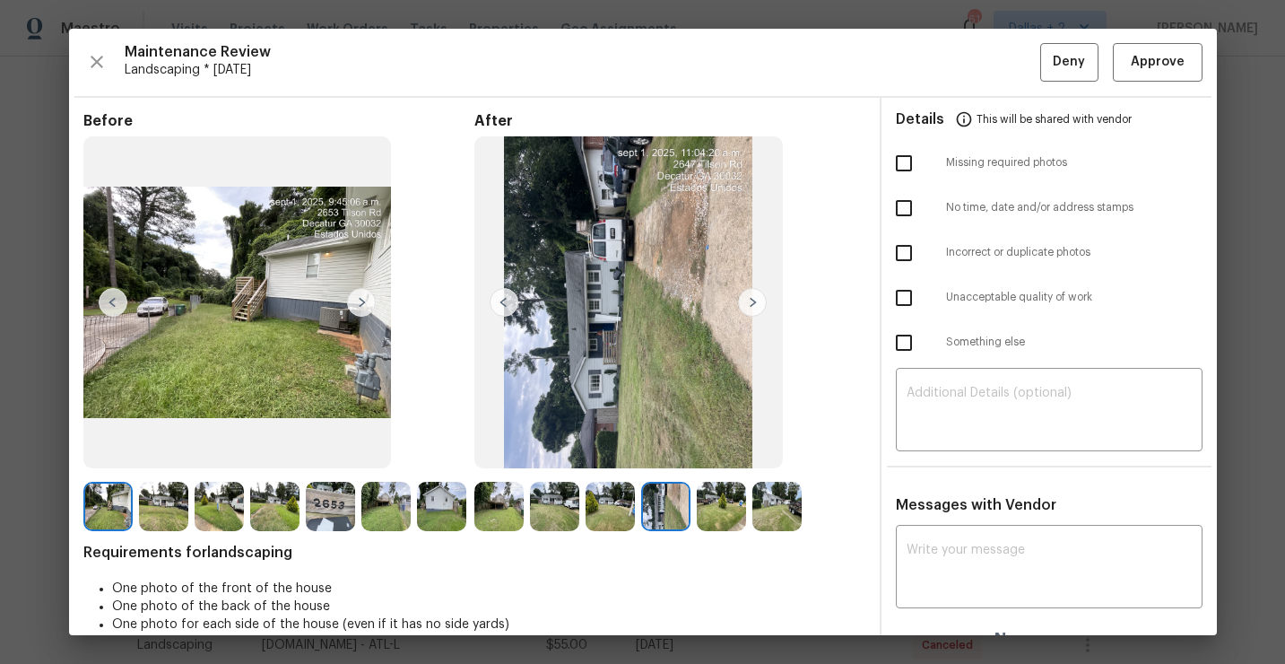
click at [710, 499] on img at bounding box center [721, 506] width 49 height 49
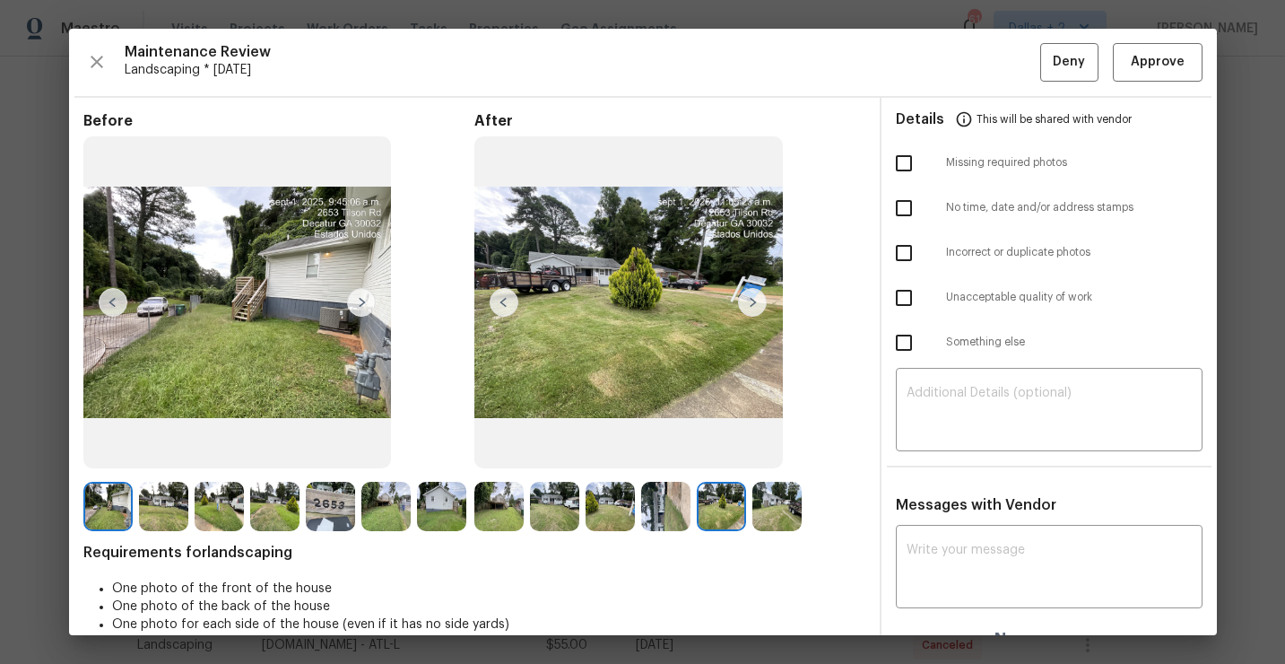
click at [783, 494] on img at bounding box center [777, 506] width 49 height 49
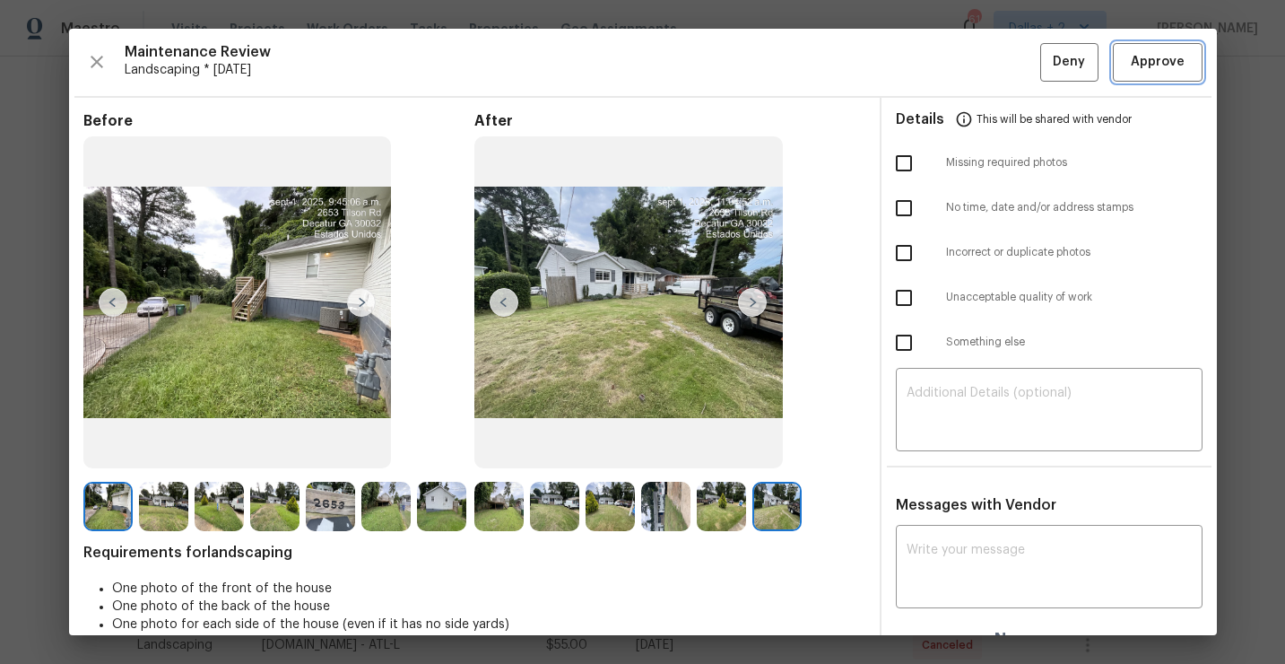
click at [1152, 70] on span "Approve" at bounding box center [1158, 62] width 54 height 22
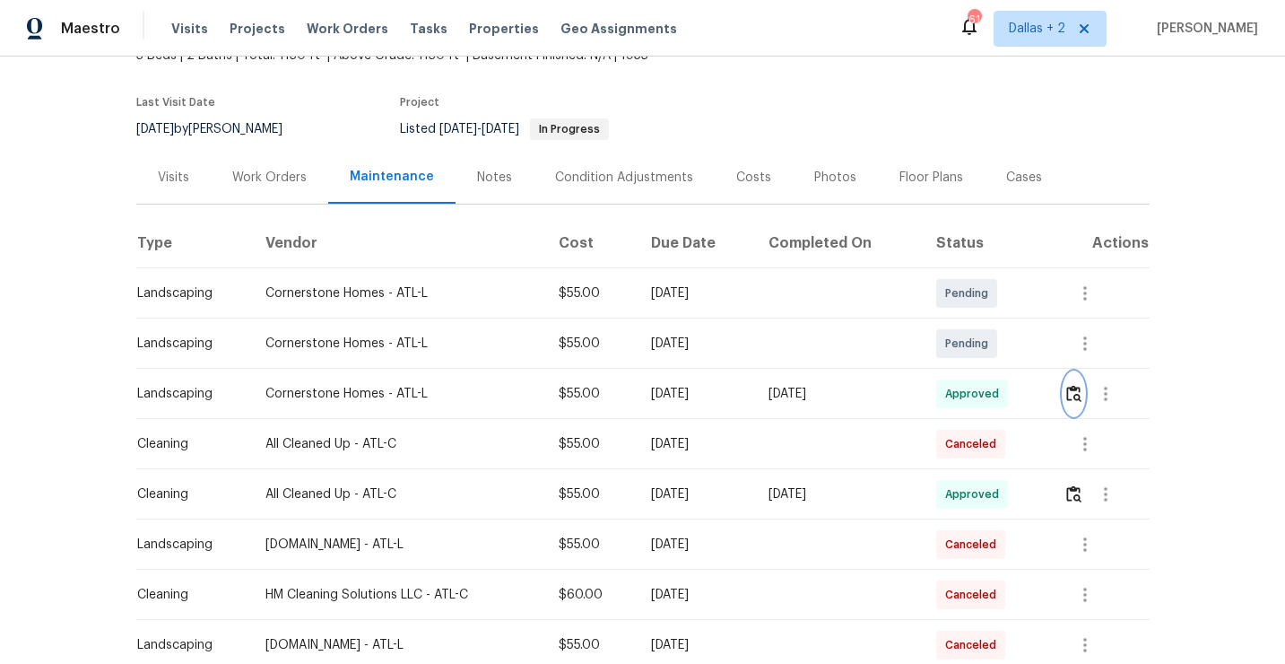
scroll to position [0, 0]
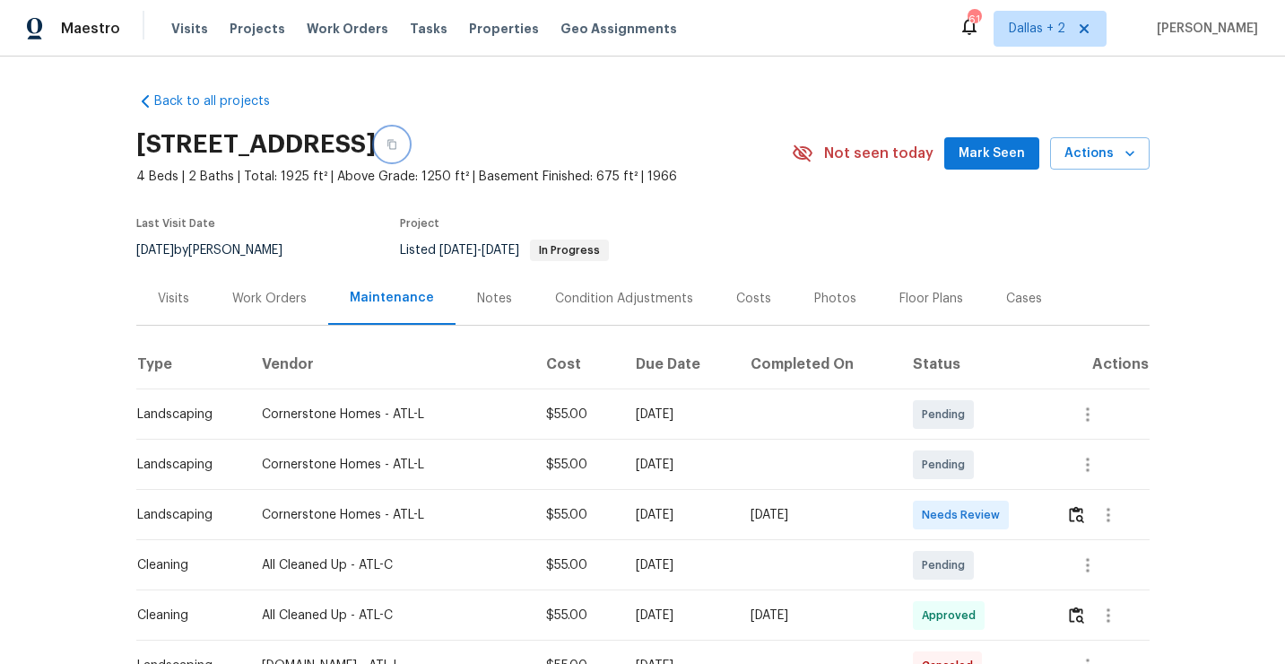
click at [396, 147] on icon "button" at bounding box center [391, 145] width 9 height 10
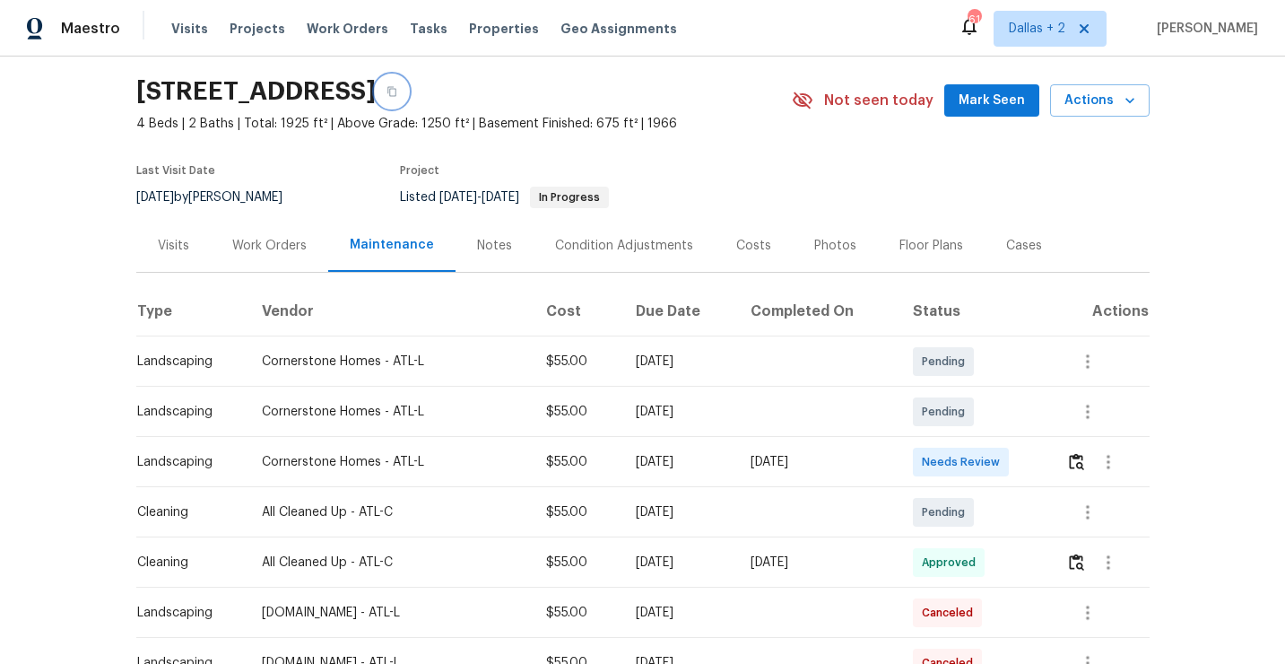
scroll to position [59, 0]
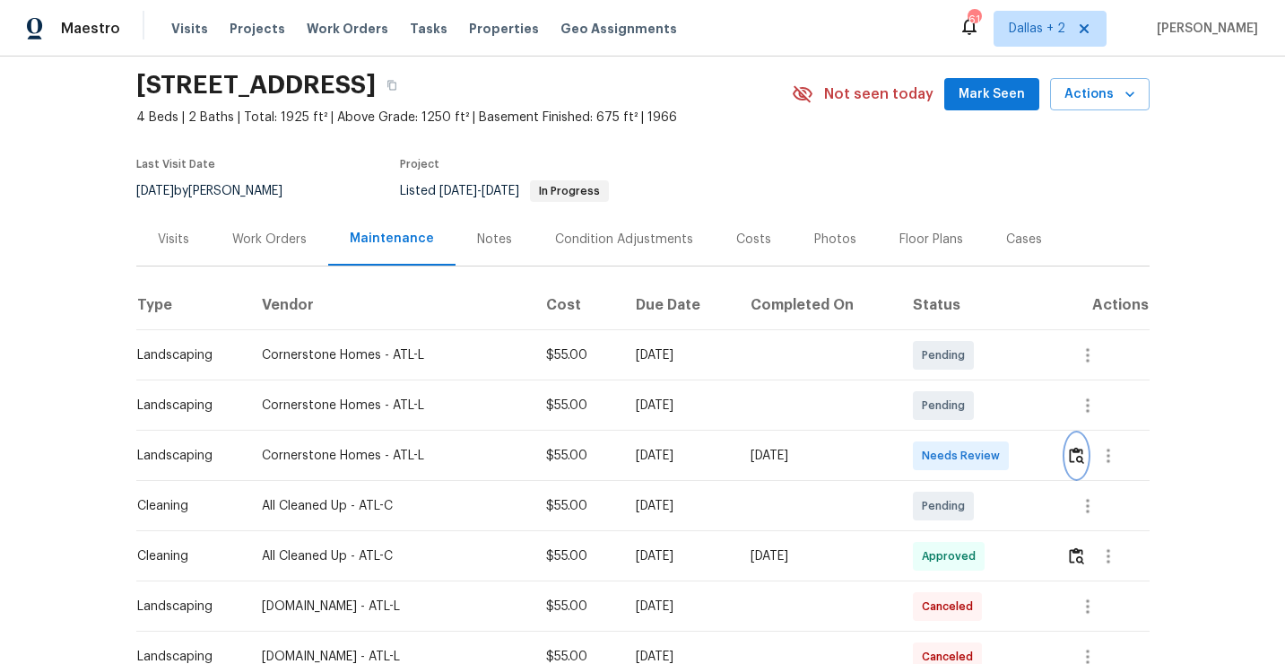
click at [1082, 457] on img "button" at bounding box center [1076, 455] width 15 height 17
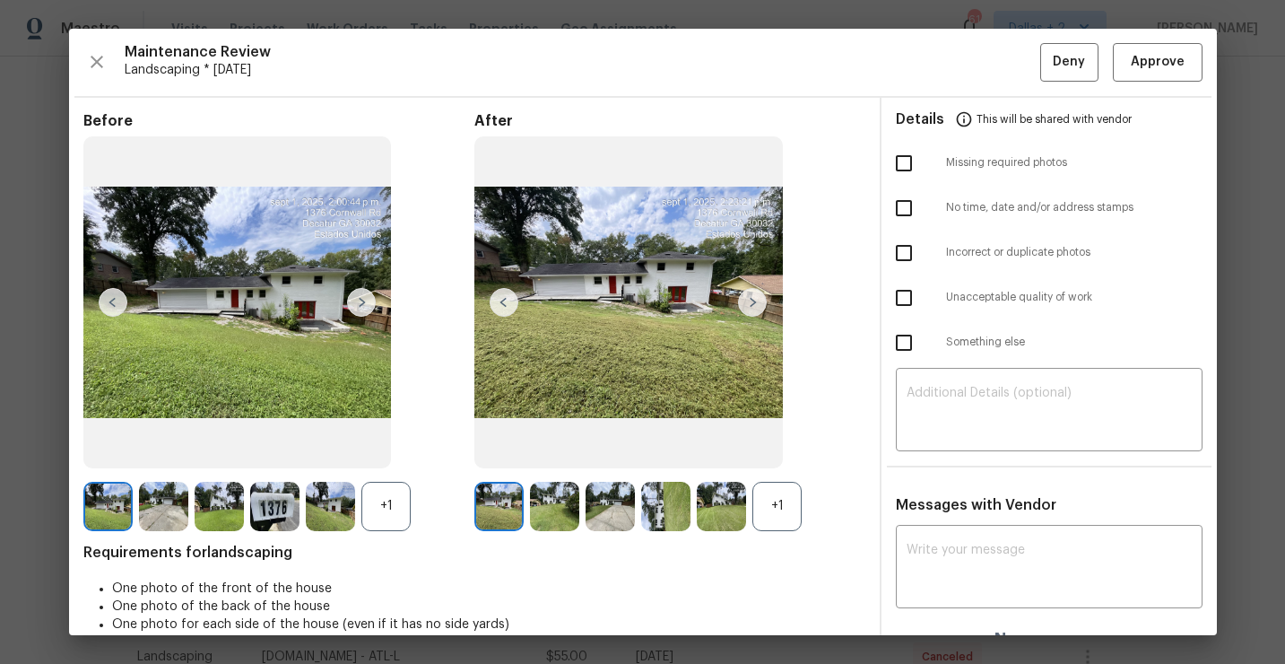
click at [788, 505] on div "+1" at bounding box center [777, 506] width 49 height 49
click at [379, 508] on div "+1" at bounding box center [385, 506] width 49 height 49
click at [755, 299] on img at bounding box center [752, 302] width 29 height 29
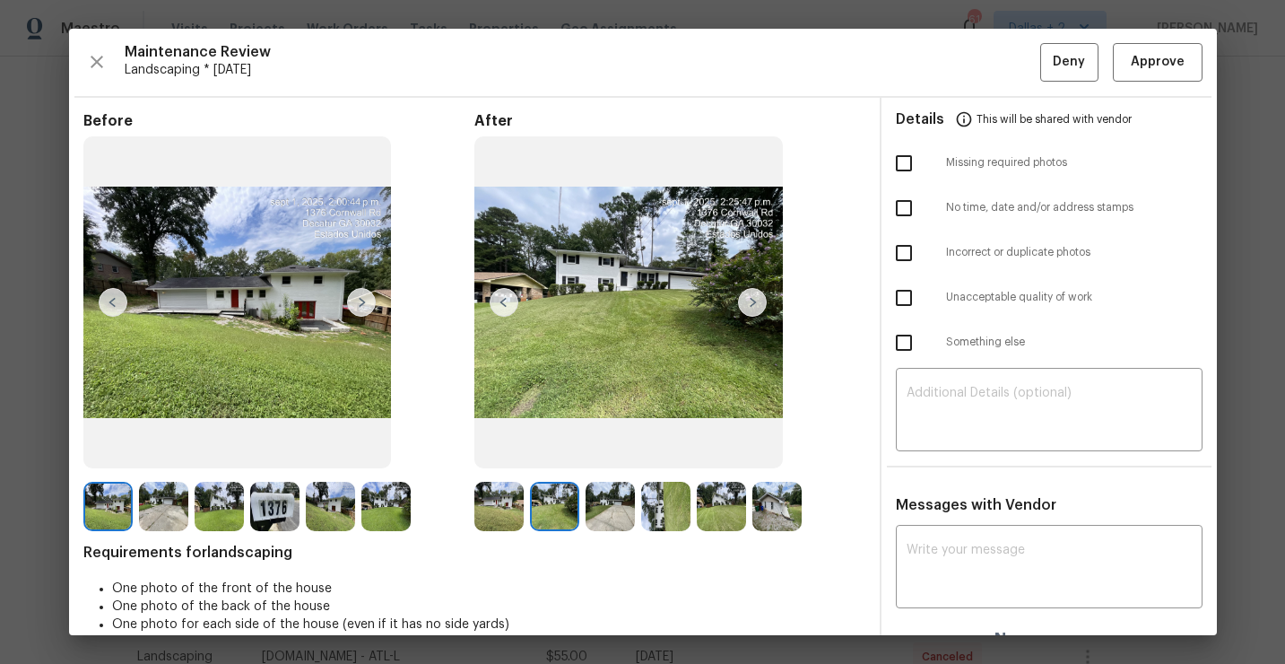
click at [497, 516] on img at bounding box center [498, 506] width 49 height 49
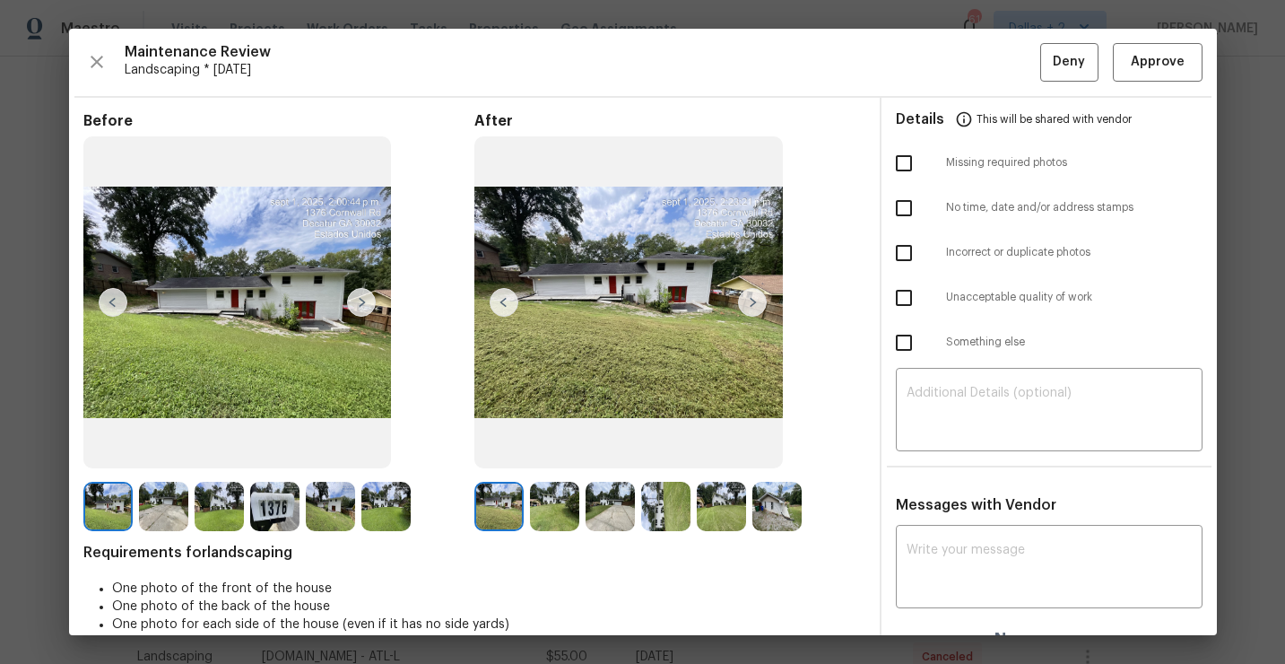
click at [540, 499] on img at bounding box center [554, 506] width 49 height 49
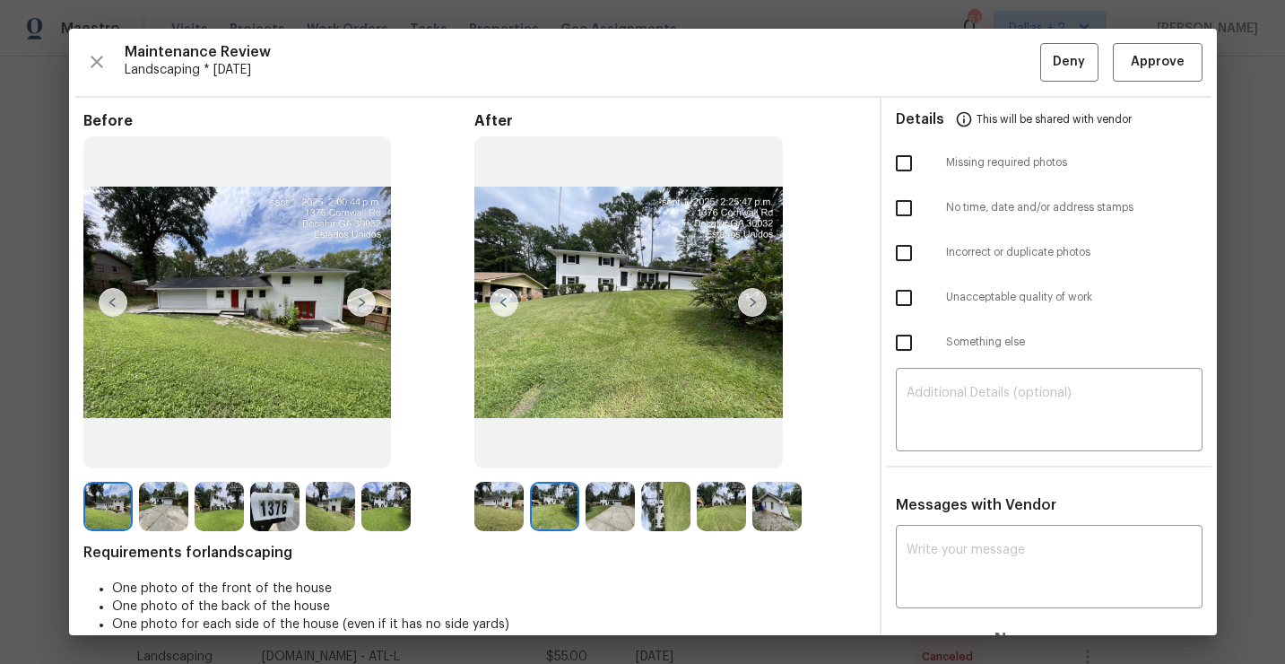
click at [758, 300] on img at bounding box center [752, 302] width 29 height 29
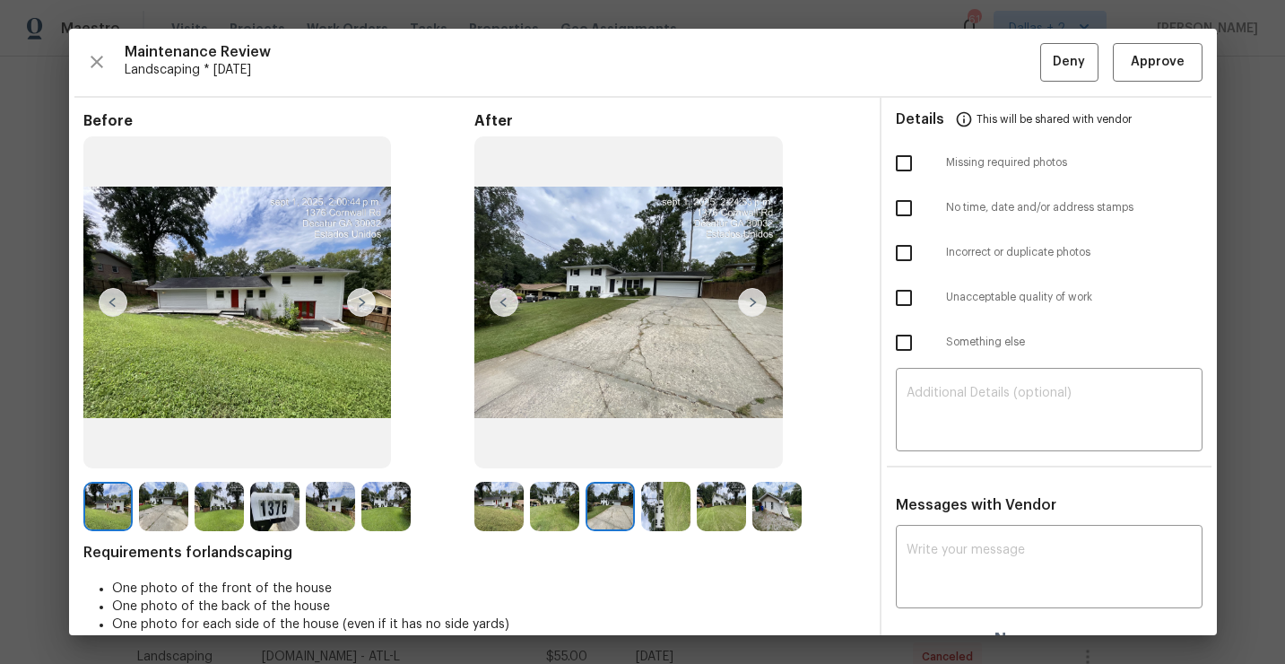
click at [750, 296] on img at bounding box center [752, 302] width 29 height 29
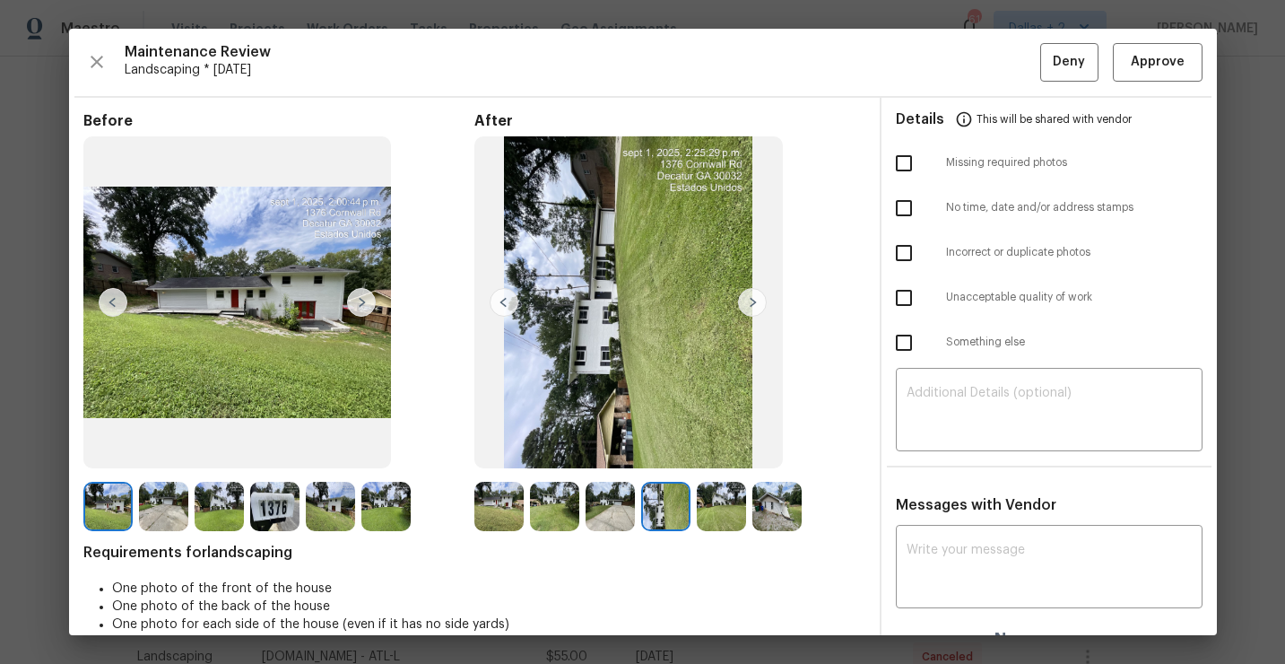
click at [752, 301] on img at bounding box center [752, 302] width 29 height 29
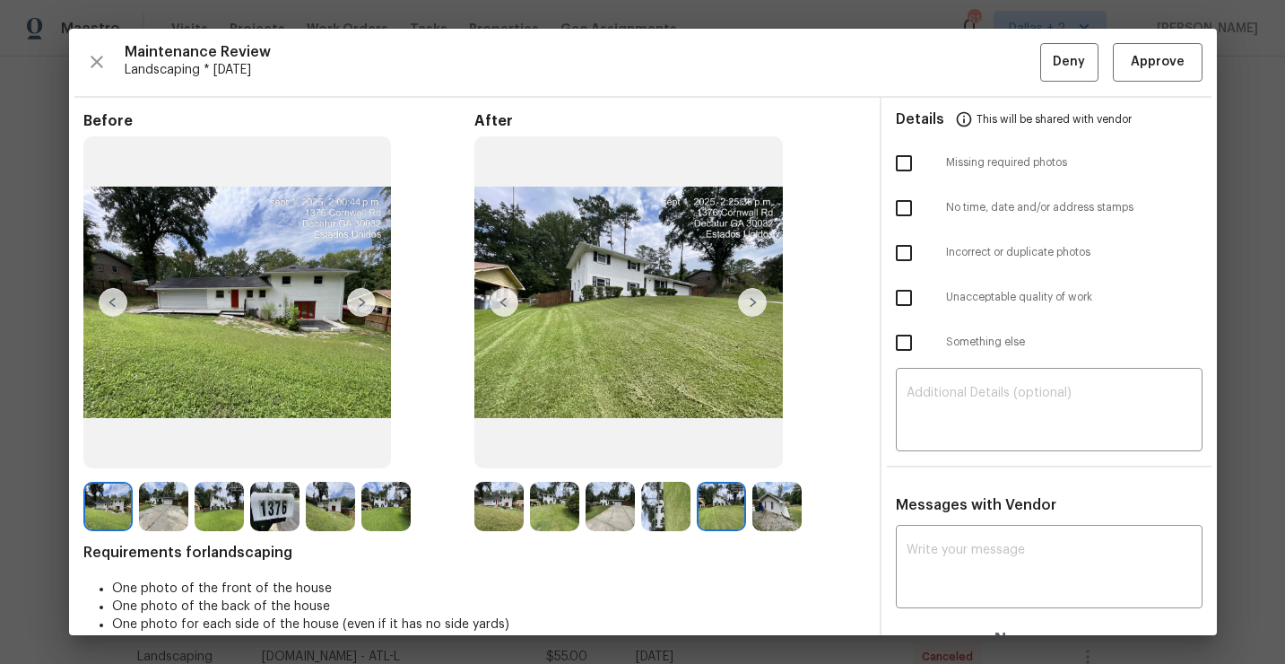
scroll to position [26, 0]
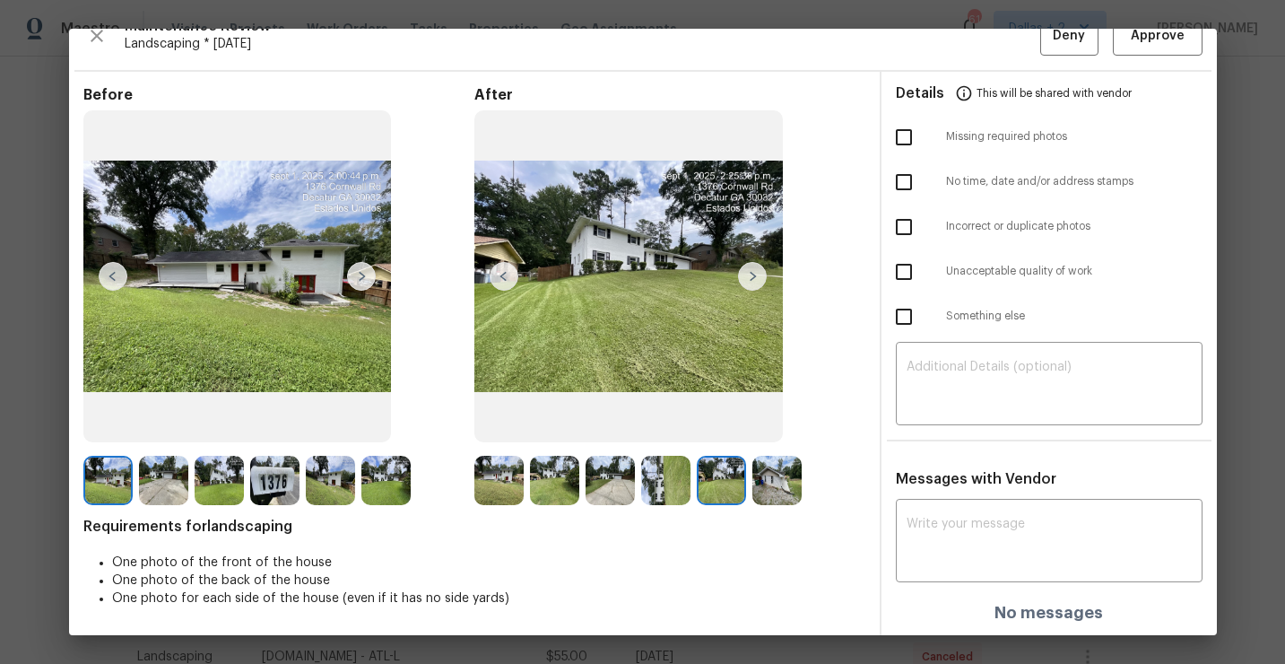
click at [753, 276] on img at bounding box center [752, 276] width 29 height 29
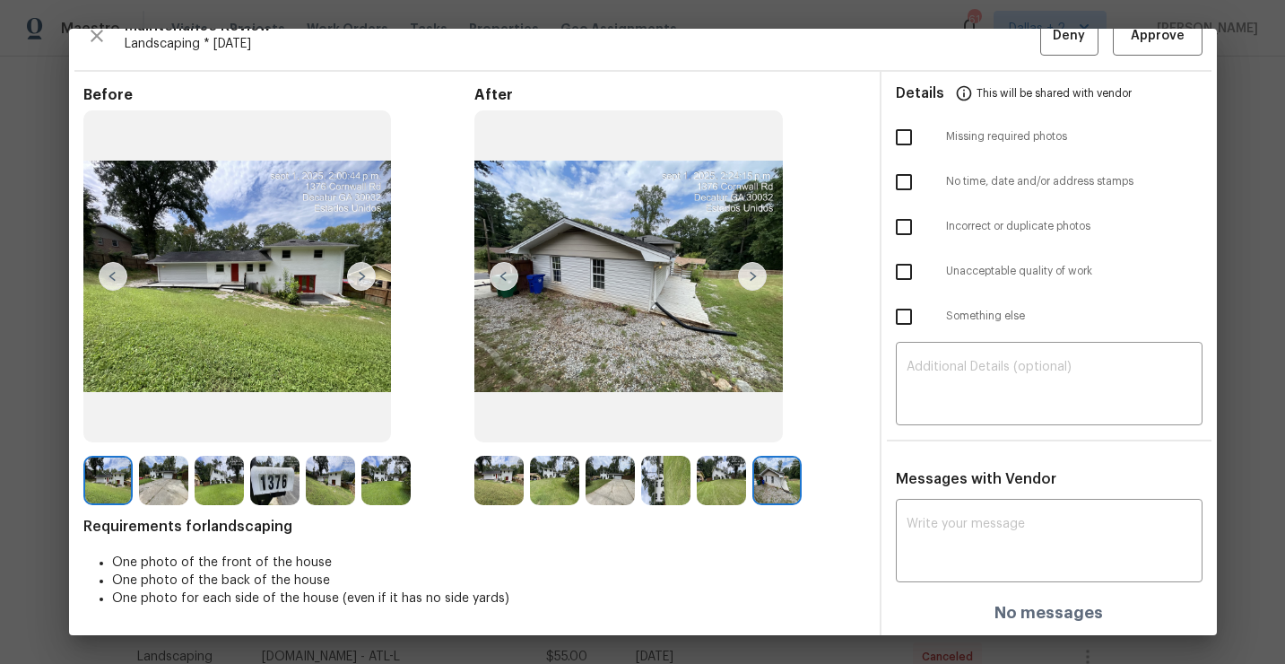
click at [501, 487] on img at bounding box center [498, 480] width 49 height 49
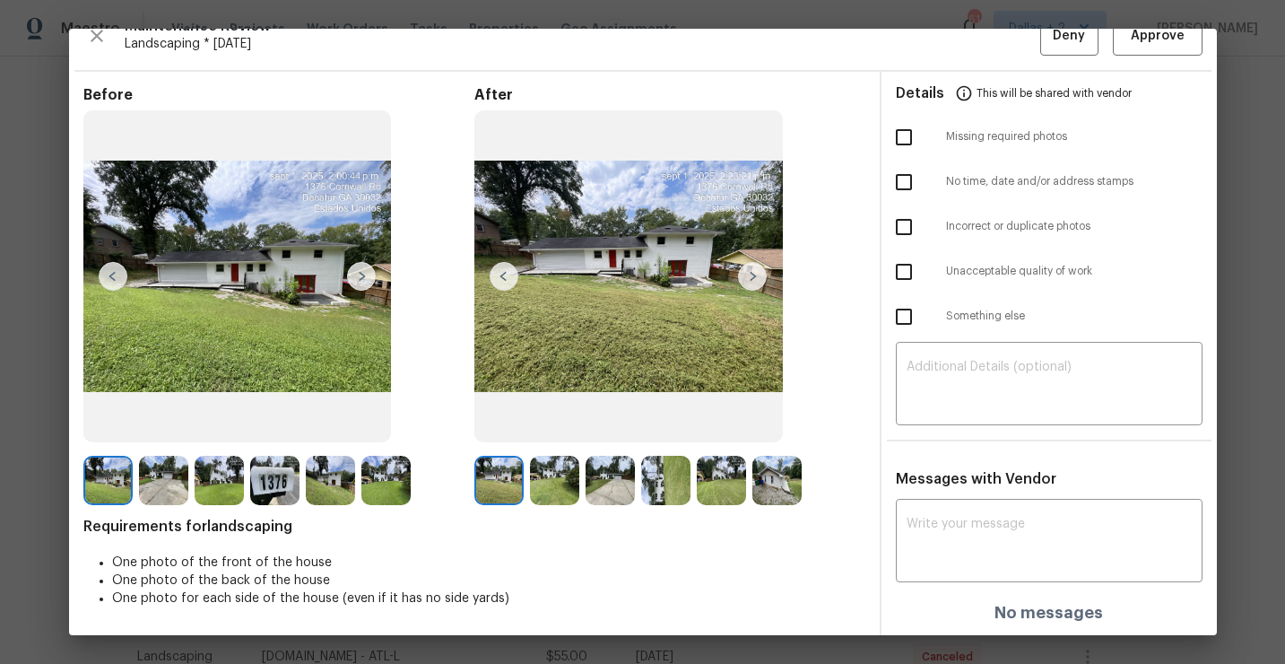
scroll to position [0, 0]
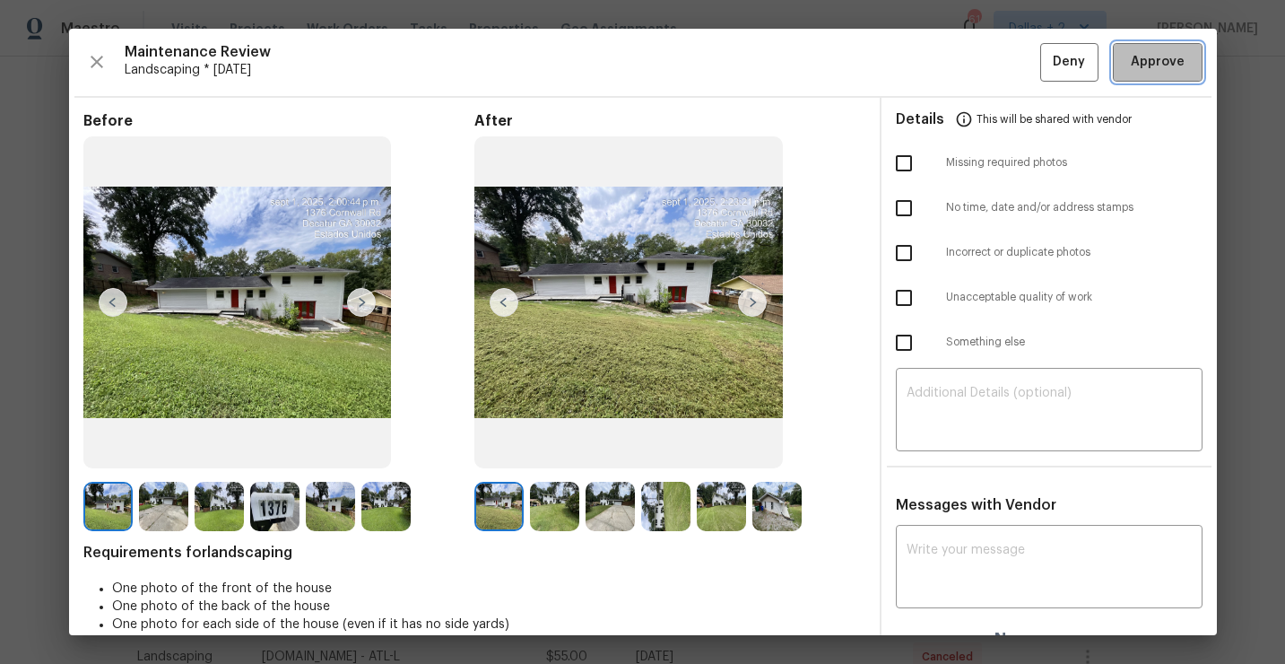
click at [1179, 64] on span "Approve" at bounding box center [1158, 62] width 54 height 22
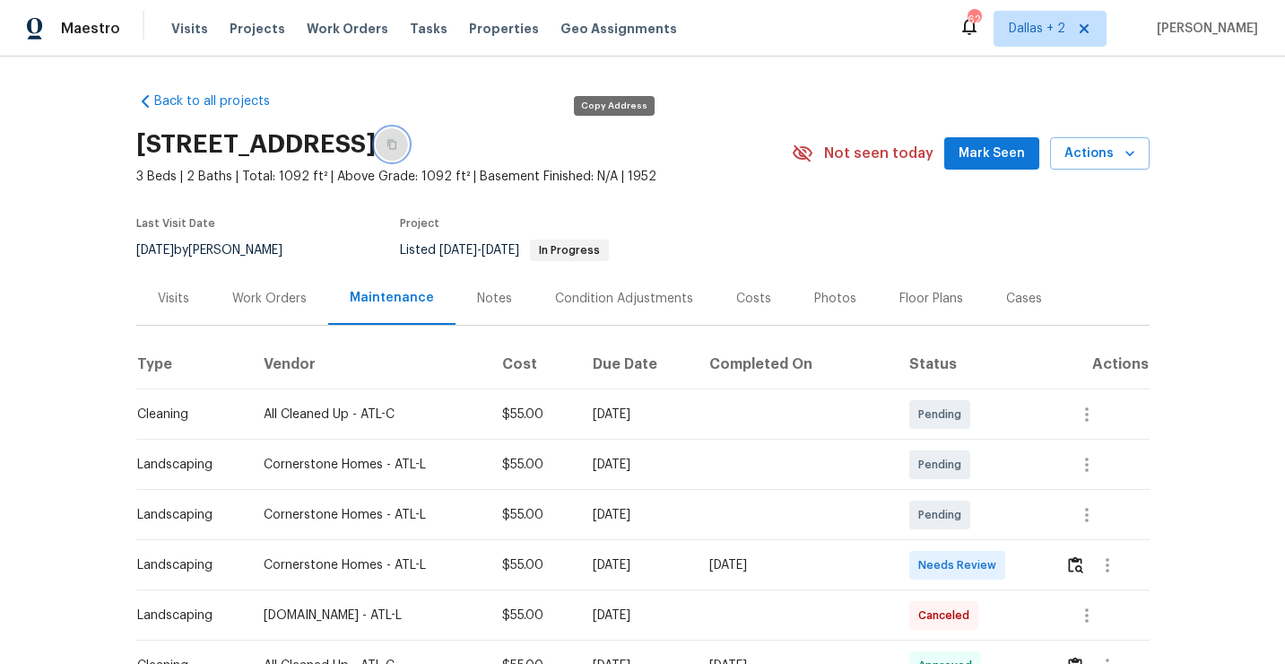
click at [408, 150] on button "button" at bounding box center [392, 144] width 32 height 32
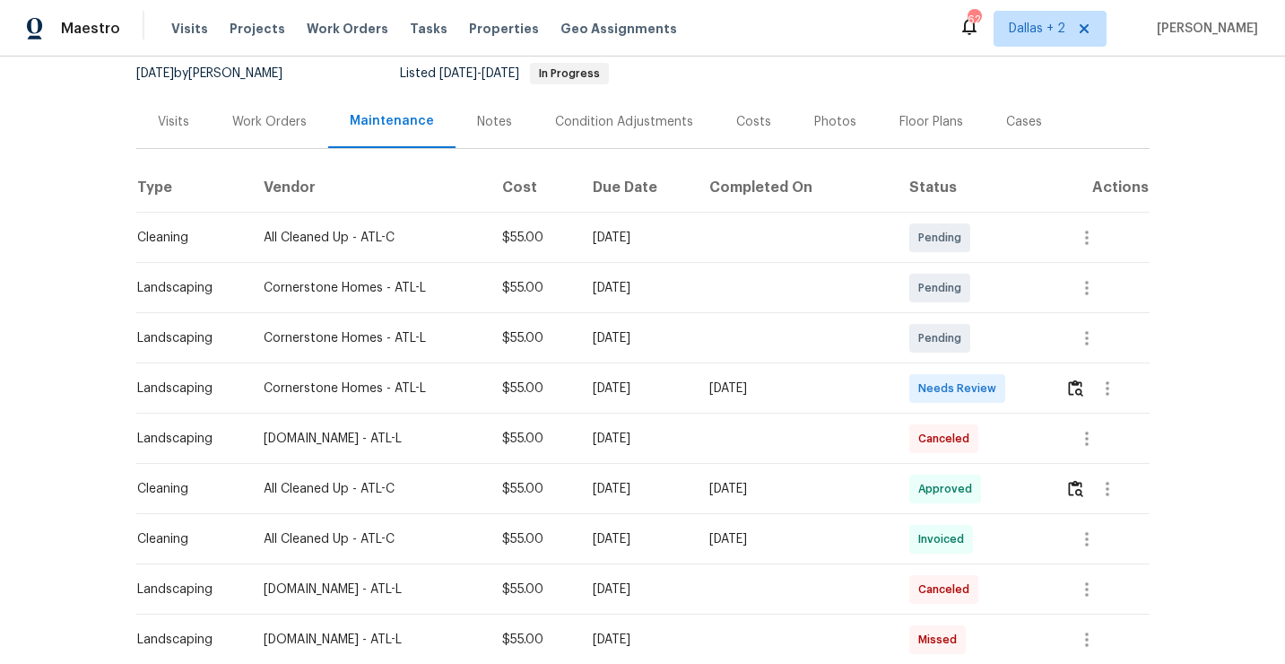
scroll to position [226, 0]
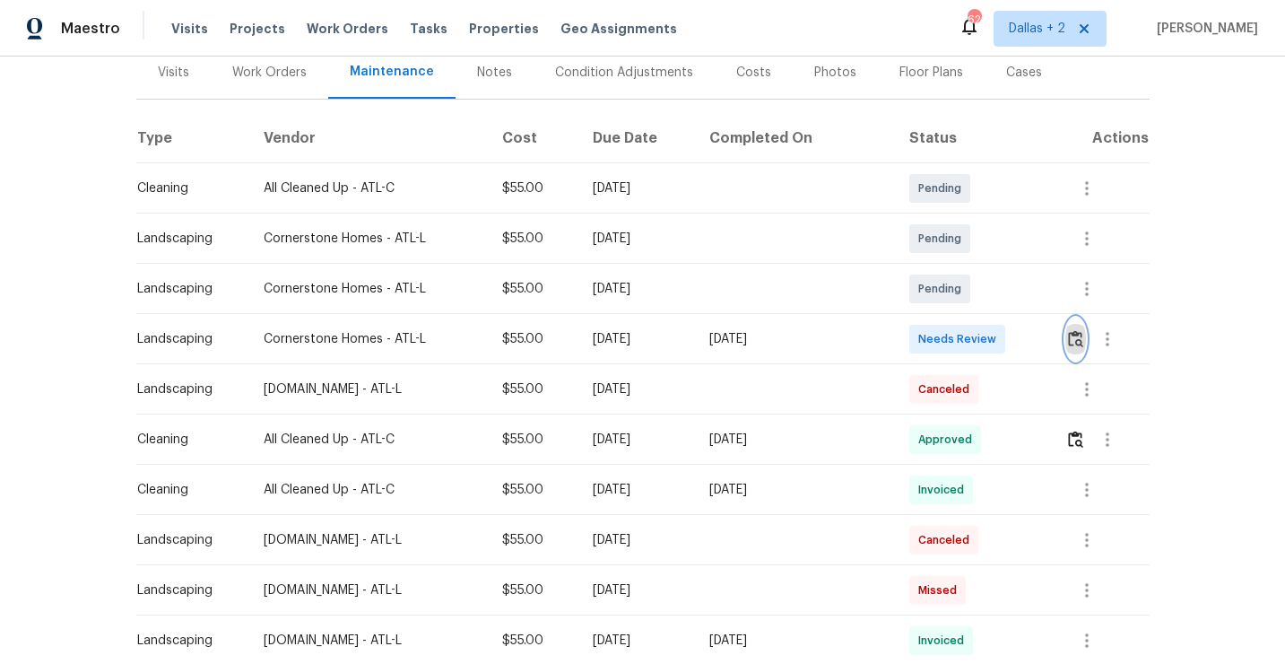
click at [1083, 342] on img "button" at bounding box center [1075, 338] width 15 height 17
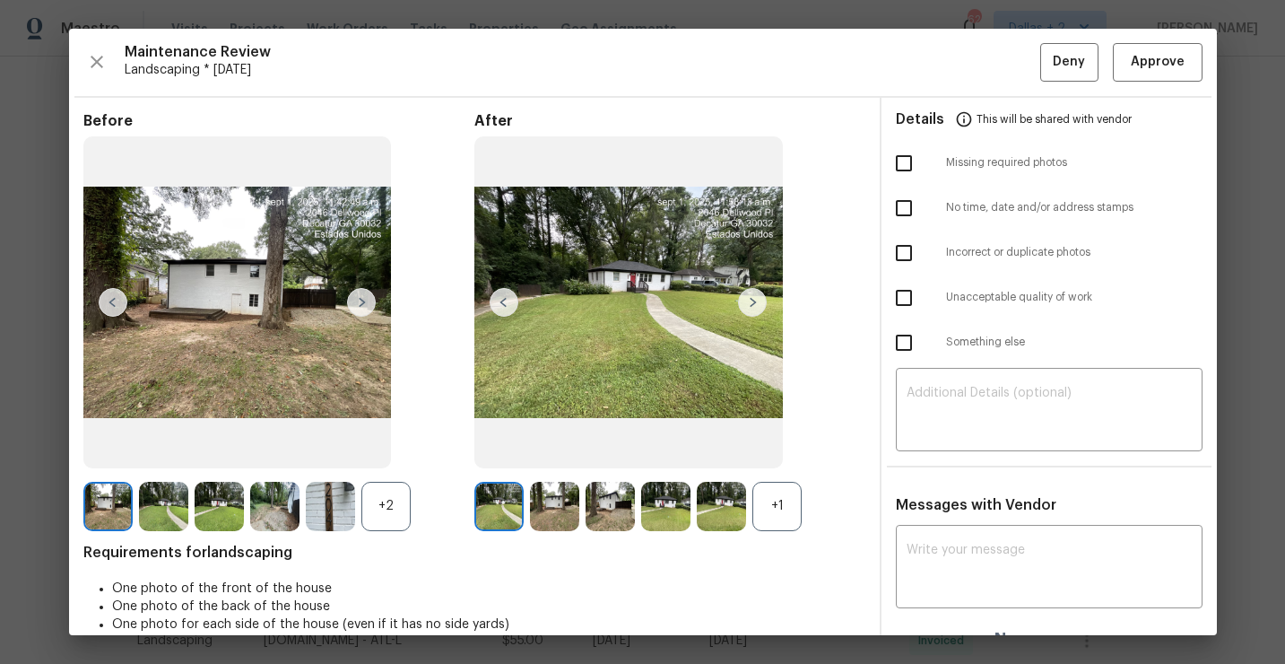
click at [405, 506] on div "+2" at bounding box center [385, 506] width 49 height 49
click at [783, 504] on div "+1" at bounding box center [777, 506] width 49 height 49
click at [329, 501] on img at bounding box center [330, 506] width 49 height 49
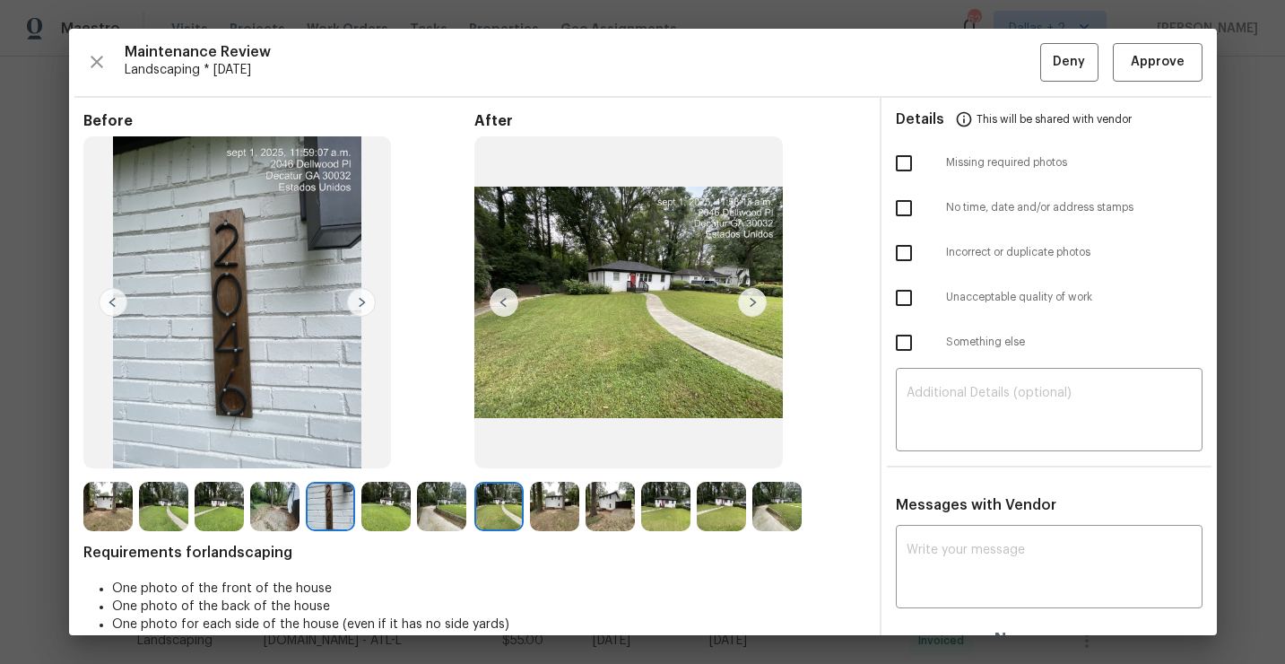
click at [506, 524] on img at bounding box center [498, 506] width 49 height 49
click at [556, 508] on img at bounding box center [554, 506] width 49 height 49
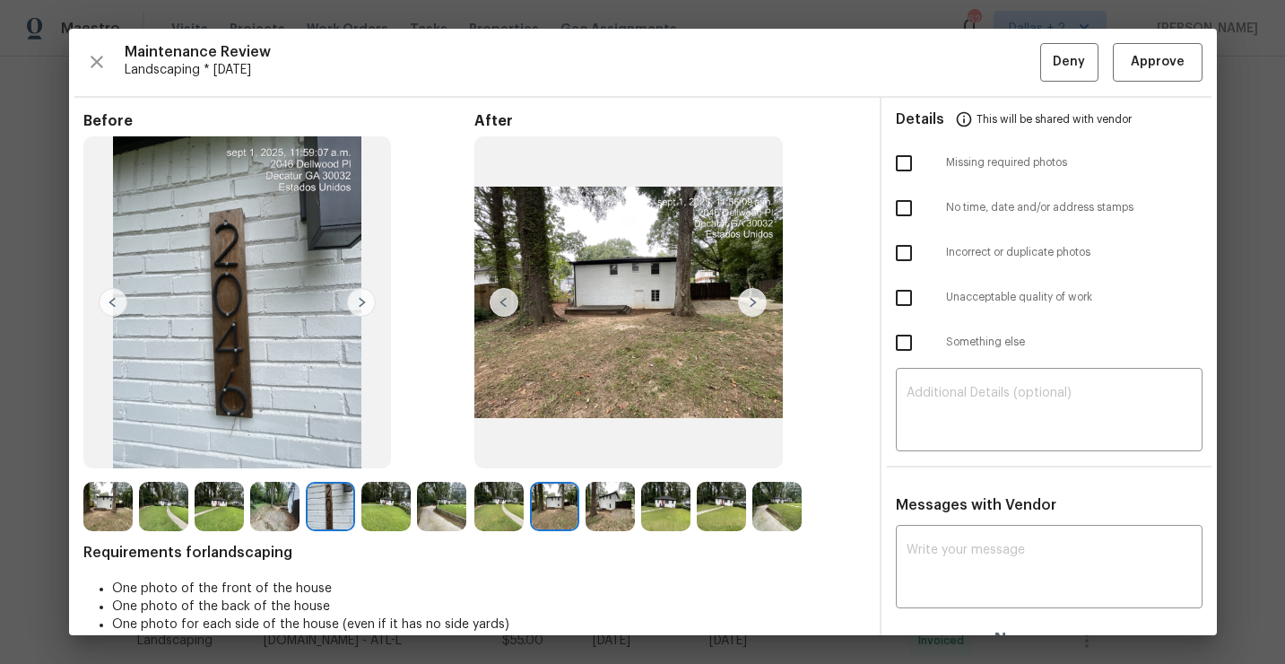
click at [616, 501] on img at bounding box center [610, 506] width 49 height 49
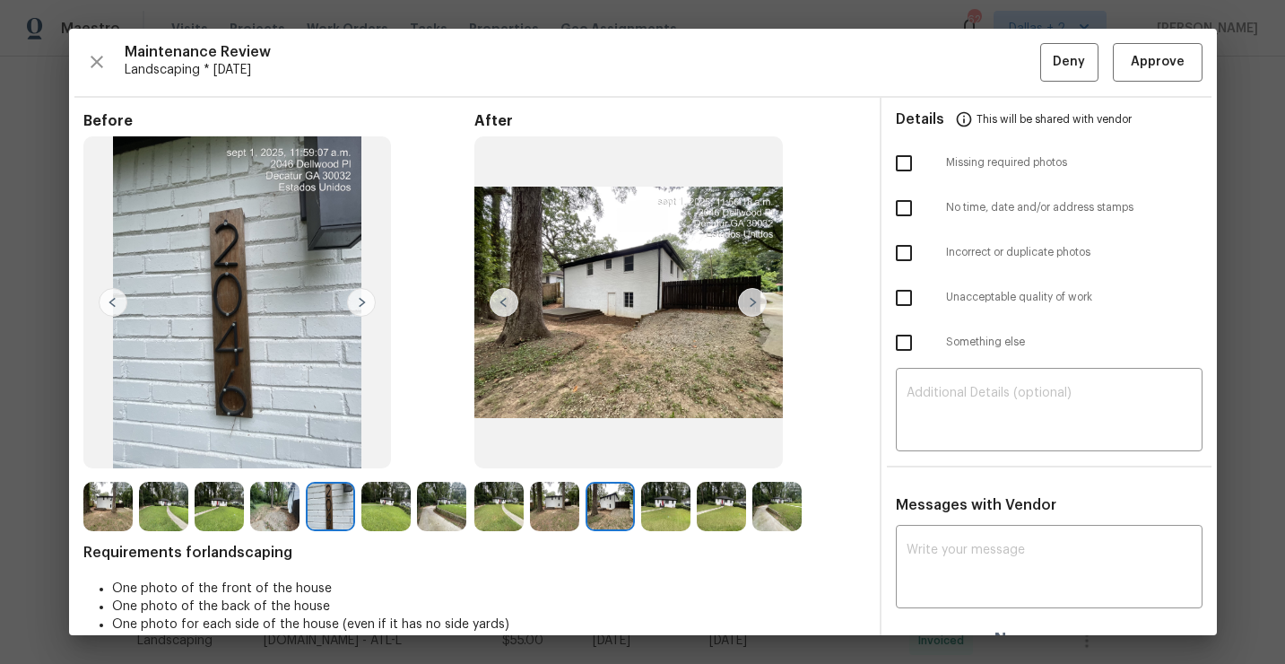
click at [662, 508] on img at bounding box center [665, 506] width 49 height 49
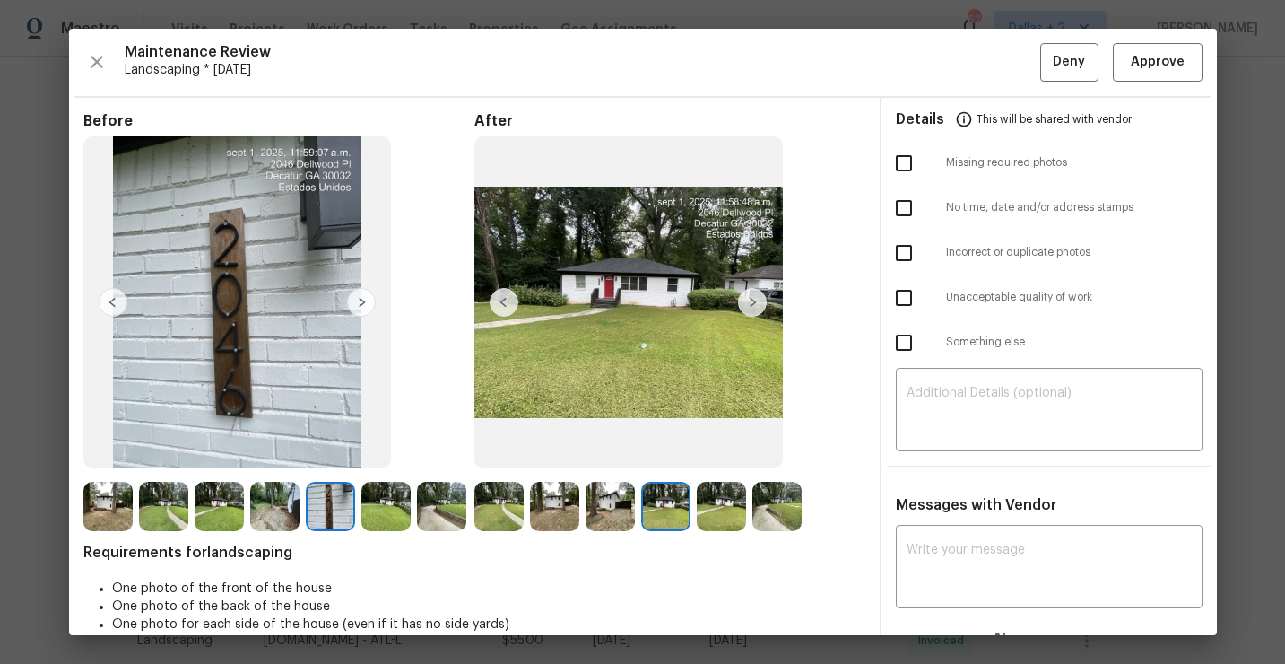
click at [714, 501] on img at bounding box center [721, 506] width 49 height 49
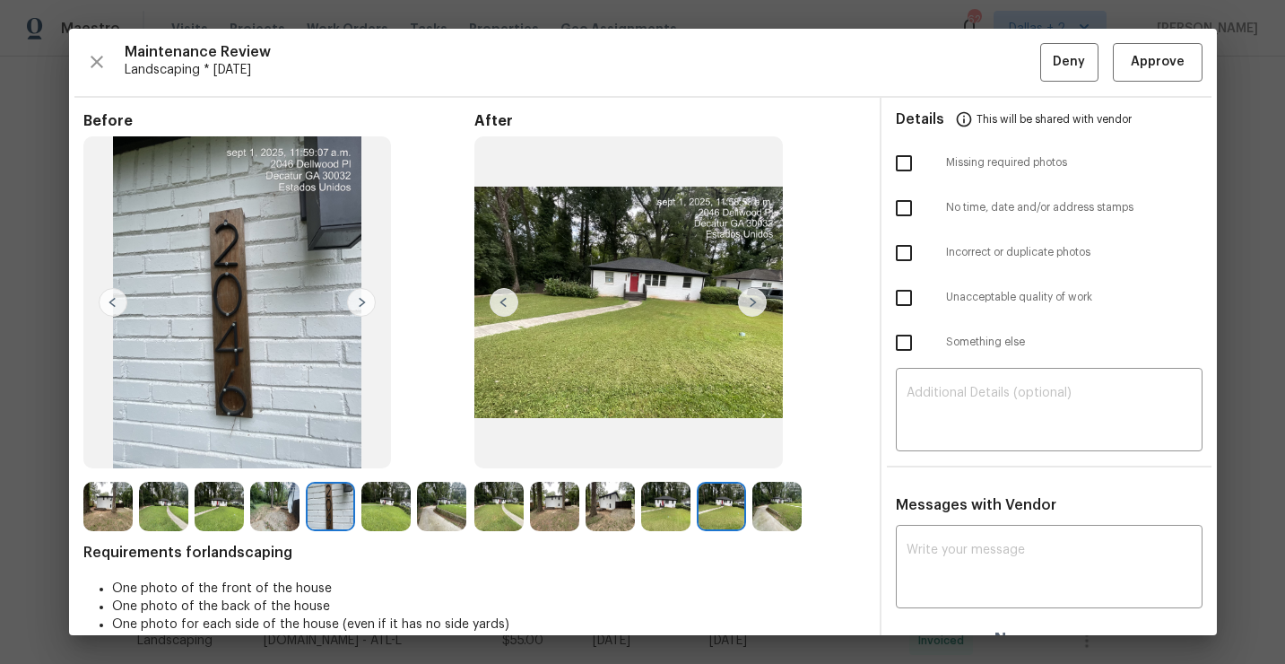
click at [765, 509] on img at bounding box center [777, 506] width 49 height 49
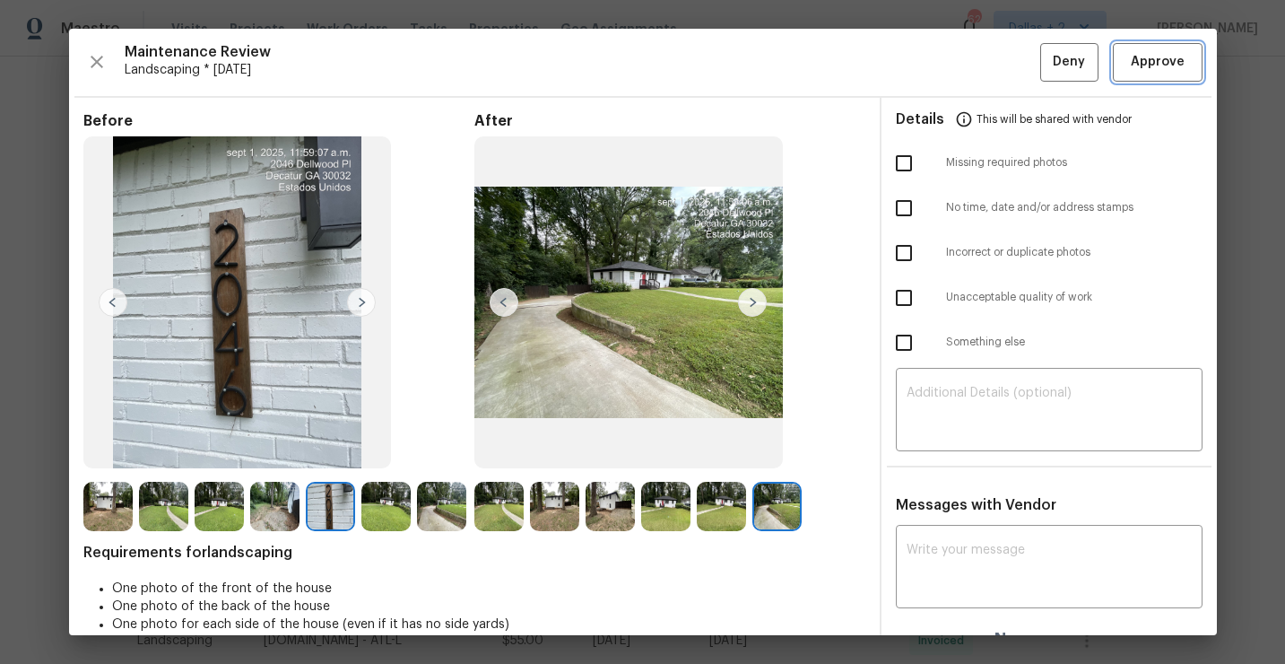
click at [1165, 67] on span "Approve" at bounding box center [1158, 62] width 54 height 22
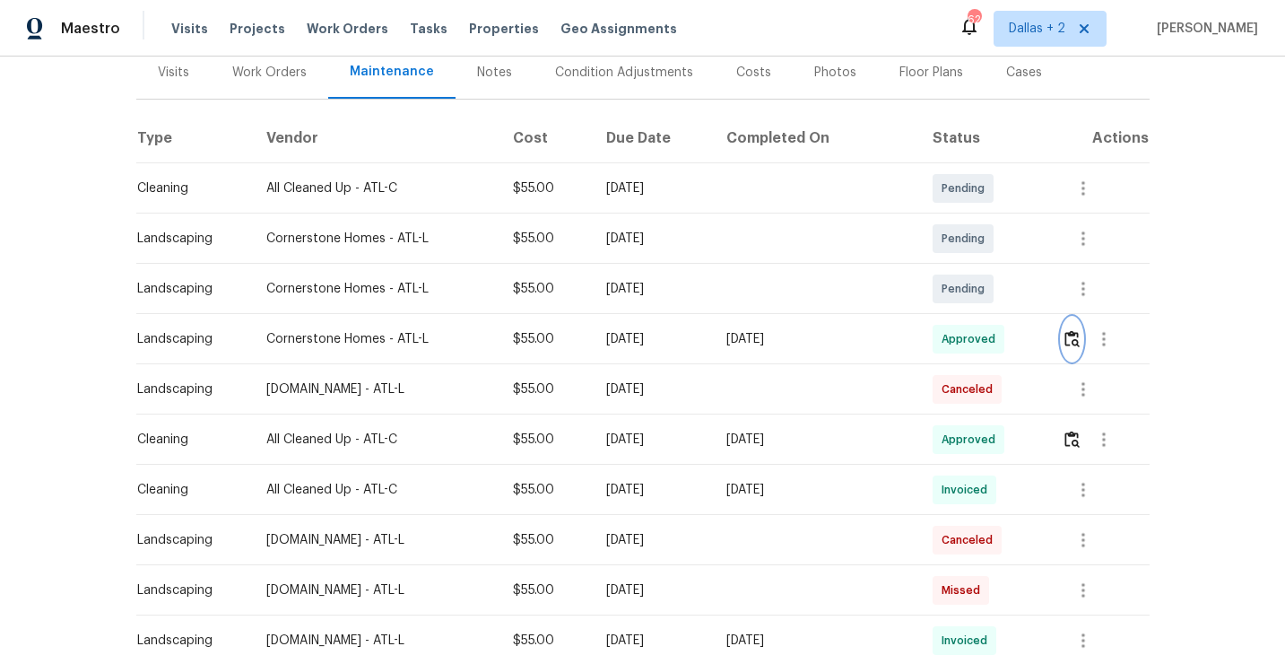
scroll to position [0, 0]
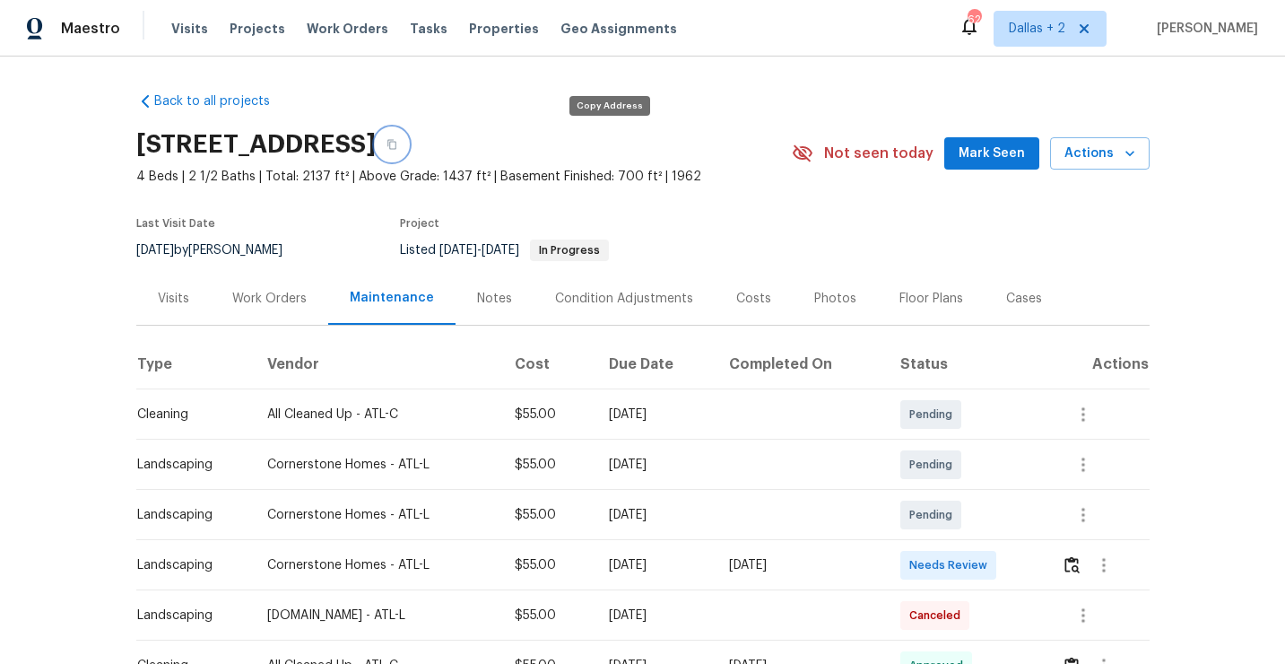
click at [397, 147] on icon "button" at bounding box center [392, 144] width 11 height 11
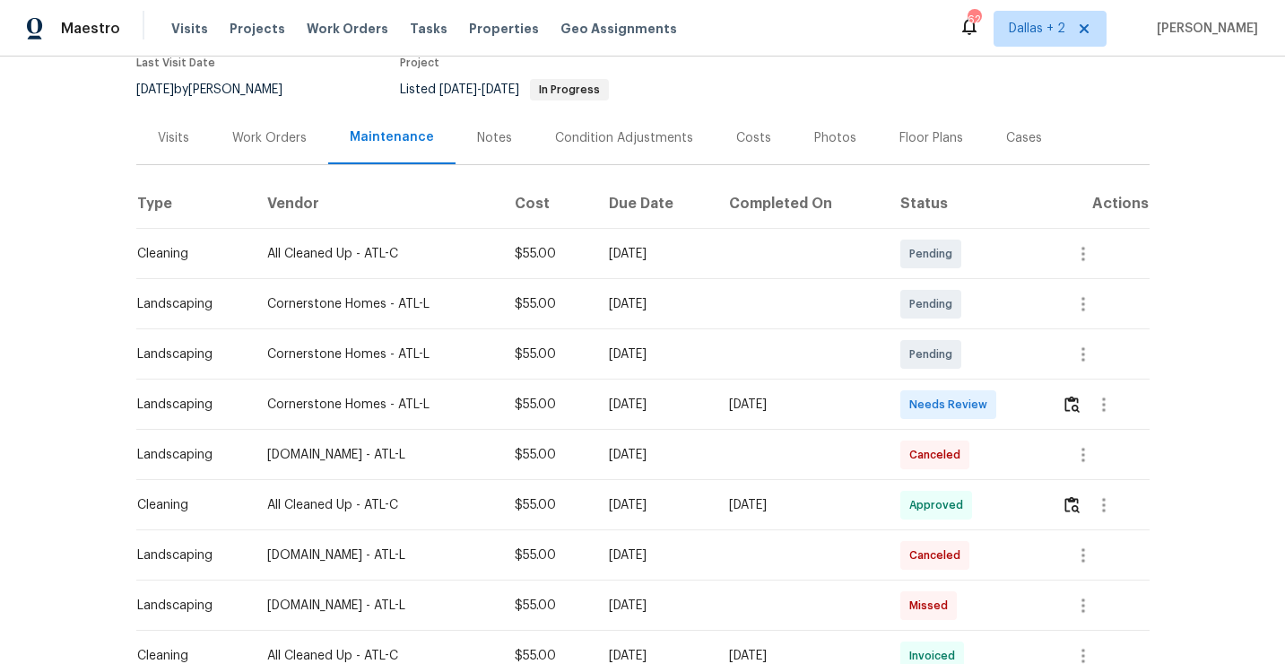
scroll to position [190, 0]
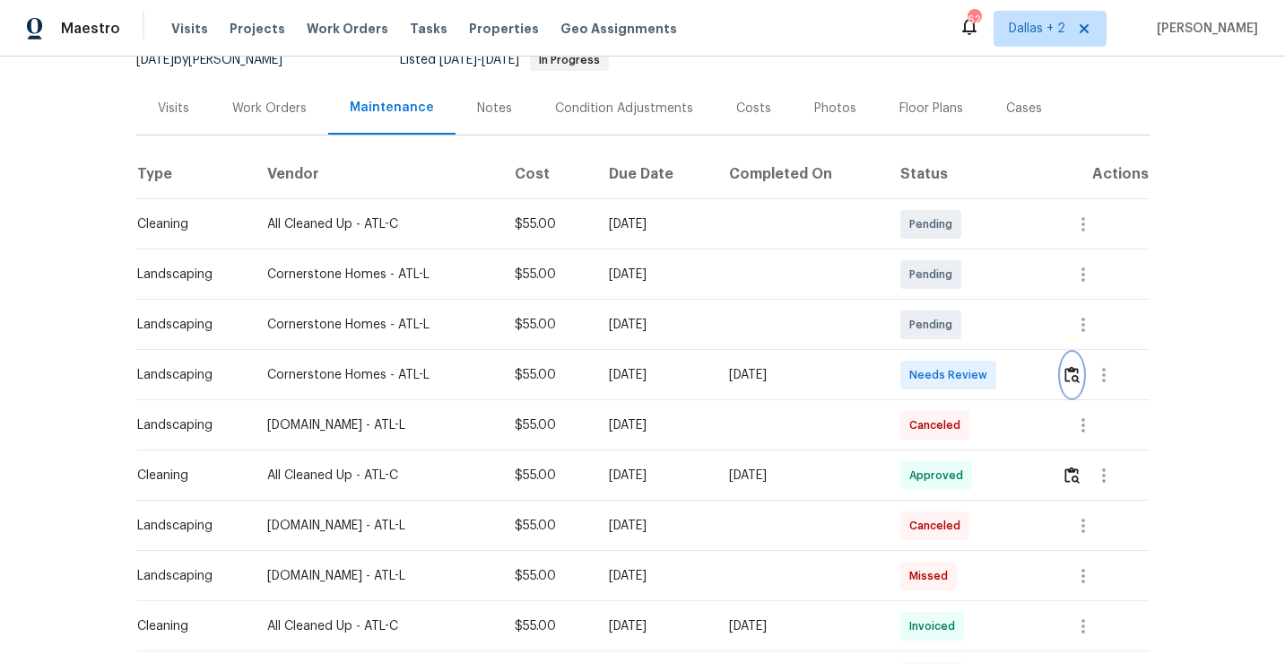
click at [1078, 377] on img "button" at bounding box center [1072, 374] width 15 height 17
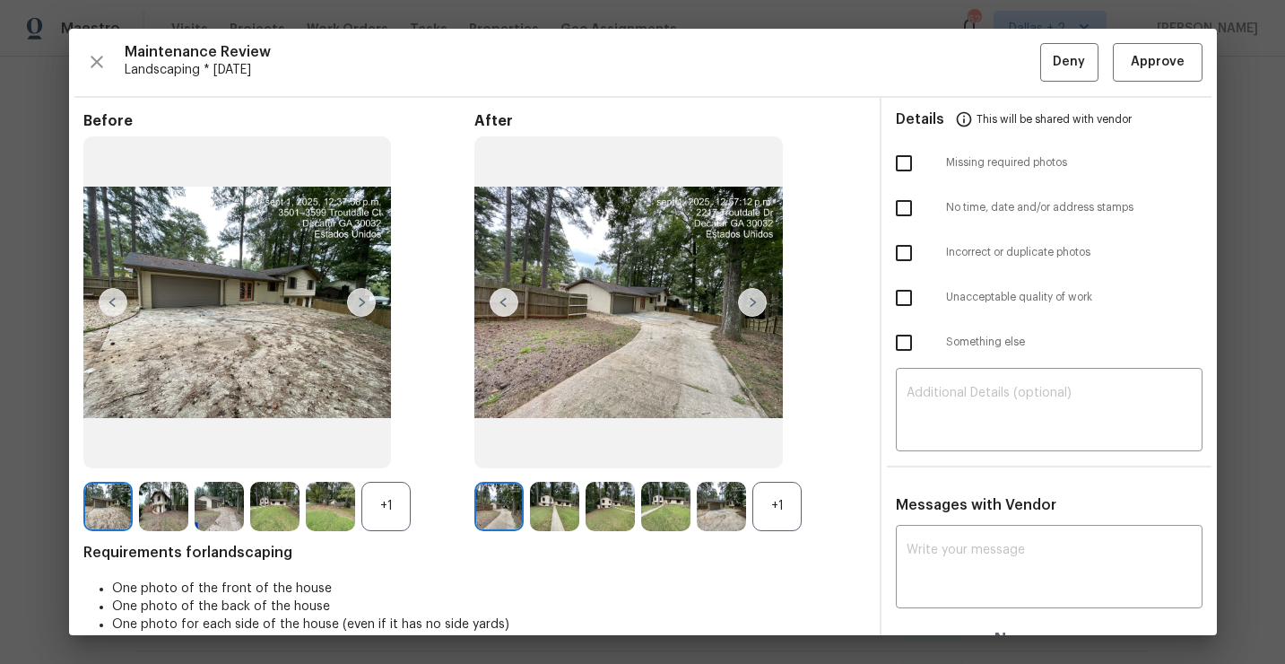
click at [770, 501] on div "+1" at bounding box center [777, 506] width 49 height 49
click at [398, 516] on div "+1" at bounding box center [385, 506] width 49 height 49
click at [387, 516] on img at bounding box center [385, 506] width 49 height 49
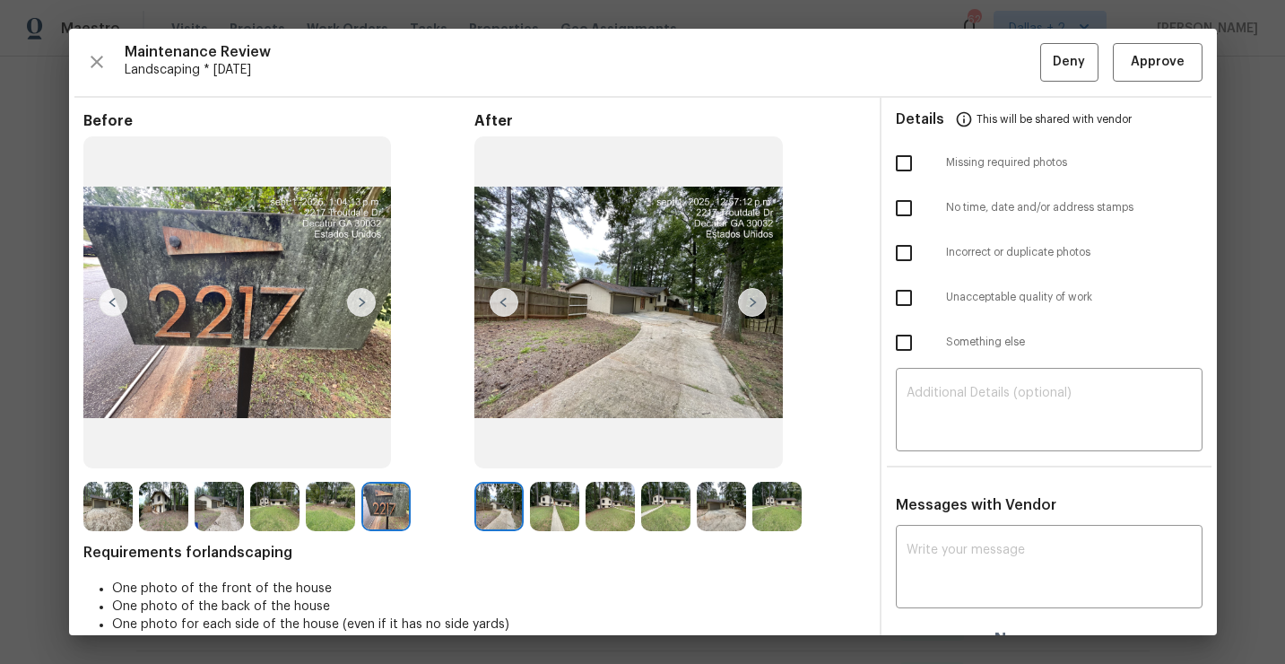
click at [565, 496] on img at bounding box center [554, 506] width 49 height 49
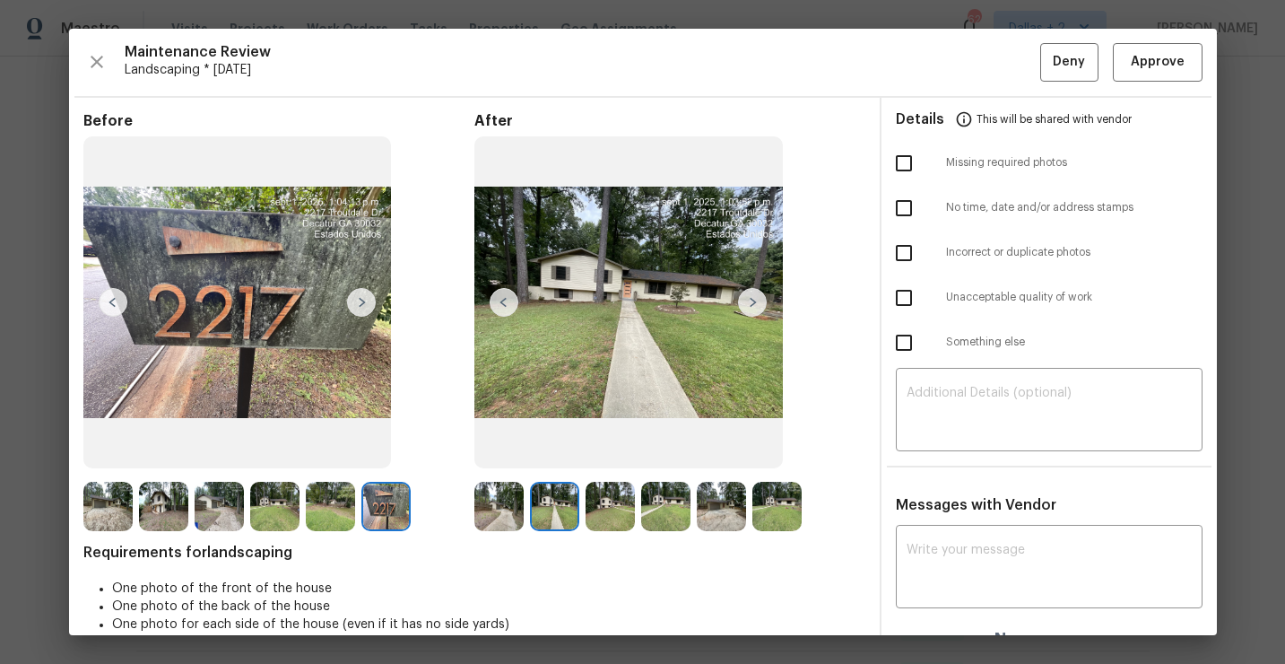
click at [612, 501] on img at bounding box center [610, 506] width 49 height 49
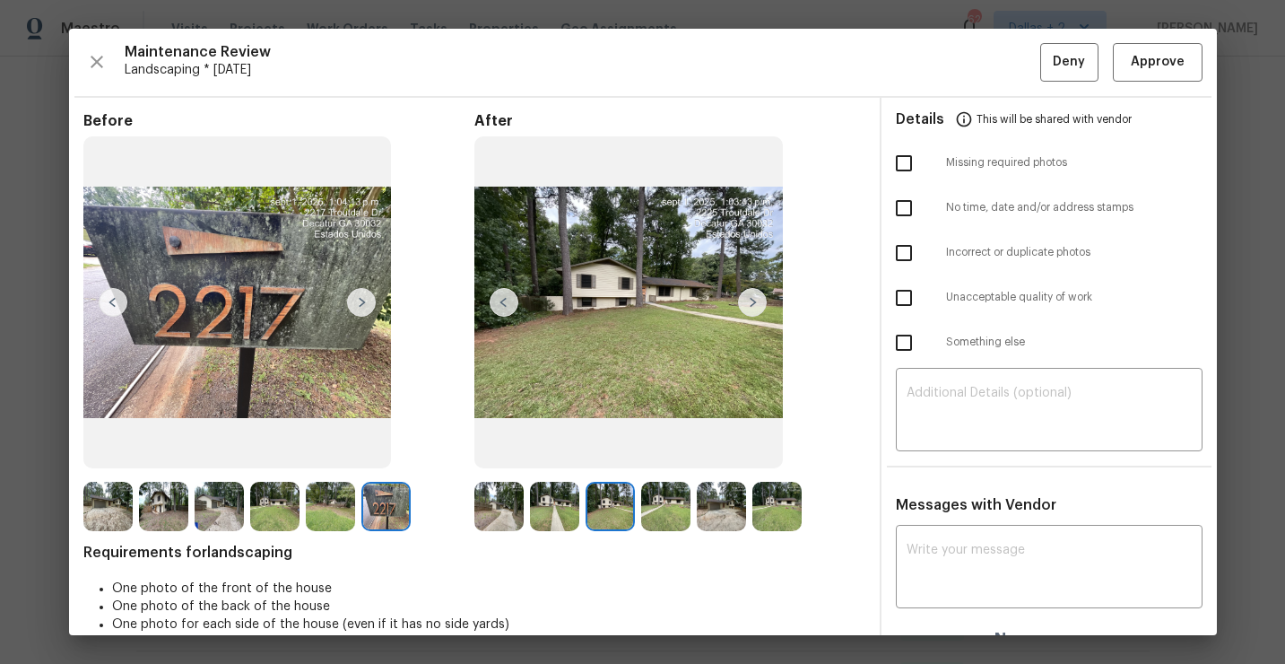
click at [668, 502] on img at bounding box center [665, 506] width 49 height 49
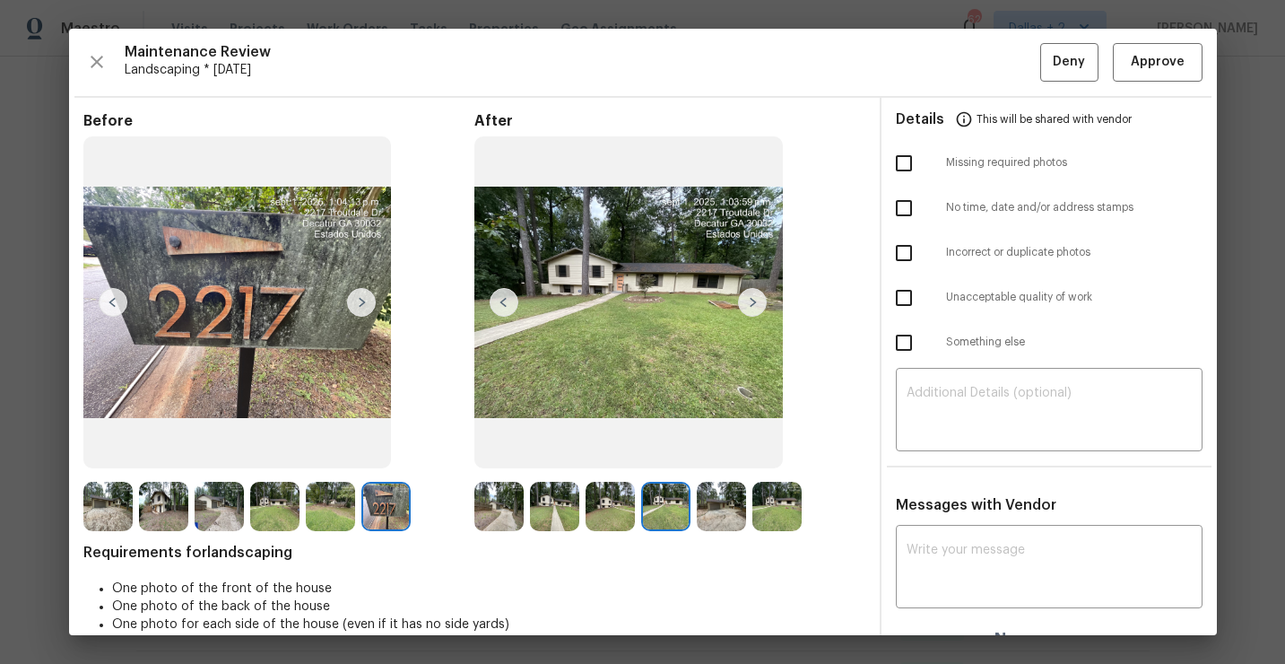
click at [610, 500] on img at bounding box center [610, 506] width 49 height 49
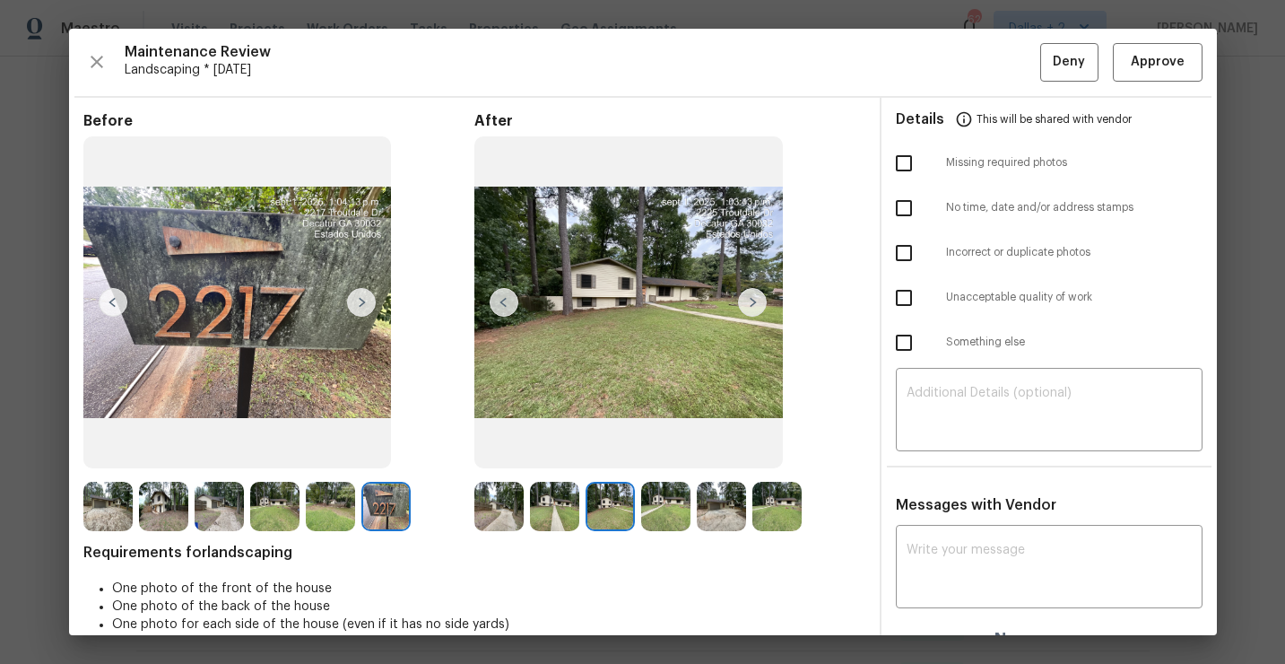
click at [702, 508] on img at bounding box center [721, 506] width 49 height 49
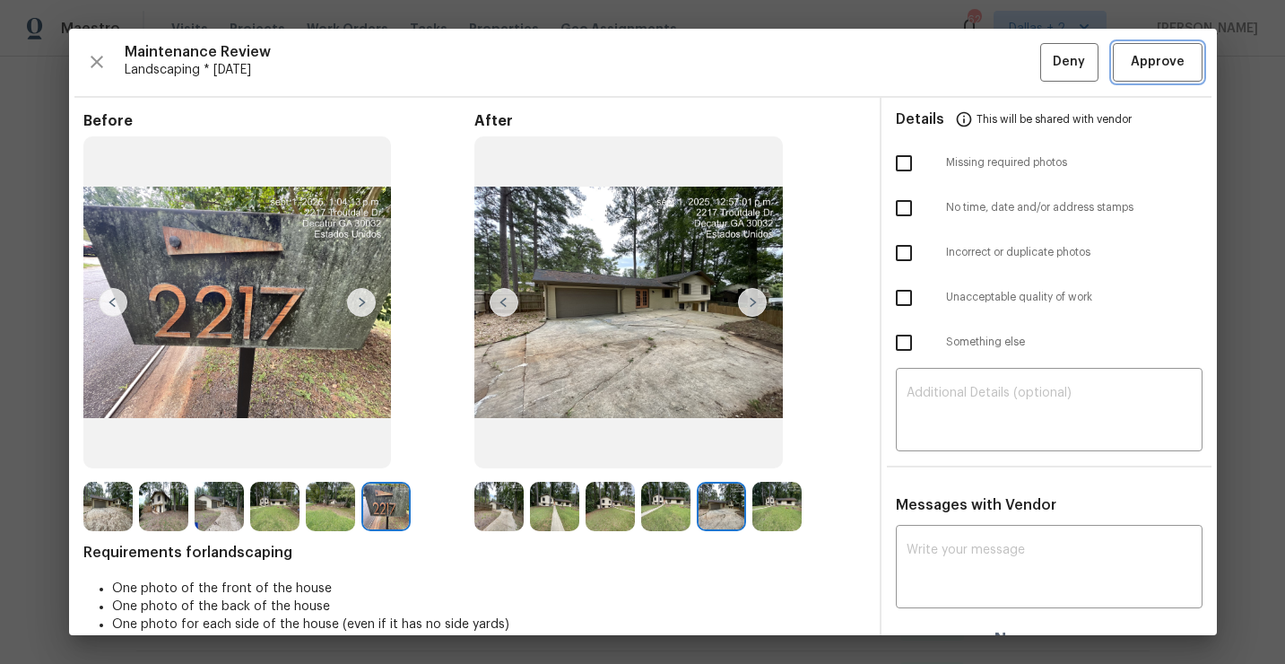
click at [1146, 62] on span "Approve" at bounding box center [1158, 62] width 54 height 22
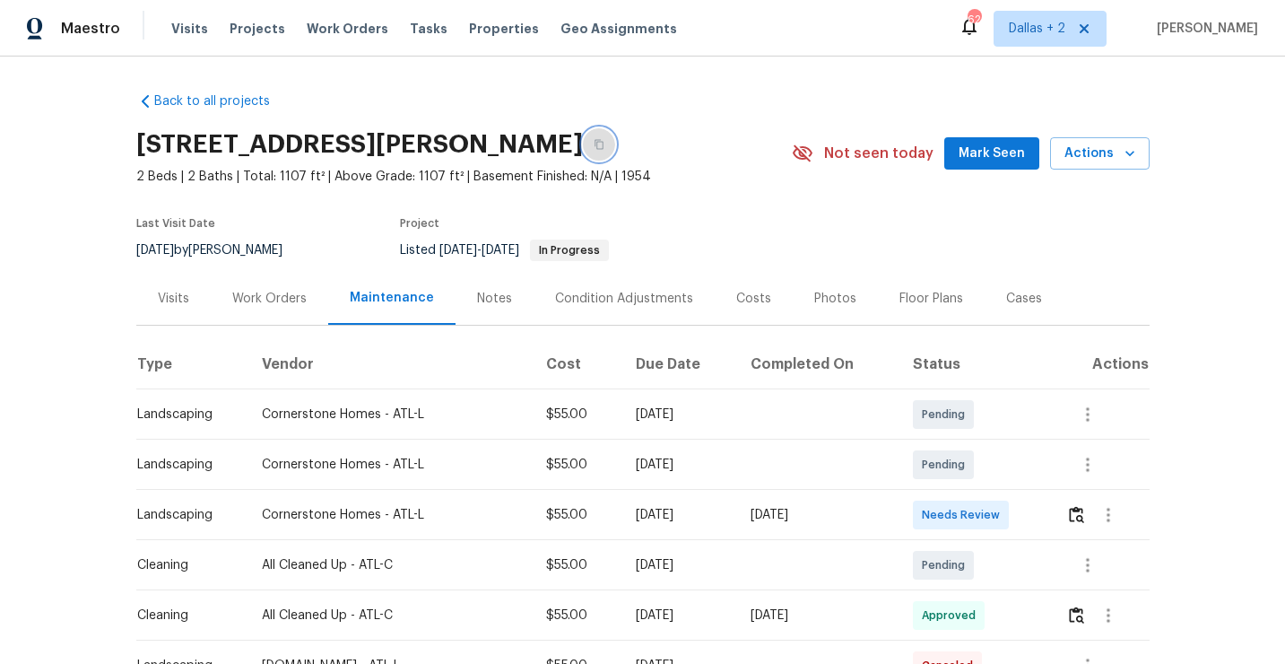
click at [592, 146] on button "button" at bounding box center [599, 144] width 32 height 32
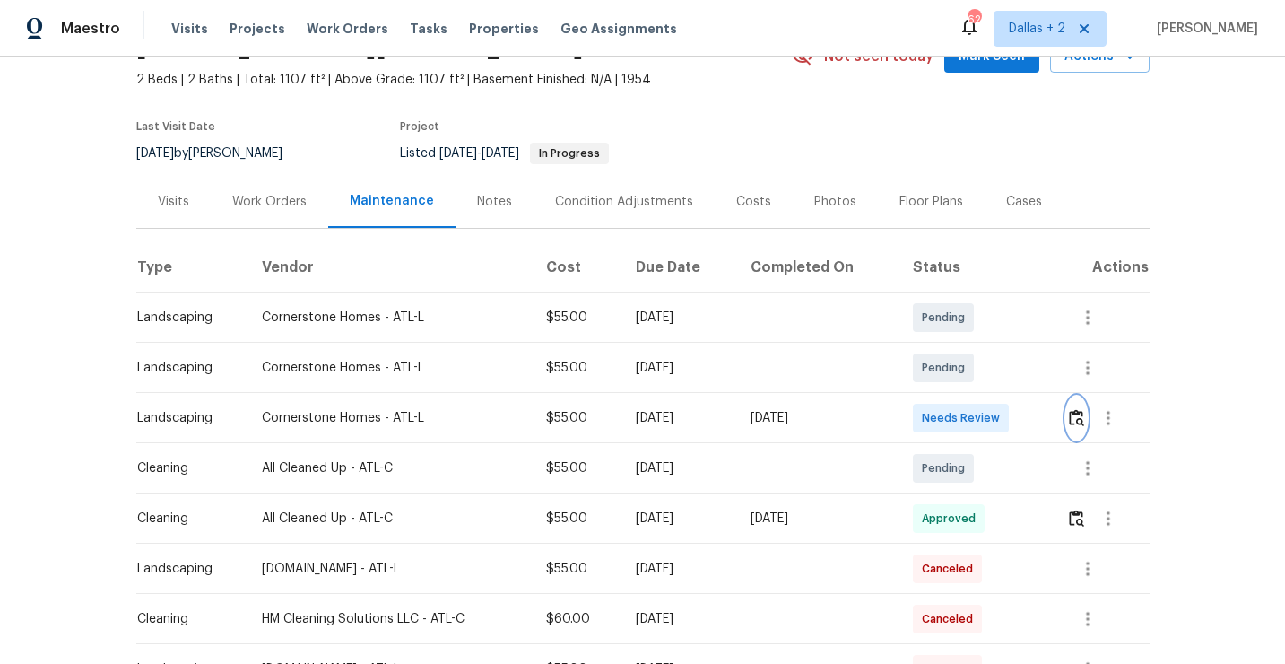
click at [1084, 420] on img "button" at bounding box center [1076, 417] width 15 height 17
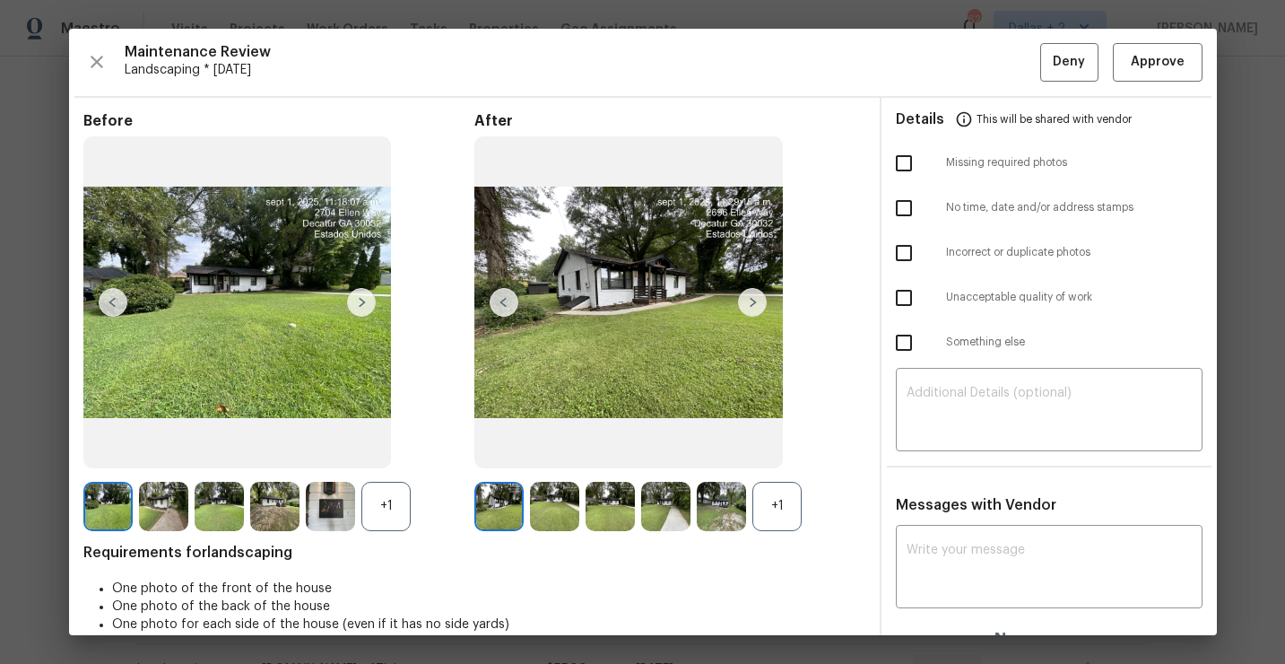
click at [393, 509] on div "+1" at bounding box center [385, 506] width 49 height 49
click at [764, 512] on div "+1" at bounding box center [777, 506] width 49 height 49
click at [331, 494] on img at bounding box center [330, 506] width 49 height 49
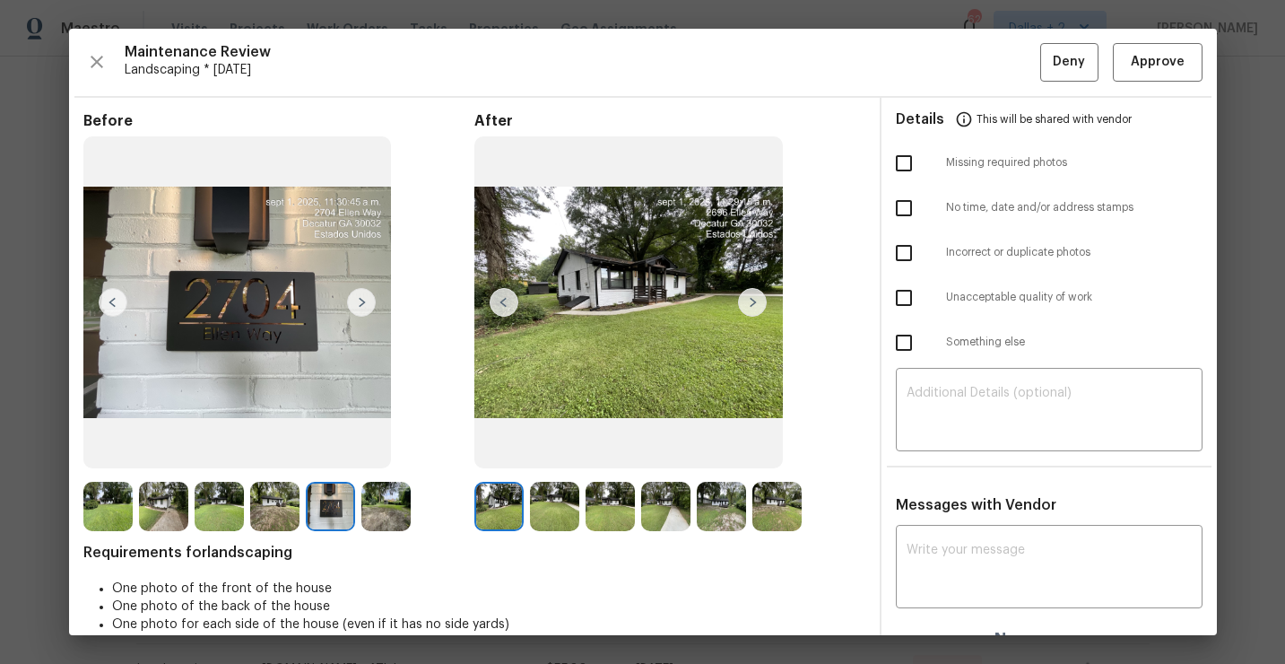
click at [753, 300] on img at bounding box center [752, 302] width 29 height 29
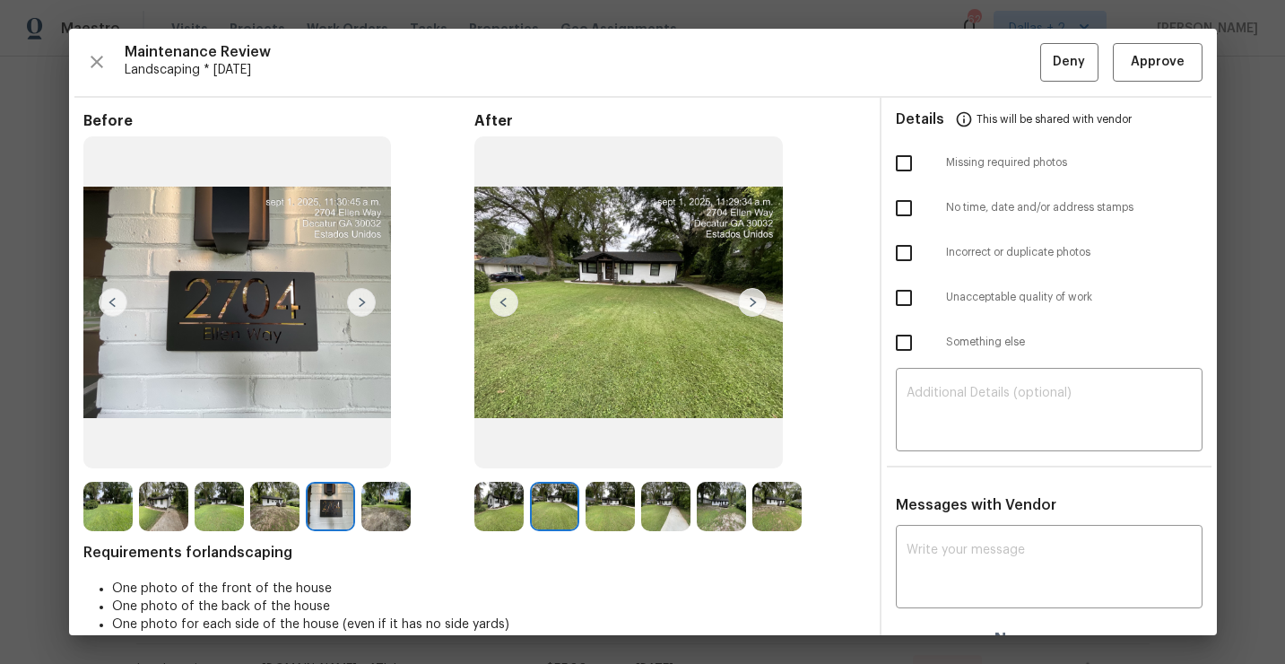
click at [753, 300] on img at bounding box center [752, 302] width 29 height 29
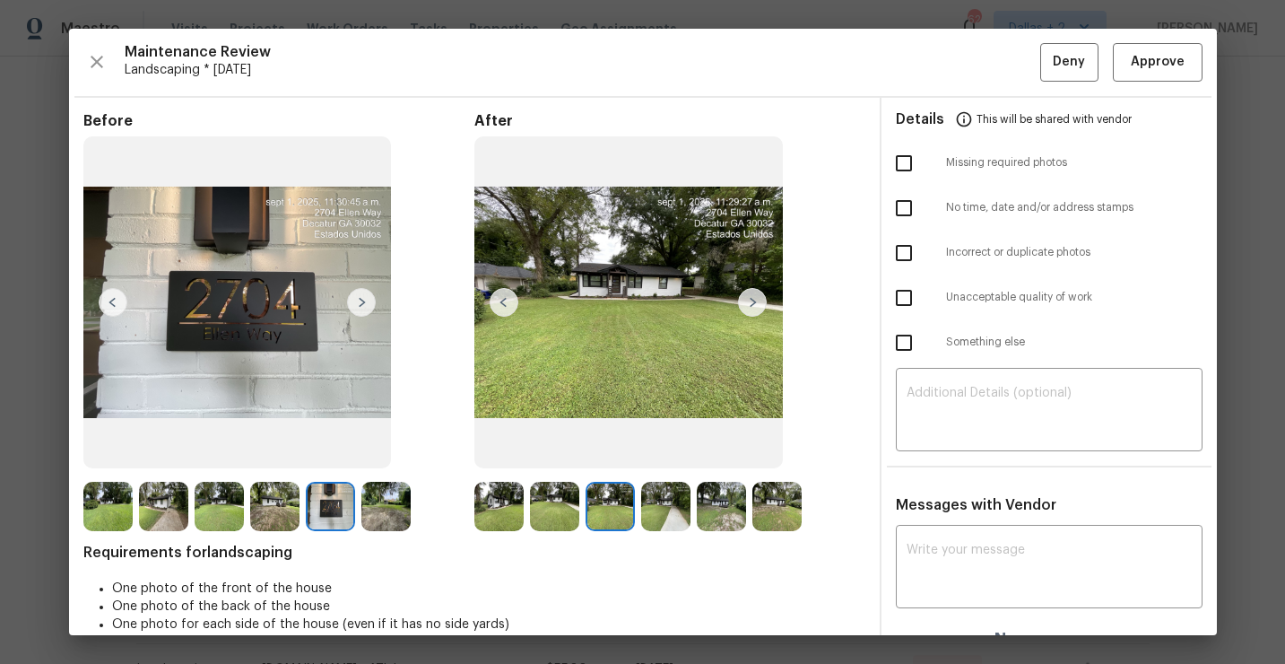
click at [752, 297] on img at bounding box center [752, 302] width 29 height 29
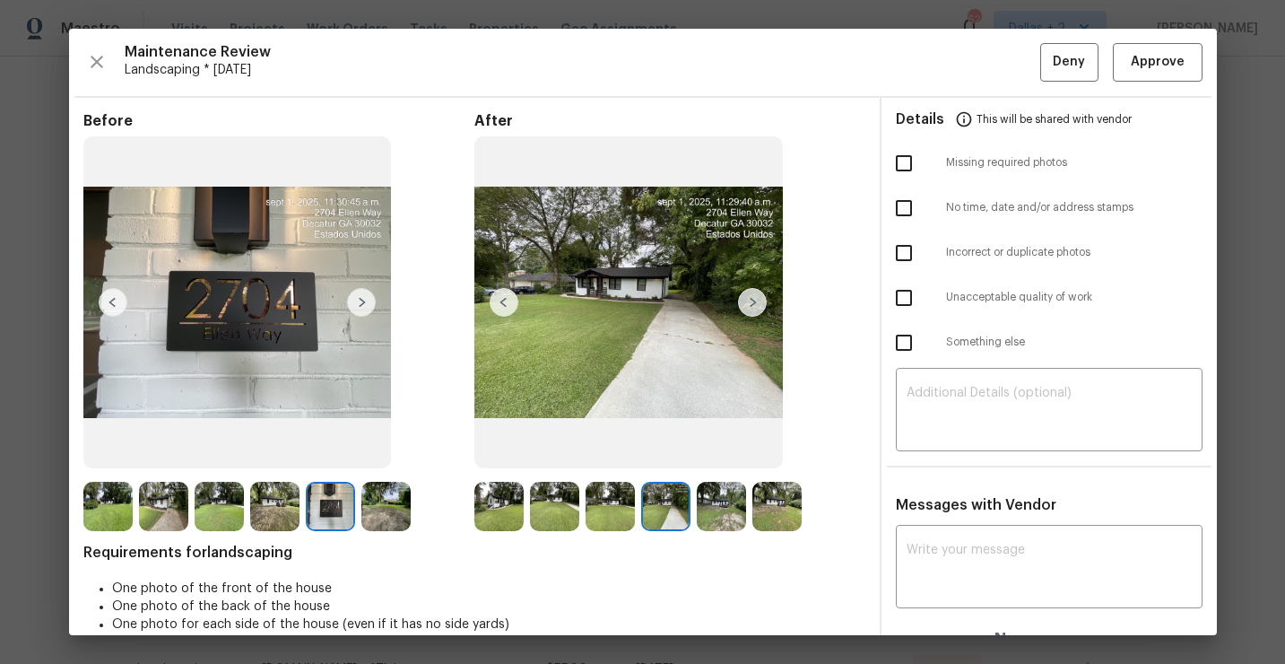
click at [760, 303] on img at bounding box center [752, 302] width 29 height 29
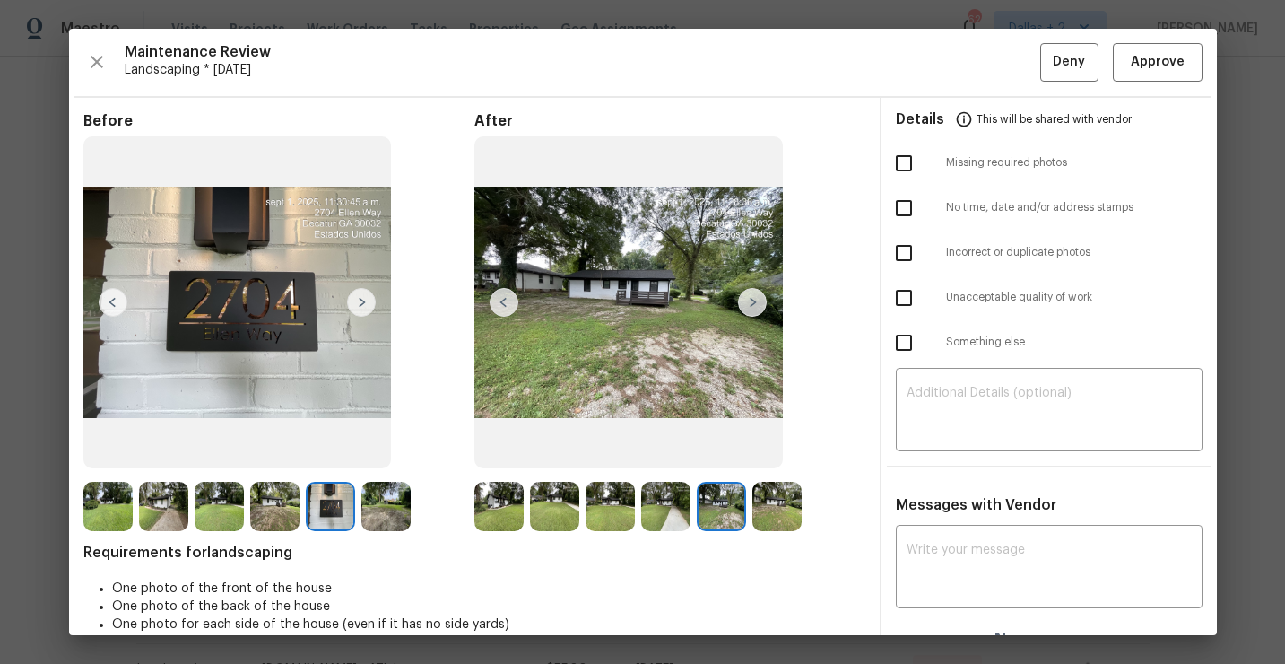
click at [512, 479] on div "After" at bounding box center [669, 321] width 391 height 419
click at [513, 498] on img at bounding box center [498, 506] width 49 height 49
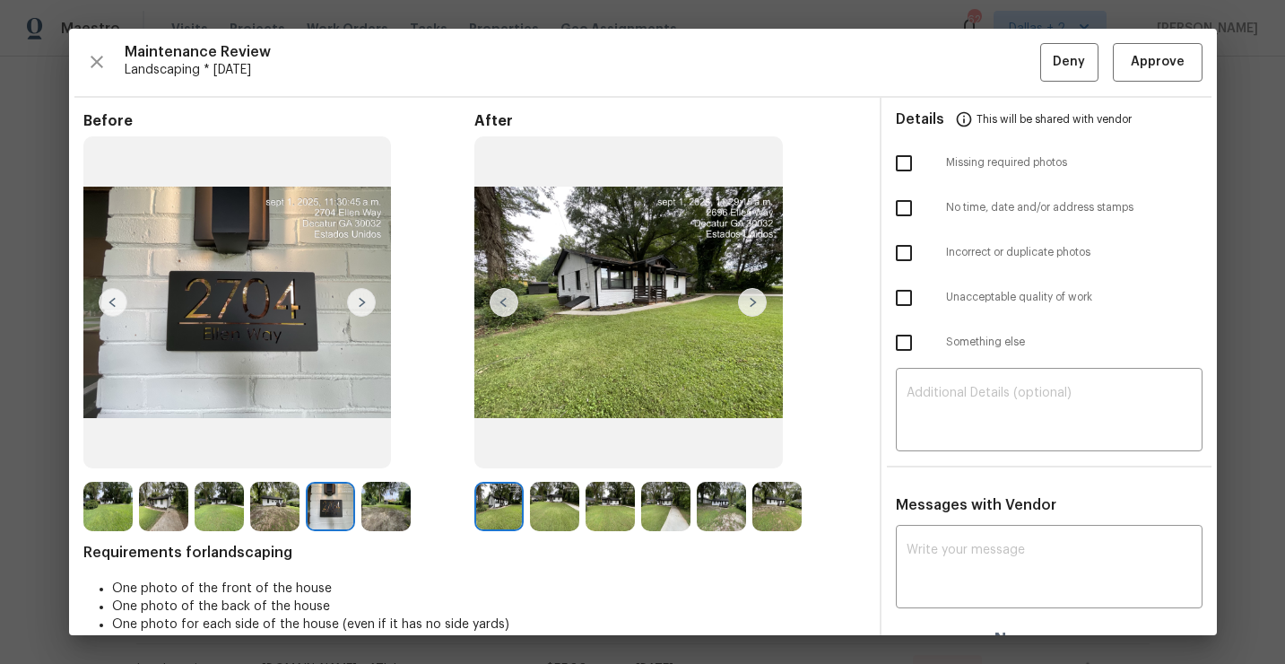
click at [746, 298] on img at bounding box center [752, 302] width 29 height 29
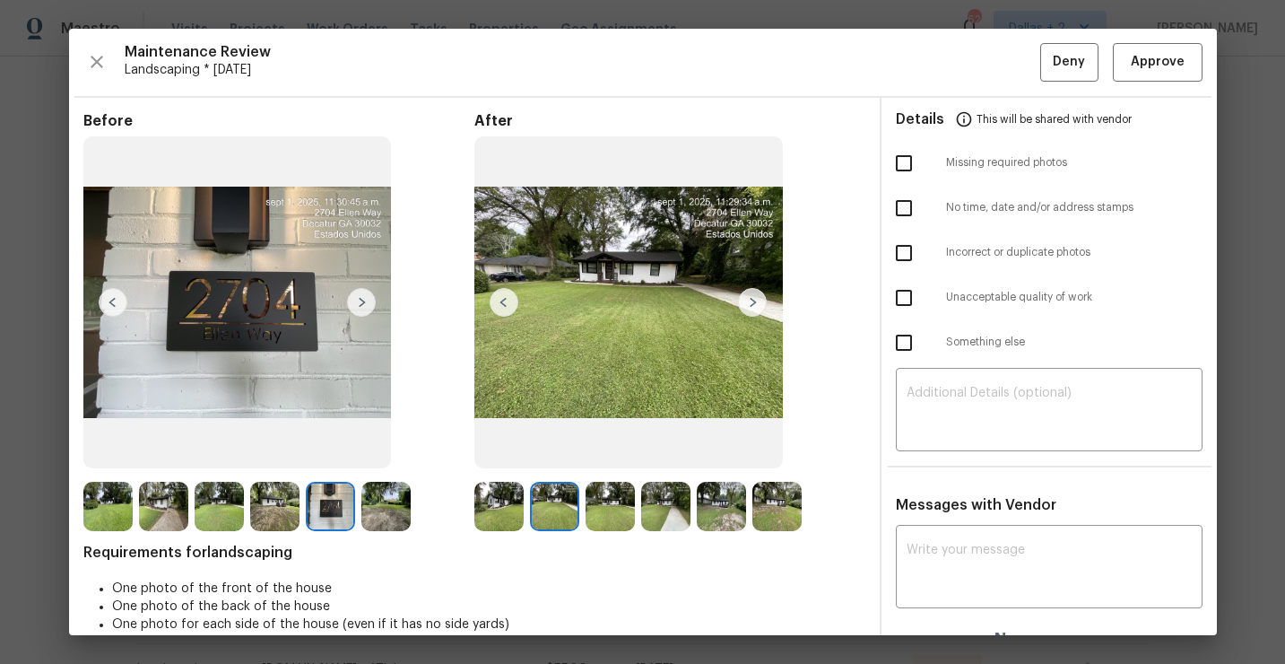
click at [746, 298] on img at bounding box center [752, 302] width 29 height 29
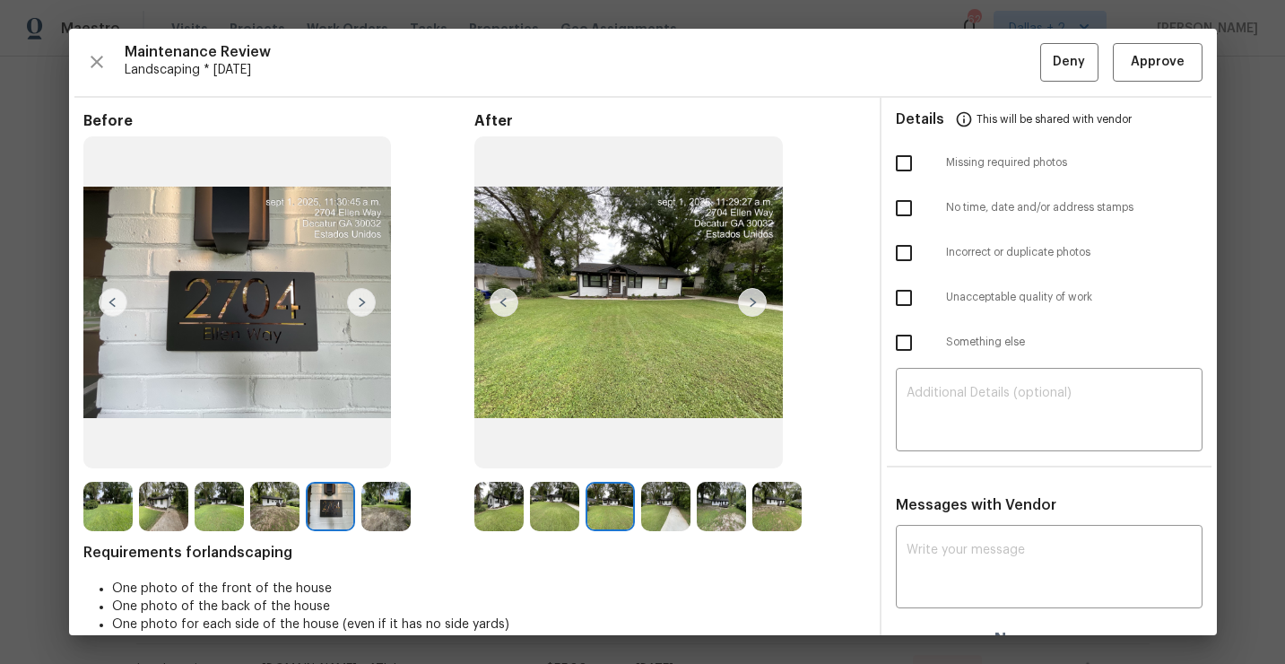
click at [746, 298] on img at bounding box center [752, 302] width 29 height 29
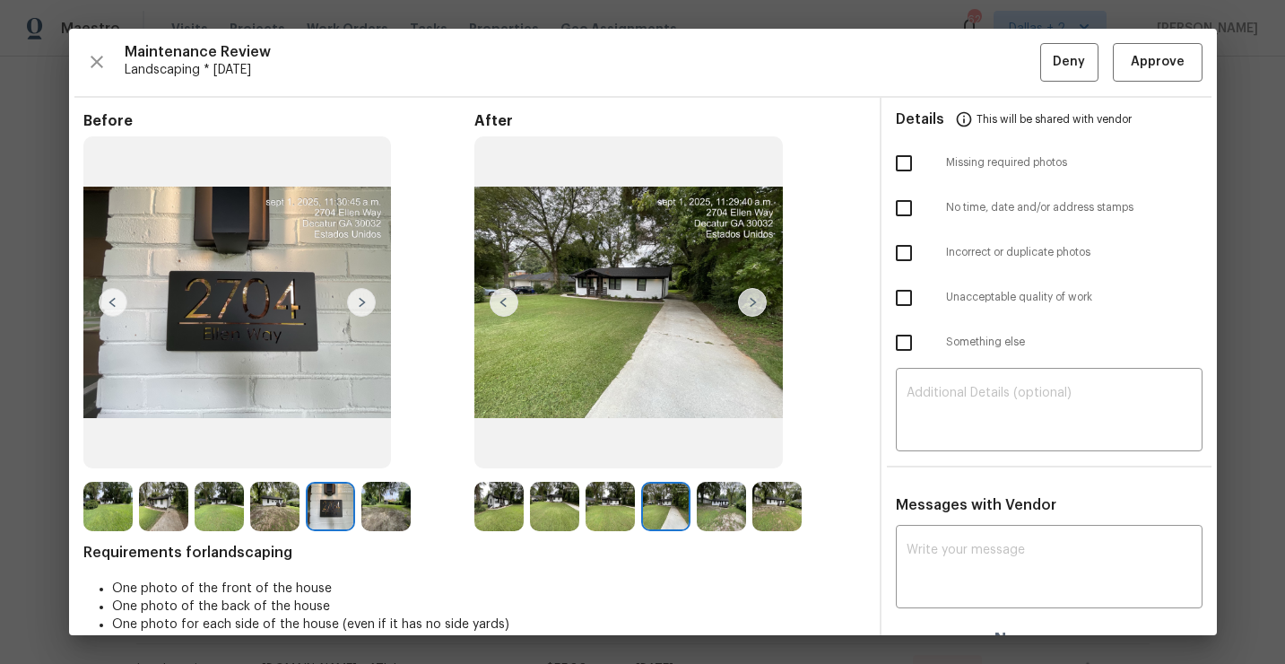
click at [746, 298] on img at bounding box center [752, 302] width 29 height 29
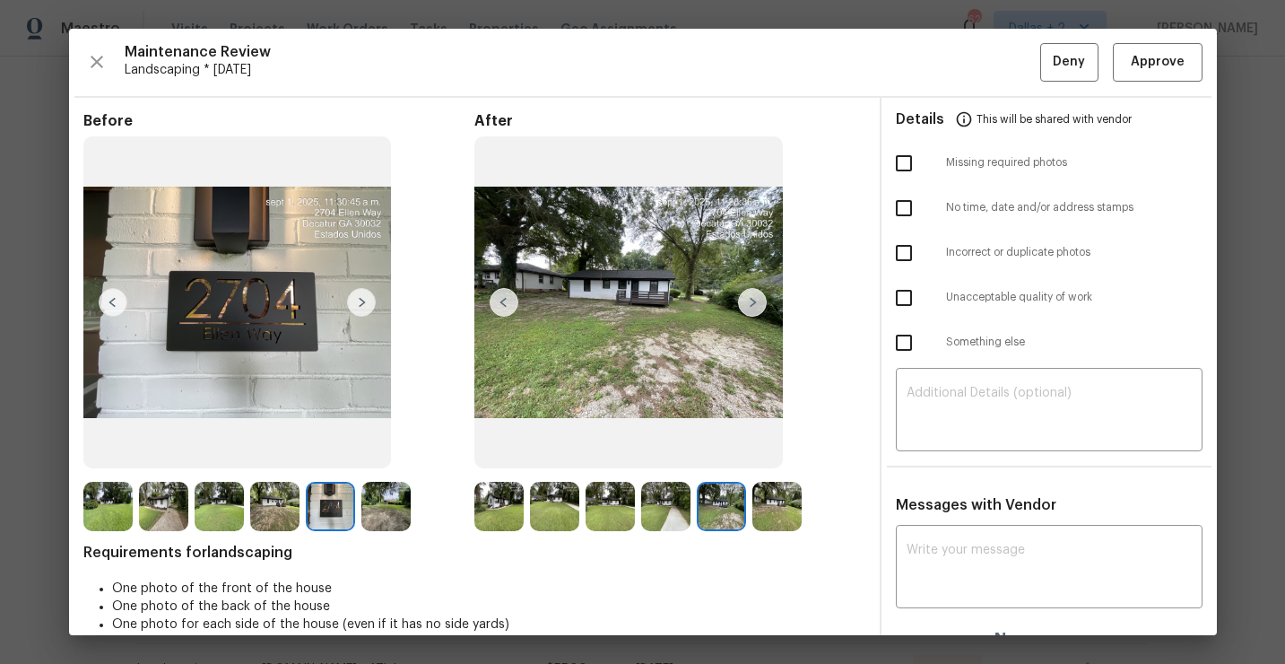
click at [763, 302] on img at bounding box center [752, 302] width 29 height 29
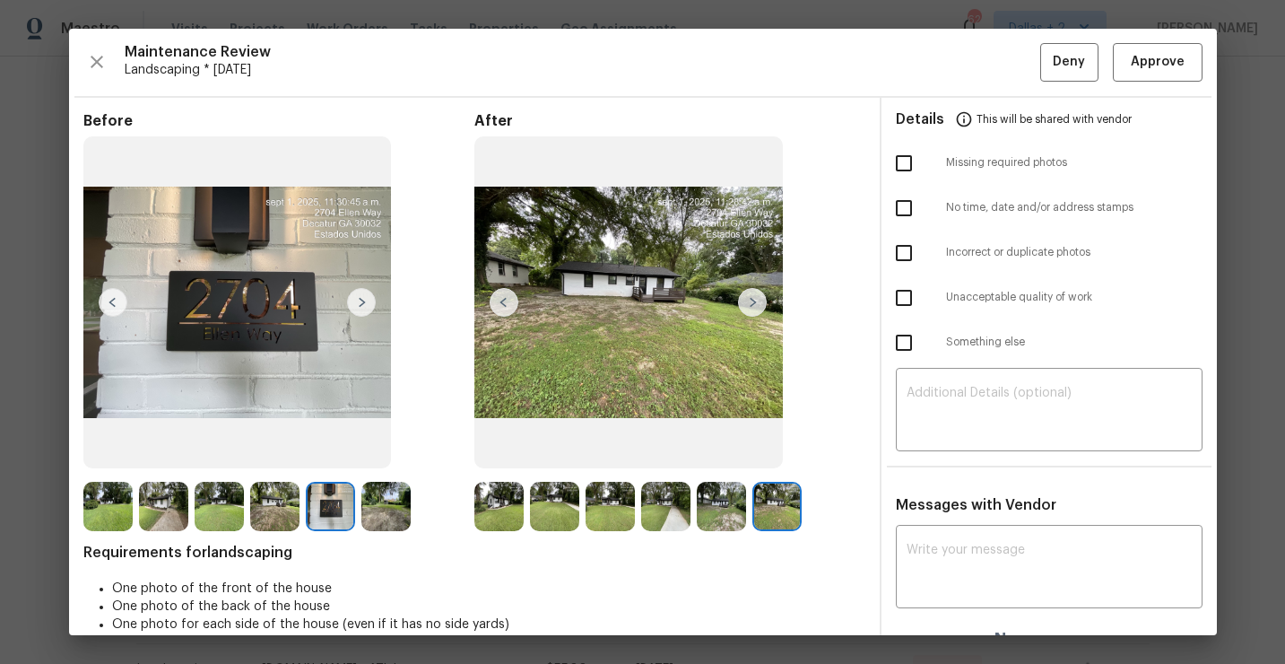
click at [763, 302] on img at bounding box center [752, 302] width 29 height 29
click at [494, 512] on img at bounding box center [498, 506] width 49 height 49
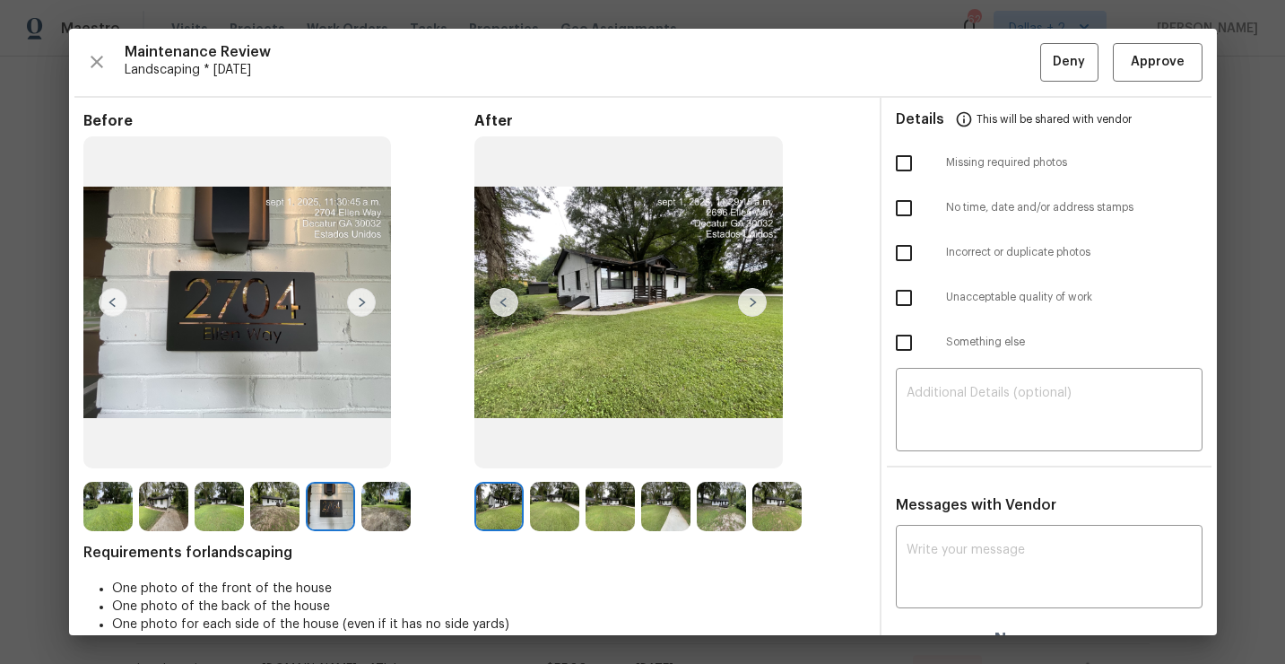
click at [548, 507] on img at bounding box center [554, 506] width 49 height 49
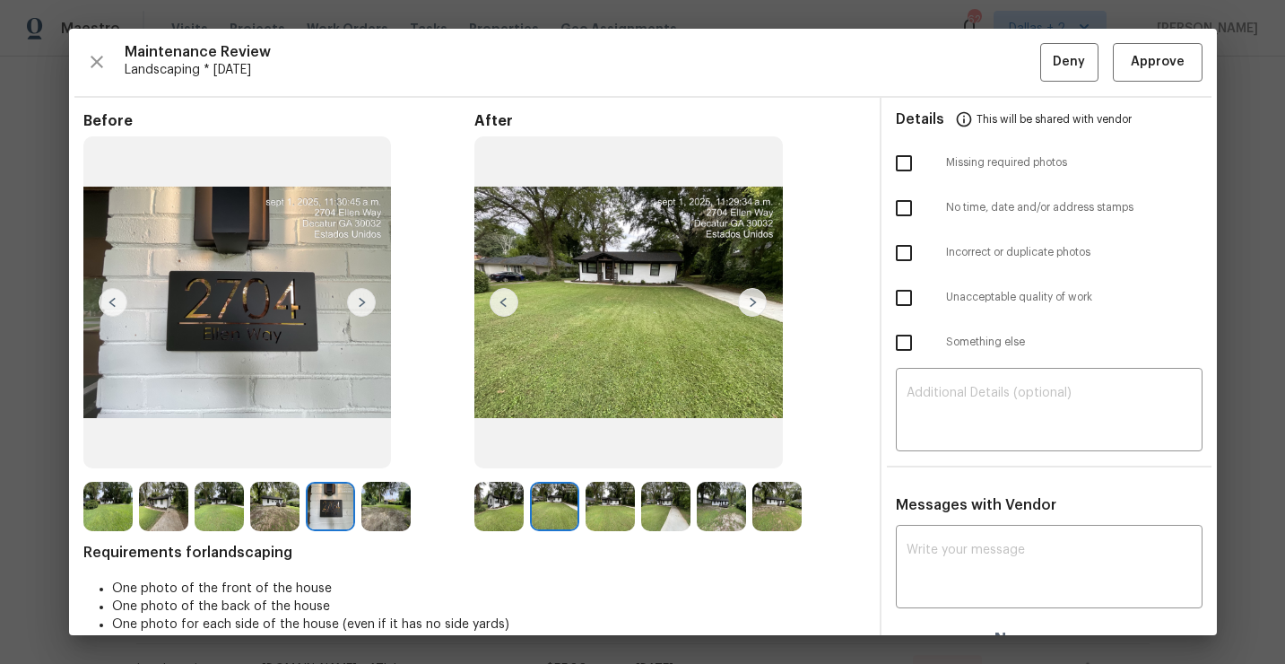
click at [676, 505] on img at bounding box center [665, 506] width 49 height 49
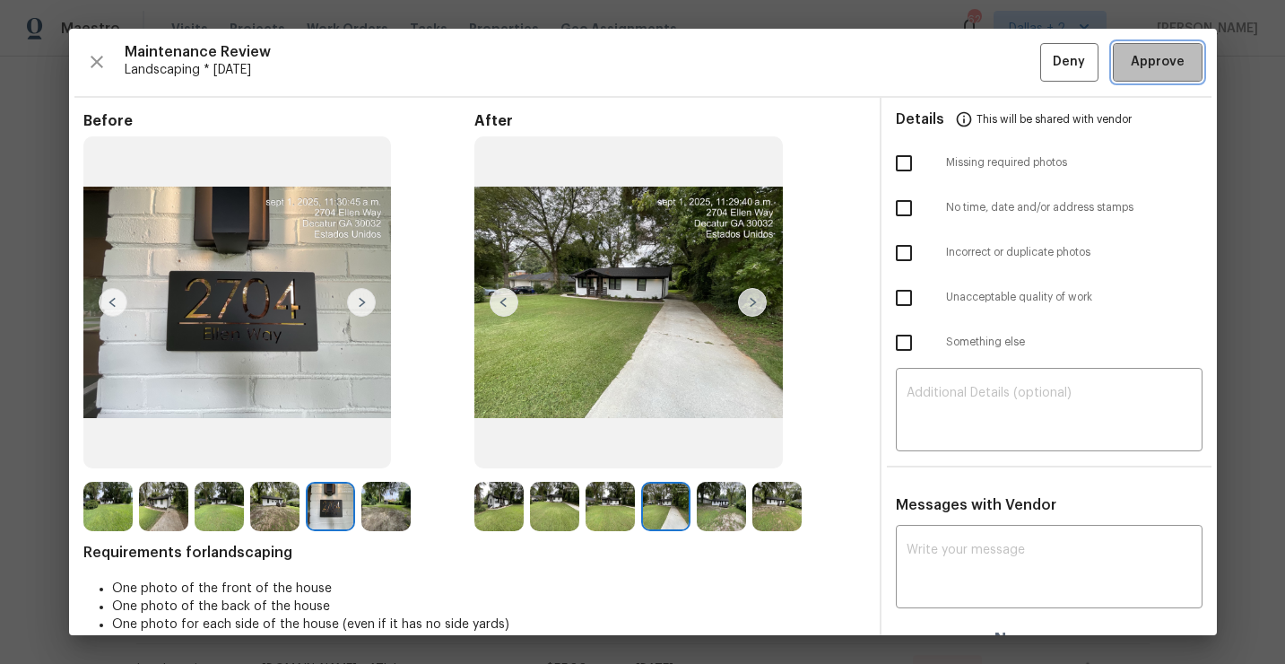
click at [1145, 59] on span "Approve" at bounding box center [1158, 62] width 54 height 22
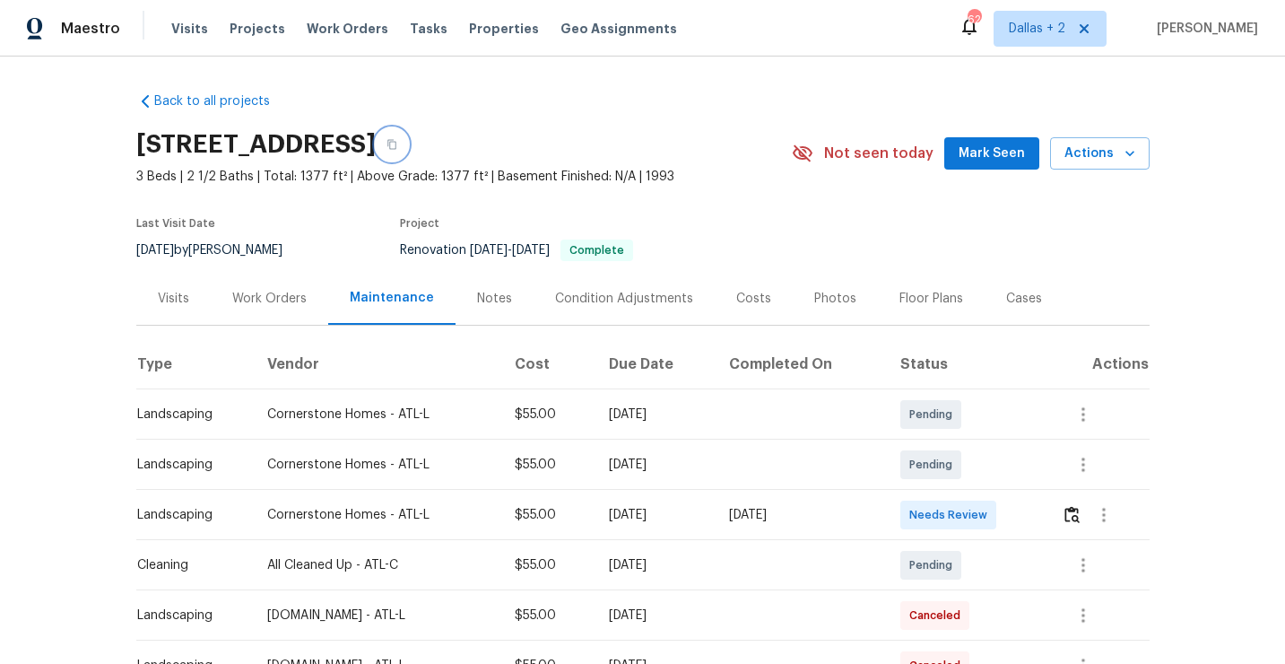
click at [397, 145] on icon "button" at bounding box center [392, 144] width 11 height 11
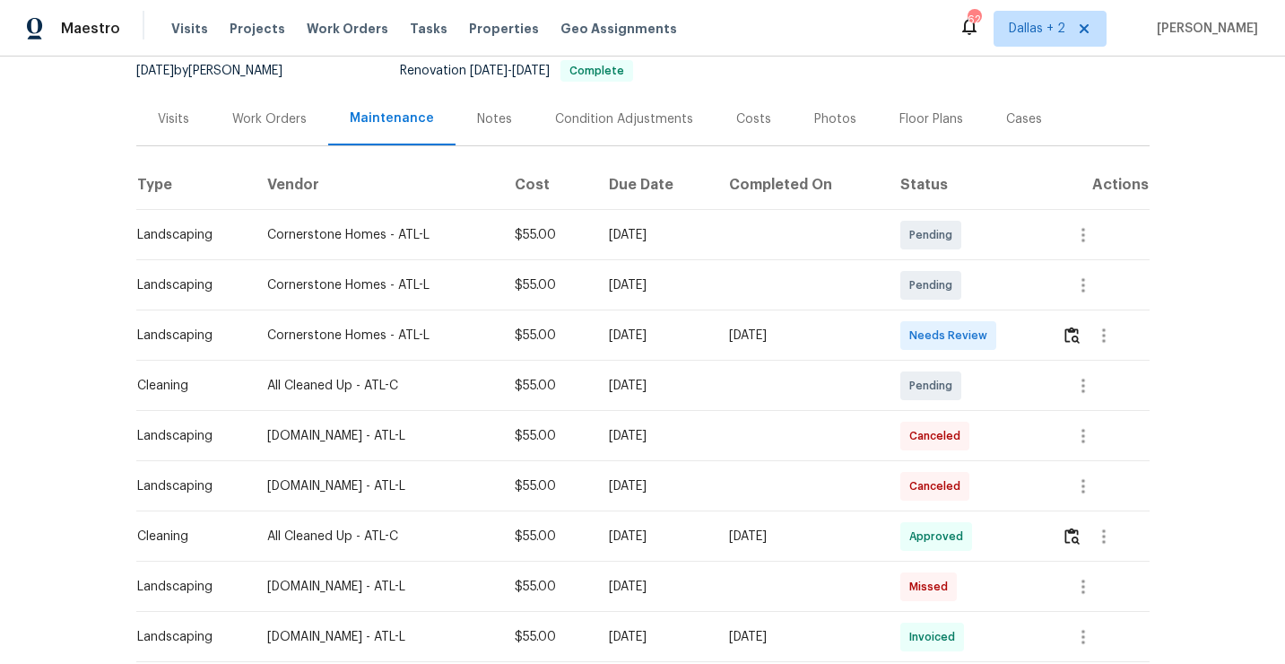
scroll to position [229, 0]
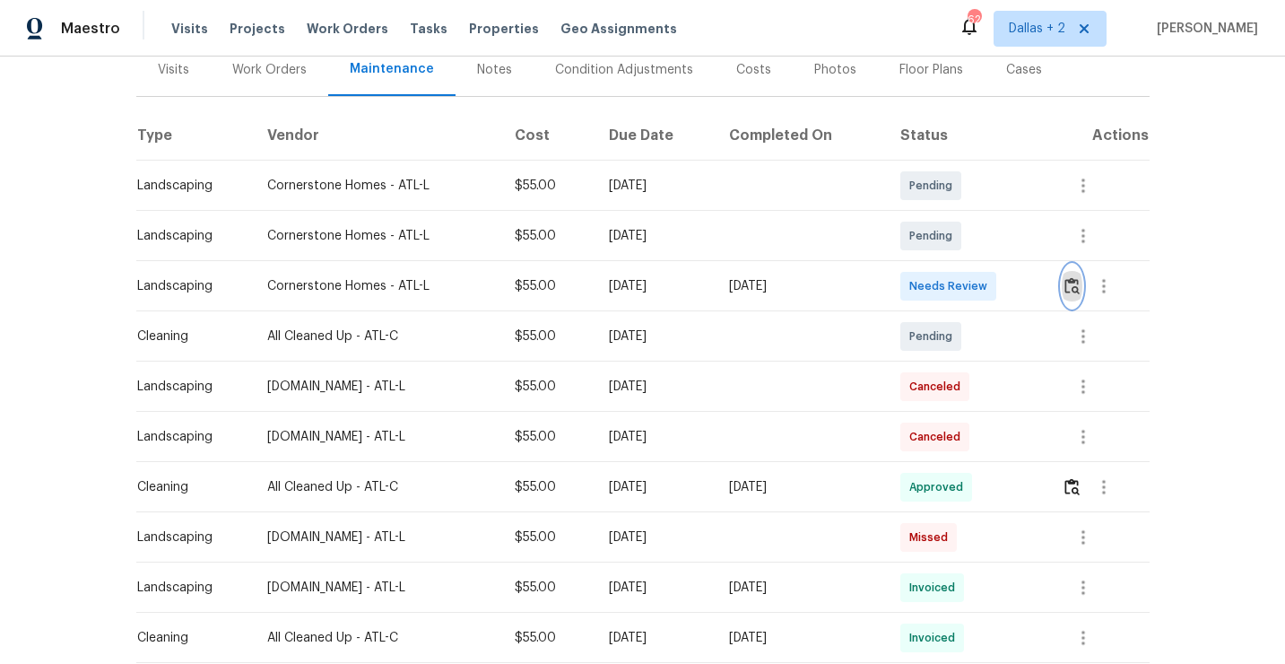
click at [1072, 286] on img "button" at bounding box center [1072, 285] width 15 height 17
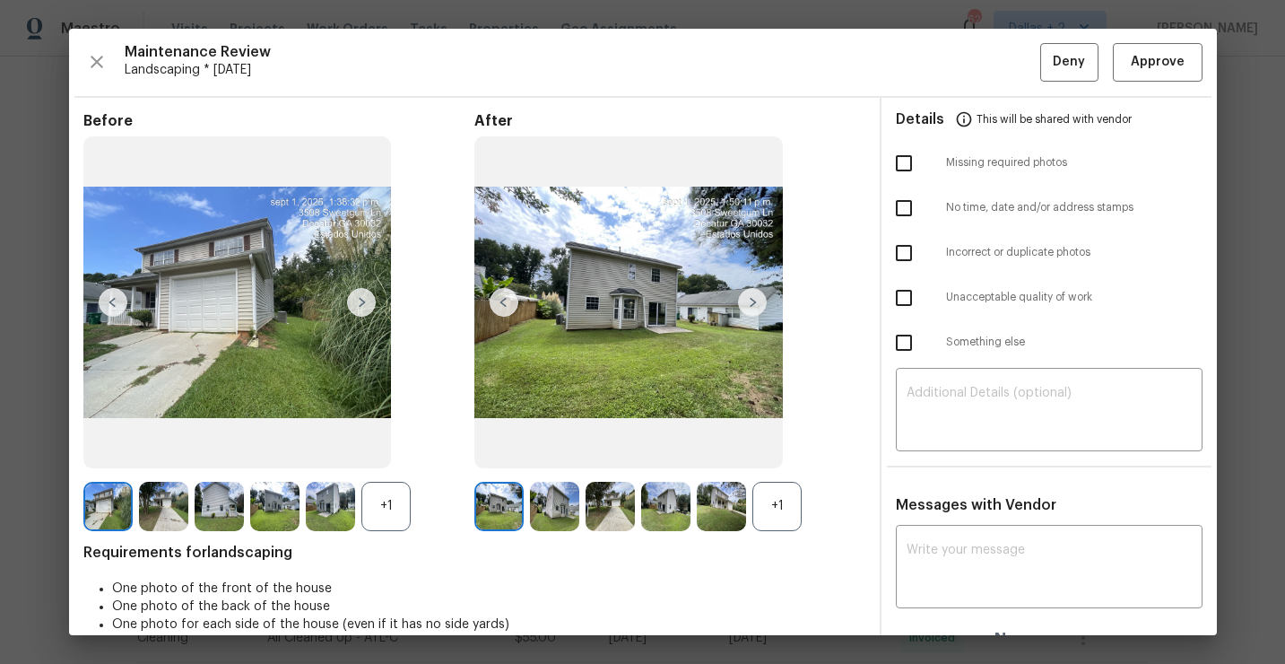
click at [379, 517] on div "+1" at bounding box center [385, 506] width 49 height 49
click at [766, 509] on div "+1" at bounding box center [777, 506] width 49 height 49
click at [396, 499] on img at bounding box center [385, 506] width 49 height 49
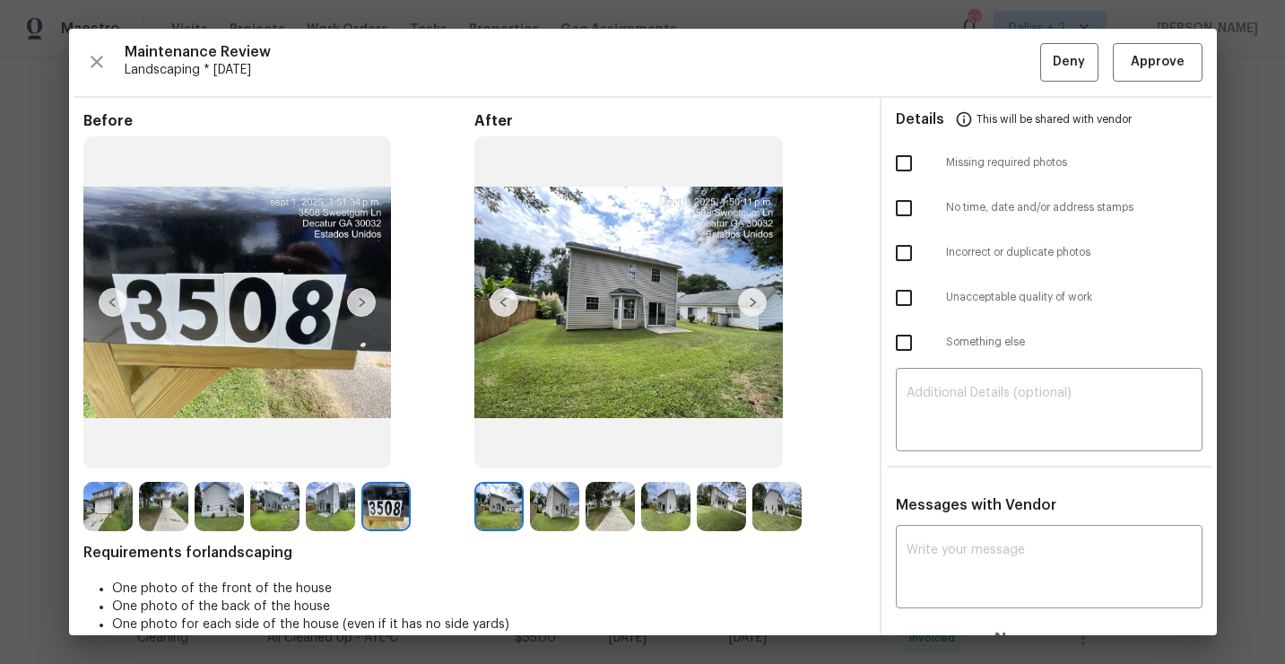
click at [756, 309] on img at bounding box center [752, 302] width 29 height 29
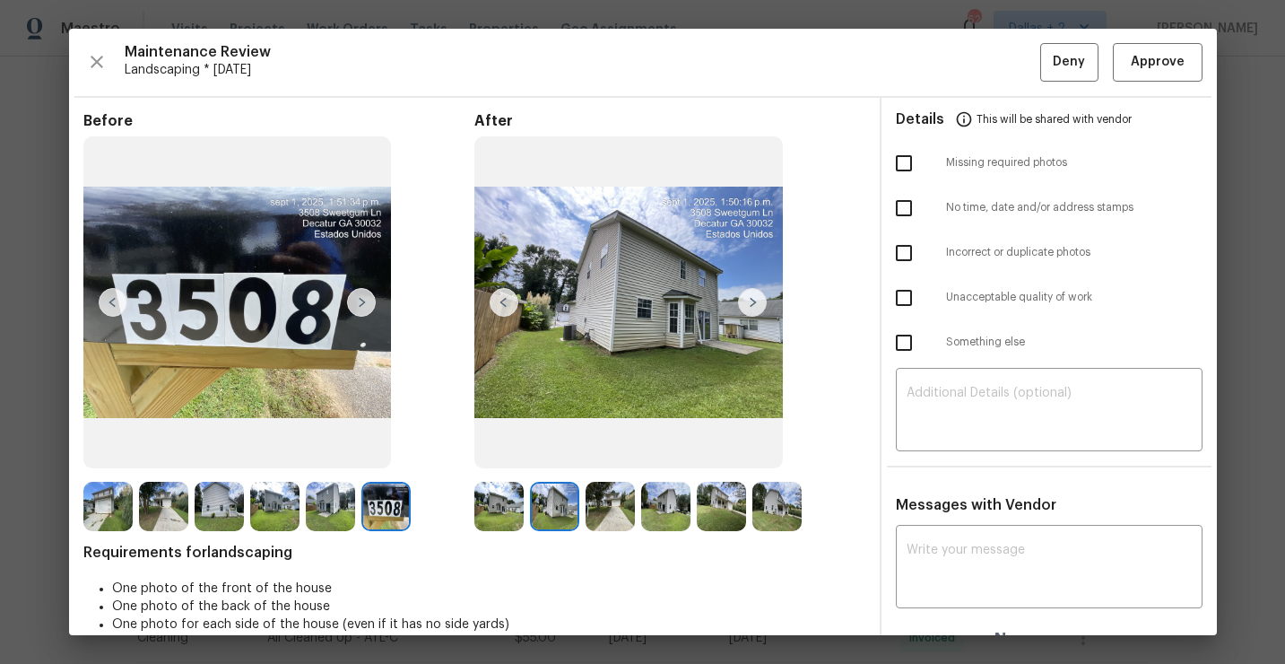
click at [758, 299] on img at bounding box center [752, 302] width 29 height 29
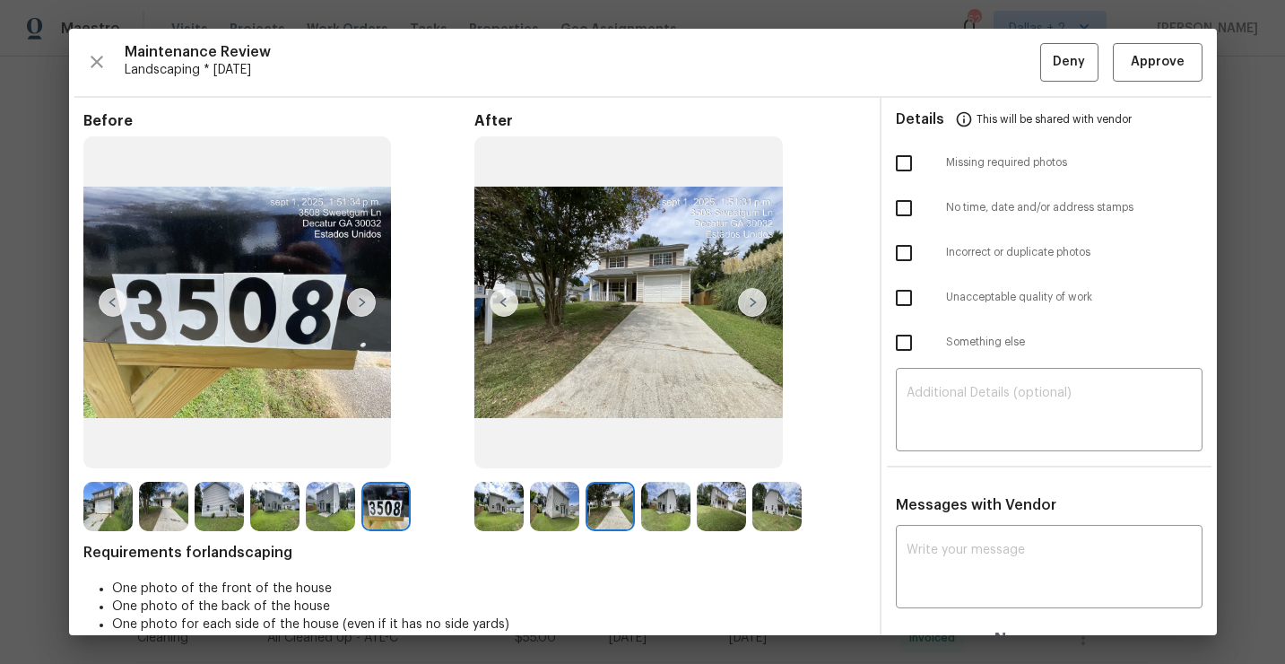
click at [752, 300] on img at bounding box center [752, 302] width 29 height 29
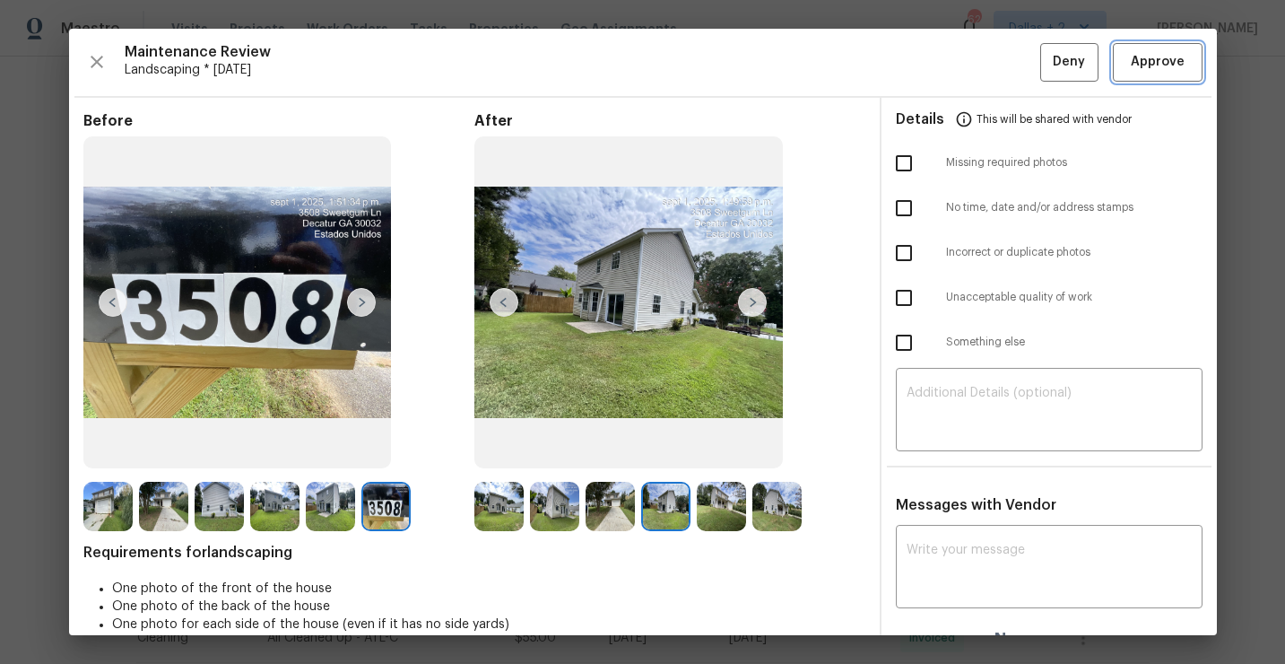
click at [1155, 69] on span "Approve" at bounding box center [1158, 62] width 54 height 22
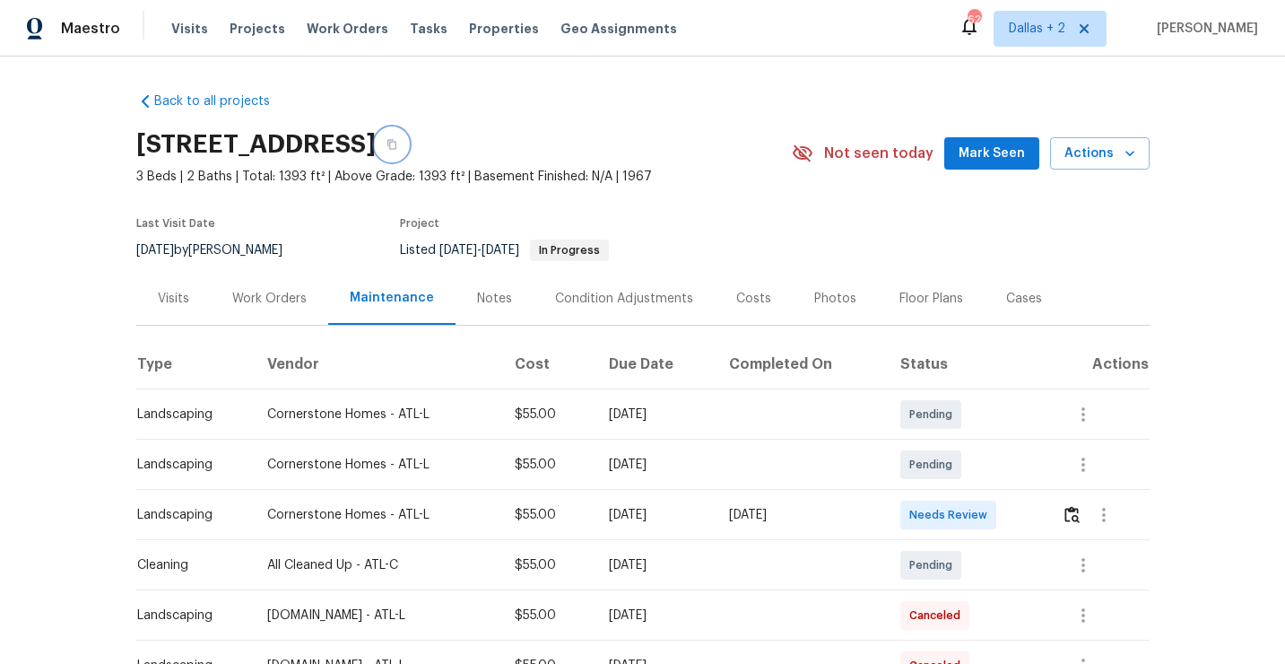
click at [397, 145] on icon "button" at bounding box center [392, 144] width 11 height 11
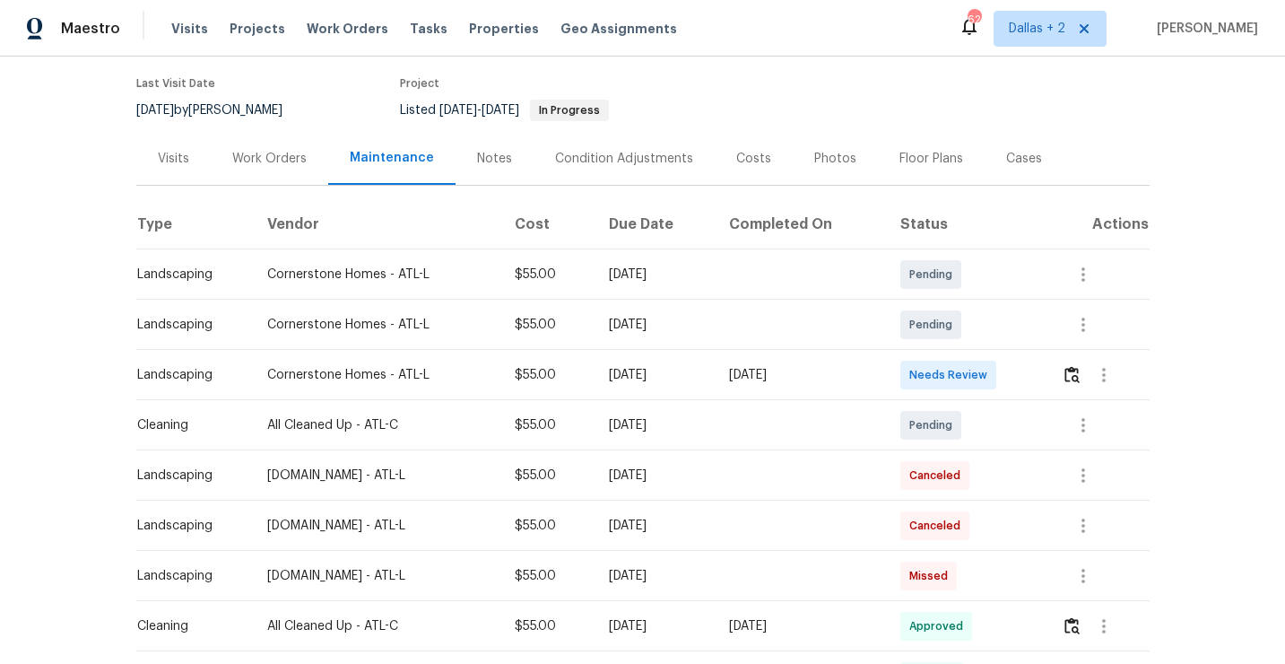
scroll to position [142, 0]
click at [1080, 377] on img "button" at bounding box center [1072, 372] width 15 height 17
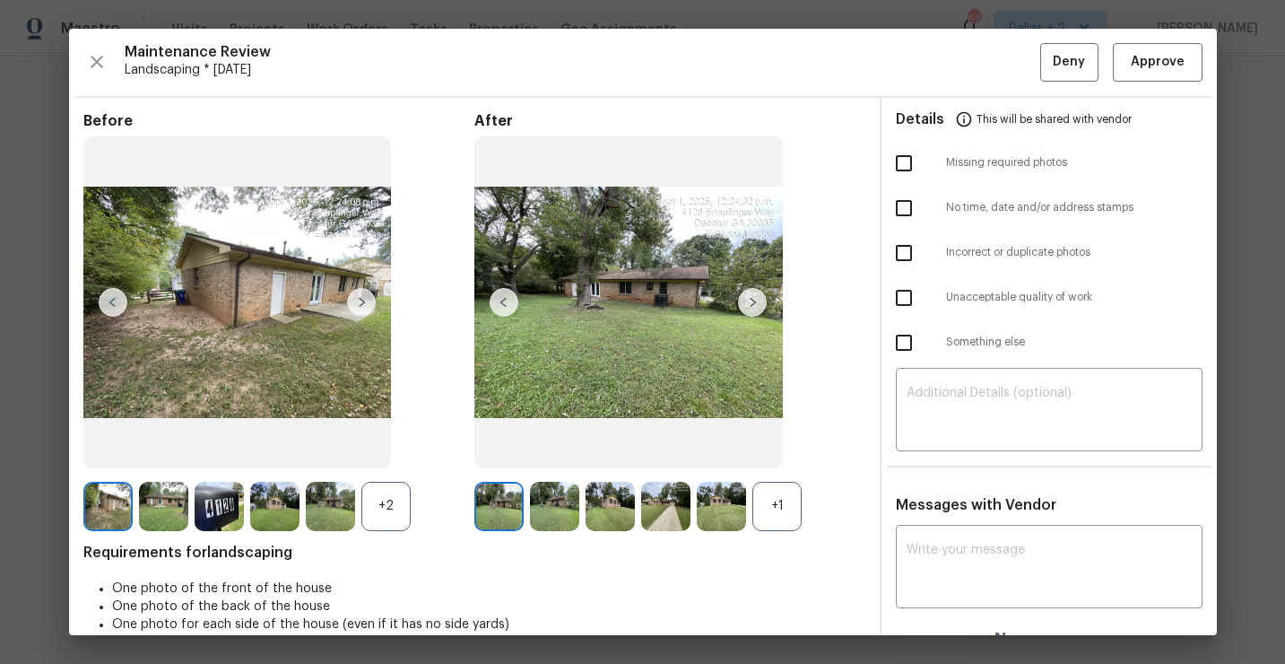
click at [374, 509] on div "+2" at bounding box center [385, 506] width 49 height 49
click at [793, 508] on div "+1" at bounding box center [777, 506] width 49 height 49
click at [217, 512] on img at bounding box center [219, 506] width 49 height 49
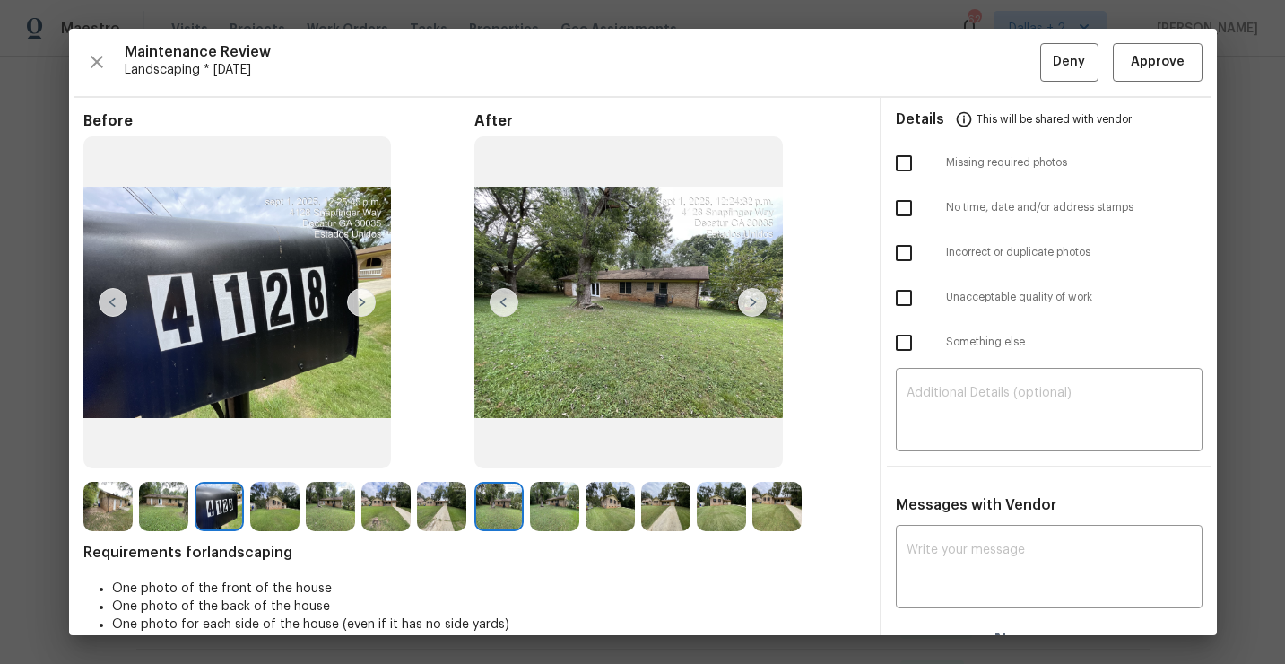
click at [750, 291] on img at bounding box center [752, 302] width 29 height 29
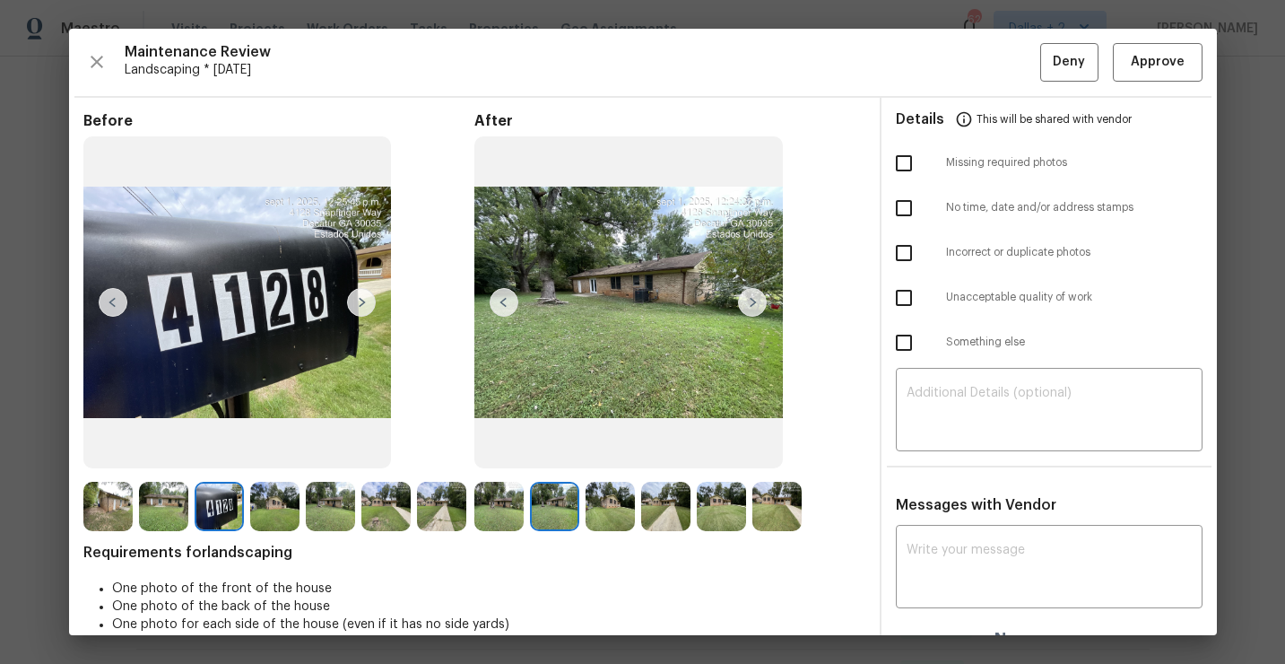
click at [751, 301] on img at bounding box center [752, 302] width 29 height 29
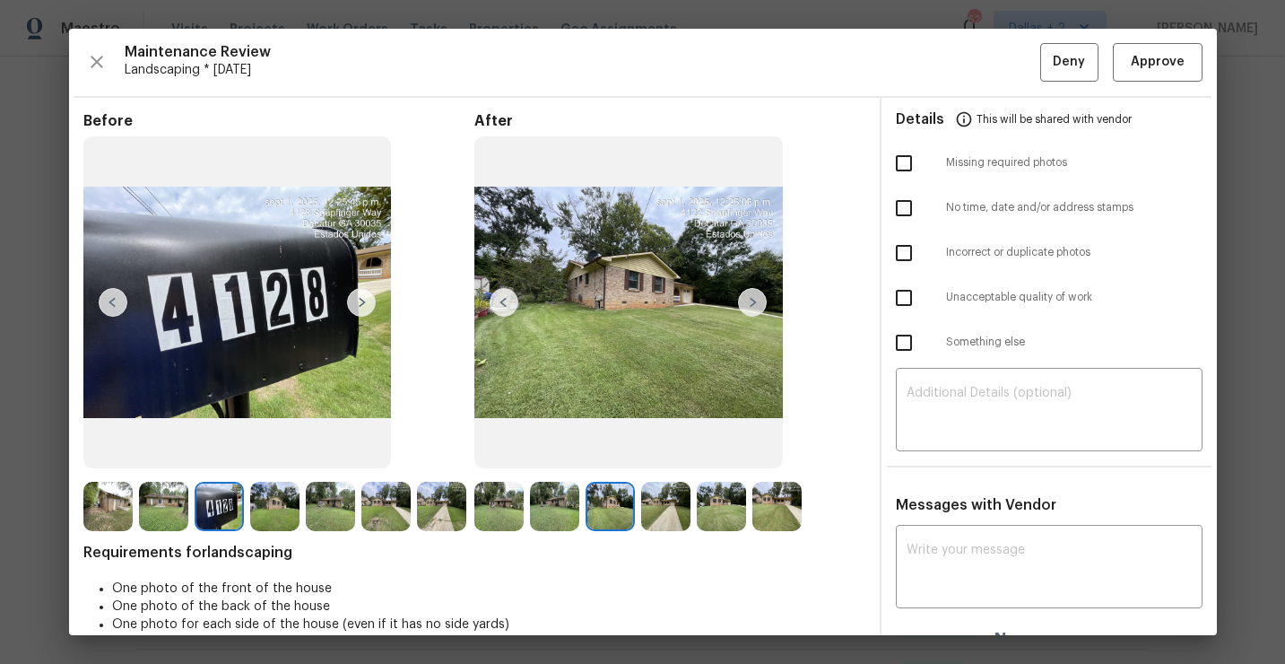
click at [762, 305] on img at bounding box center [752, 302] width 29 height 29
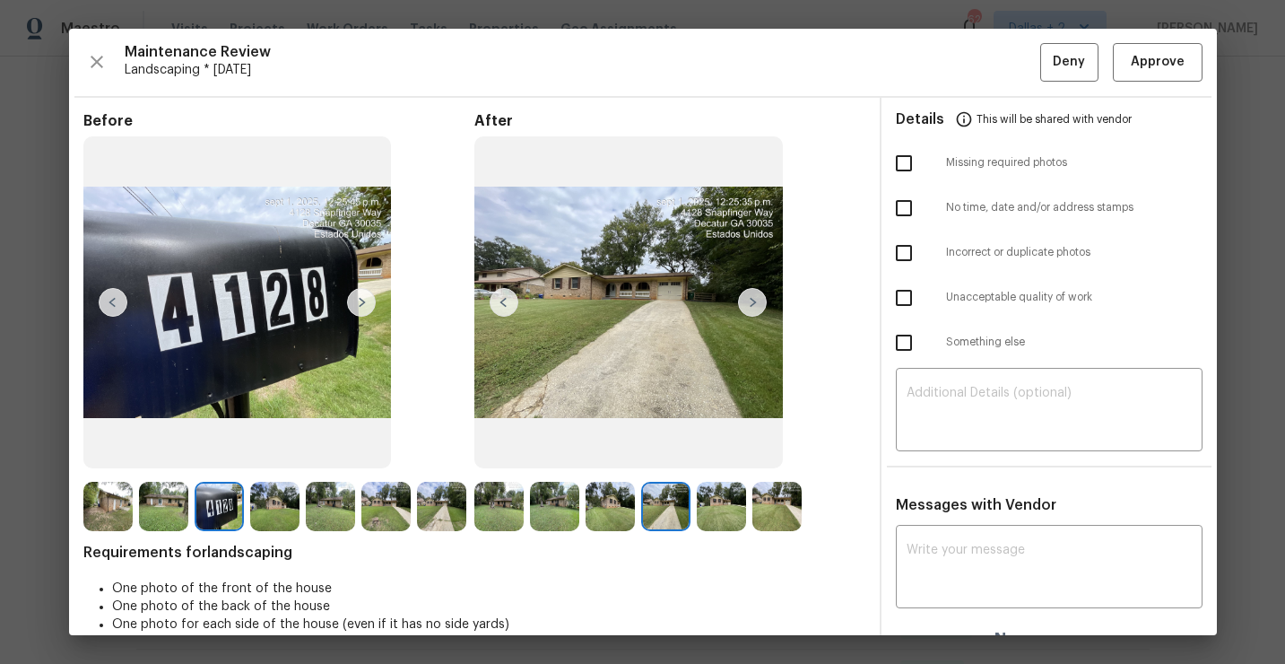
click at [728, 505] on img at bounding box center [721, 506] width 49 height 49
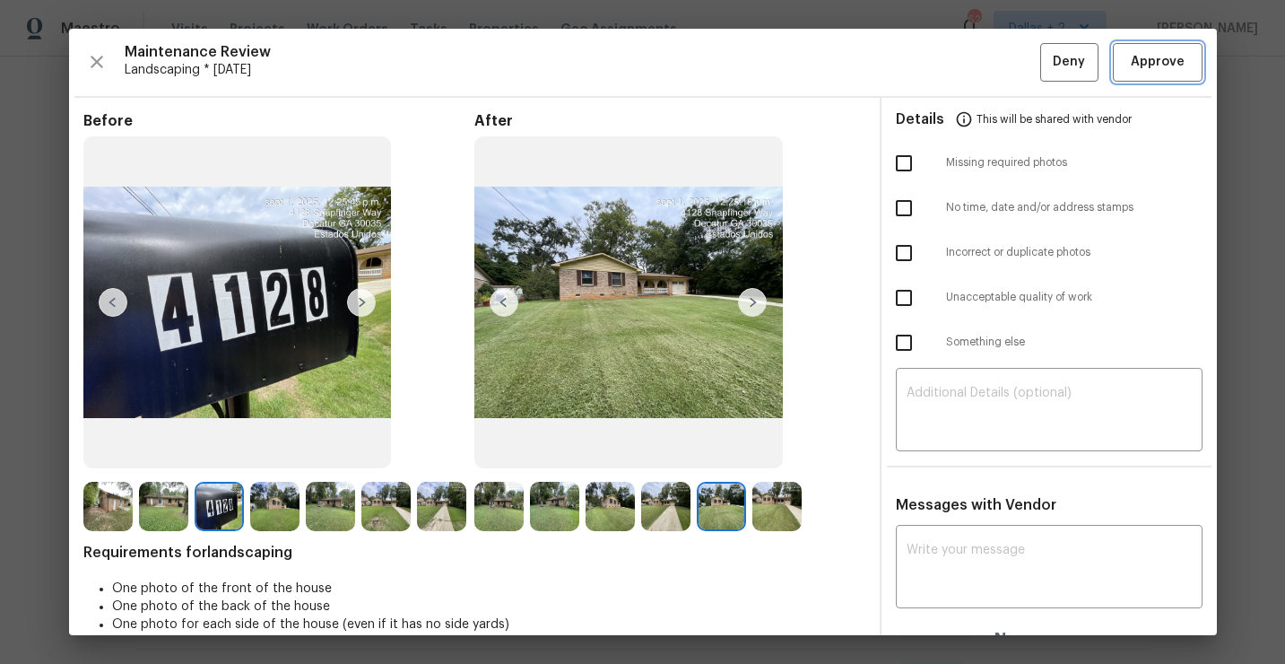
click at [1164, 68] on span "Approve" at bounding box center [1158, 62] width 54 height 22
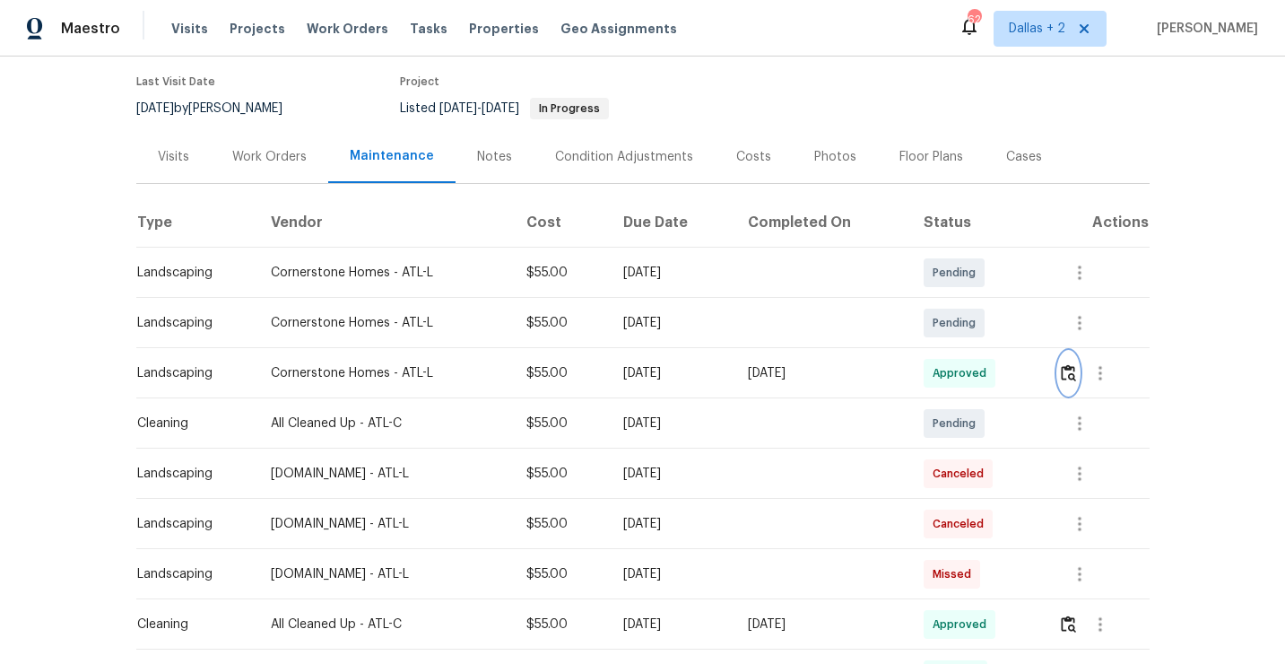
scroll to position [0, 0]
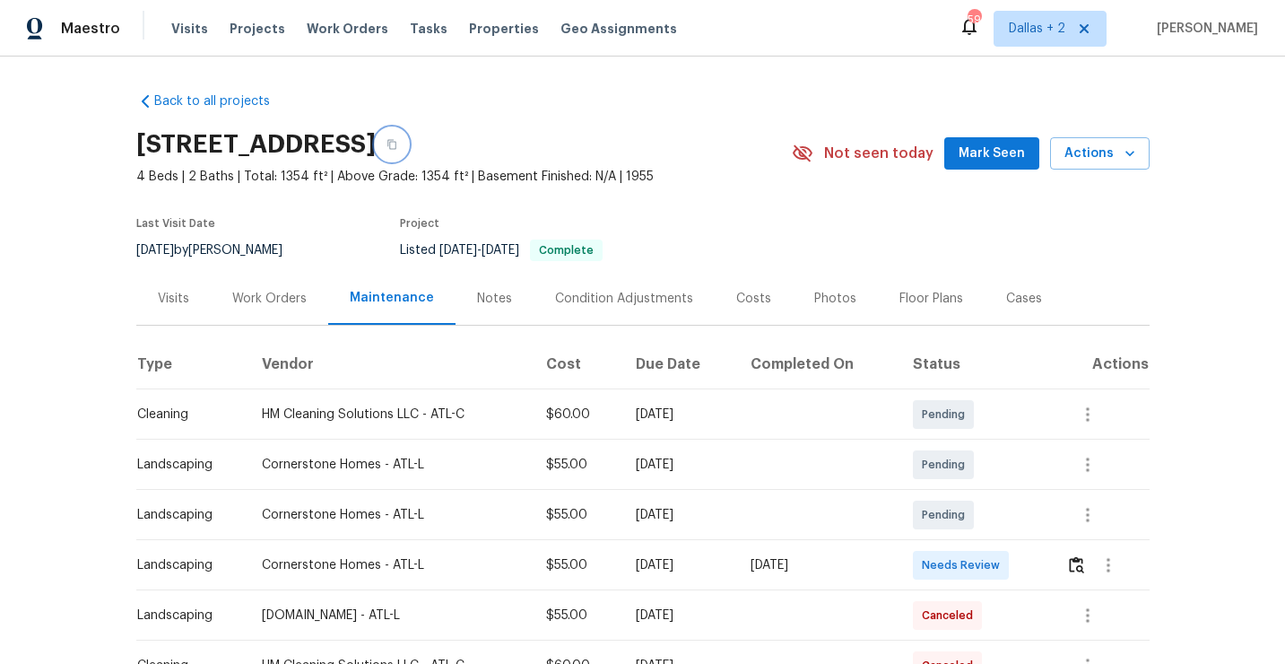
click at [396, 149] on icon "button" at bounding box center [391, 145] width 9 height 10
click at [1078, 568] on img "button" at bounding box center [1076, 564] width 15 height 17
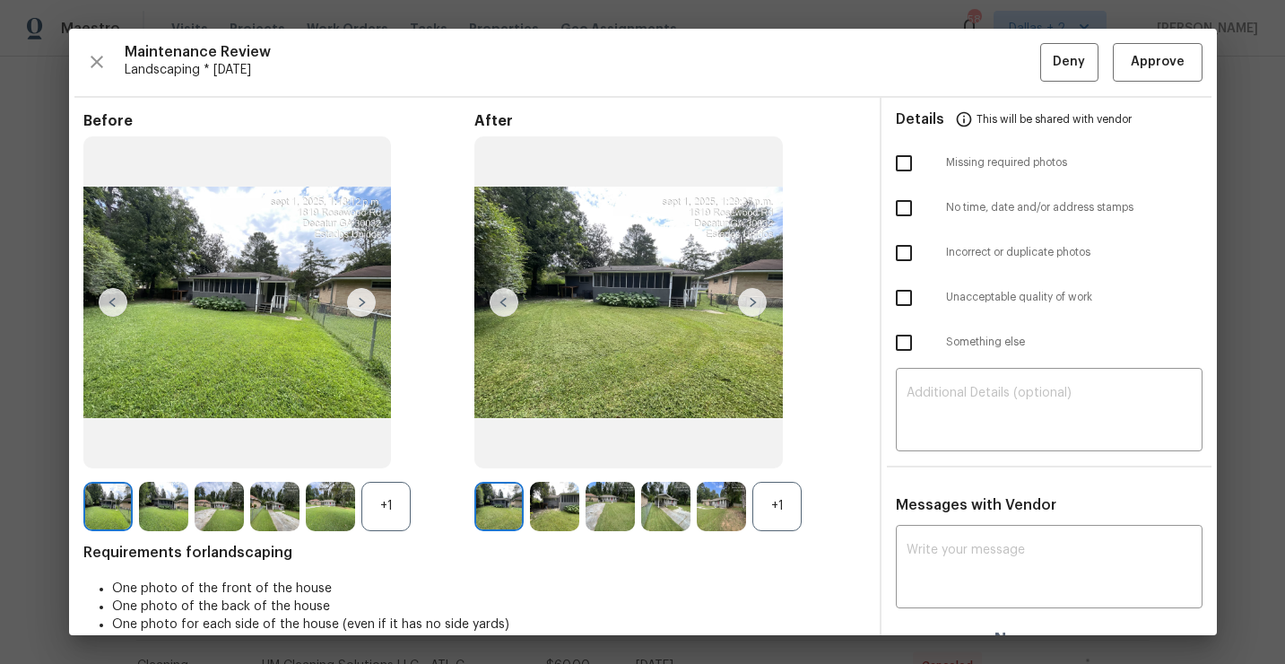
click at [785, 518] on div "+1" at bounding box center [777, 506] width 49 height 49
click at [389, 501] on div "+1" at bounding box center [385, 506] width 49 height 49
click at [377, 513] on img at bounding box center [385, 506] width 49 height 49
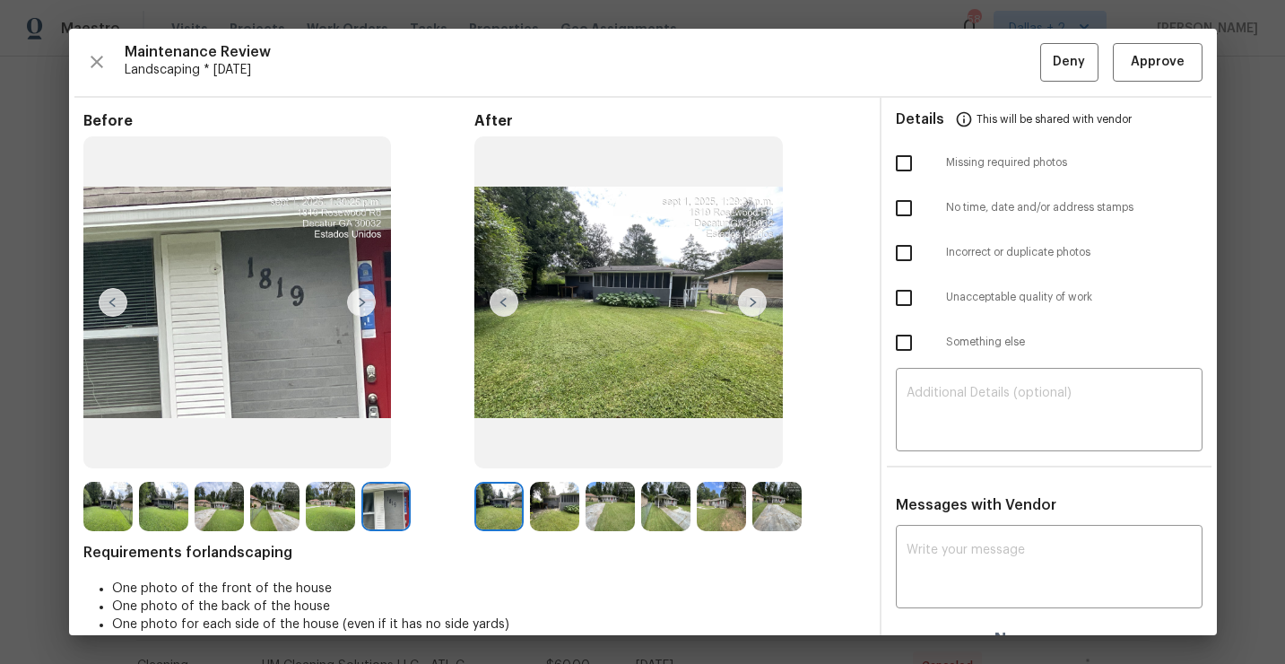
click at [534, 516] on img at bounding box center [554, 506] width 49 height 49
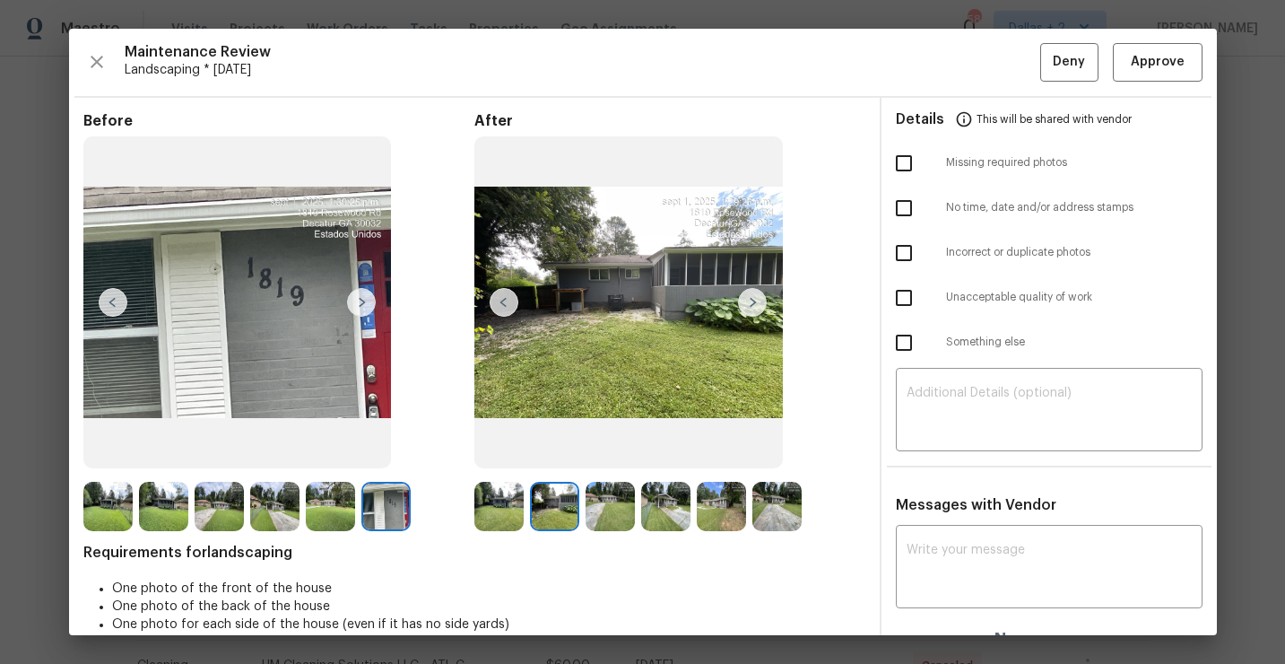
click at [749, 300] on img at bounding box center [752, 302] width 29 height 29
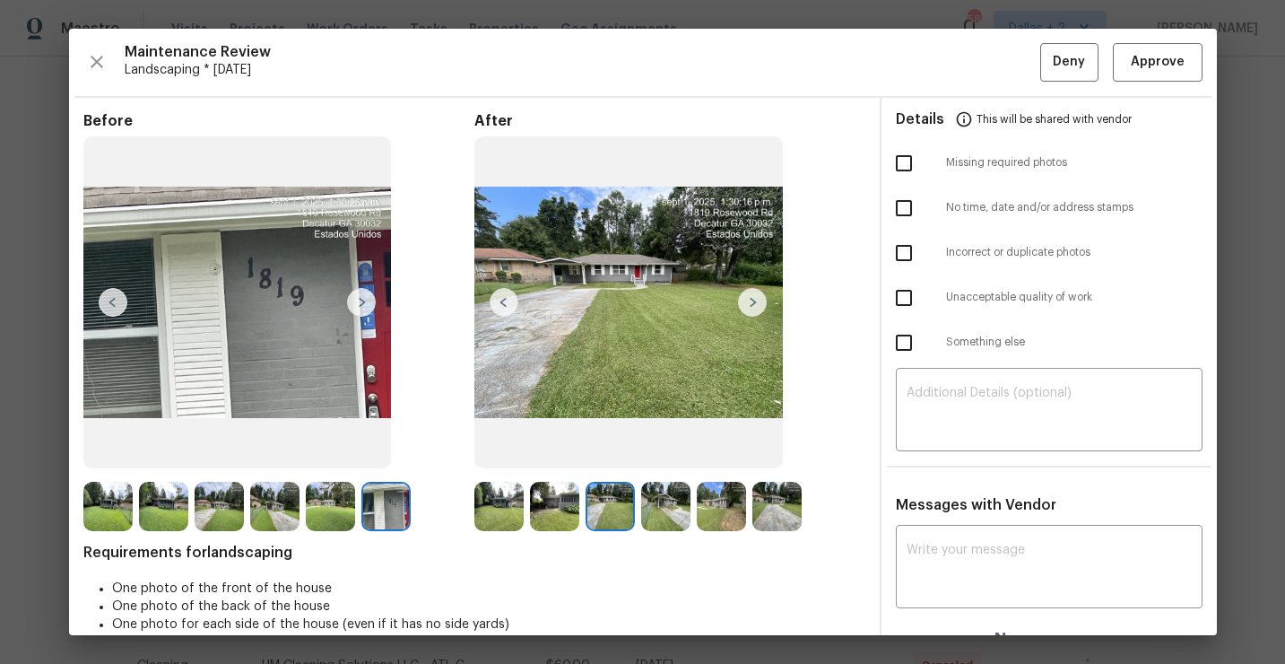
click at [753, 305] on img at bounding box center [752, 302] width 29 height 29
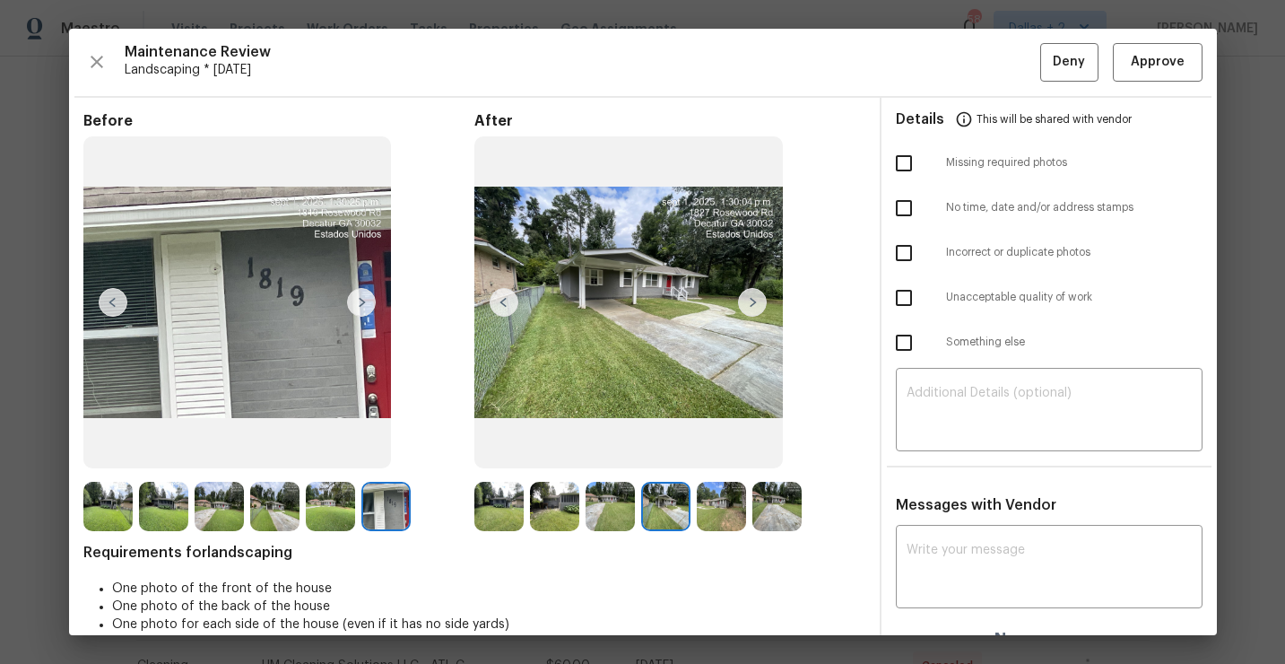
click at [753, 305] on img at bounding box center [752, 302] width 29 height 29
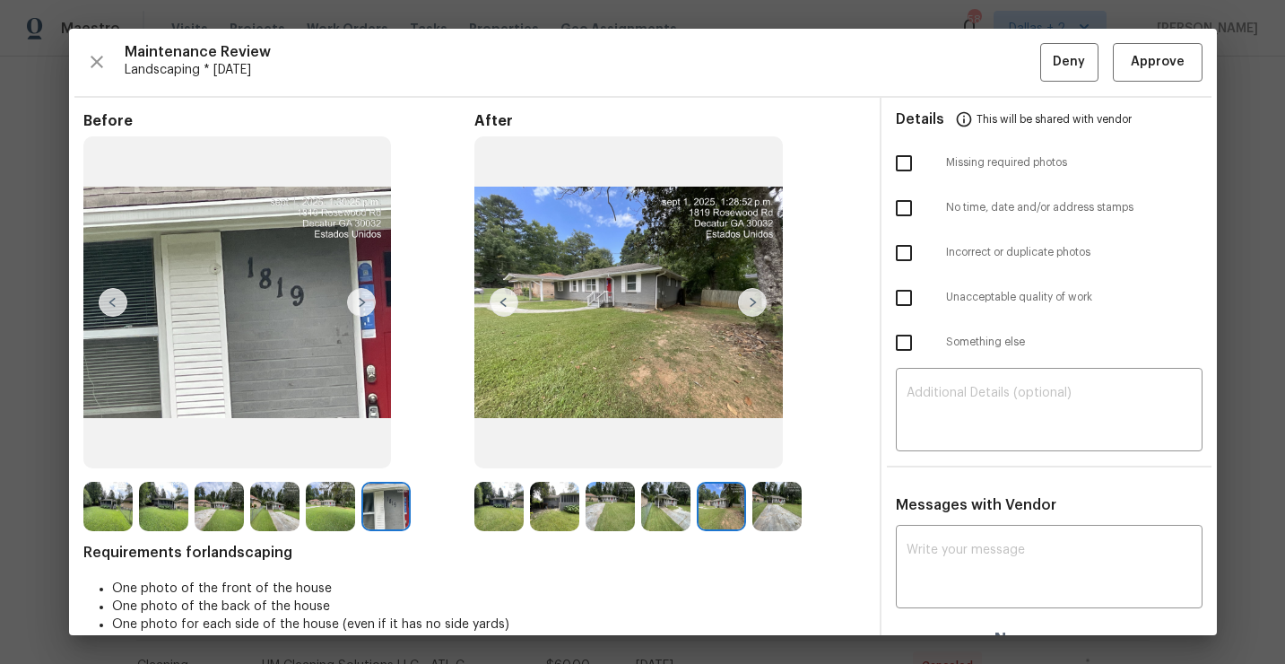
click at [753, 305] on img at bounding box center [752, 302] width 29 height 29
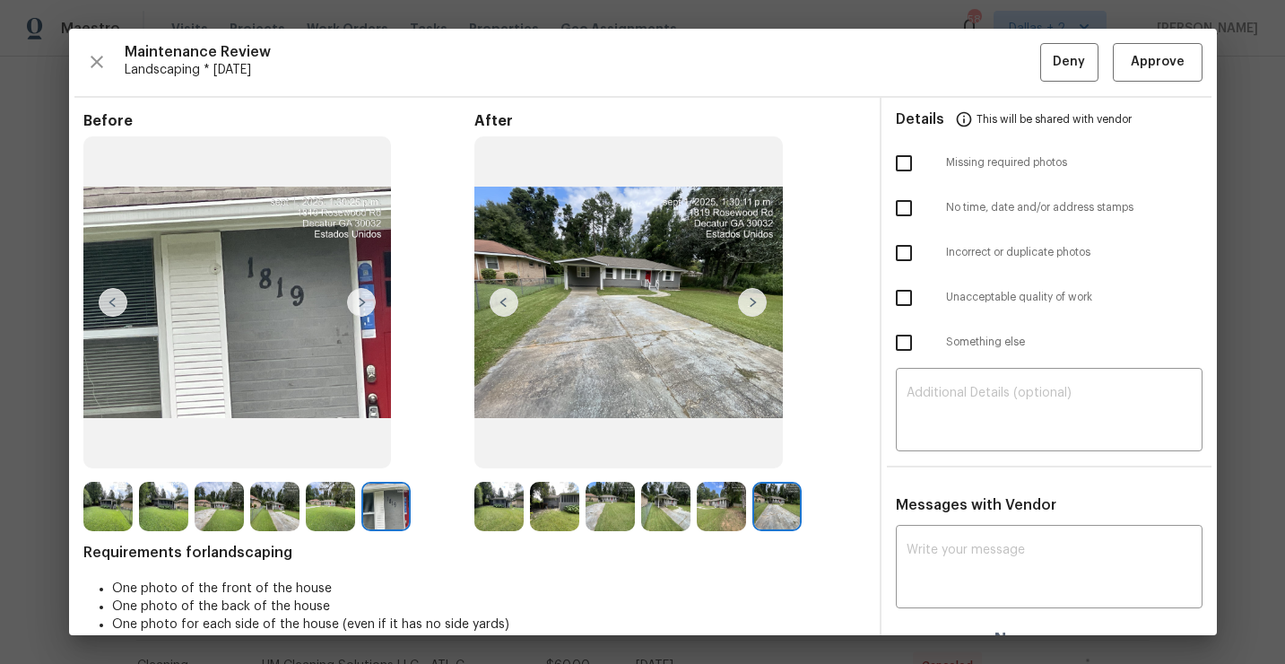
click at [507, 500] on img at bounding box center [498, 506] width 49 height 49
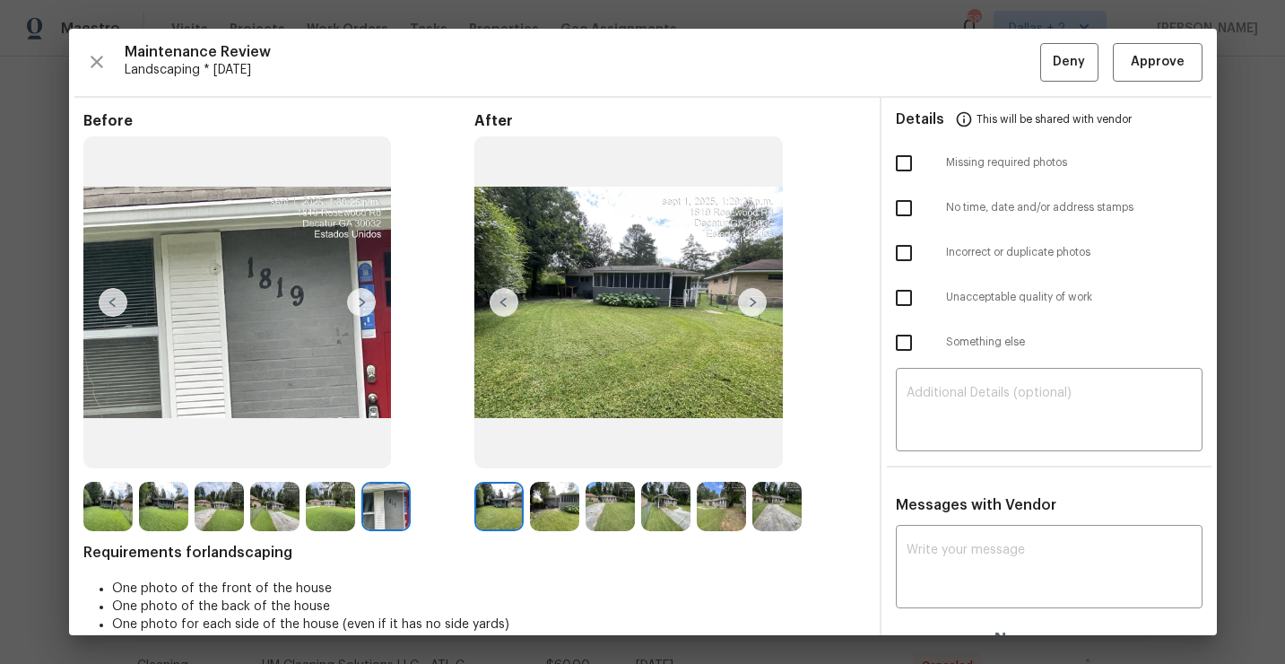
click at [557, 504] on img at bounding box center [554, 506] width 49 height 49
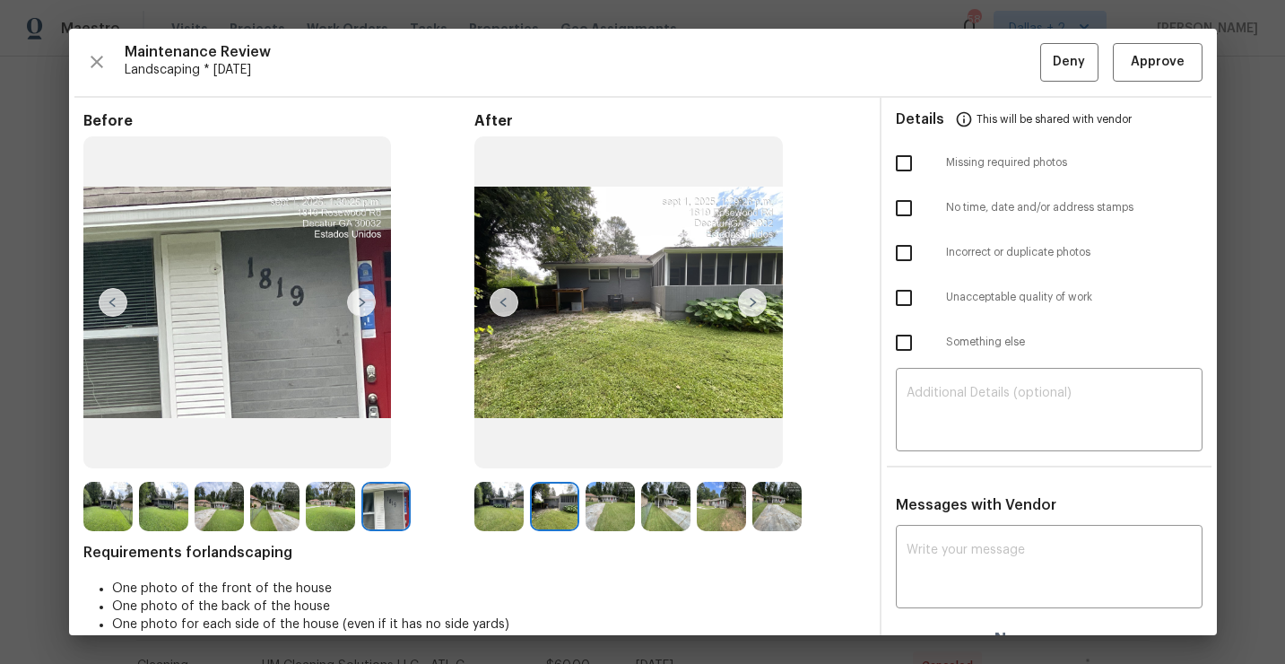
click at [615, 492] on img at bounding box center [610, 506] width 49 height 49
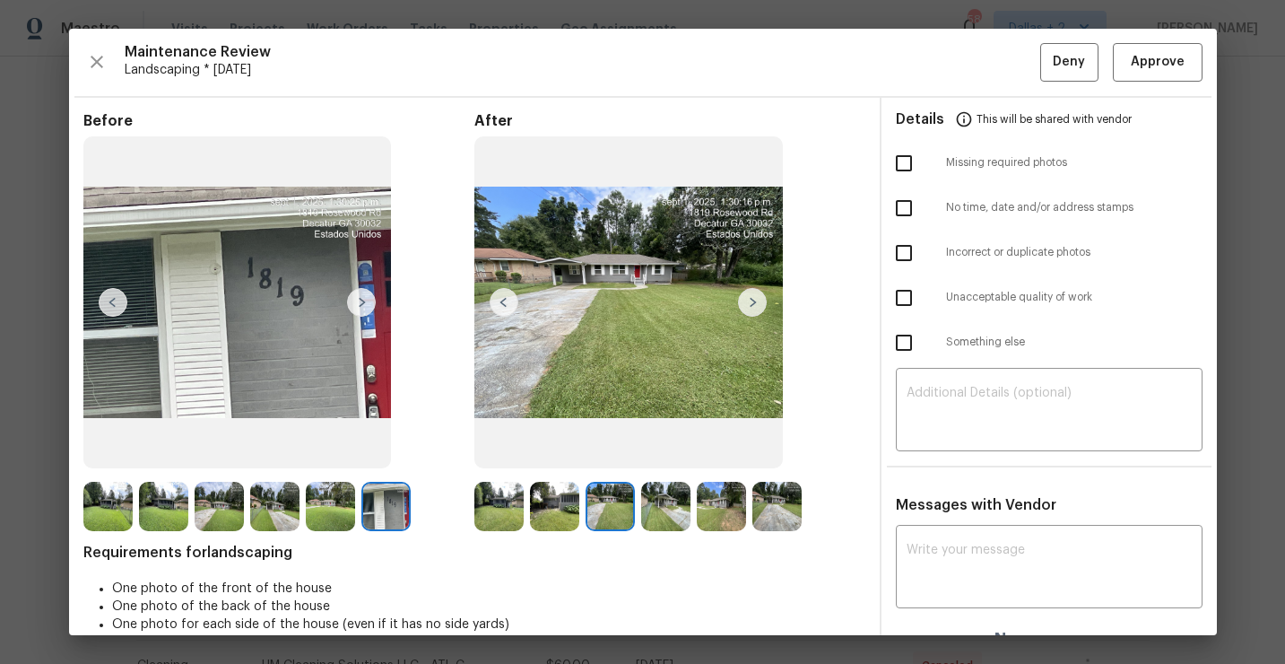
click at [678, 503] on img at bounding box center [665, 506] width 49 height 49
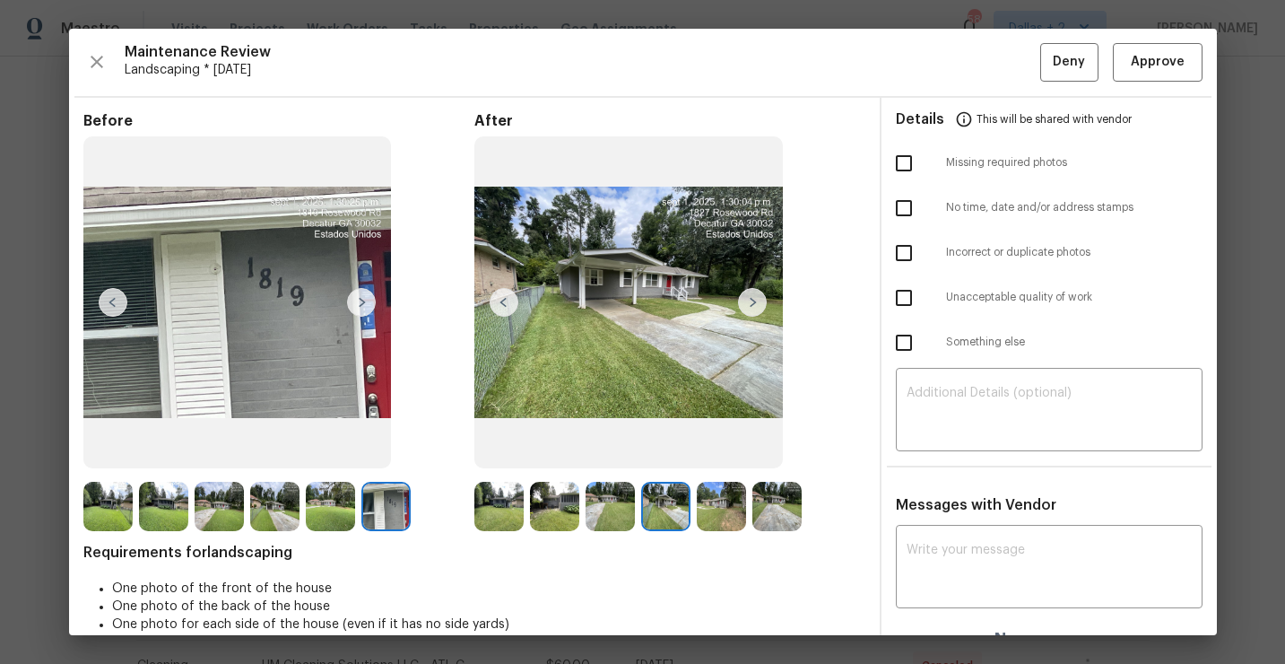
click at [741, 490] on img at bounding box center [721, 506] width 49 height 49
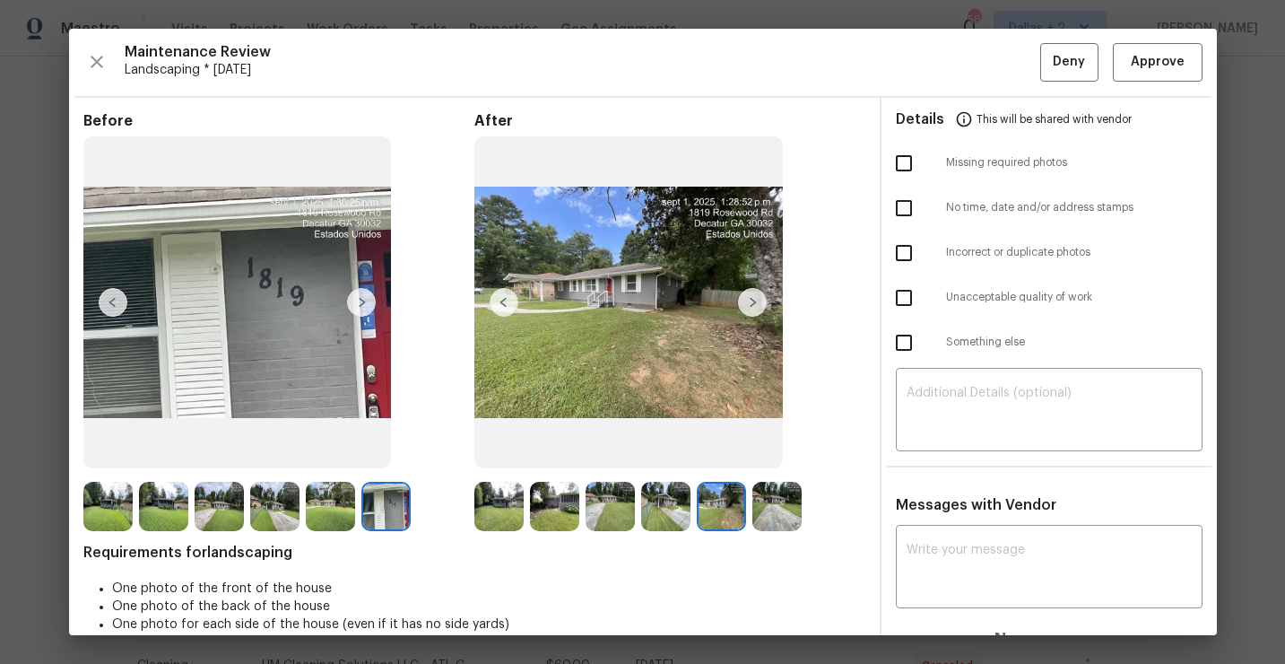
click at [781, 507] on img at bounding box center [777, 506] width 49 height 49
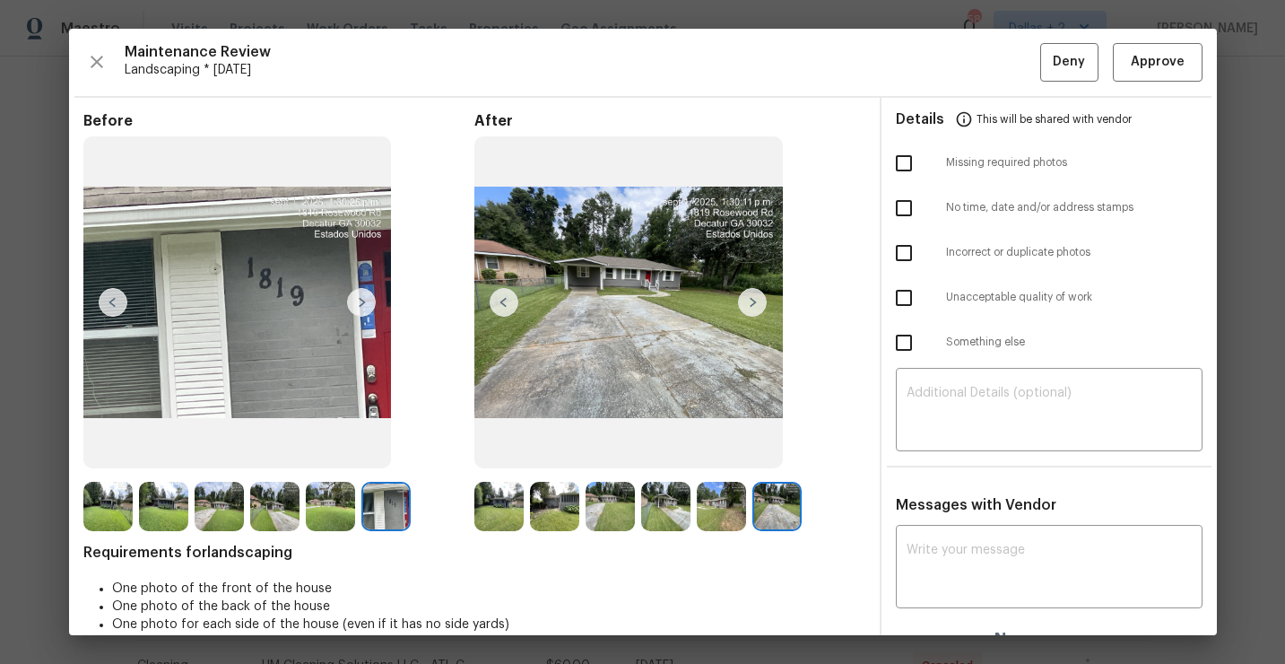
click at [499, 519] on img at bounding box center [498, 506] width 49 height 49
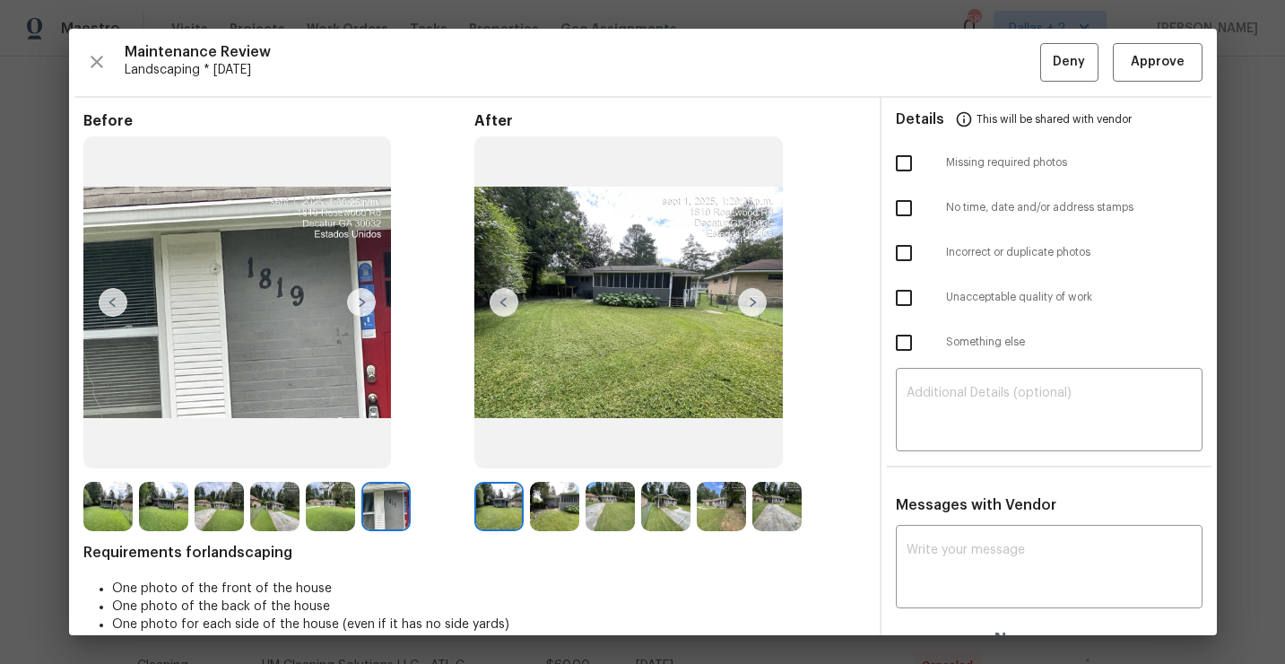
click at [741, 300] on img at bounding box center [752, 302] width 29 height 29
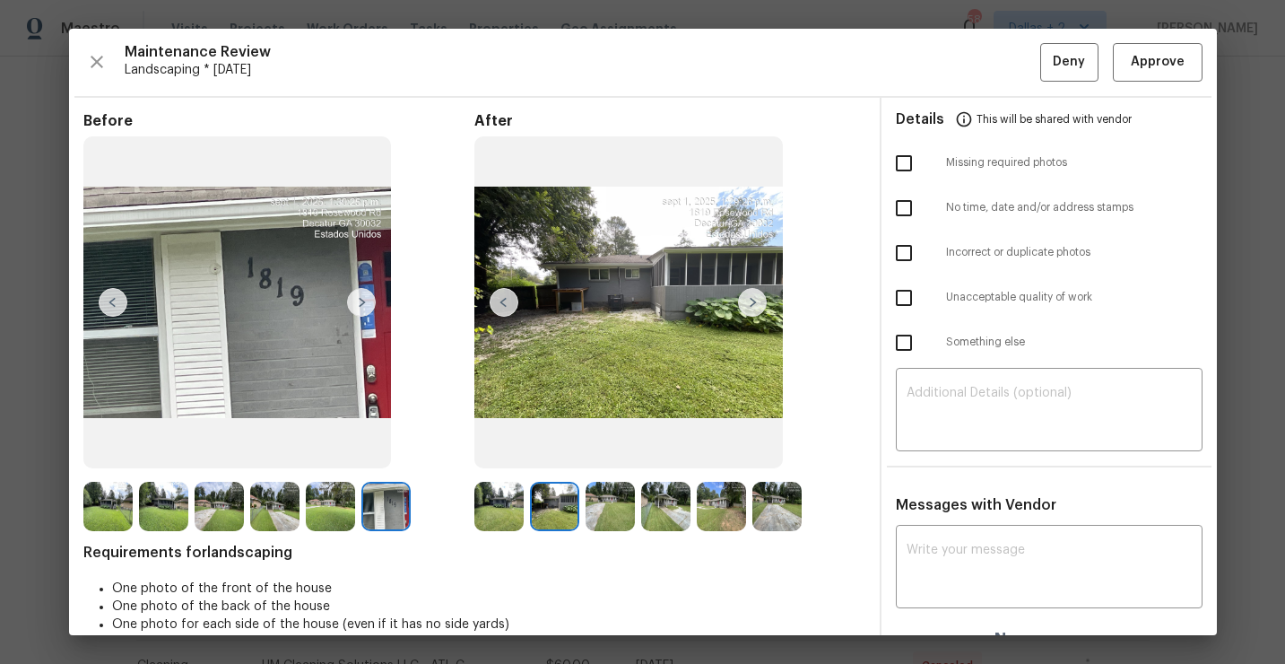
click at [753, 292] on img at bounding box center [752, 302] width 29 height 29
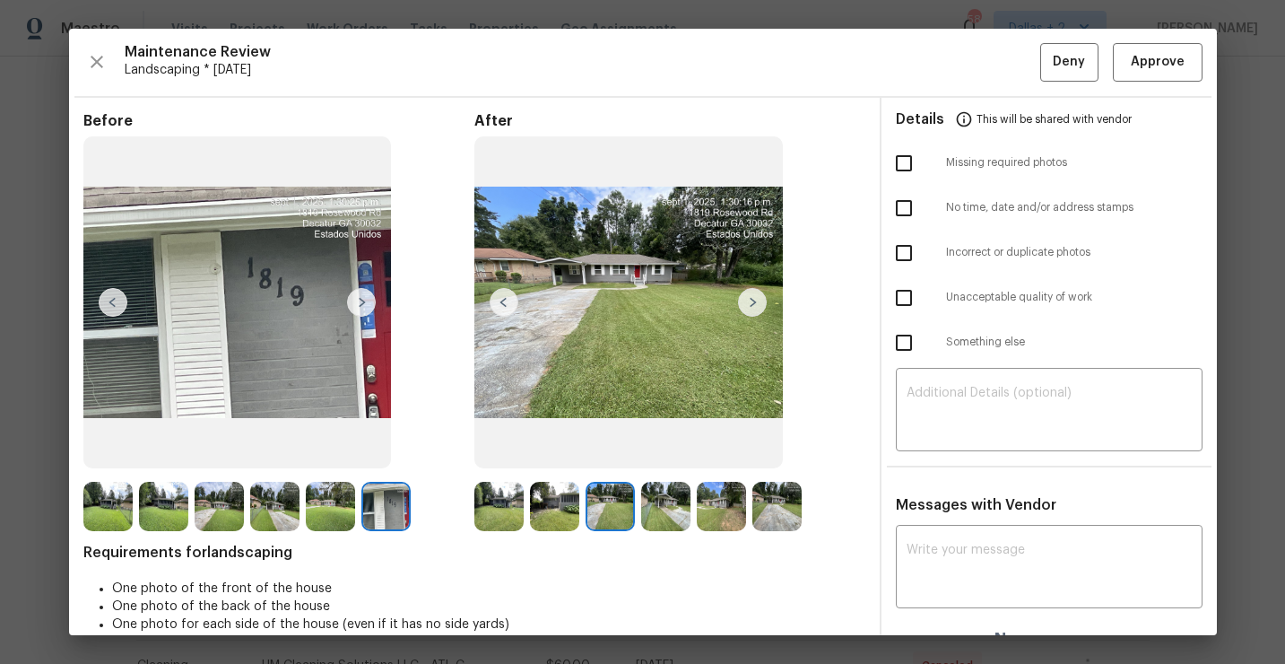
click at [753, 293] on img at bounding box center [752, 302] width 29 height 29
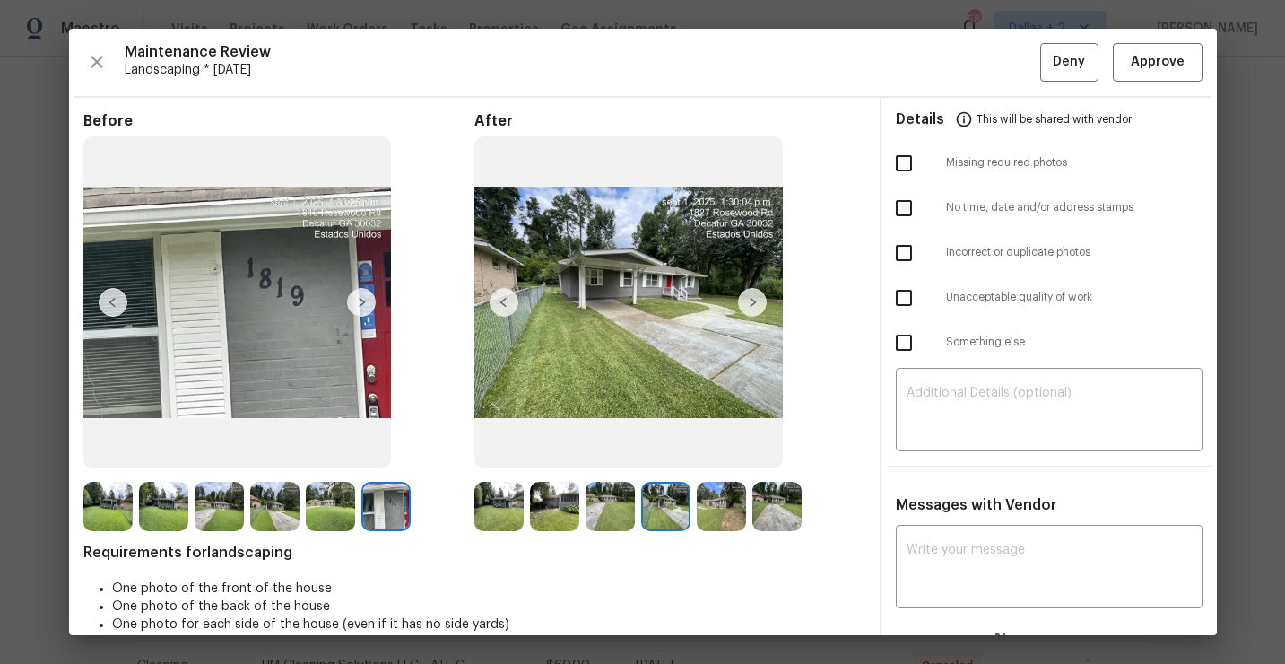
click at [753, 295] on img at bounding box center [752, 302] width 29 height 29
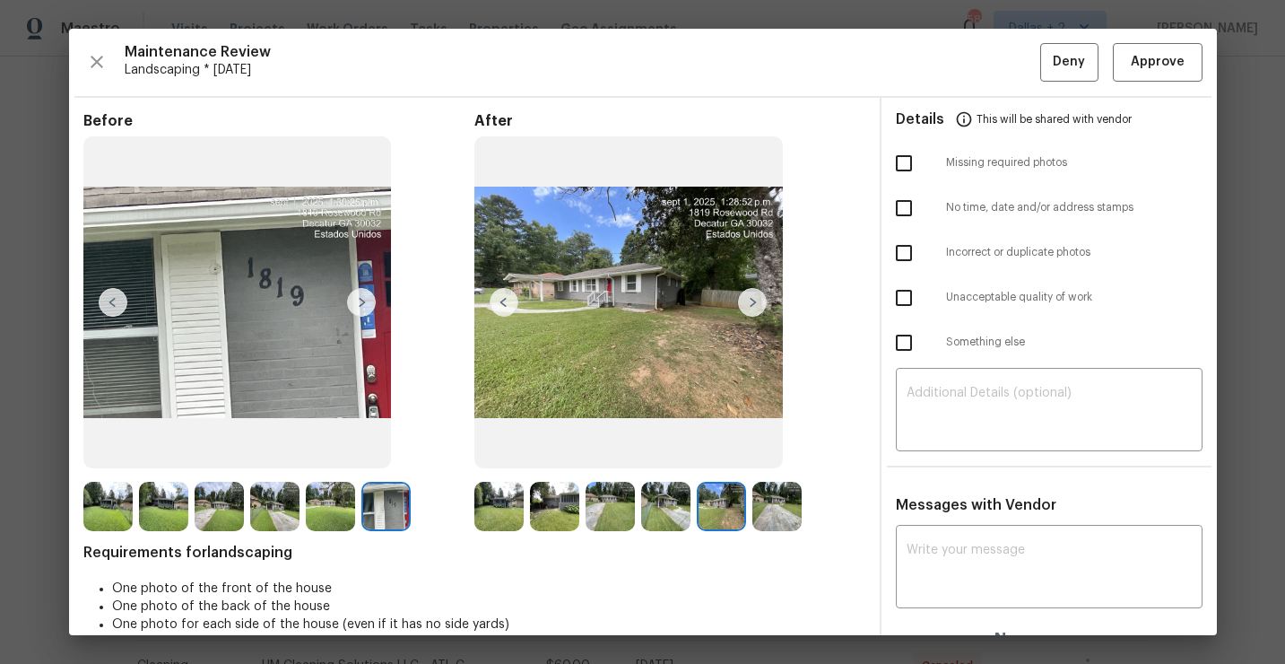
click at [756, 294] on img at bounding box center [752, 302] width 29 height 29
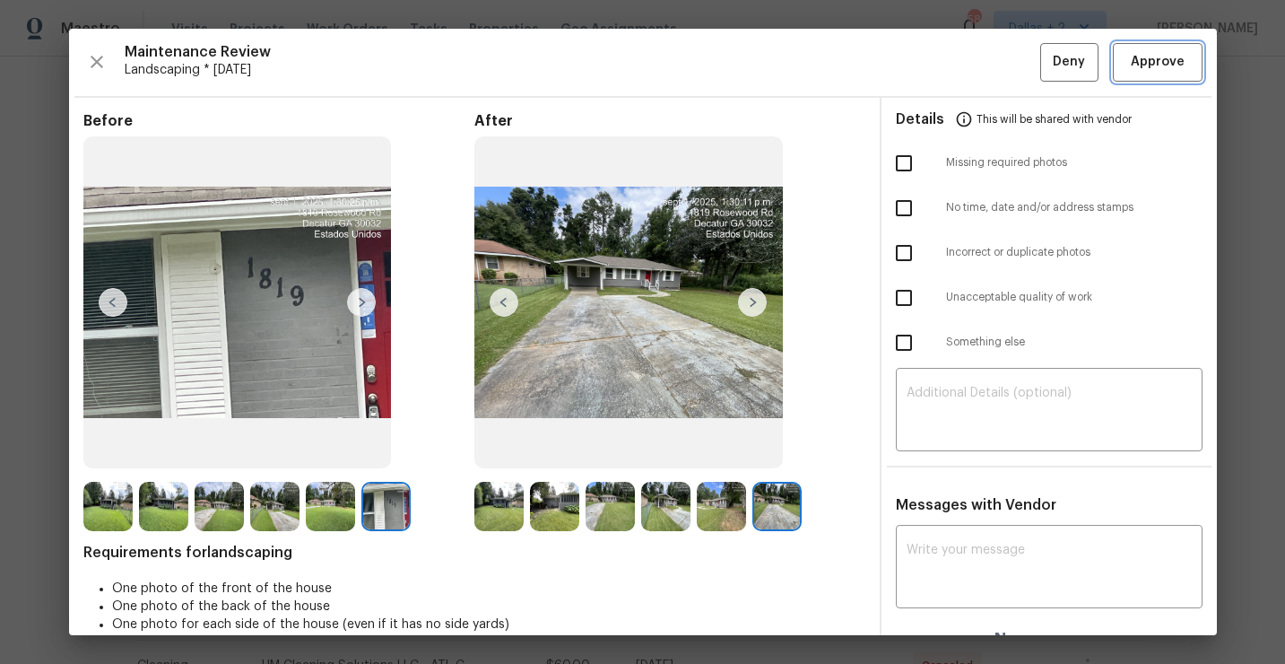
click at [1168, 52] on span "Approve" at bounding box center [1158, 62] width 54 height 22
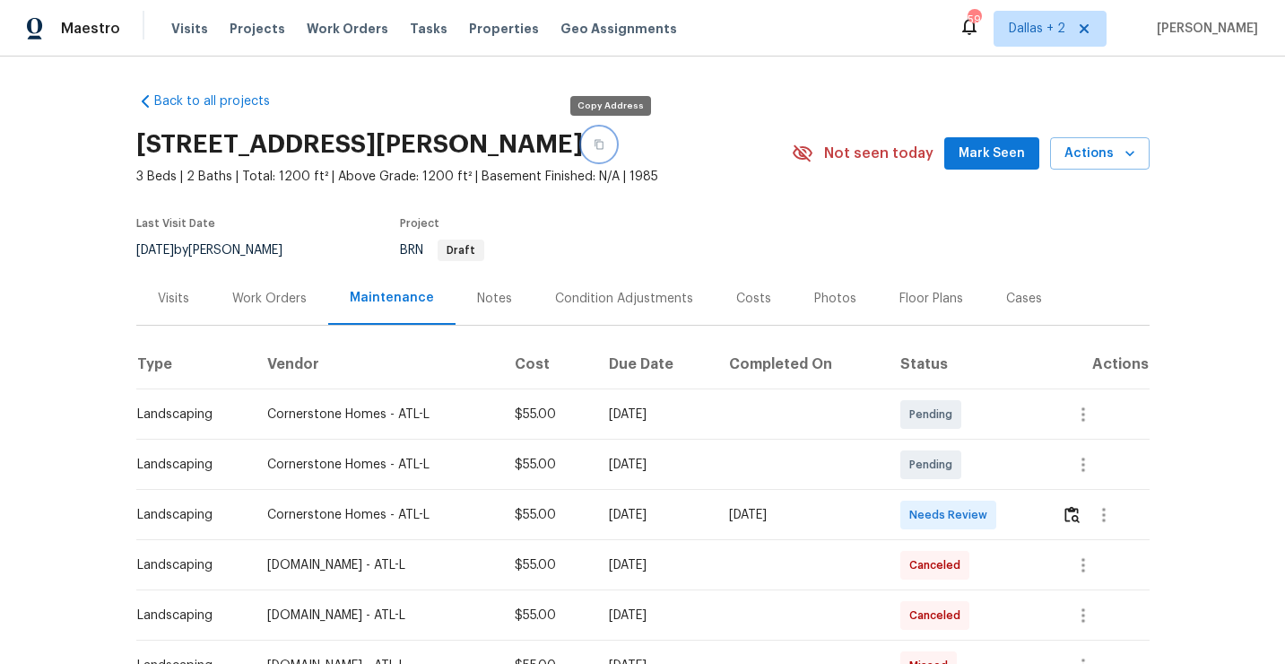
click at [614, 141] on button "button" at bounding box center [599, 144] width 32 height 32
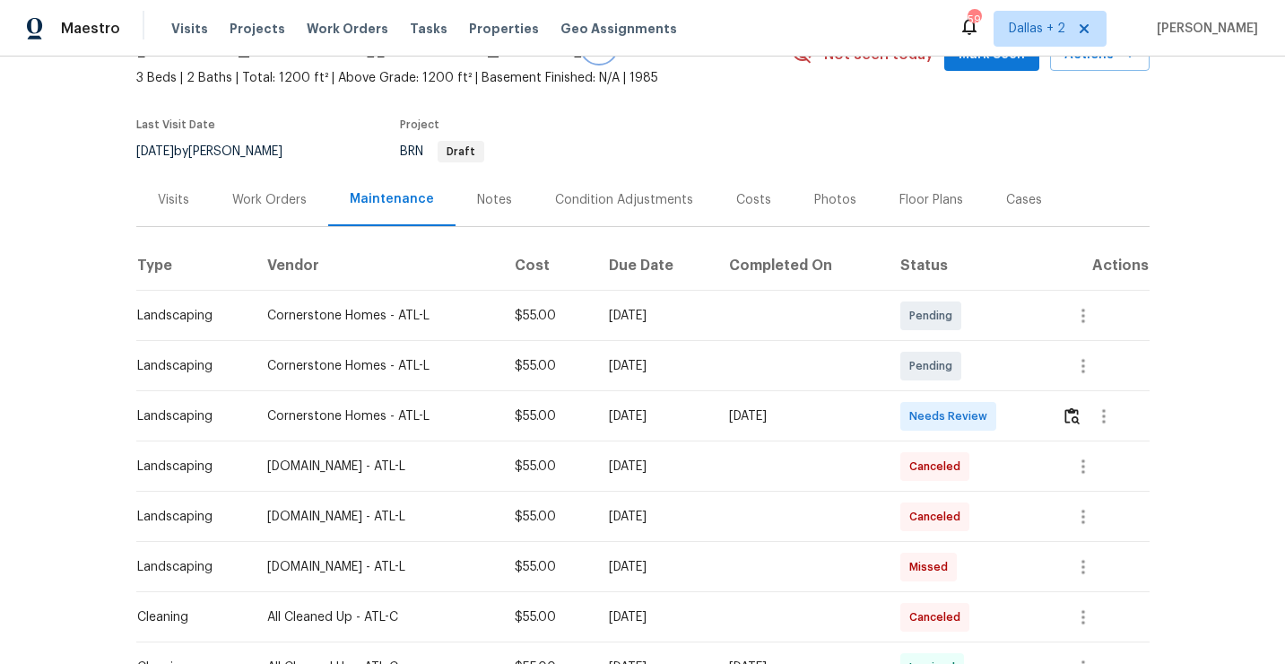
scroll to position [126, 0]
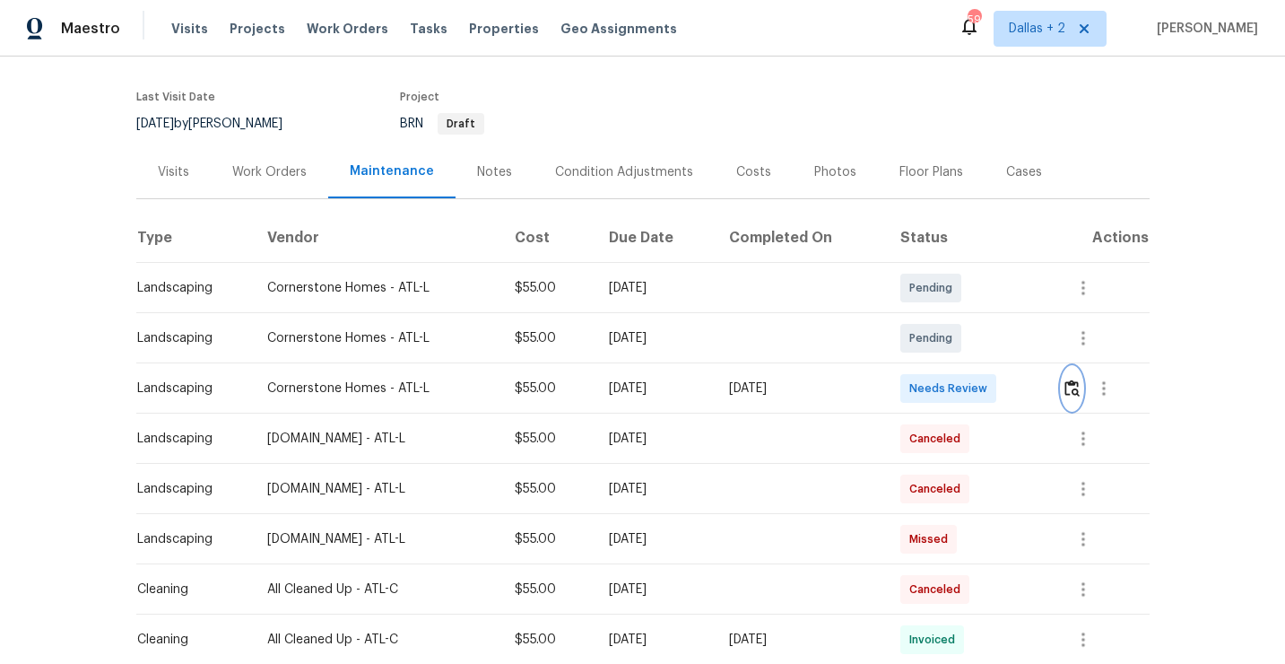
click at [1078, 390] on img "button" at bounding box center [1072, 387] width 15 height 17
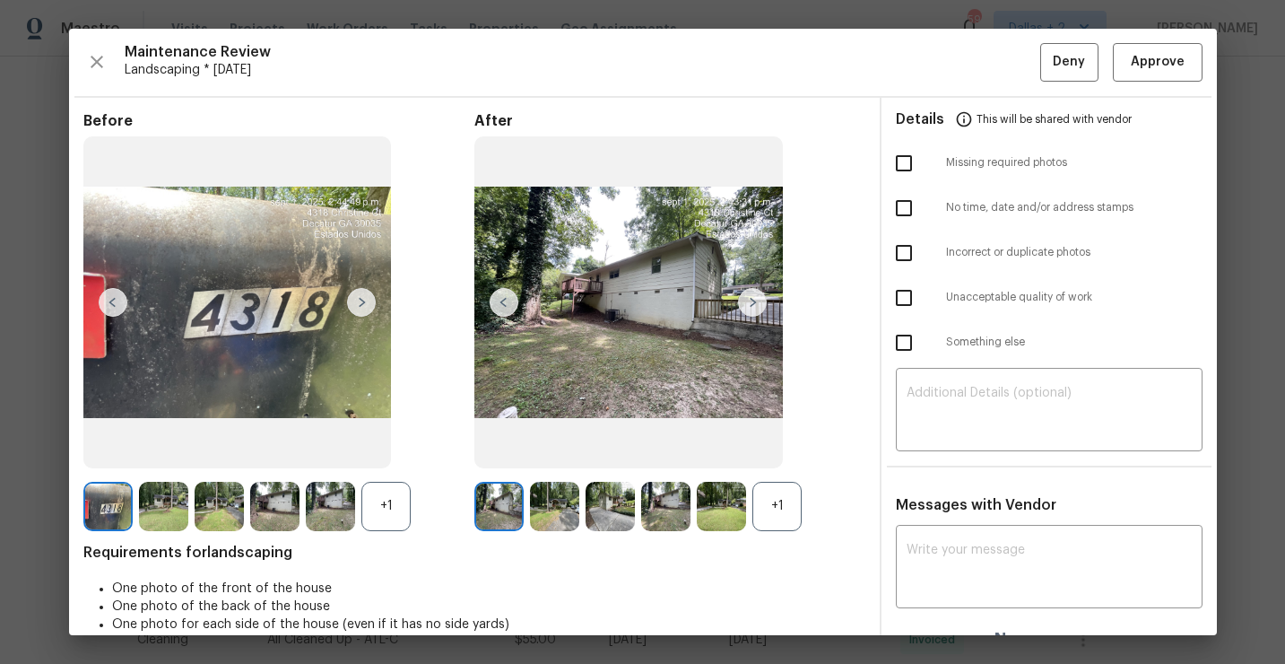
click at [781, 504] on div "+1" at bounding box center [777, 506] width 49 height 49
click at [559, 508] on img at bounding box center [554, 506] width 49 height 49
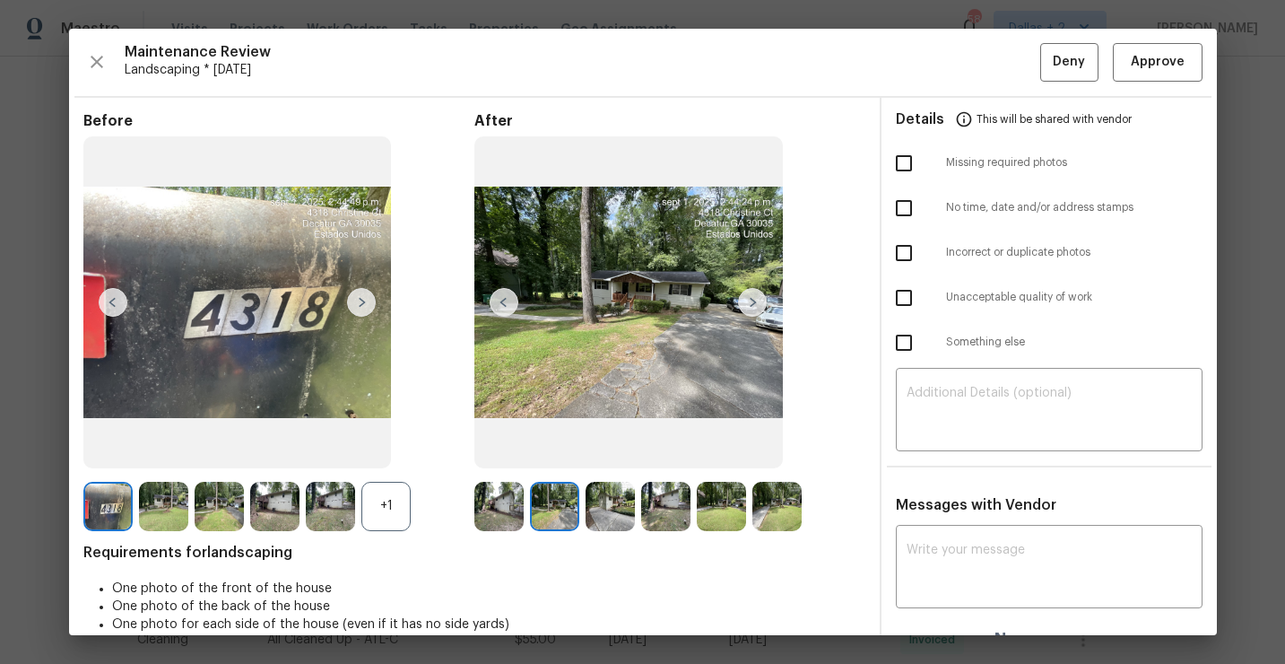
click at [404, 506] on div "+1" at bounding box center [385, 506] width 49 height 49
click at [599, 496] on img at bounding box center [610, 506] width 49 height 49
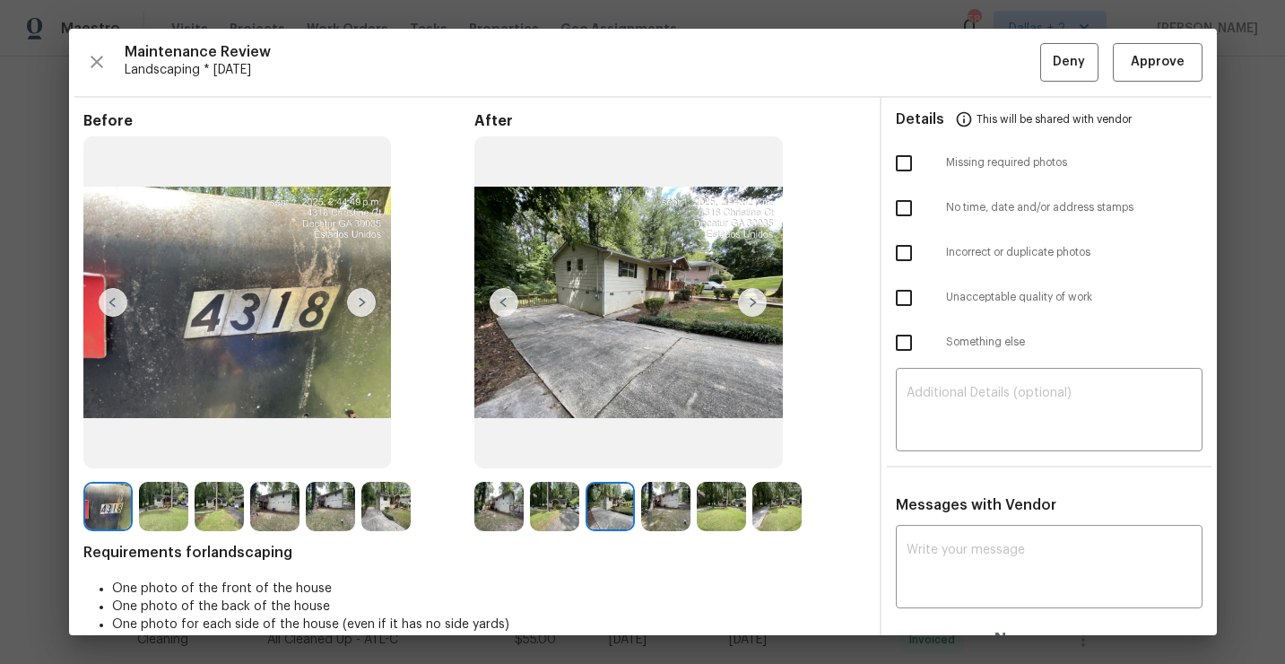
click at [664, 512] on img at bounding box center [665, 506] width 49 height 49
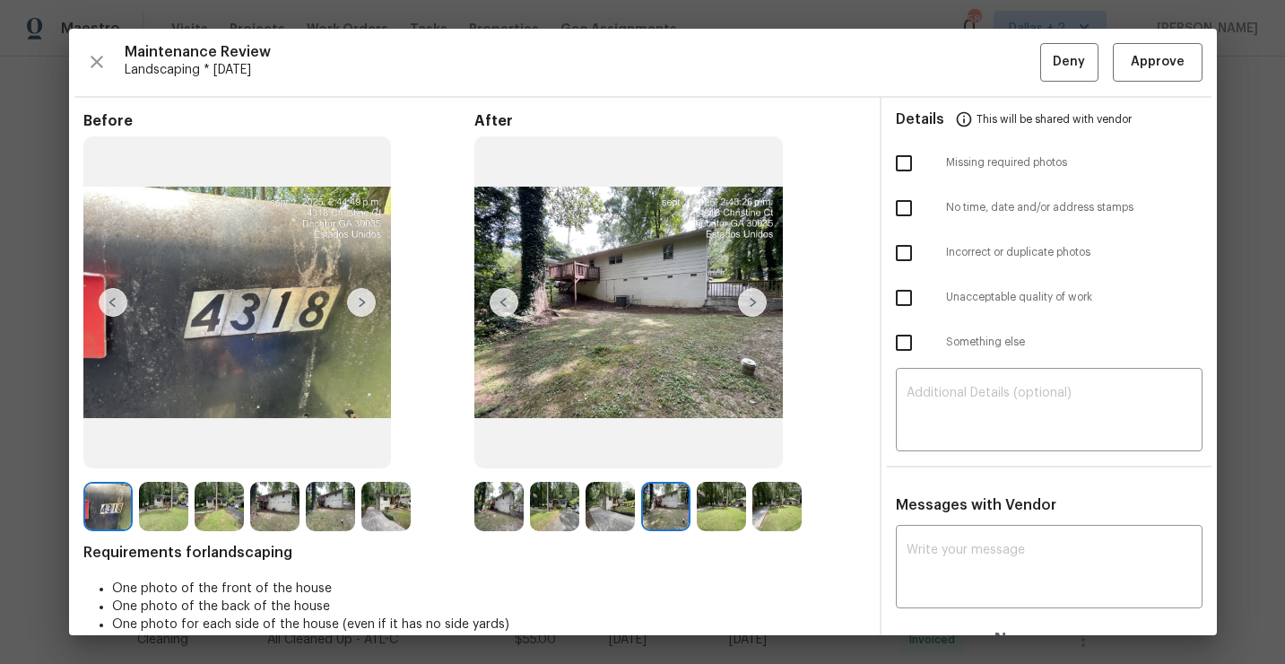
click at [718, 515] on img at bounding box center [721, 506] width 49 height 49
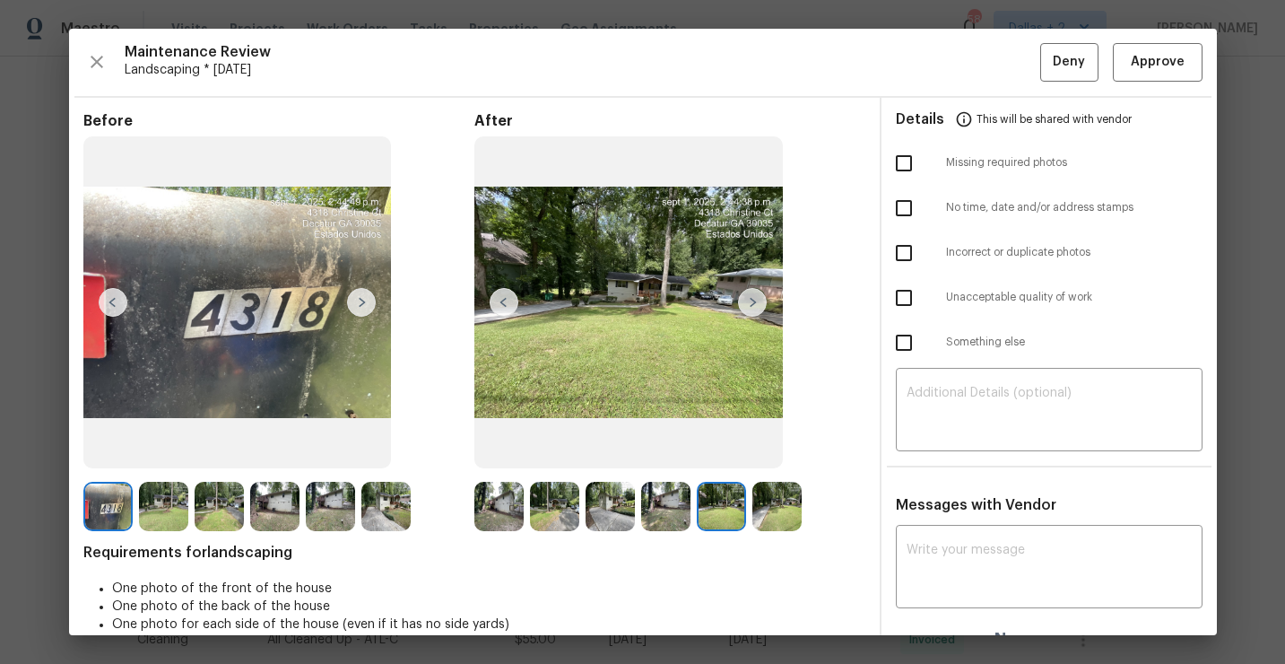
click at [776, 496] on img at bounding box center [777, 506] width 49 height 49
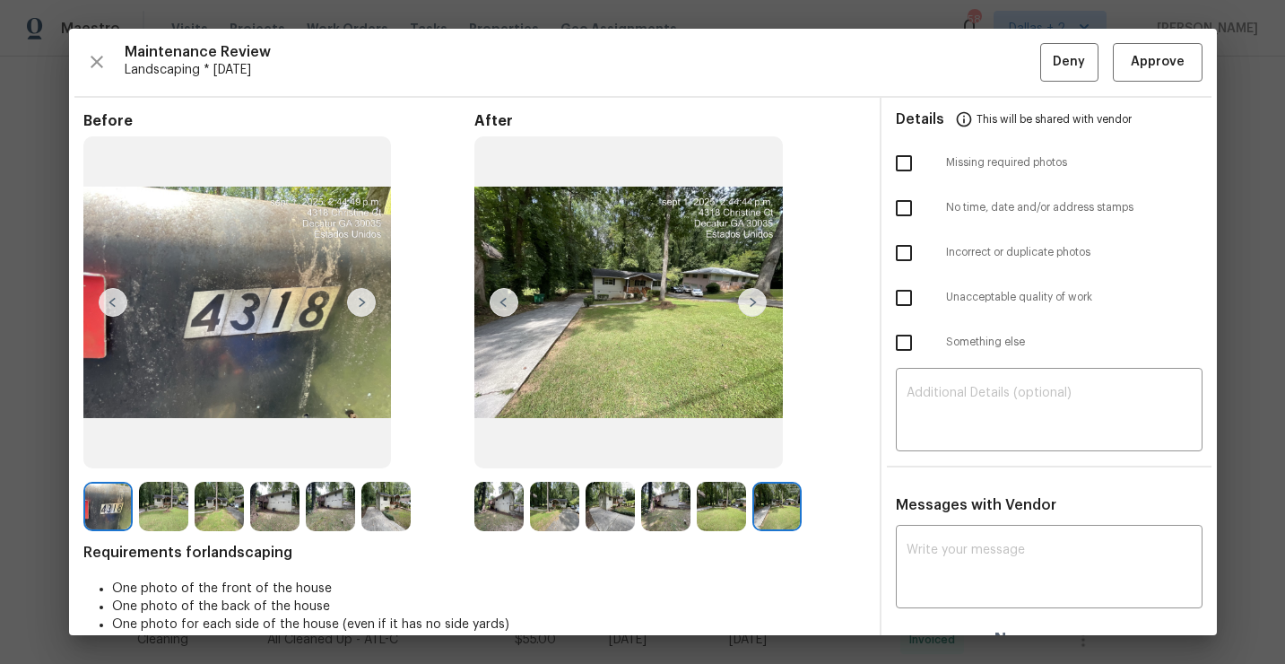
click at [495, 511] on img at bounding box center [498, 506] width 49 height 49
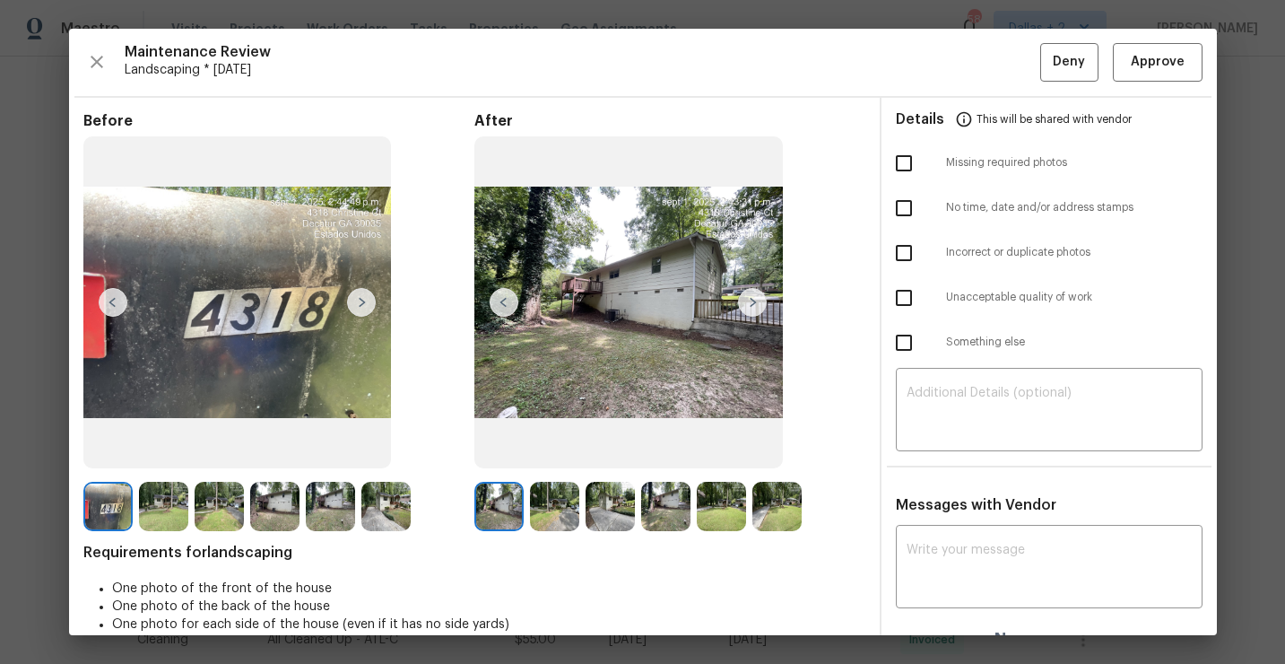
click at [553, 499] on img at bounding box center [554, 506] width 49 height 49
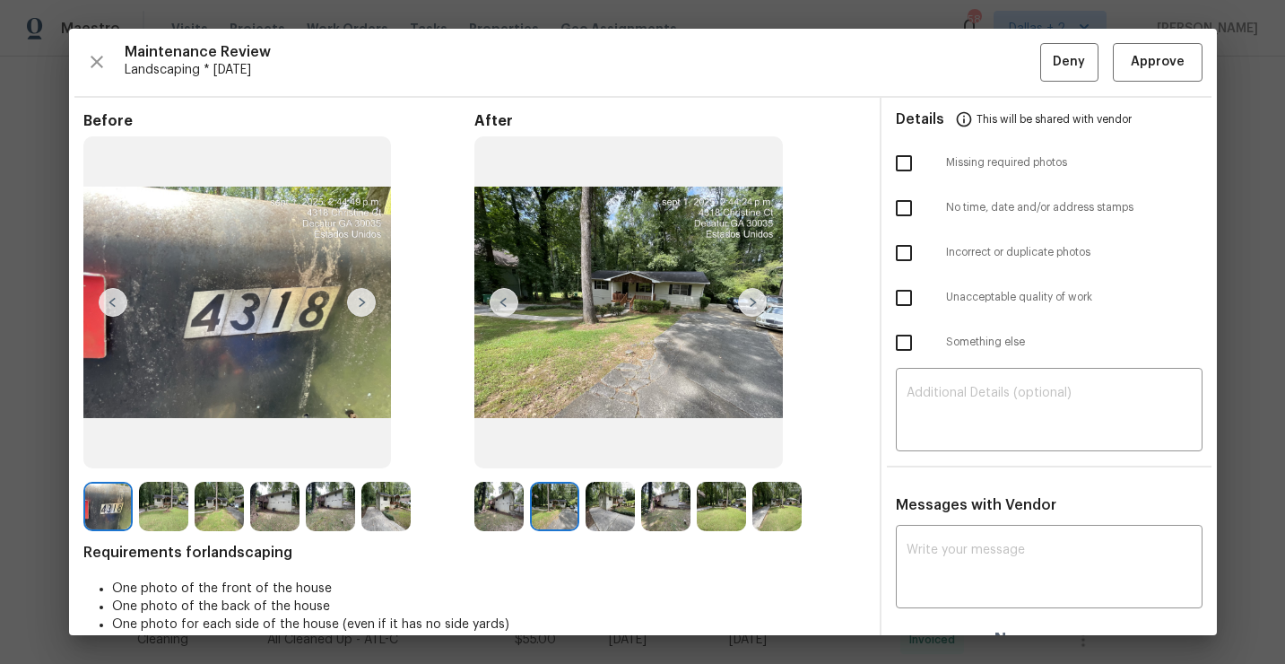
click at [601, 512] on img at bounding box center [610, 506] width 49 height 49
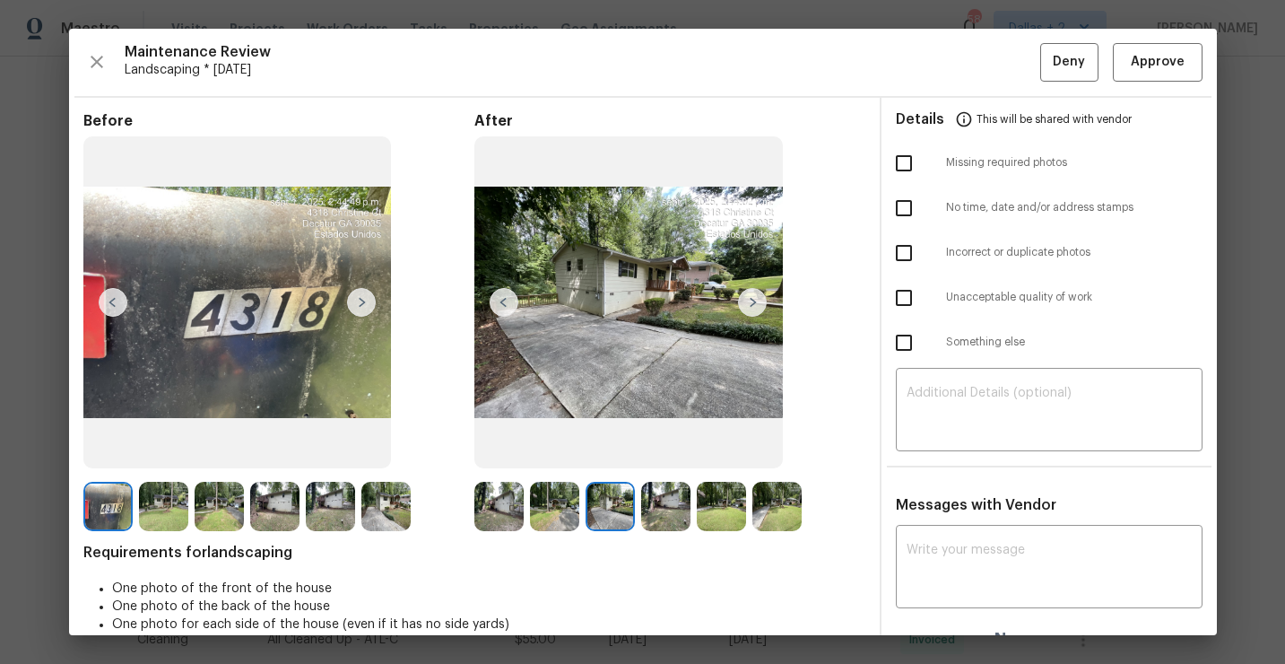
click at [668, 509] on img at bounding box center [665, 506] width 49 height 49
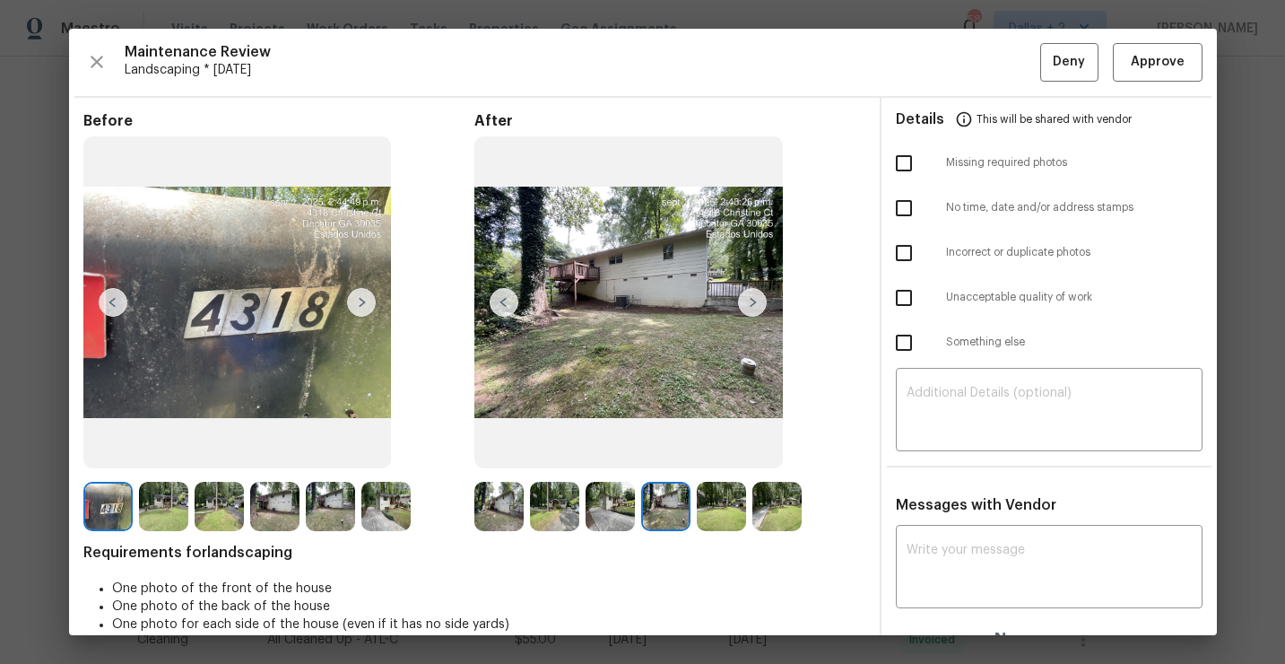
click at [717, 508] on img at bounding box center [721, 506] width 49 height 49
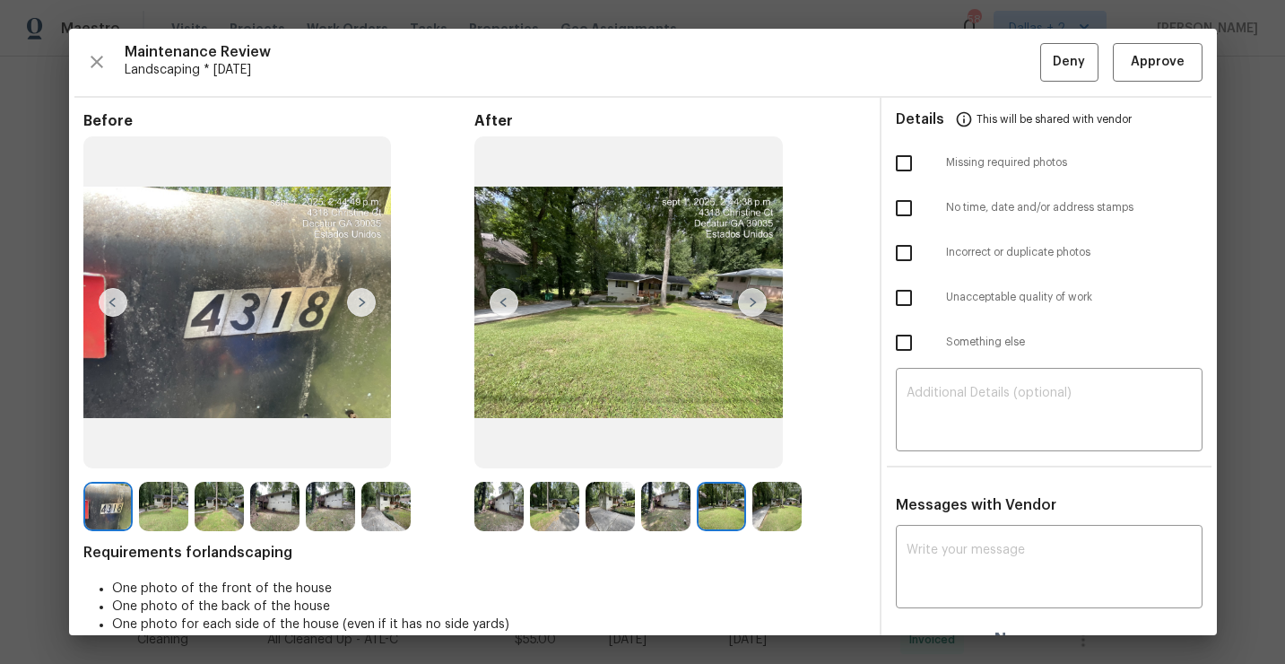
click at [770, 510] on img at bounding box center [777, 506] width 49 height 49
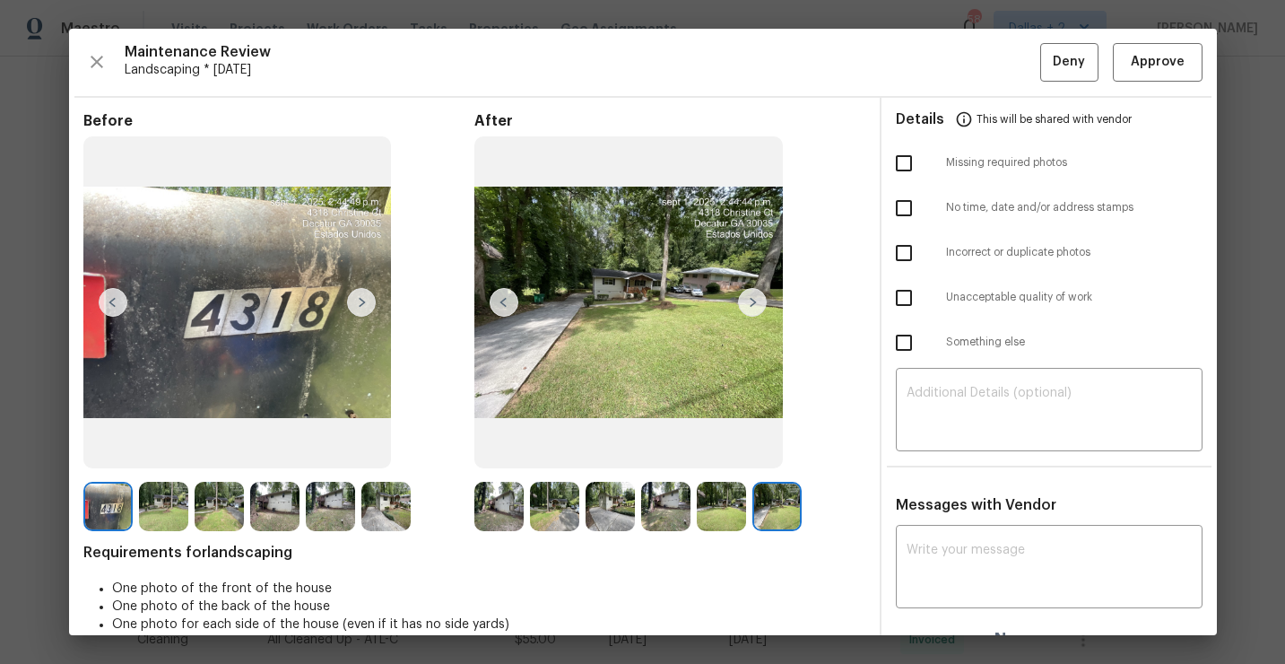
click at [562, 502] on img at bounding box center [554, 506] width 49 height 49
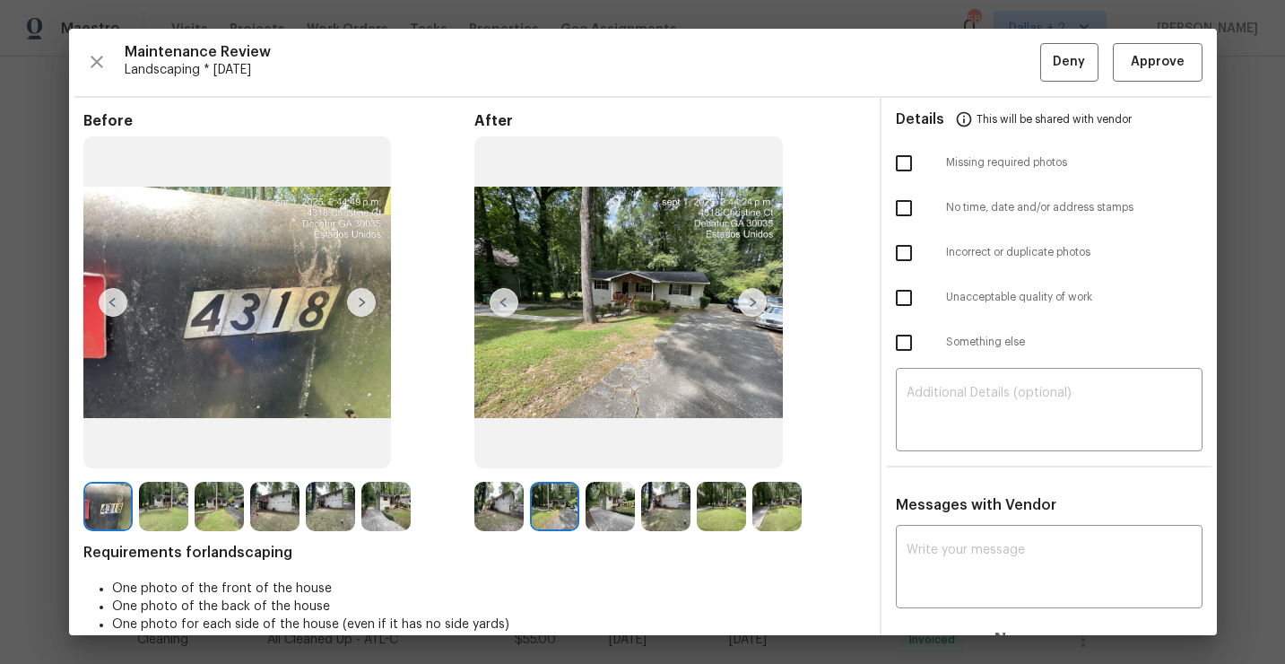
click at [613, 500] on img at bounding box center [610, 506] width 49 height 49
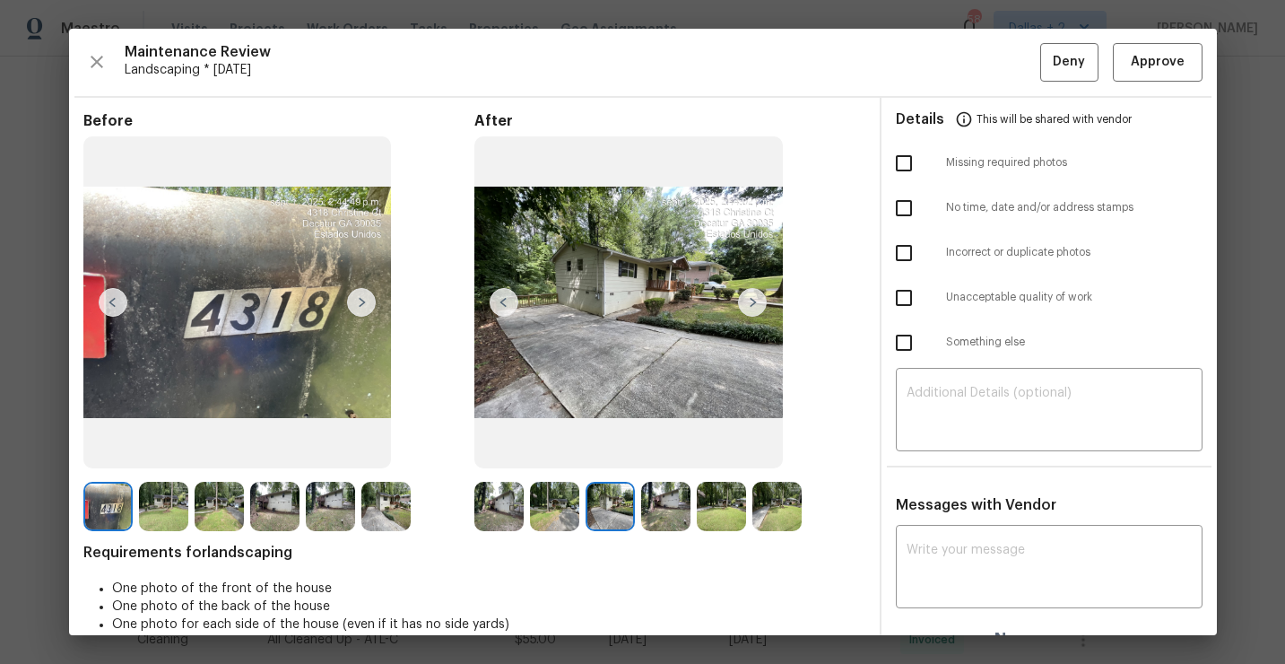
click at [682, 473] on div "After" at bounding box center [669, 321] width 391 height 419
click at [675, 510] on img at bounding box center [665, 506] width 49 height 49
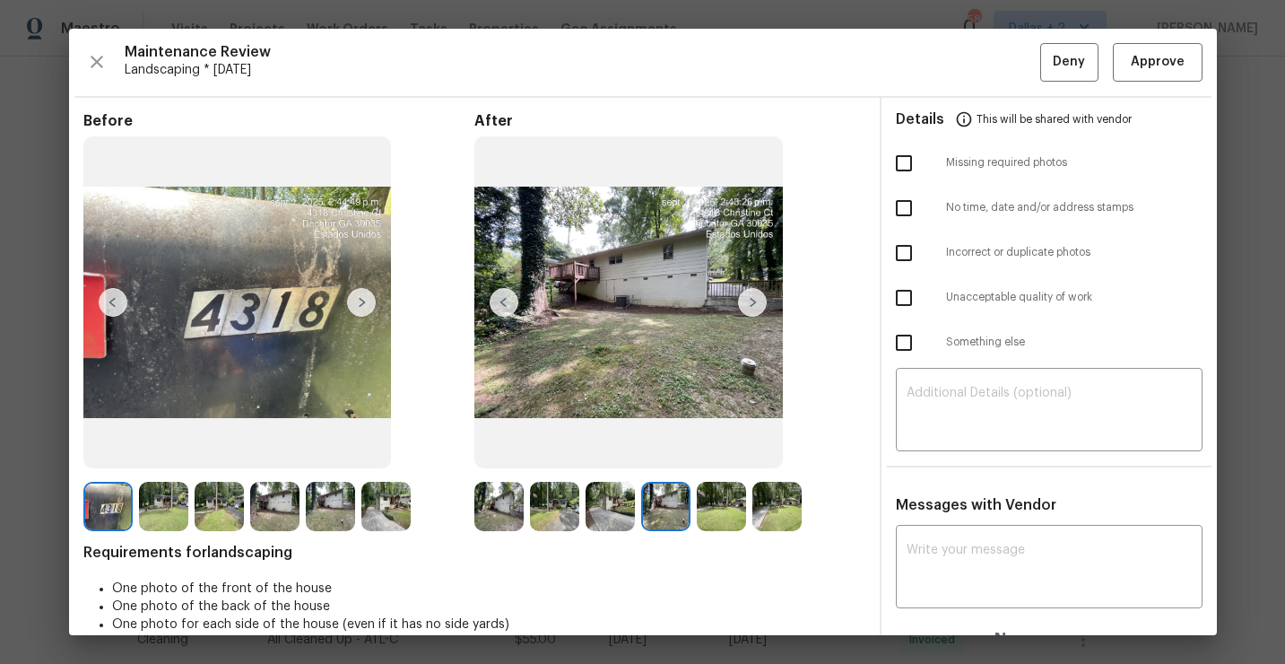
click at [710, 504] on img at bounding box center [721, 506] width 49 height 49
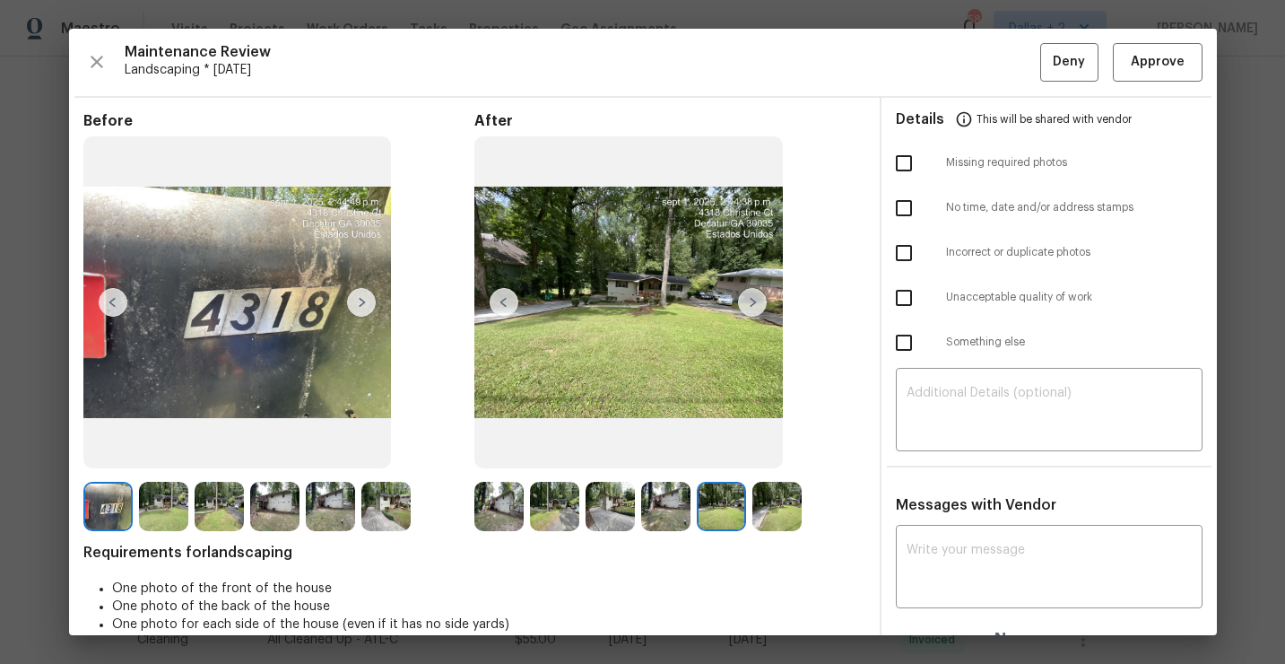
click at [756, 494] on img at bounding box center [777, 506] width 49 height 49
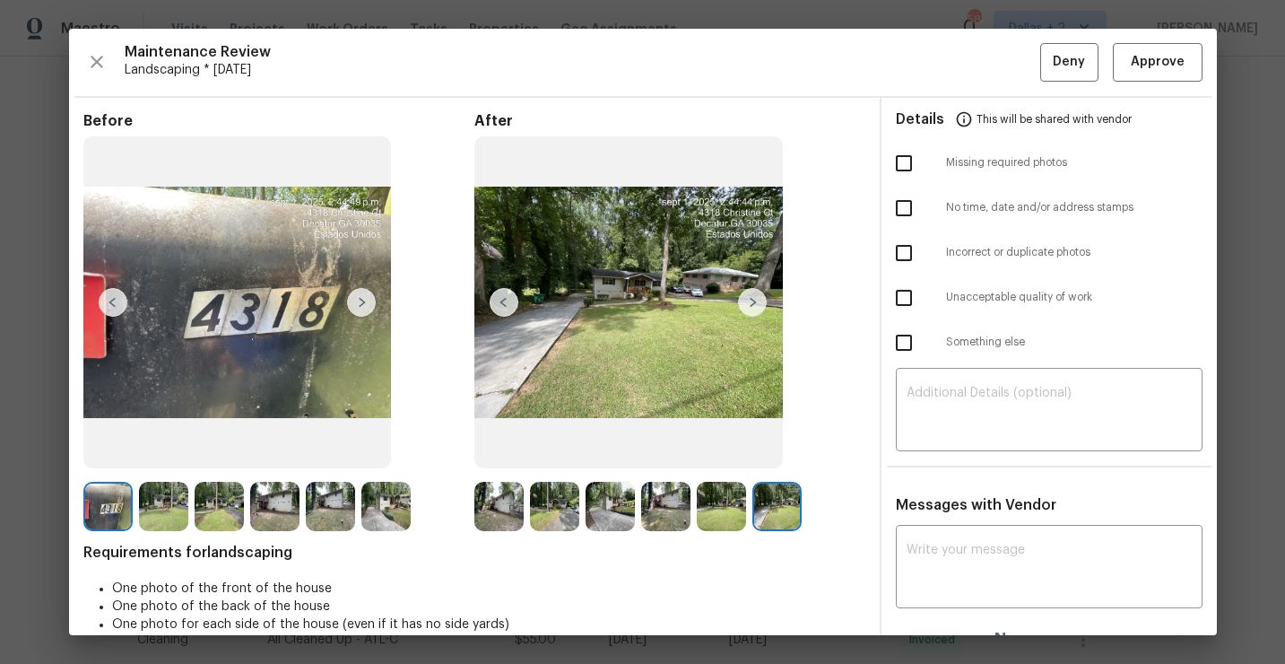
click at [494, 491] on img at bounding box center [498, 506] width 49 height 49
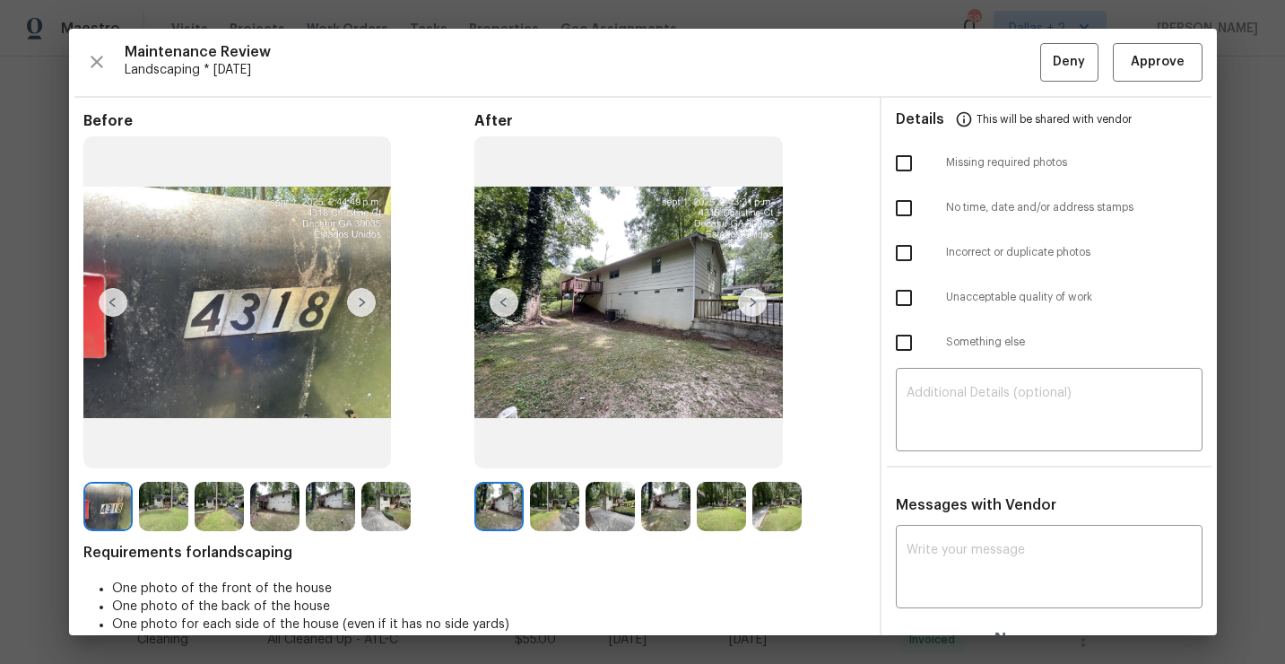
click at [561, 498] on img at bounding box center [554, 506] width 49 height 49
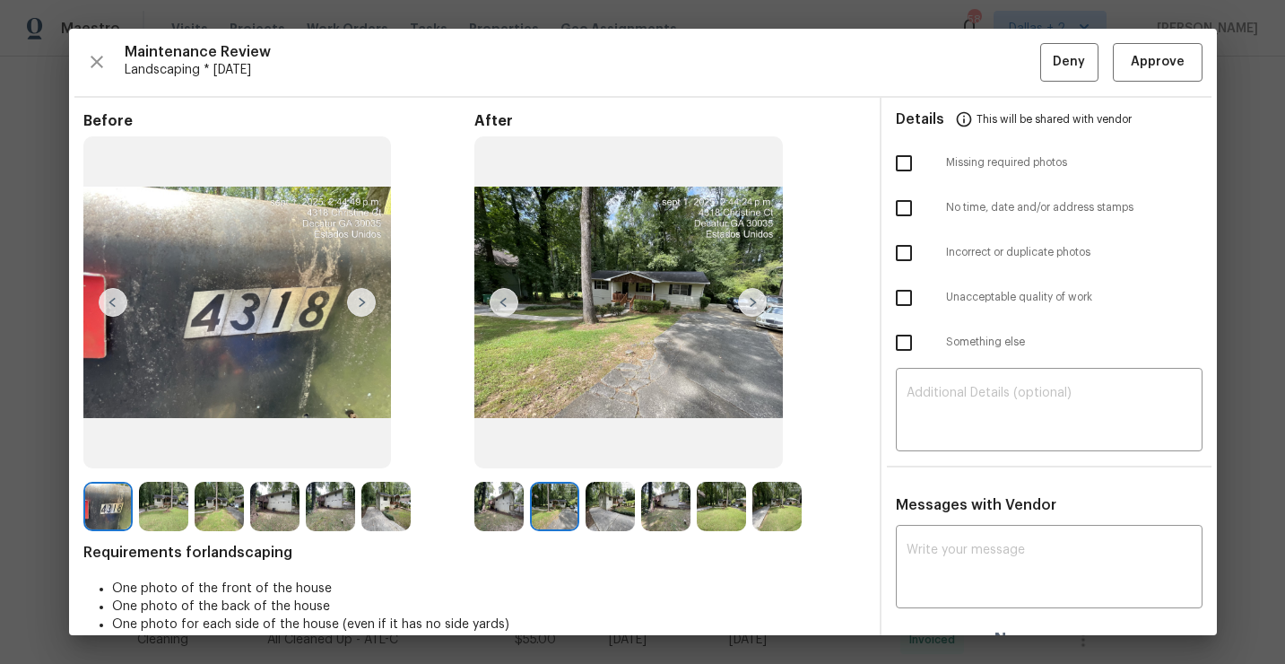
click at [621, 483] on img at bounding box center [610, 506] width 49 height 49
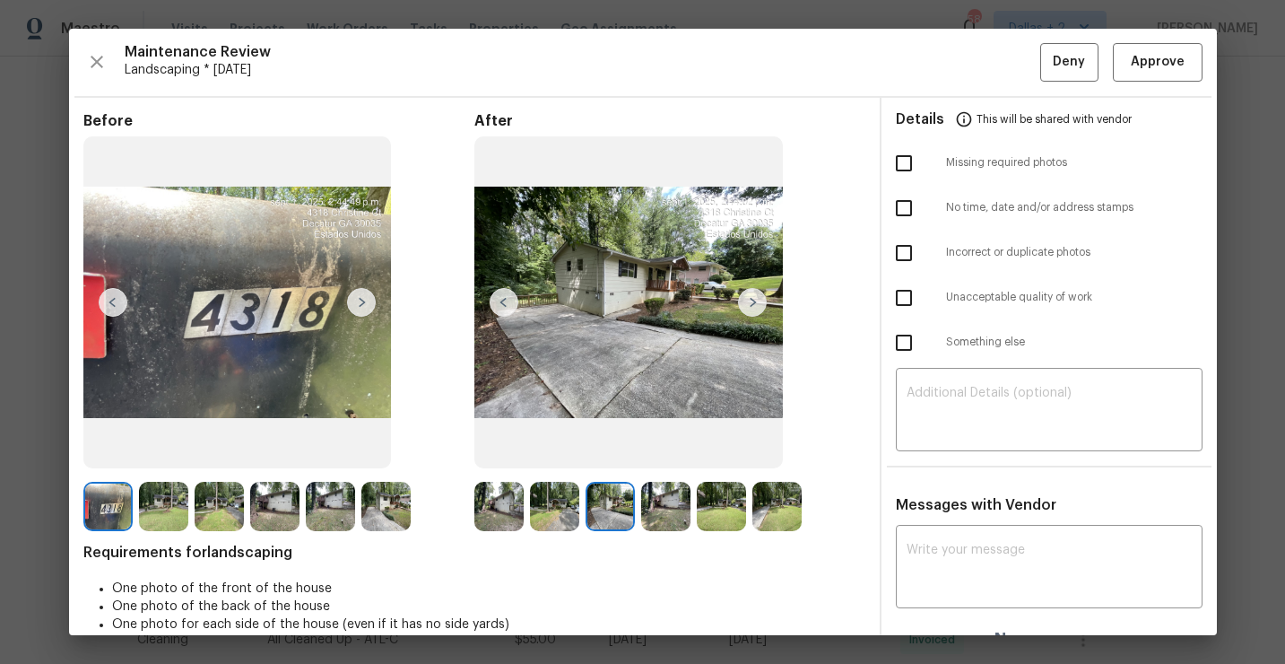
click at [665, 518] on img at bounding box center [665, 506] width 49 height 49
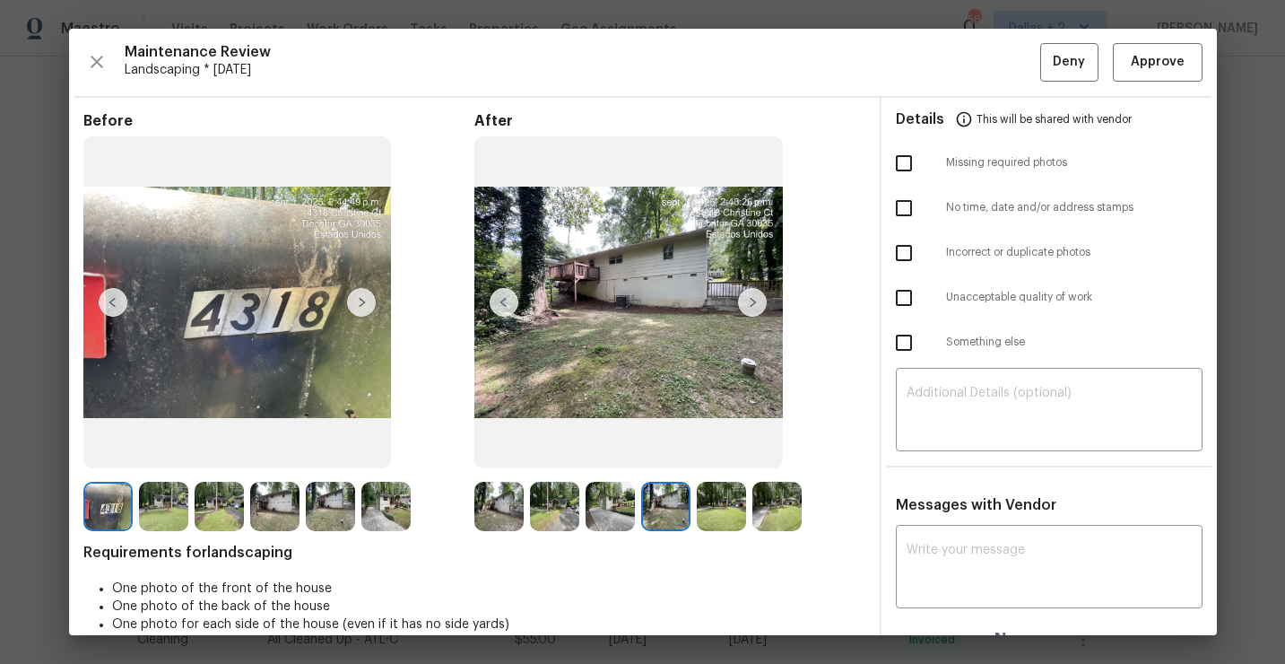
click at [708, 490] on img at bounding box center [721, 506] width 49 height 49
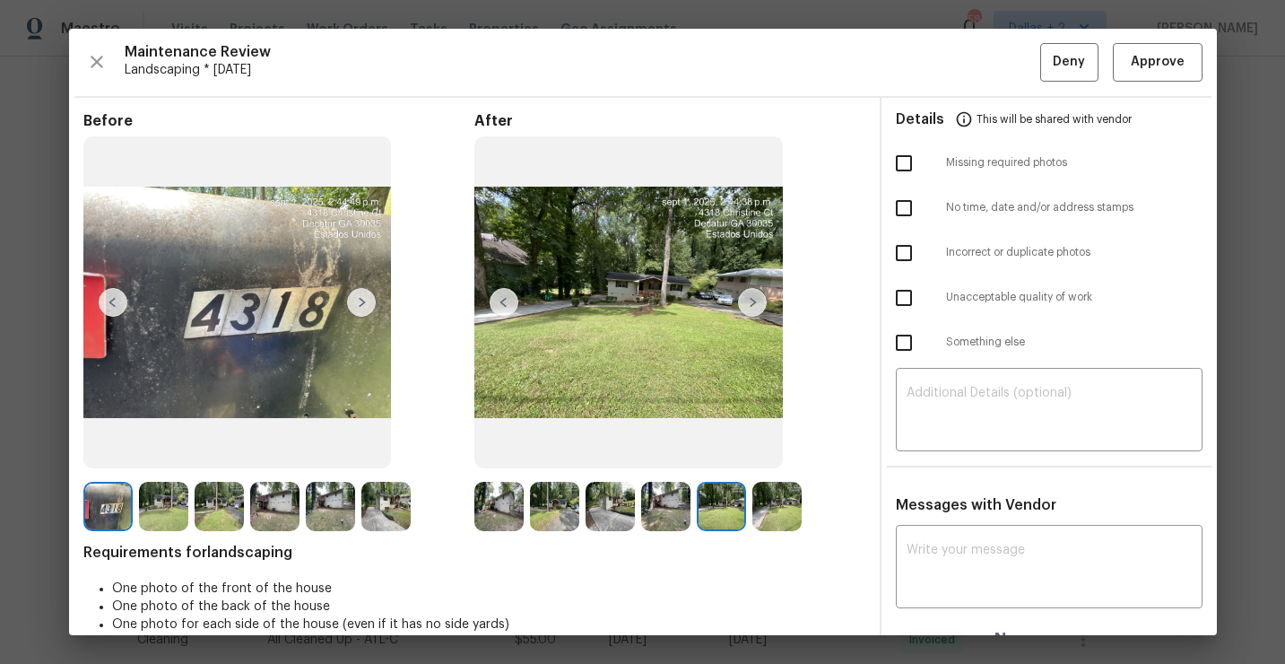
click at [757, 510] on img at bounding box center [777, 506] width 49 height 49
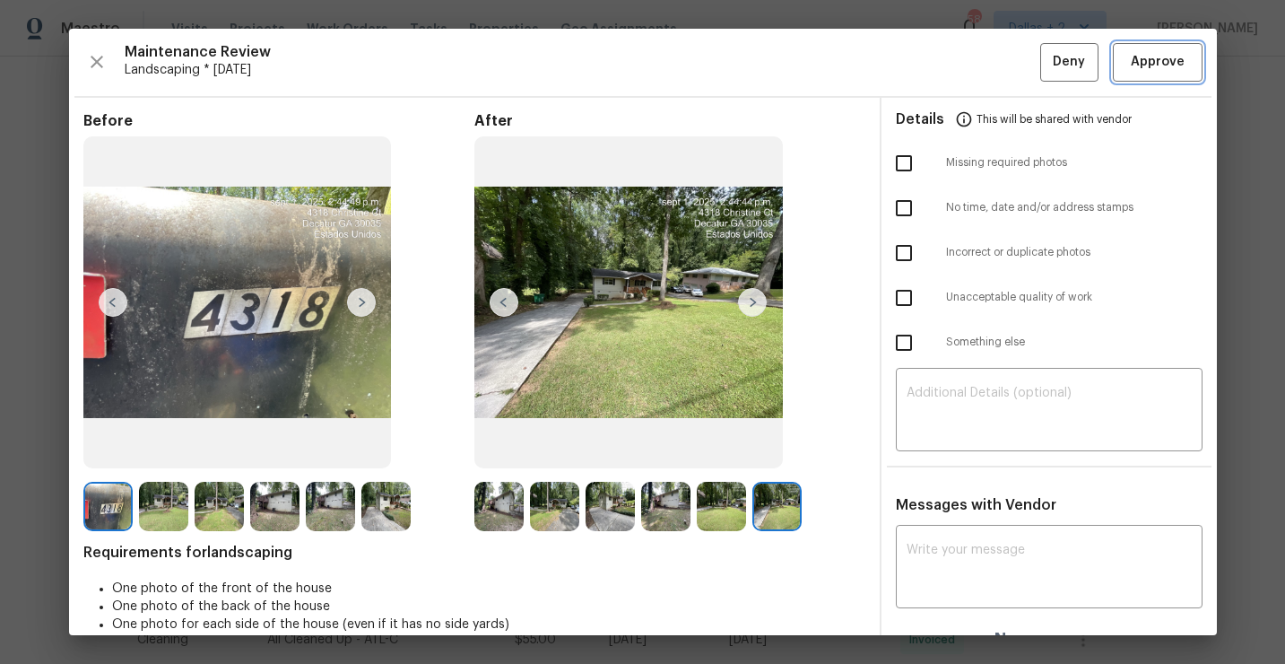
click at [1150, 63] on span "Approve" at bounding box center [1158, 62] width 54 height 22
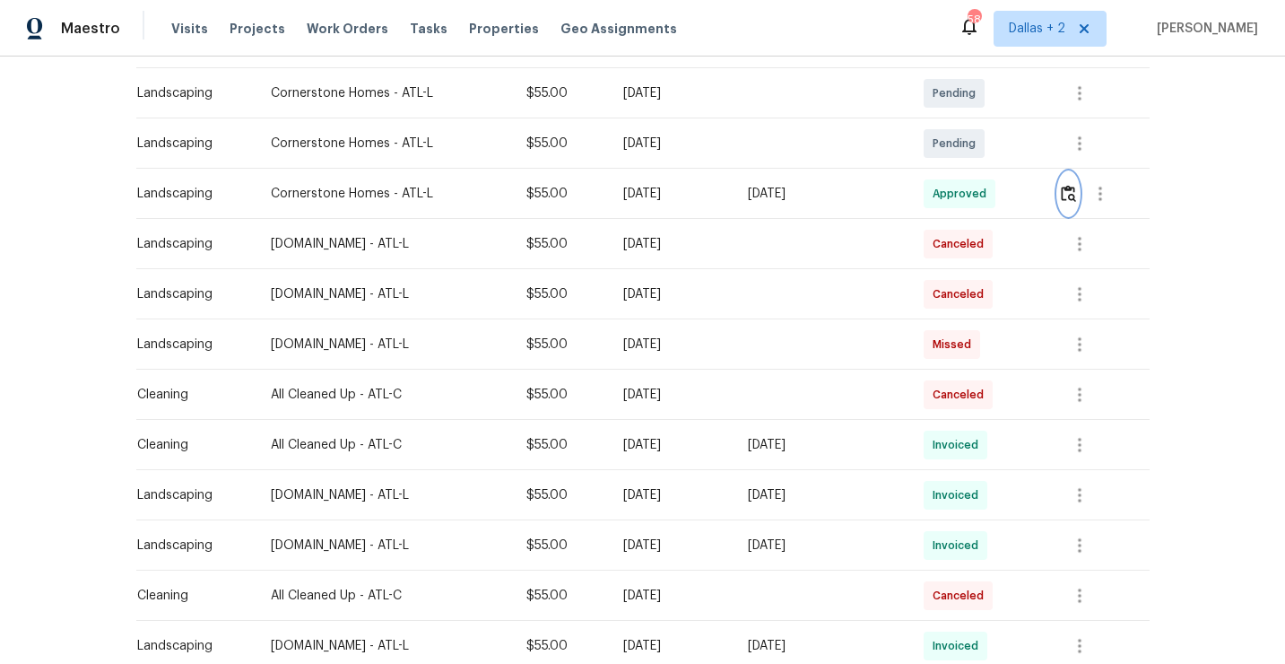
scroll to position [0, 0]
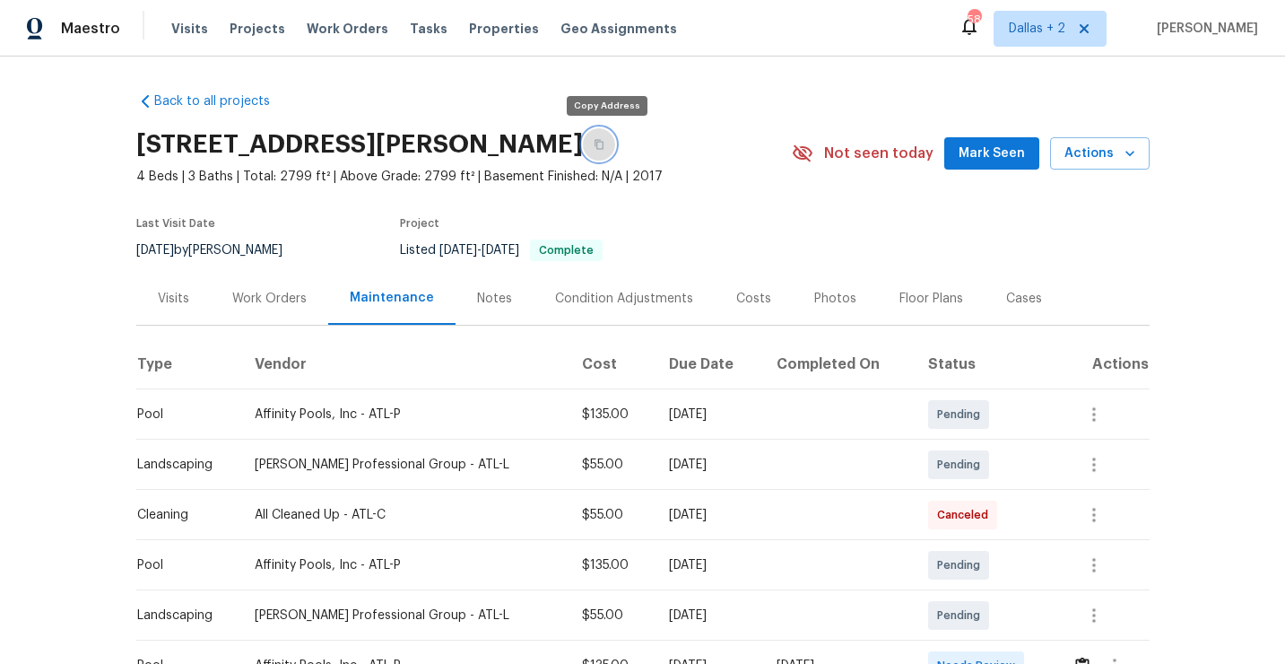
click at [604, 141] on icon "button" at bounding box center [599, 144] width 11 height 11
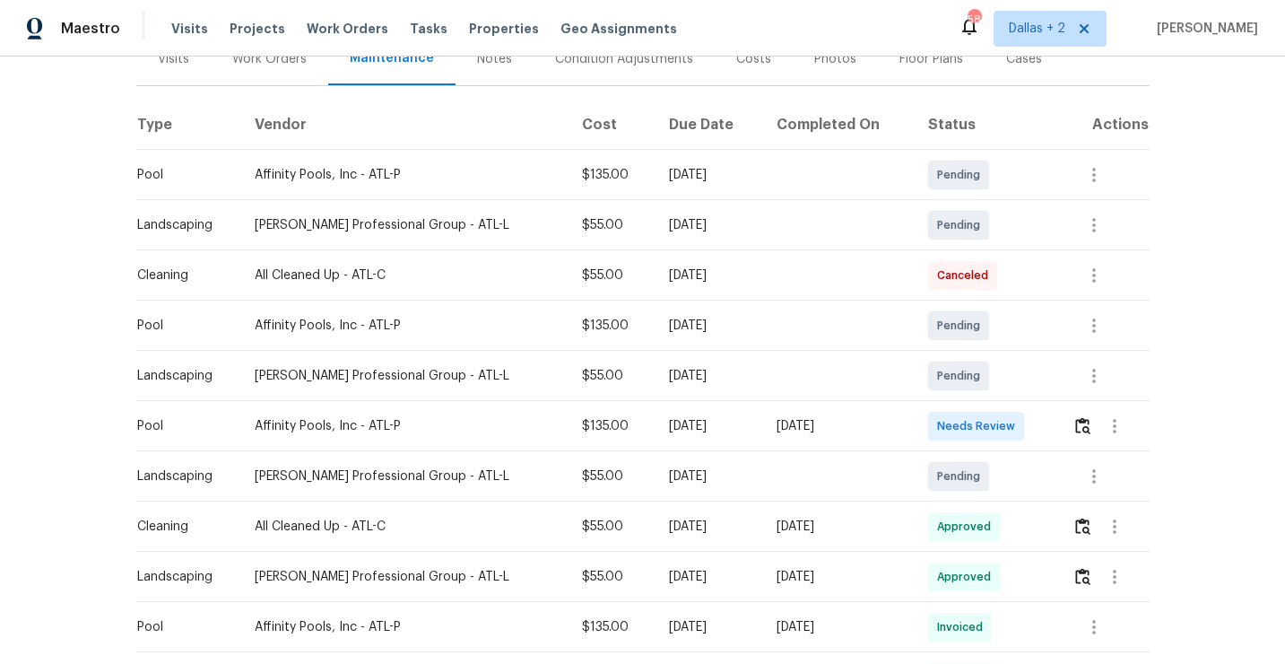
scroll to position [257, 0]
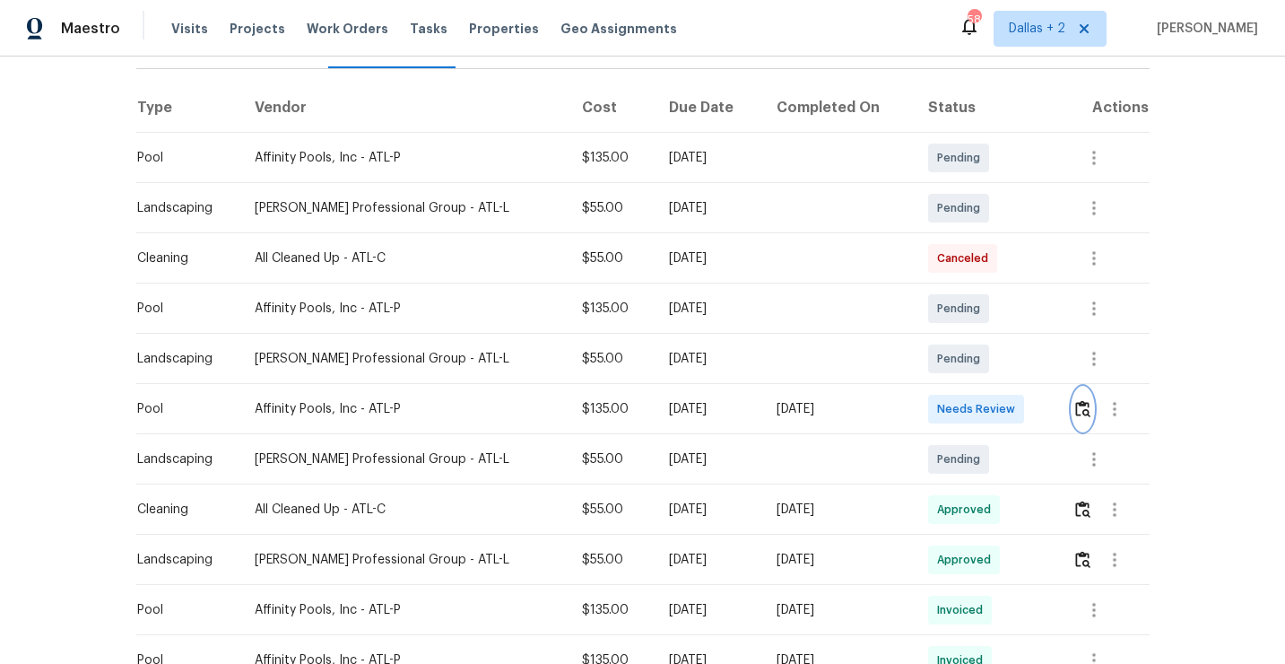
click at [1089, 416] on img "button" at bounding box center [1082, 408] width 15 height 17
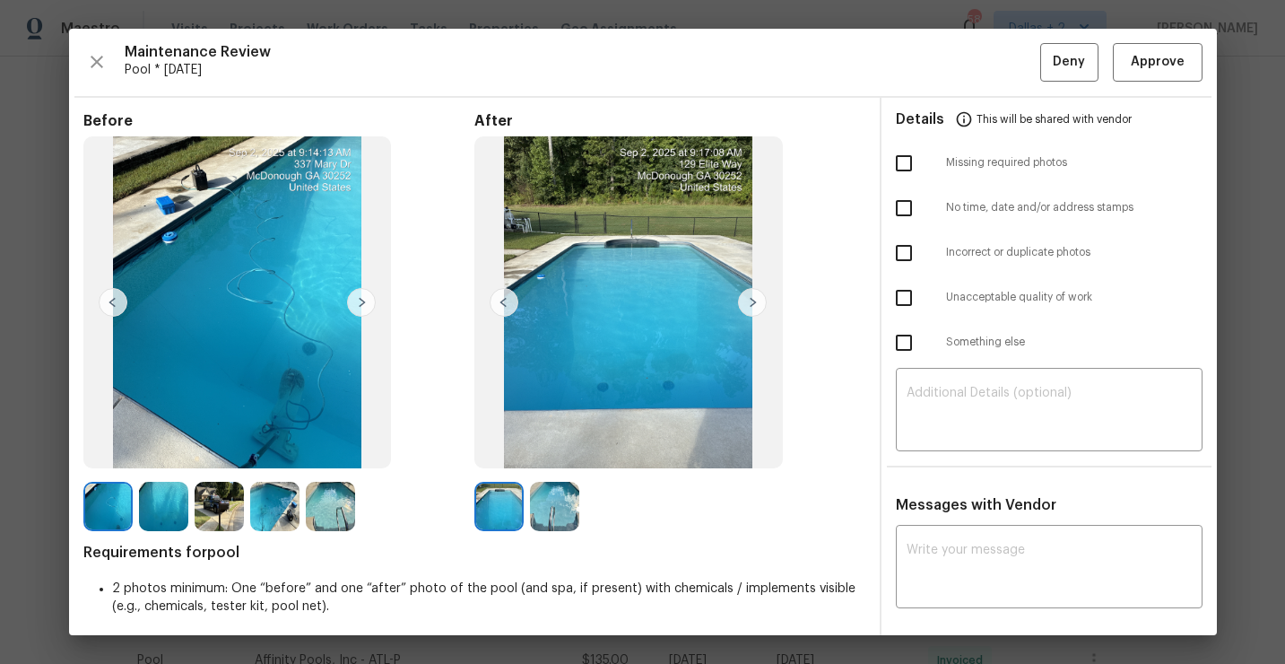
click at [208, 498] on img at bounding box center [219, 506] width 49 height 49
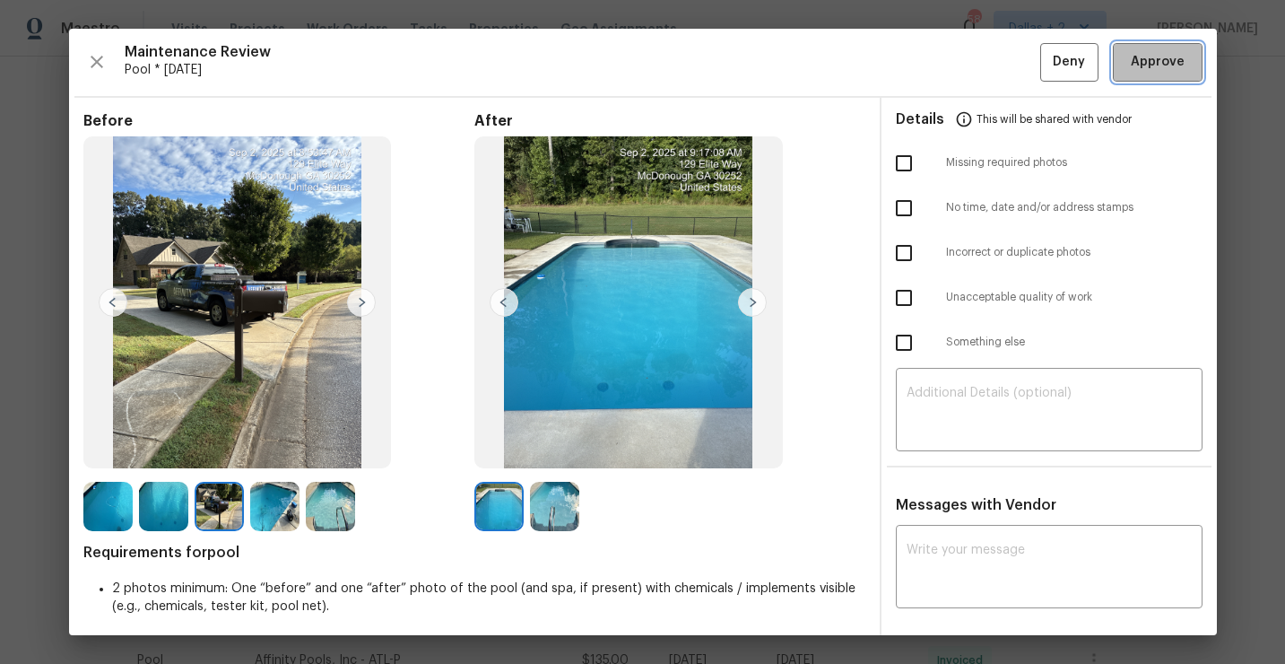
click at [1144, 71] on span "Approve" at bounding box center [1158, 62] width 54 height 22
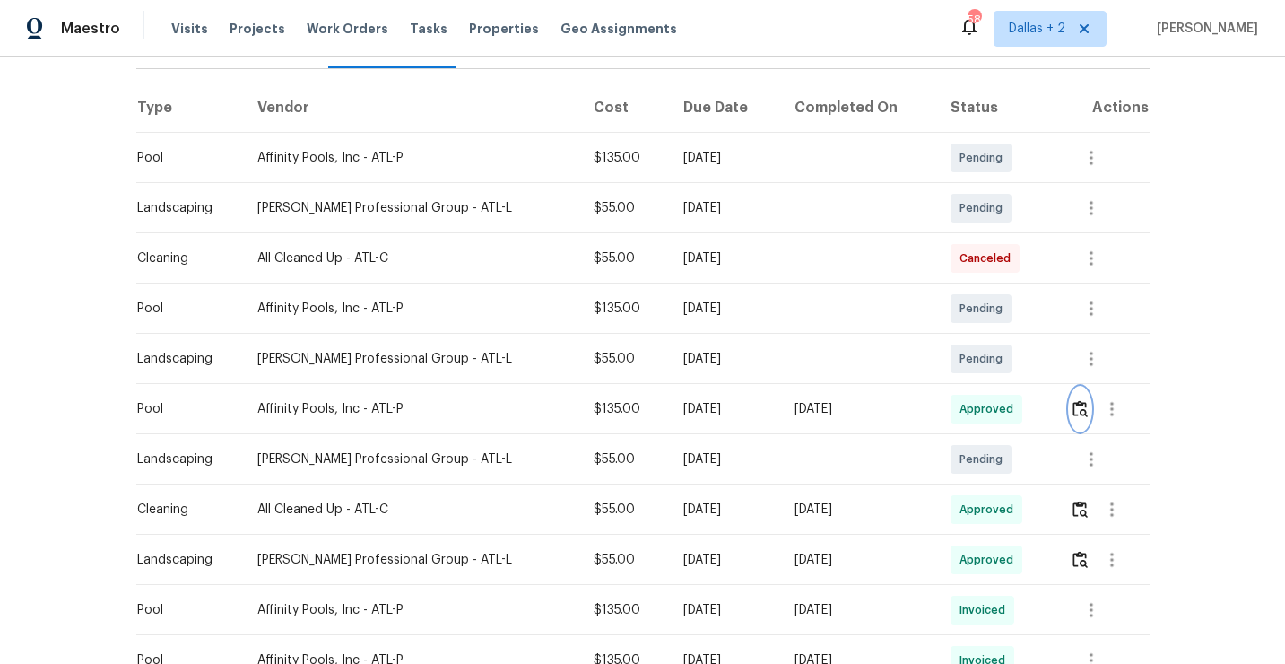
scroll to position [0, 0]
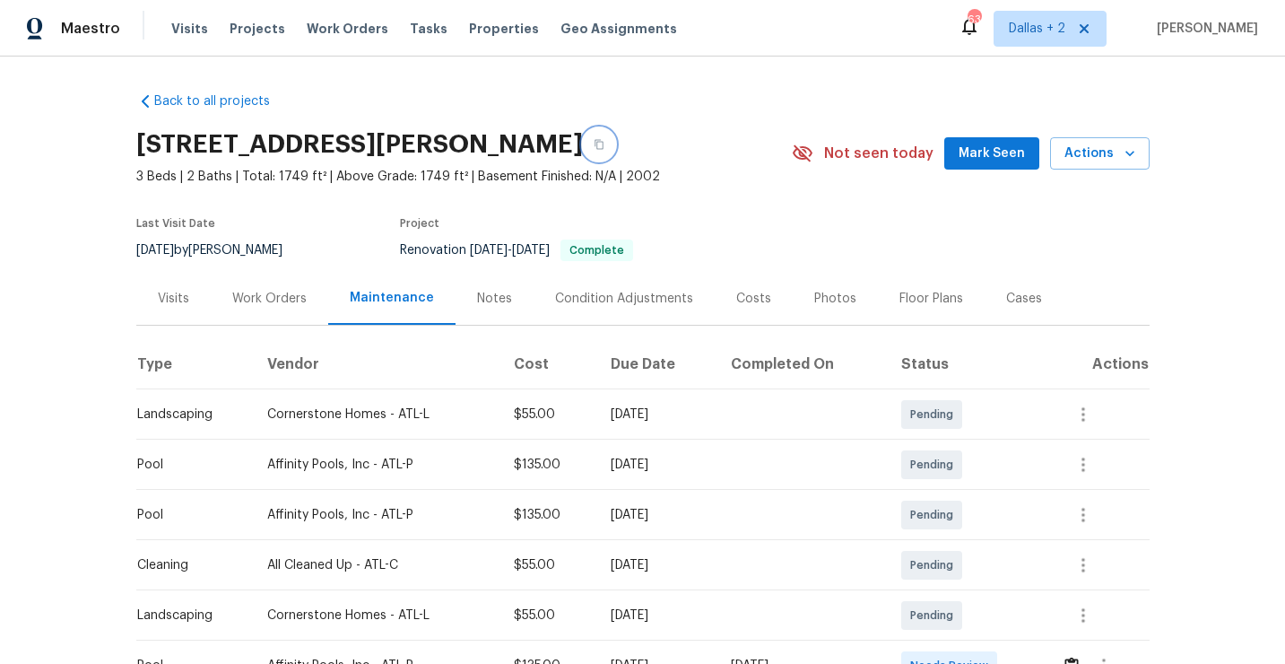
click at [605, 144] on icon "button" at bounding box center [599, 144] width 11 height 11
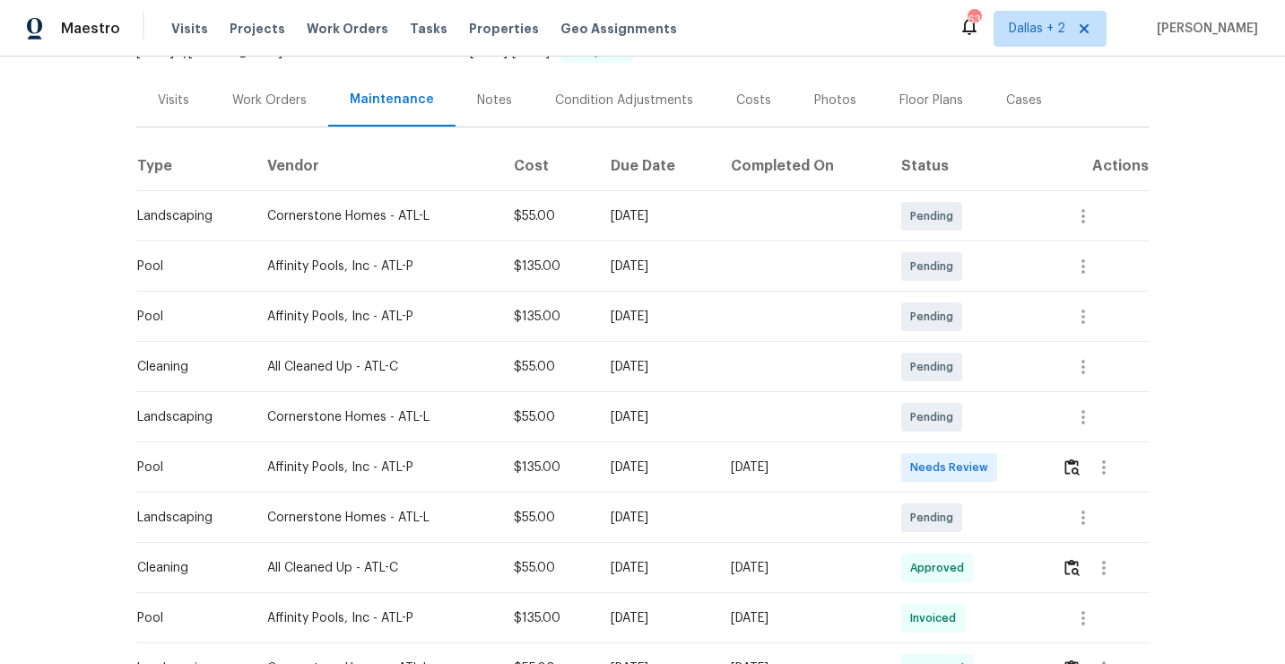
scroll to position [257, 0]
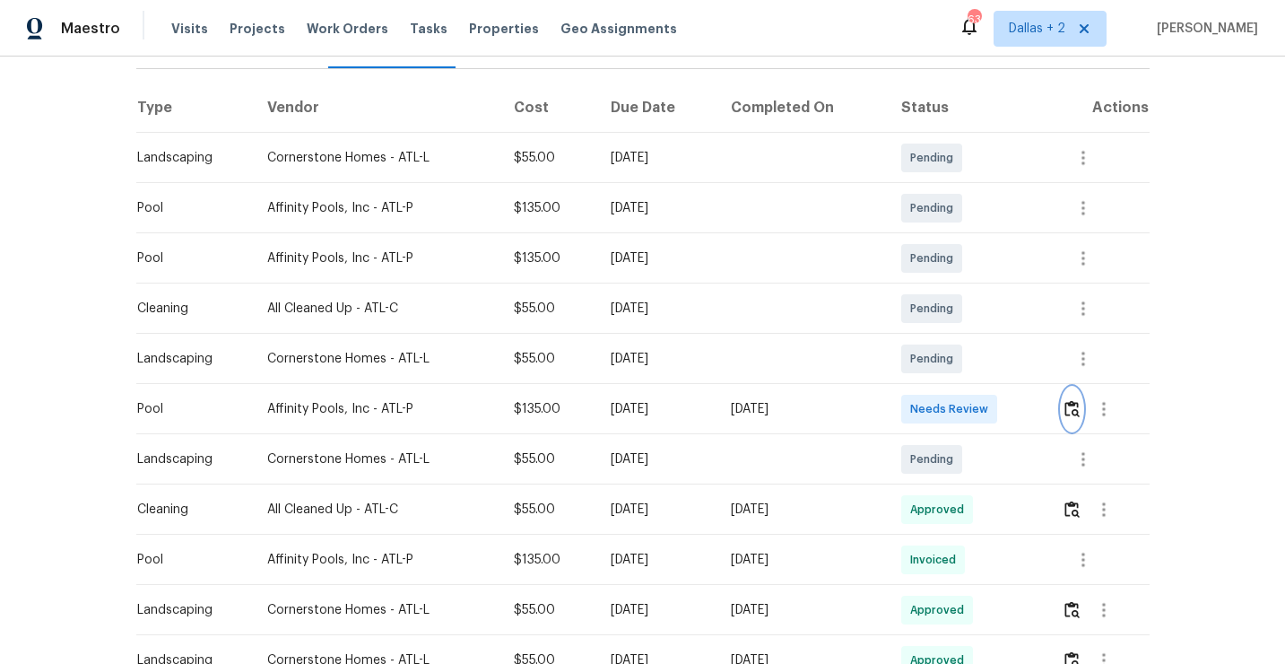
click at [1080, 414] on img "button" at bounding box center [1072, 408] width 15 height 17
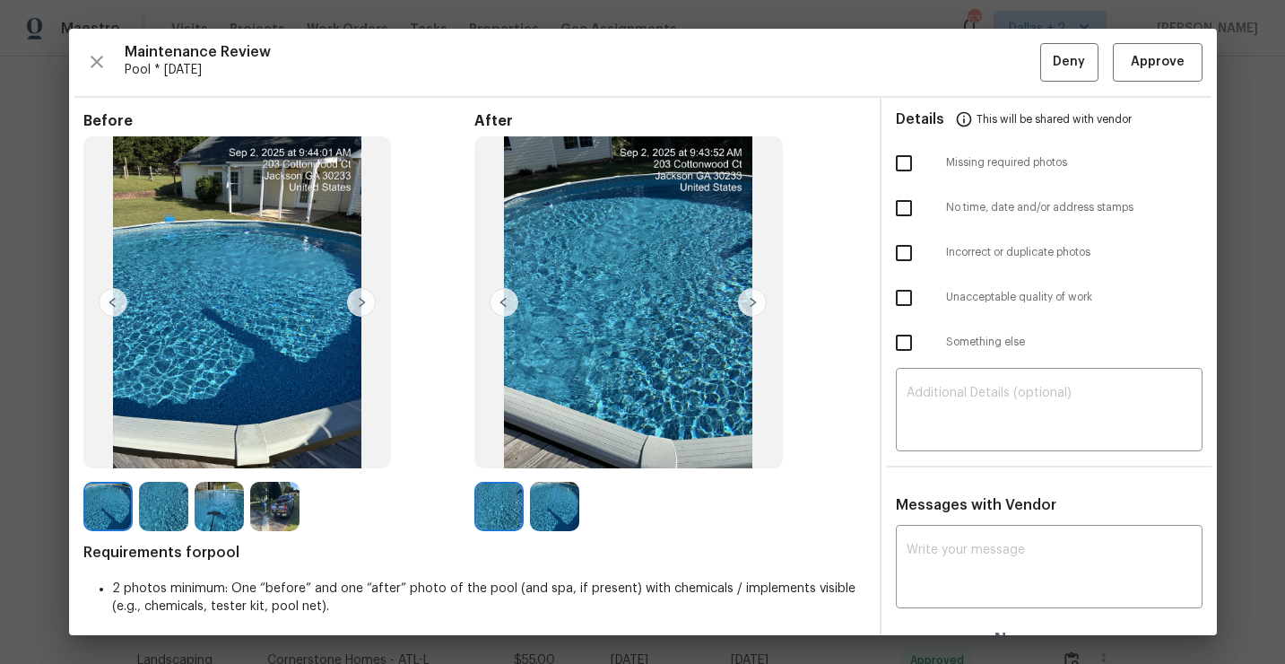
click at [267, 506] on img at bounding box center [274, 506] width 49 height 49
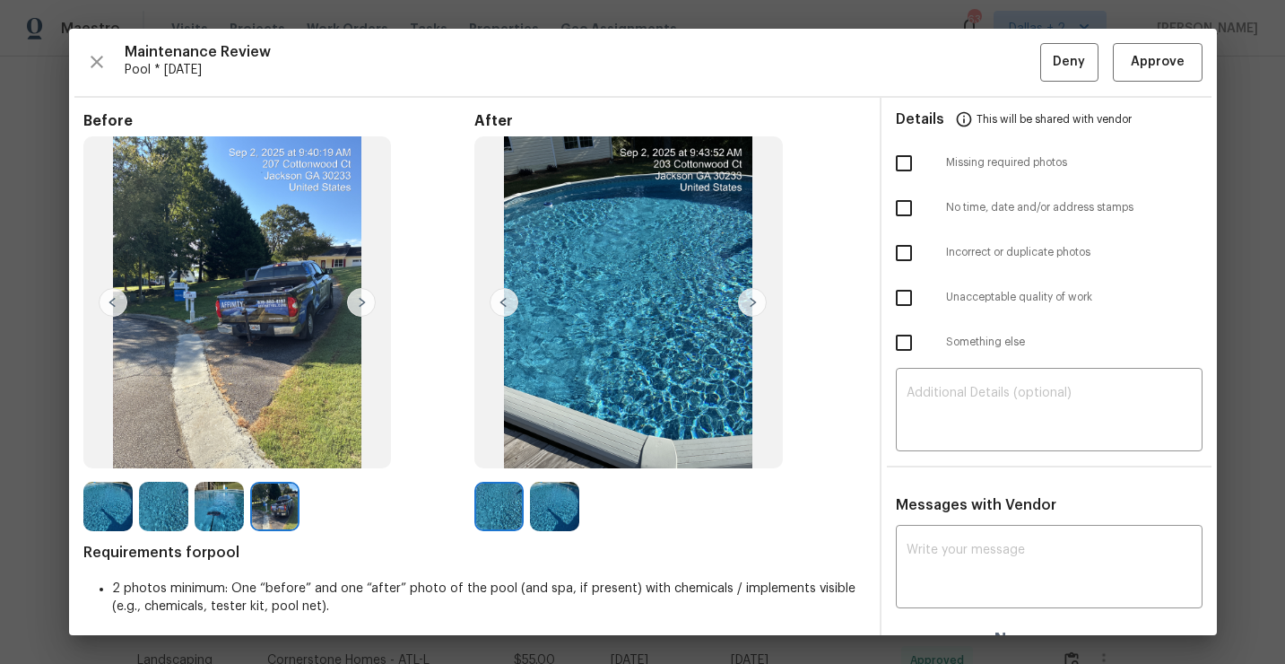
click at [278, 511] on img at bounding box center [274, 506] width 49 height 49
click at [1146, 62] on span "Approve" at bounding box center [1158, 62] width 54 height 22
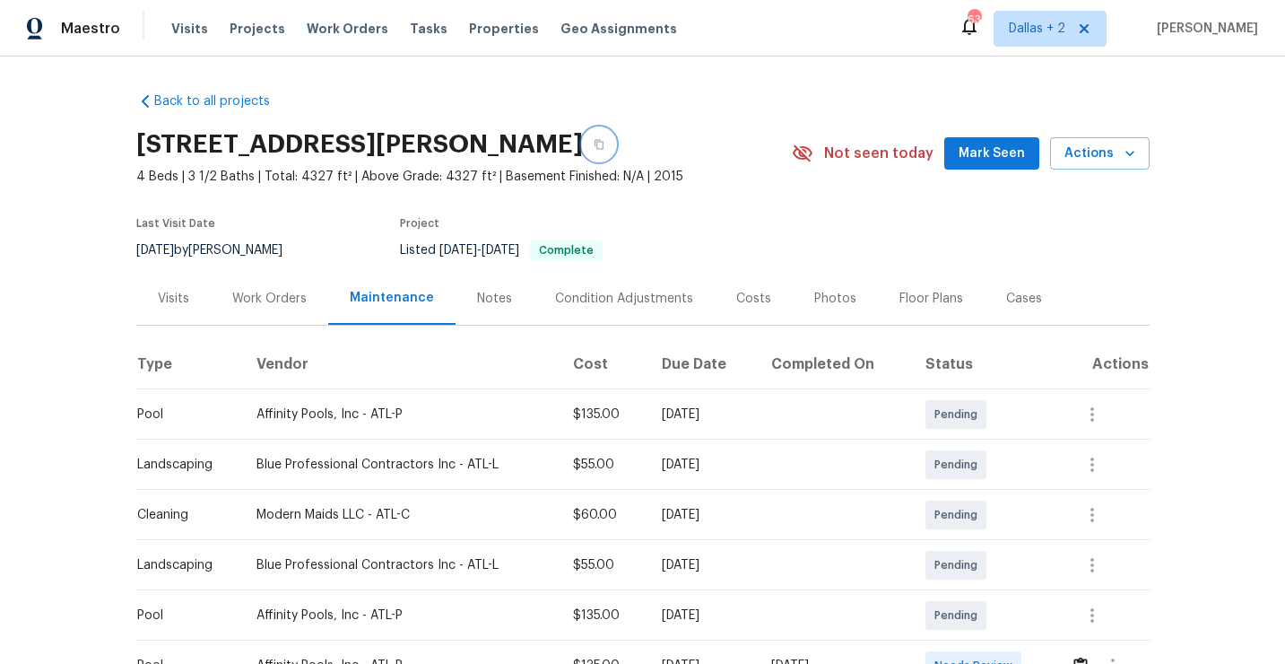
click at [596, 147] on icon "button" at bounding box center [599, 144] width 11 height 11
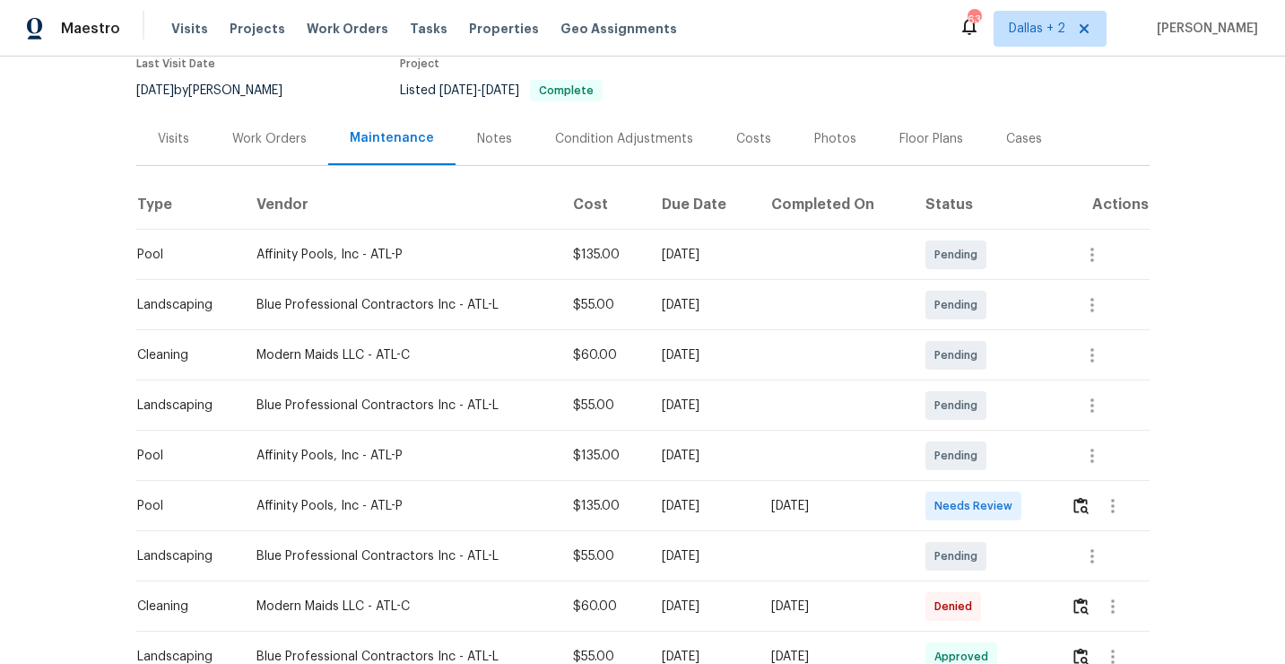
scroll to position [274, 0]
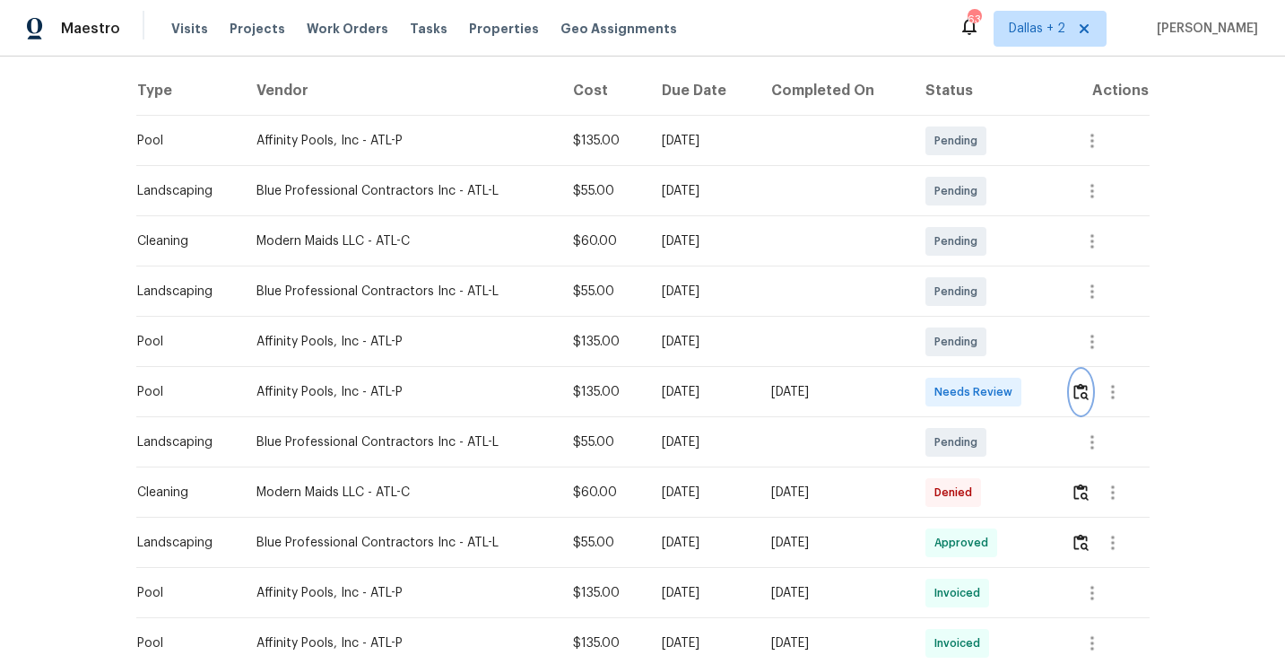
click at [1086, 385] on img "button" at bounding box center [1081, 391] width 15 height 17
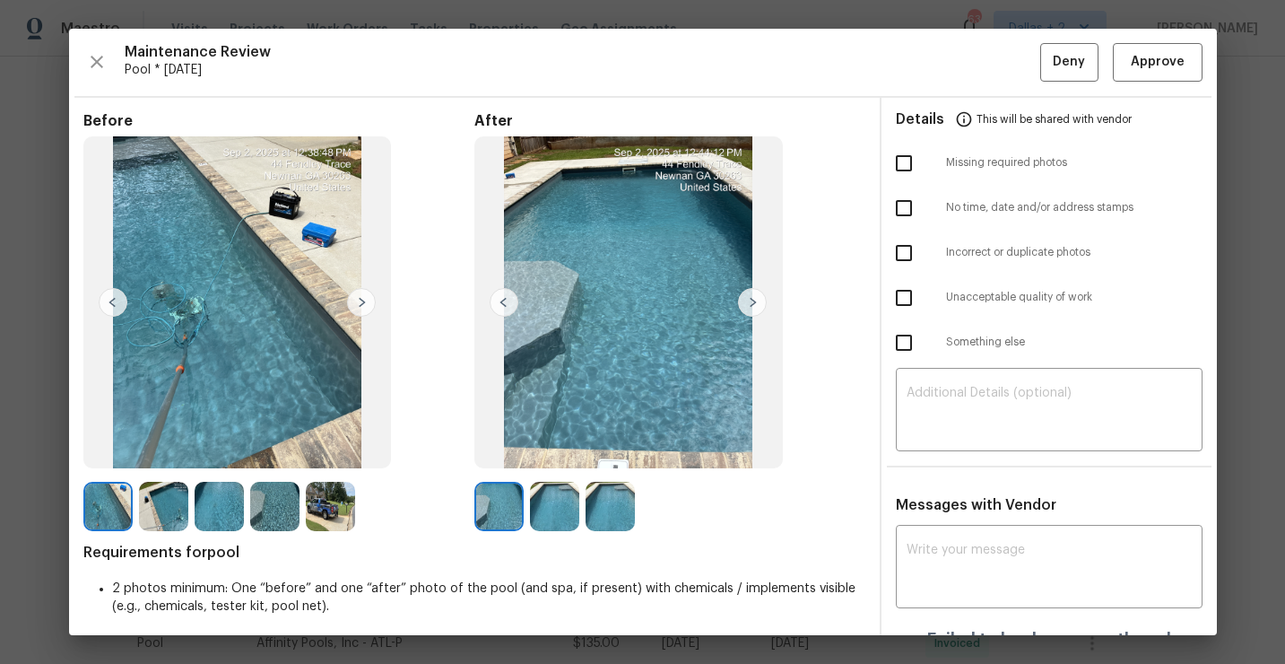
click at [335, 502] on img at bounding box center [330, 506] width 49 height 49
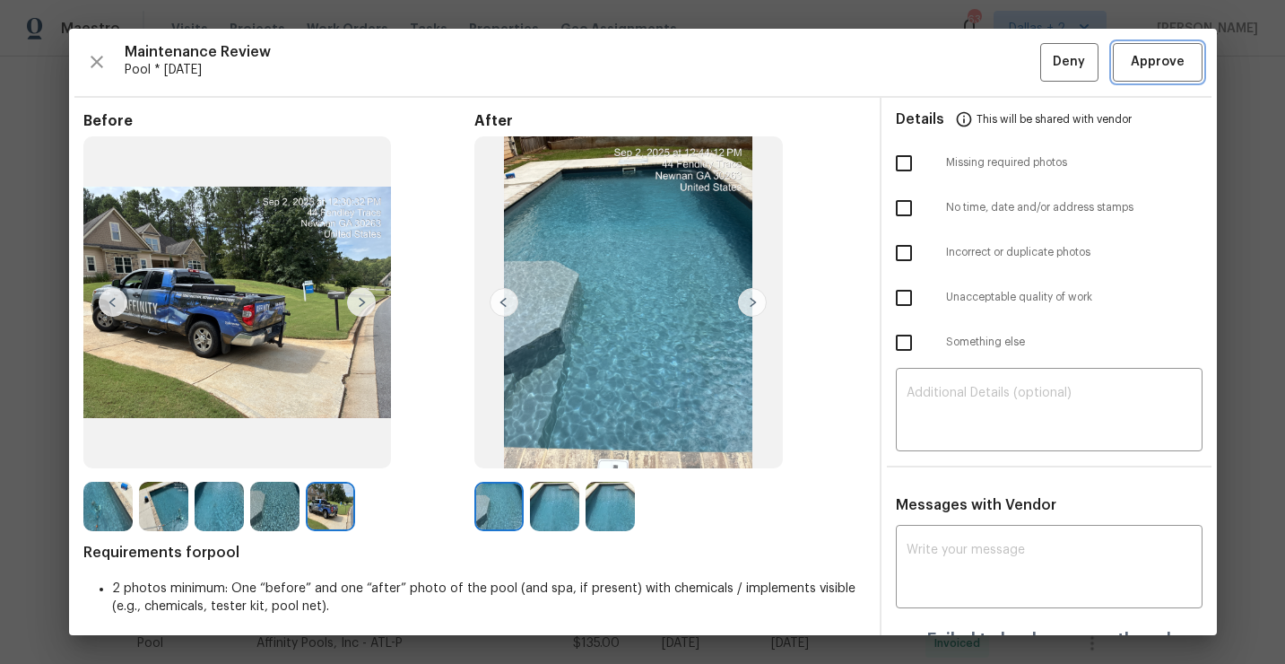
click at [1141, 79] on button "Approve" at bounding box center [1158, 62] width 90 height 39
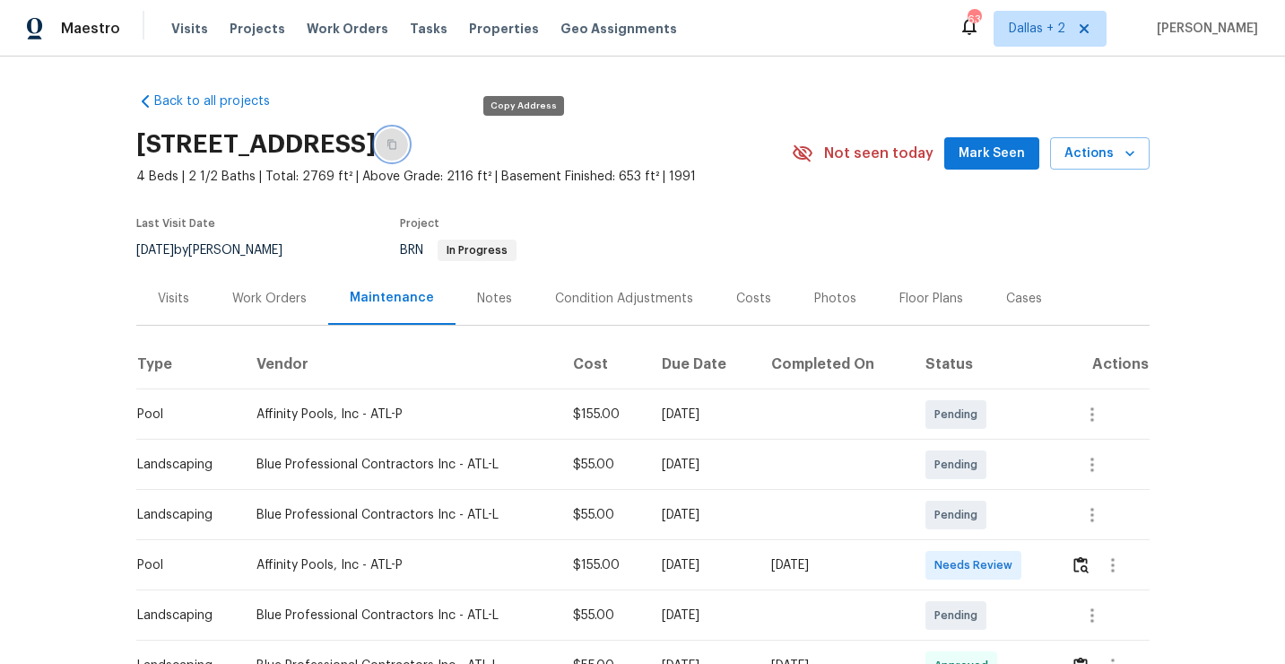
click at [408, 139] on button "button" at bounding box center [392, 144] width 32 height 32
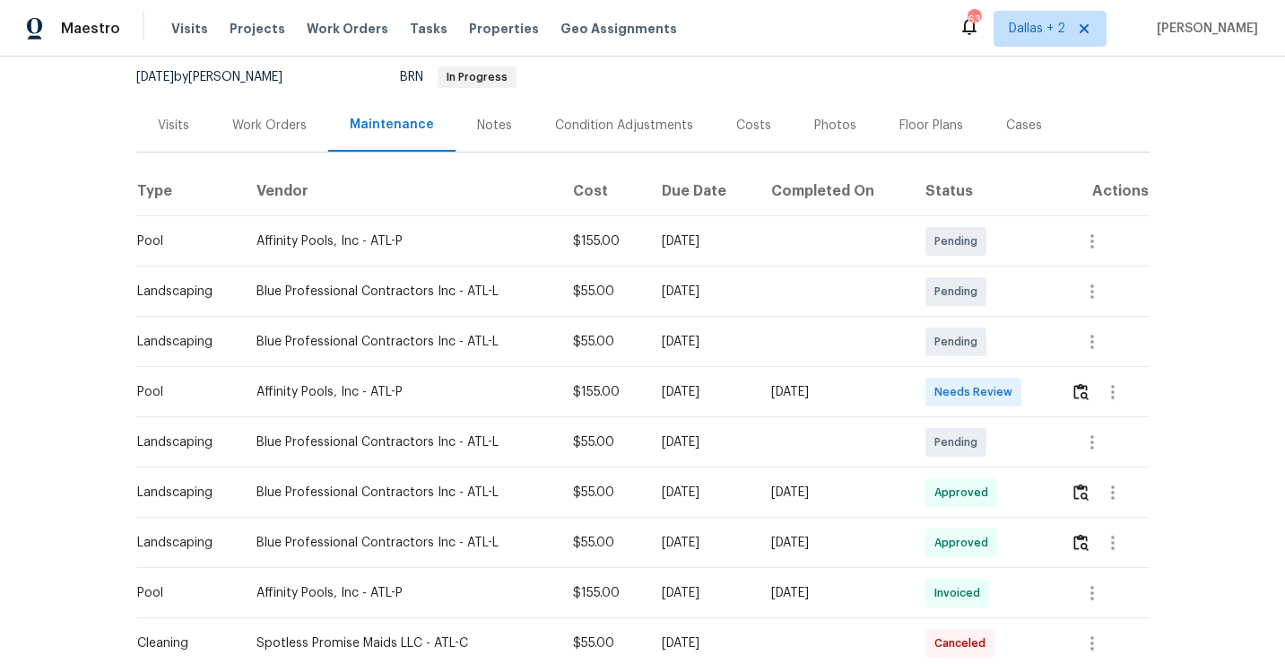
scroll to position [213, 0]
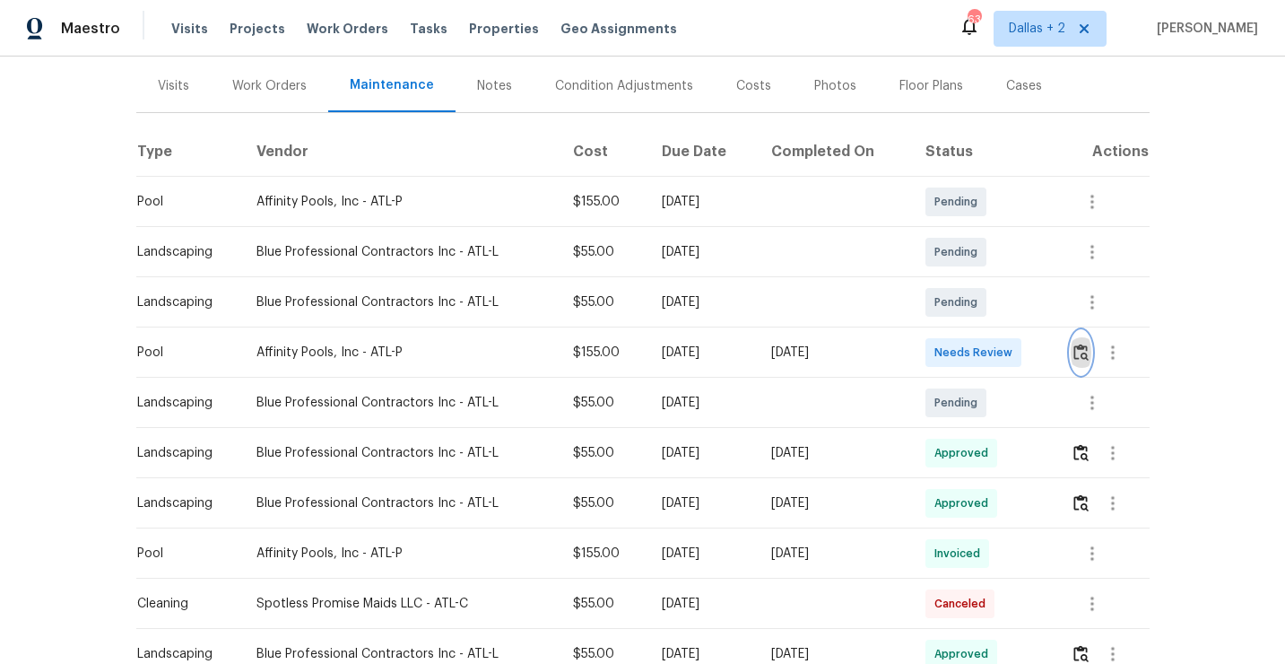
click at [1081, 353] on img "button" at bounding box center [1081, 352] width 15 height 17
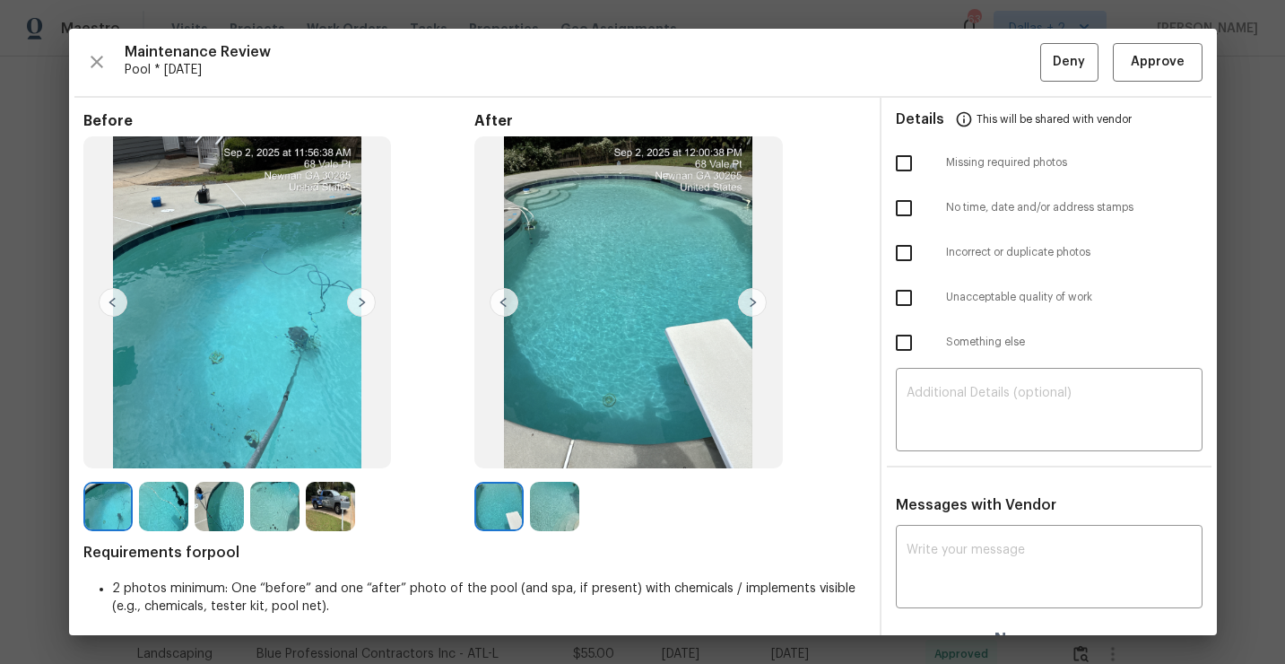
click at [334, 501] on img at bounding box center [330, 506] width 49 height 49
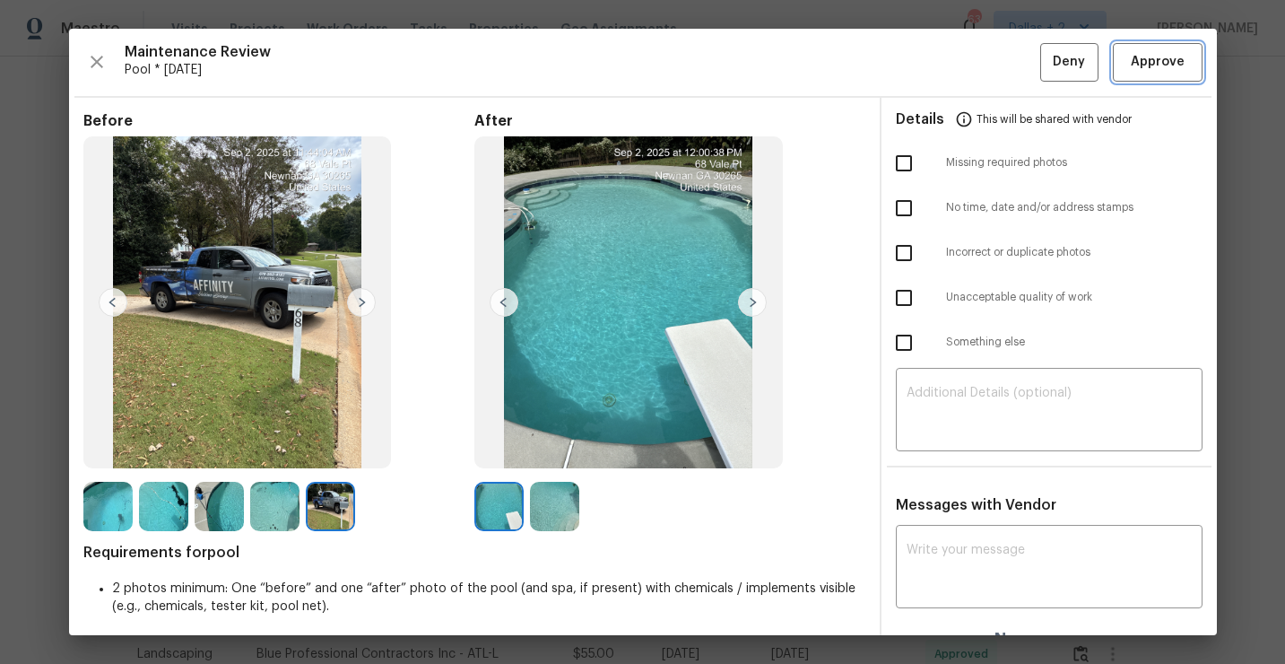
click at [1158, 50] on button "Approve" at bounding box center [1158, 62] width 90 height 39
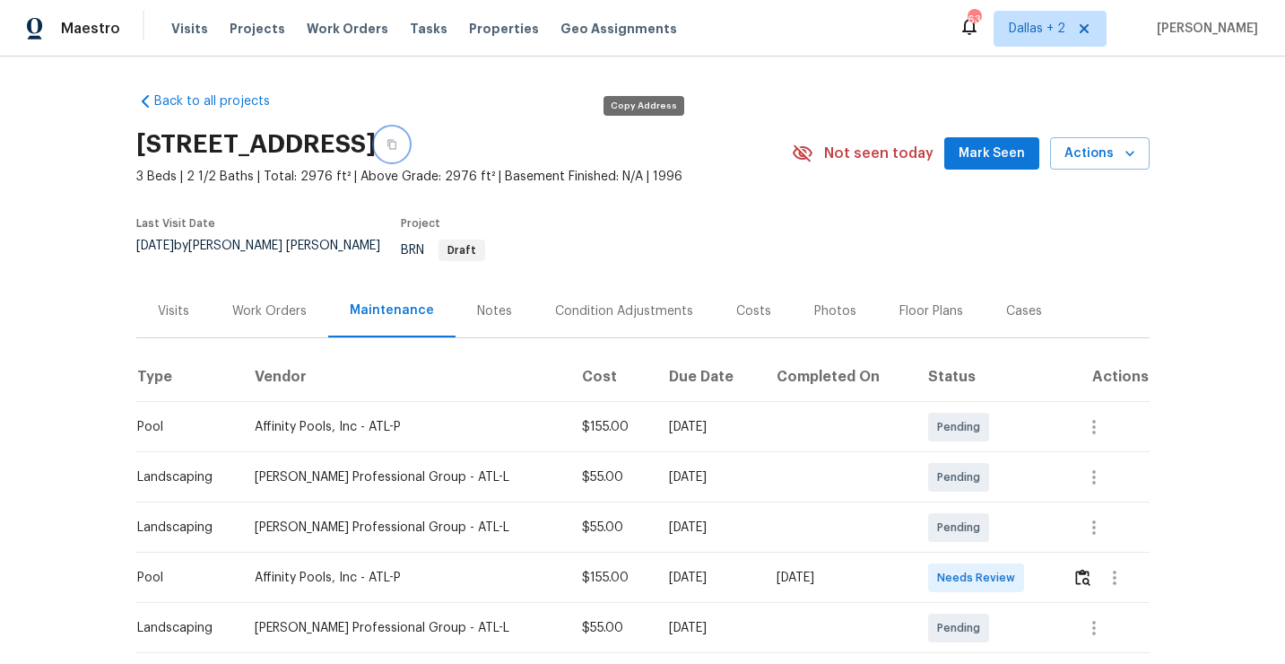
click at [408, 138] on button "button" at bounding box center [392, 144] width 32 height 32
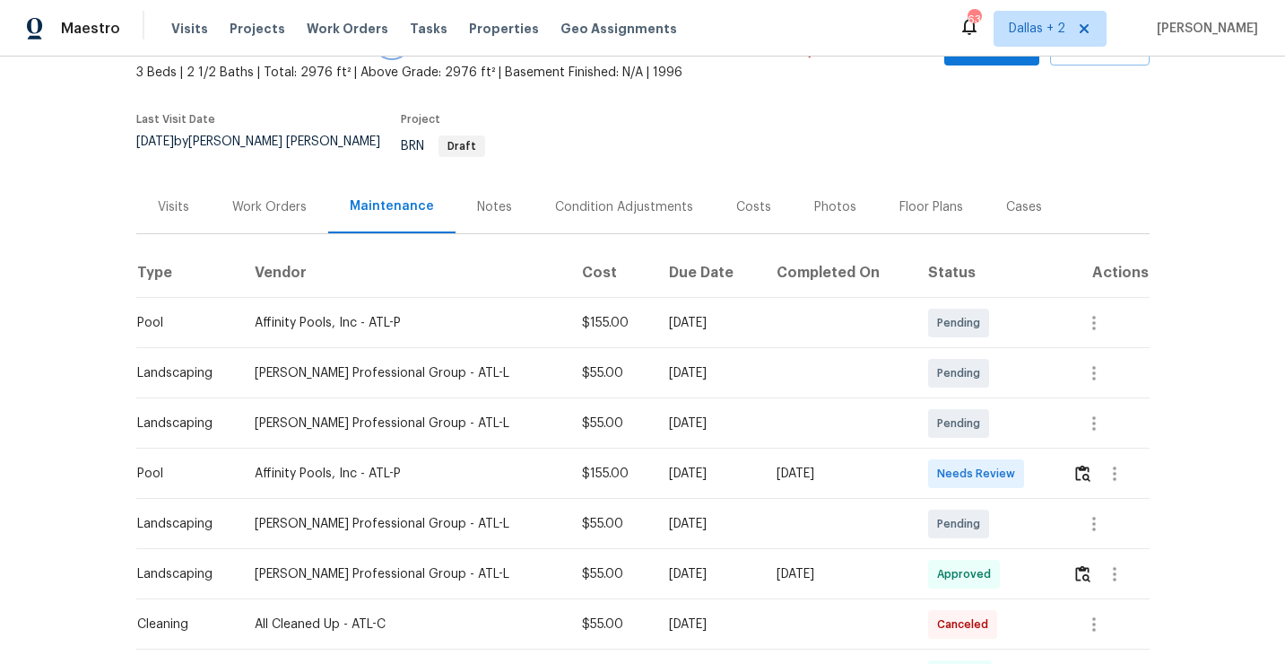
scroll to position [196, 0]
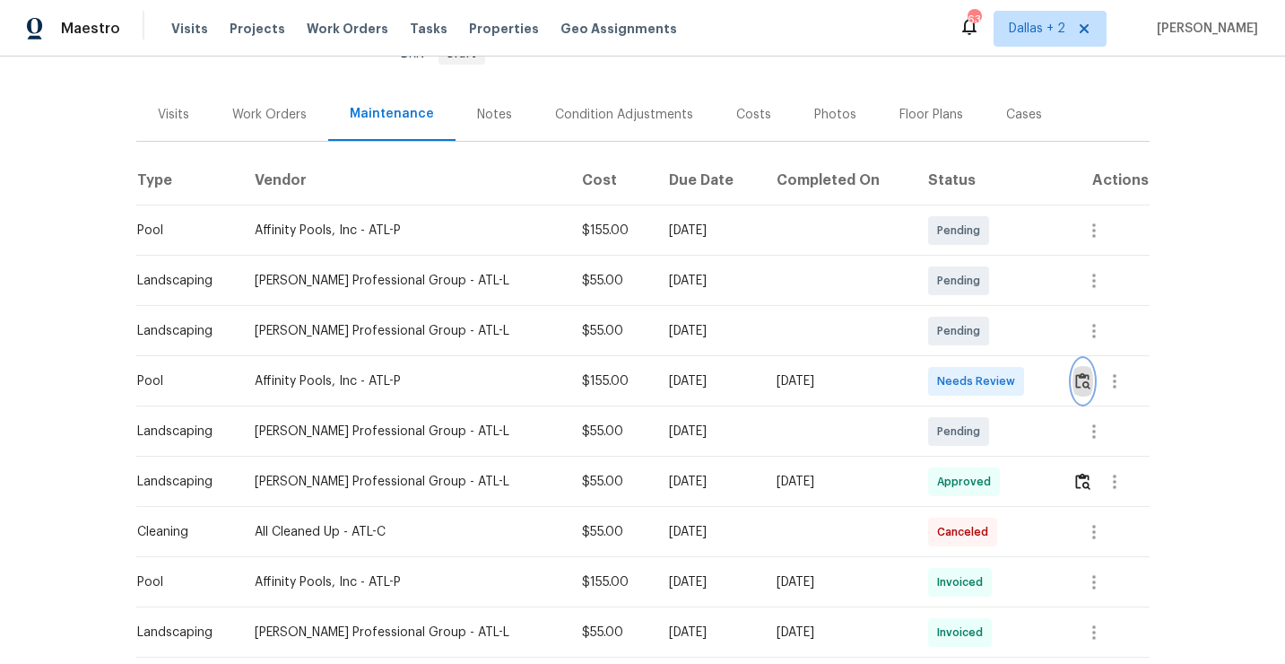
click at [1084, 380] on button "button" at bounding box center [1083, 381] width 21 height 43
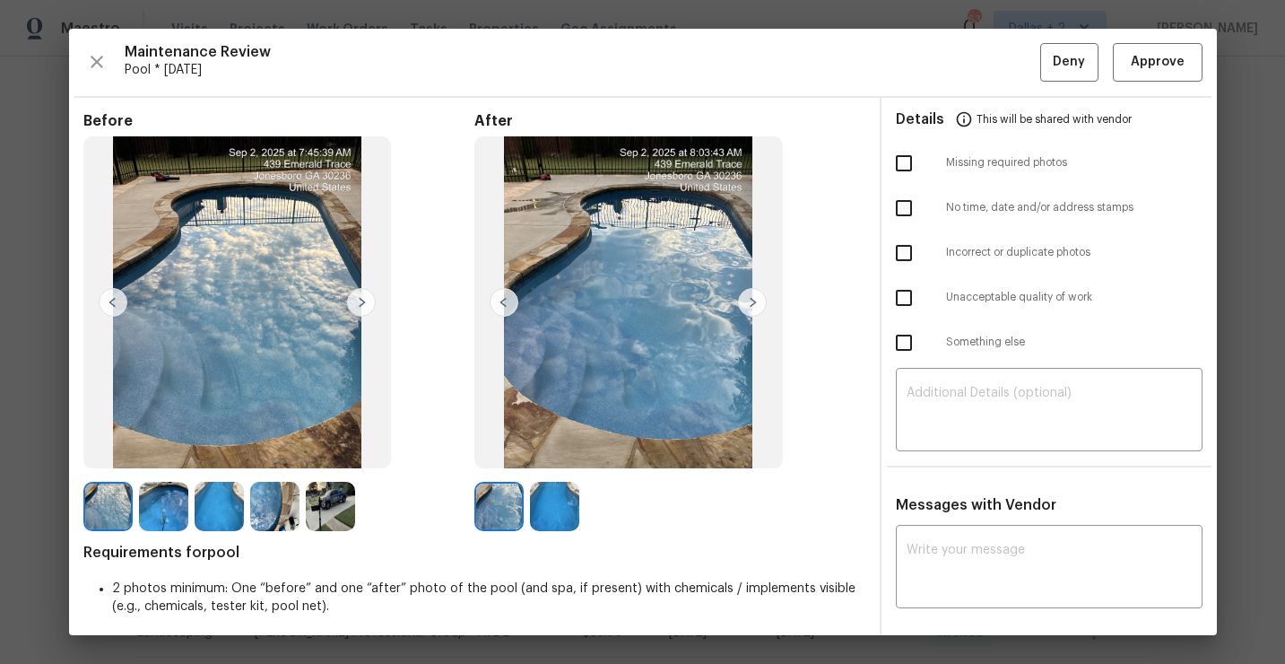
click at [343, 498] on img at bounding box center [330, 506] width 49 height 49
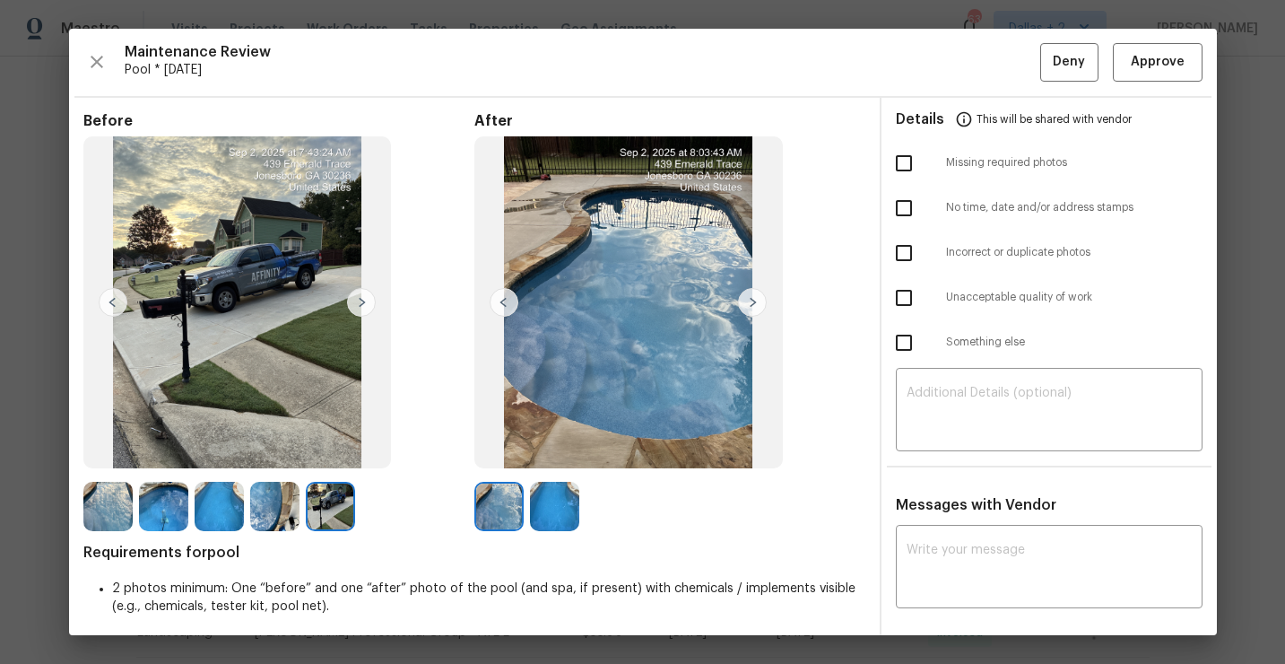
click at [546, 501] on img at bounding box center [554, 506] width 49 height 49
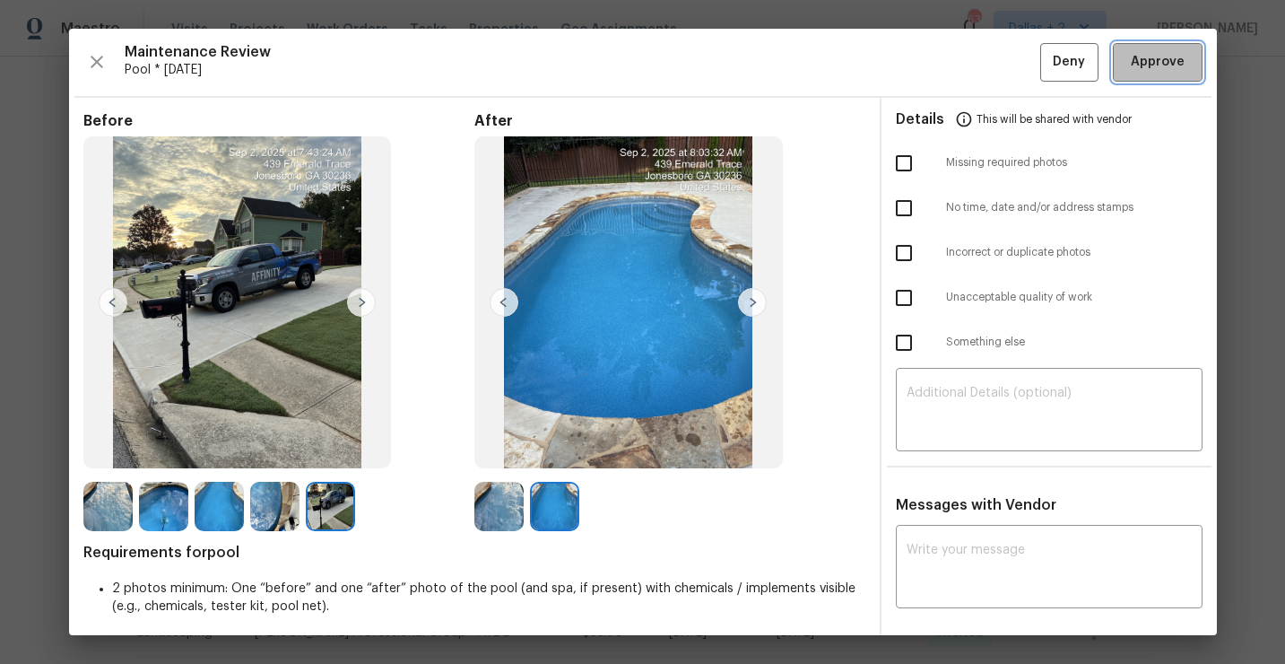
click at [1162, 73] on button "Approve" at bounding box center [1158, 62] width 90 height 39
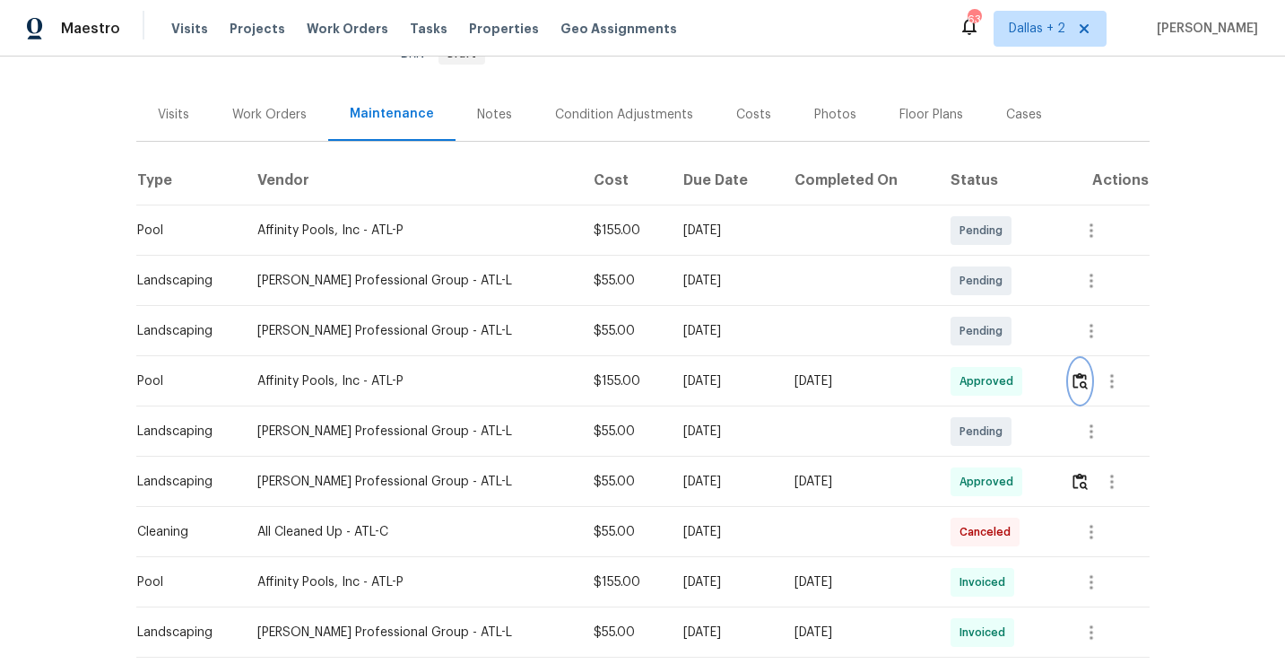
scroll to position [0, 0]
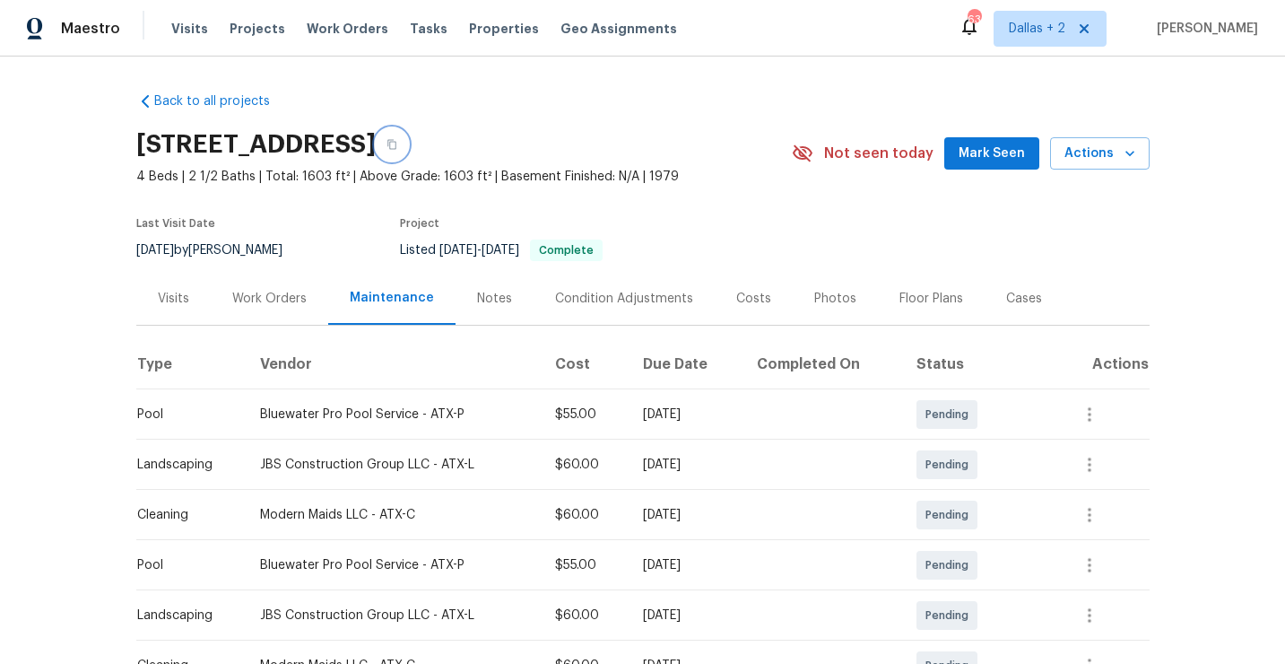
click at [396, 146] on icon "button" at bounding box center [391, 145] width 9 height 10
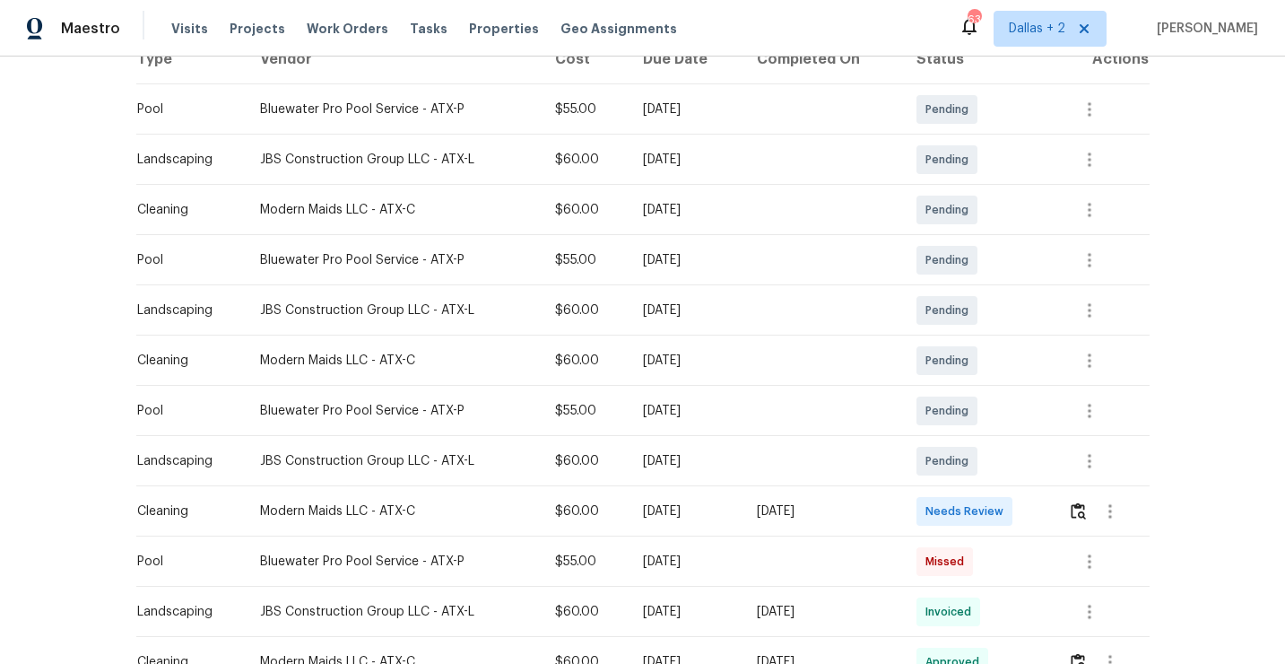
scroll to position [335, 0]
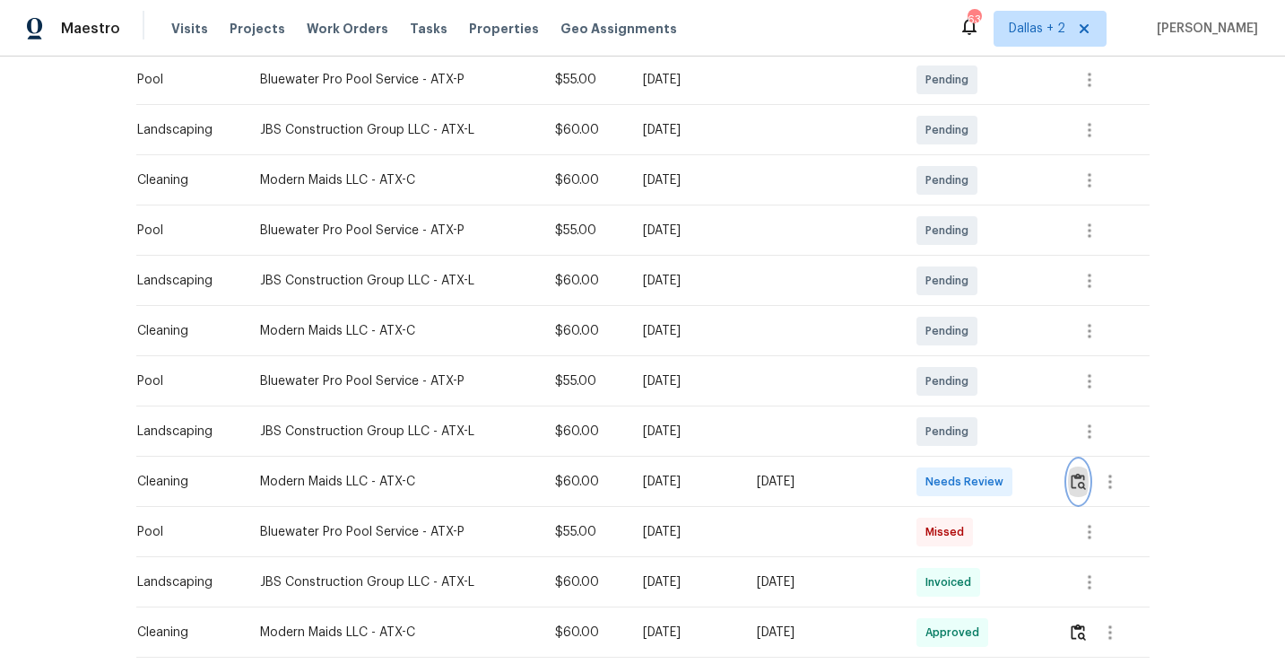
click at [1079, 485] on img "button" at bounding box center [1078, 481] width 15 height 17
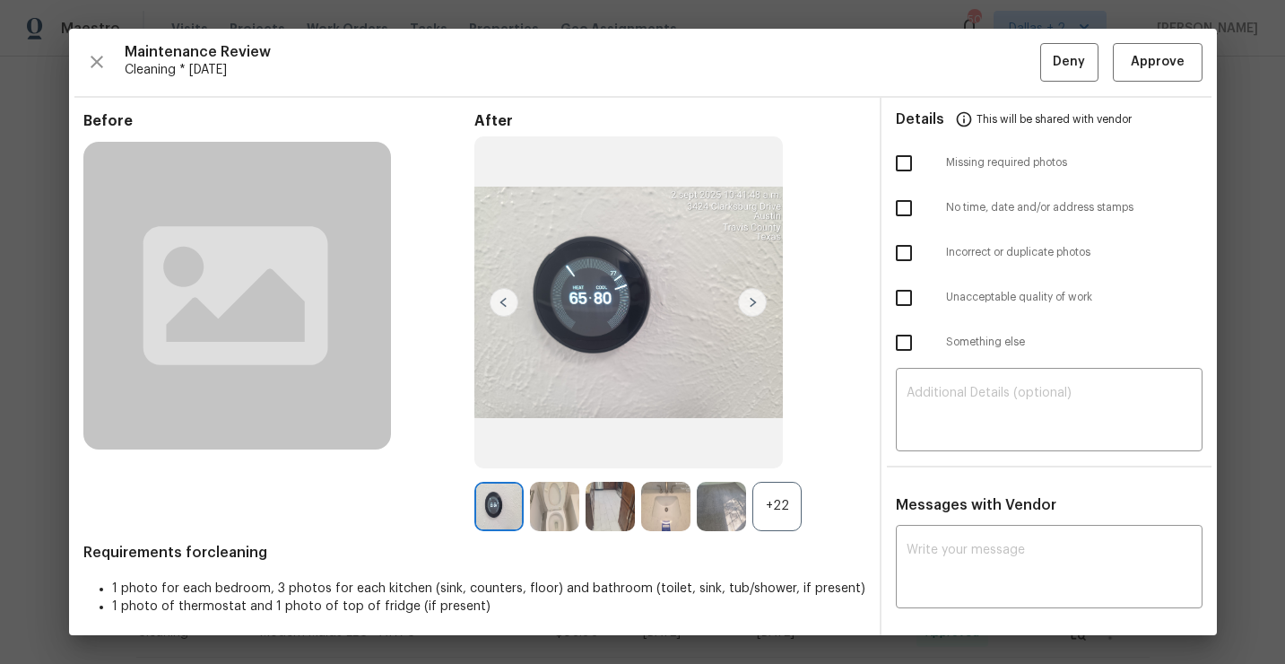
click at [775, 509] on div "+22" at bounding box center [777, 506] width 49 height 49
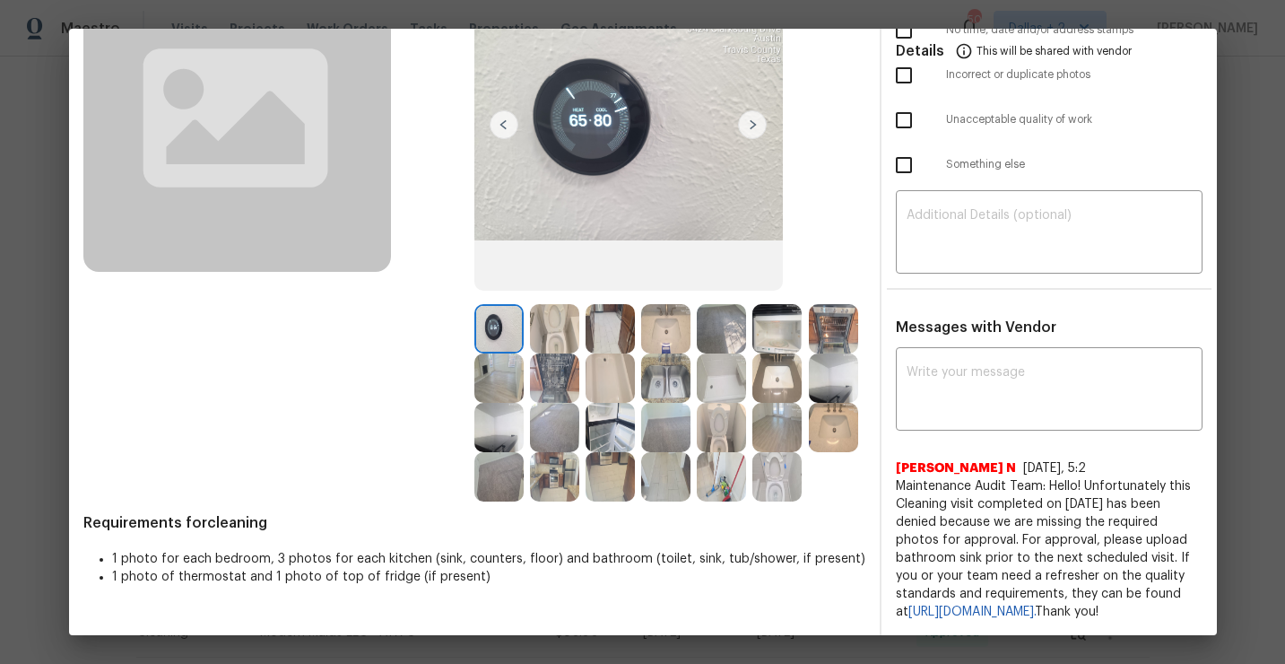
scroll to position [195, 0]
click at [561, 304] on img at bounding box center [554, 328] width 49 height 49
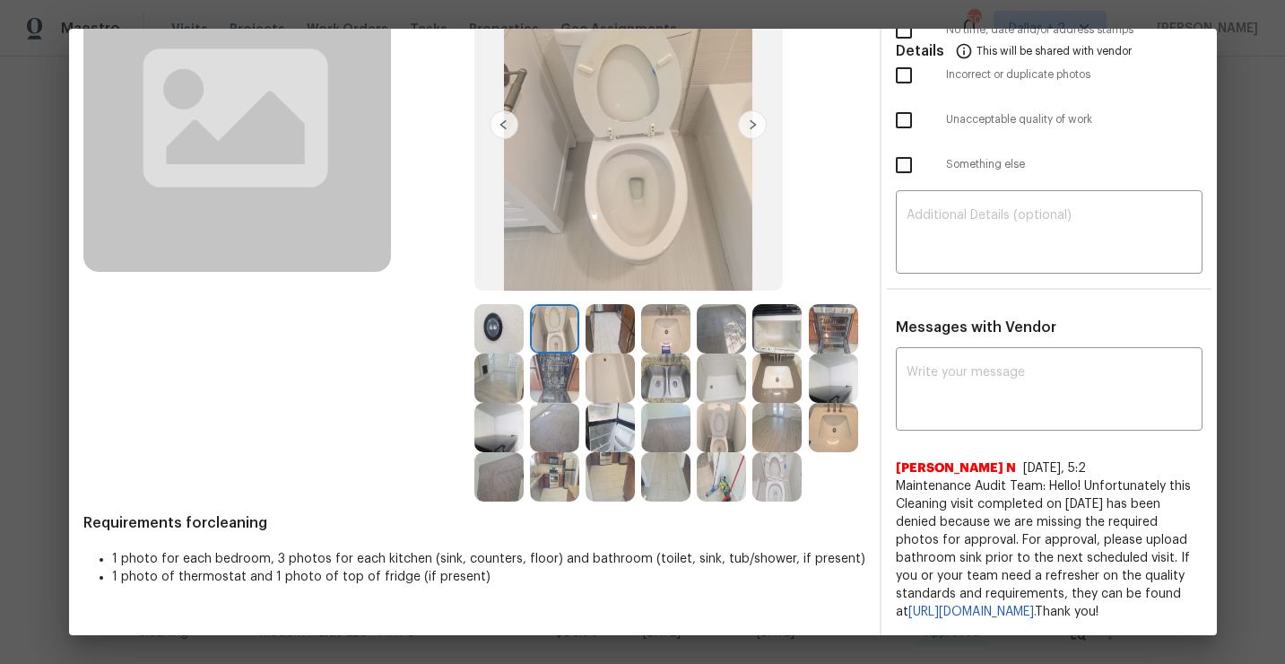
click at [561, 304] on img at bounding box center [554, 328] width 49 height 49
click at [847, 373] on img at bounding box center [833, 377] width 49 height 49
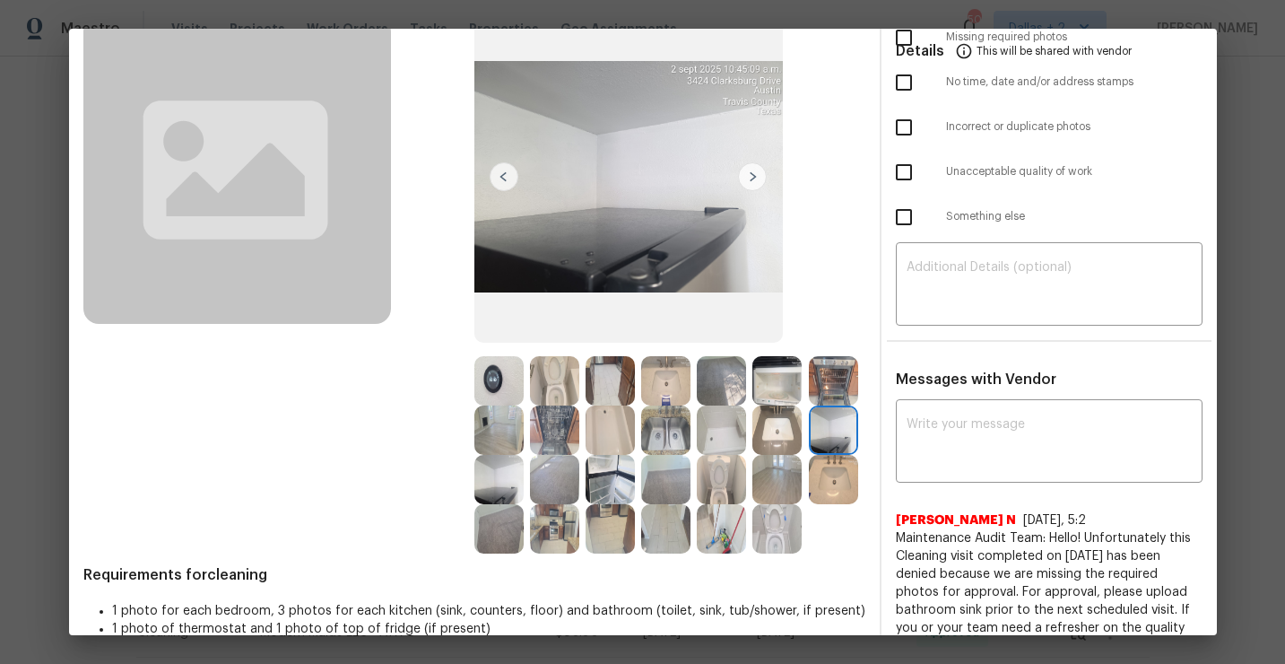
scroll to position [131, 0]
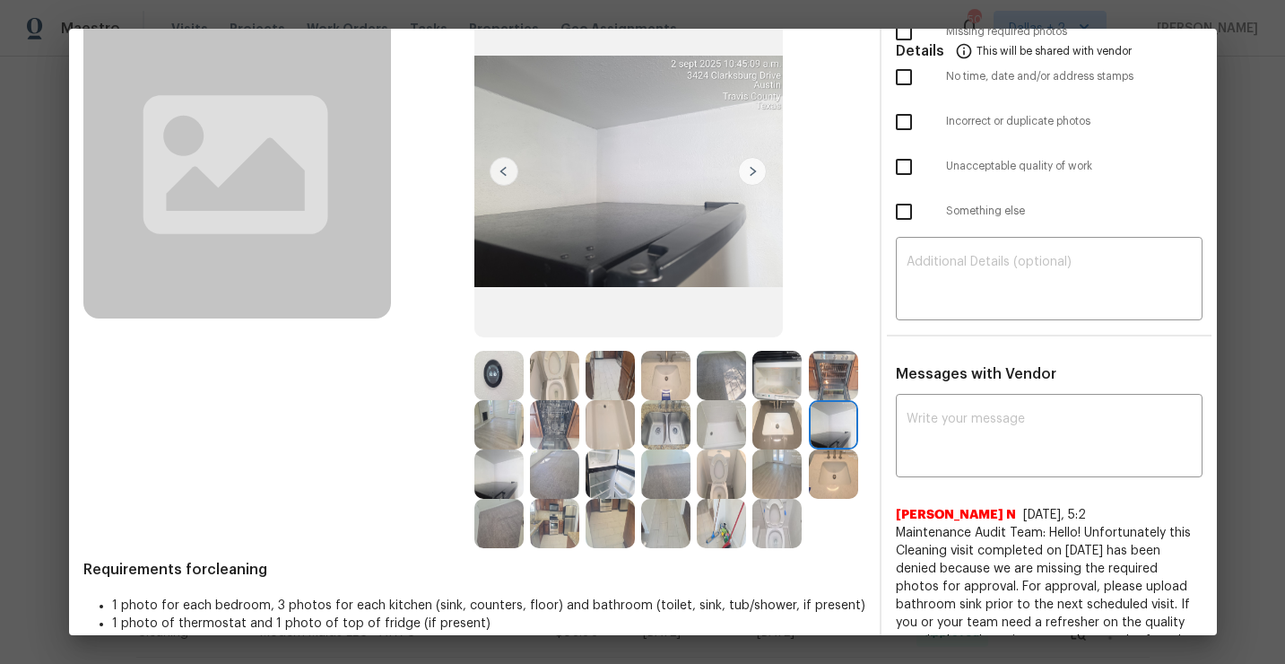
click at [792, 423] on img at bounding box center [777, 424] width 49 height 49
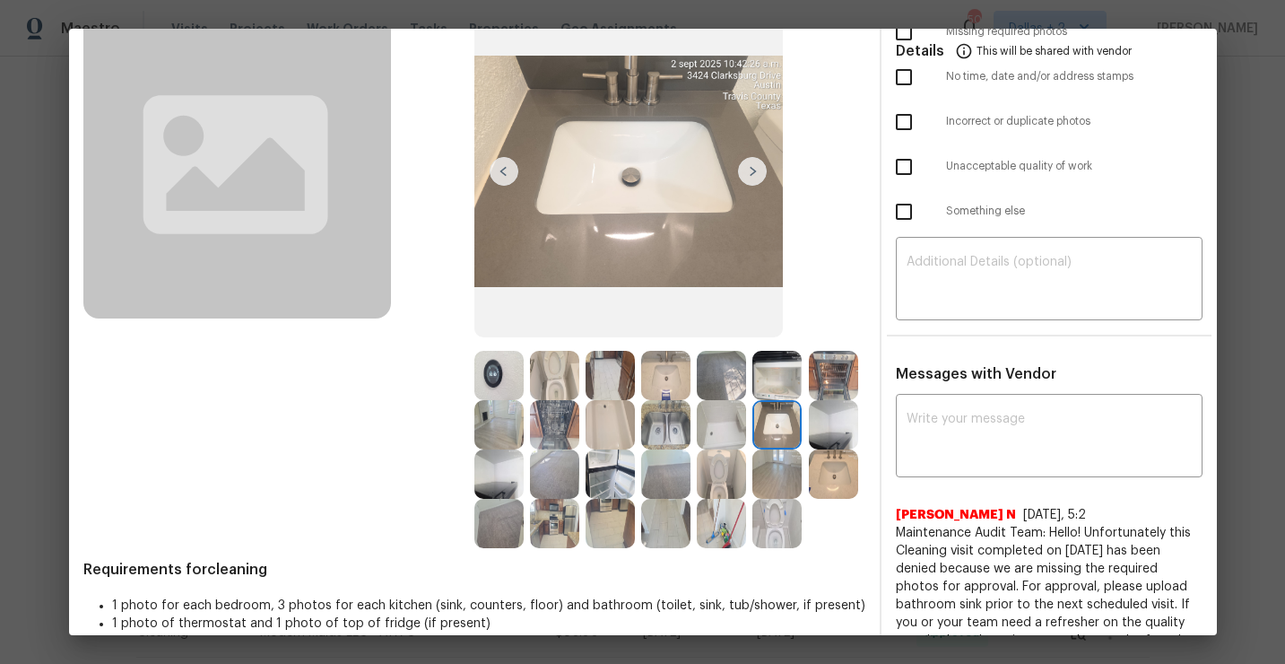
click at [556, 525] on img at bounding box center [554, 523] width 49 height 49
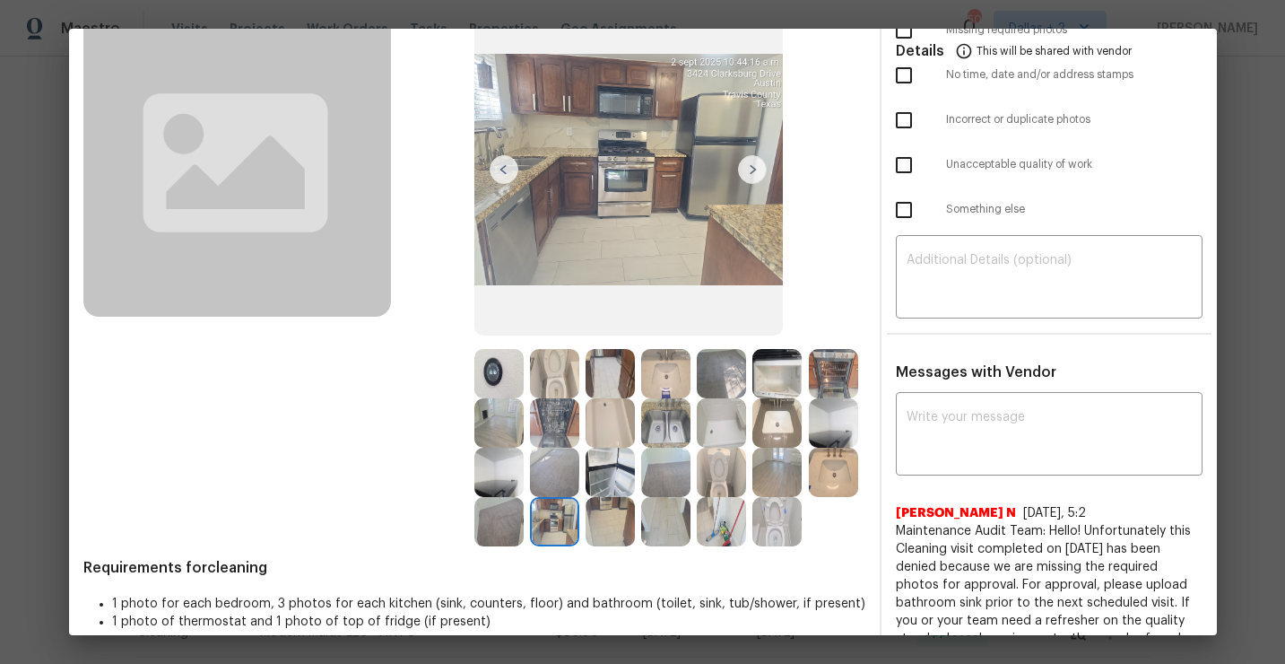
scroll to position [0, 0]
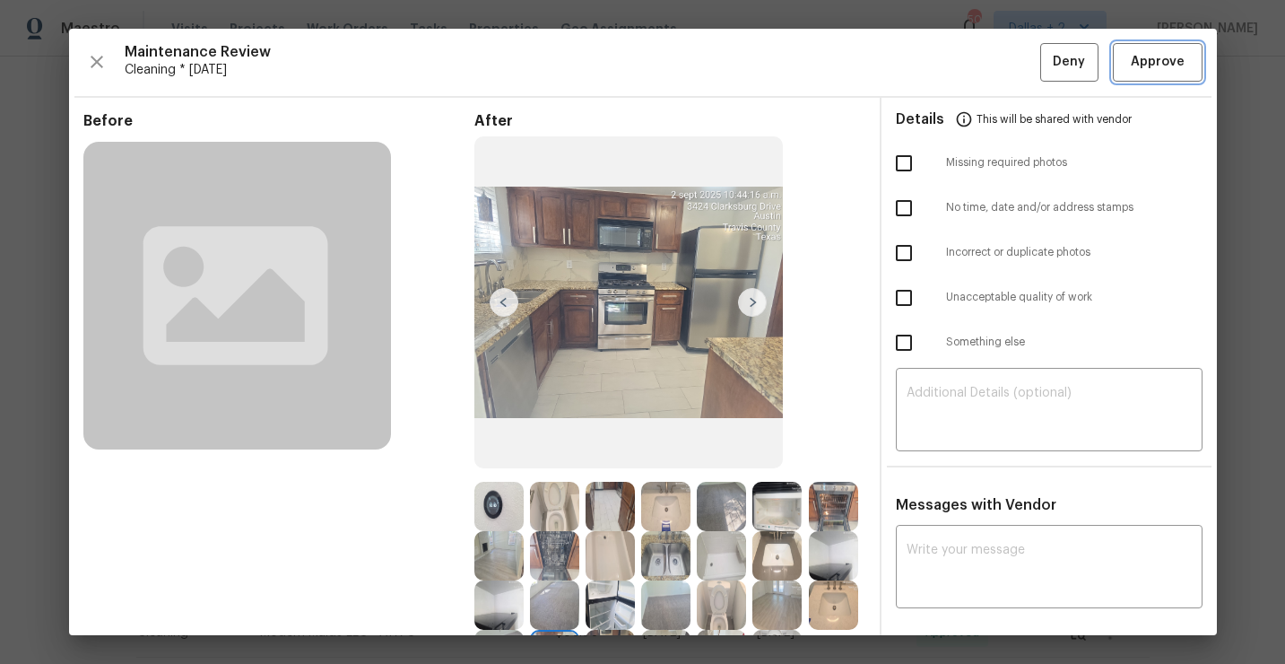
click at [1188, 56] on button "Approve" at bounding box center [1158, 62] width 90 height 39
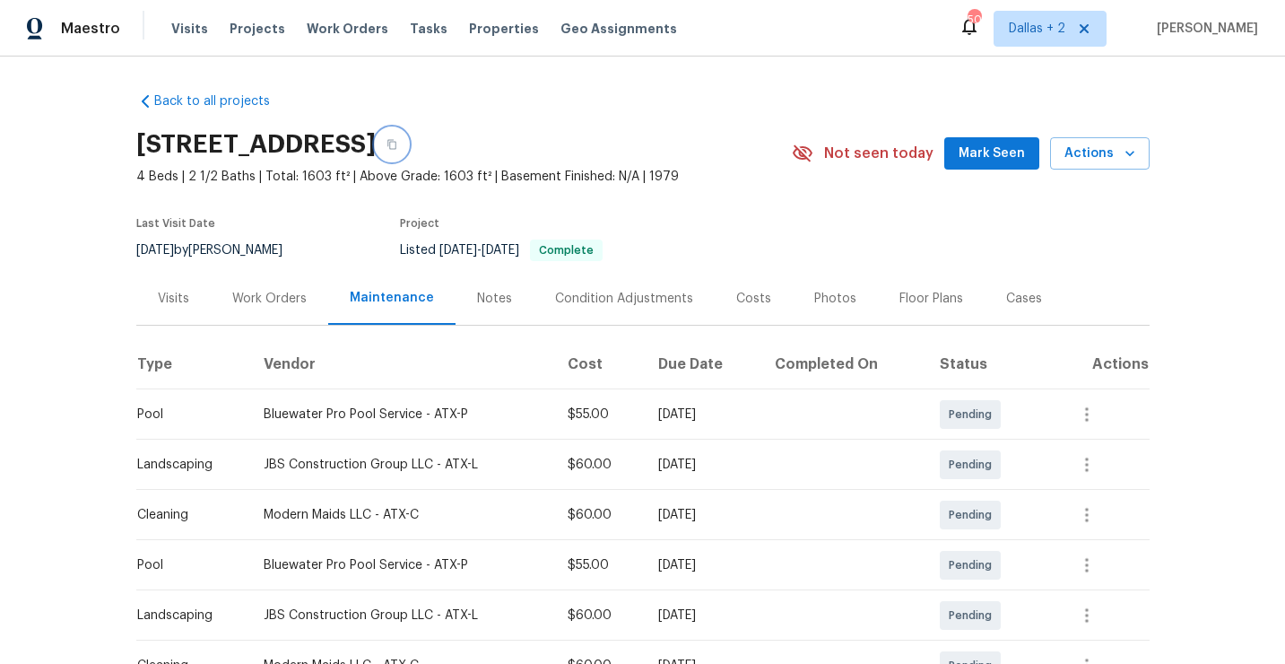
click at [397, 144] on icon "button" at bounding box center [392, 144] width 11 height 11
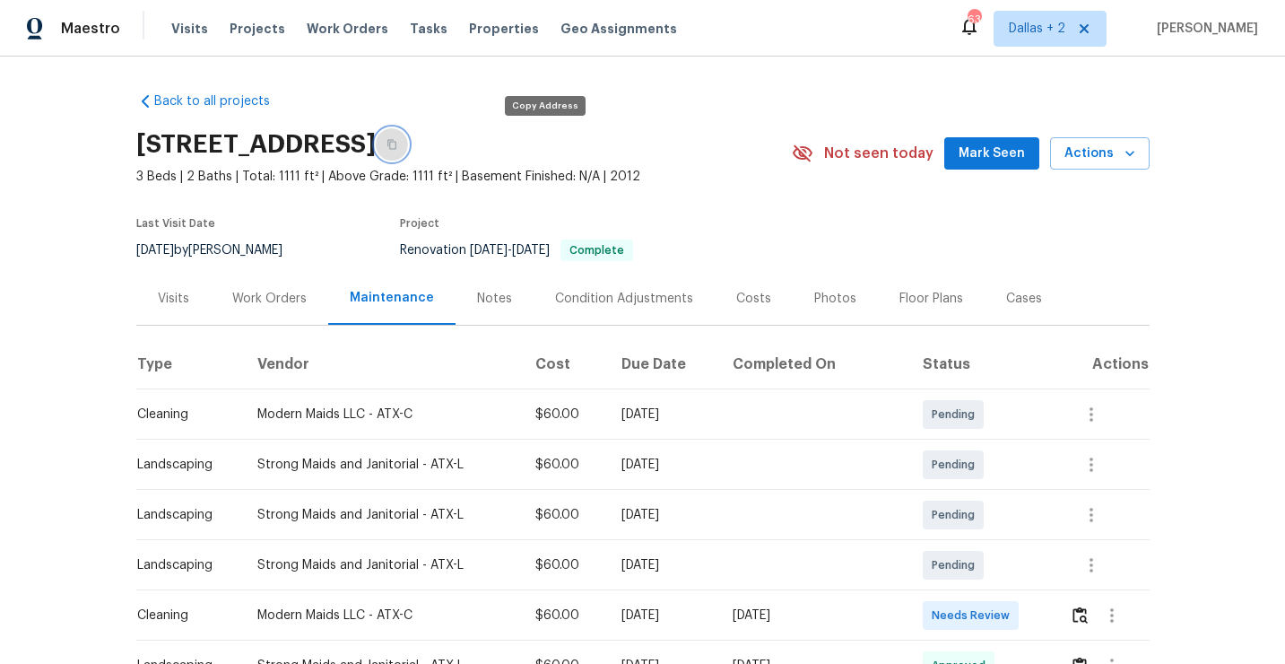
click at [408, 132] on button "button" at bounding box center [392, 144] width 32 height 32
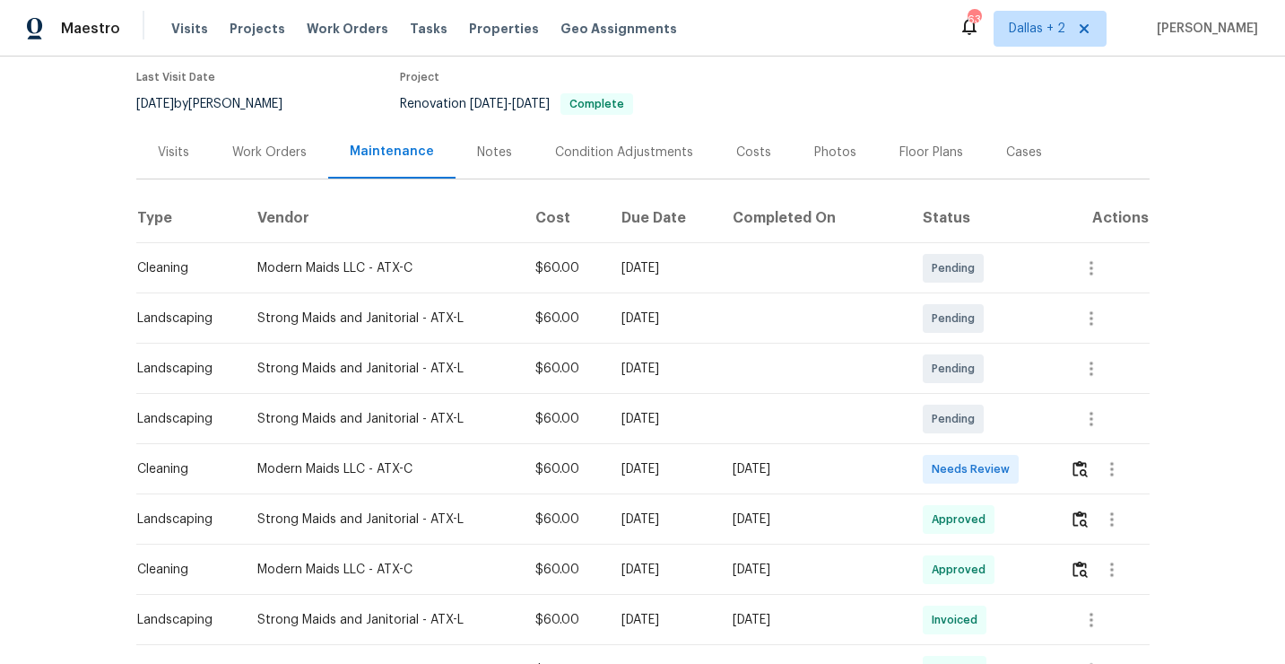
scroll to position [177, 0]
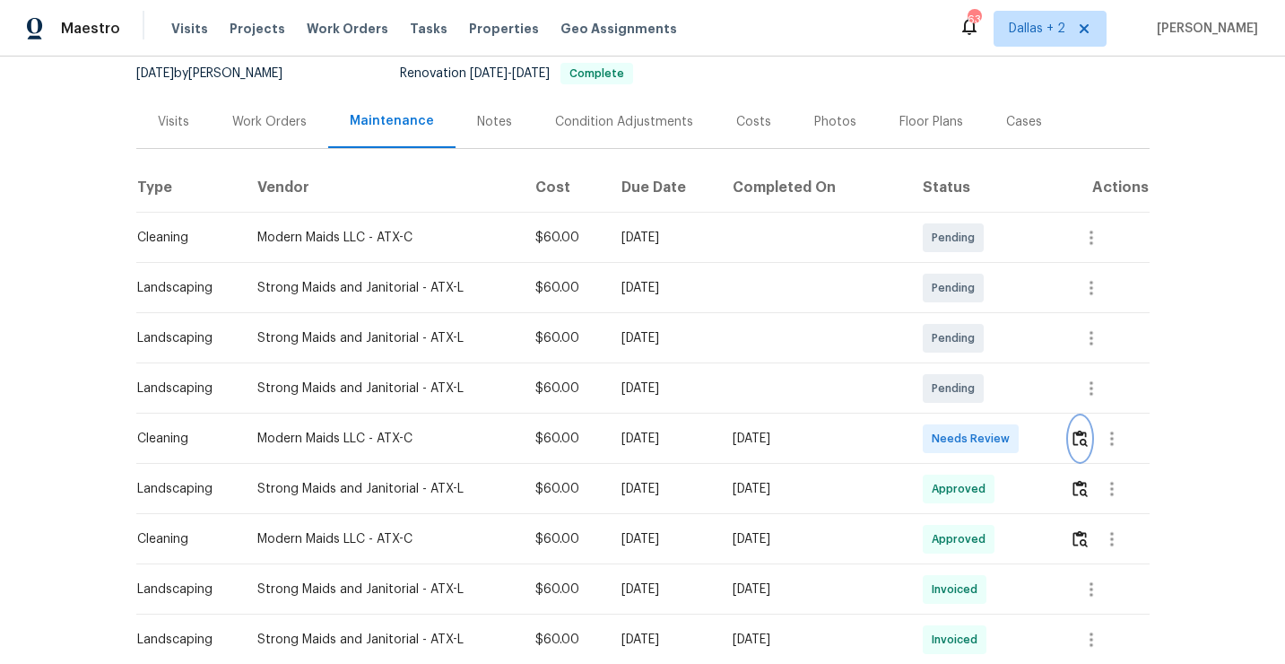
click at [1075, 446] on img "button" at bounding box center [1080, 438] width 15 height 17
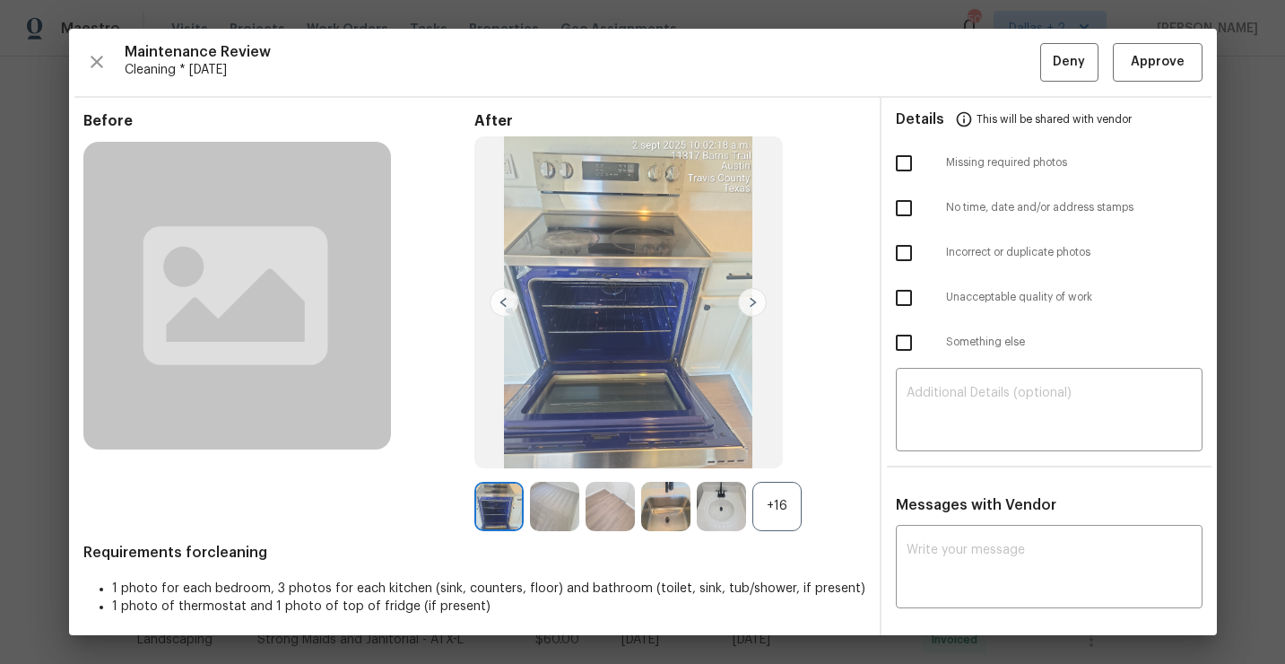
click at [770, 492] on div "+16" at bounding box center [777, 506] width 49 height 49
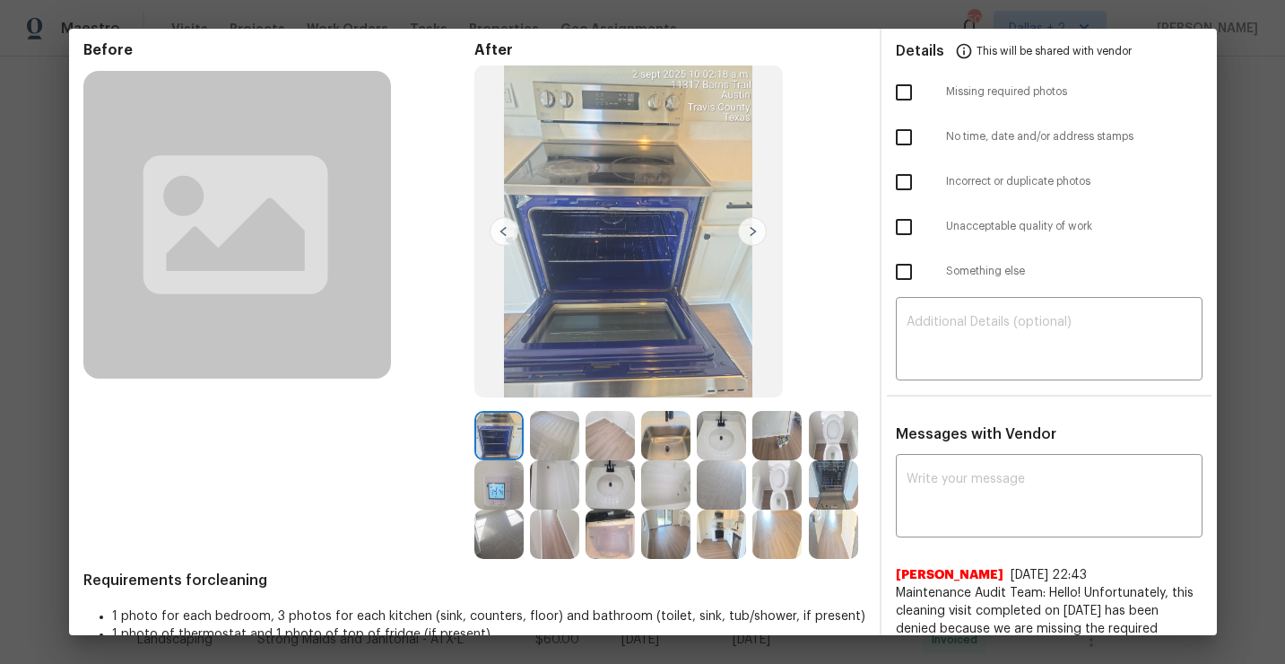
scroll to position [0, 0]
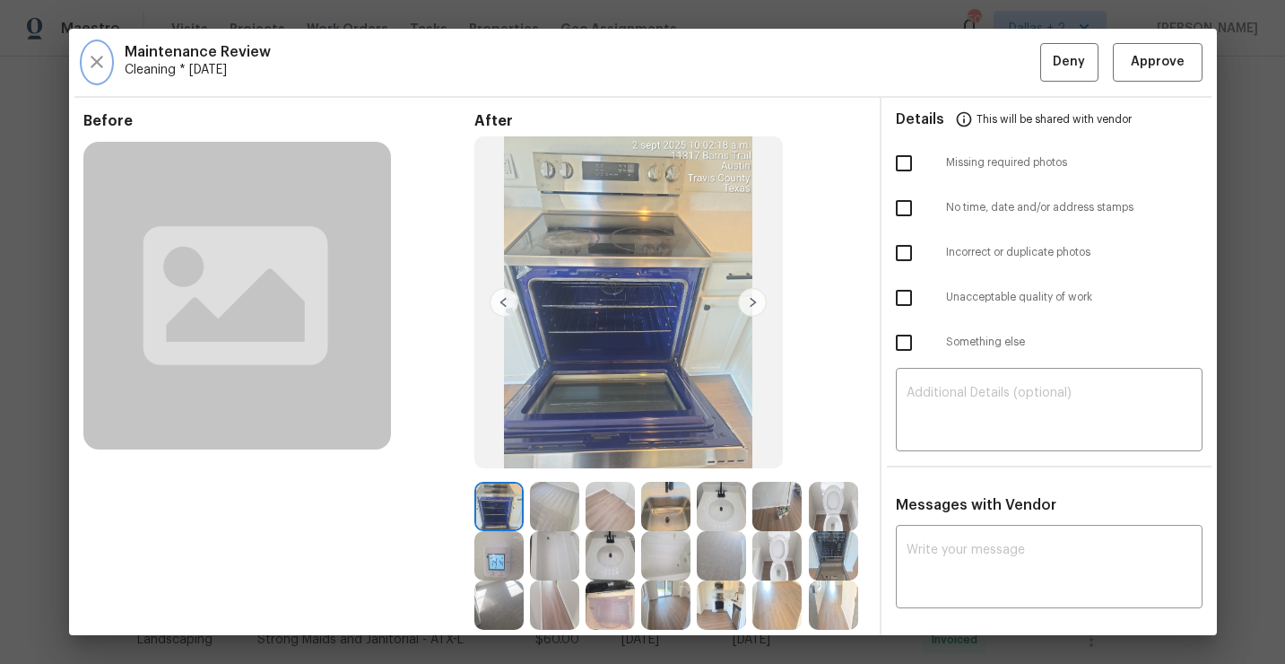
click at [104, 66] on icon "button" at bounding box center [97, 62] width 22 height 22
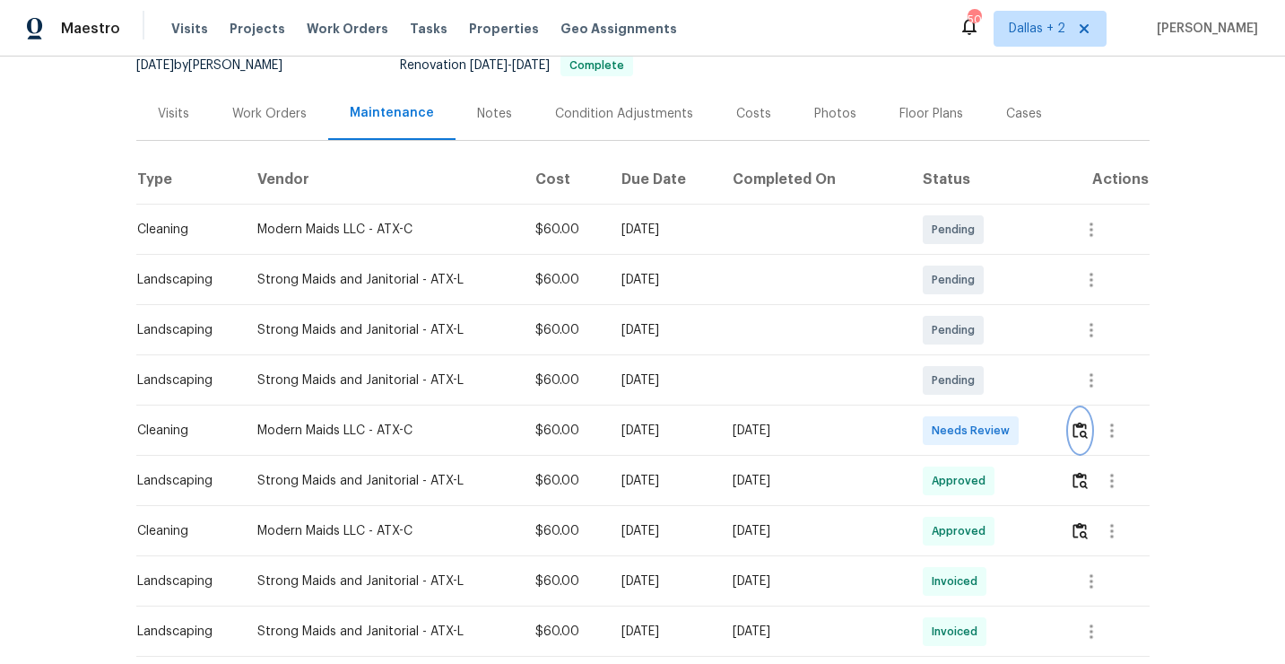
scroll to position [288, 0]
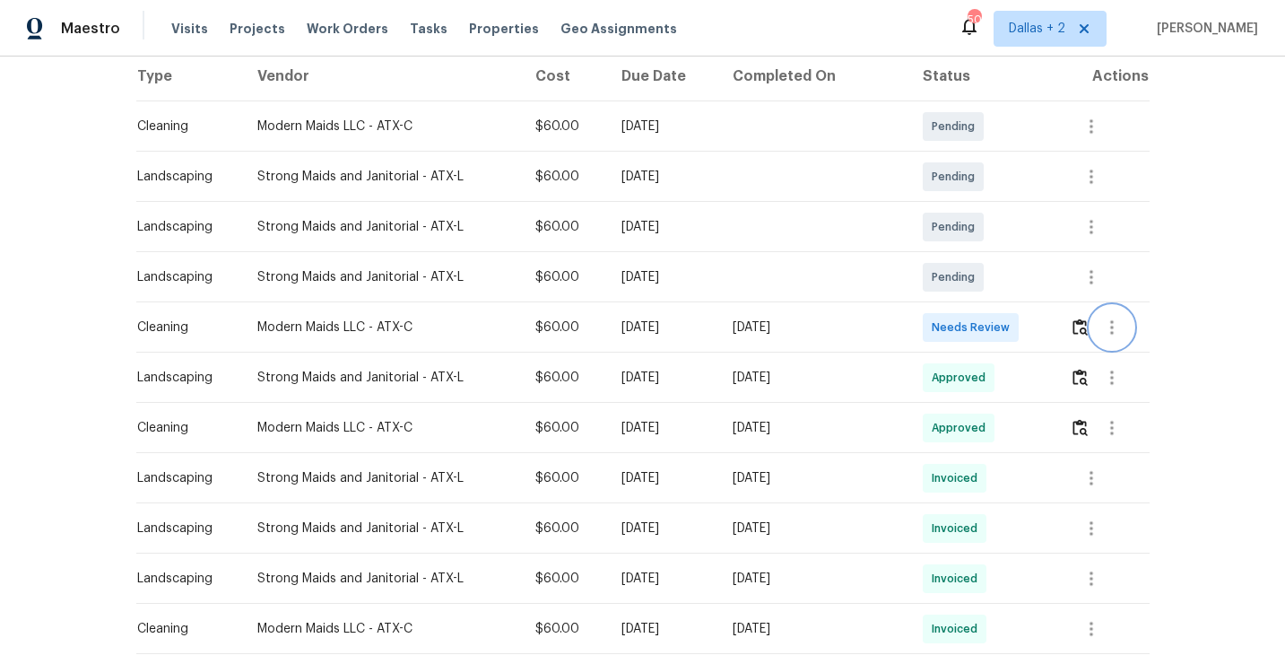
click at [1092, 324] on div at bounding box center [1109, 327] width 78 height 43
click at [1078, 328] on img "button" at bounding box center [1080, 326] width 15 height 17
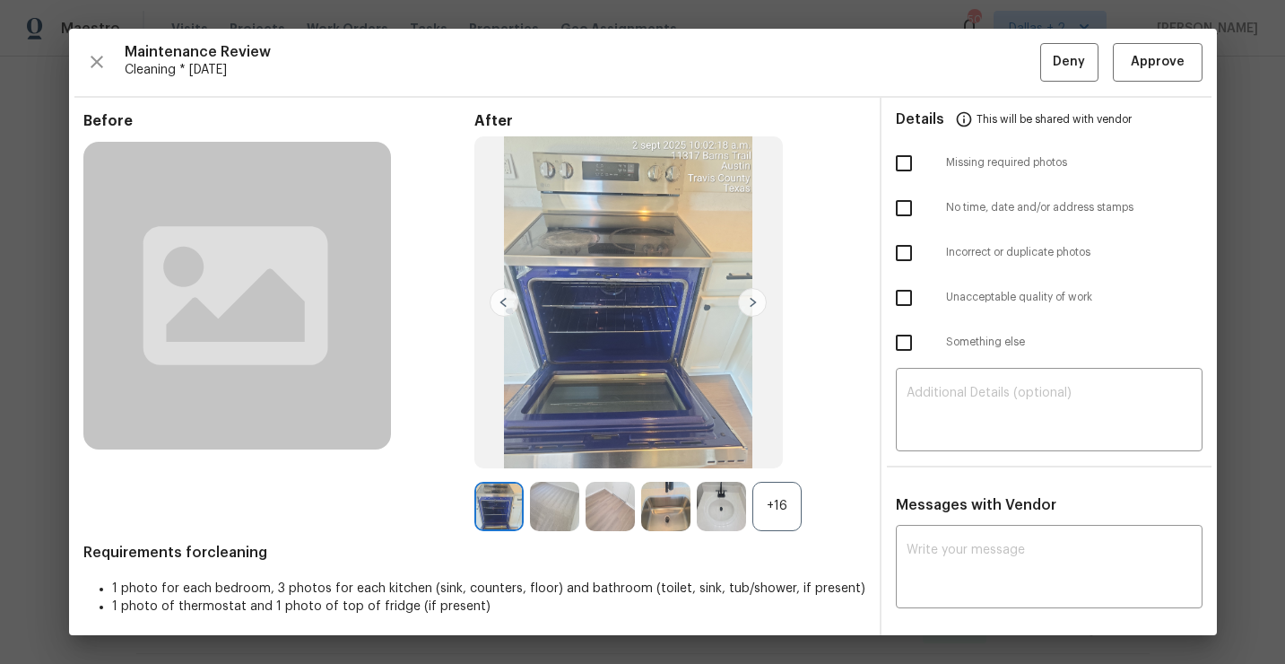
click at [774, 509] on div "+16" at bounding box center [777, 506] width 49 height 49
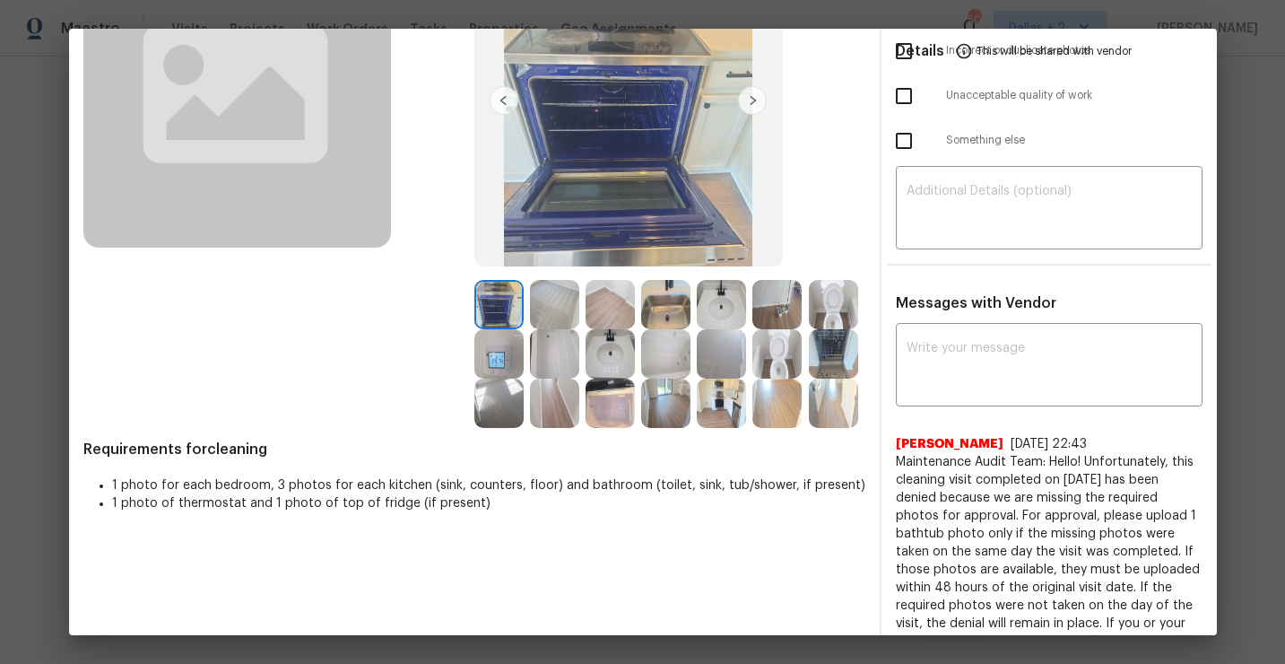
scroll to position [212, 0]
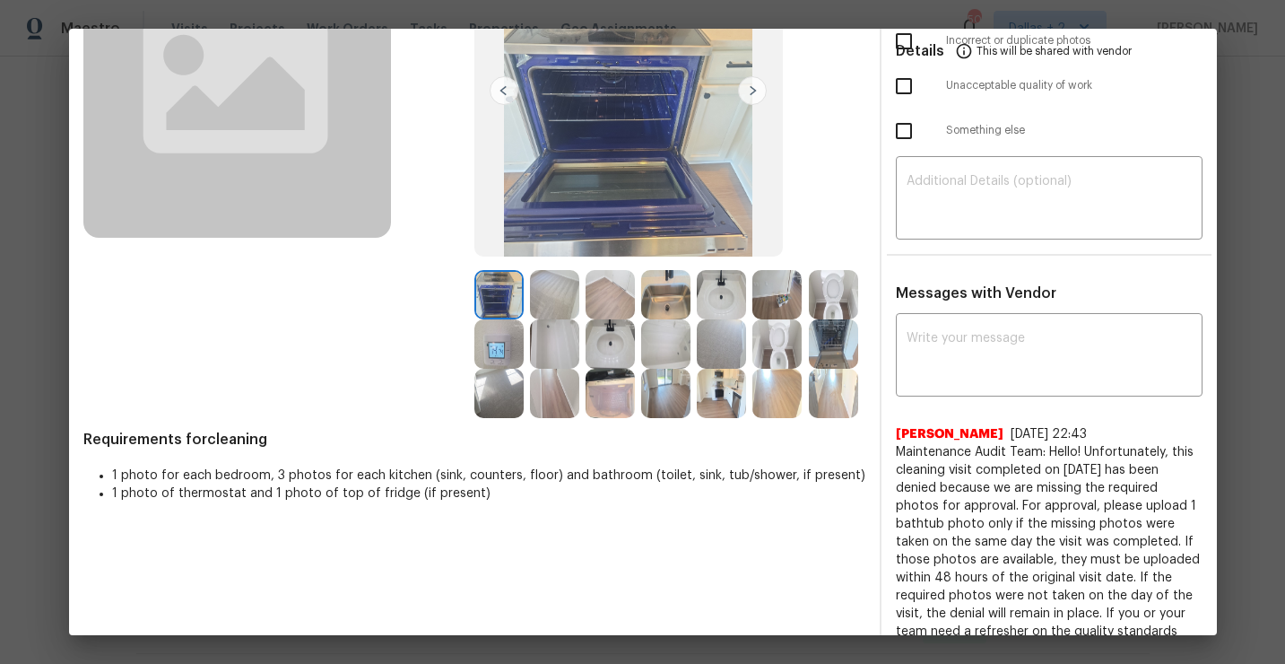
click at [716, 413] on img at bounding box center [721, 393] width 49 height 49
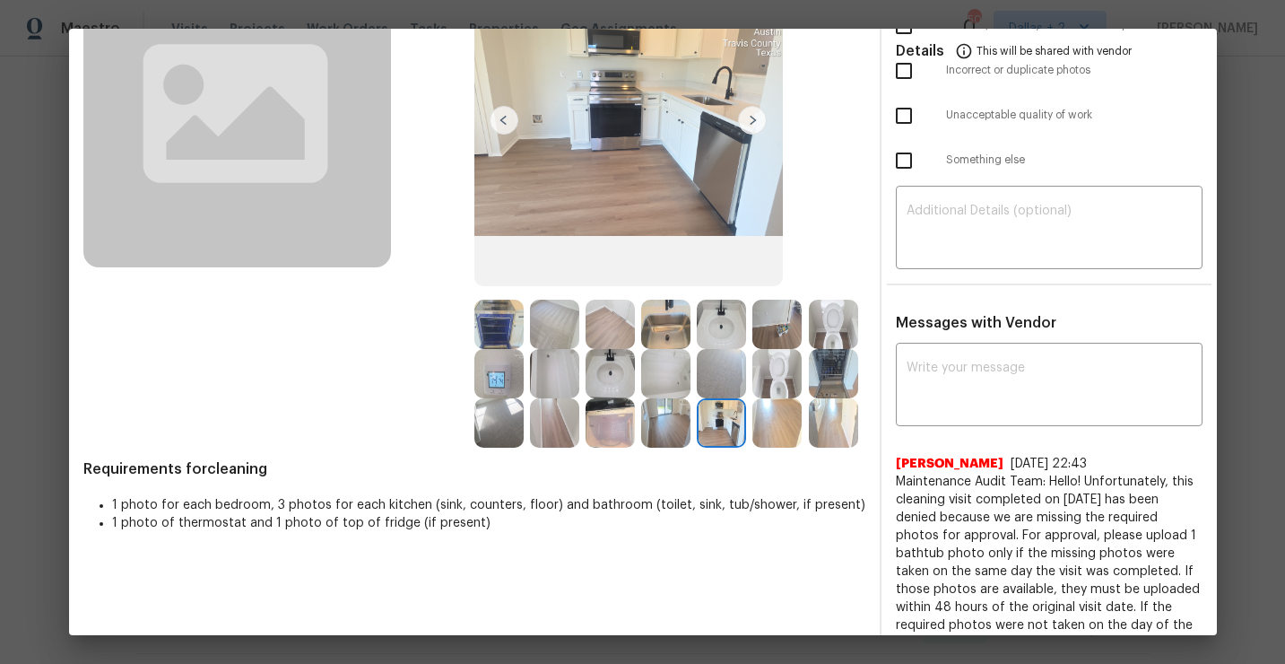
scroll to position [174, 0]
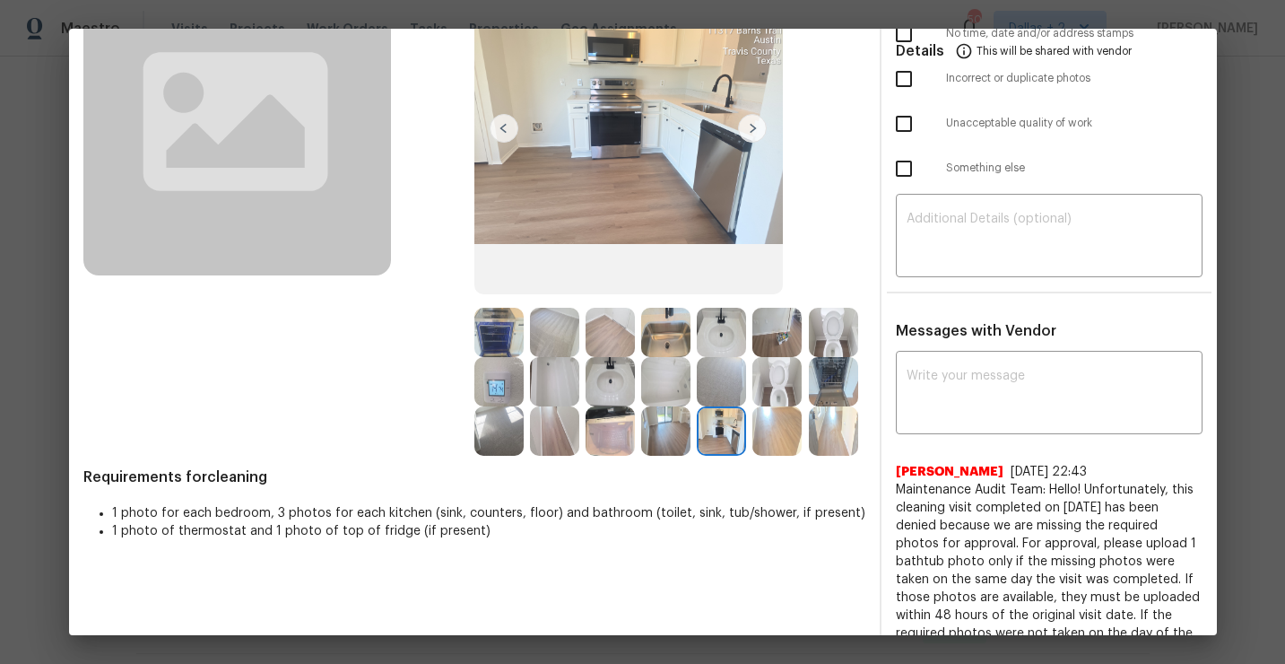
click at [606, 438] on img at bounding box center [610, 430] width 49 height 49
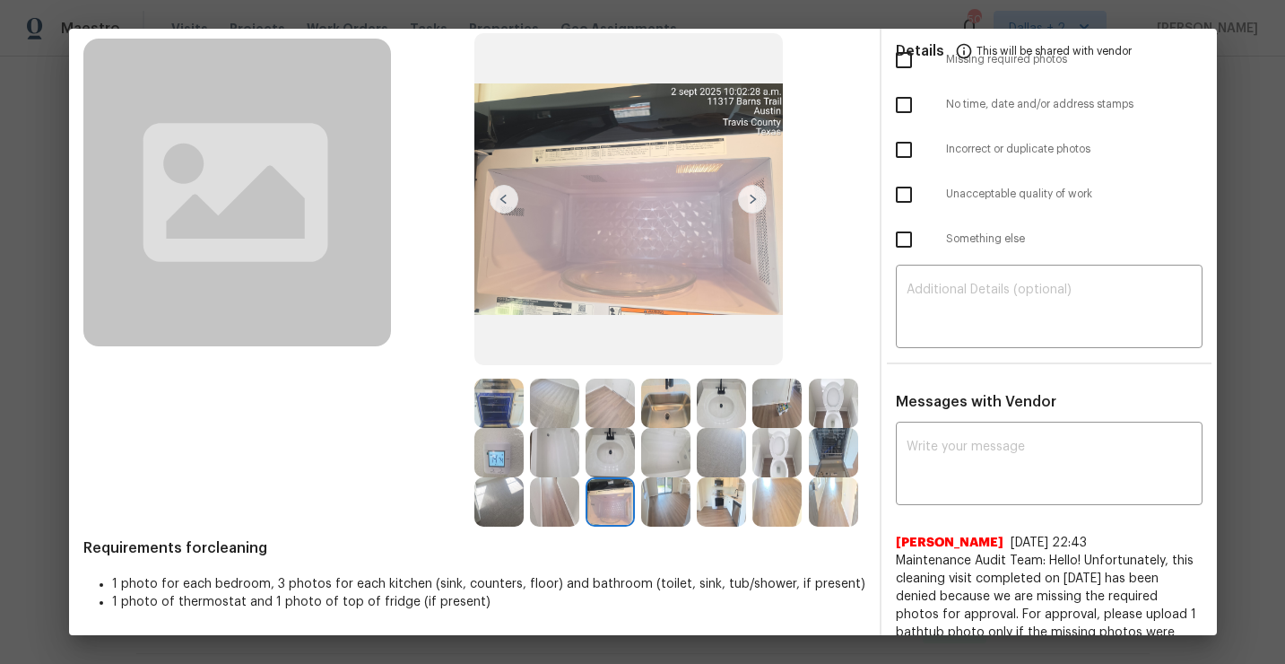
scroll to position [86, 0]
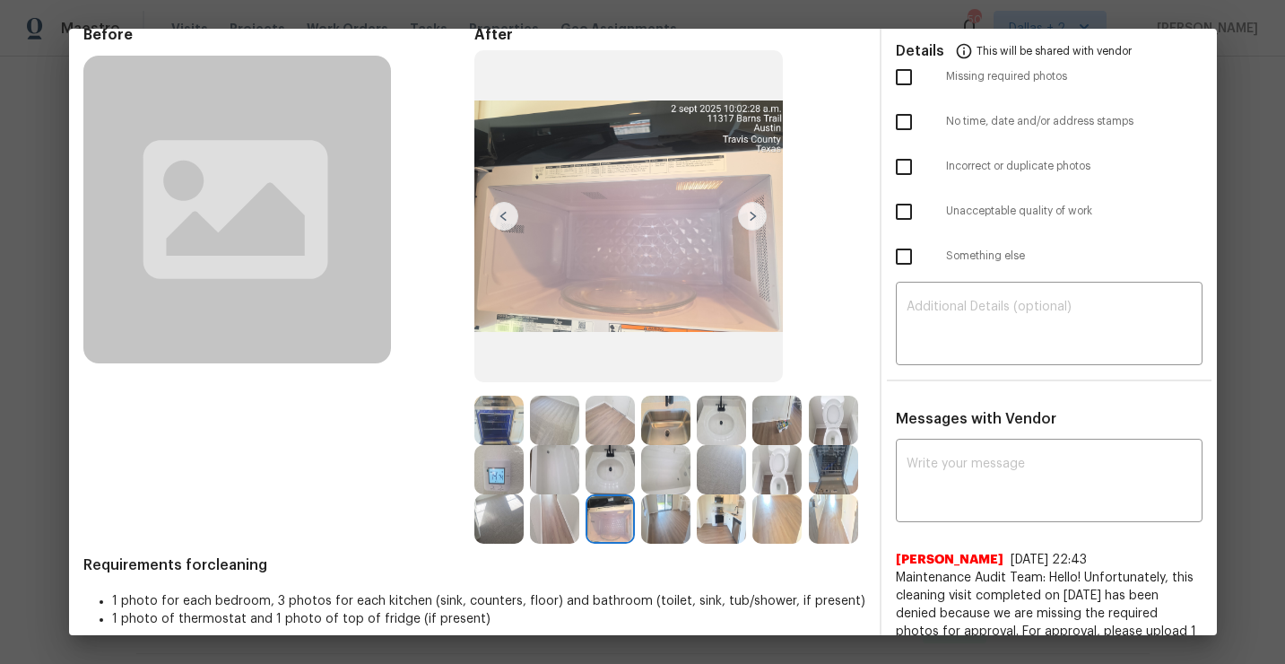
click at [832, 413] on img at bounding box center [833, 420] width 49 height 49
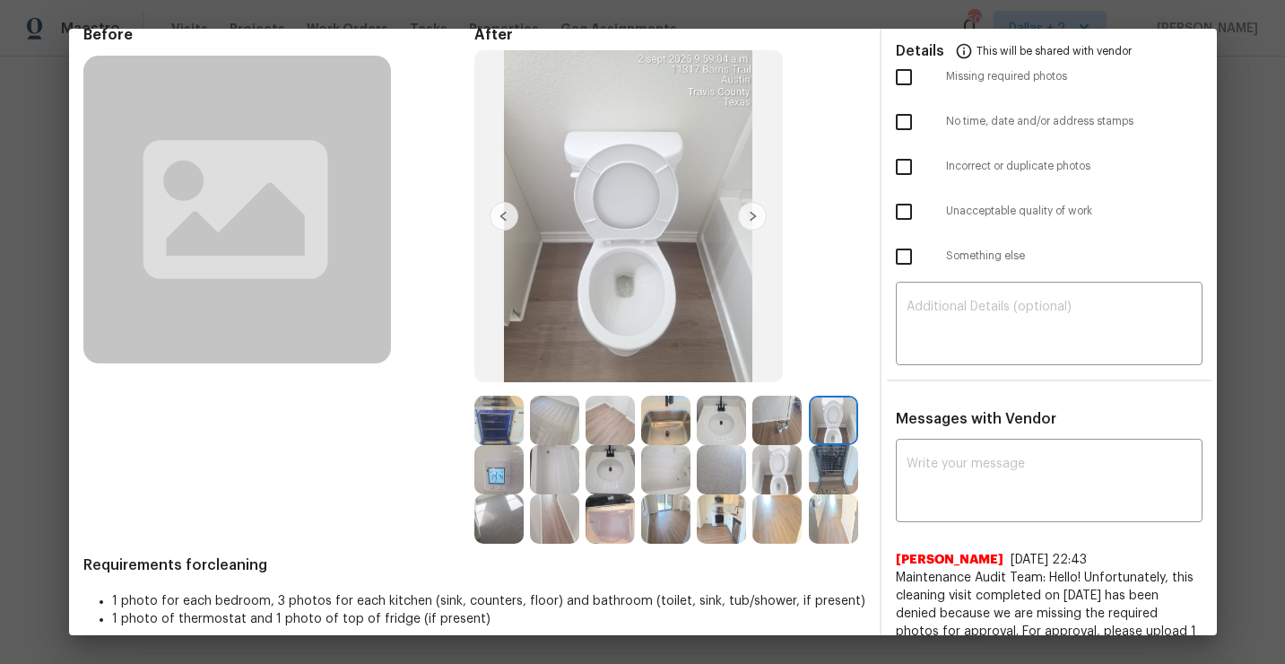
click at [649, 467] on img at bounding box center [665, 469] width 49 height 49
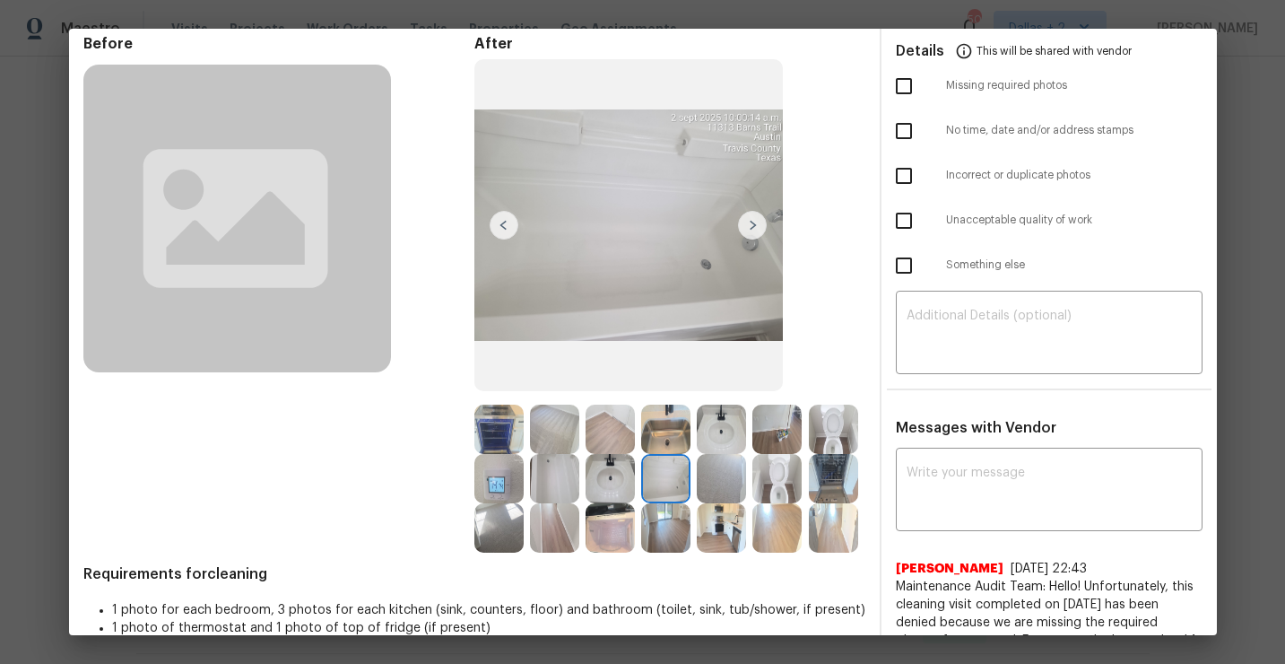
scroll to position [66, 0]
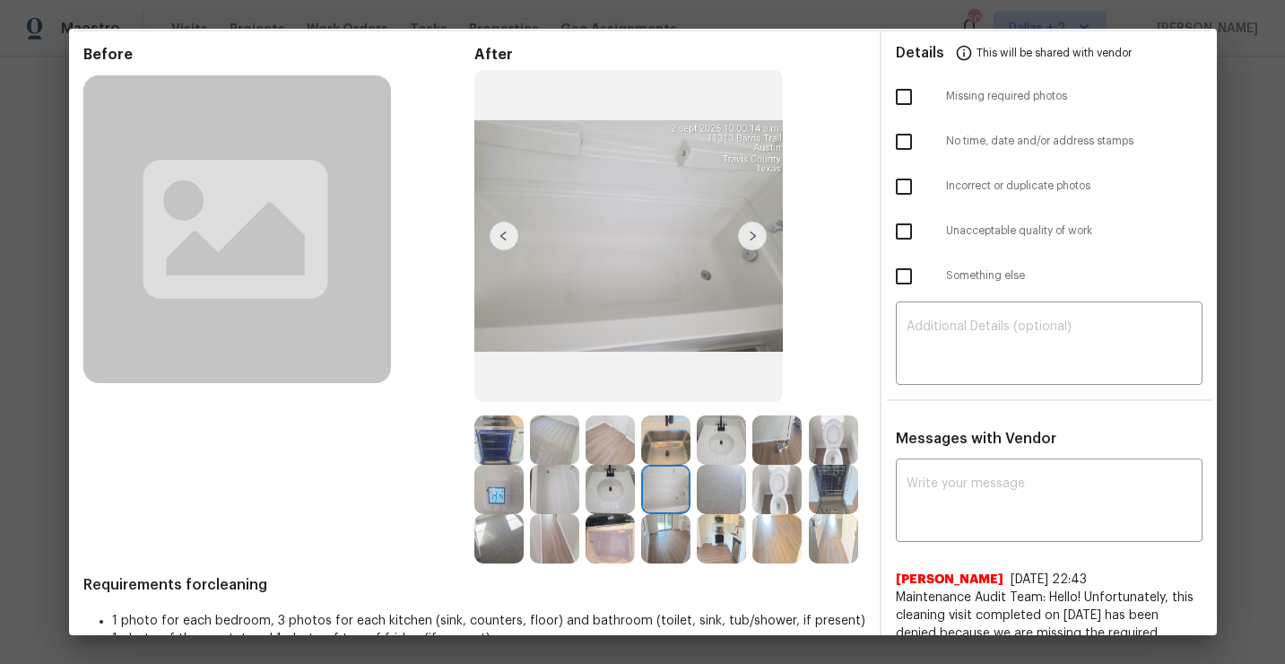
click at [617, 526] on img at bounding box center [610, 538] width 49 height 49
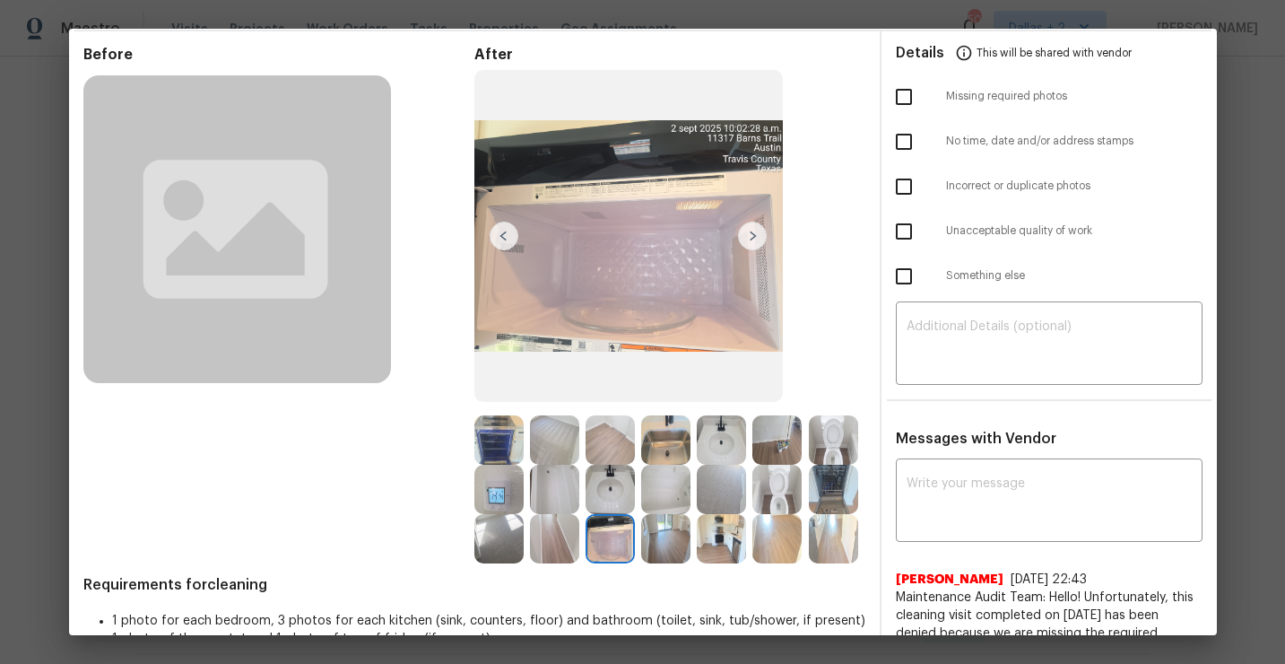
click at [552, 499] on img at bounding box center [554, 489] width 49 height 49
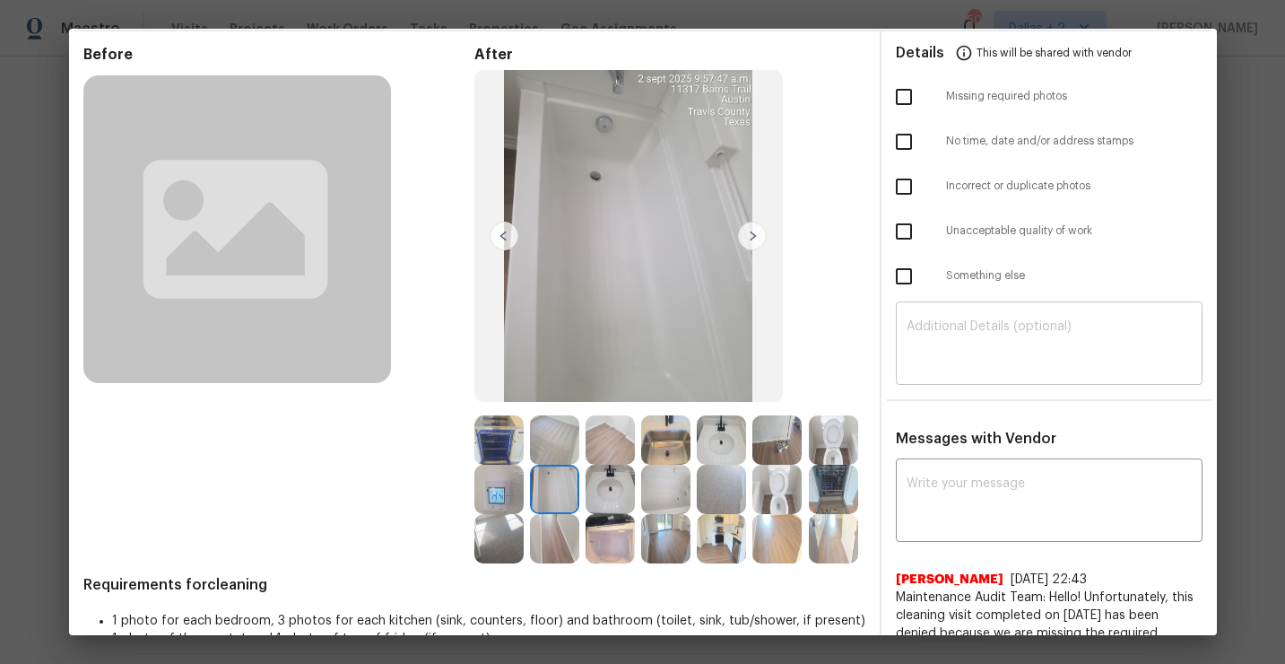
scroll to position [0, 0]
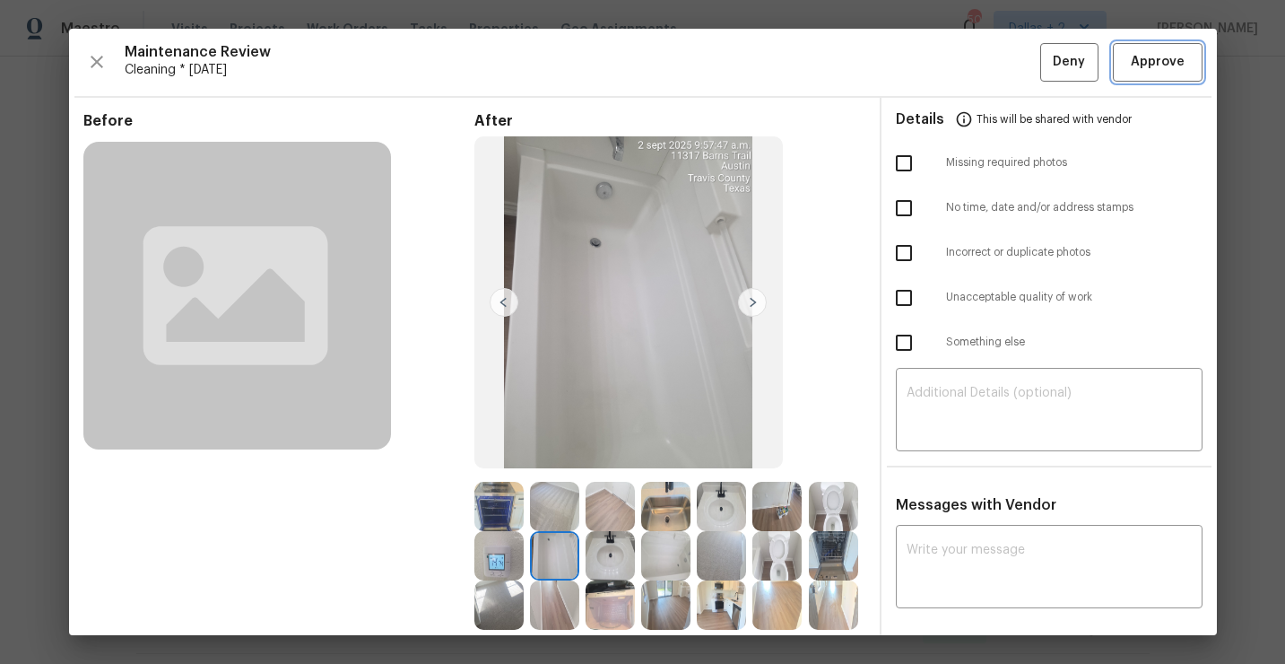
click at [1143, 70] on span "Approve" at bounding box center [1158, 62] width 54 height 22
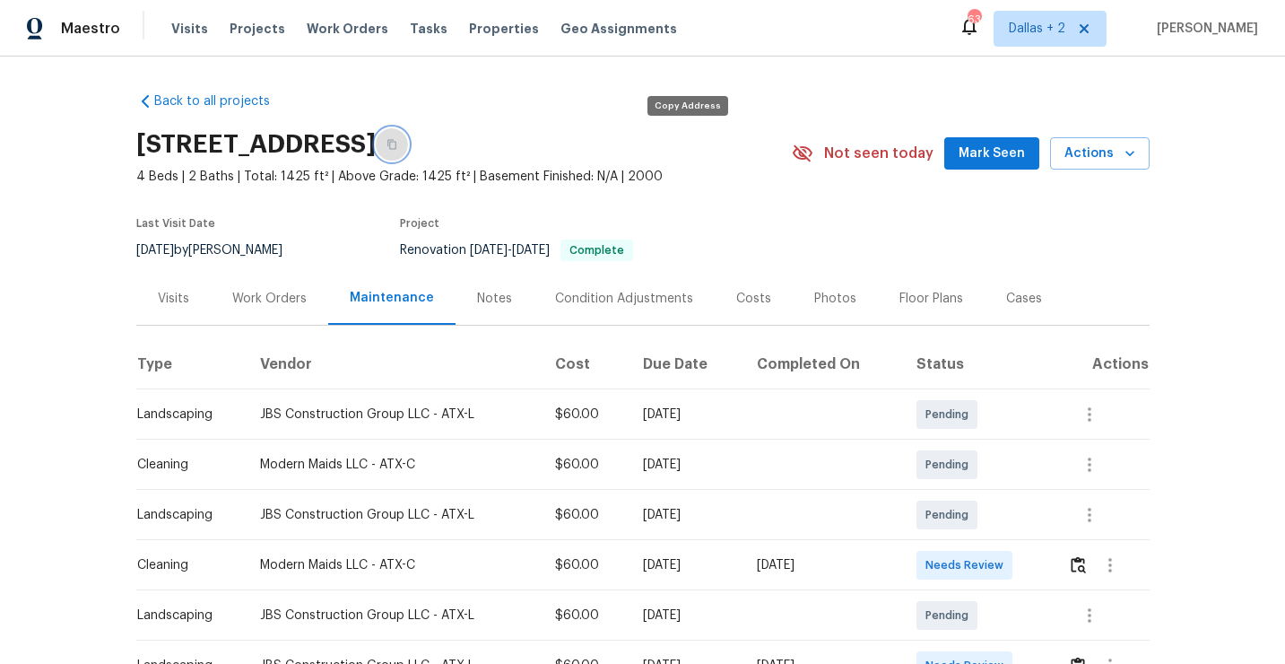
click at [408, 141] on button "button" at bounding box center [392, 144] width 32 height 32
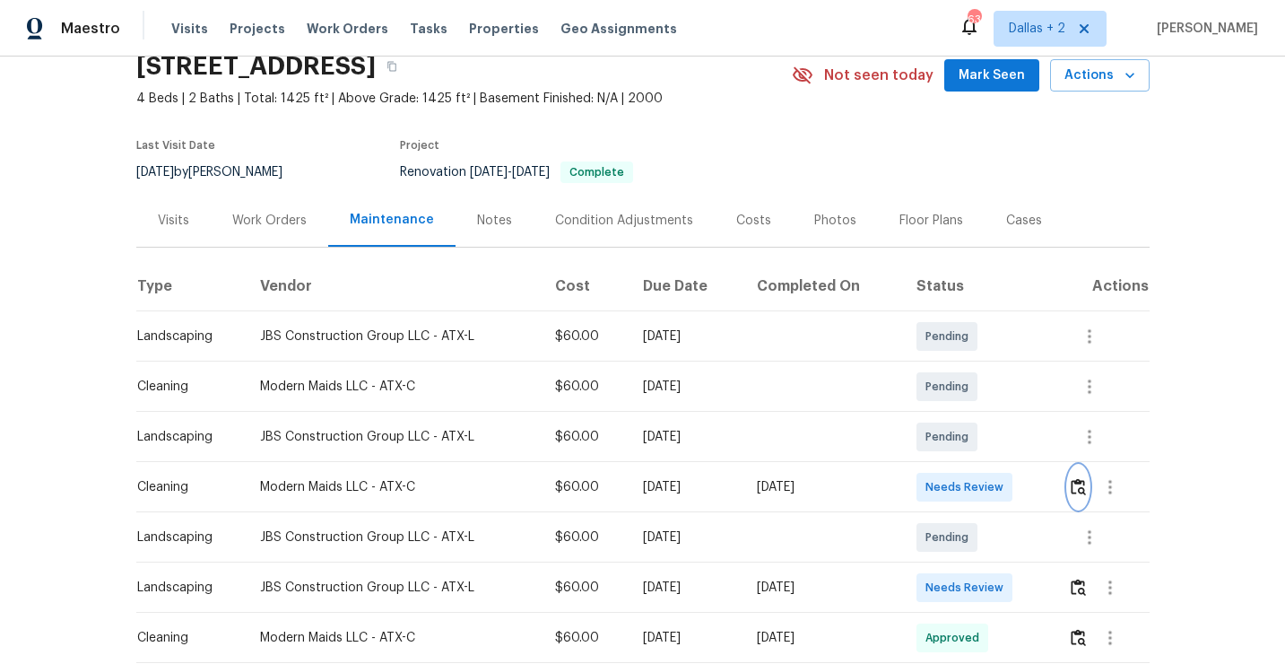
click at [1073, 484] on button "button" at bounding box center [1078, 487] width 21 height 43
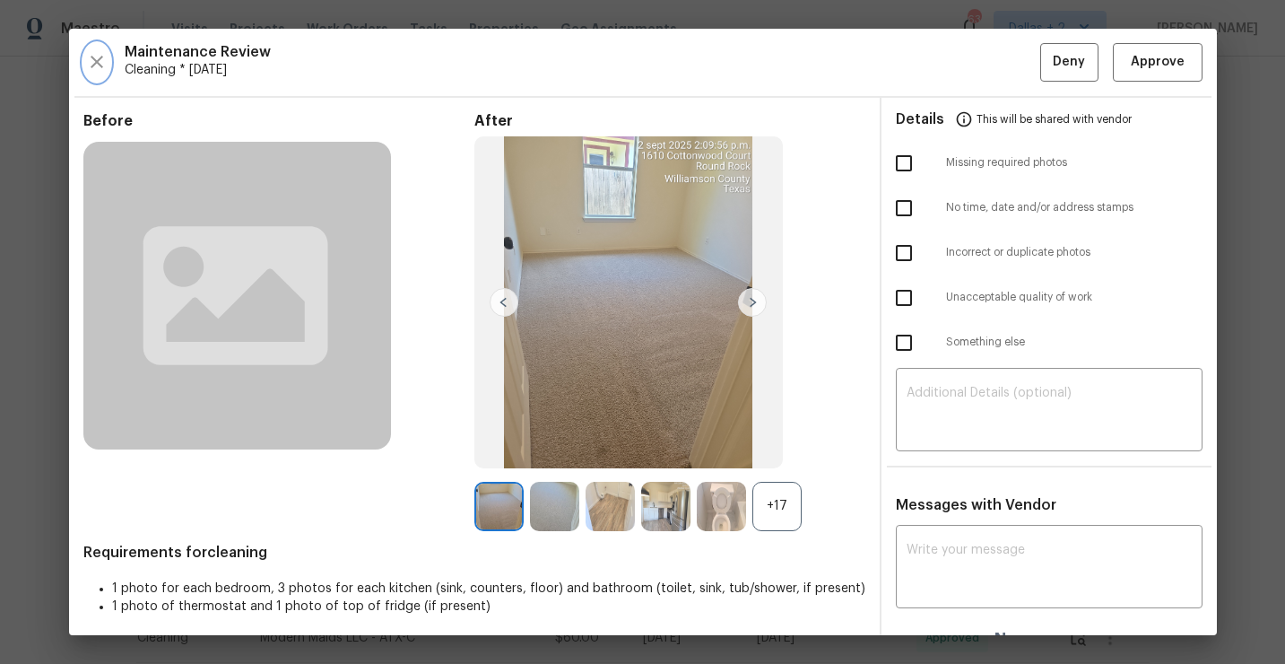
click at [91, 64] on icon "button" at bounding box center [97, 62] width 22 height 22
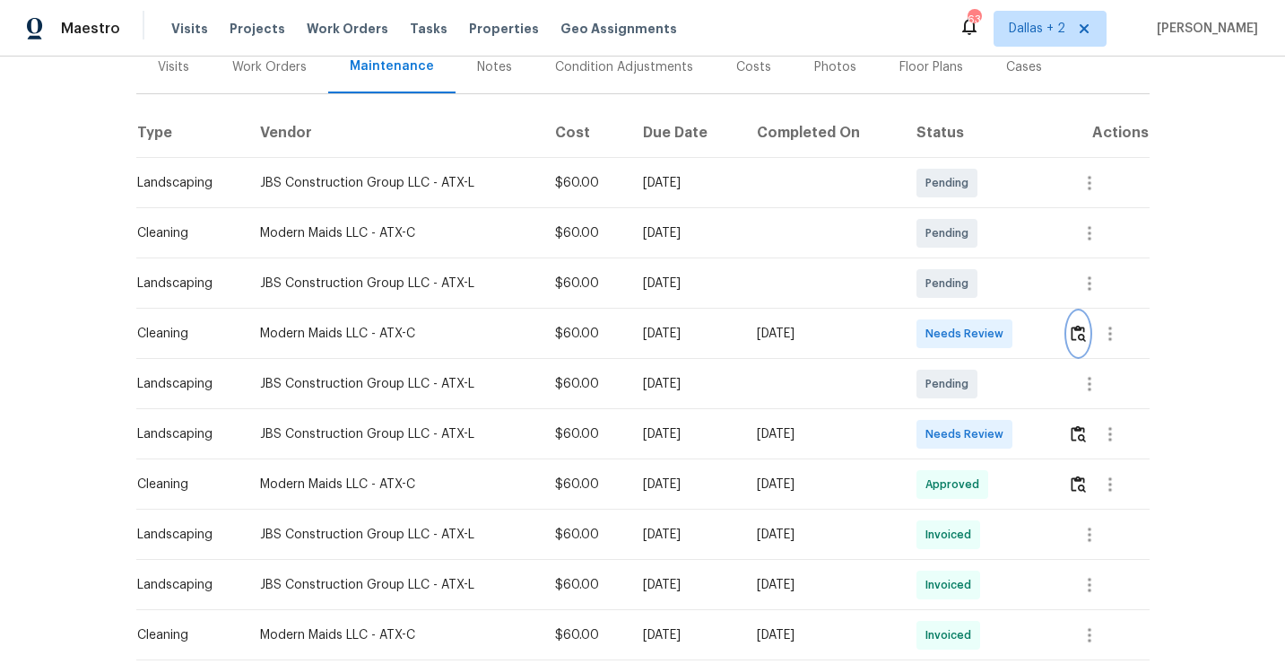
scroll to position [236, 0]
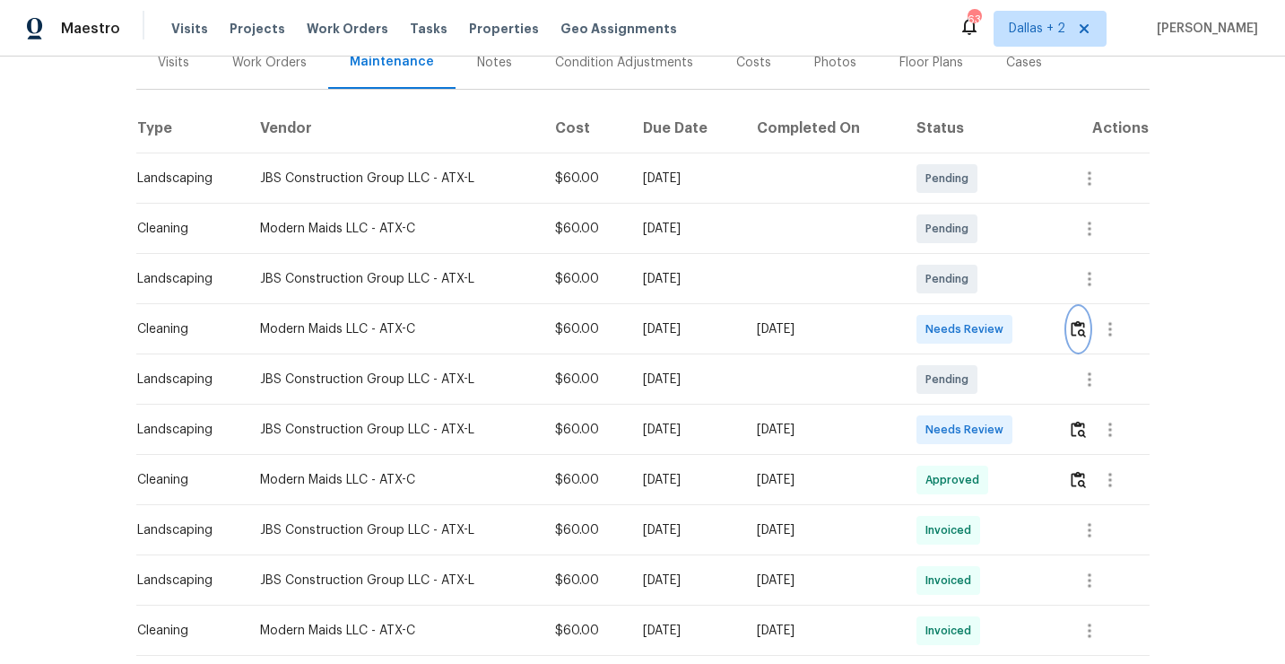
click at [1081, 328] on img "button" at bounding box center [1078, 328] width 15 height 17
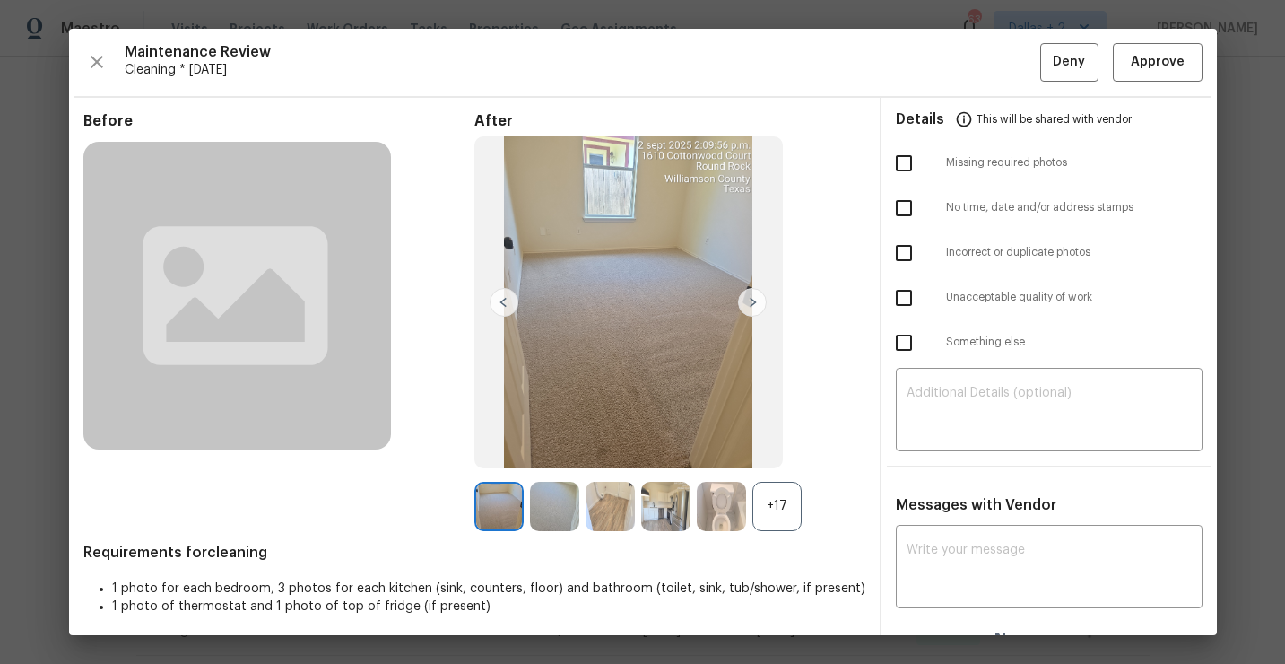
click at [795, 511] on div "+17" at bounding box center [777, 506] width 49 height 49
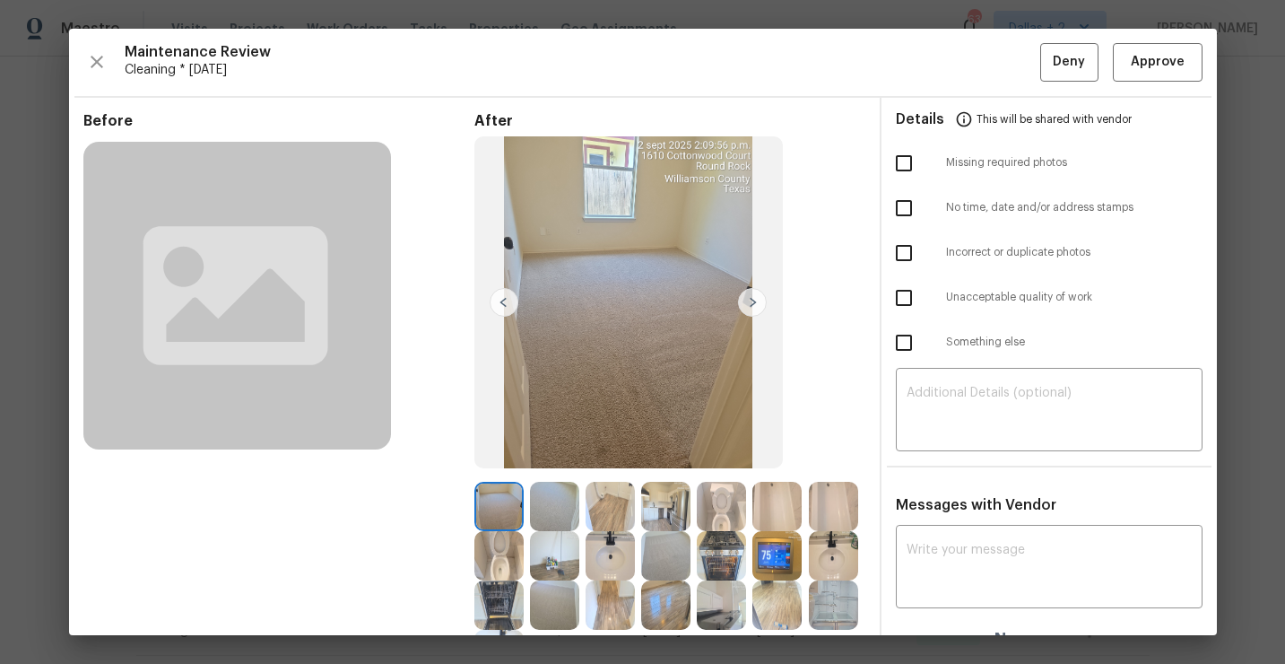
scroll to position [154, 0]
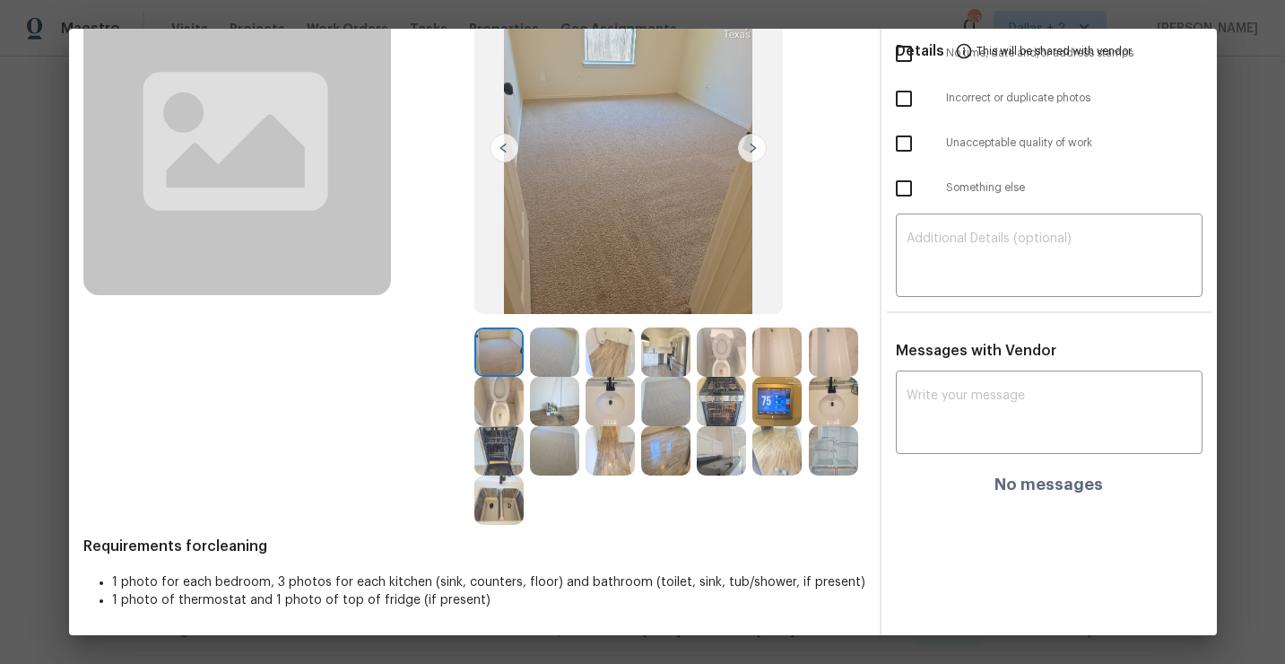
click at [722, 356] on img at bounding box center [721, 351] width 49 height 49
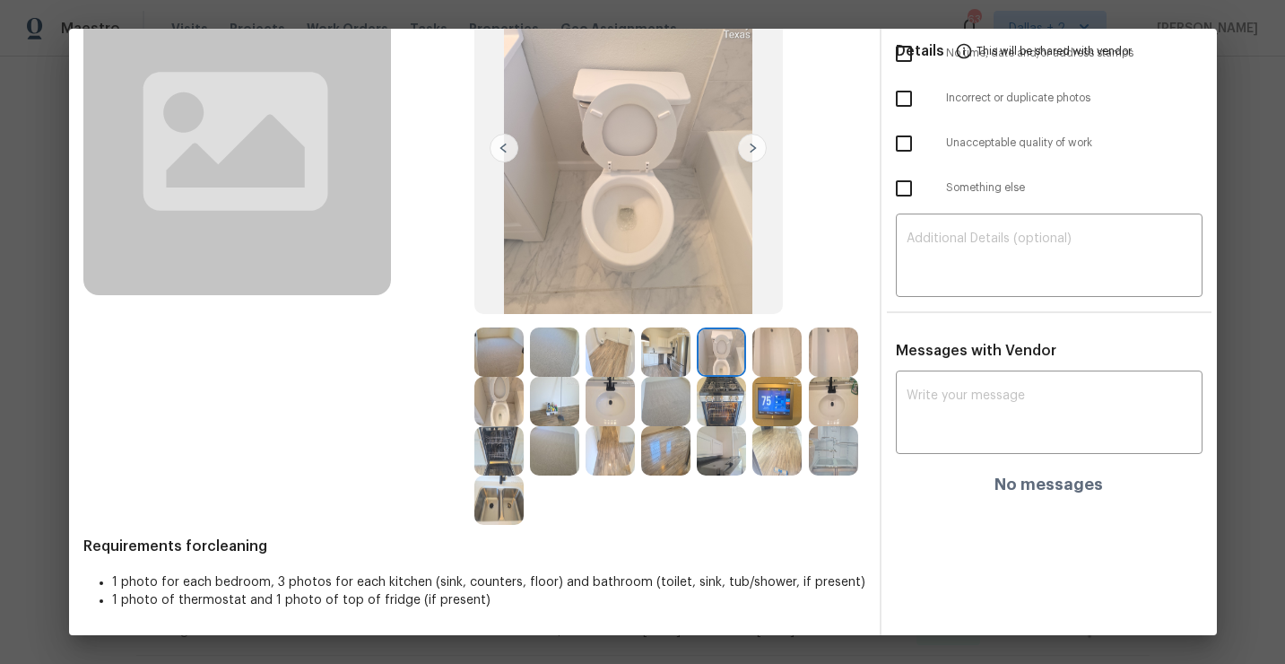
click at [779, 344] on img at bounding box center [777, 351] width 49 height 49
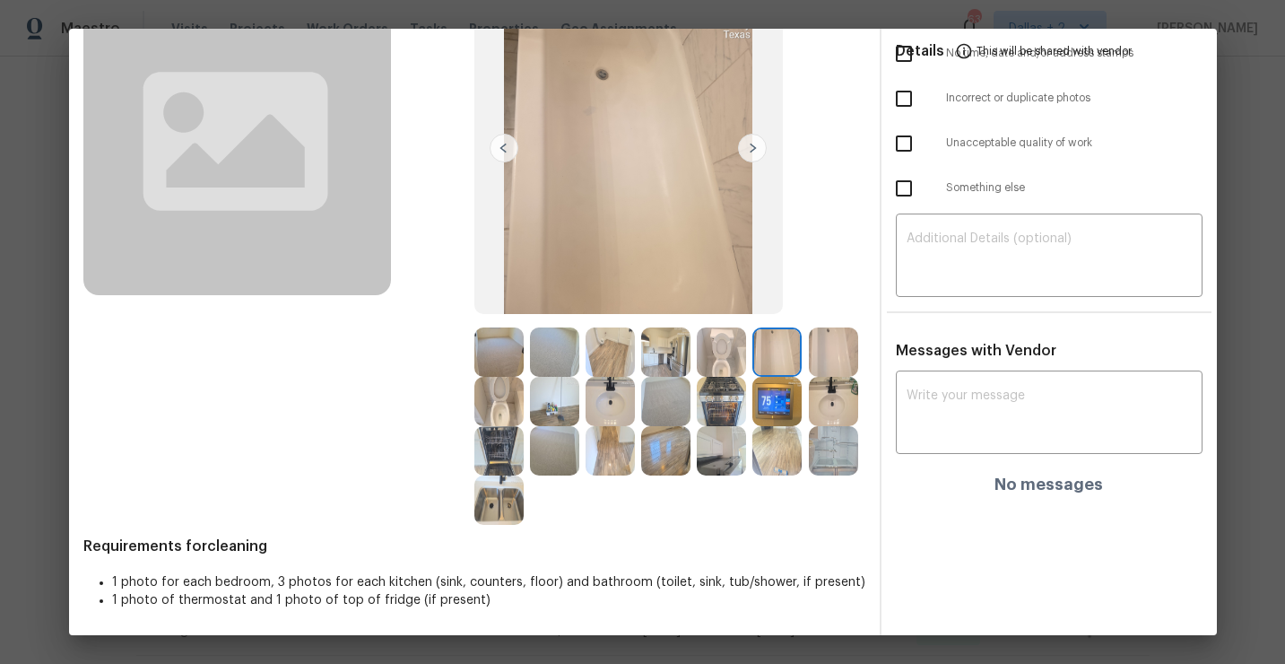
click at [731, 463] on img at bounding box center [721, 450] width 49 height 49
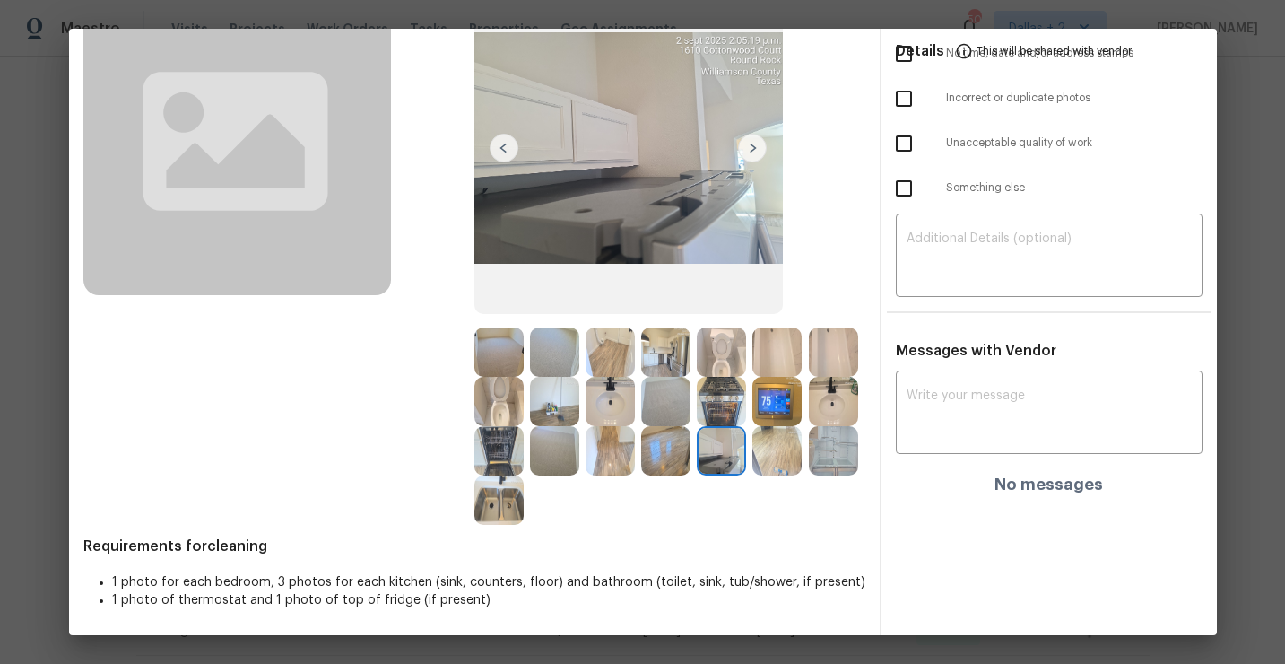
click at [677, 365] on img at bounding box center [665, 351] width 49 height 49
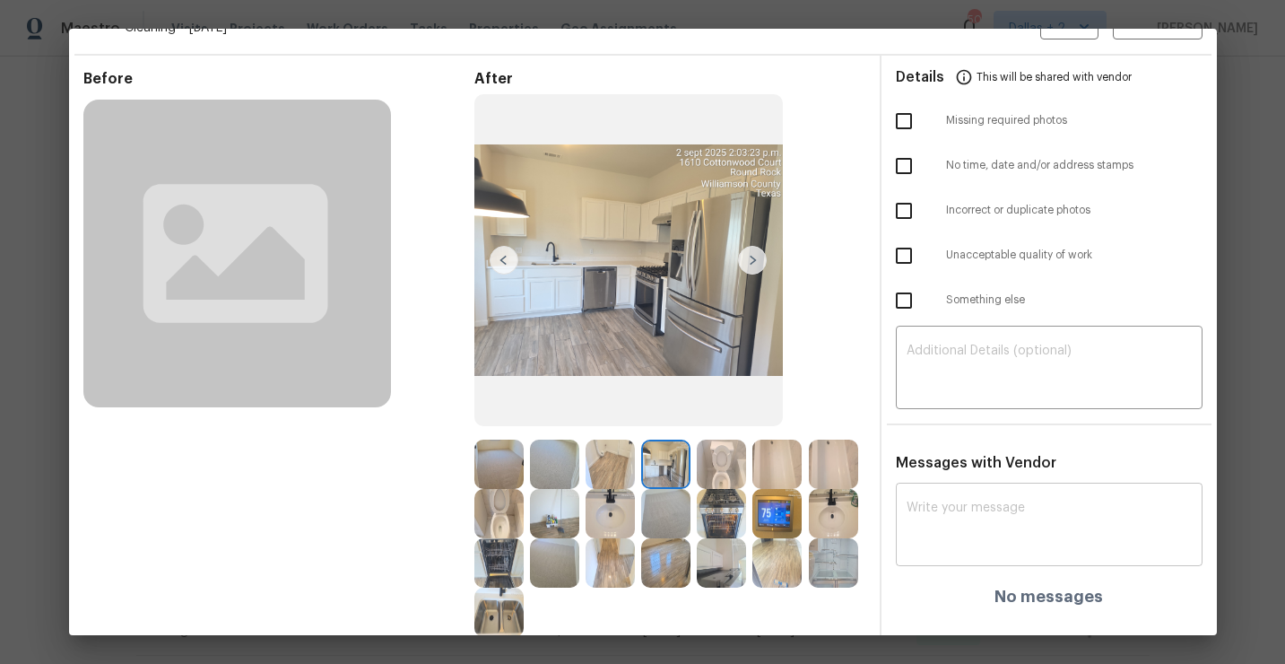
scroll to position [0, 0]
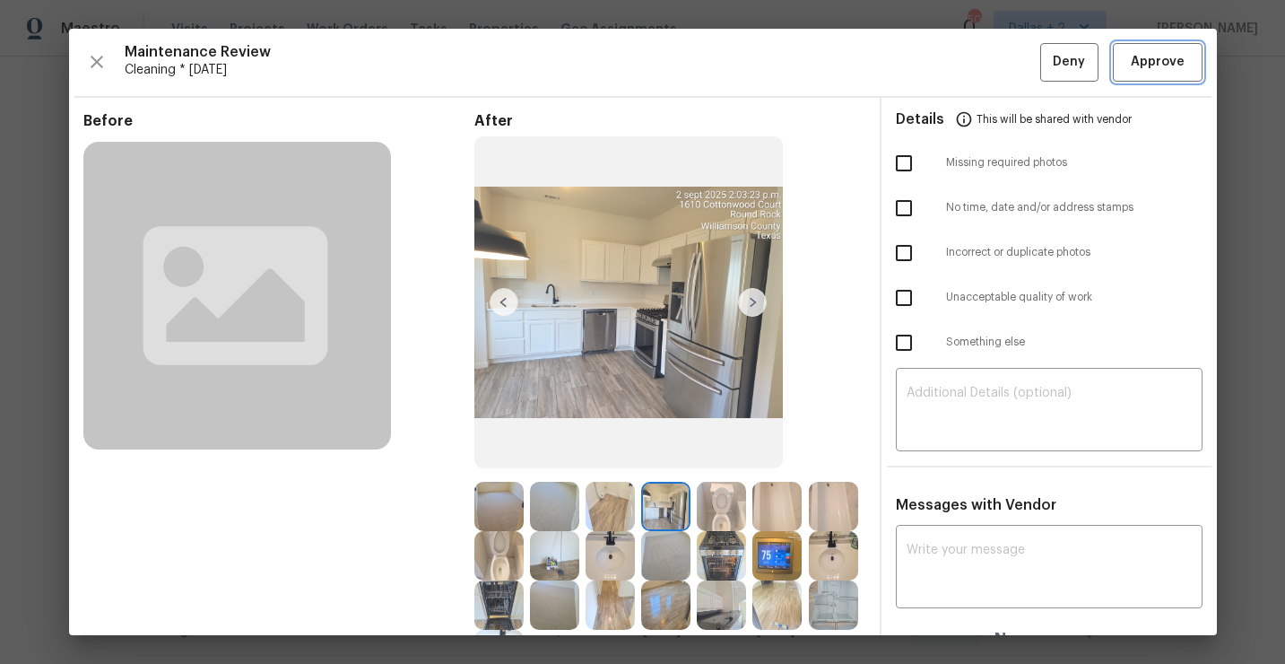
click at [1145, 73] on button "Approve" at bounding box center [1158, 62] width 90 height 39
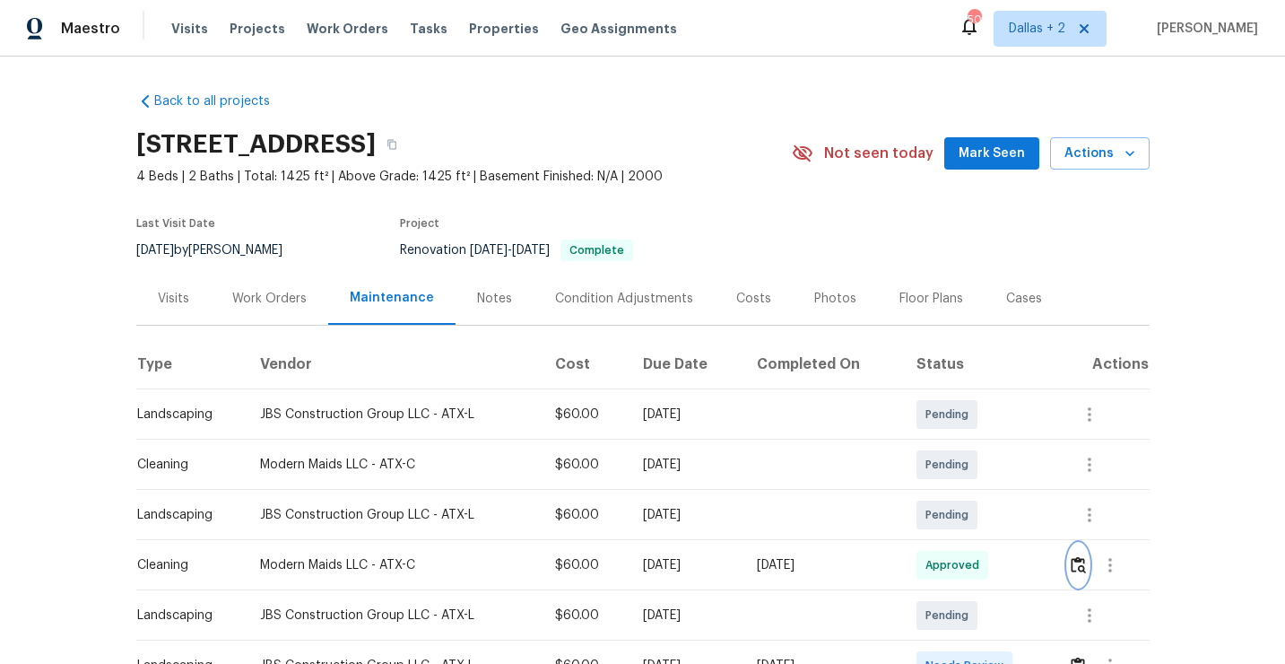
scroll to position [40, 0]
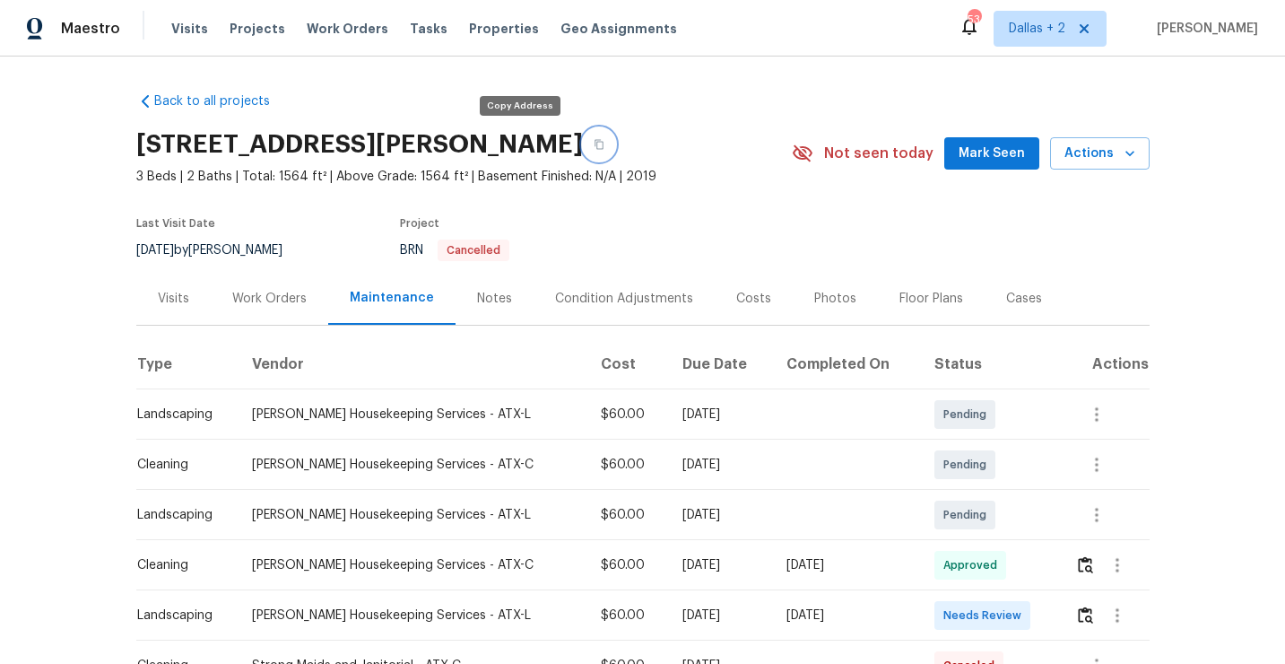
click at [595, 148] on icon "button" at bounding box center [599, 145] width 9 height 10
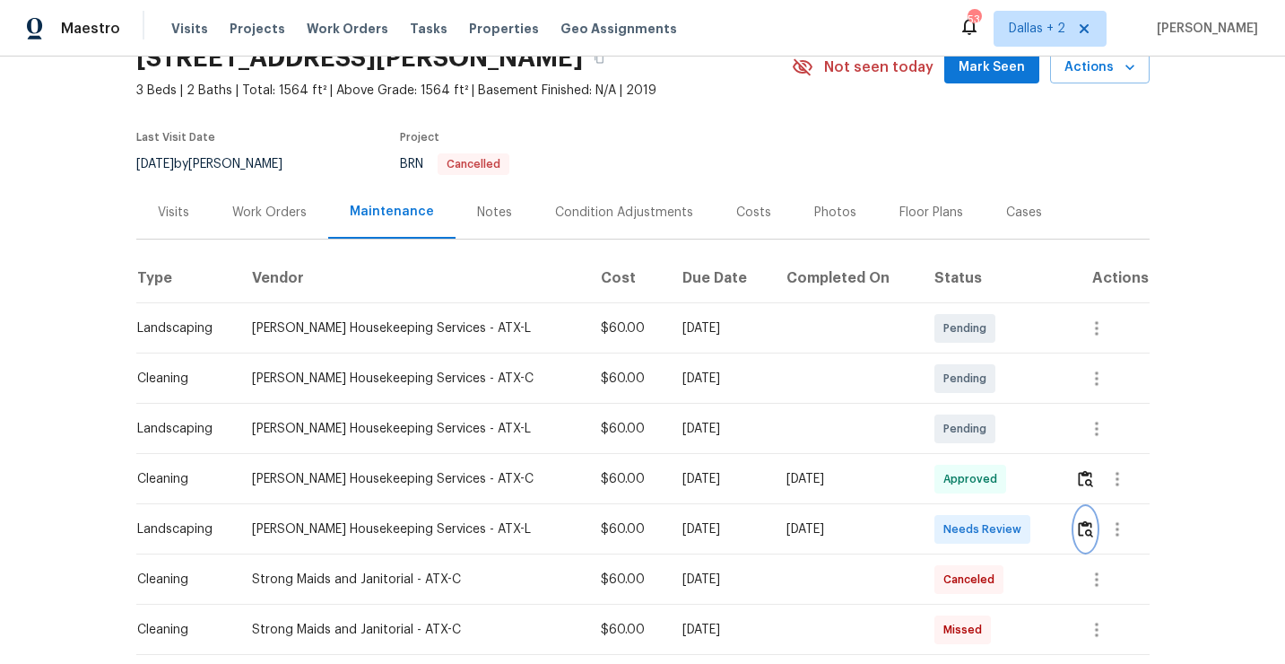
click at [1083, 531] on img "button" at bounding box center [1085, 528] width 15 height 17
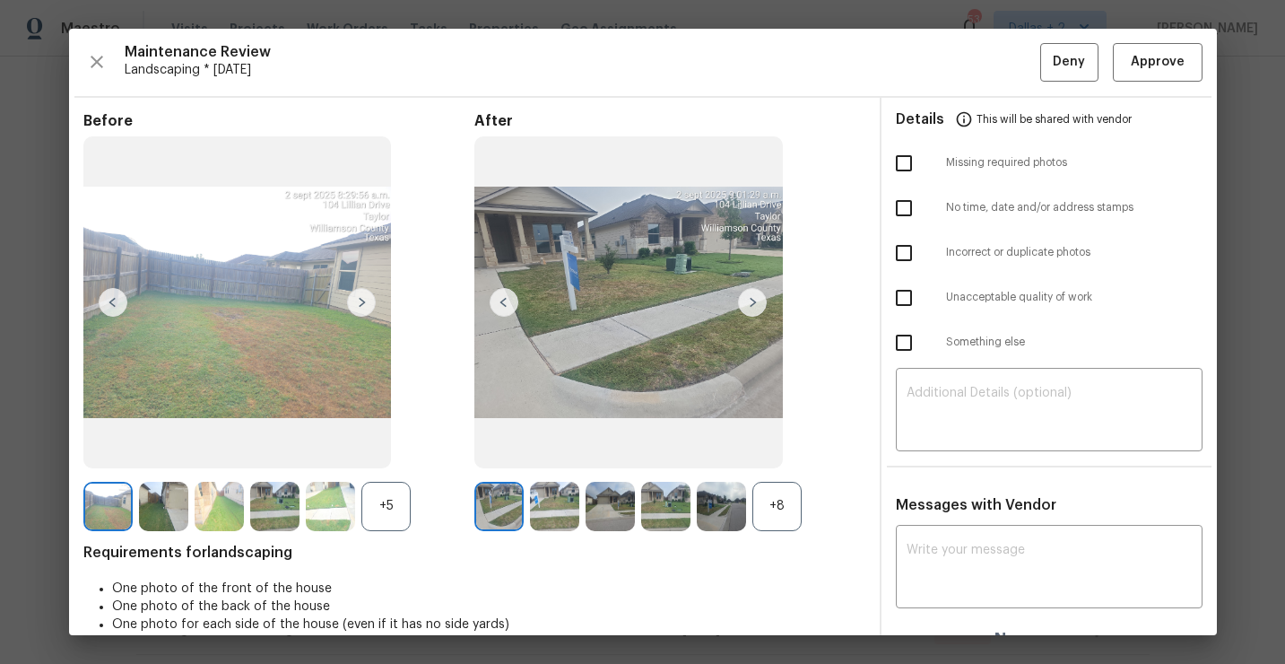
click at [774, 492] on div "+8" at bounding box center [777, 506] width 49 height 49
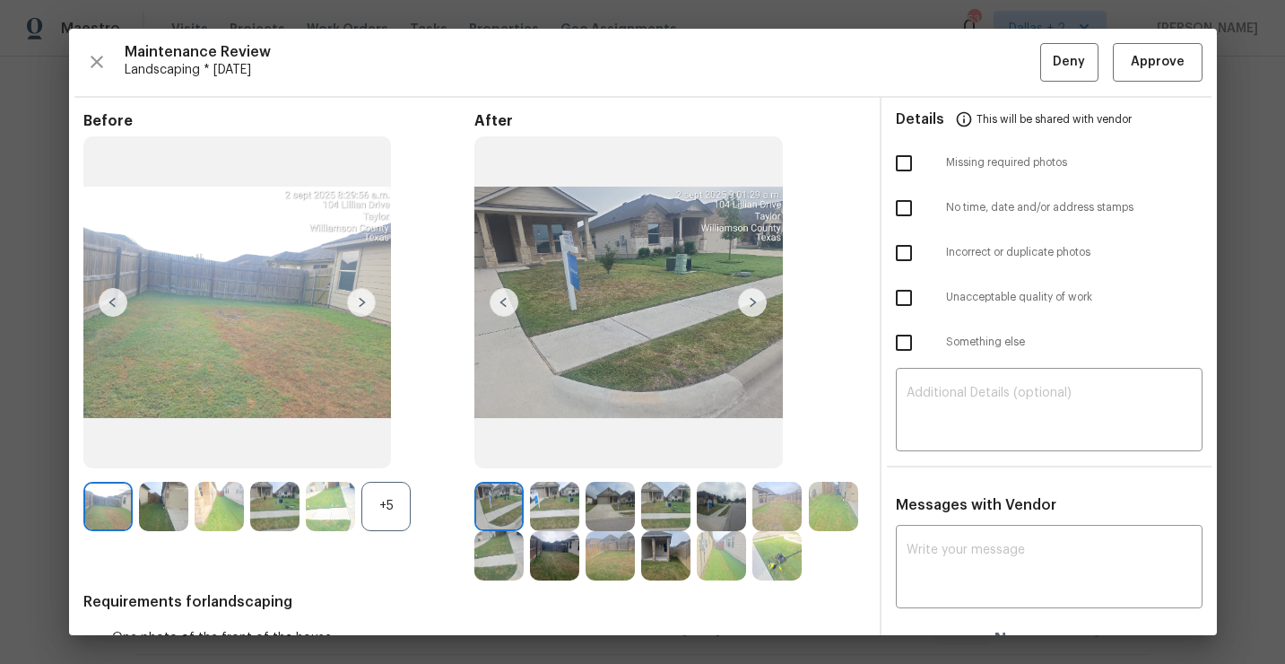
click at [378, 508] on div "+5" at bounding box center [385, 506] width 49 height 49
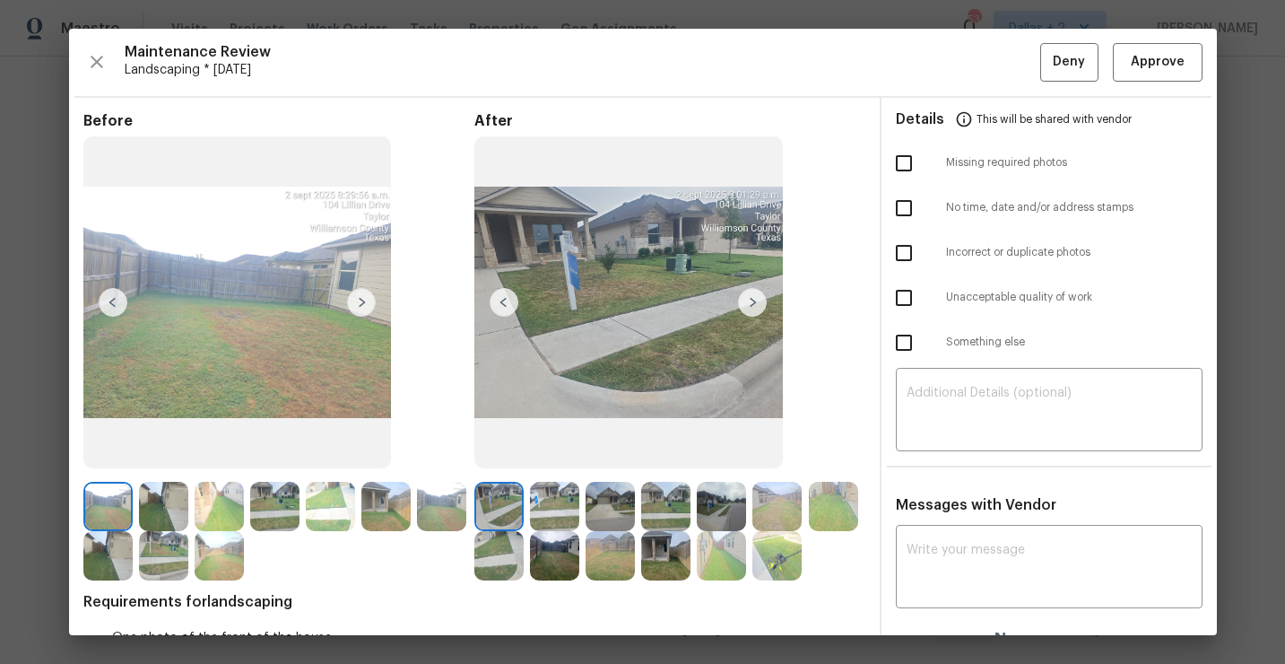
click at [760, 301] on img at bounding box center [752, 302] width 29 height 29
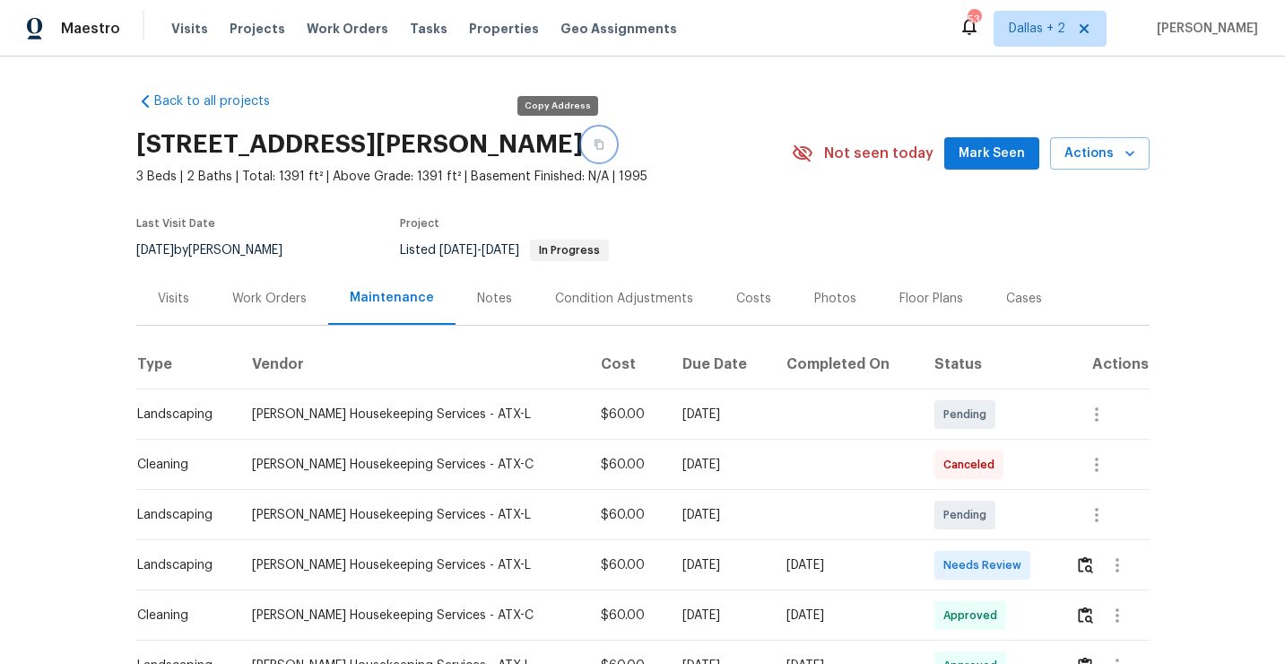
click at [594, 140] on icon "button" at bounding box center [599, 144] width 11 height 11
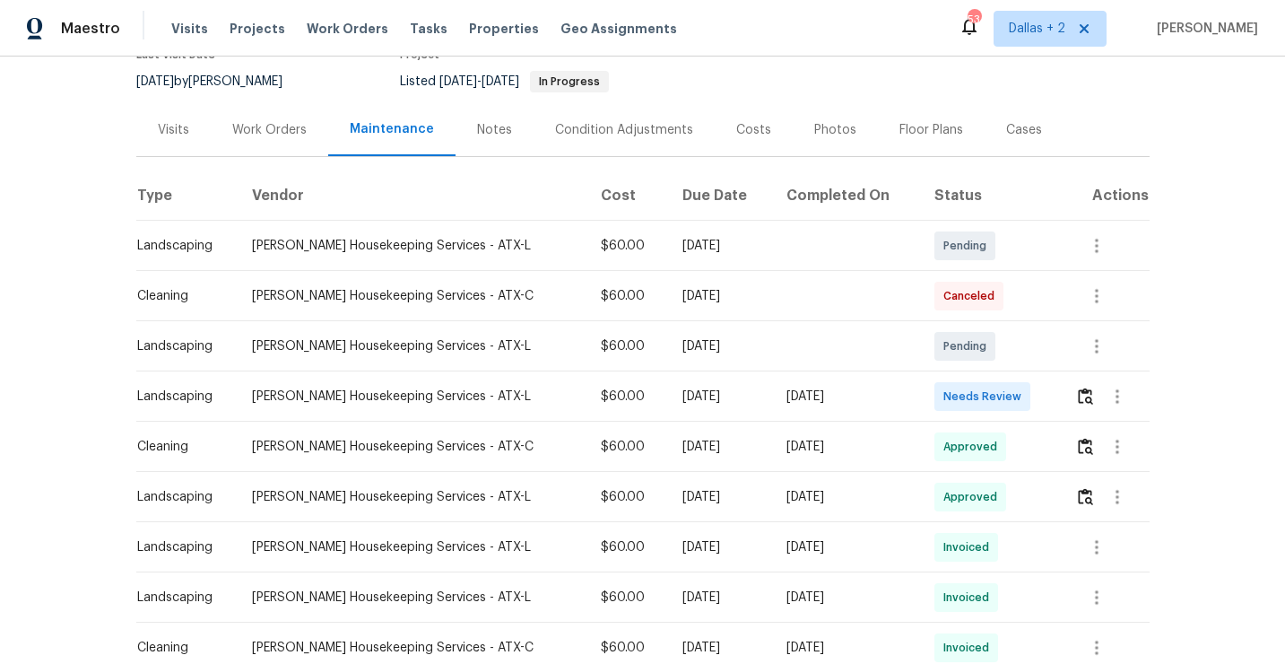
scroll to position [195, 0]
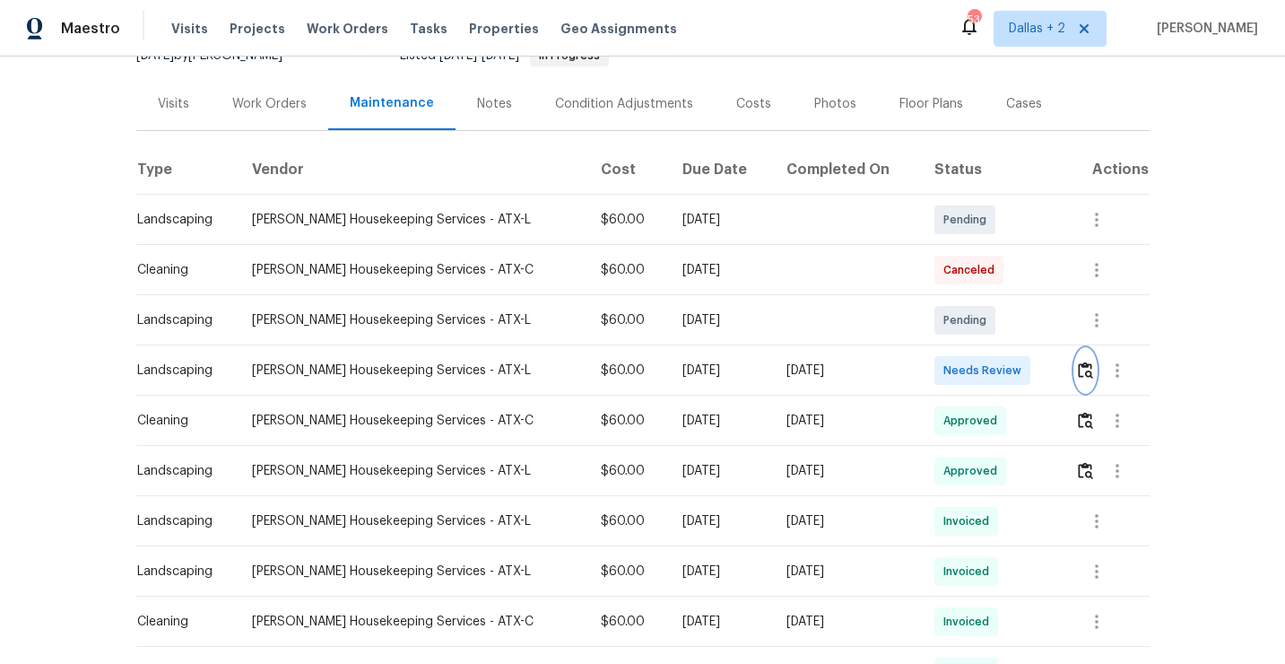
click at [1087, 364] on img "button" at bounding box center [1085, 369] width 15 height 17
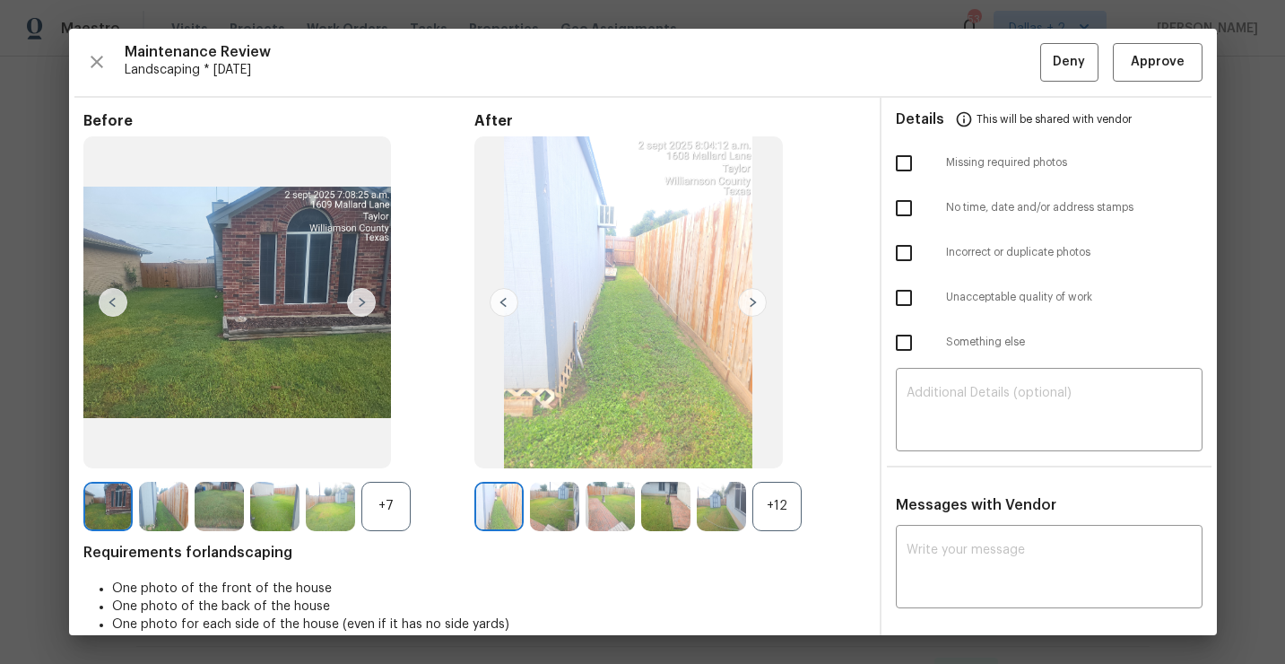
click at [381, 498] on div "+7" at bounding box center [385, 506] width 49 height 49
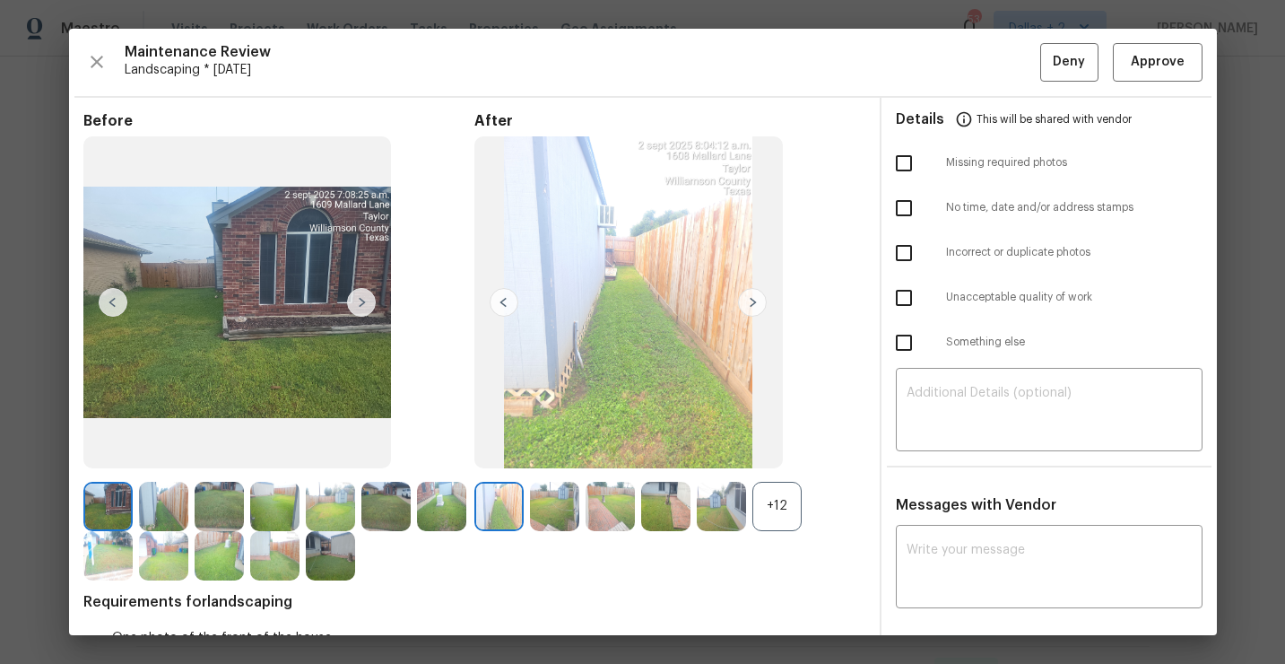
click at [770, 512] on div "+12" at bounding box center [777, 506] width 49 height 49
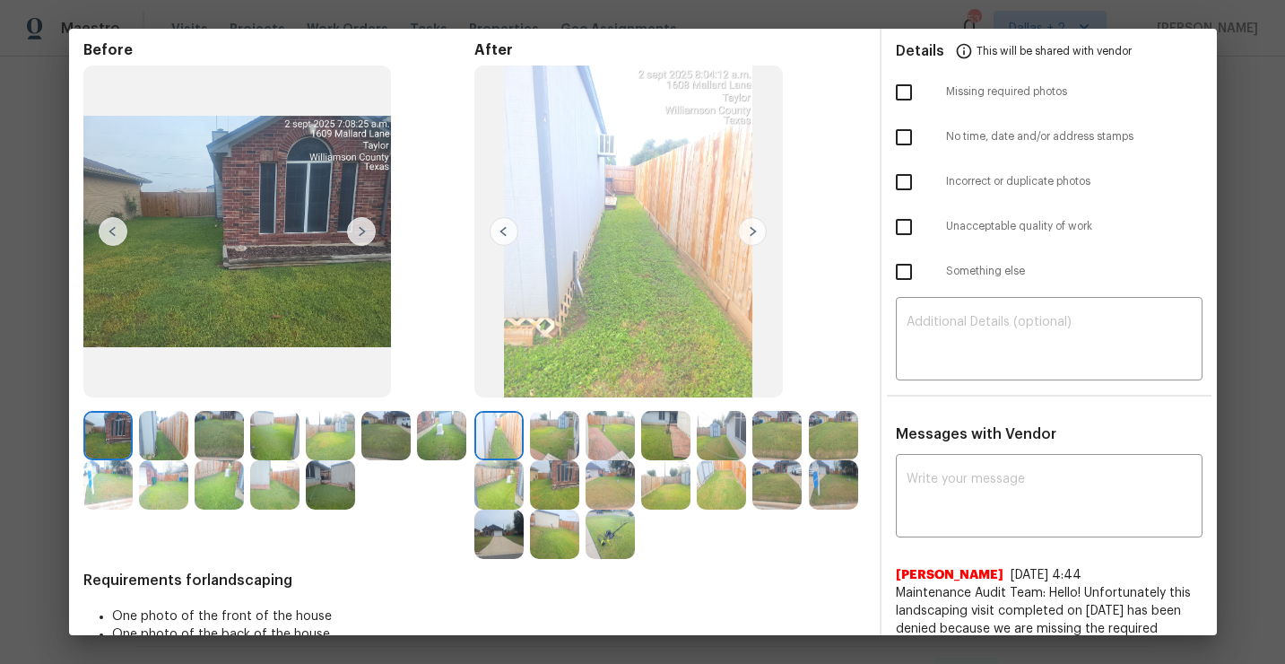
scroll to position [81, 0]
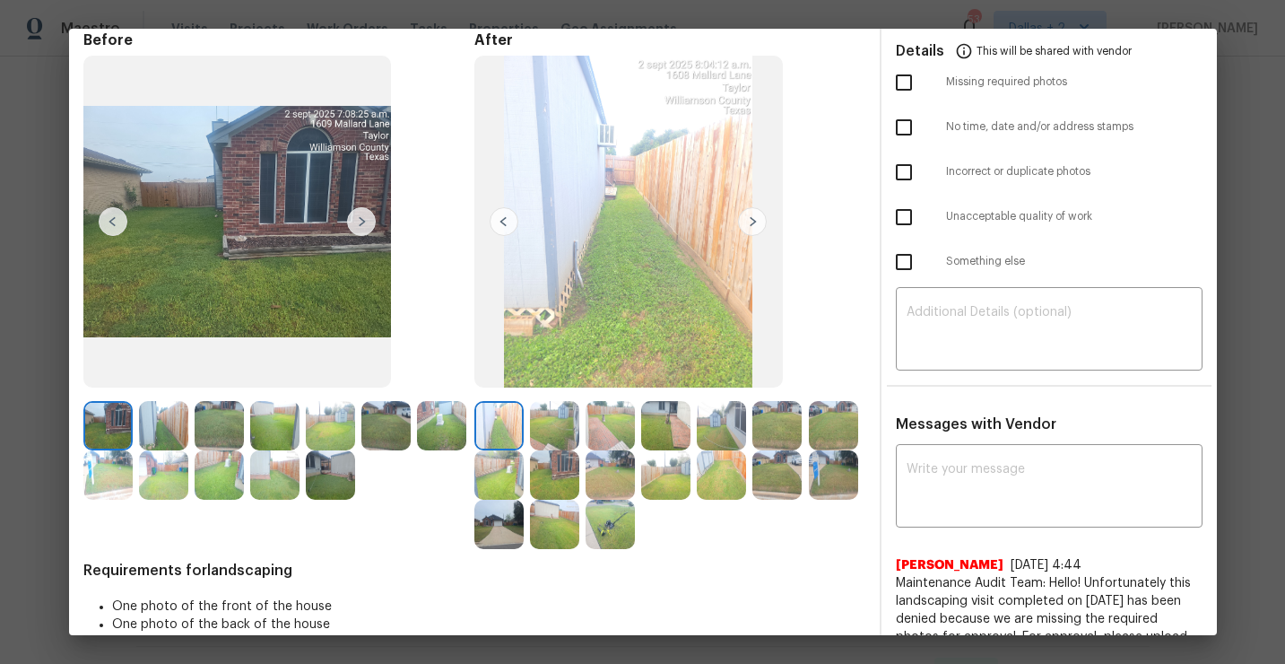
click at [666, 429] on img at bounding box center [665, 425] width 49 height 49
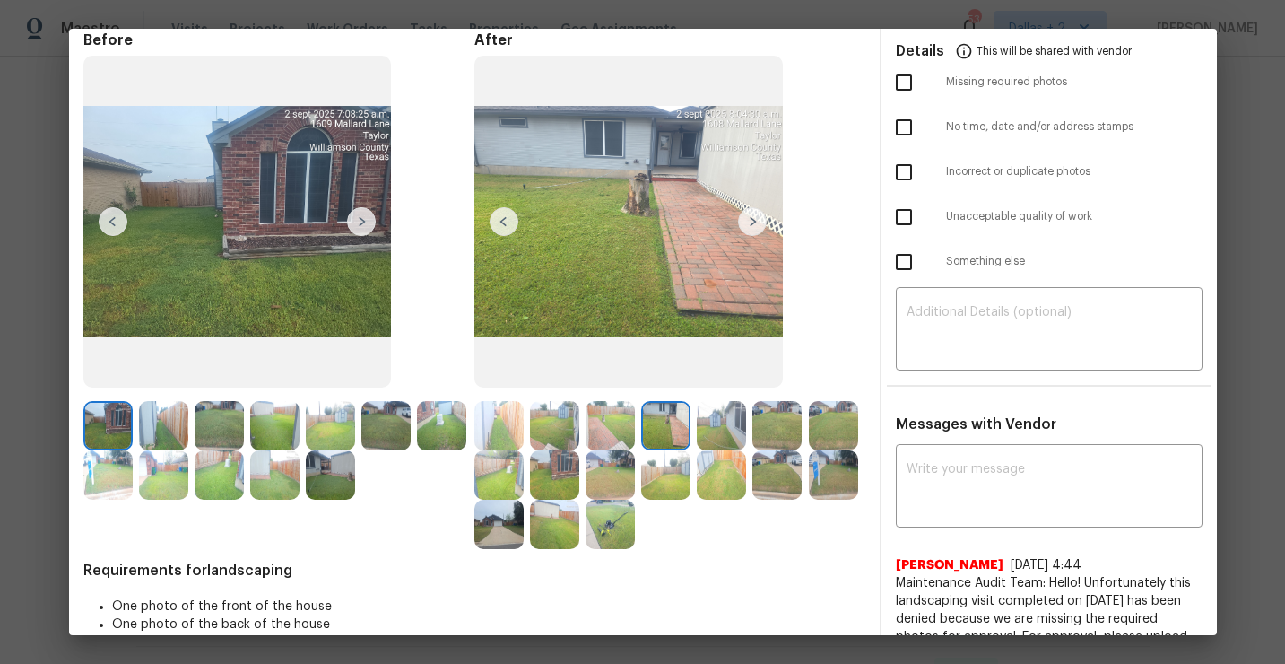
click at [709, 433] on img at bounding box center [721, 425] width 49 height 49
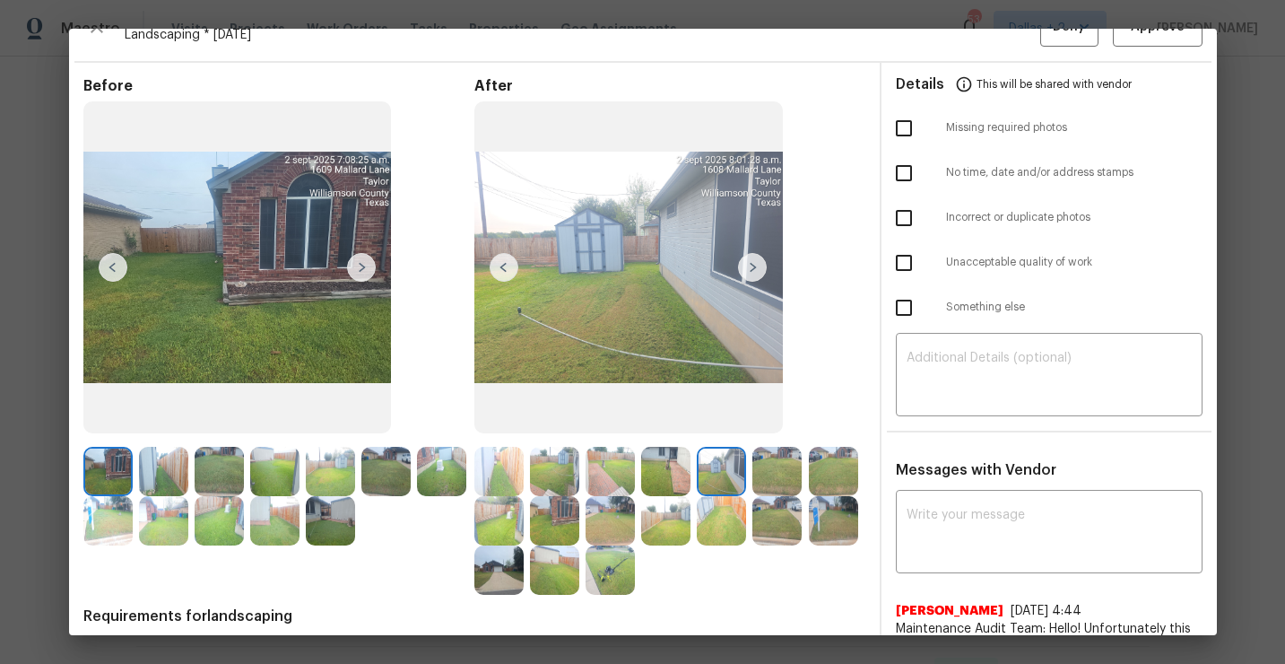
scroll to position [11, 0]
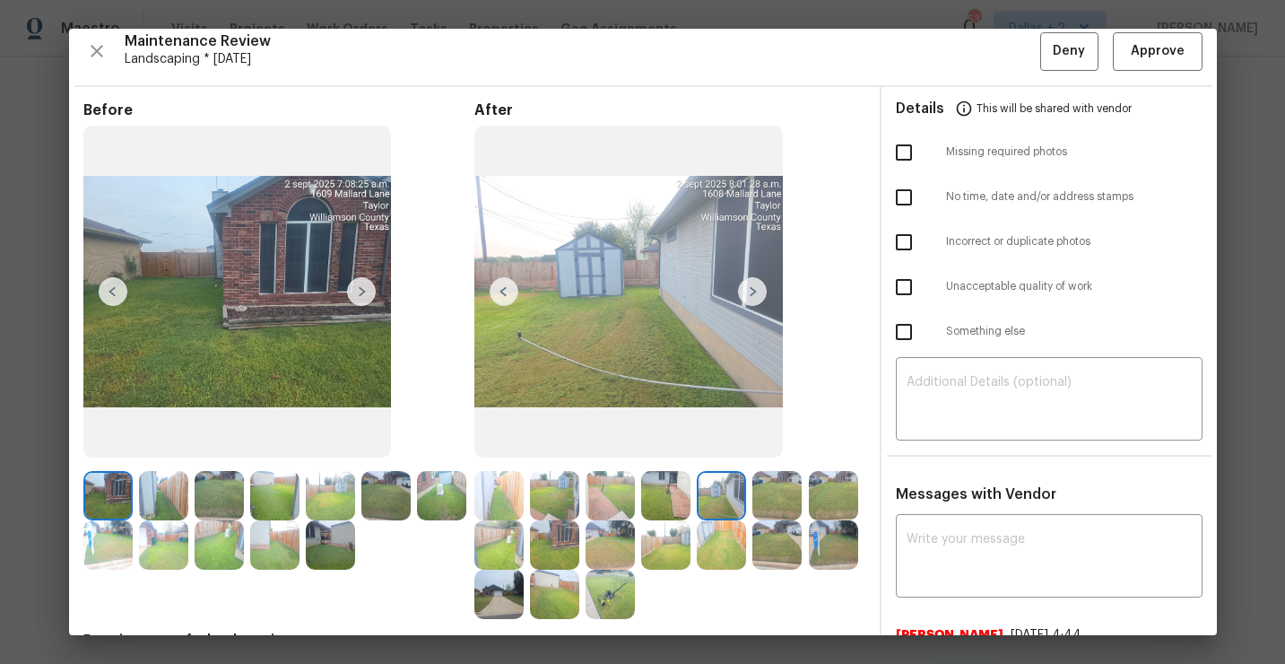
click at [748, 287] on img at bounding box center [752, 291] width 29 height 29
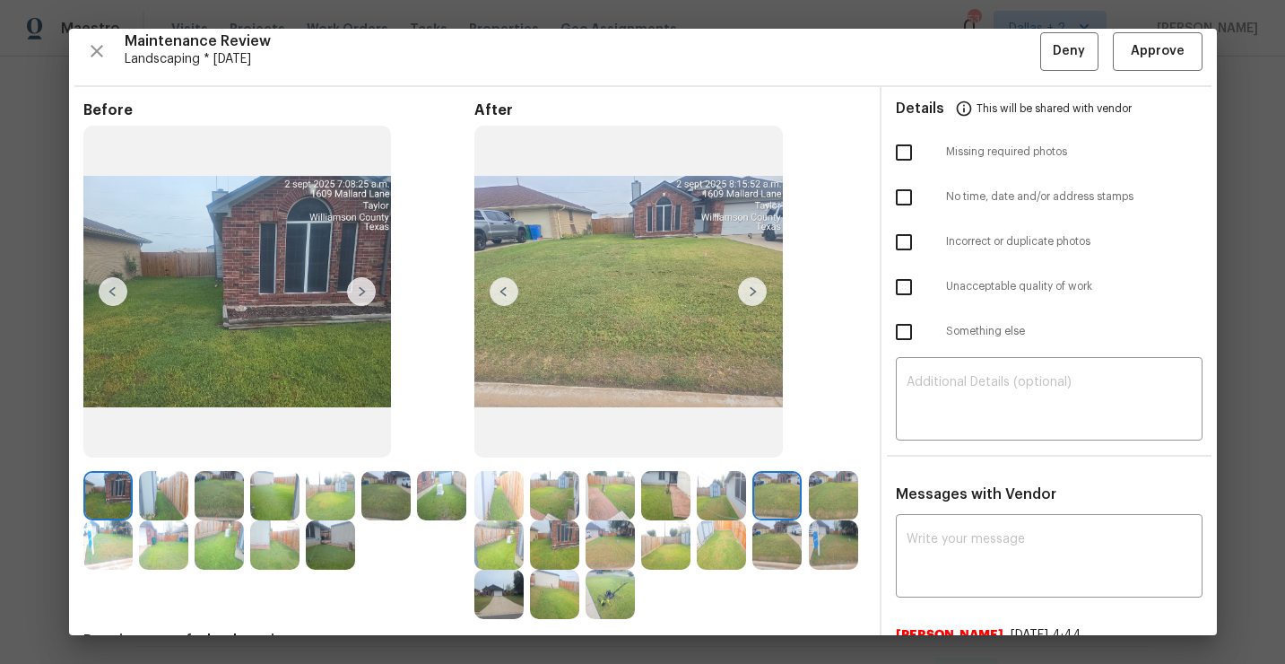
click at [754, 283] on img at bounding box center [752, 291] width 29 height 29
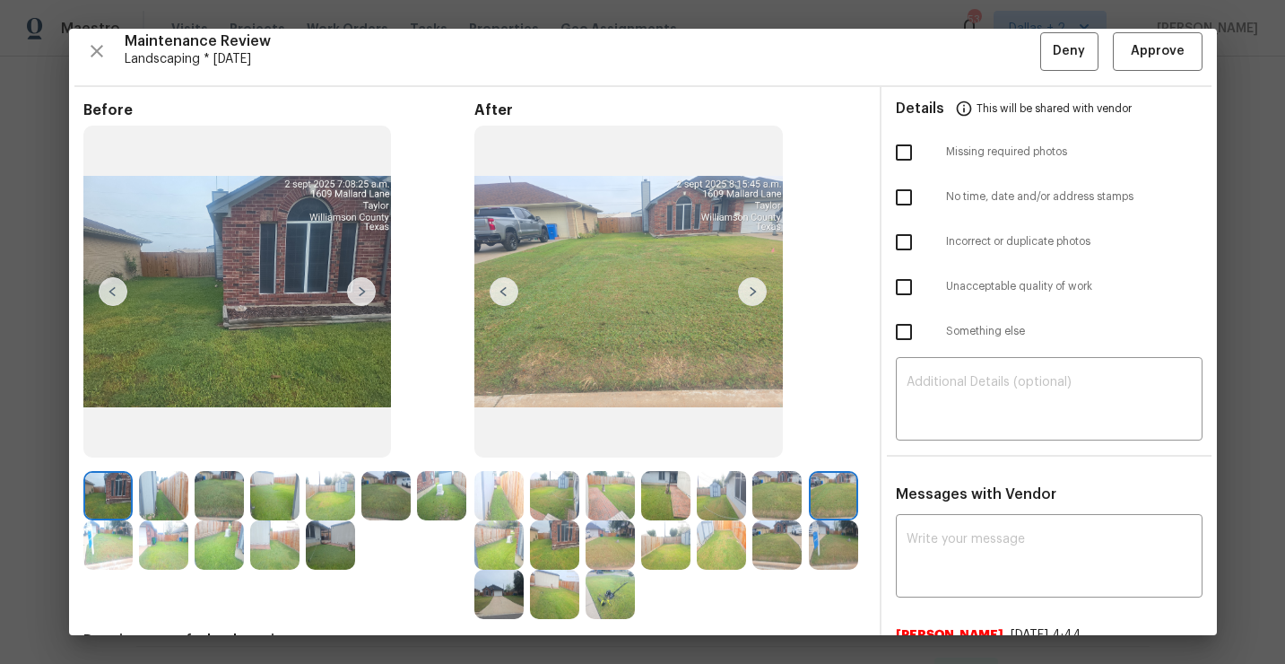
click at [550, 551] on img at bounding box center [554, 544] width 49 height 49
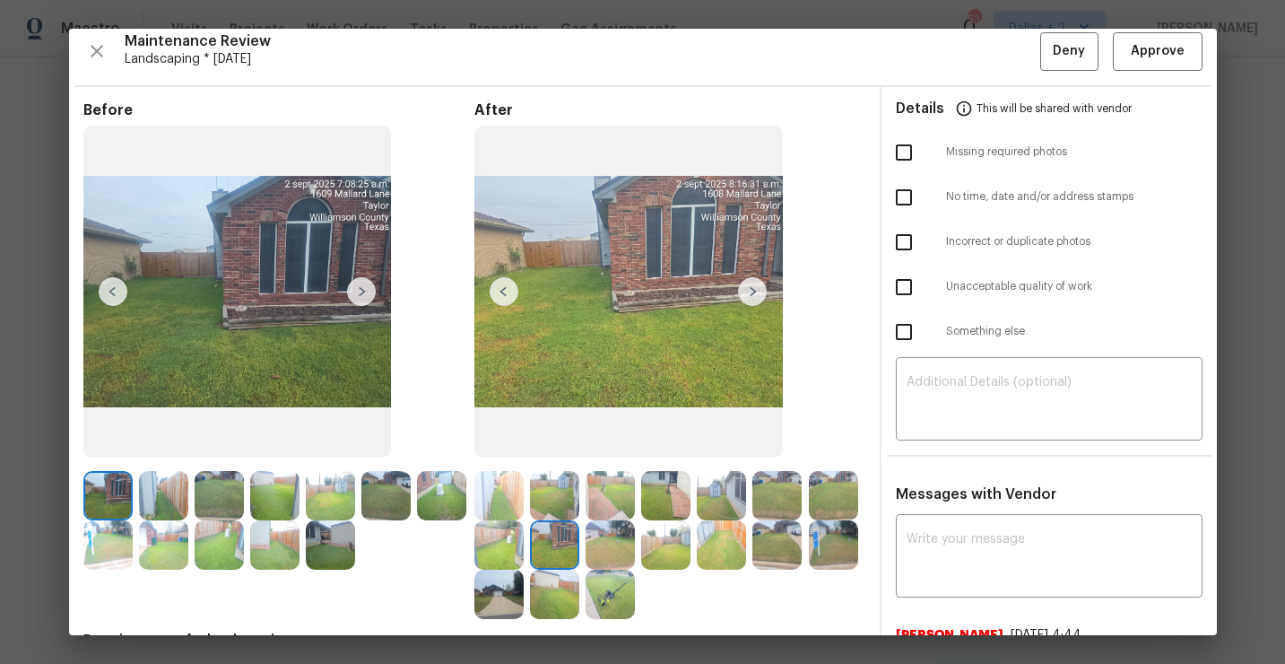
click at [749, 283] on img at bounding box center [752, 291] width 29 height 29
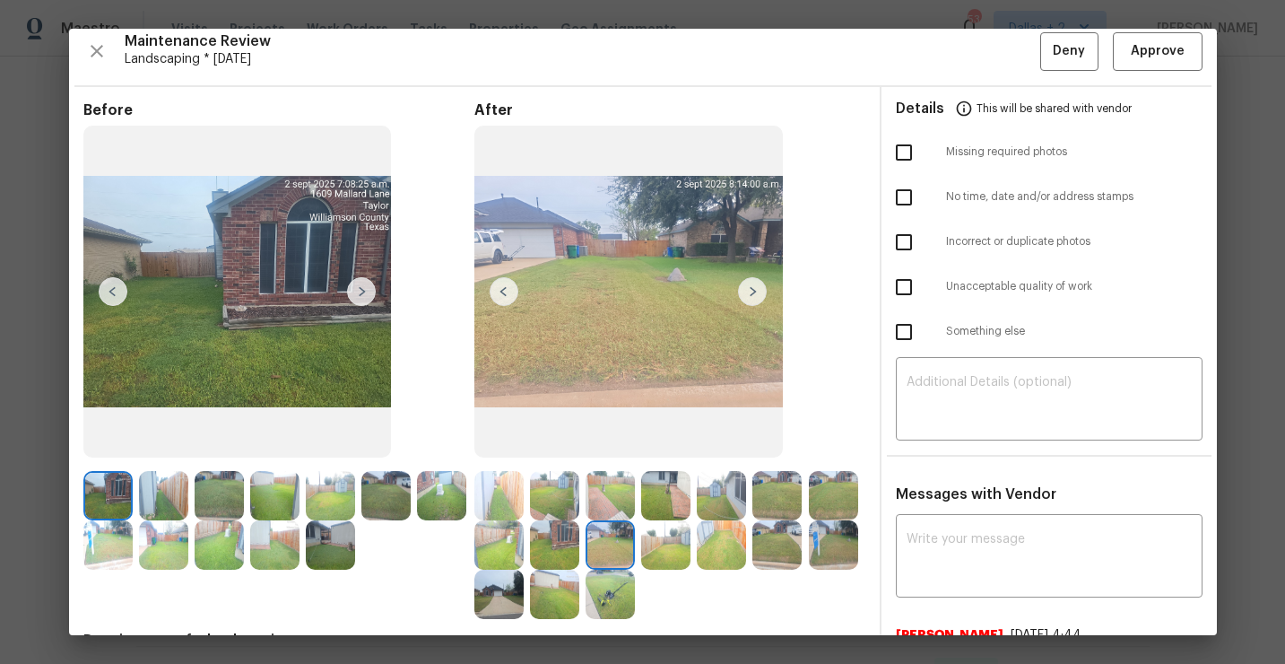
click at [753, 288] on img at bounding box center [752, 291] width 29 height 29
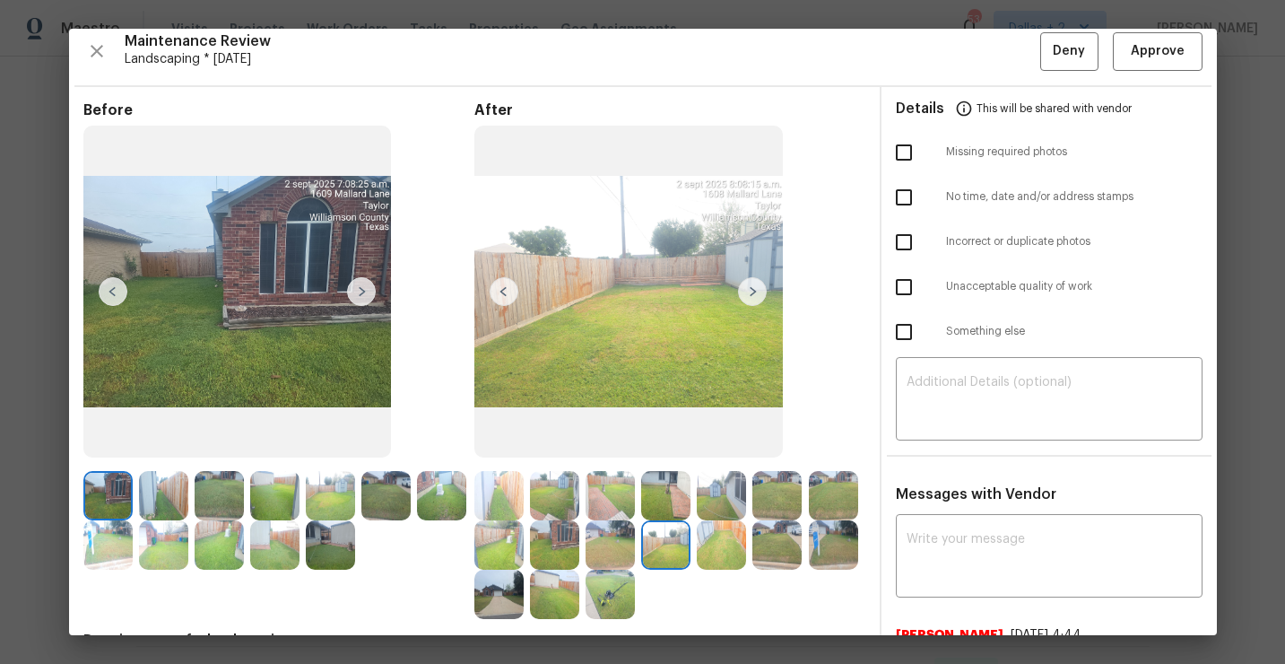
click at [758, 295] on img at bounding box center [752, 291] width 29 height 29
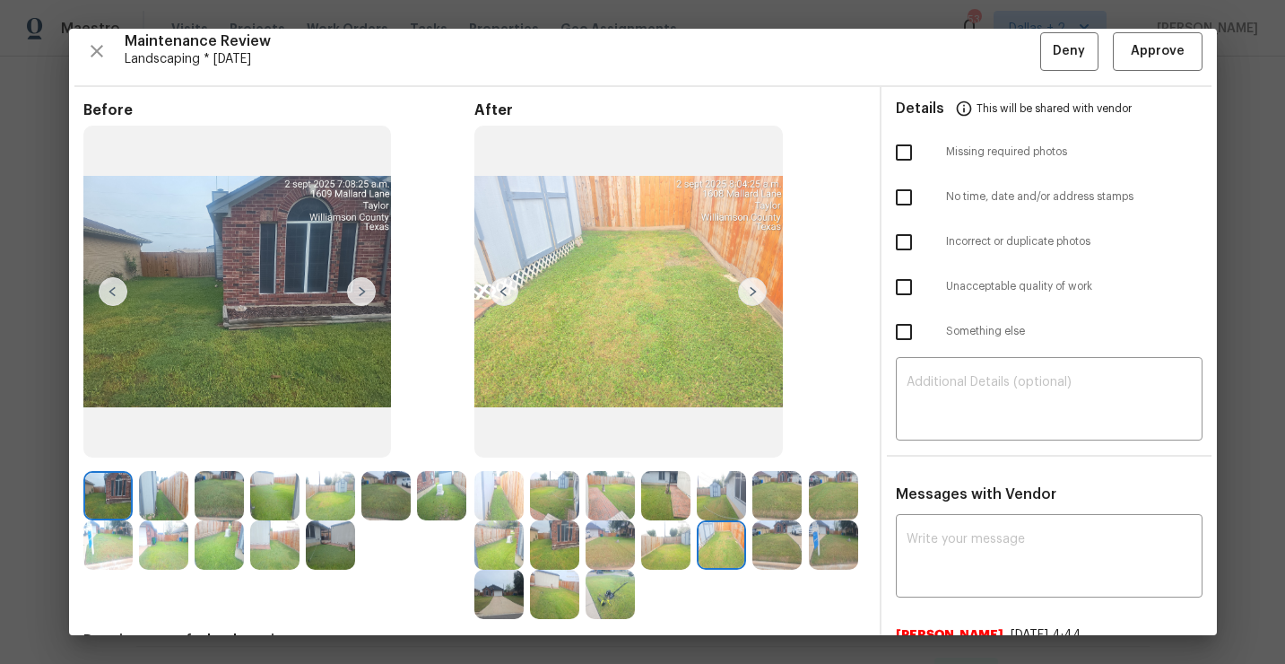
click at [760, 293] on img at bounding box center [752, 291] width 29 height 29
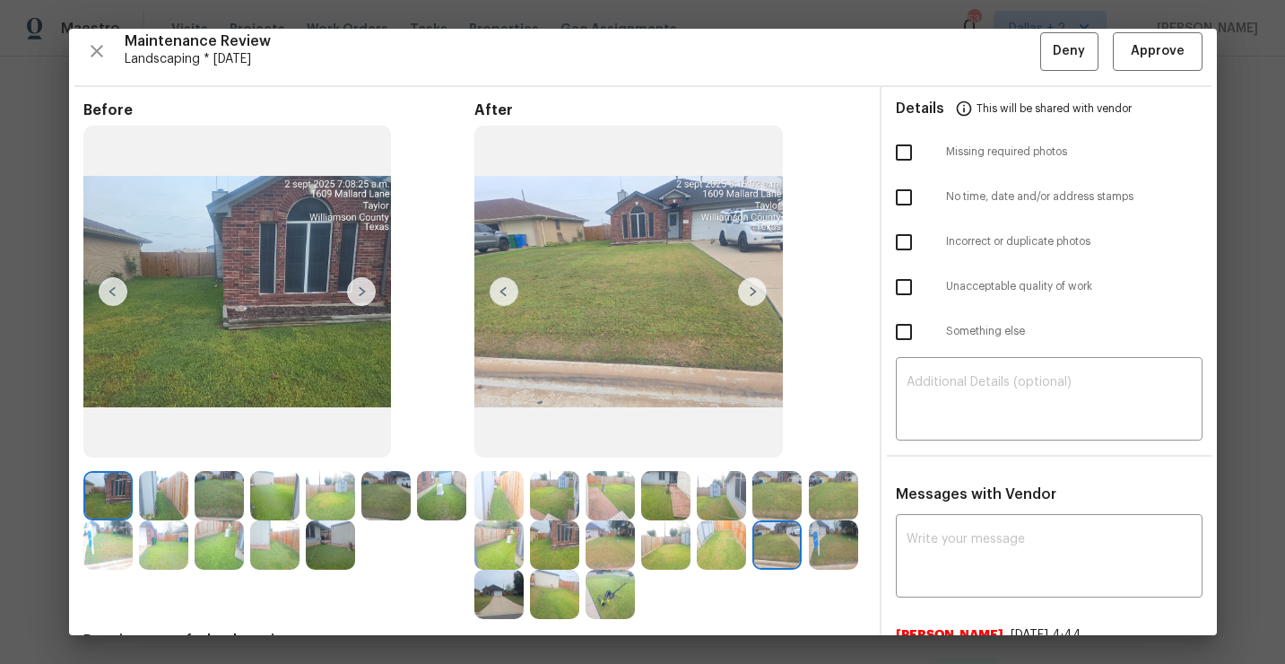
click at [751, 292] on img at bounding box center [752, 291] width 29 height 29
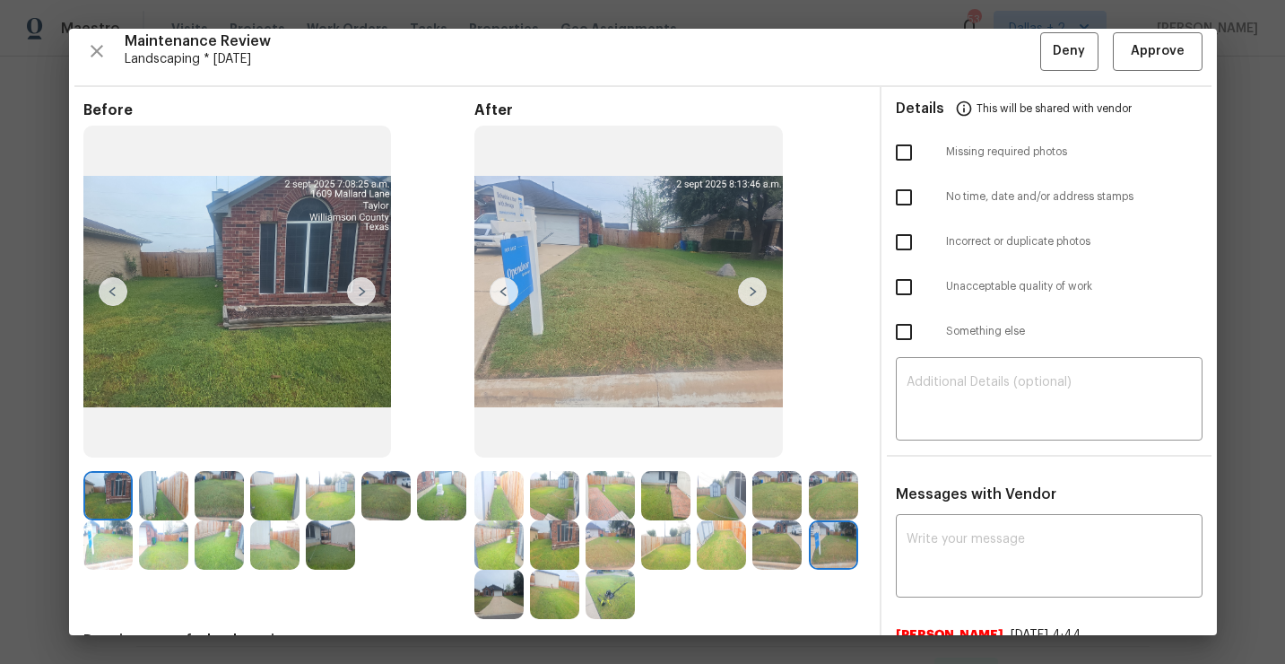
click at [751, 292] on img at bounding box center [752, 291] width 29 height 29
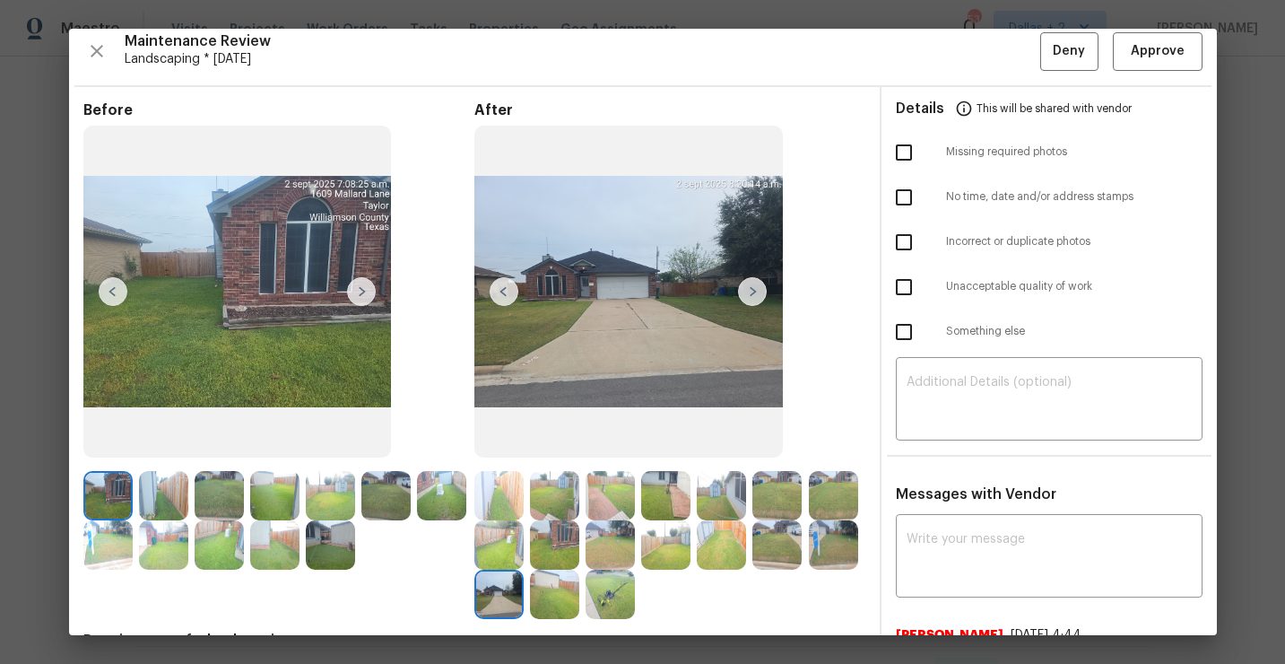
click at [497, 295] on img at bounding box center [504, 291] width 29 height 29
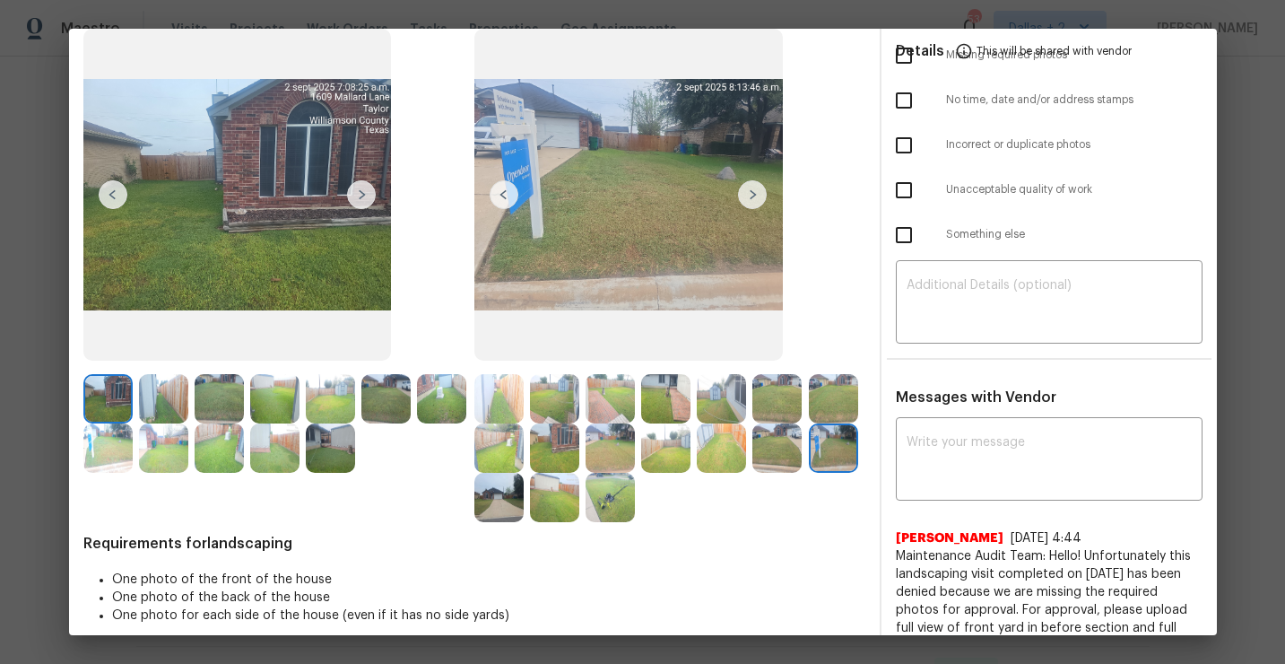
scroll to position [107, 0]
click at [755, 189] on img at bounding box center [752, 195] width 29 height 29
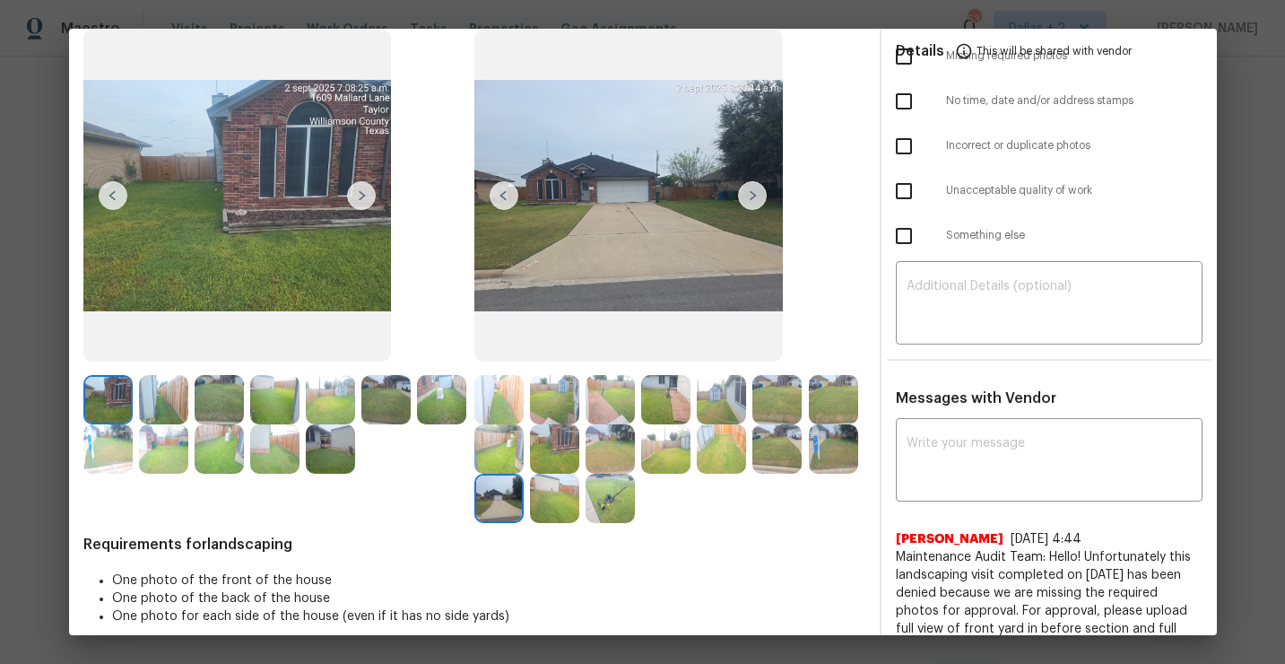
click at [756, 187] on img at bounding box center [752, 195] width 29 height 29
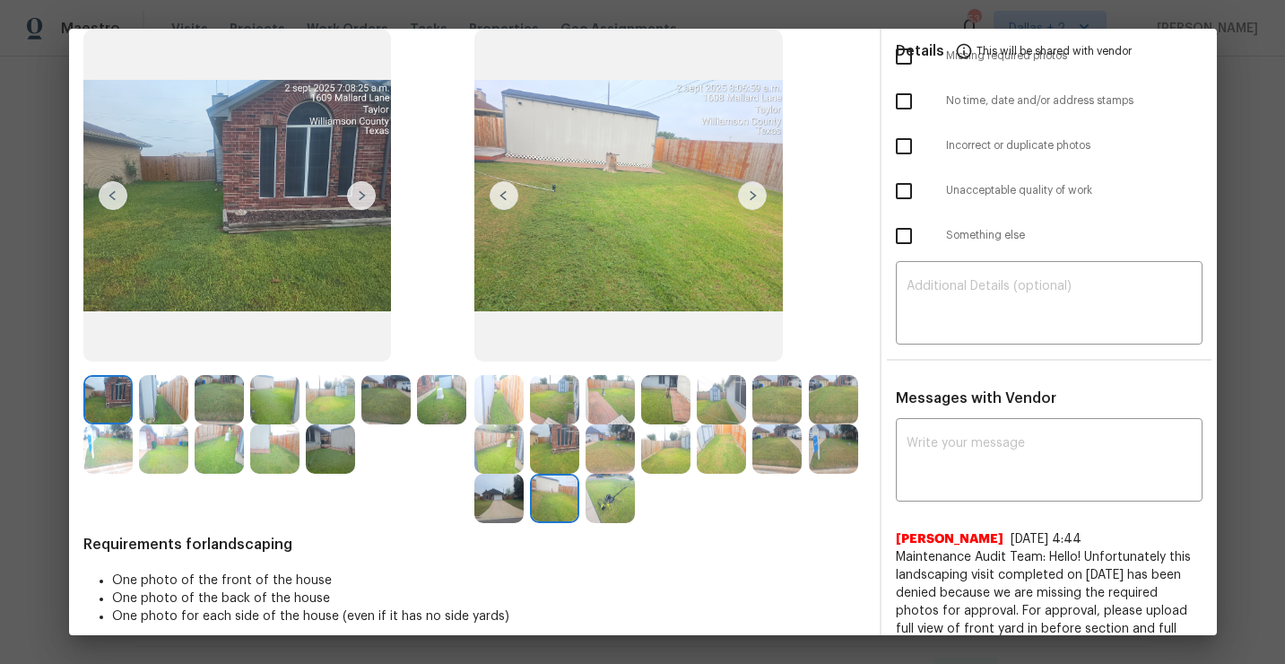
click at [758, 195] on img at bounding box center [752, 195] width 29 height 29
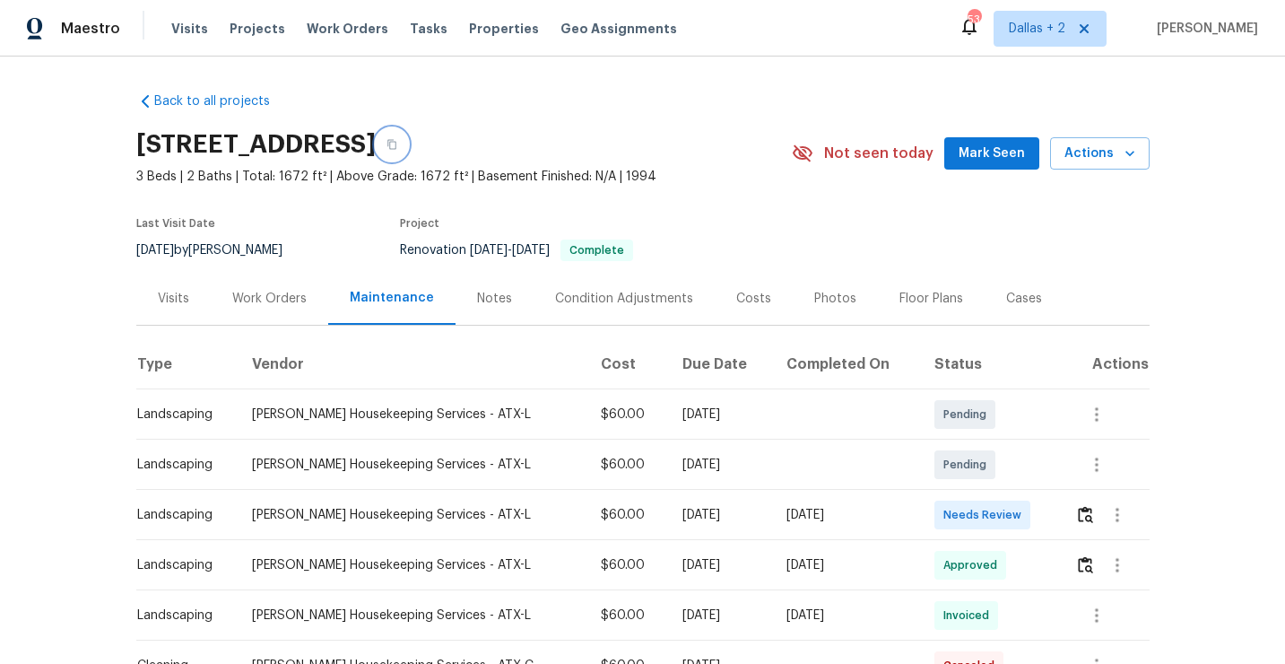
click at [408, 153] on button "button" at bounding box center [392, 144] width 32 height 32
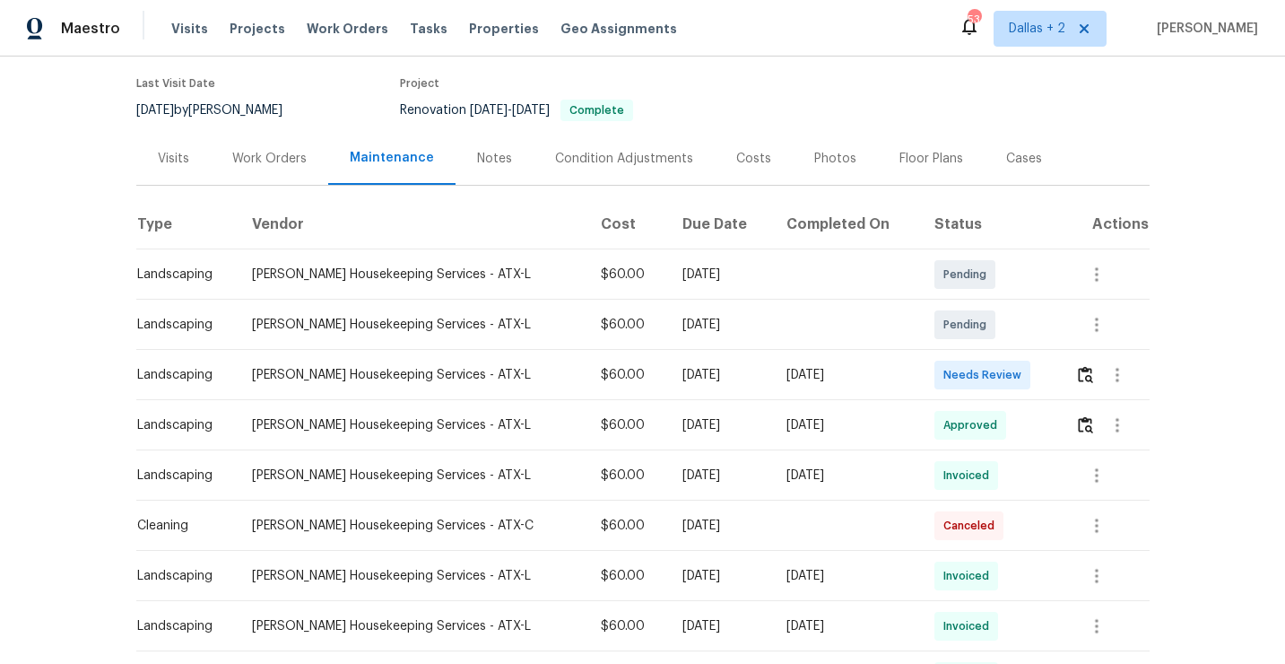
scroll to position [177, 0]
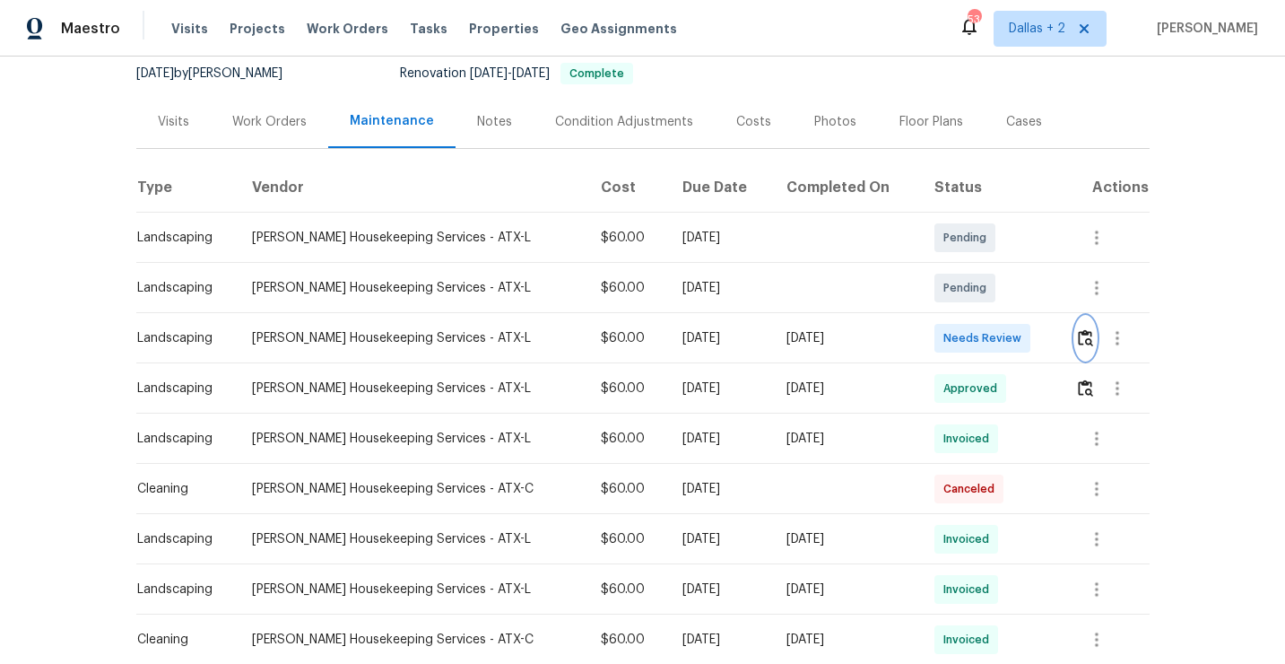
click at [1085, 340] on img "button" at bounding box center [1085, 337] width 15 height 17
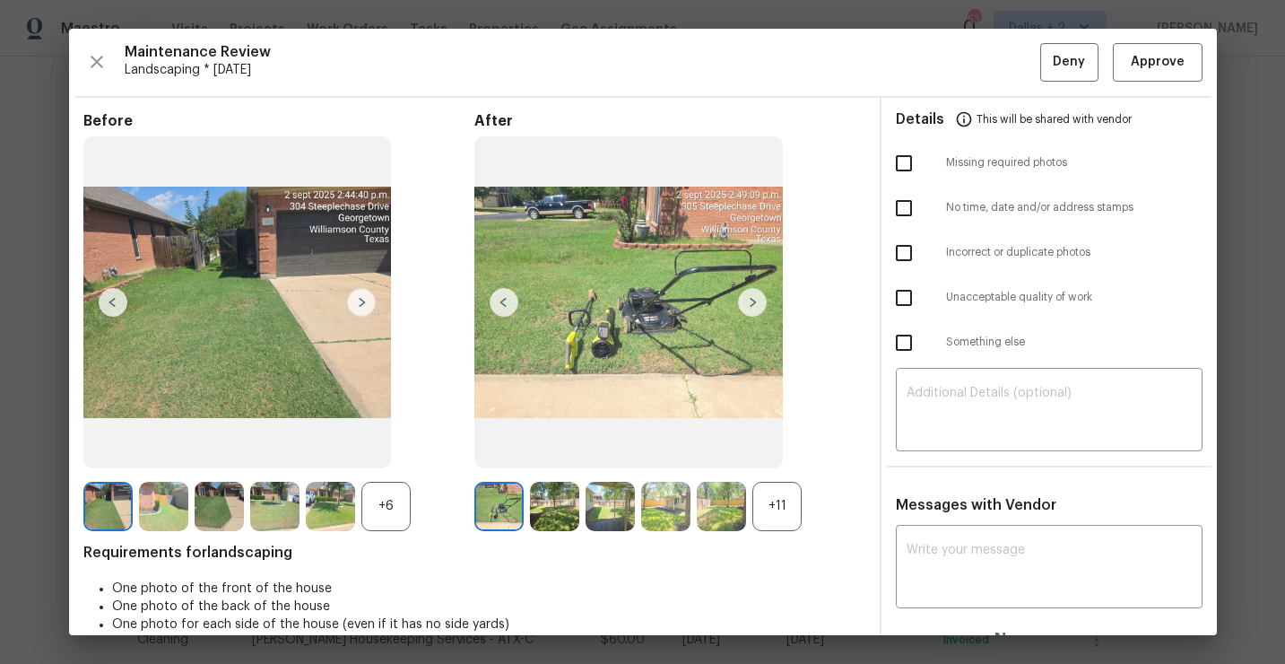
click at [765, 502] on div "+11" at bounding box center [777, 506] width 49 height 49
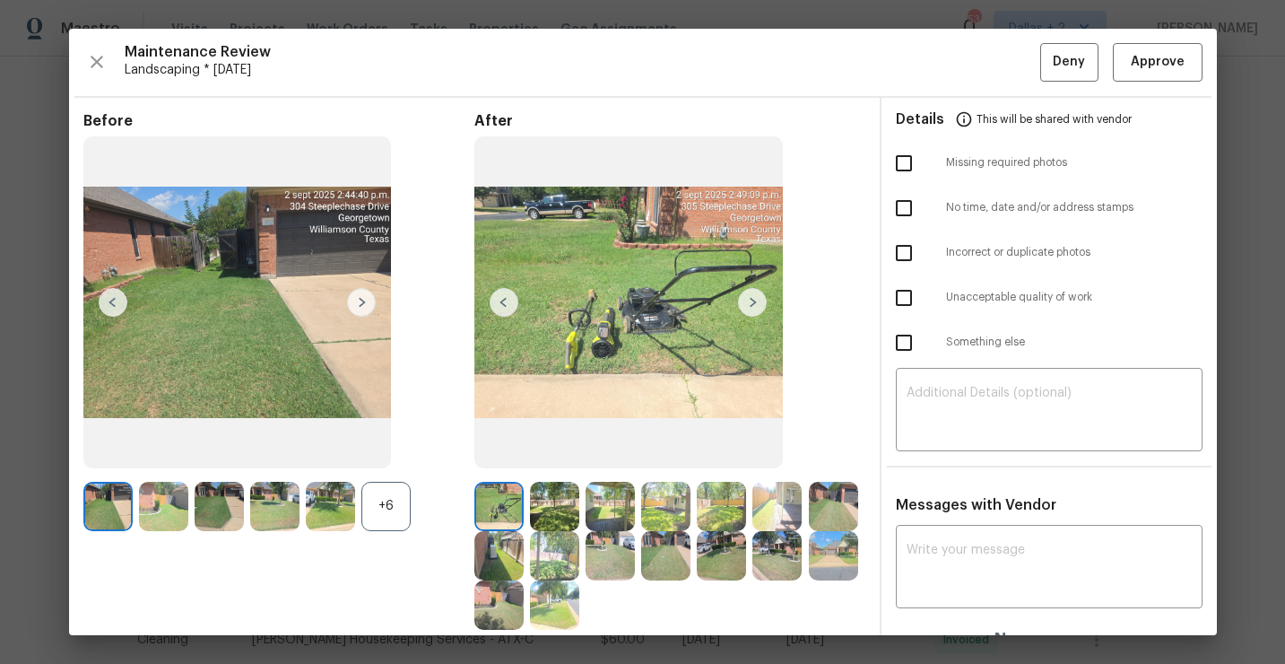
click at [401, 494] on div "+6" at bounding box center [385, 506] width 49 height 49
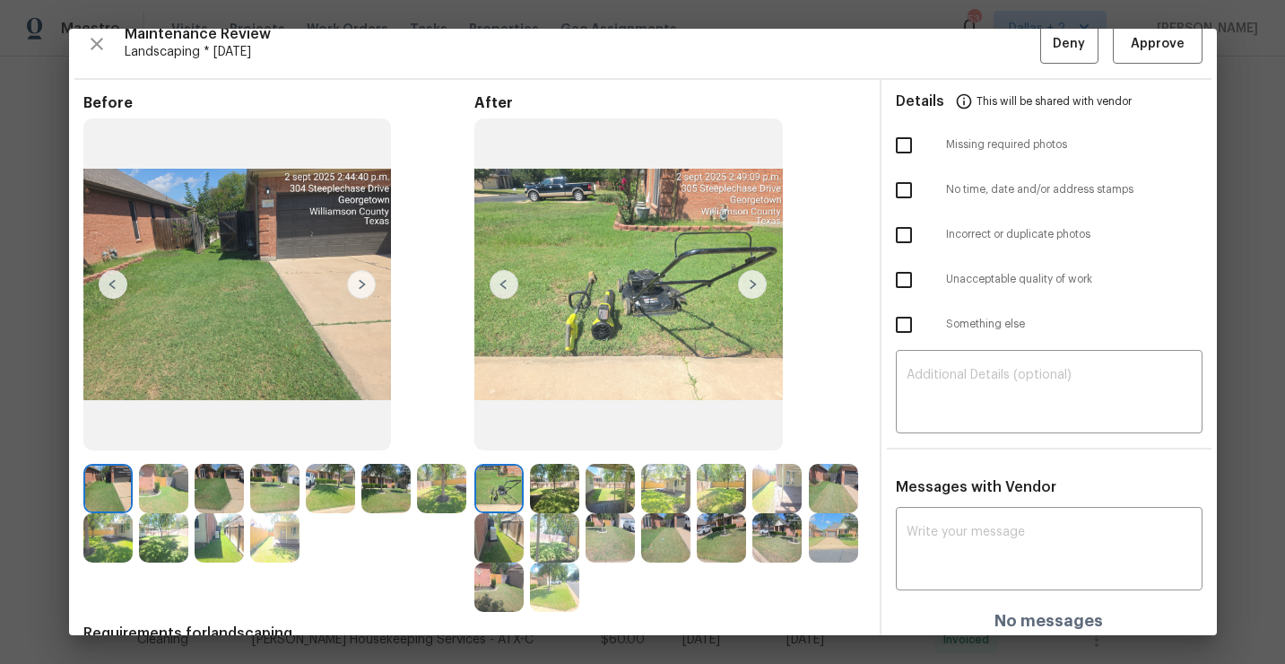
scroll to position [25, 0]
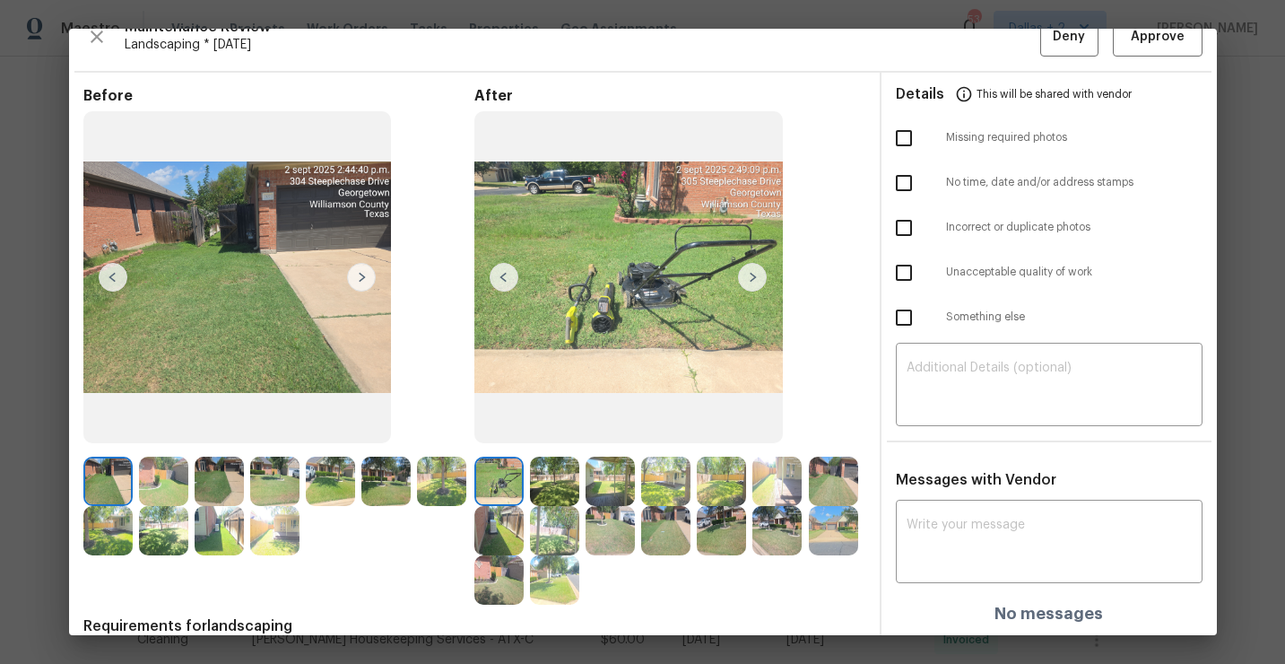
click at [281, 535] on img at bounding box center [274, 530] width 49 height 49
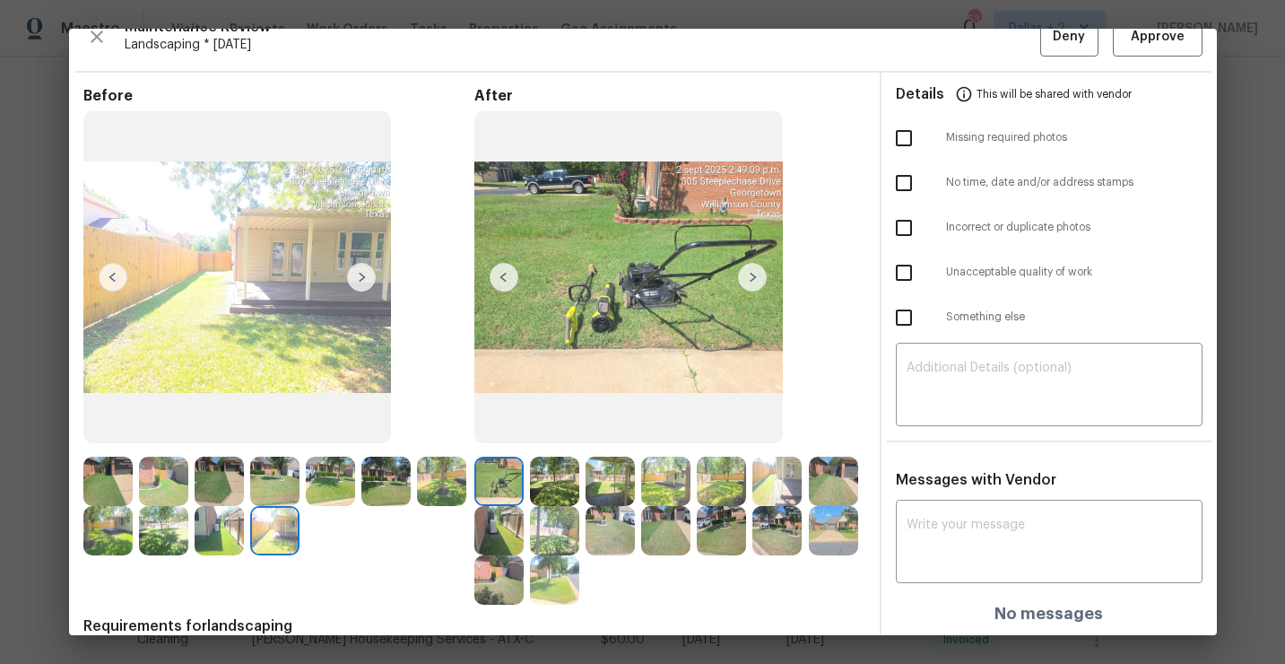
click at [553, 483] on img at bounding box center [554, 481] width 49 height 49
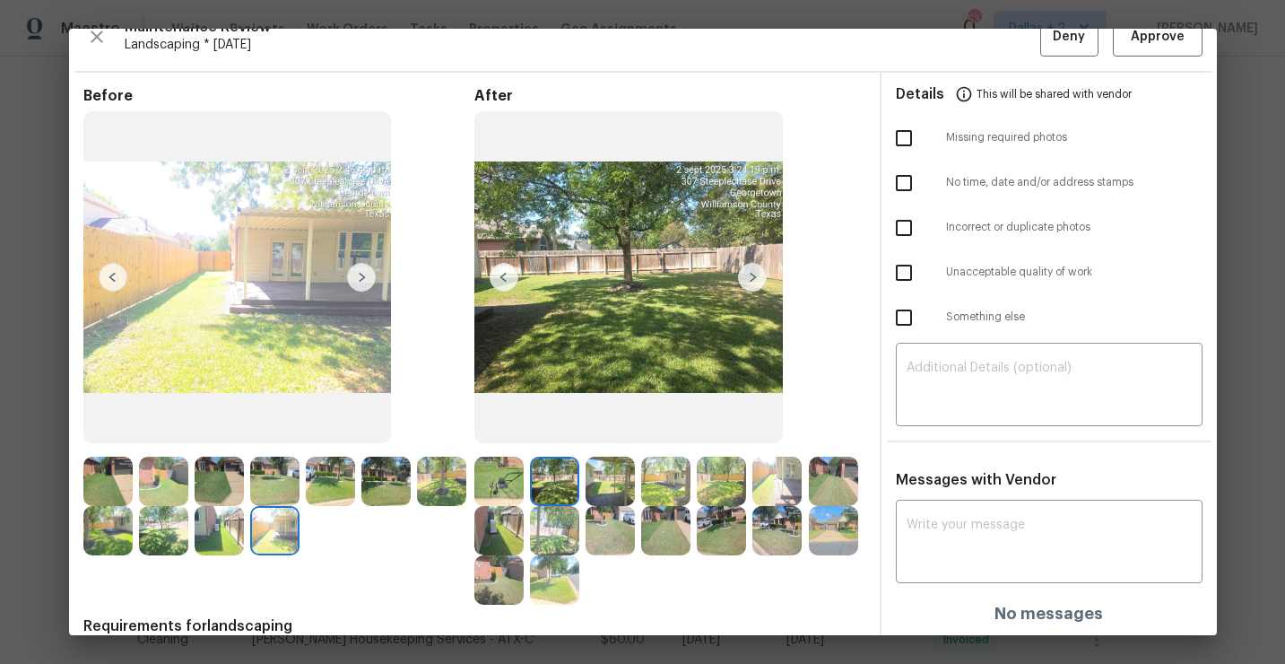
click at [761, 274] on img at bounding box center [752, 277] width 29 height 29
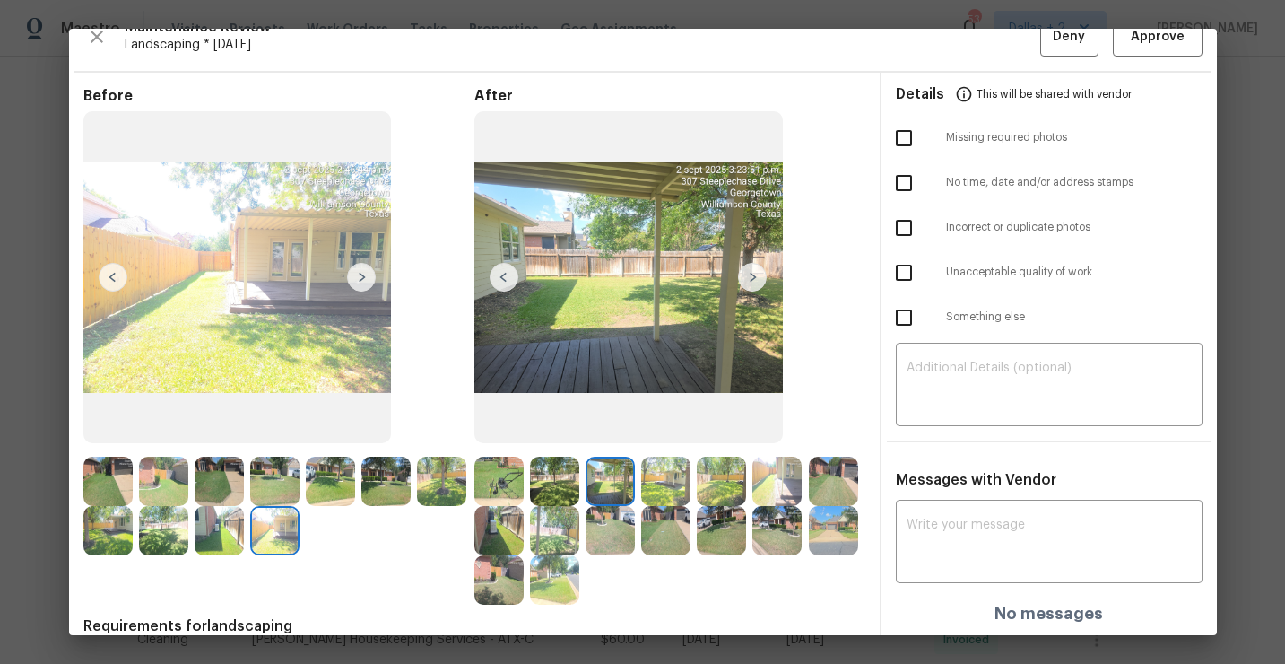
click at [760, 274] on img at bounding box center [752, 277] width 29 height 29
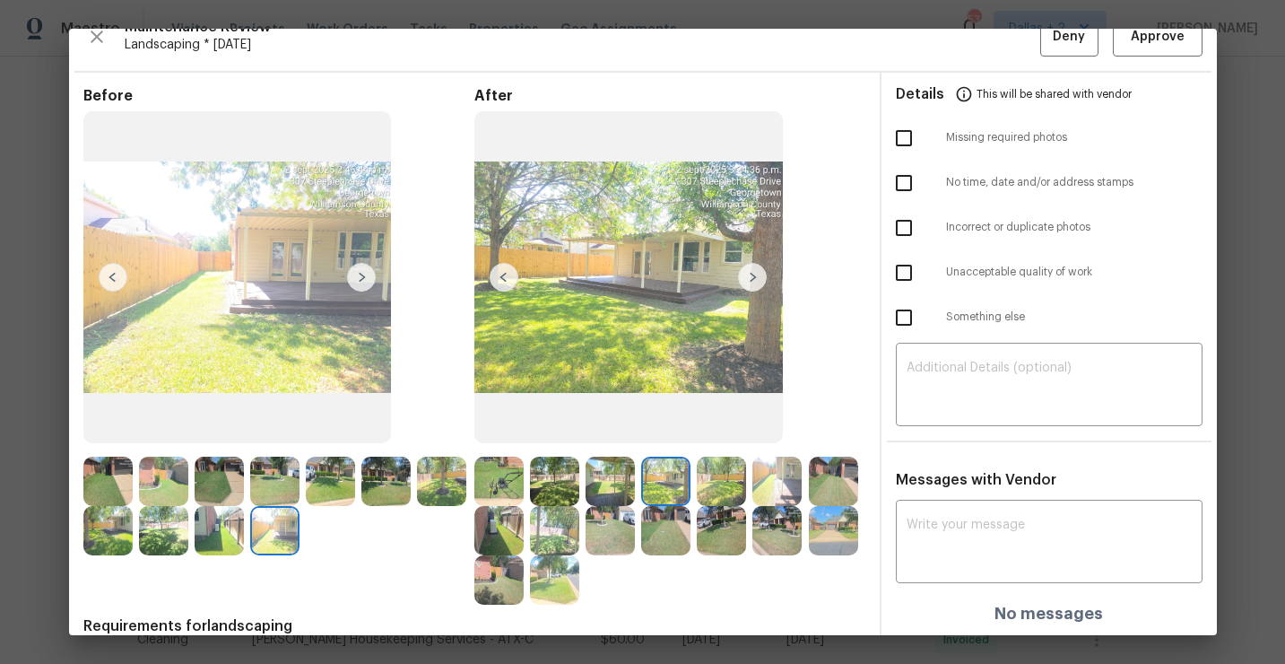
click at [752, 282] on img at bounding box center [752, 277] width 29 height 29
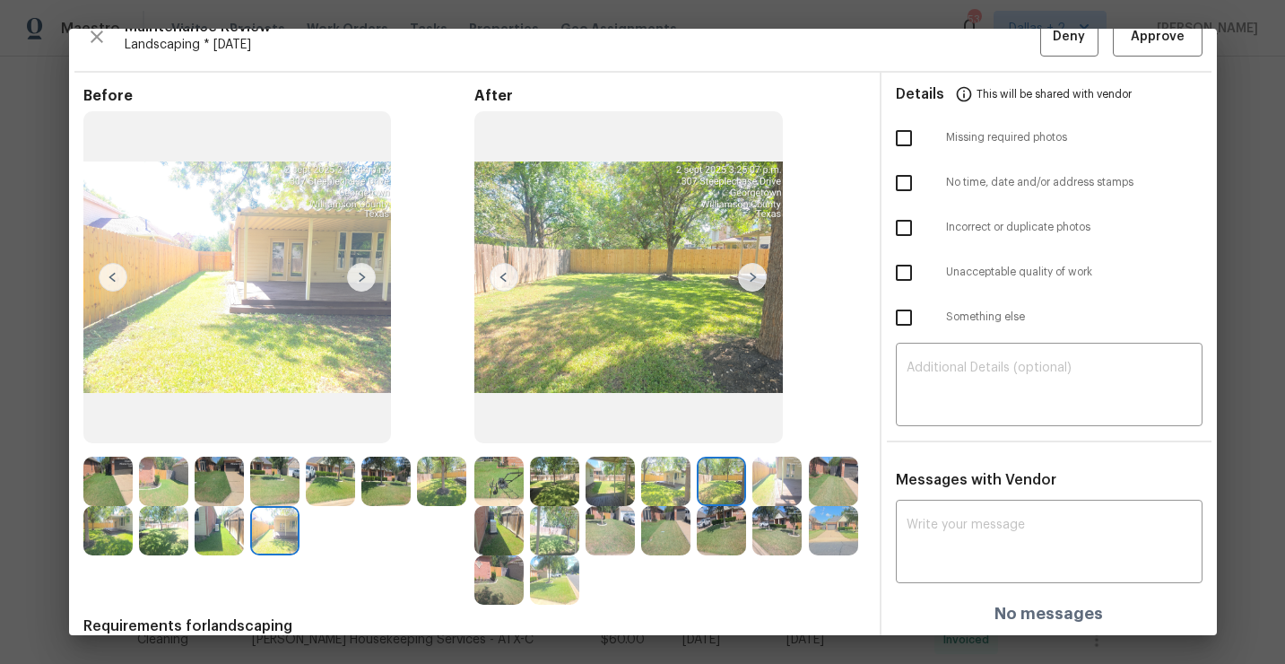
click at [750, 271] on img at bounding box center [752, 277] width 29 height 29
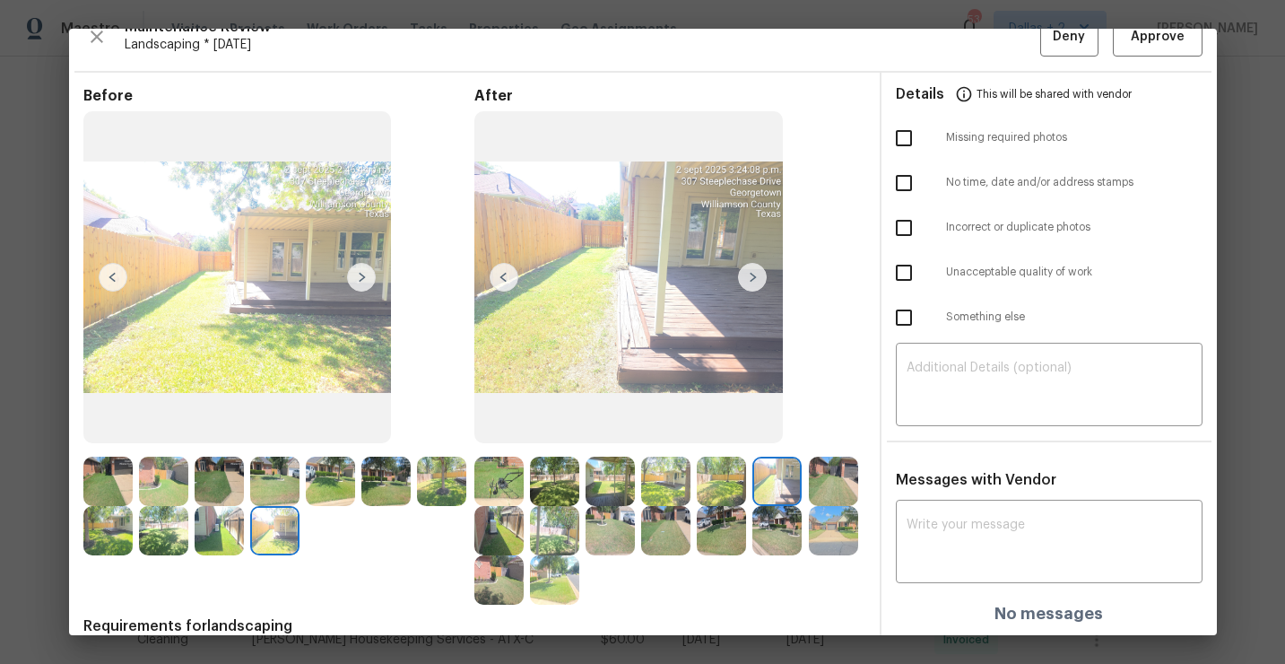
click at [757, 274] on img at bounding box center [752, 277] width 29 height 29
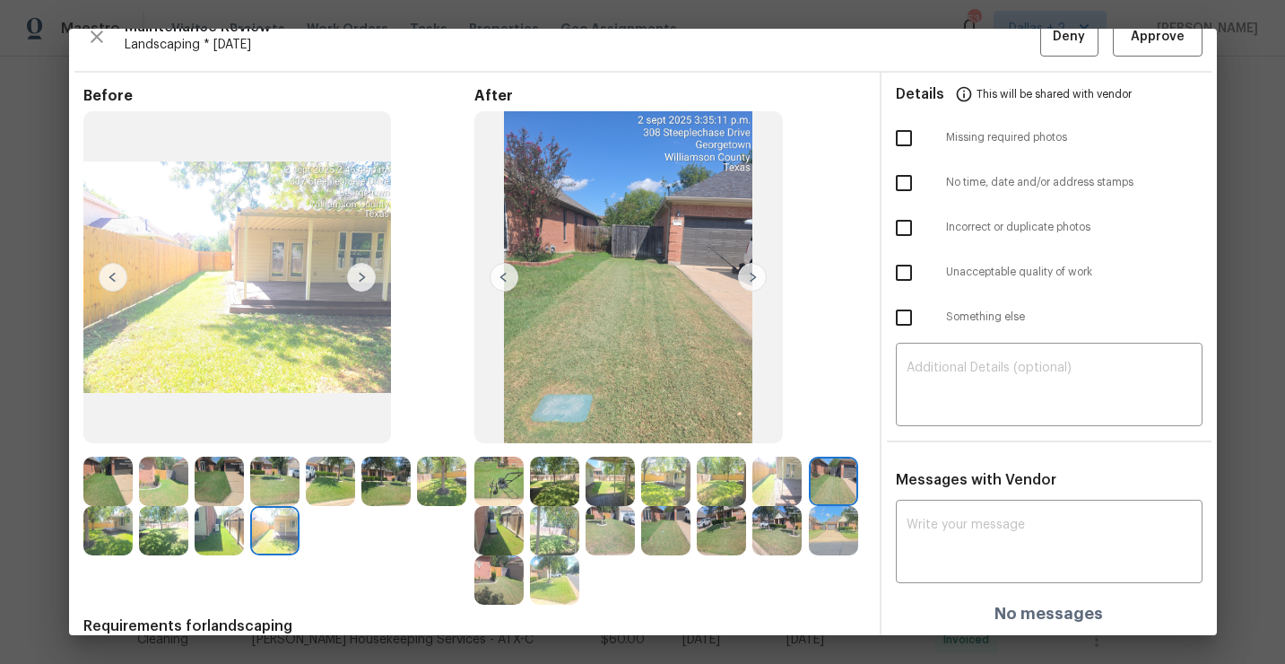
scroll to position [0, 0]
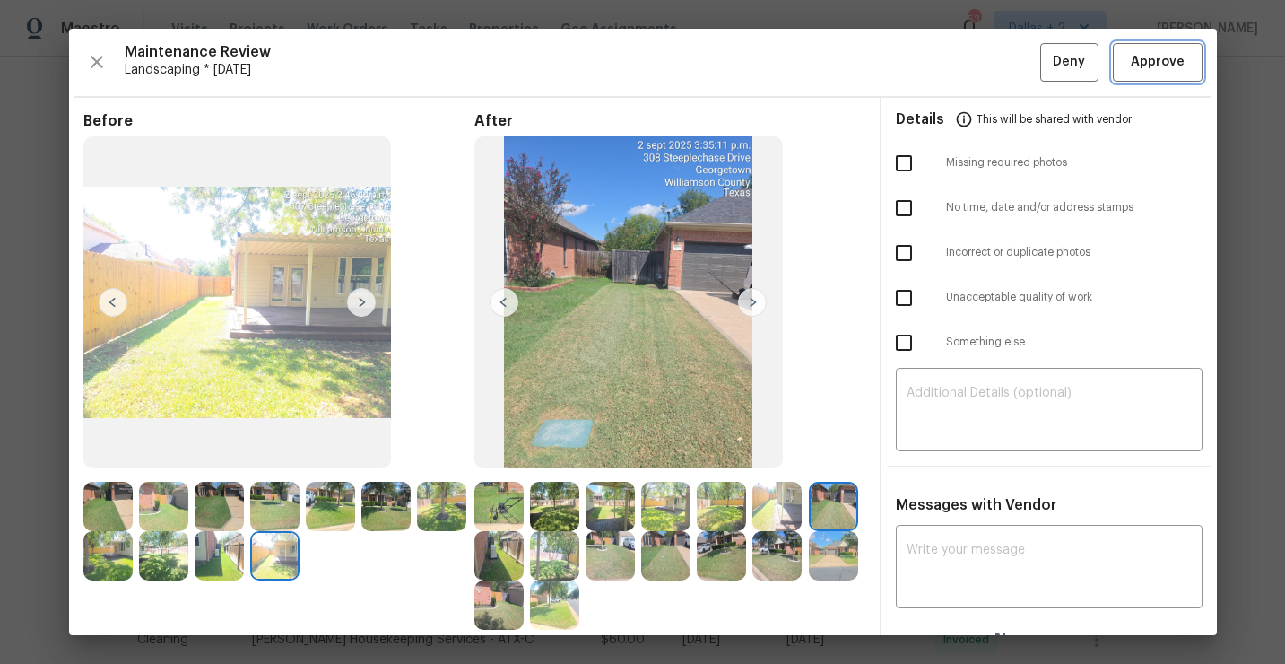
click at [1153, 76] on button "Approve" at bounding box center [1158, 62] width 90 height 39
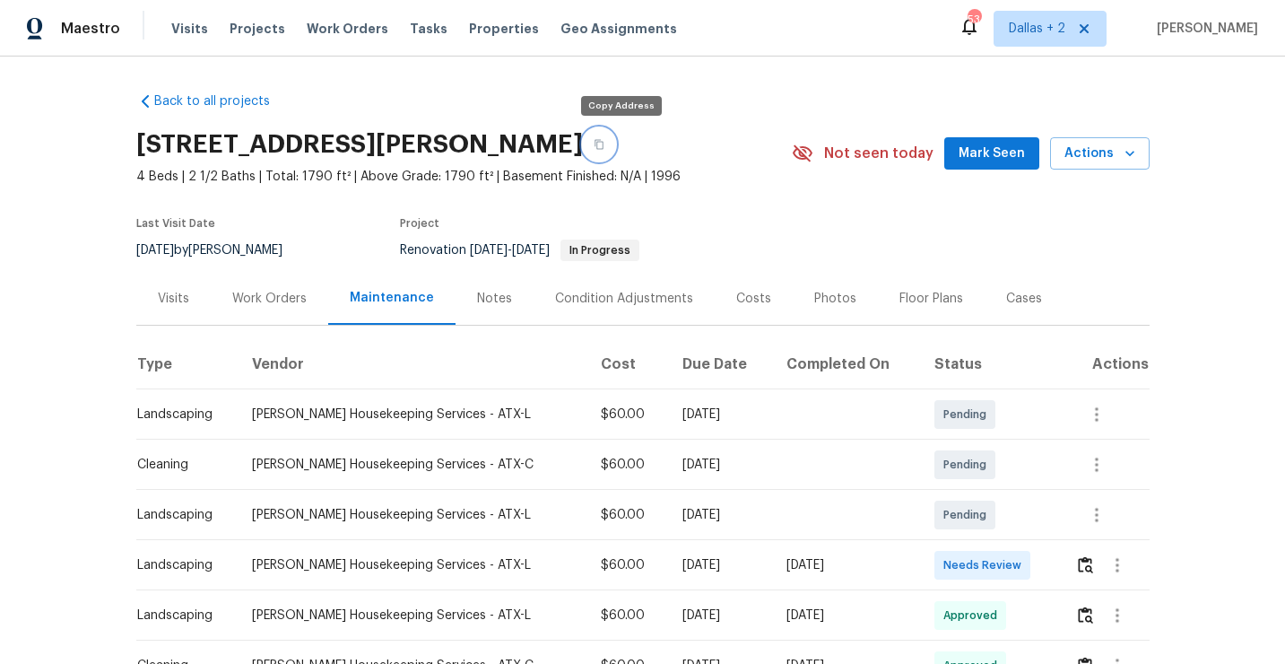
click at [604, 146] on icon "button" at bounding box center [599, 145] width 9 height 10
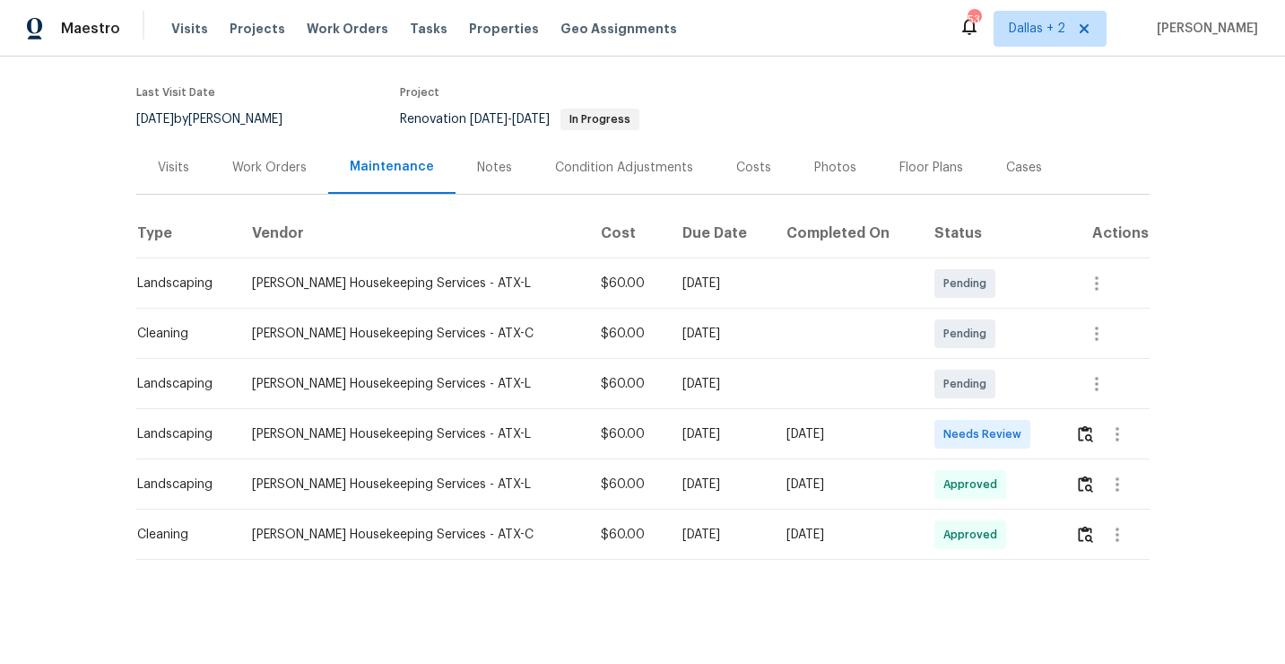
scroll to position [135, 0]
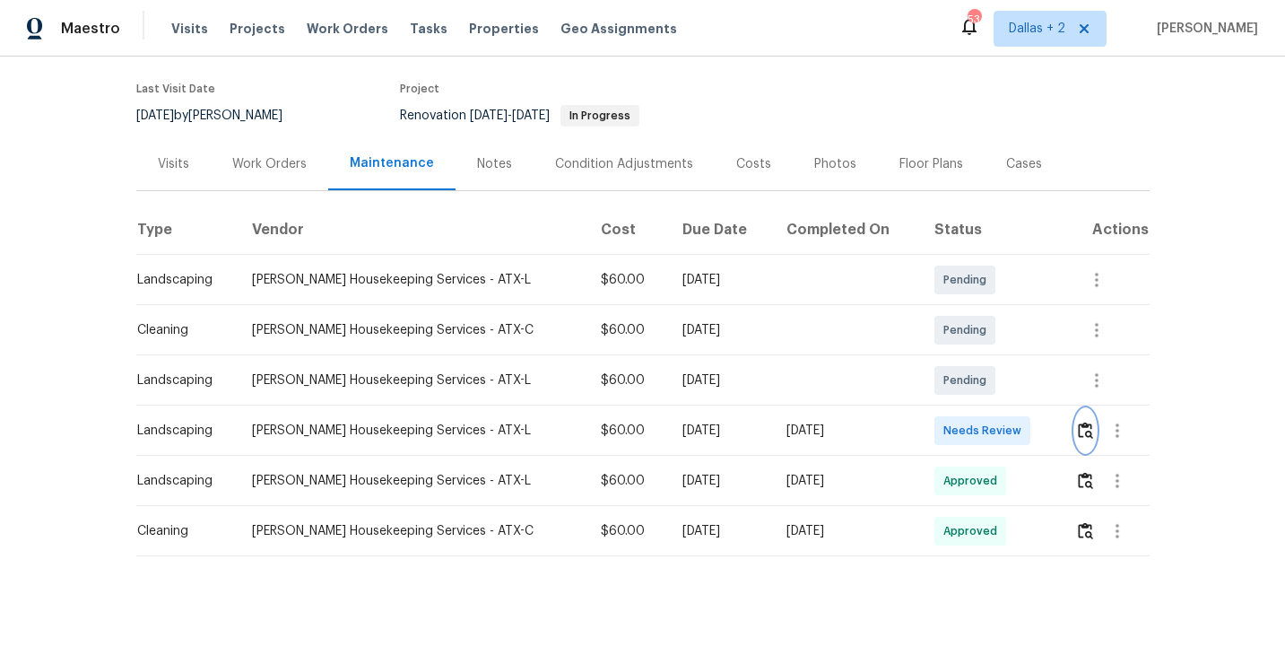
click at [1085, 441] on button "button" at bounding box center [1085, 430] width 21 height 43
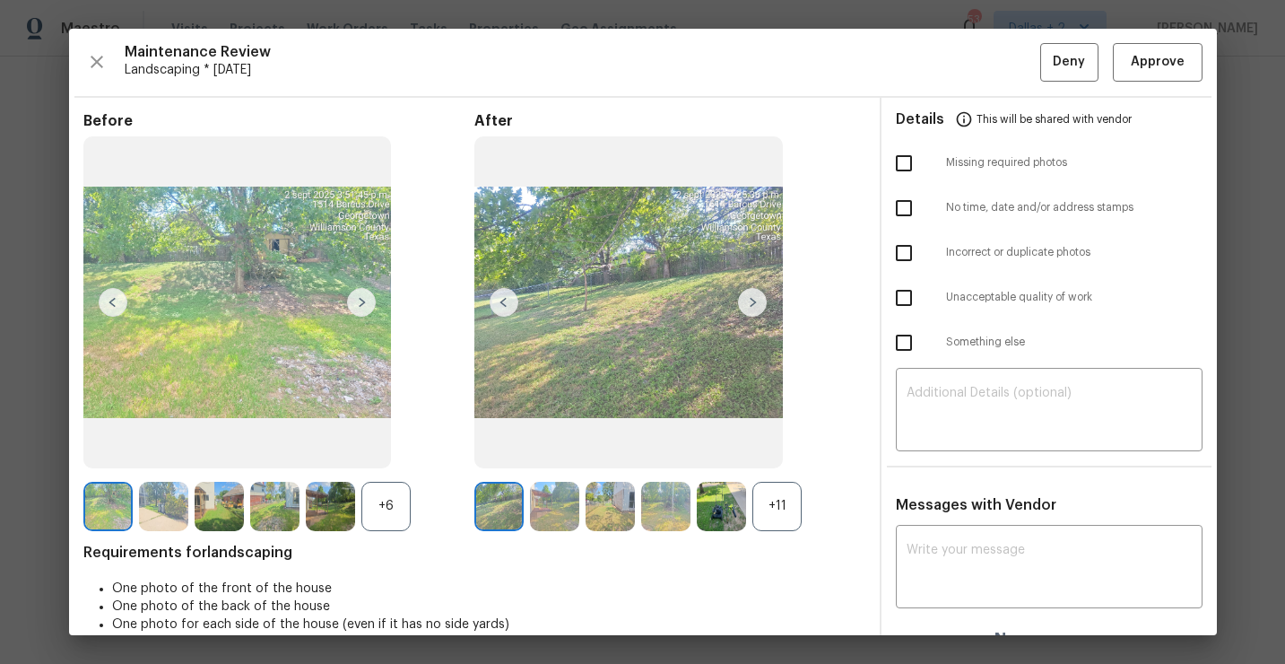
click at [379, 483] on div "+6" at bounding box center [385, 506] width 49 height 49
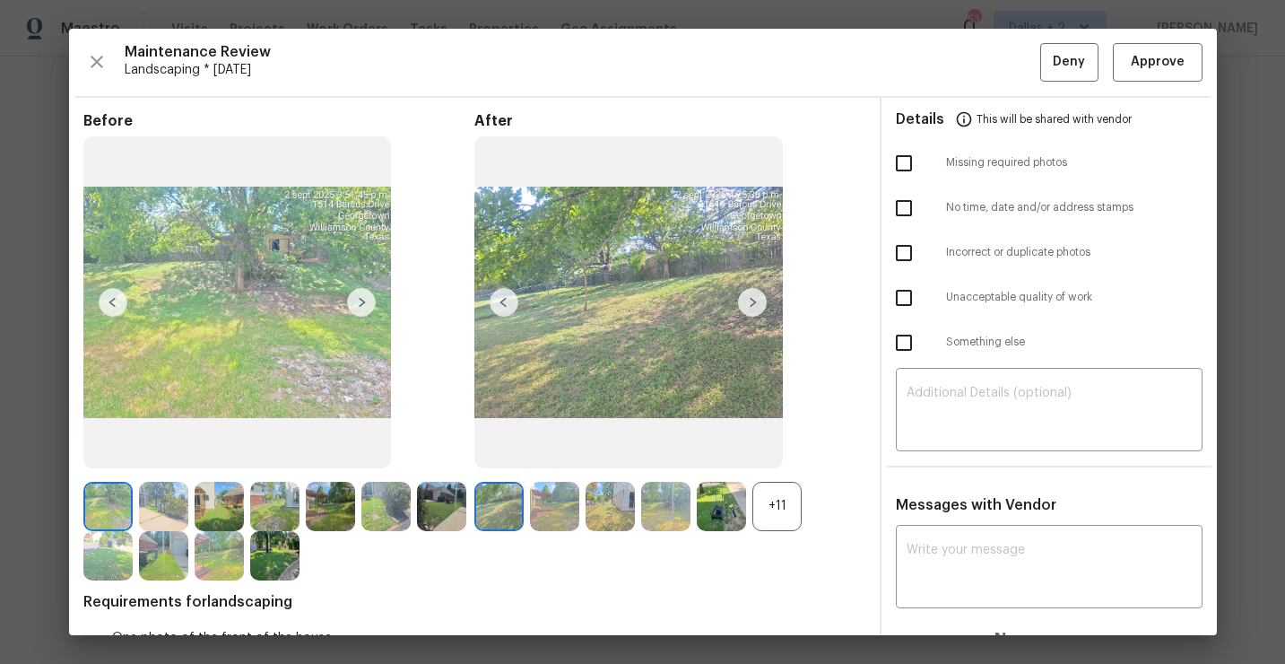
click at [771, 517] on div "+11" at bounding box center [777, 506] width 49 height 49
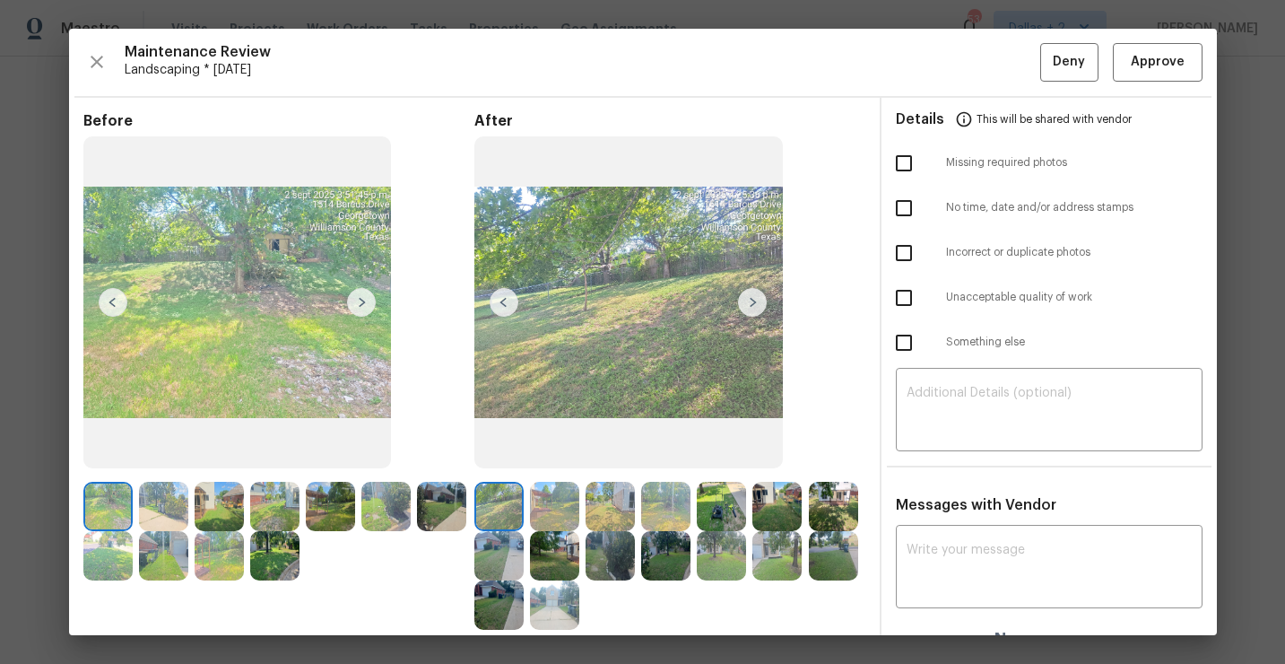
scroll to position [122, 0]
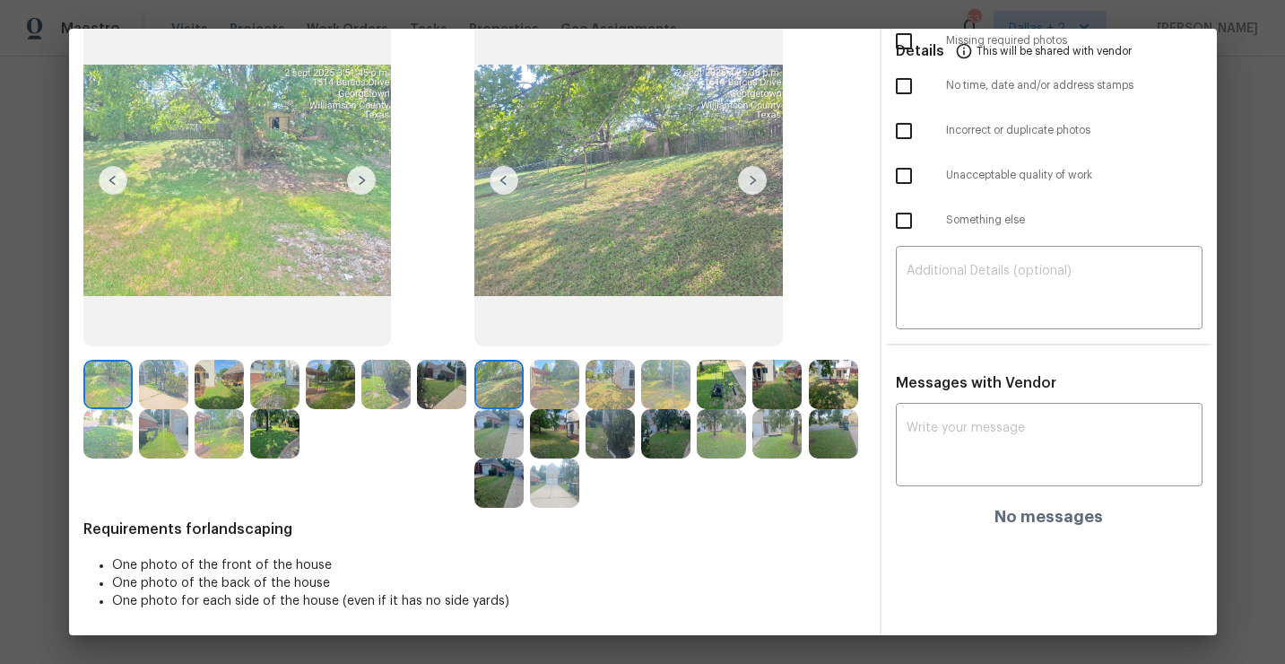
click at [745, 177] on img at bounding box center [752, 180] width 29 height 29
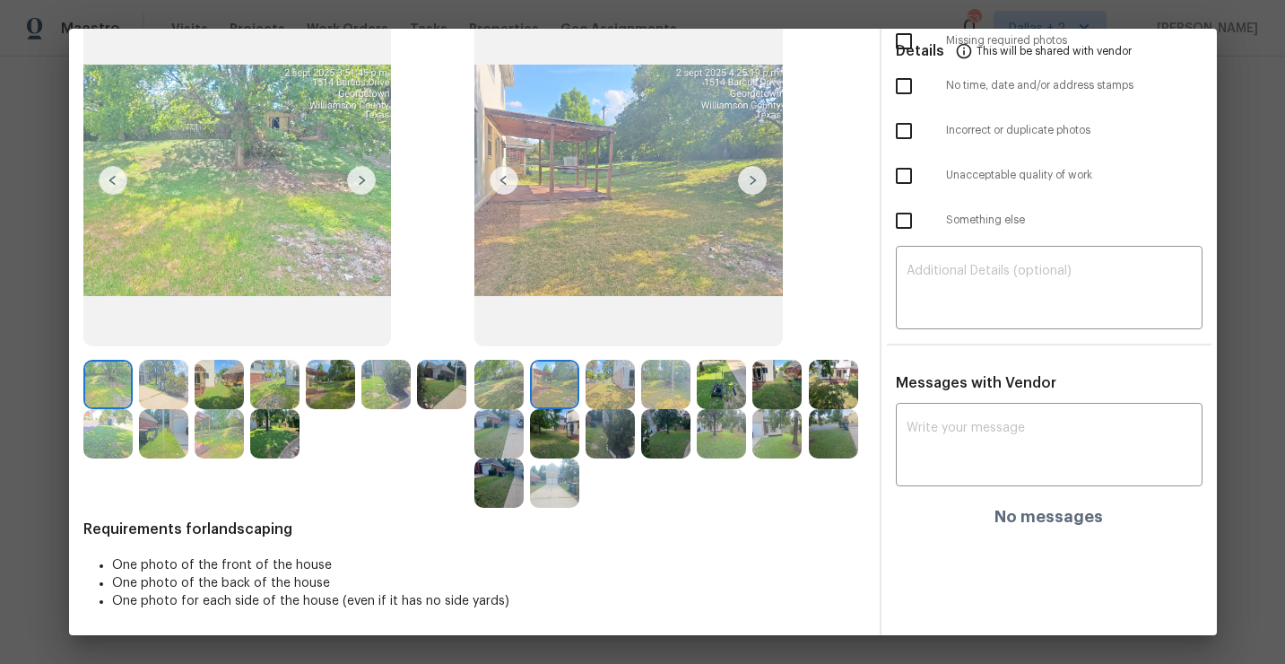
click at [720, 376] on img at bounding box center [721, 384] width 49 height 49
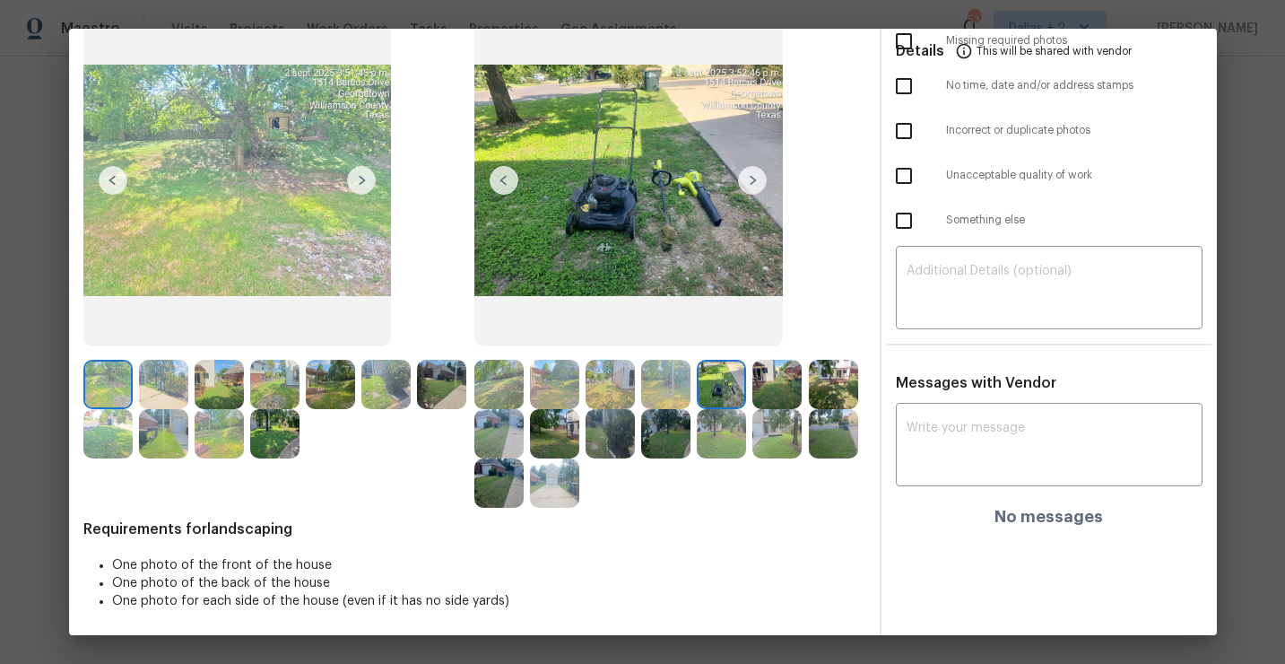
click at [805, 370] on div at bounding box center [781, 384] width 56 height 49
click at [772, 371] on img at bounding box center [777, 384] width 49 height 49
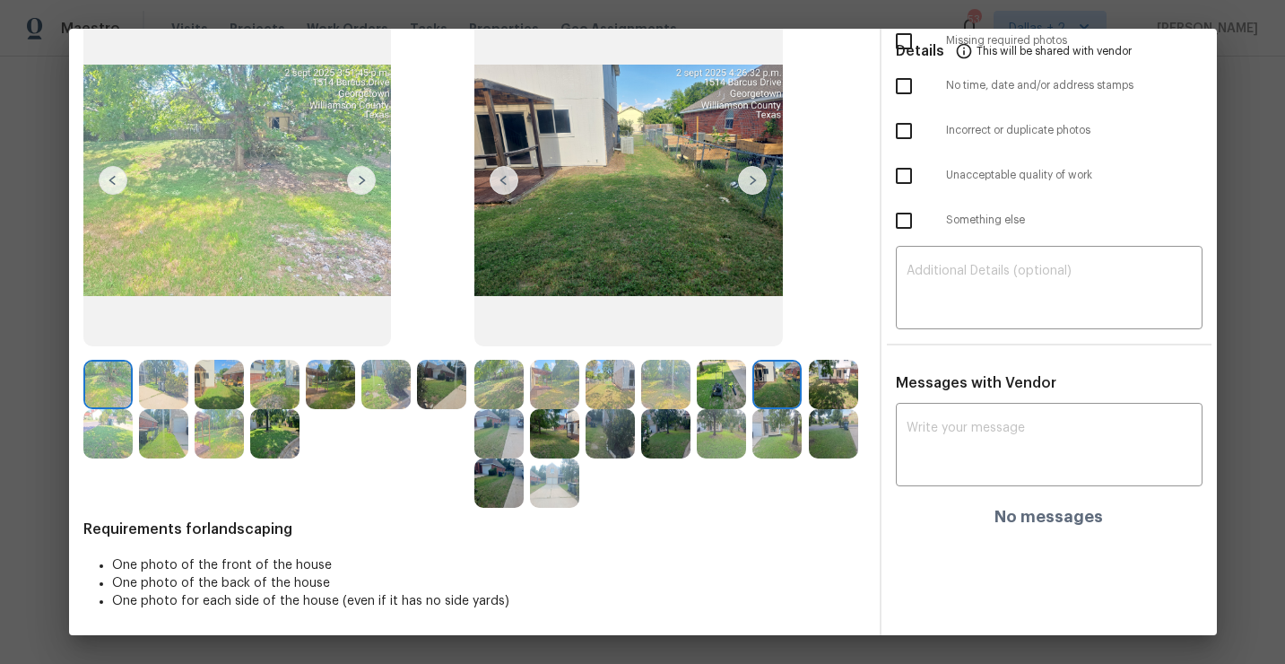
click at [828, 398] on img at bounding box center [833, 384] width 49 height 49
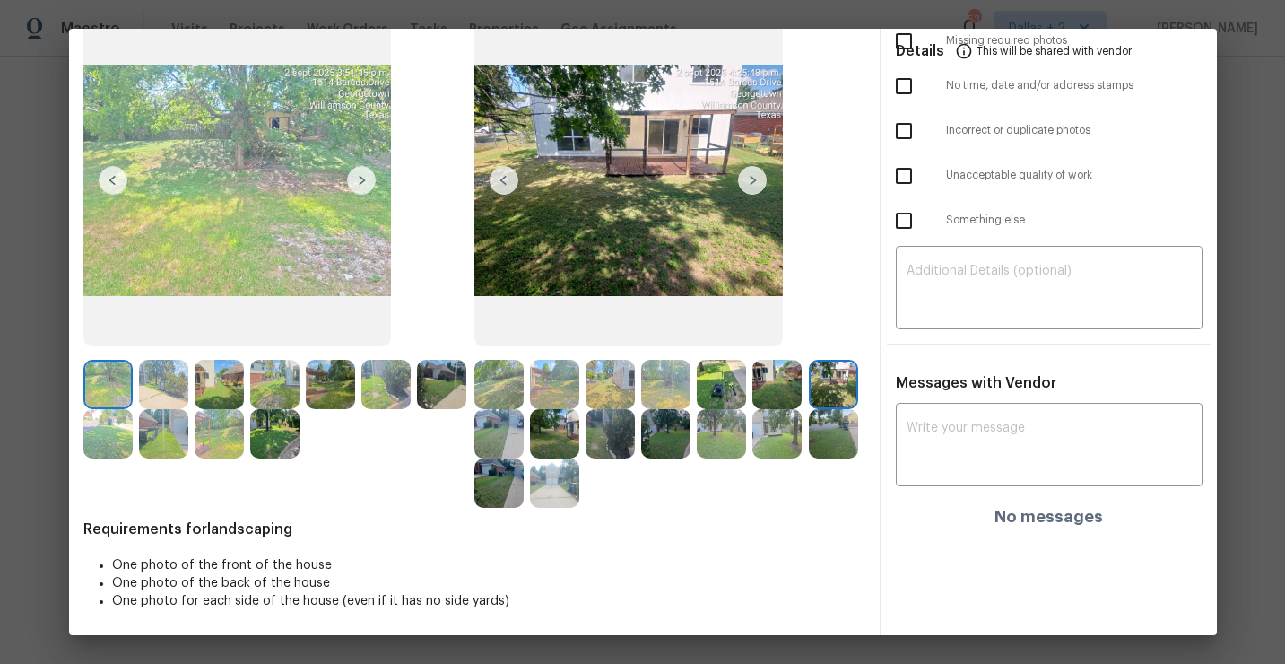
click at [756, 174] on img at bounding box center [752, 180] width 29 height 29
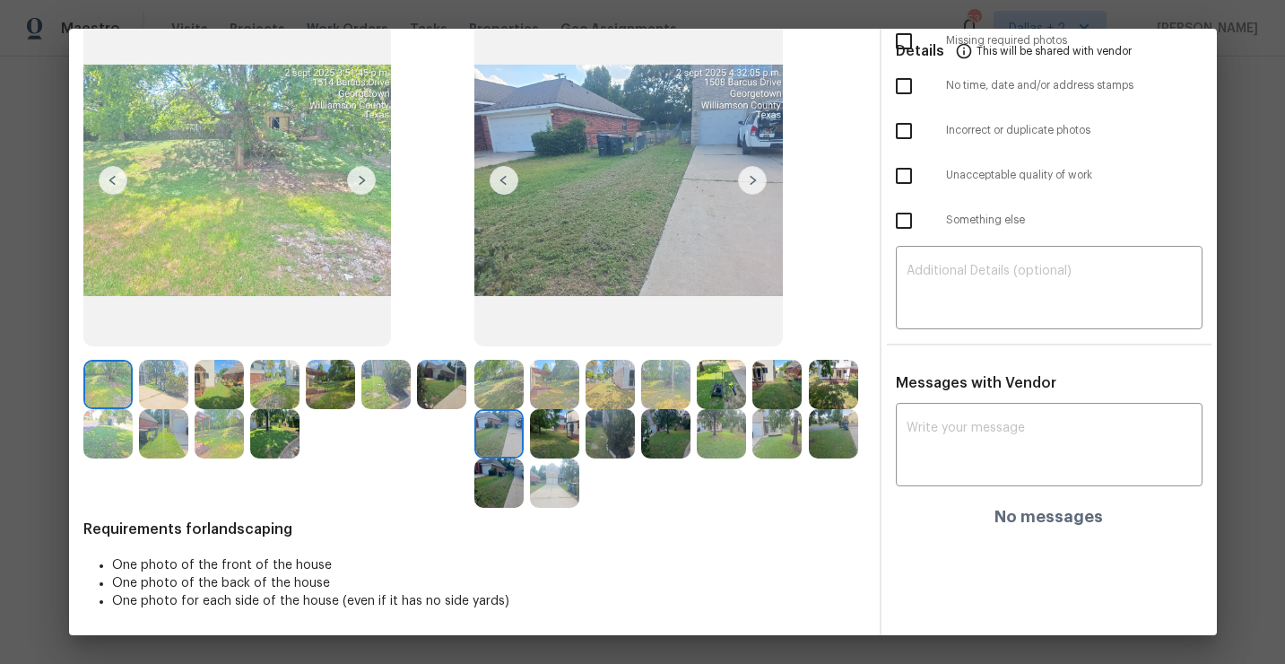
click at [776, 376] on img at bounding box center [777, 384] width 49 height 49
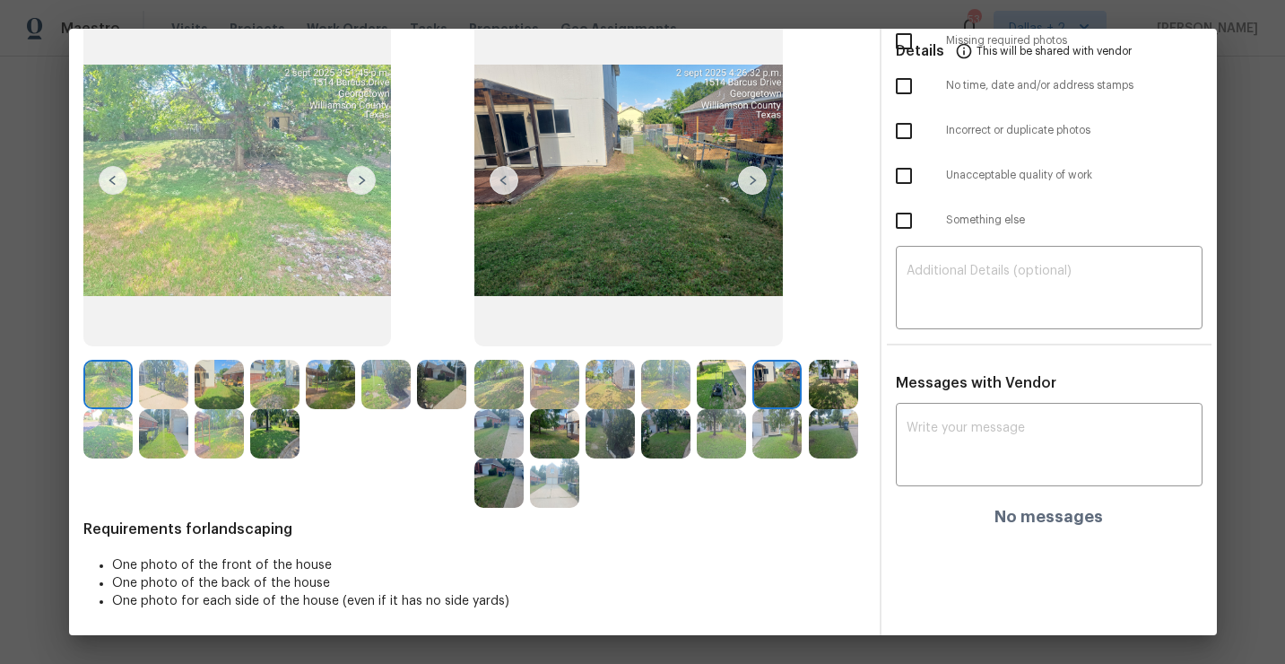
click at [777, 391] on img at bounding box center [777, 384] width 49 height 49
click at [507, 440] on img at bounding box center [498, 433] width 49 height 49
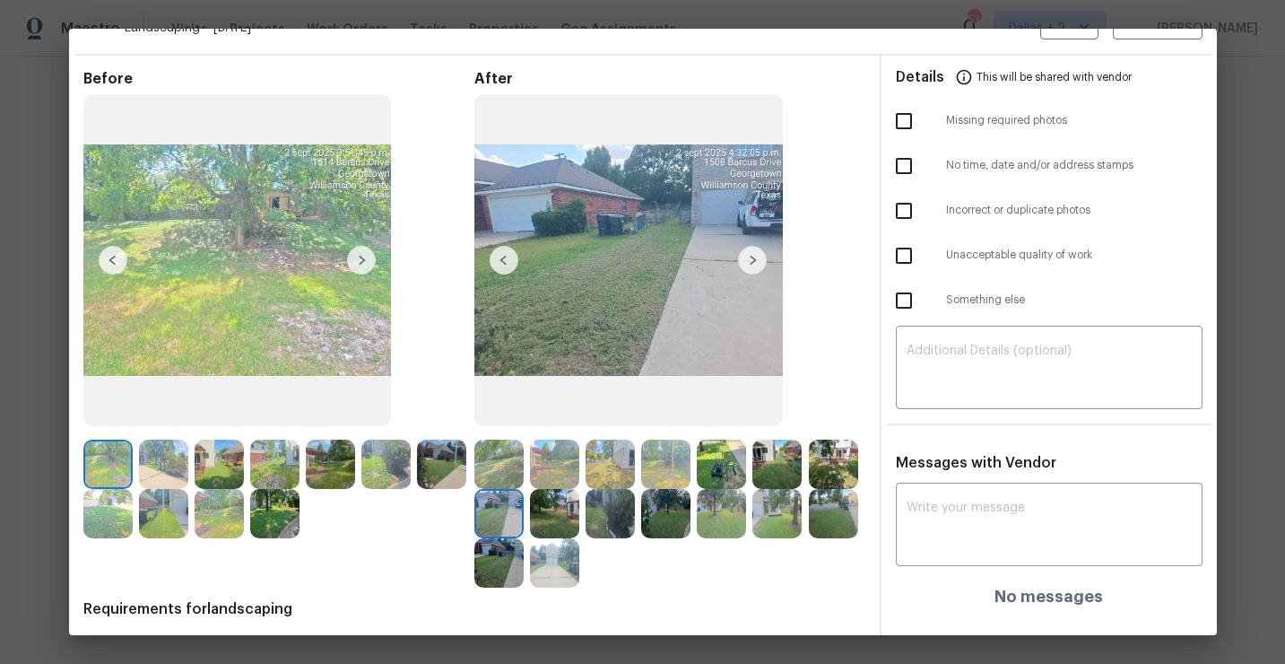
scroll to position [43, 0]
click at [1150, 36] on button "Approve" at bounding box center [1158, 19] width 90 height 39
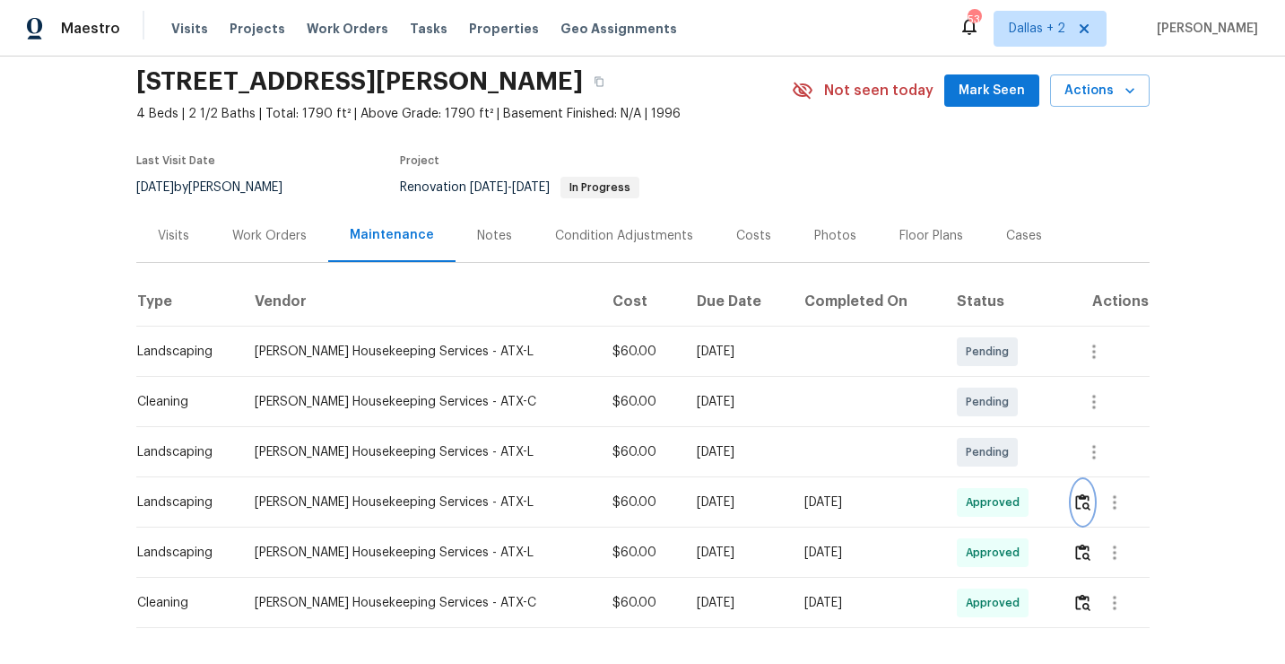
scroll to position [51, 0]
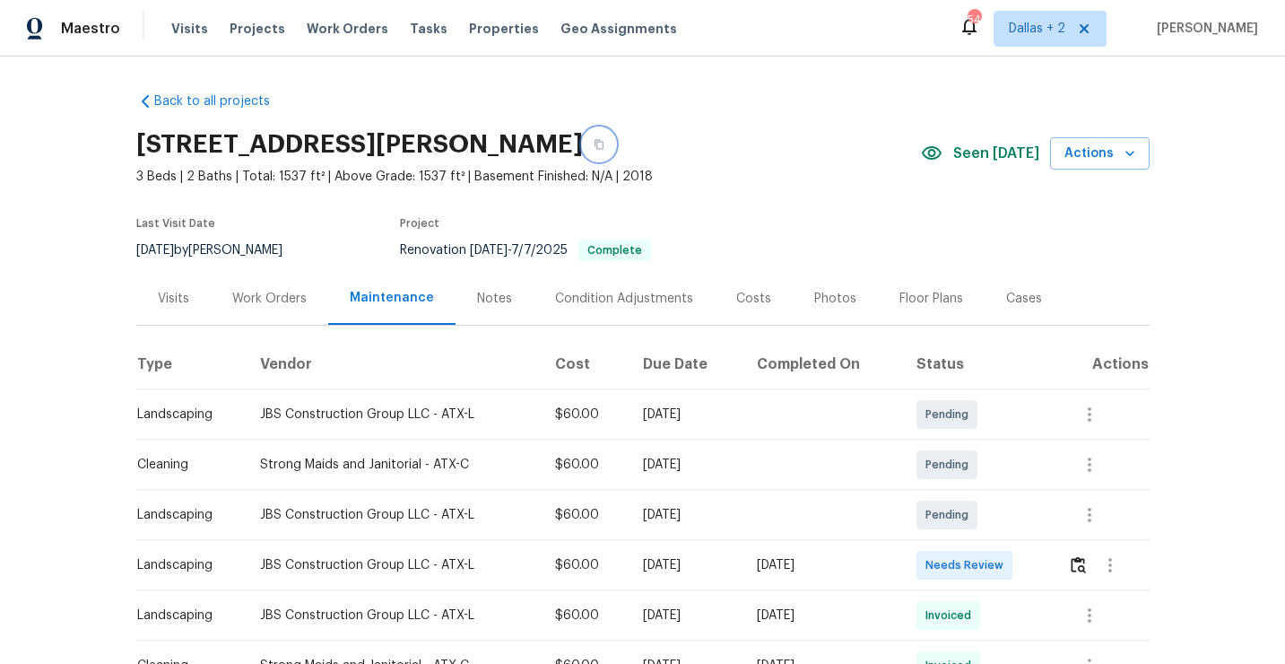
click at [605, 144] on icon "button" at bounding box center [599, 144] width 11 height 11
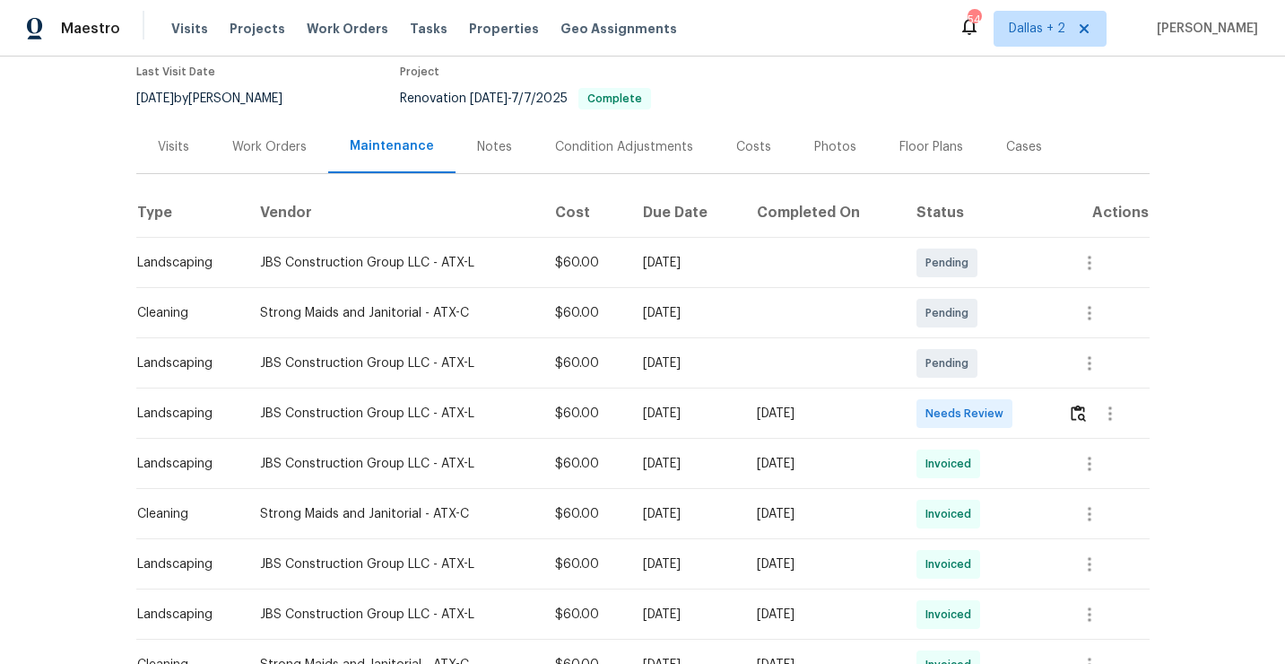
scroll to position [153, 0]
click at [1078, 422] on button "button" at bounding box center [1078, 411] width 21 height 43
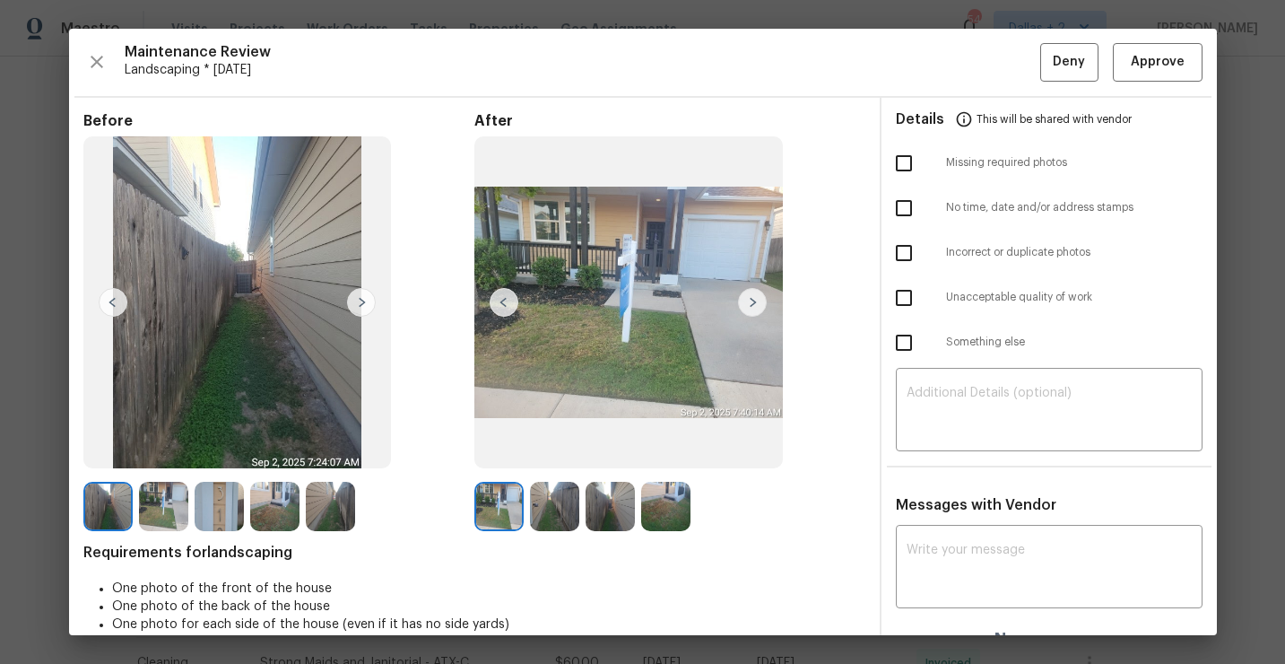
click at [216, 513] on img at bounding box center [219, 506] width 49 height 49
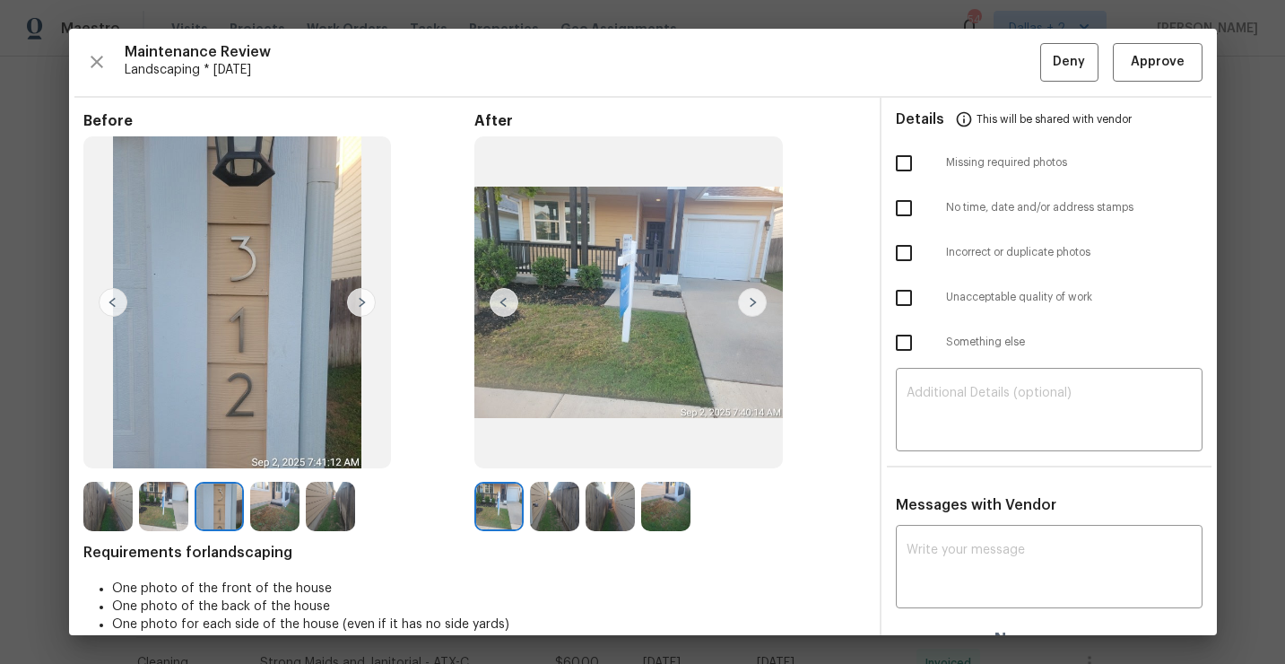
click at [578, 498] on img at bounding box center [554, 506] width 49 height 49
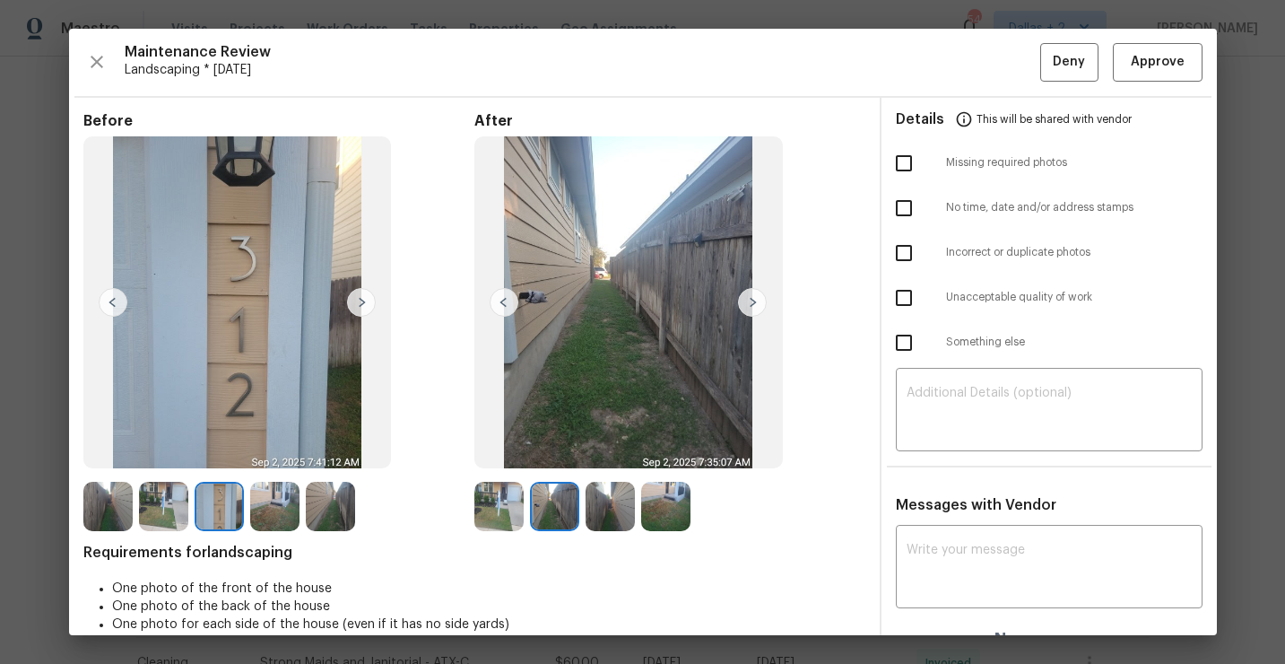
click at [625, 506] on img at bounding box center [610, 506] width 49 height 49
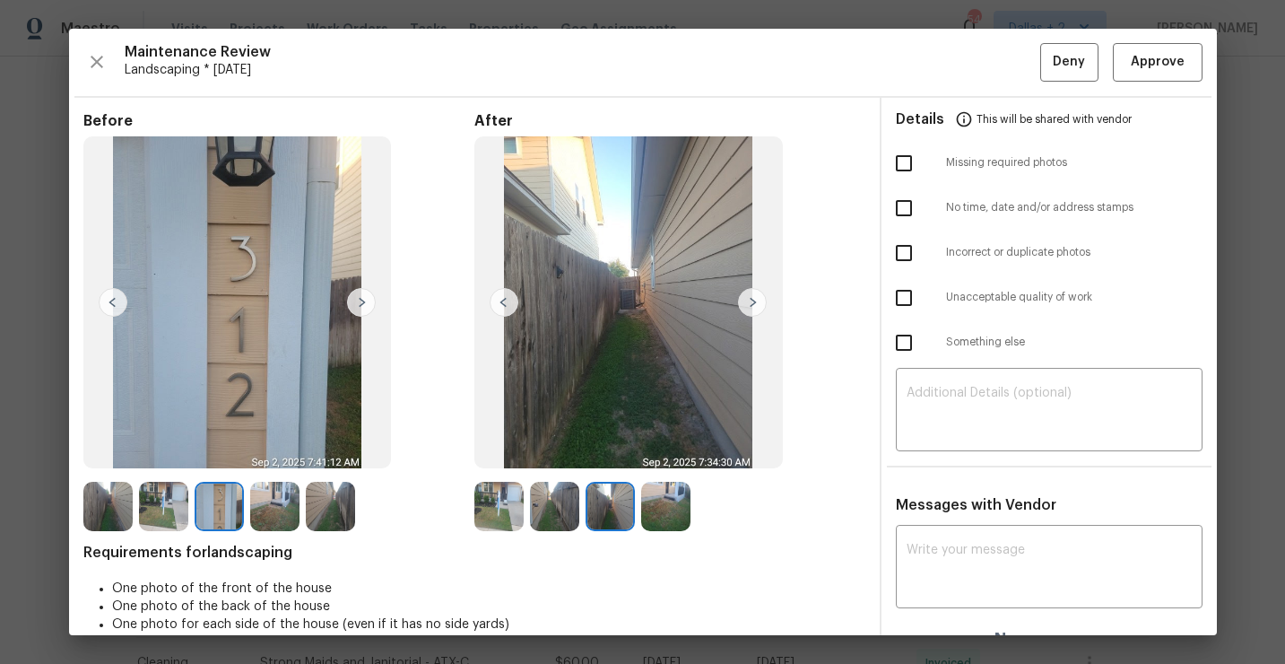
click at [661, 506] on img at bounding box center [665, 506] width 49 height 49
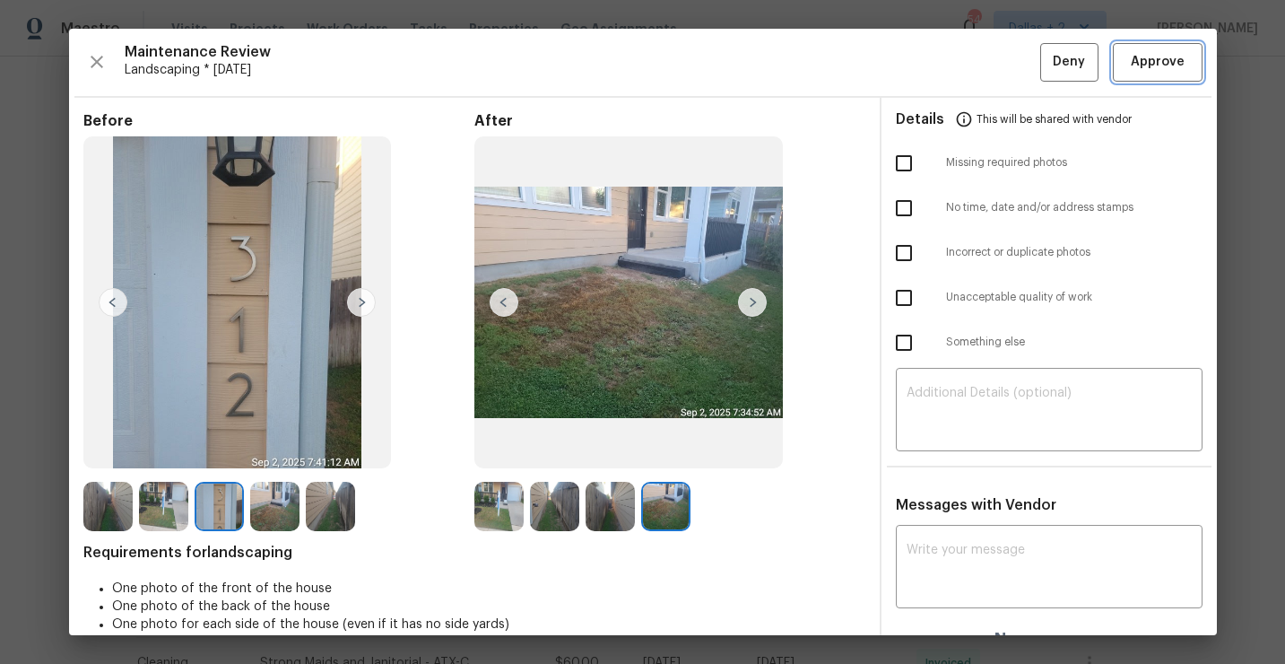
click at [1165, 44] on button "Approve" at bounding box center [1158, 62] width 90 height 39
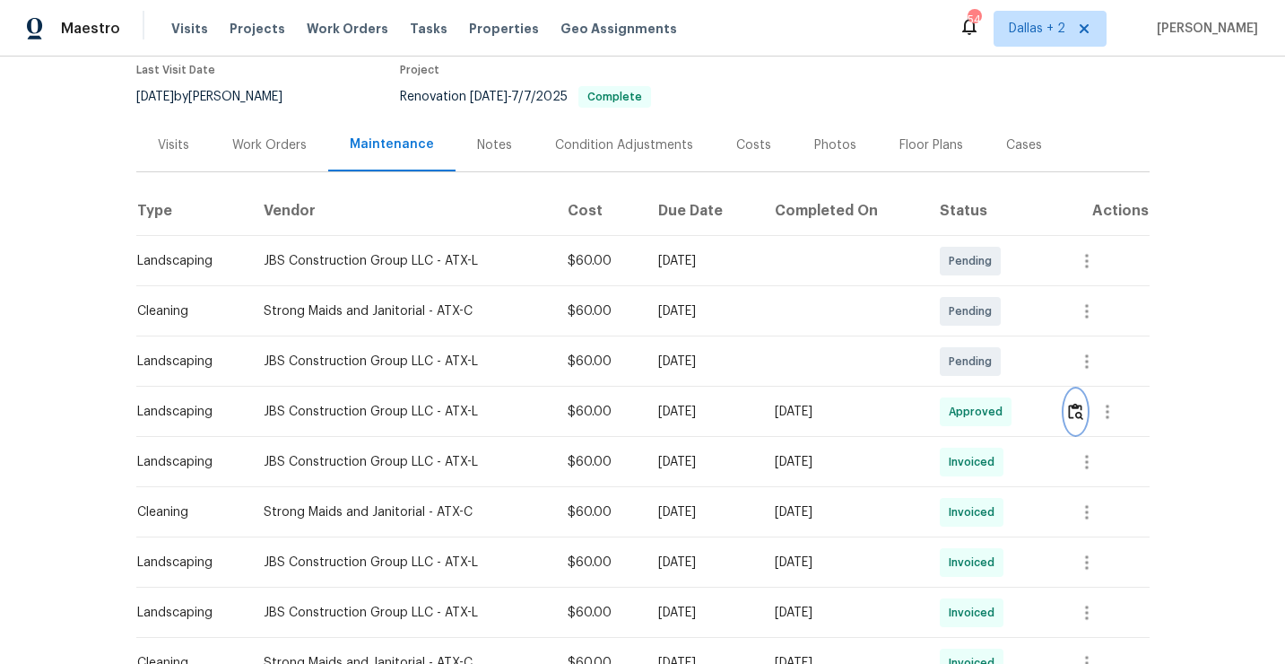
scroll to position [0, 0]
